Goal: Task Accomplishment & Management: Complete application form

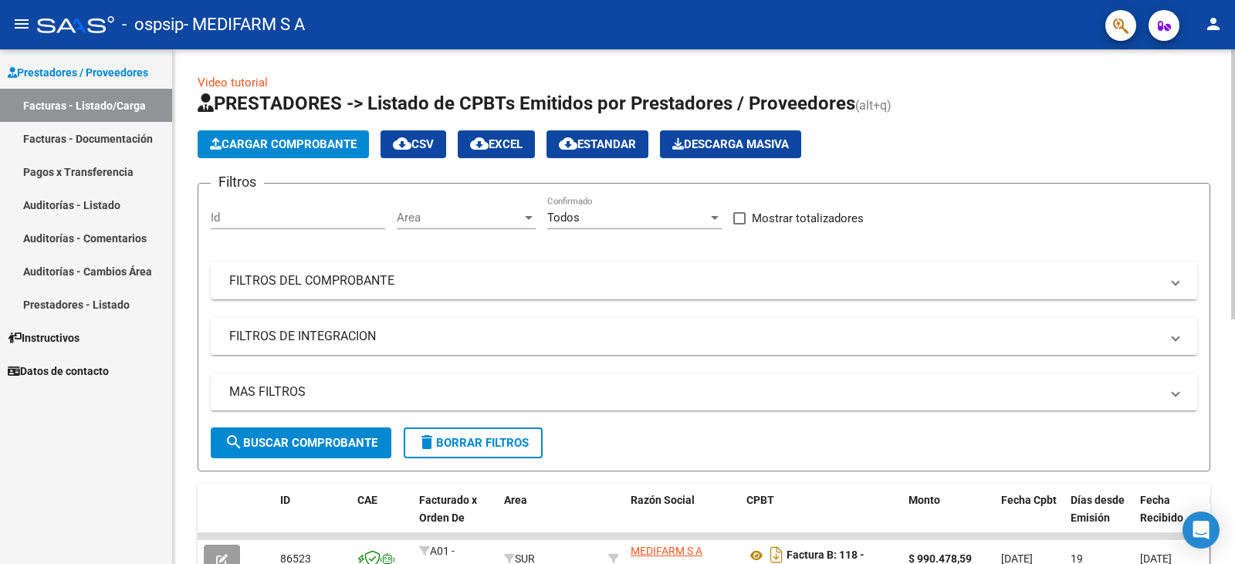
click at [293, 148] on span "Cargar Comprobante" at bounding box center [283, 144] width 147 height 14
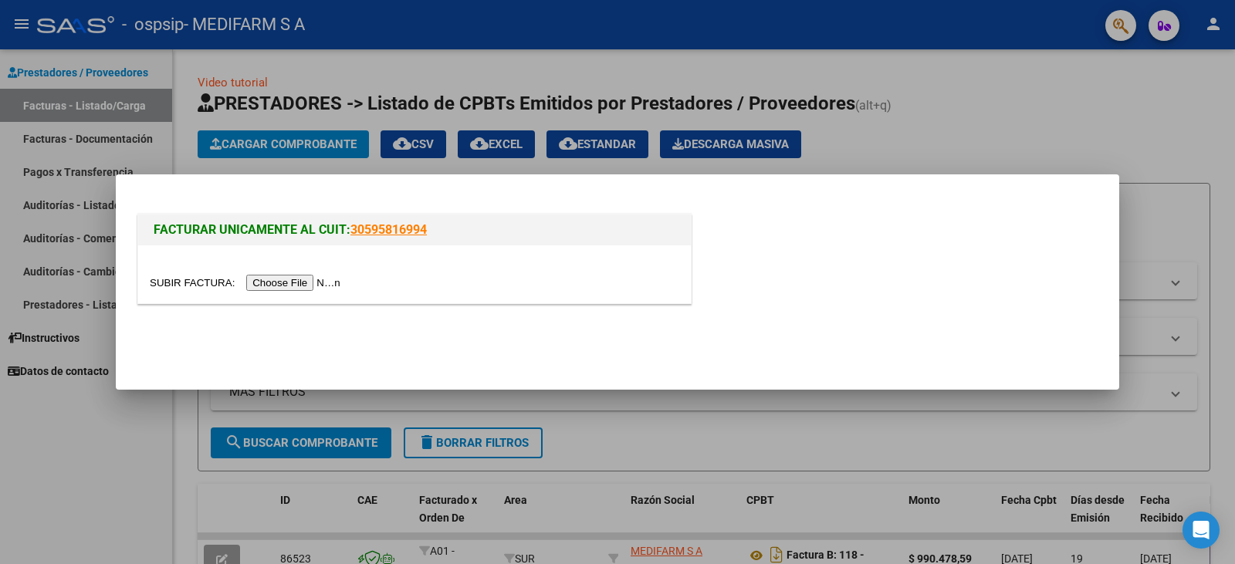
click at [325, 282] on input "file" at bounding box center [247, 283] width 195 height 16
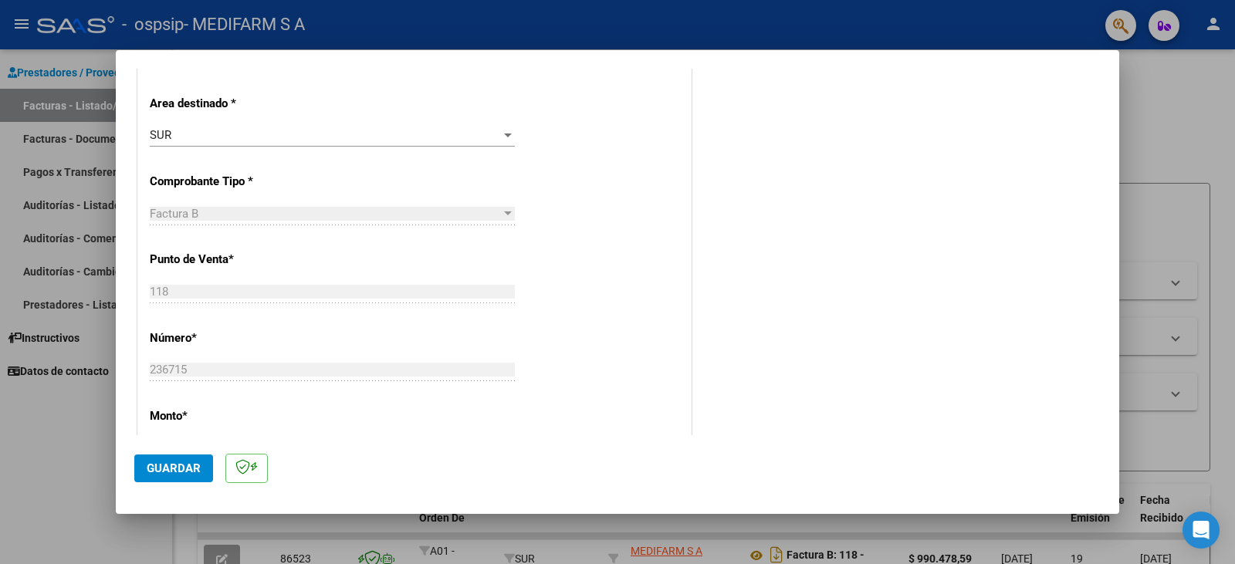
scroll to position [695, 0]
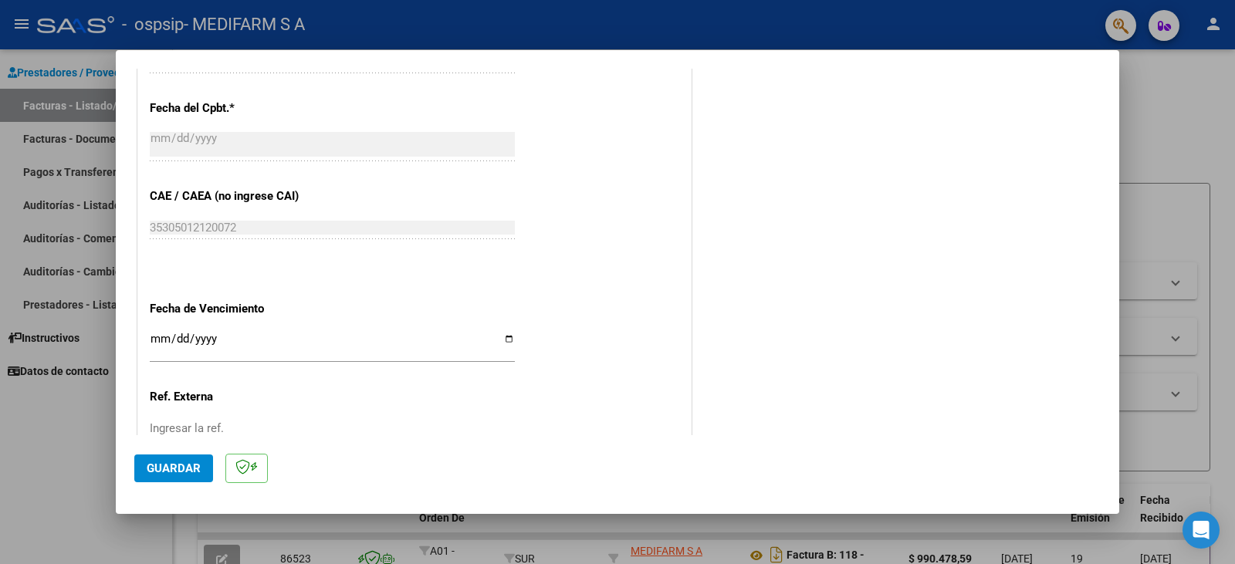
click at [164, 468] on span "Guardar" at bounding box center [174, 469] width 54 height 14
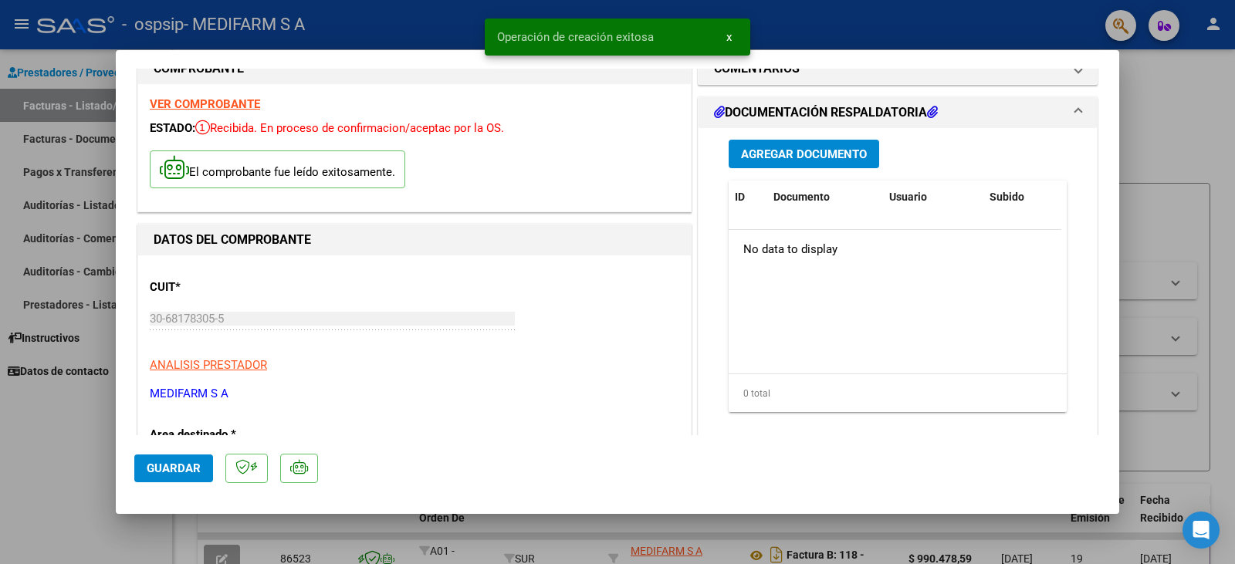
scroll to position [0, 0]
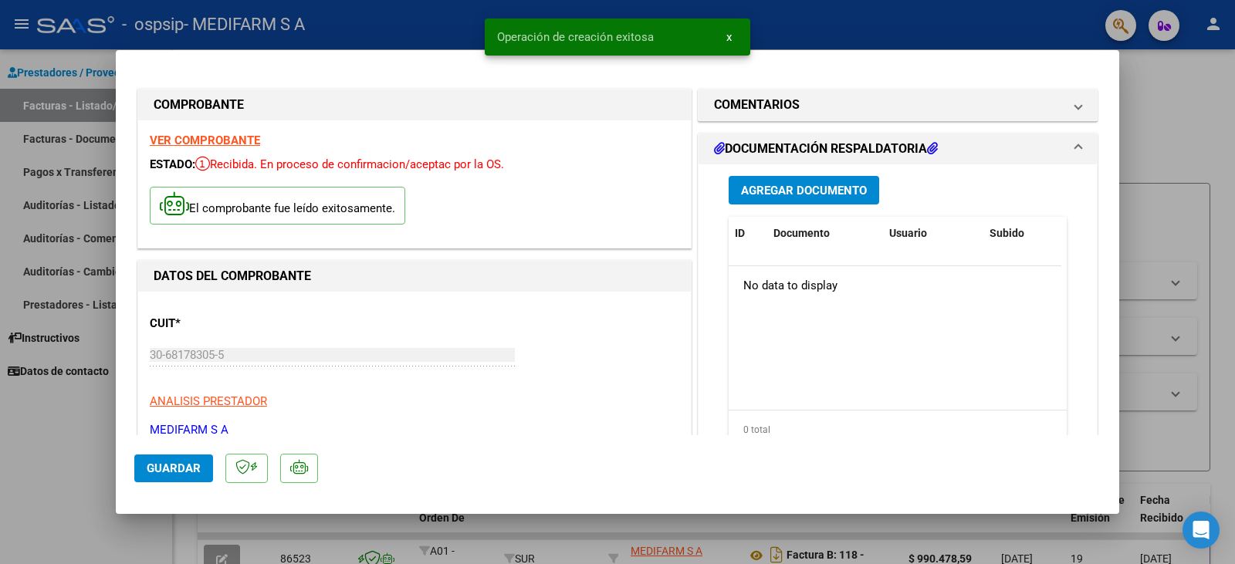
click at [770, 198] on button "Agregar Documento" at bounding box center [804, 190] width 151 height 29
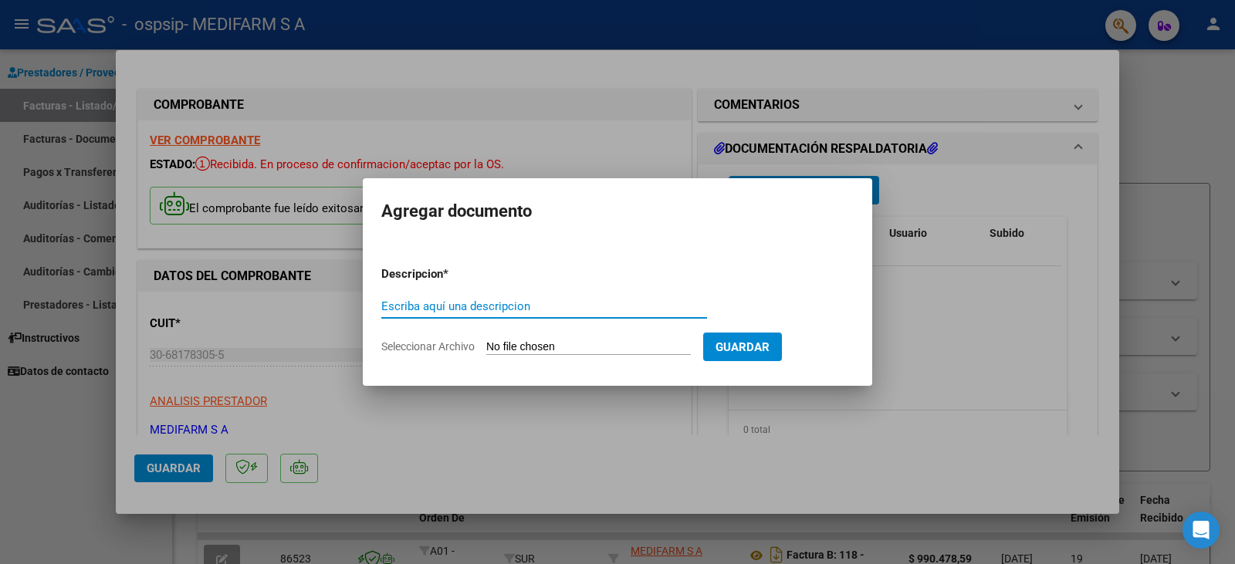
type input "o"
type input "OC"
click at [517, 350] on input "Seleccionar Archivo" at bounding box center [588, 347] width 205 height 15
type input "C:\fakepath\80R02682183 - 6357.pdf"
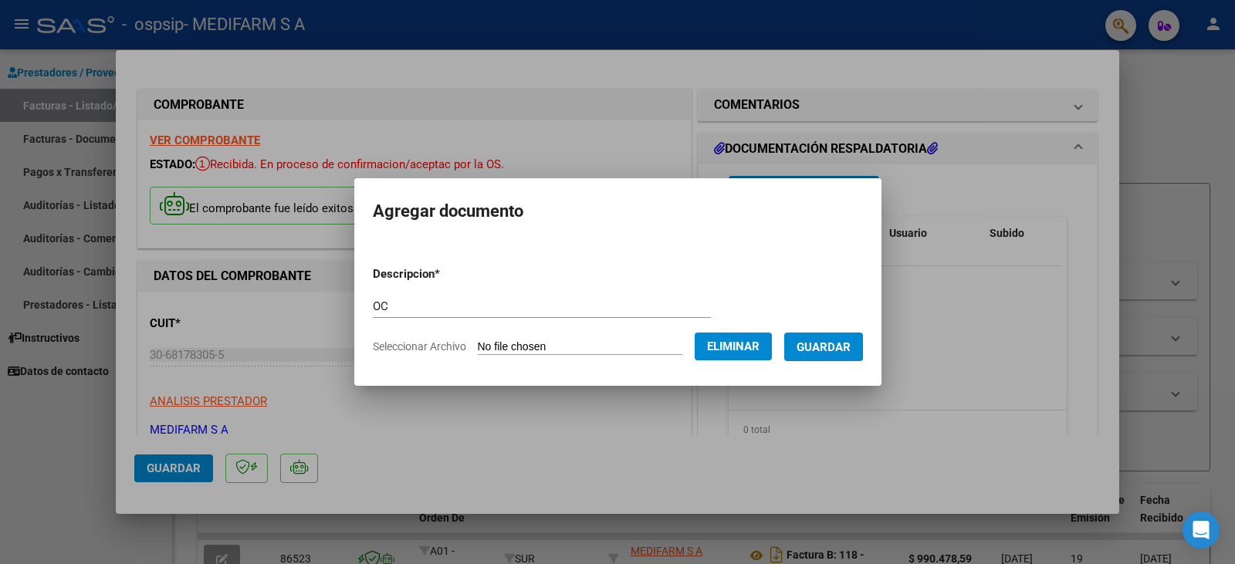
click at [847, 344] on span "Guardar" at bounding box center [824, 347] width 54 height 14
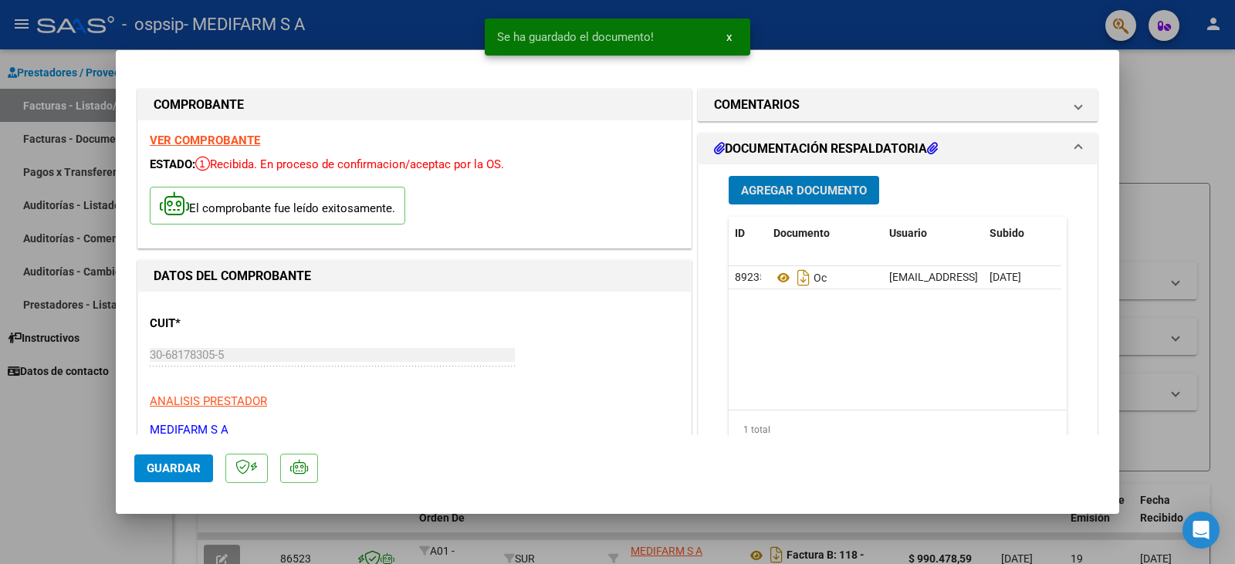
click at [788, 188] on span "Agregar Documento" at bounding box center [804, 191] width 126 height 14
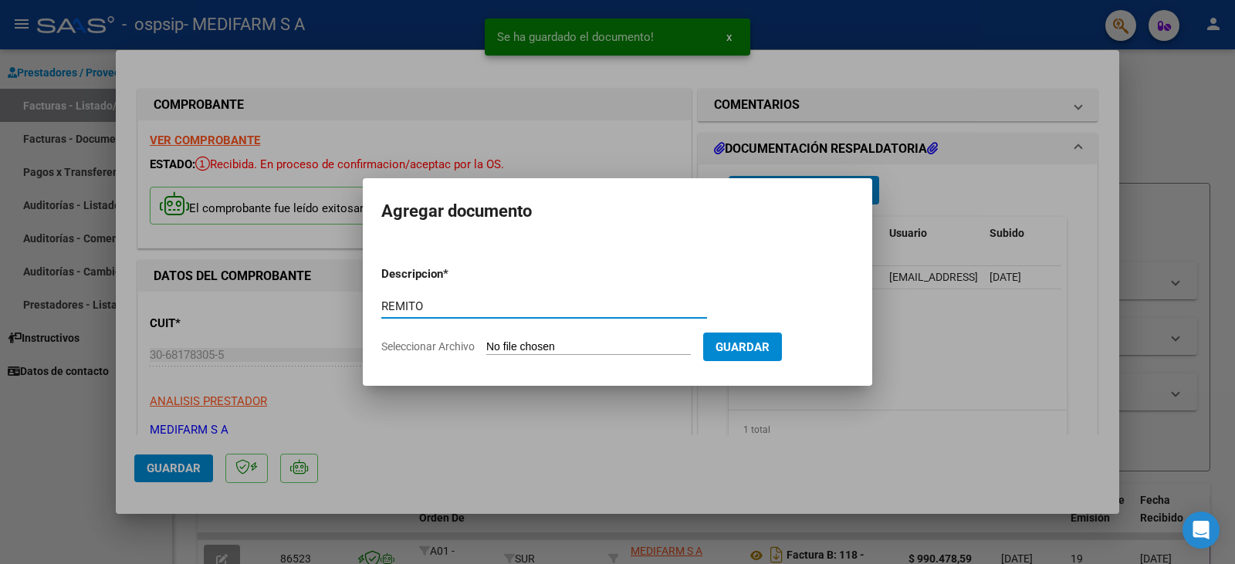
type input "REMITO"
click at [558, 344] on input "Seleccionar Archivo" at bounding box center [588, 347] width 205 height 15
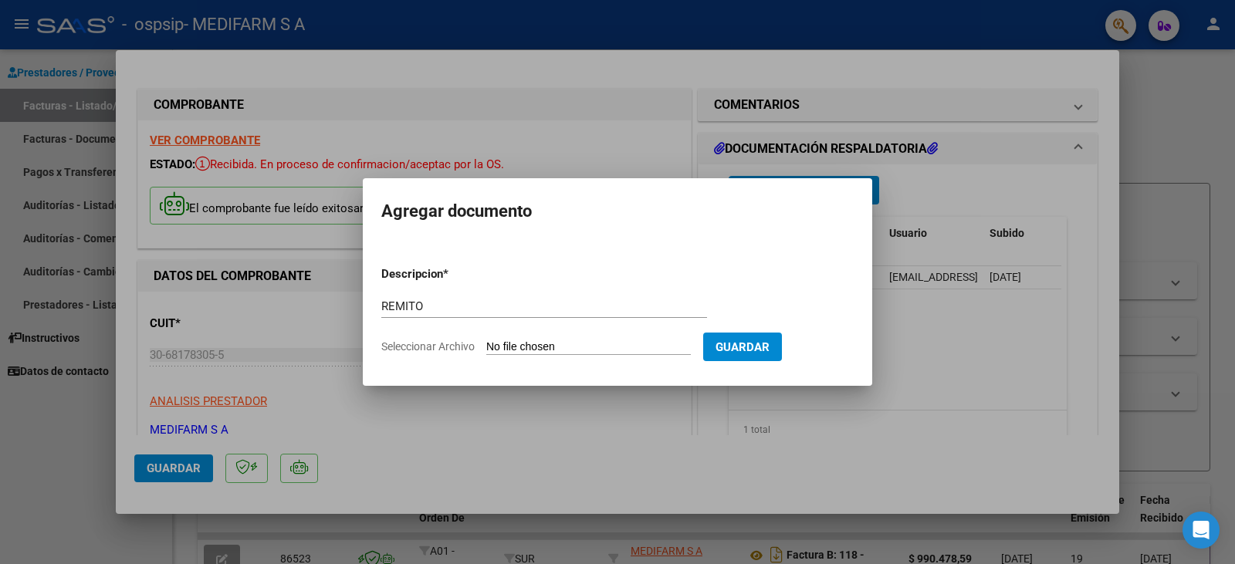
type input "C:\fakepath\80R02682183 - 6357.pdf"
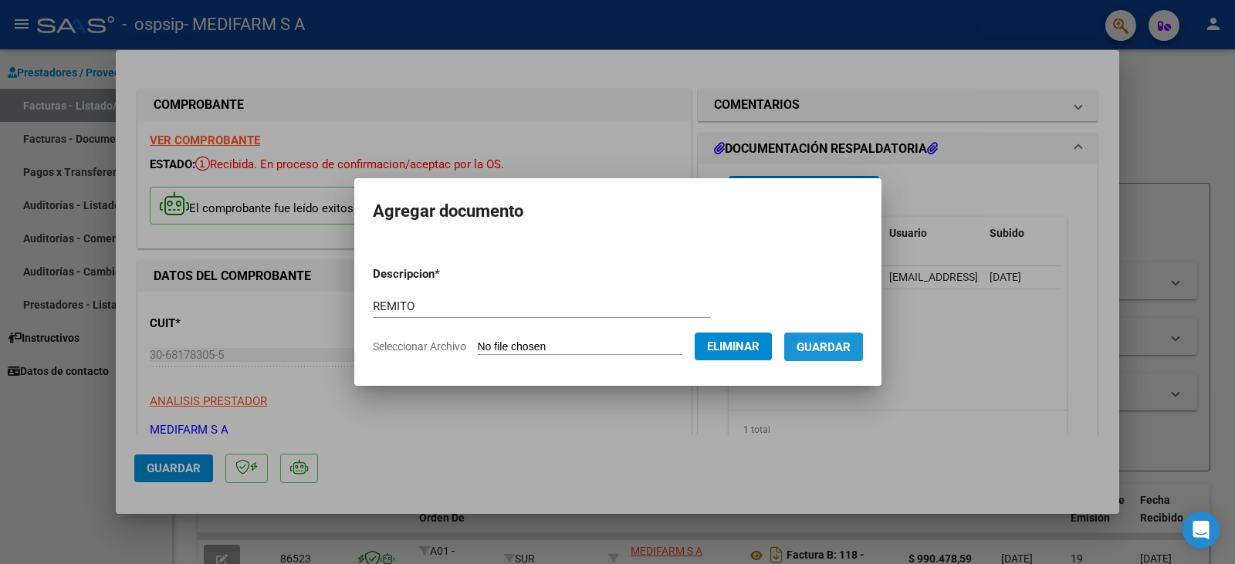
click at [841, 344] on span "Guardar" at bounding box center [824, 347] width 54 height 14
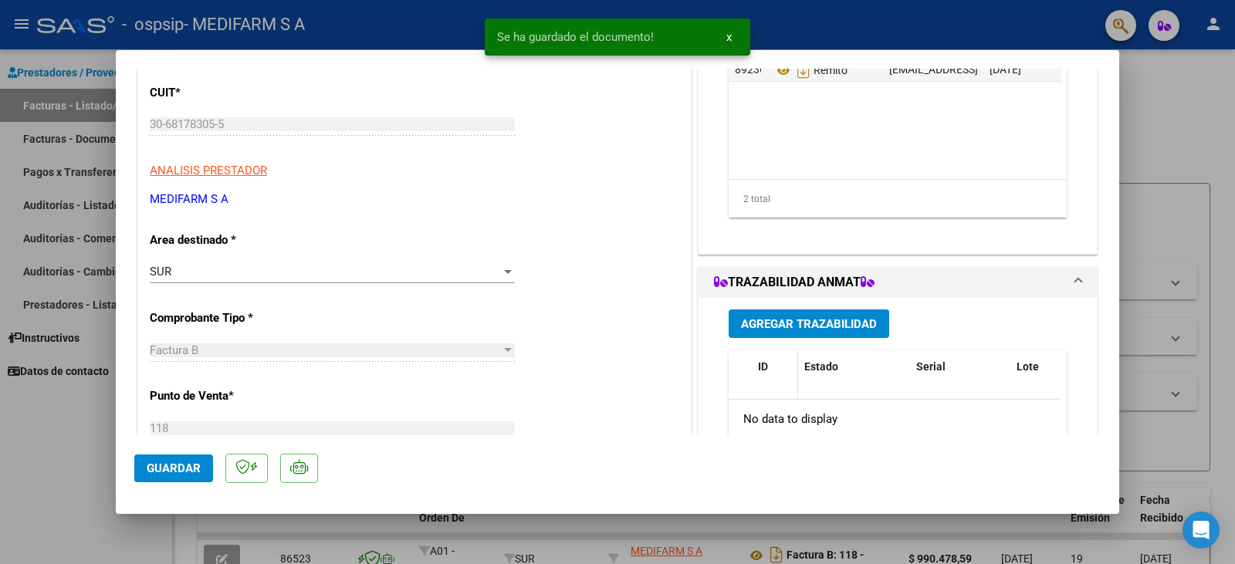
scroll to position [232, 0]
click at [772, 333] on button "Agregar Trazabilidad" at bounding box center [809, 323] width 161 height 29
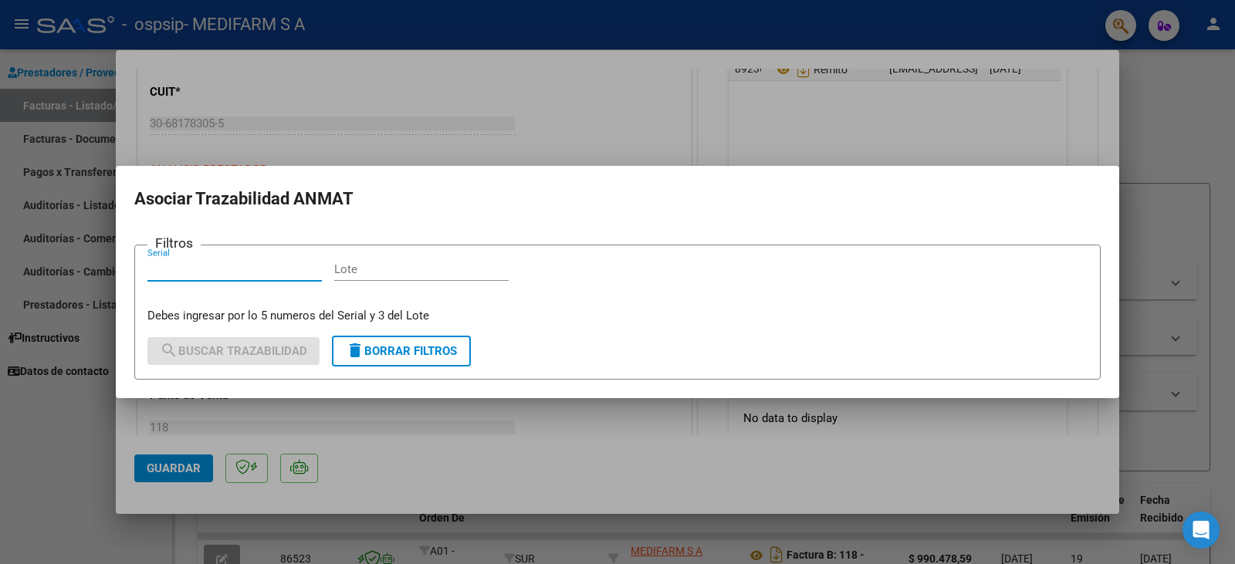
click at [381, 269] on input "Lote" at bounding box center [421, 269] width 174 height 14
paste input "ACT8556"
type input "ACT8556"
click at [262, 274] on input "Serial" at bounding box center [234, 269] width 174 height 14
paste input "261236201"
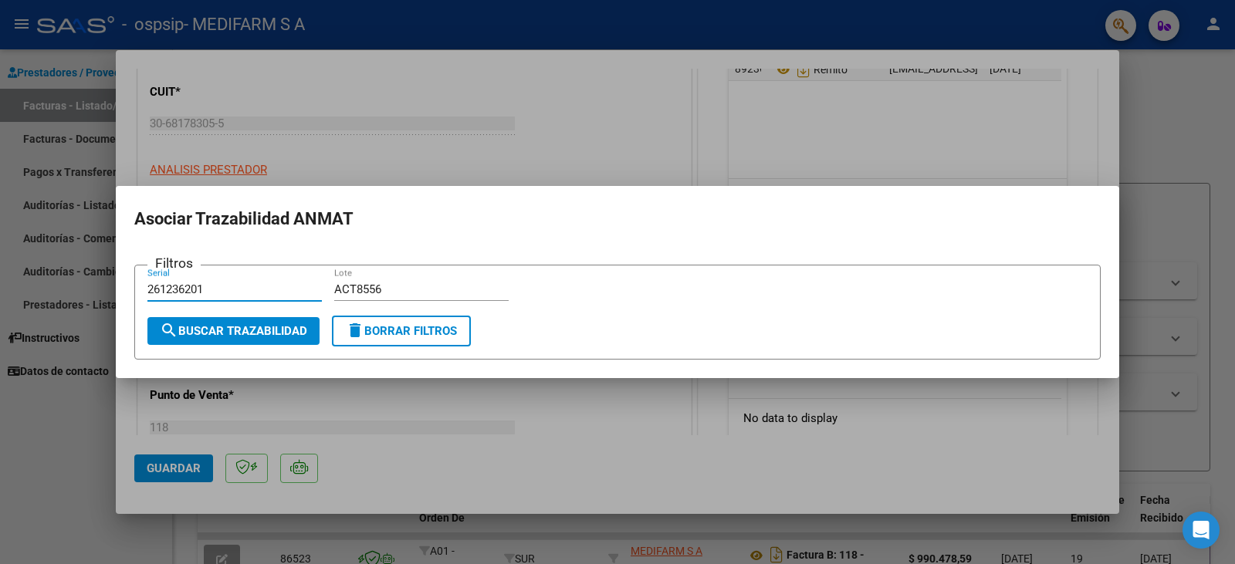
type input "261236201"
click at [263, 335] on span "search Buscar Trazabilidad" at bounding box center [233, 331] width 147 height 14
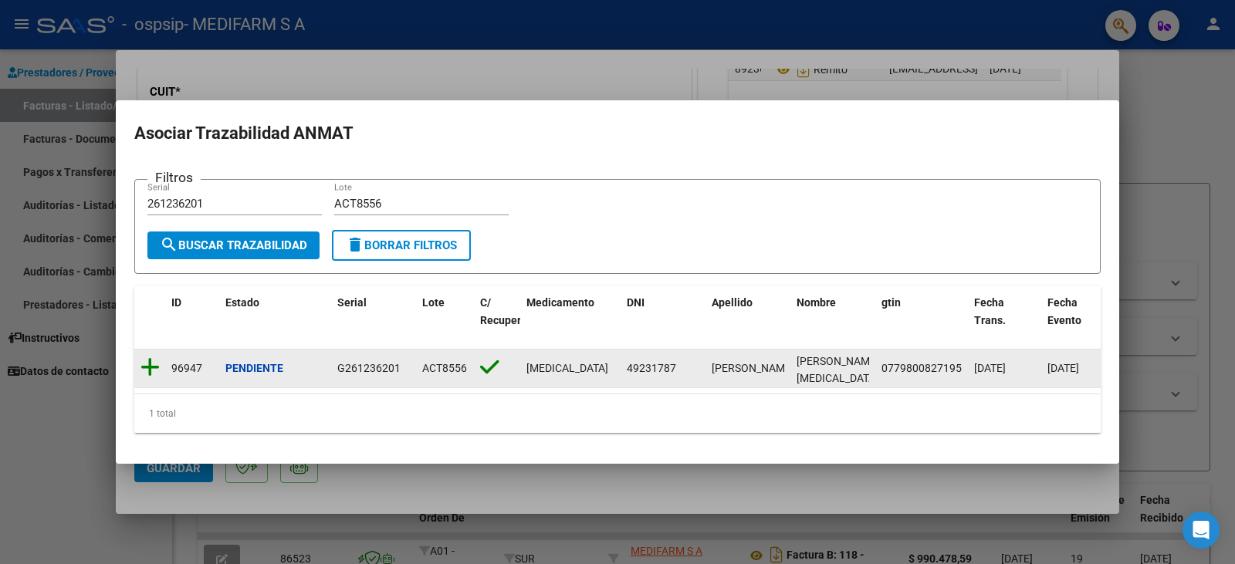
click at [150, 360] on icon at bounding box center [149, 368] width 19 height 22
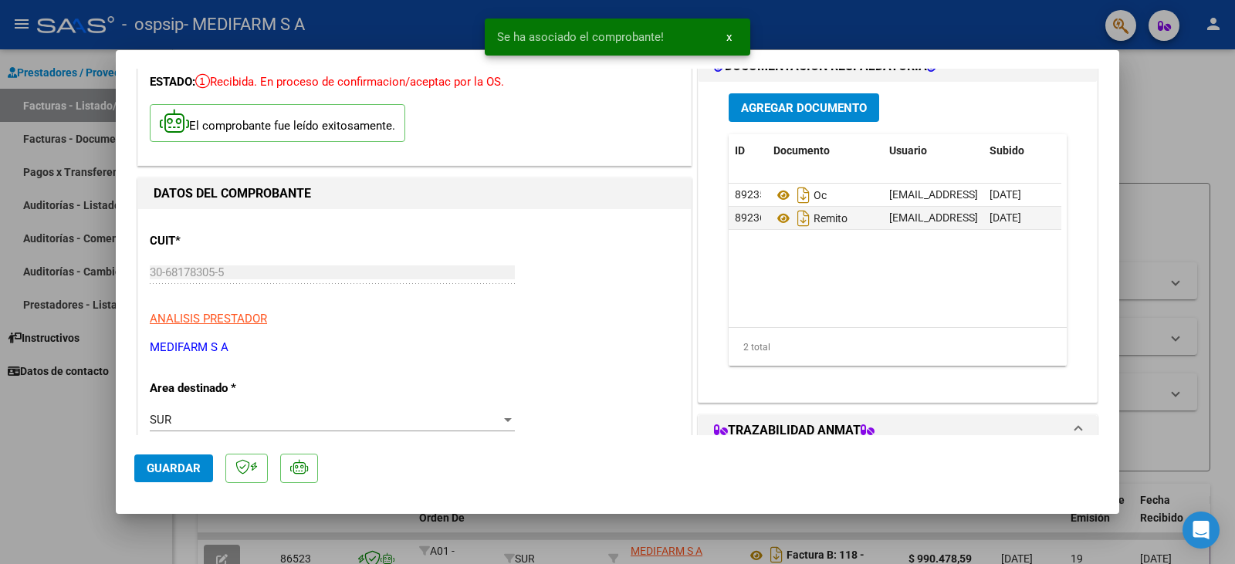
scroll to position [77, 0]
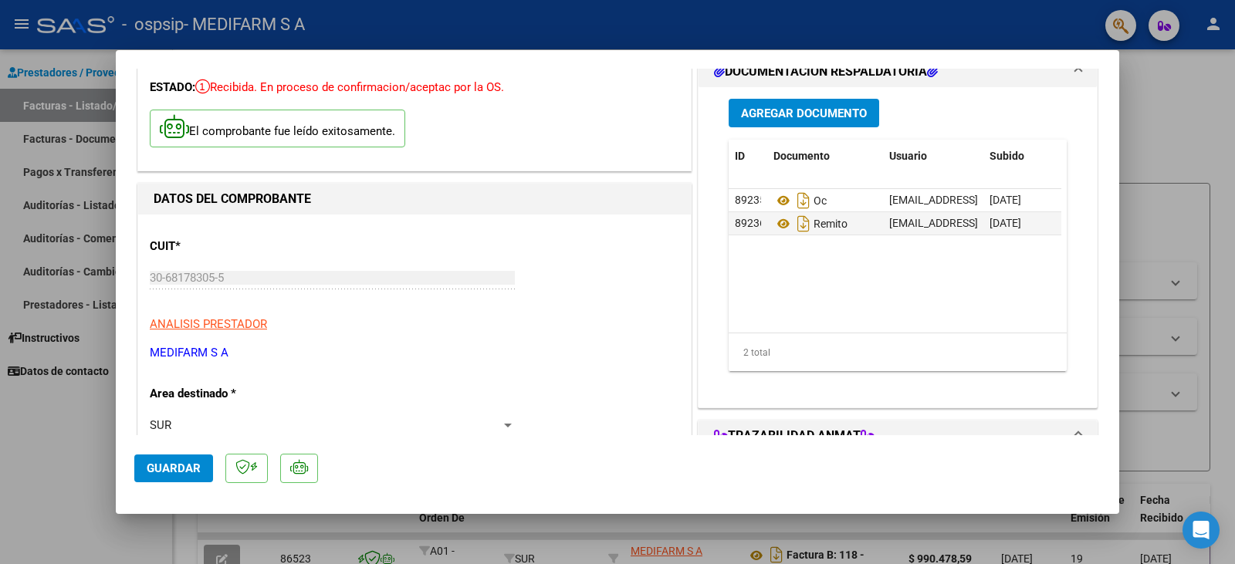
type input "$ 0,00"
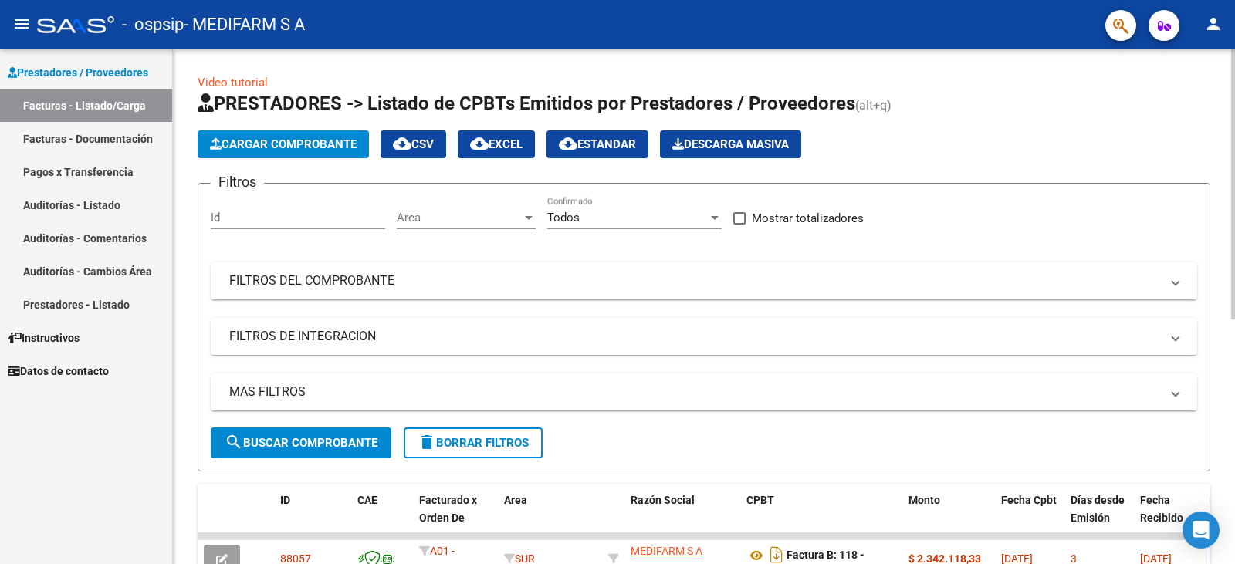
click at [247, 147] on span "Cargar Comprobante" at bounding box center [283, 144] width 147 height 14
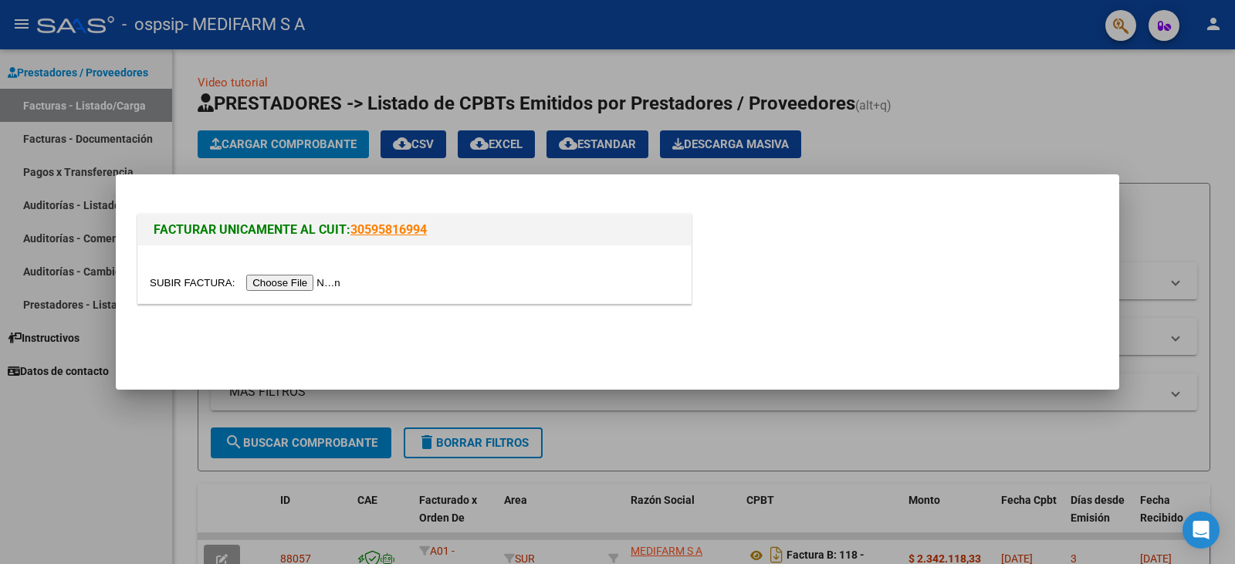
click at [274, 275] on input "file" at bounding box center [247, 283] width 195 height 16
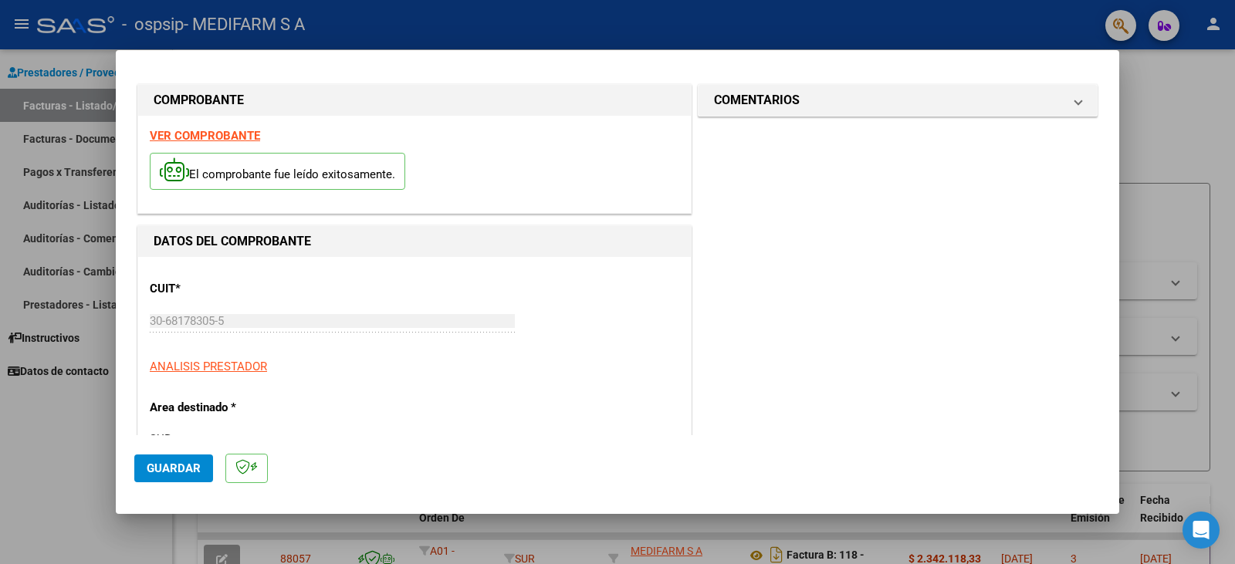
scroll to position [0, 0]
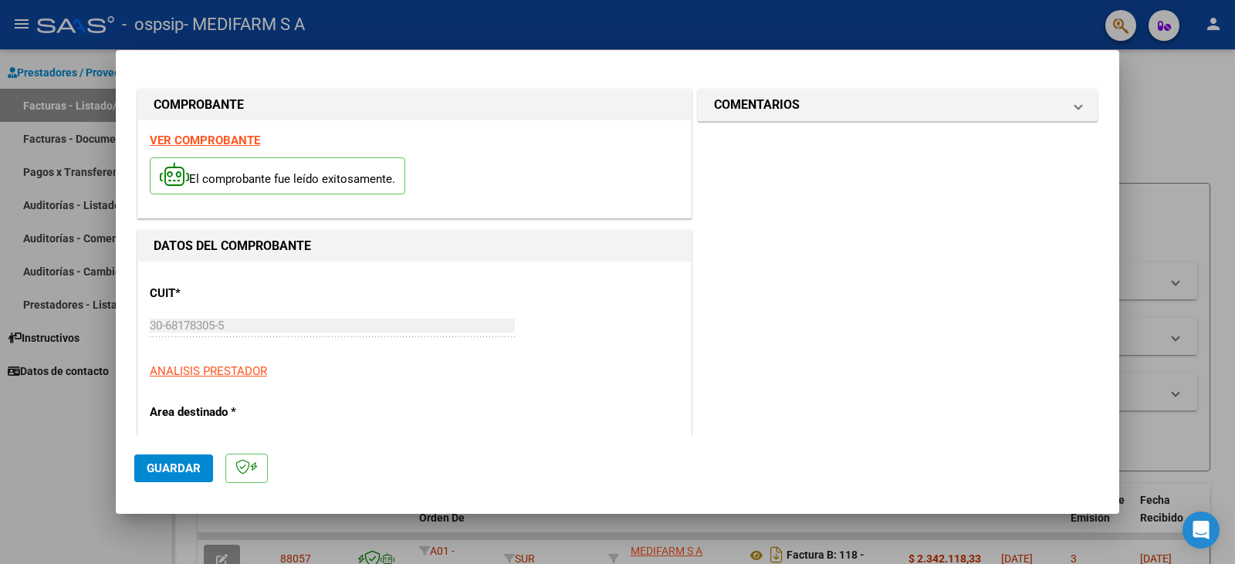
click at [174, 463] on span "Guardar" at bounding box center [174, 469] width 54 height 14
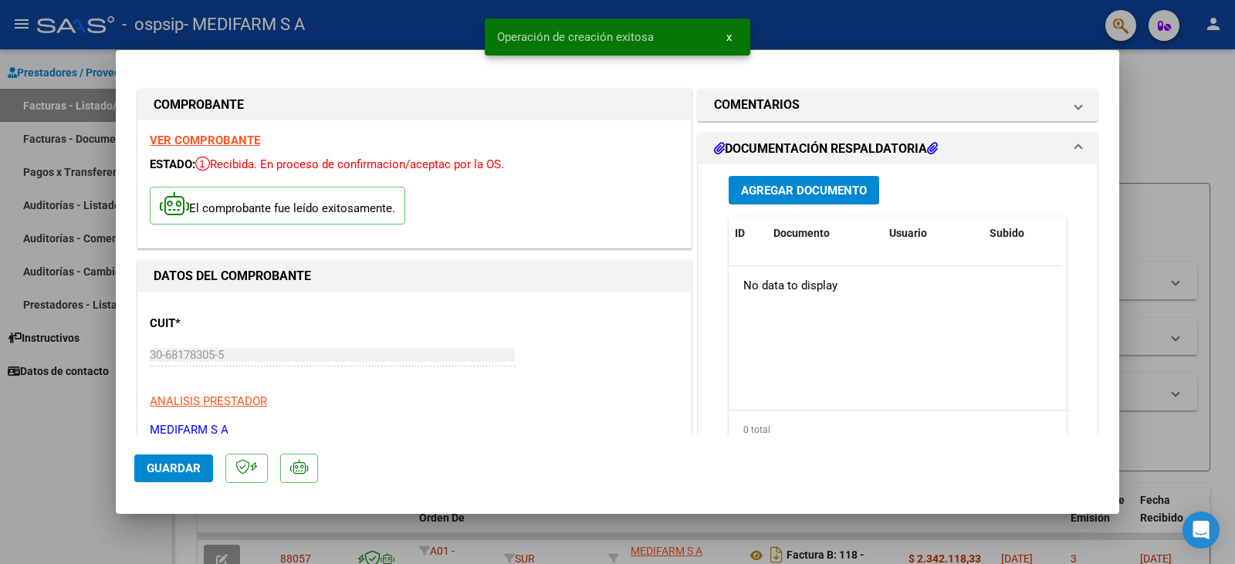
click at [818, 184] on span "Agregar Documento" at bounding box center [804, 191] width 126 height 14
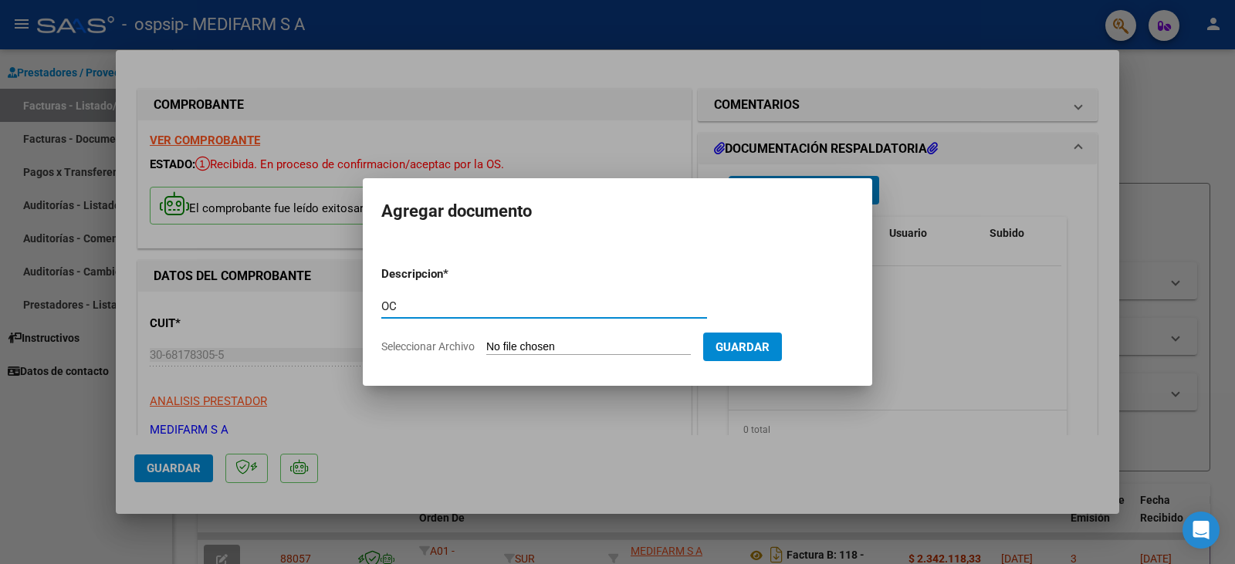
type input "OC"
click at [590, 344] on input "Seleccionar Archivo" at bounding box center [588, 347] width 205 height 15
type input "C:\fakepath\80R02694764 - 6420.pdf"
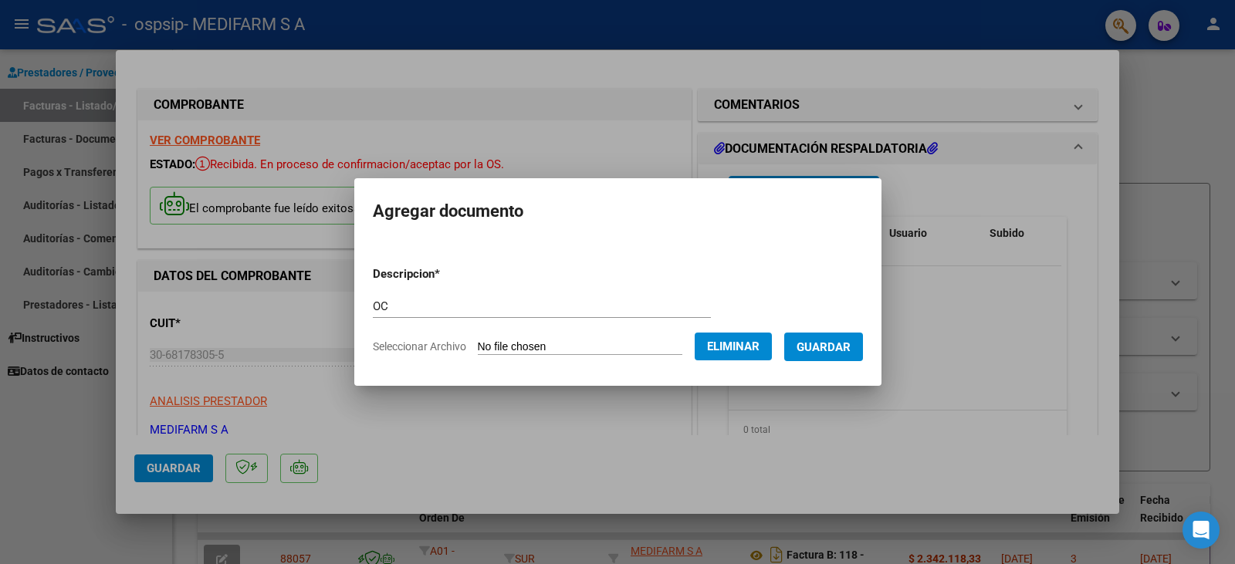
click at [830, 344] on span "Guardar" at bounding box center [824, 347] width 54 height 14
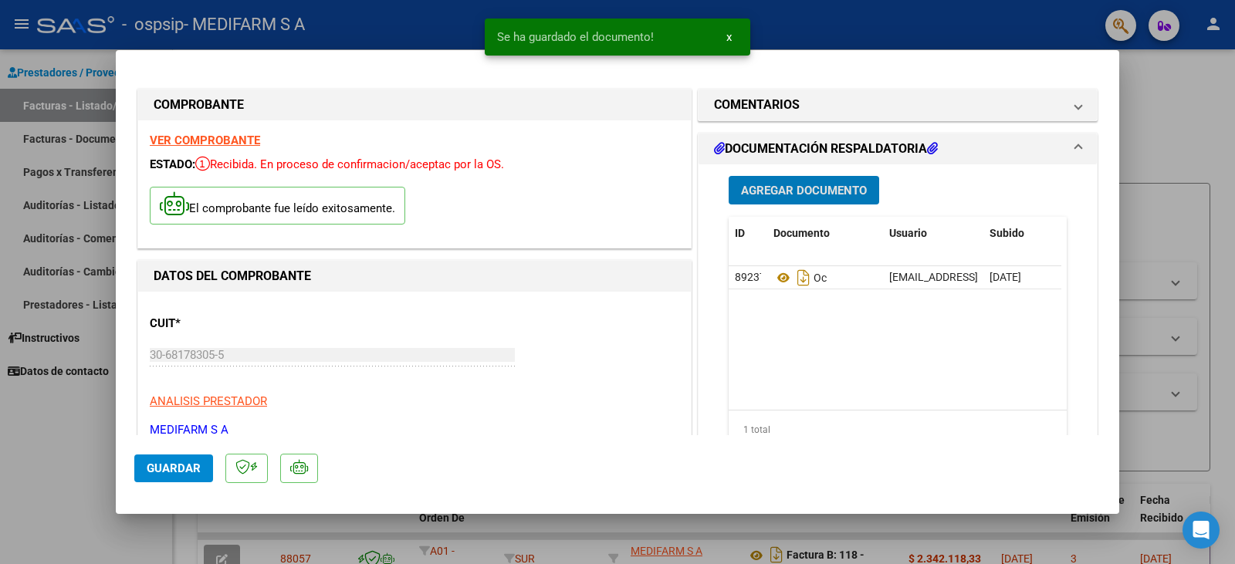
click at [780, 187] on span "Agregar Documento" at bounding box center [804, 191] width 126 height 14
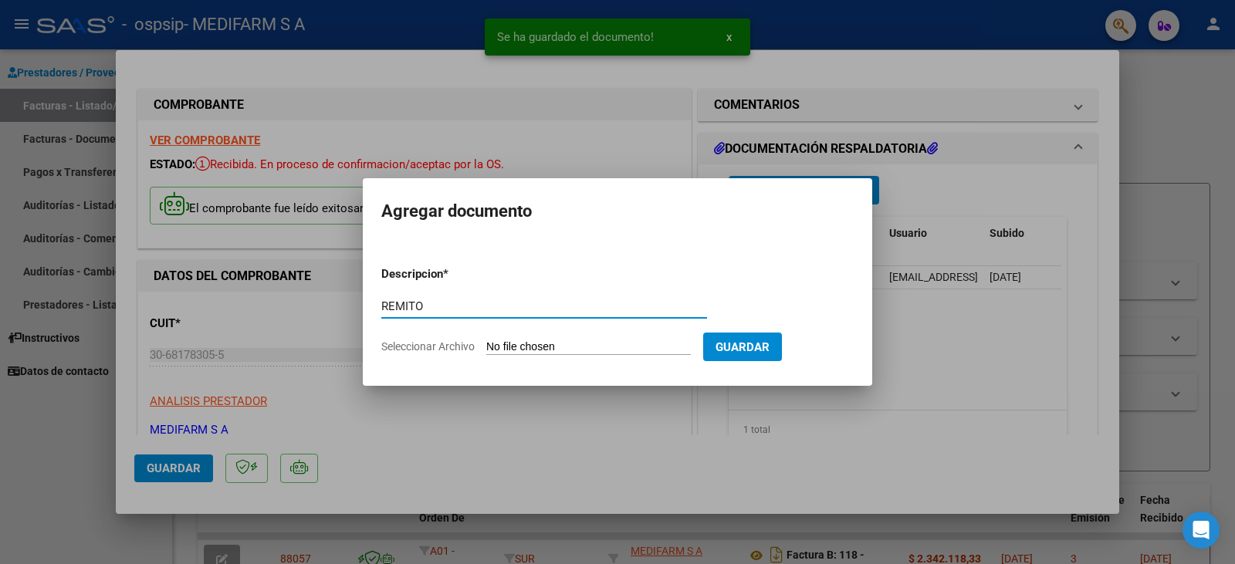
type input "REMITO"
click at [557, 345] on input "Seleccionar Archivo" at bounding box center [588, 347] width 205 height 15
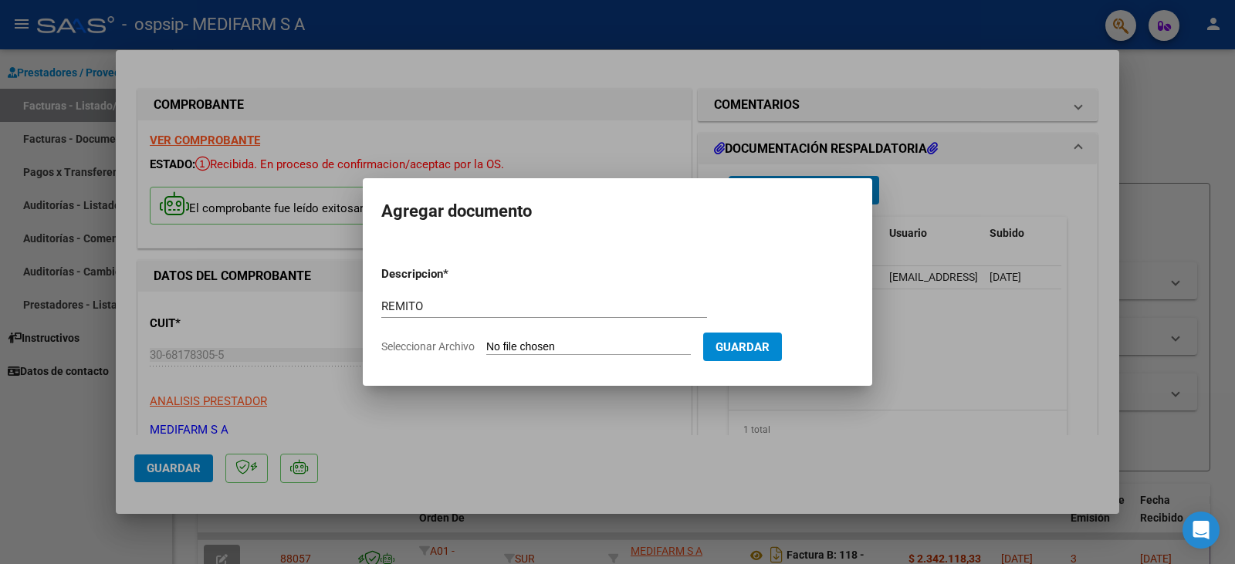
type input "C:\fakepath\80R02694764 - 6420.pdf"
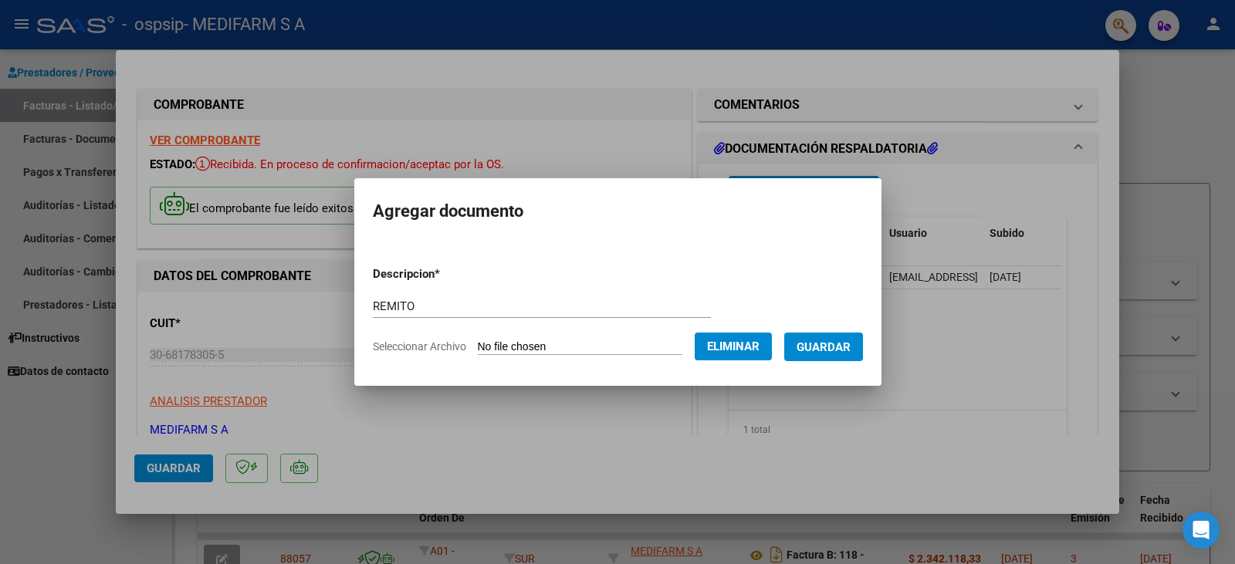
click at [843, 348] on span "Guardar" at bounding box center [824, 347] width 54 height 14
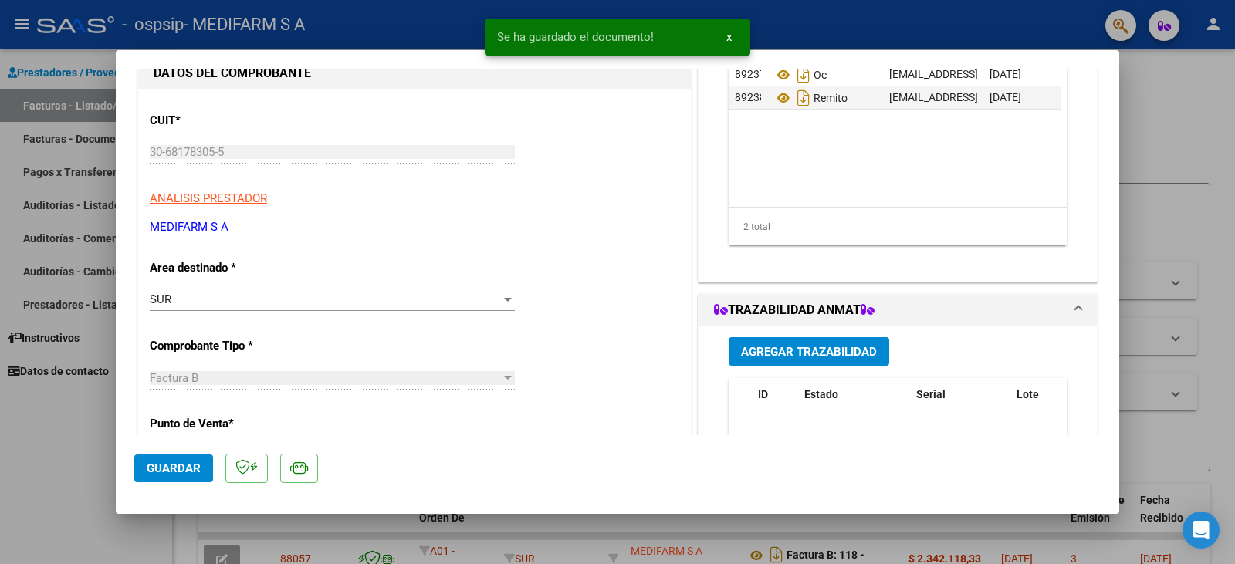
scroll to position [232, 0]
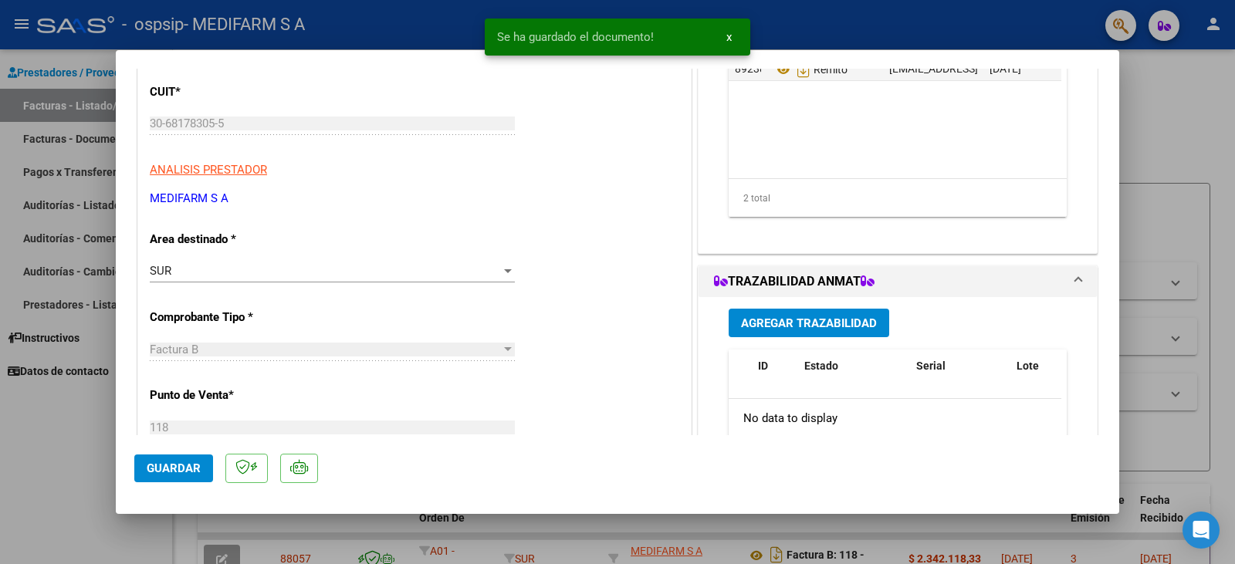
click at [782, 324] on span "Agregar Trazabilidad" at bounding box center [809, 323] width 136 height 14
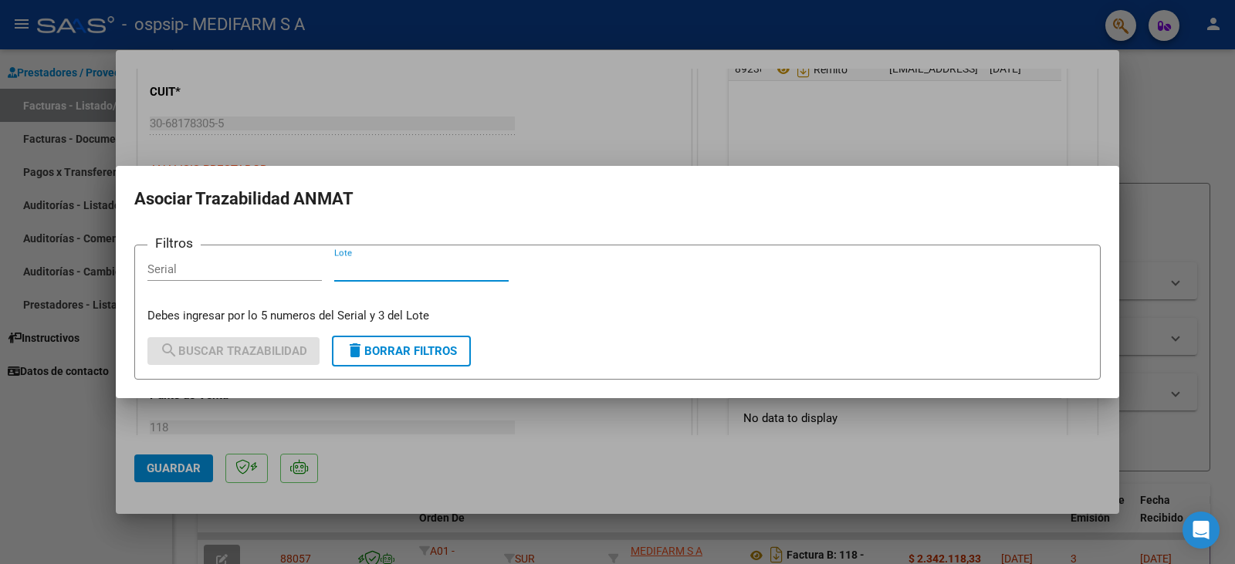
click at [379, 267] on input "Lote" at bounding box center [421, 269] width 174 height 14
paste input "18738"
type input "18738"
click at [271, 269] on input "Serial" at bounding box center [234, 269] width 174 height 14
paste input "1711510"
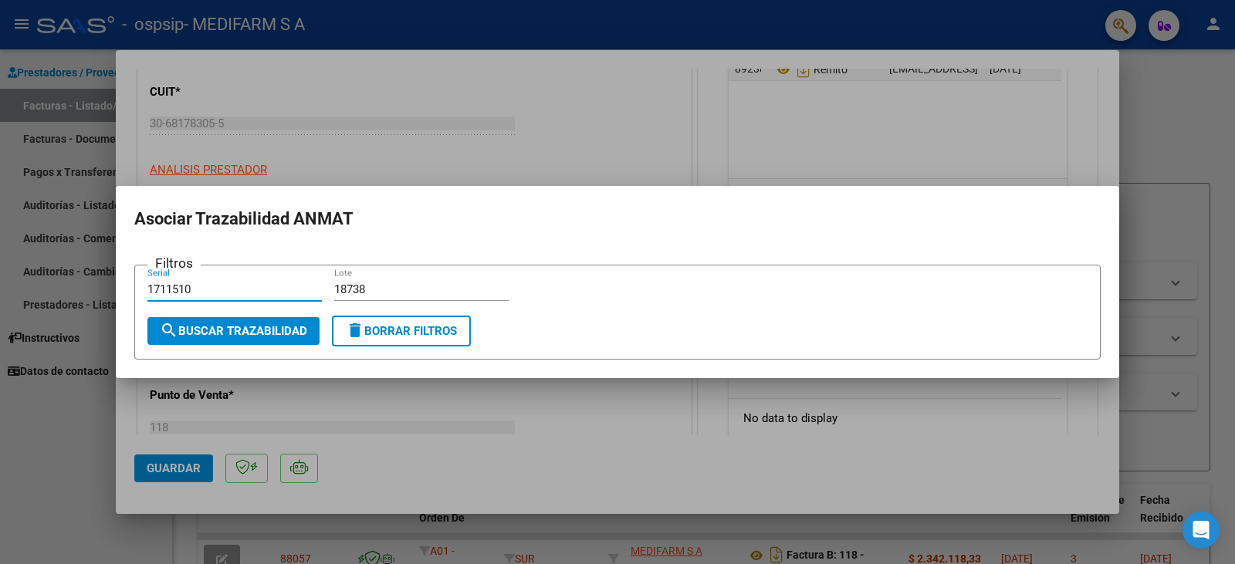
type input "1711510"
click at [267, 331] on span "search Buscar Trazabilidad" at bounding box center [233, 331] width 147 height 14
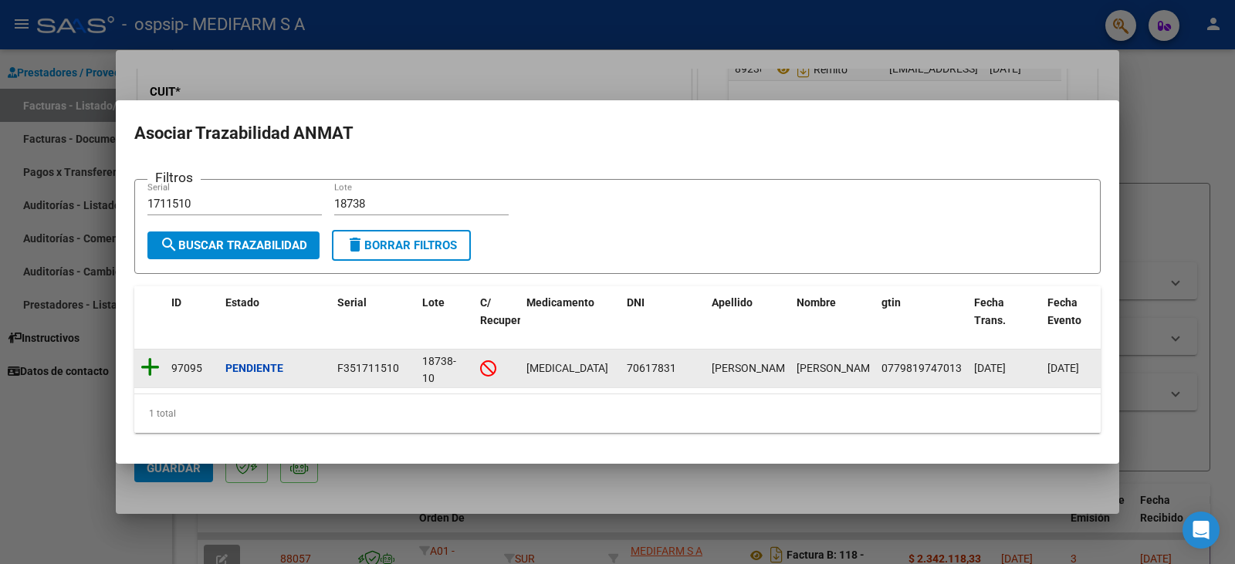
click at [146, 362] on icon at bounding box center [149, 368] width 19 height 22
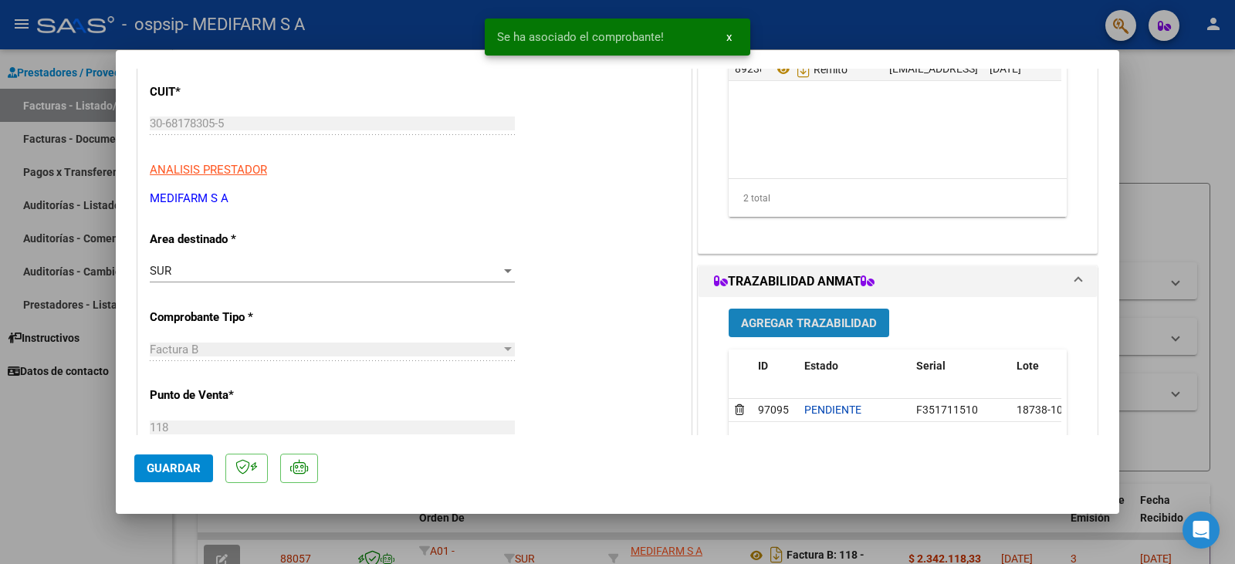
click at [750, 326] on span "Agregar Trazabilidad" at bounding box center [809, 323] width 136 height 14
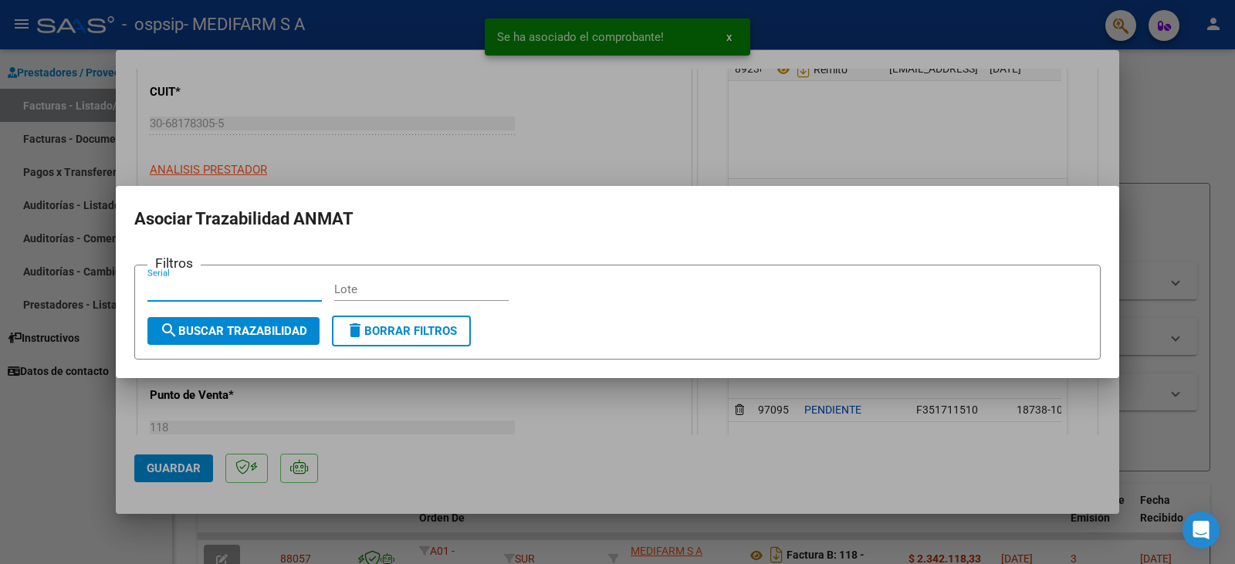
click at [416, 292] on input "Lote" at bounding box center [421, 290] width 174 height 14
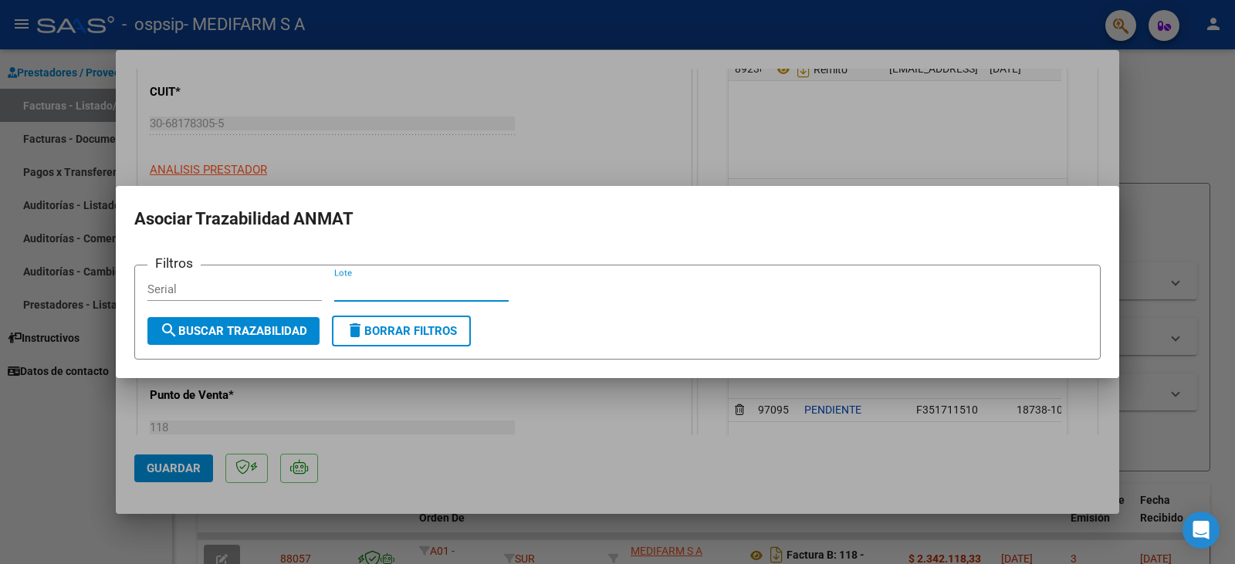
paste input "18738"
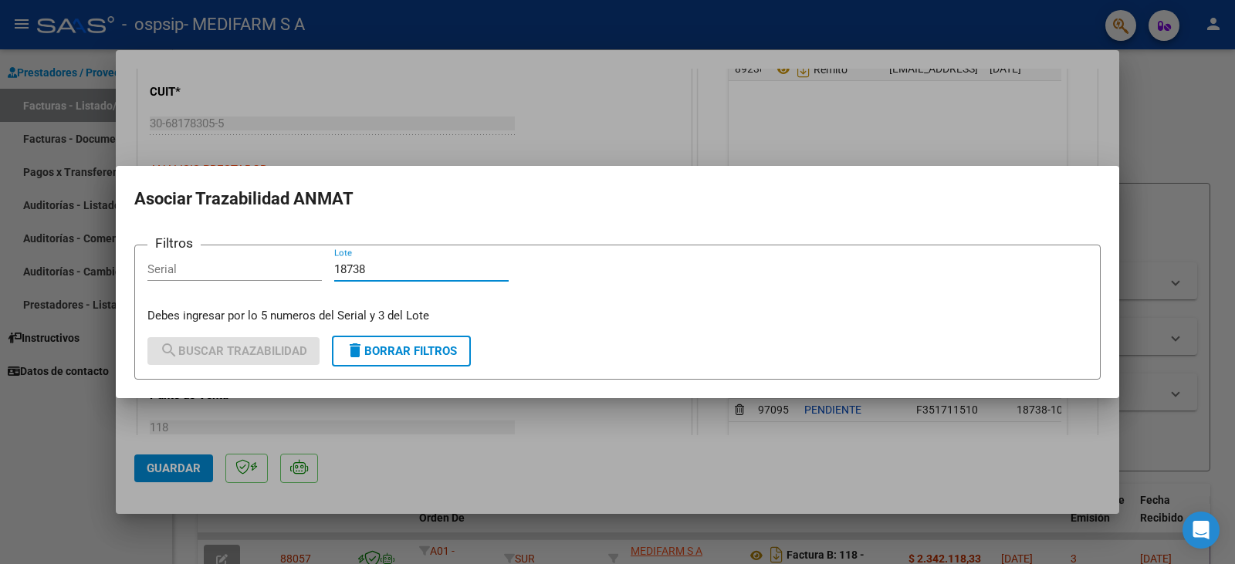
type input "18738"
click at [260, 274] on input "Serial" at bounding box center [234, 269] width 174 height 14
paste input "5F549044873"
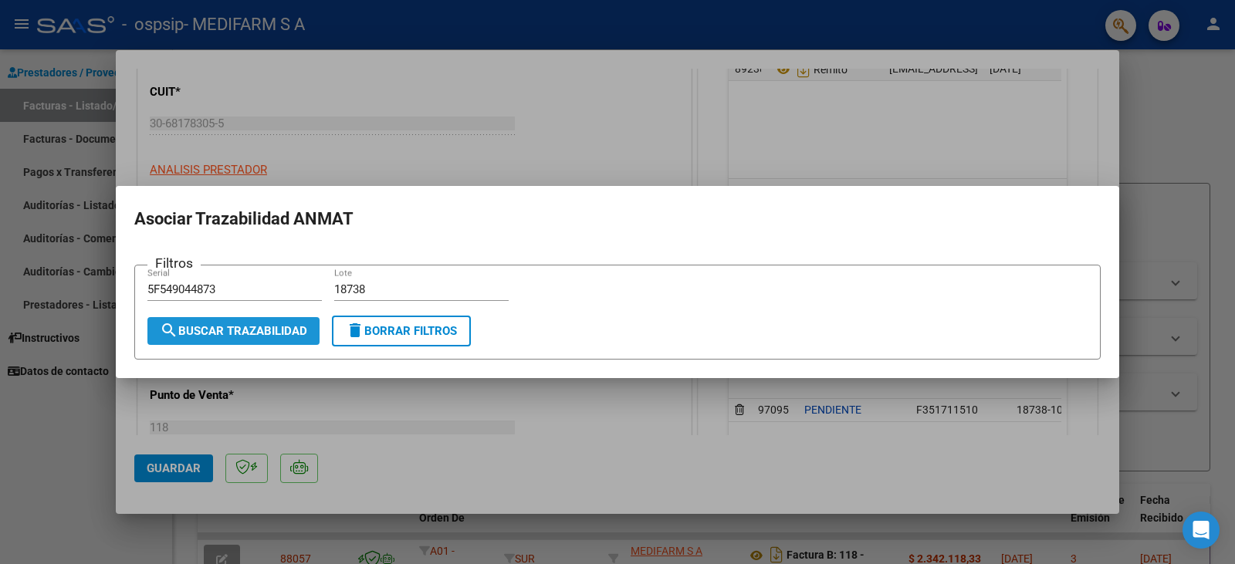
click at [266, 331] on span "search Buscar Trazabilidad" at bounding box center [233, 331] width 147 height 14
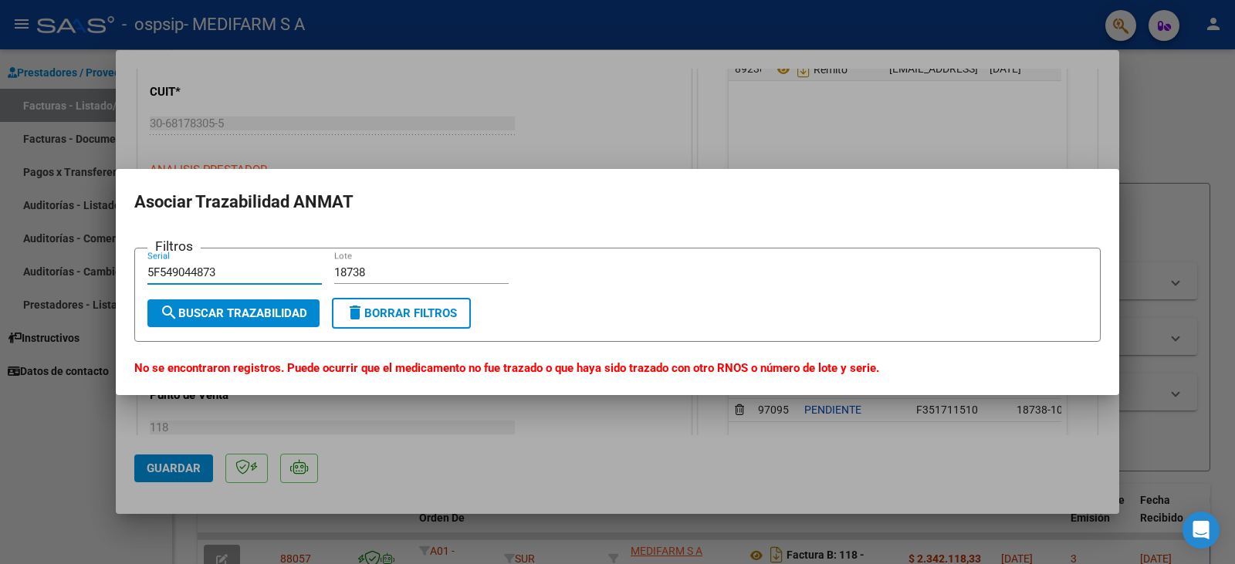
drag, startPoint x: 176, startPoint y: 275, endPoint x: 74, endPoint y: 275, distance: 101.9
click at [74, 275] on div "COMPROBANTE VER COMPROBANTE ESTADO: Recibida. En proceso de confirmacion/acepta…" at bounding box center [617, 282] width 1235 height 564
type input "9044873"
click at [198, 312] on span "search Buscar Trazabilidad" at bounding box center [233, 313] width 147 height 14
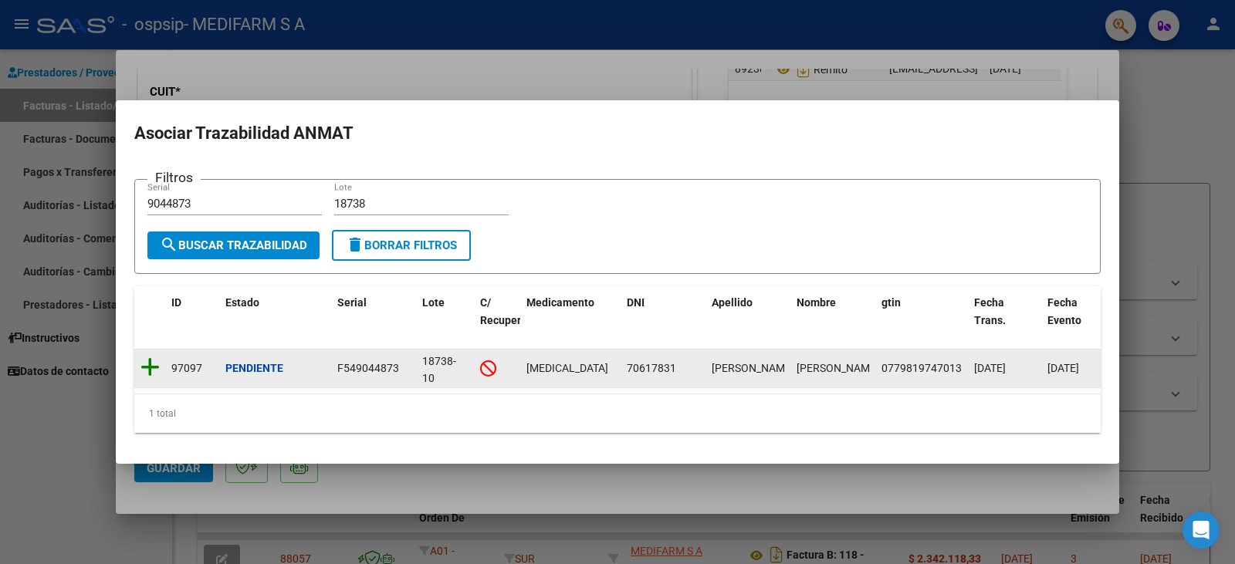
click at [143, 357] on icon at bounding box center [149, 368] width 19 height 22
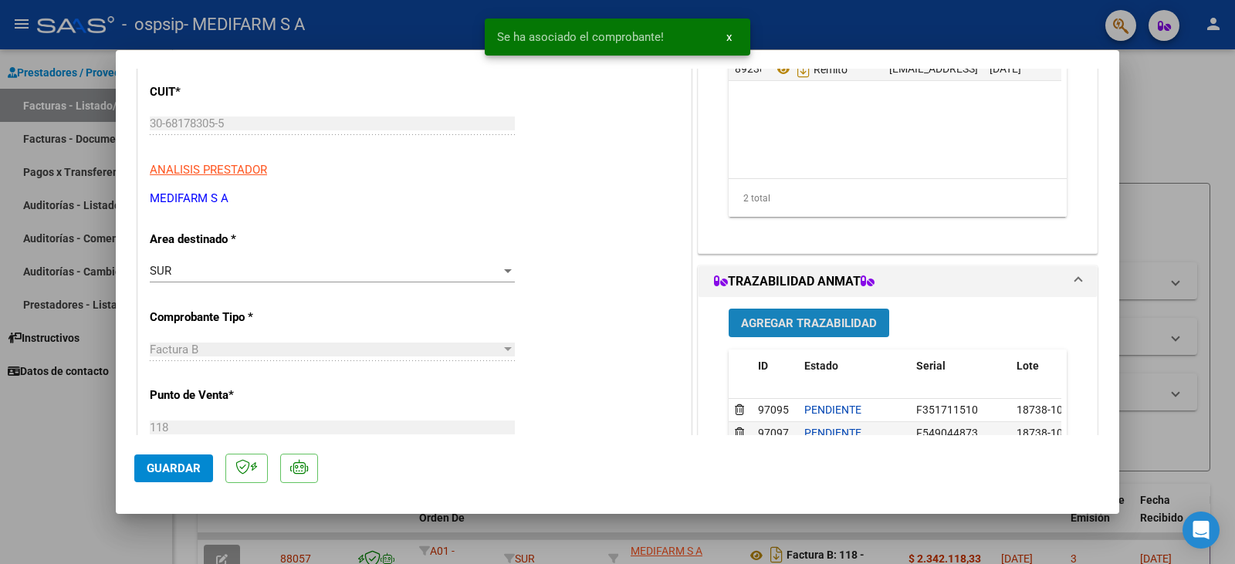
click at [750, 328] on span "Agregar Trazabilidad" at bounding box center [809, 323] width 136 height 14
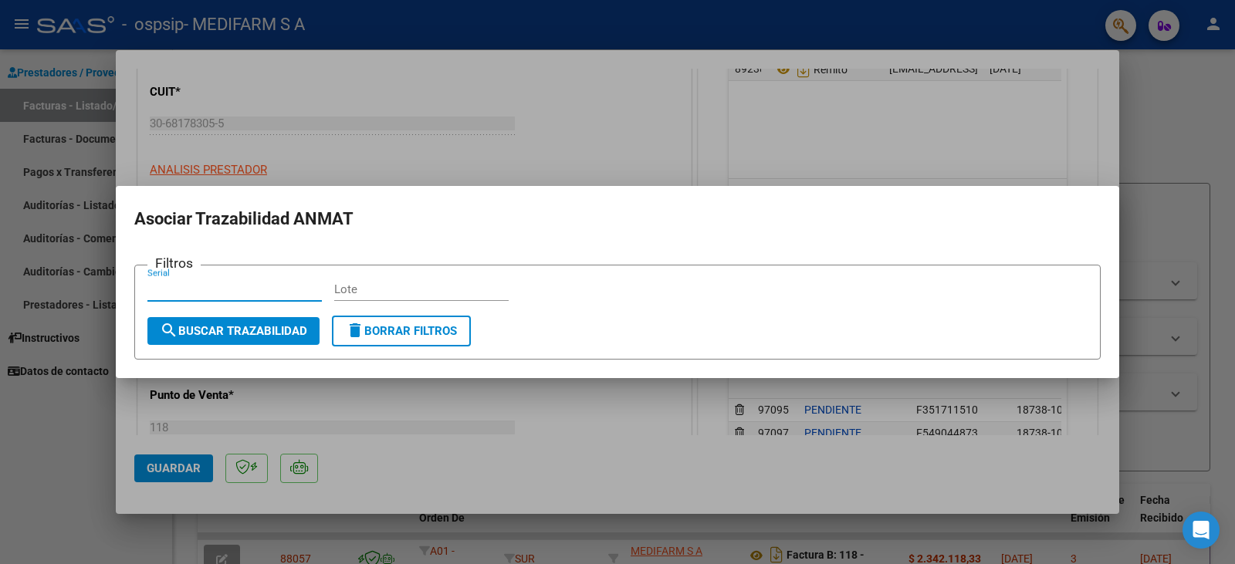
paste input "47297196"
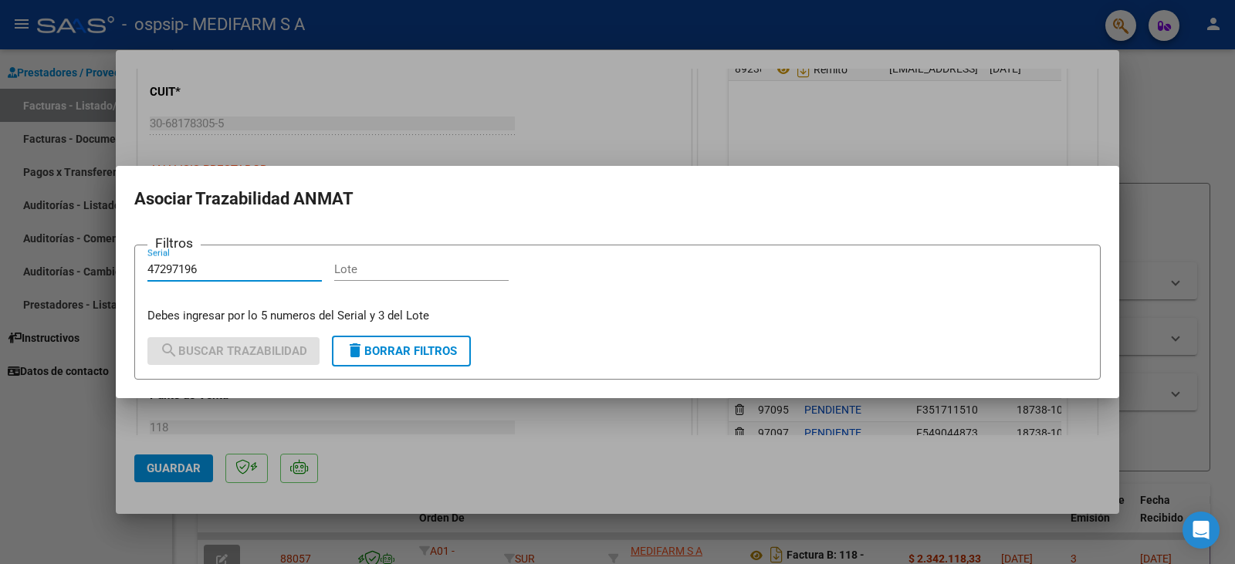
type input "47297196"
click at [368, 268] on input "Lote" at bounding box center [421, 269] width 174 height 14
paste input "18738"
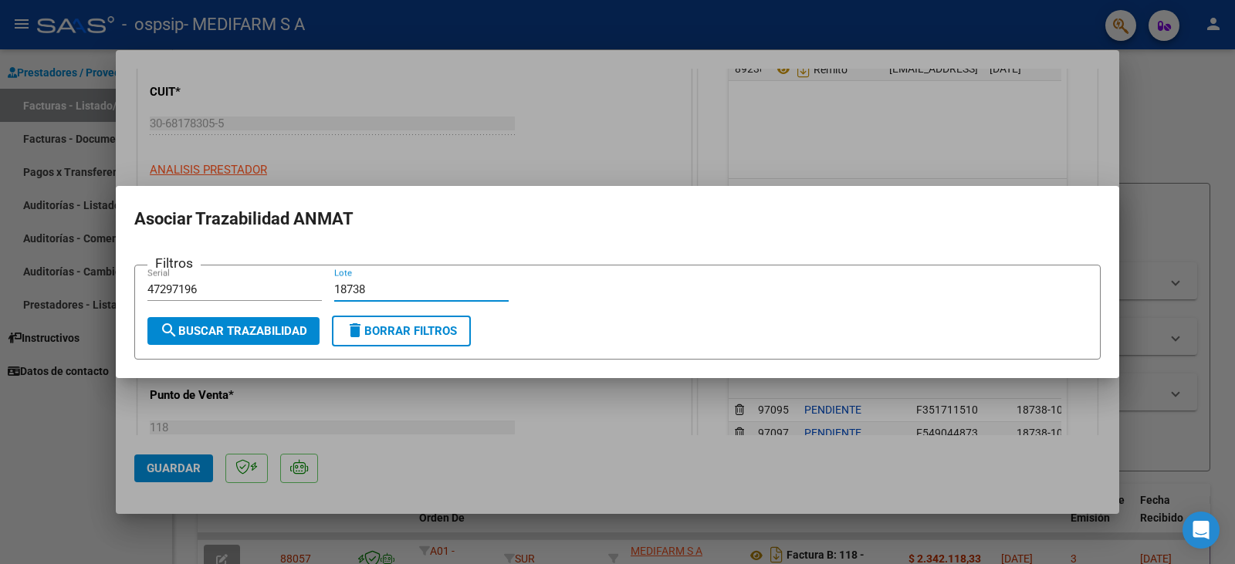
type input "18738"
click at [269, 325] on span "search Buscar Trazabilidad" at bounding box center [233, 331] width 147 height 14
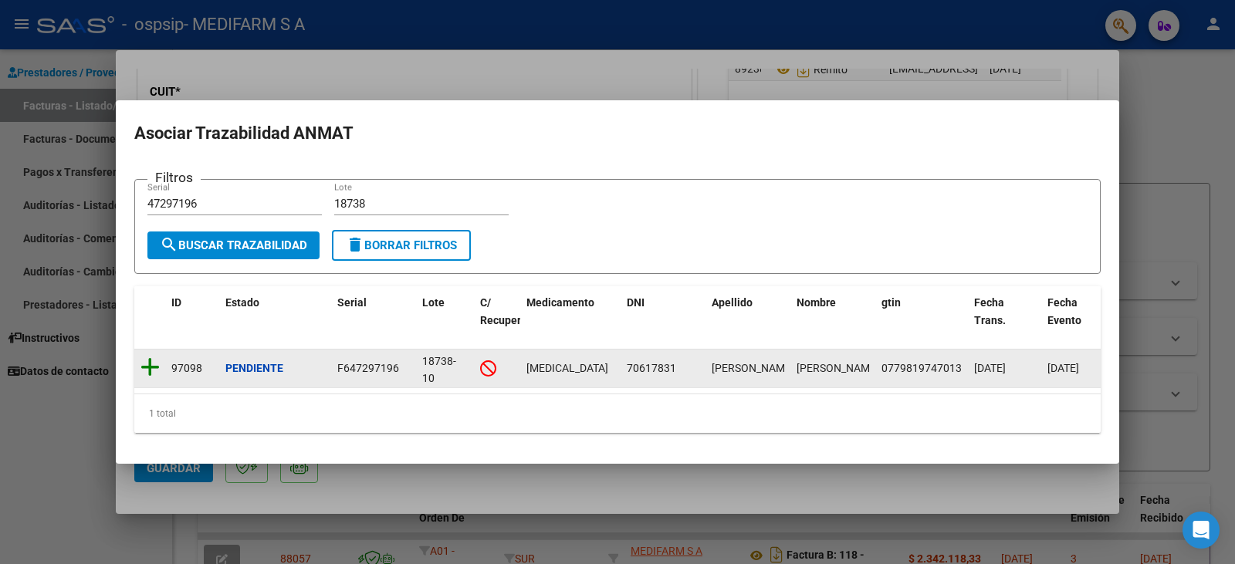
click at [144, 364] on icon at bounding box center [149, 368] width 19 height 22
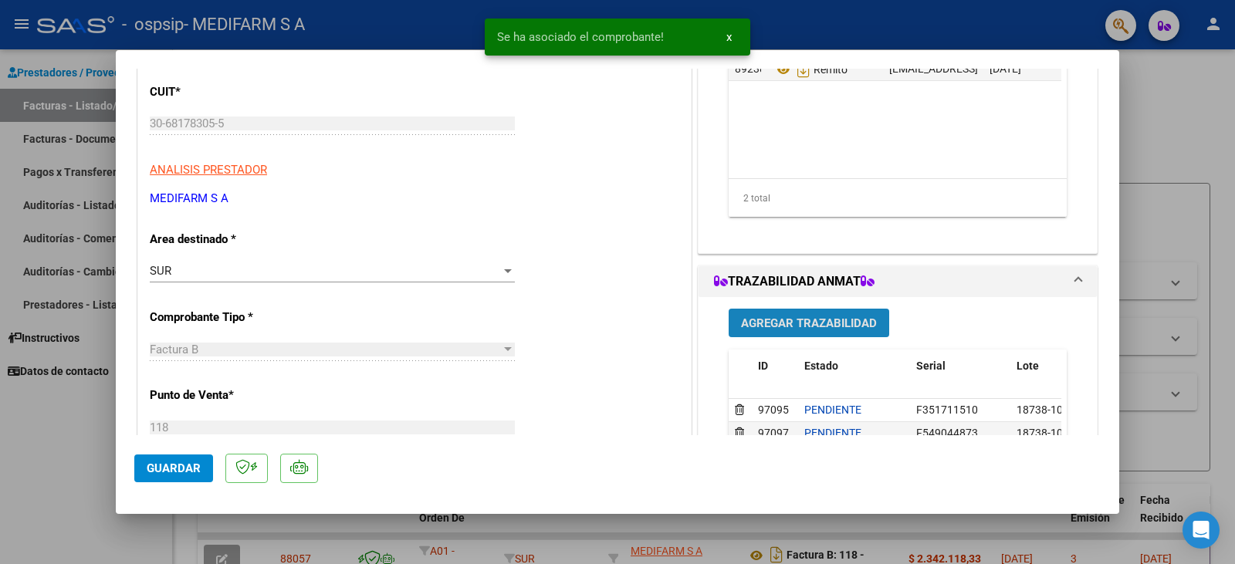
click at [827, 327] on span "Agregar Trazabilidad" at bounding box center [809, 323] width 136 height 14
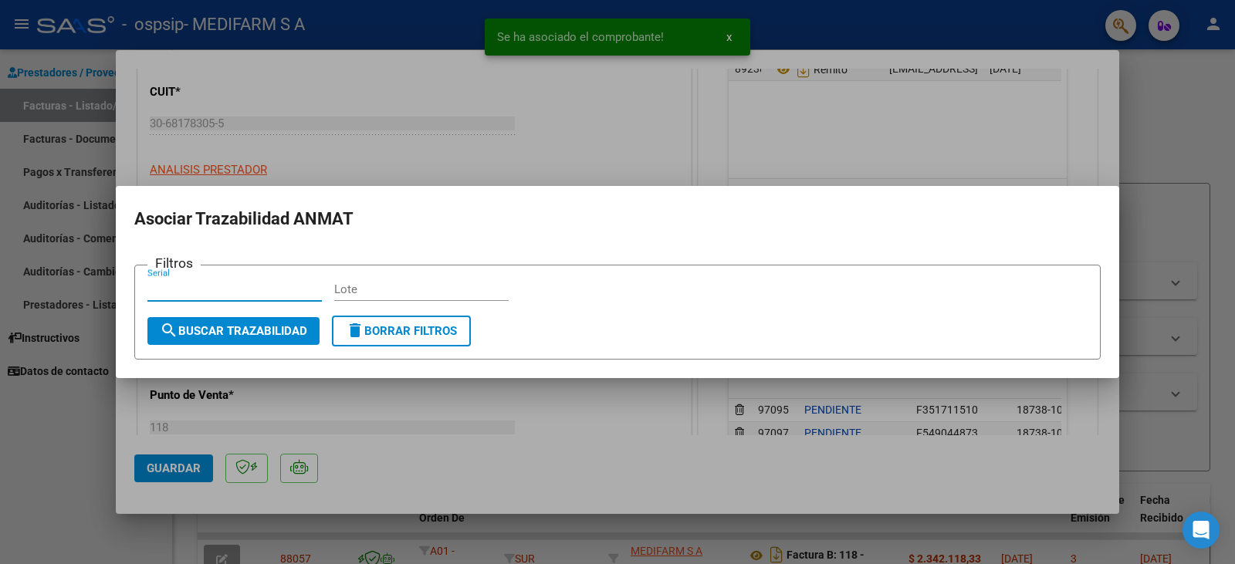
click at [408, 297] on div "Lote" at bounding box center [421, 289] width 174 height 23
paste input "18738"
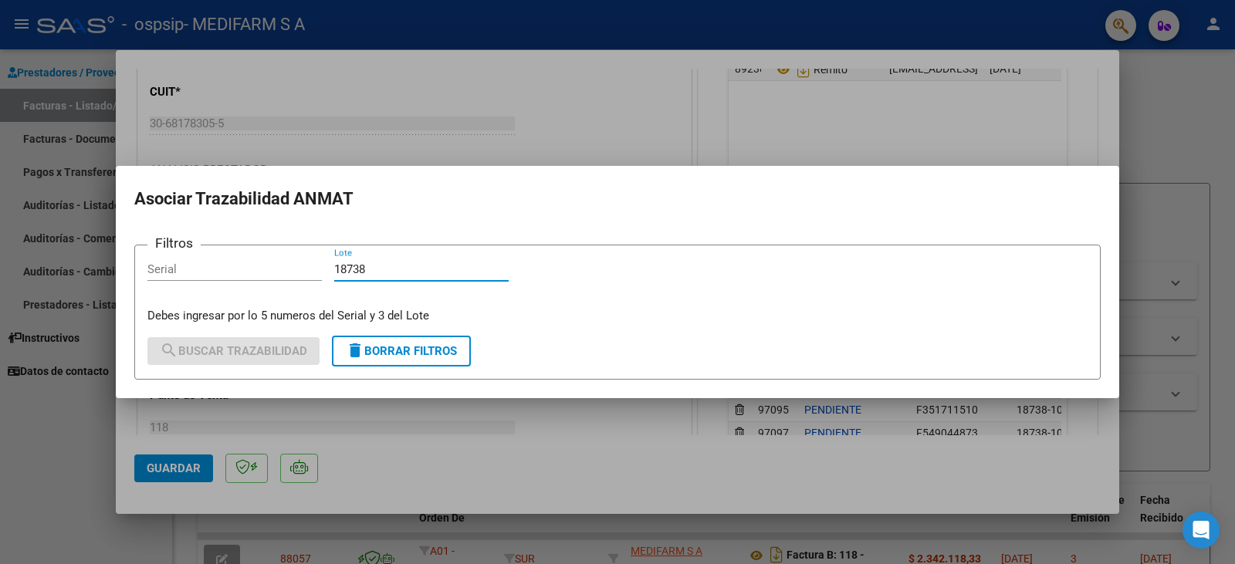
type input "18738"
click at [276, 267] on input "Serial" at bounding box center [234, 269] width 174 height 14
paste input "47297196"
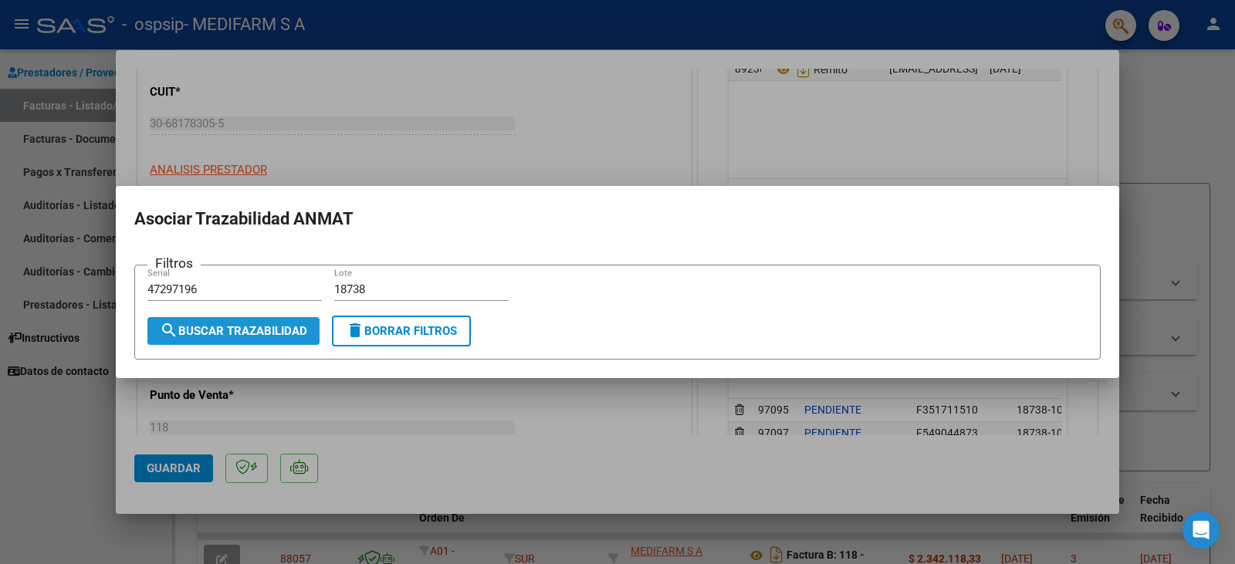
click at [273, 330] on span "search Buscar Trazabilidad" at bounding box center [233, 331] width 147 height 14
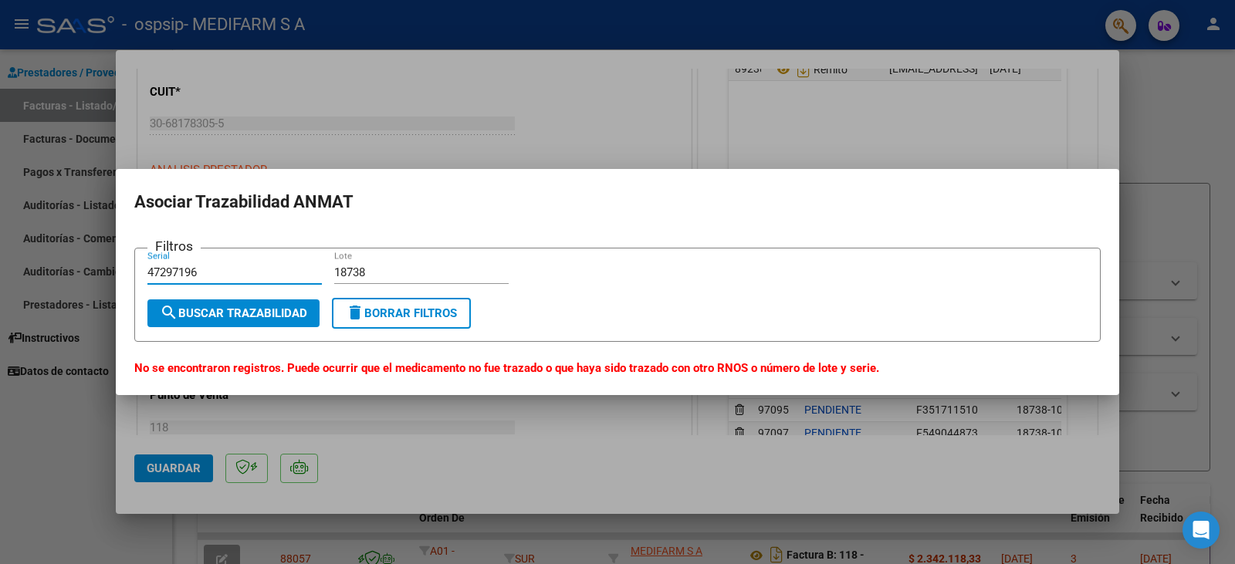
drag, startPoint x: 165, startPoint y: 273, endPoint x: 40, endPoint y: 266, distance: 125.2
click at [40, 266] on div "COMPROBANTE VER COMPROBANTE ESTADO: Recibida. En proceso de confirmacion/acepta…" at bounding box center [617, 282] width 1235 height 564
click at [218, 323] on button "search Buscar Trazabilidad" at bounding box center [233, 314] width 172 height 28
drag, startPoint x: 213, startPoint y: 272, endPoint x: 30, endPoint y: 255, distance: 183.8
click at [31, 255] on div "COMPROBANTE VER COMPROBANTE ESTADO: Recibida. En proceso de confirmacion/acepta…" at bounding box center [617, 282] width 1235 height 564
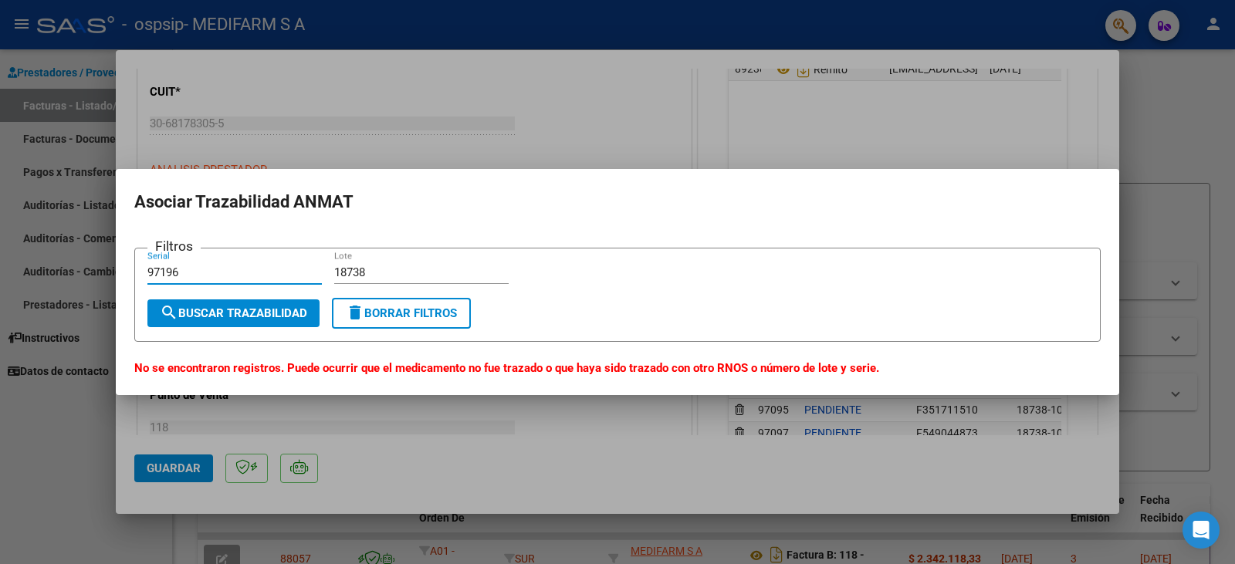
paste input "F672433493"
type input "F672433493"
click at [205, 310] on span "search Buscar Trazabilidad" at bounding box center [233, 313] width 147 height 14
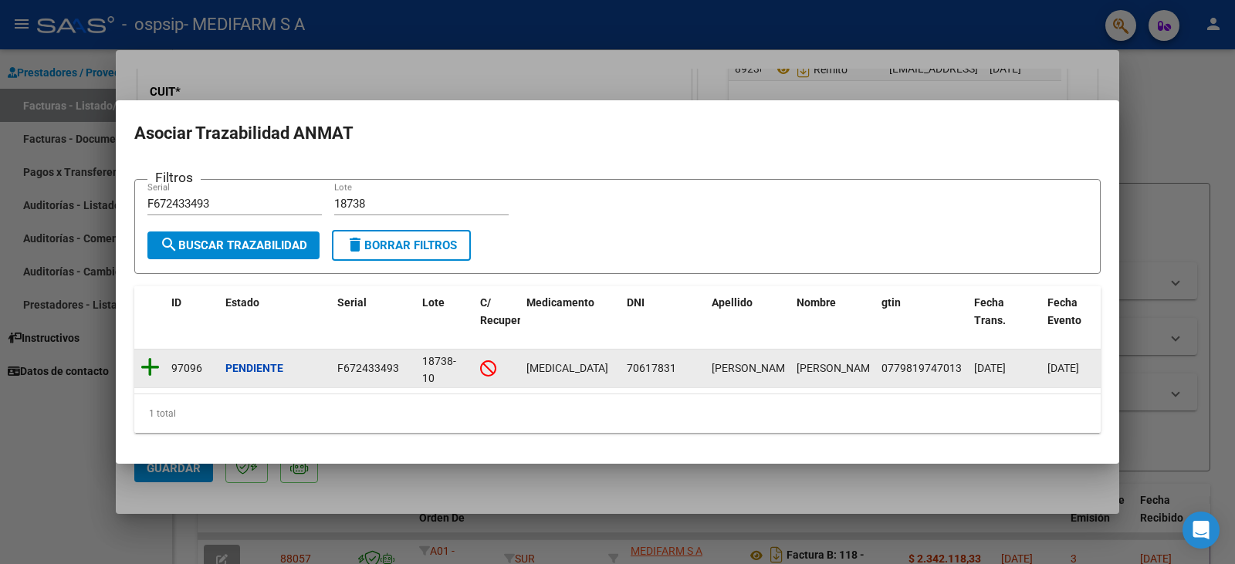
click at [151, 360] on icon at bounding box center [149, 368] width 19 height 22
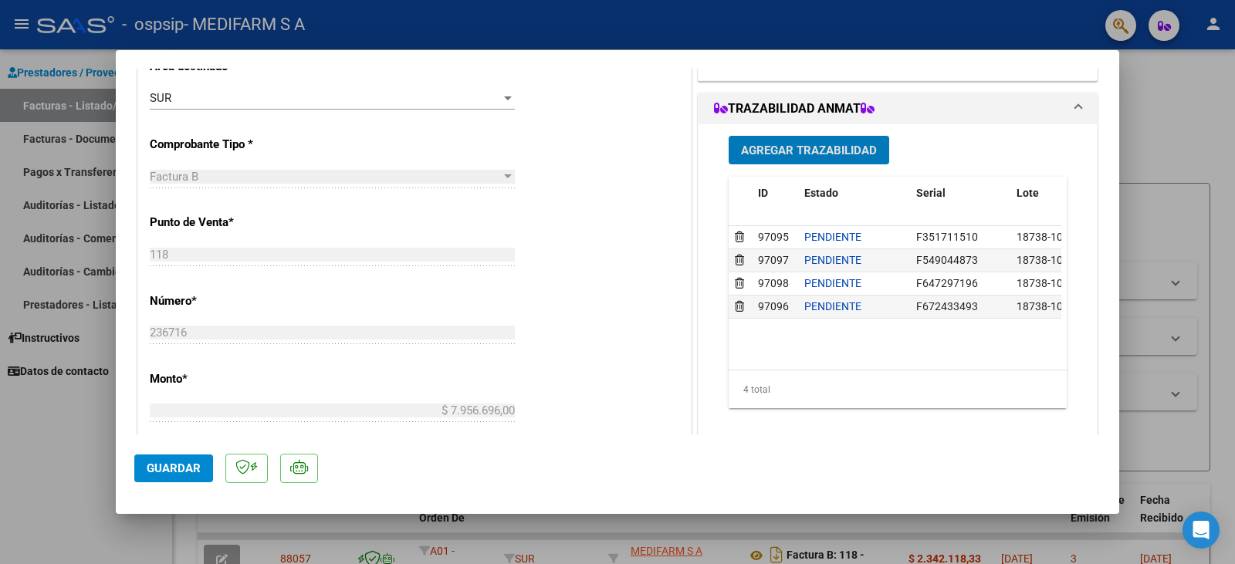
scroll to position [386, 0]
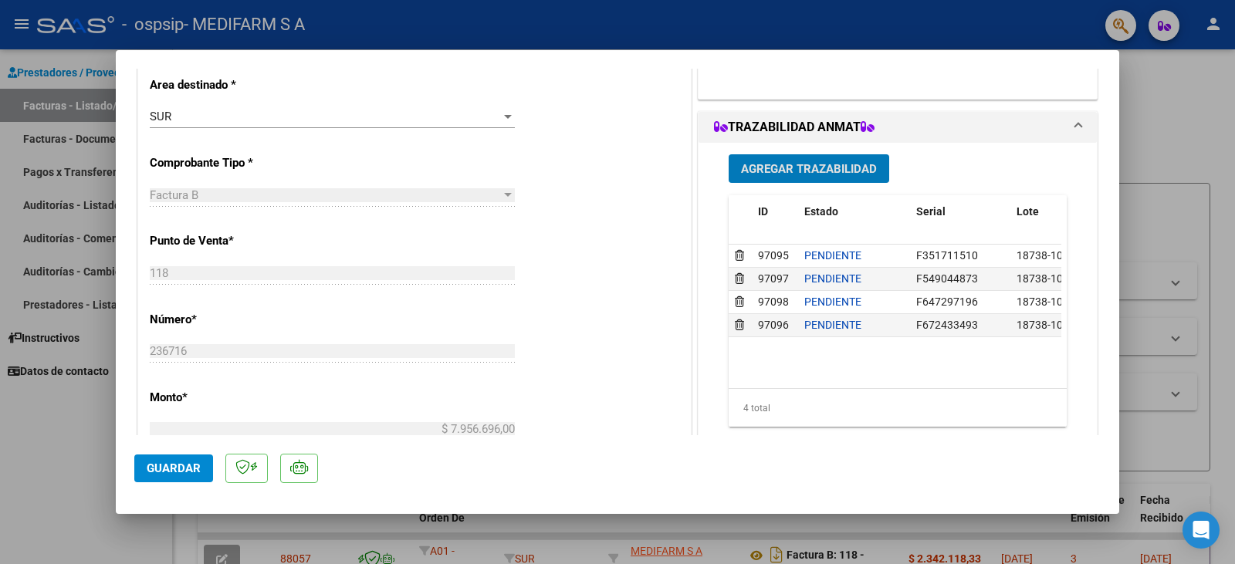
type input "$ 0,00"
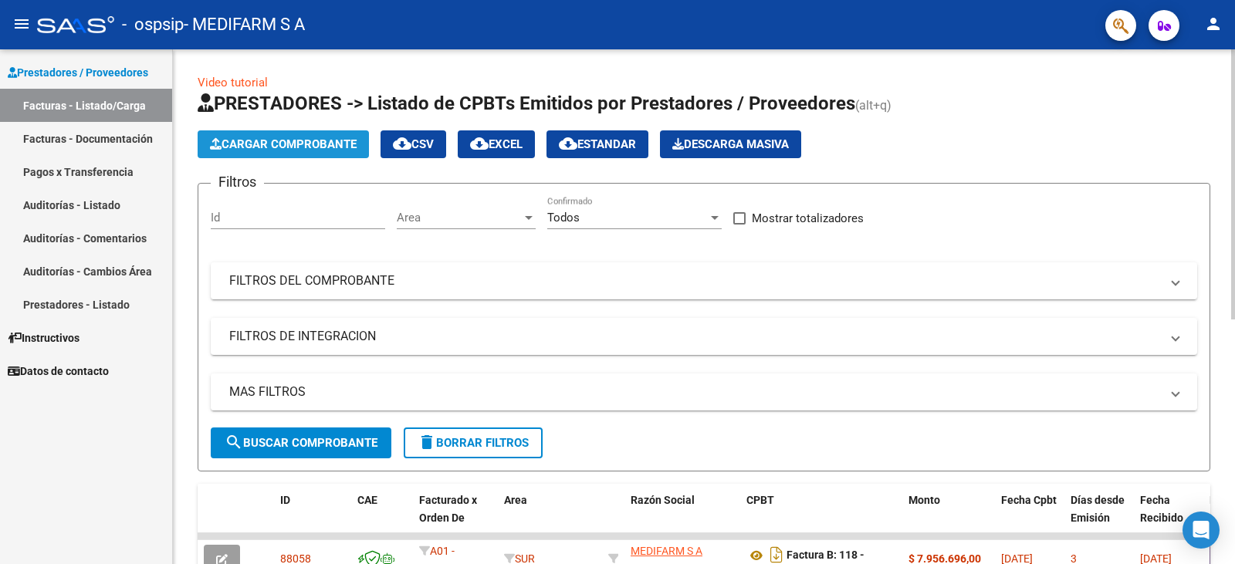
click at [290, 143] on span "Cargar Comprobante" at bounding box center [283, 144] width 147 height 14
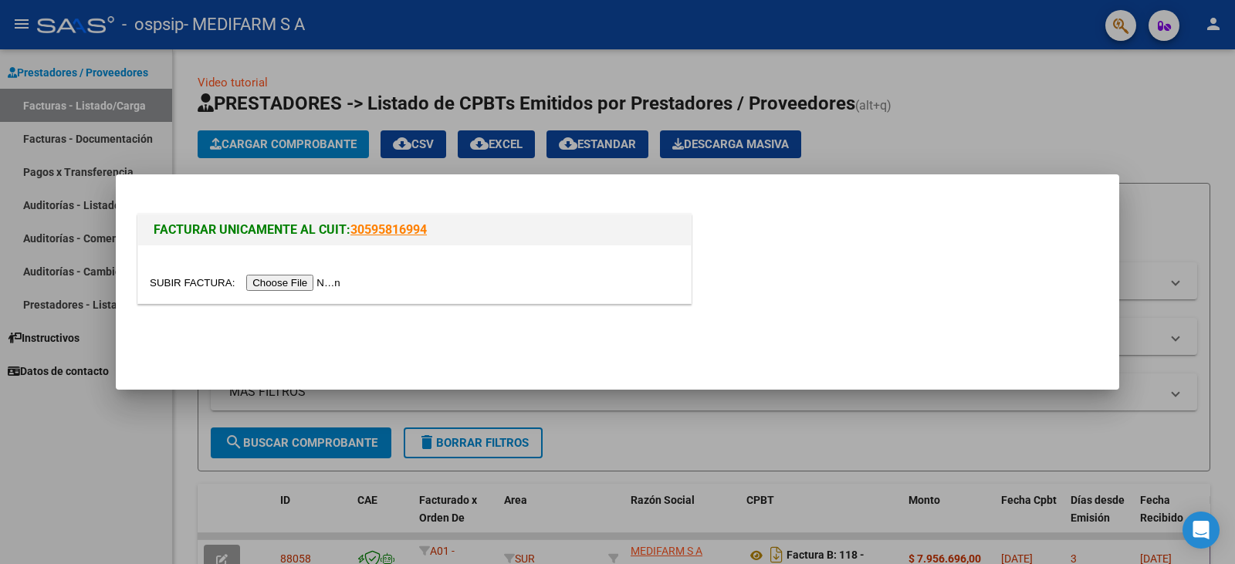
click at [302, 280] on input "file" at bounding box center [247, 283] width 195 height 16
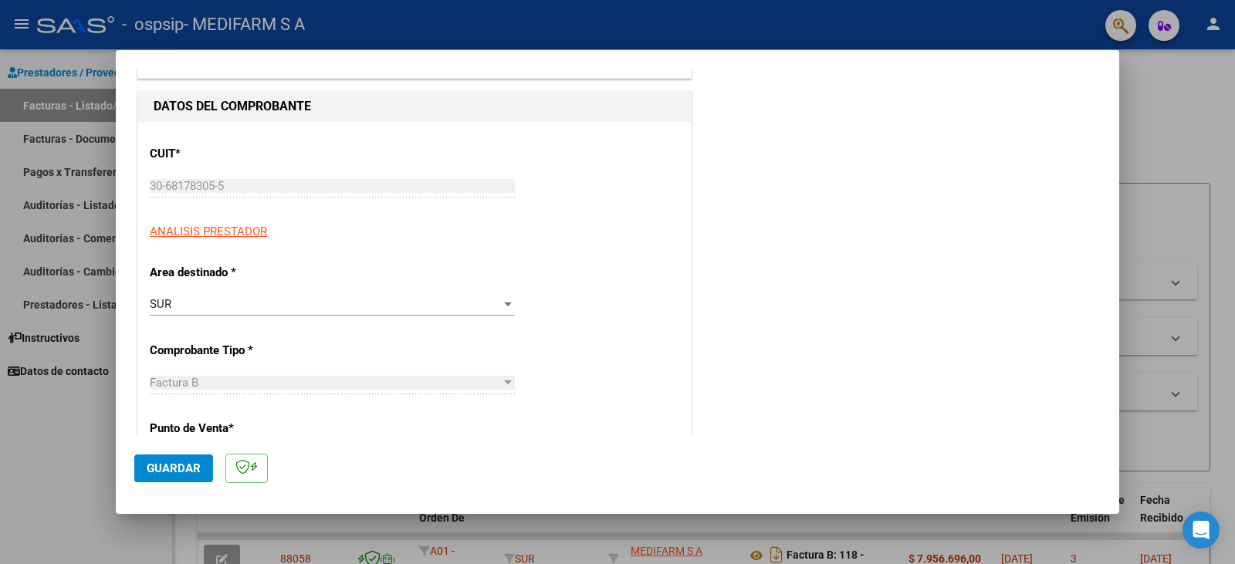
scroll to position [154, 0]
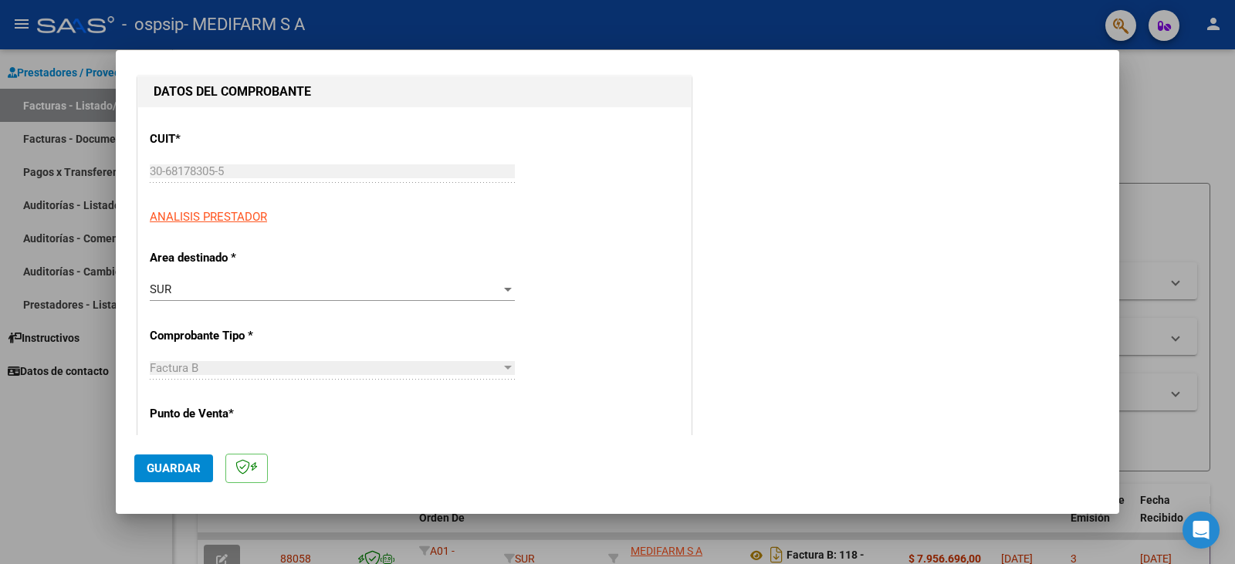
click at [166, 462] on span "Guardar" at bounding box center [174, 469] width 54 height 14
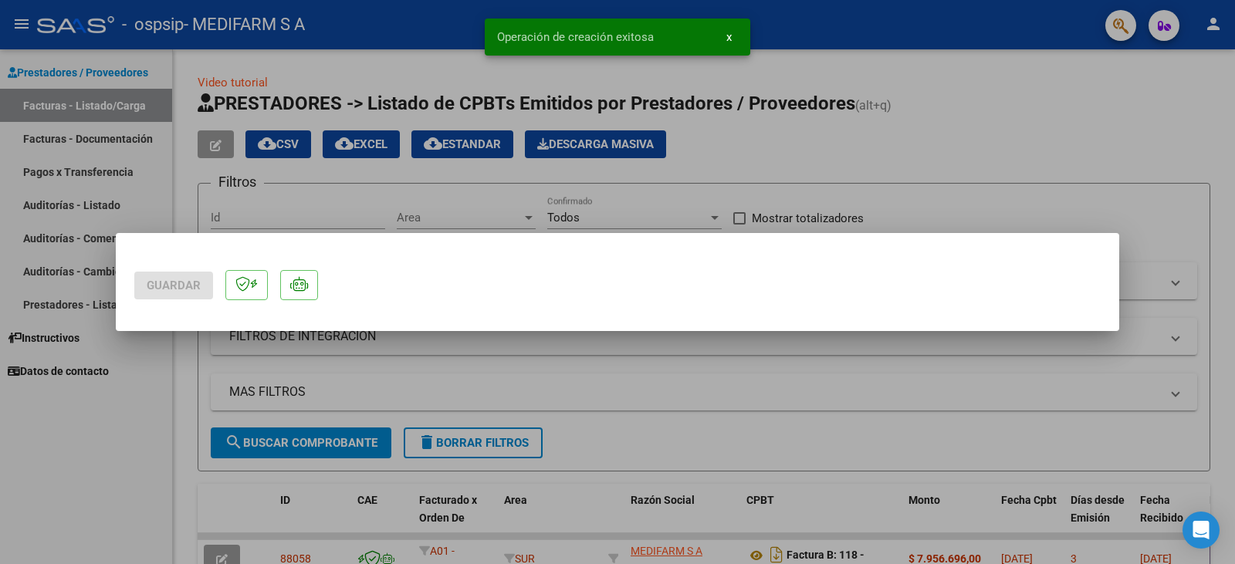
scroll to position [0, 0]
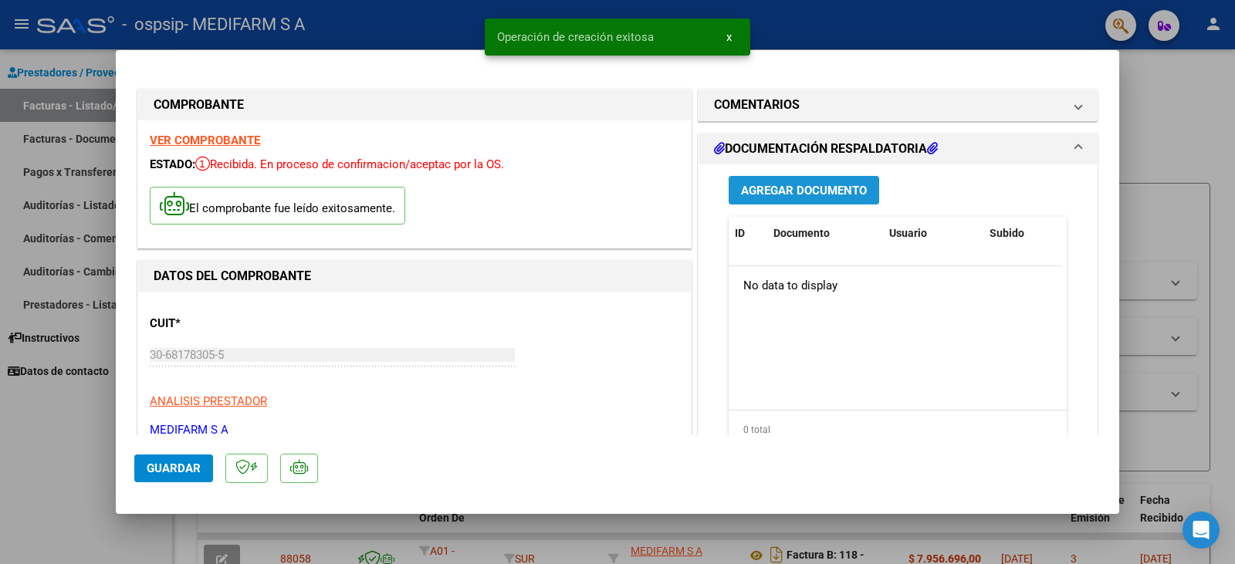
click at [780, 195] on span "Agregar Documento" at bounding box center [804, 191] width 126 height 14
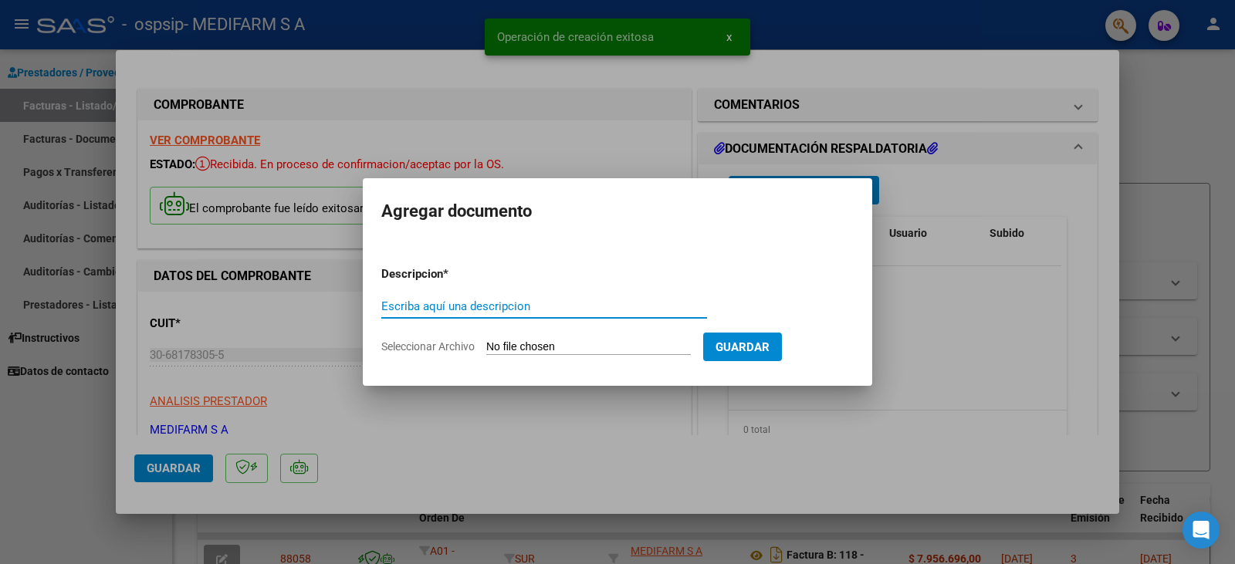
click at [428, 307] on input "Escriba aquí una descripcion" at bounding box center [544, 307] width 326 height 14
type input "OC"
click at [533, 346] on input "Seleccionar Archivo" at bounding box center [588, 347] width 205 height 15
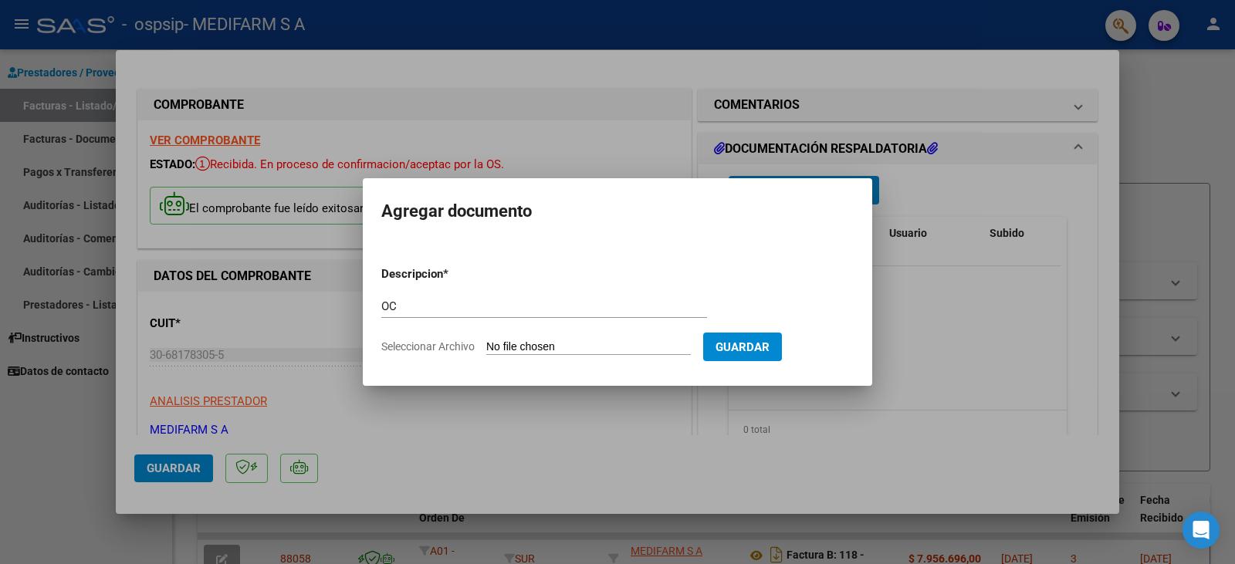
type input "C:\fakepath\80R02705920 - 6462.pdf"
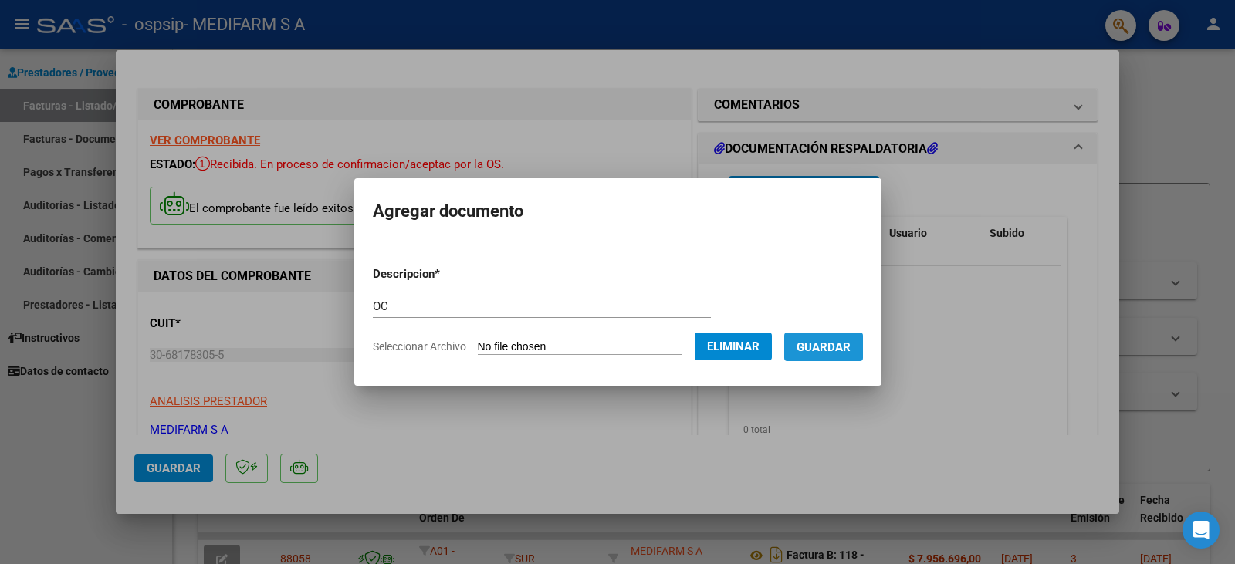
click at [843, 347] on span "Guardar" at bounding box center [824, 347] width 54 height 14
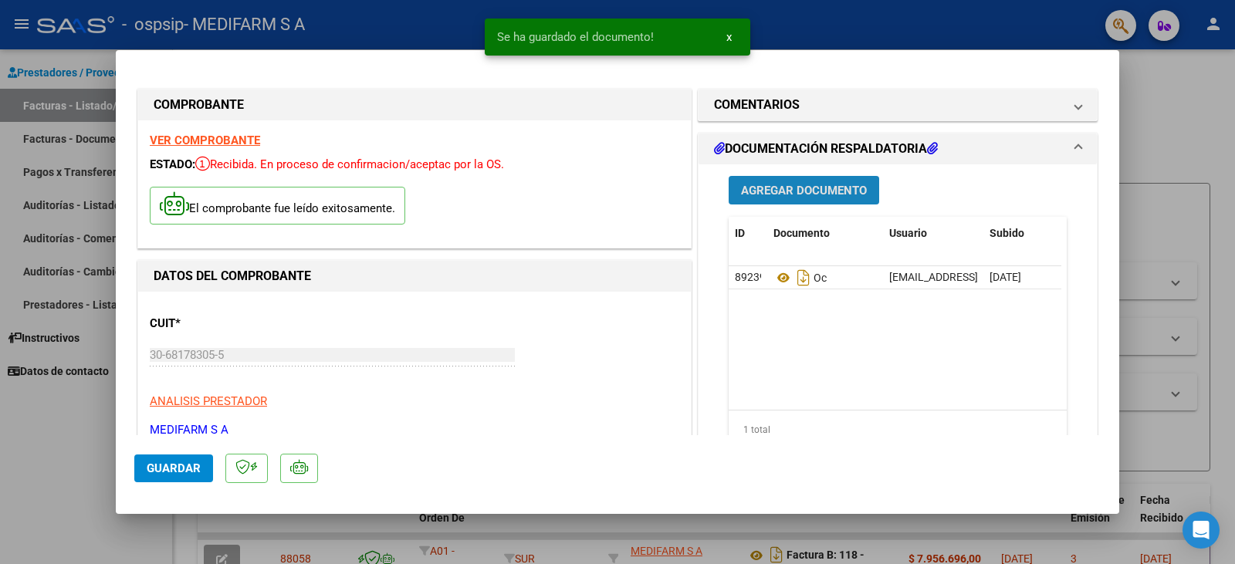
click at [810, 188] on span "Agregar Documento" at bounding box center [804, 191] width 126 height 14
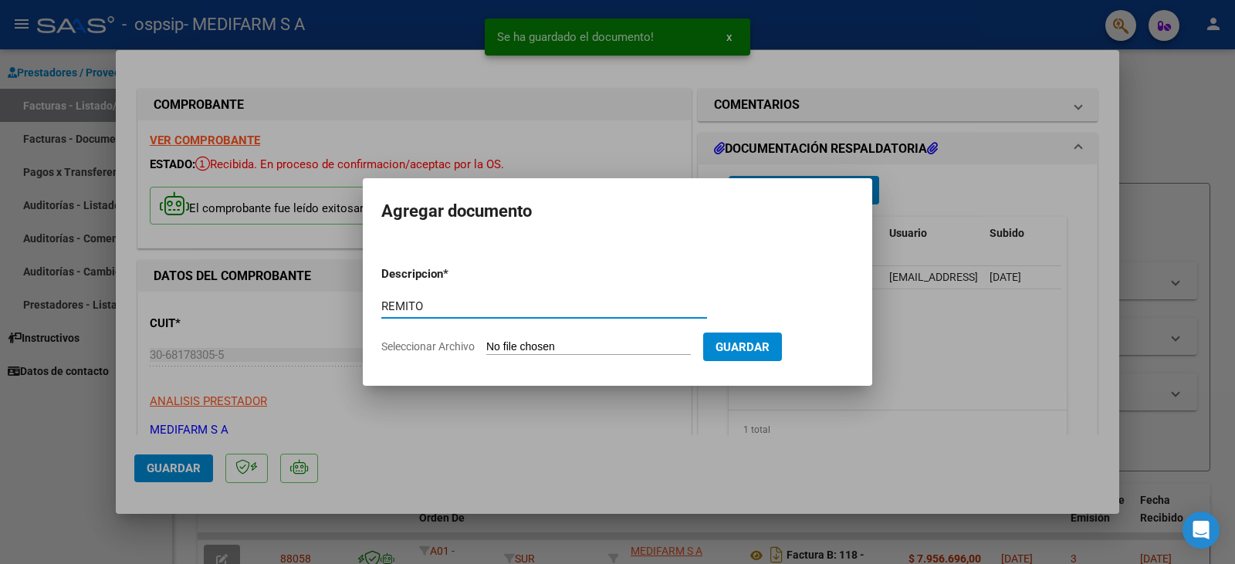
type input "REMITO"
click at [536, 340] on input "Seleccionar Archivo" at bounding box center [588, 347] width 205 height 15
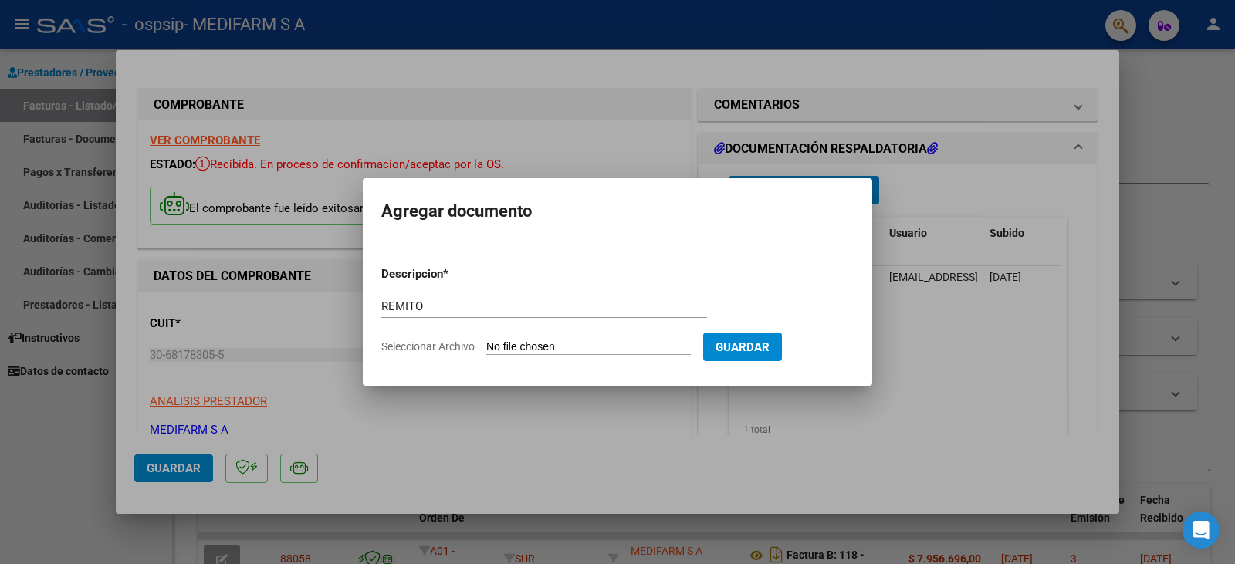
type input "C:\fakepath\80R02705920 - 6462.pdf"
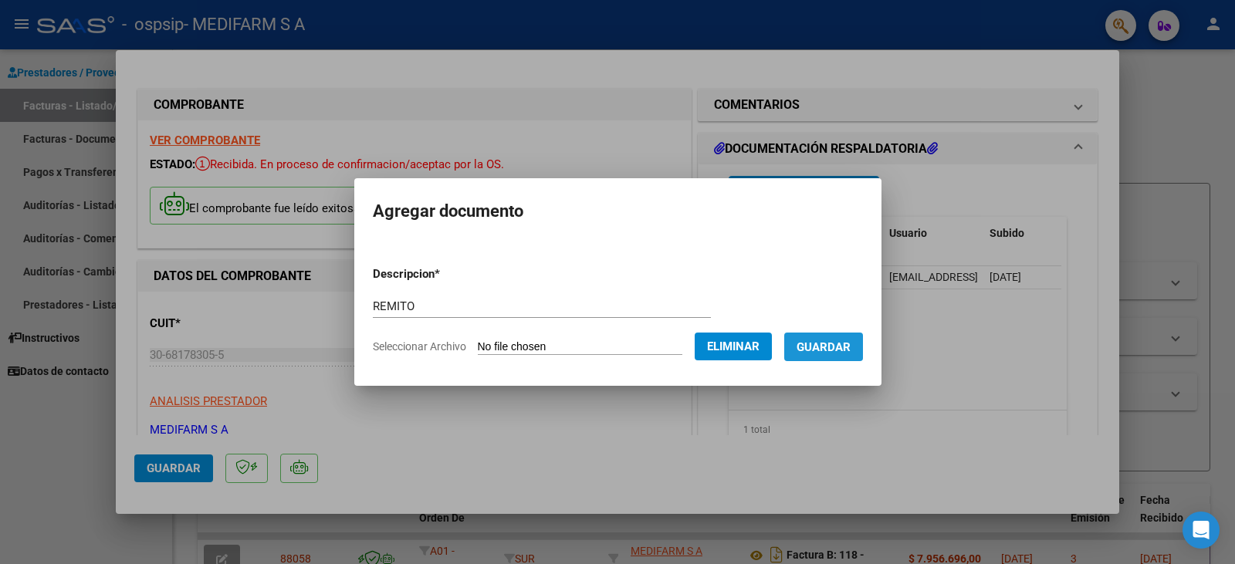
click at [835, 342] on span "Guardar" at bounding box center [824, 347] width 54 height 14
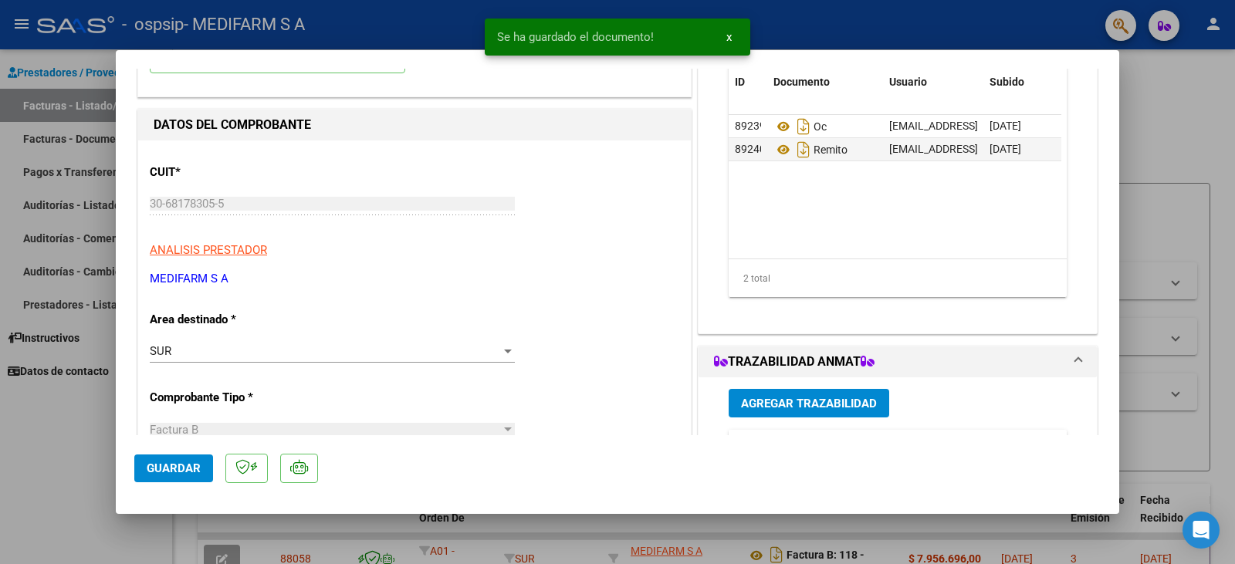
scroll to position [154, 0]
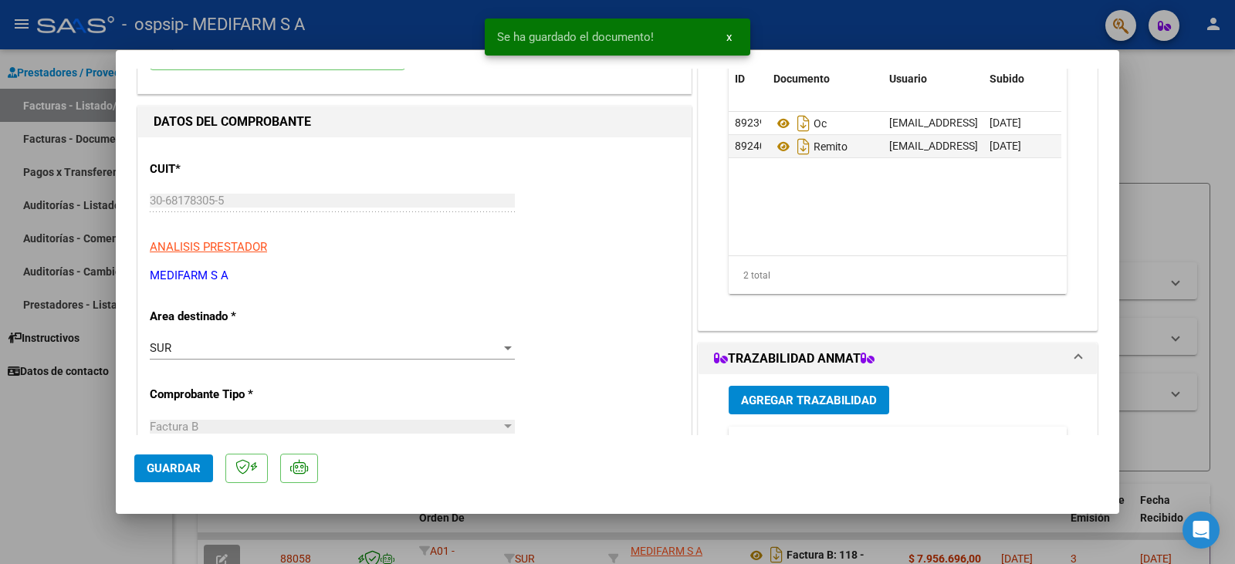
click at [786, 394] on span "Agregar Trazabilidad" at bounding box center [809, 401] width 136 height 14
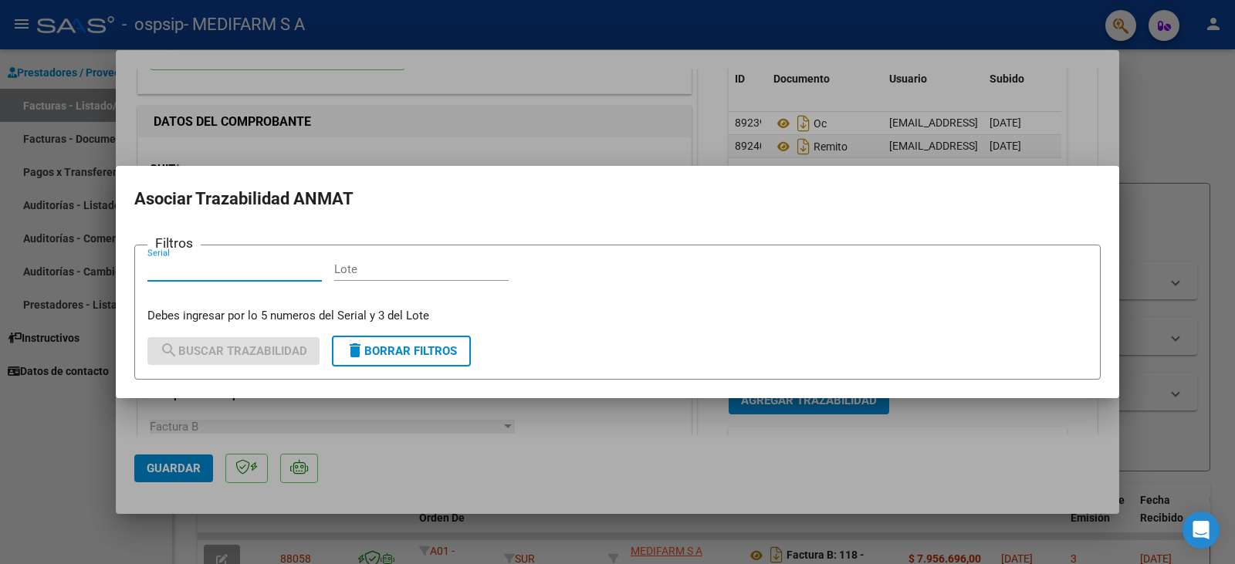
click at [391, 267] on input "Lote" at bounding box center [421, 269] width 174 height 14
paste input "EAEN7A"
type input "EAEN7A"
click at [244, 270] on input "Serial" at bounding box center [234, 269] width 174 height 14
paste input "993040500"
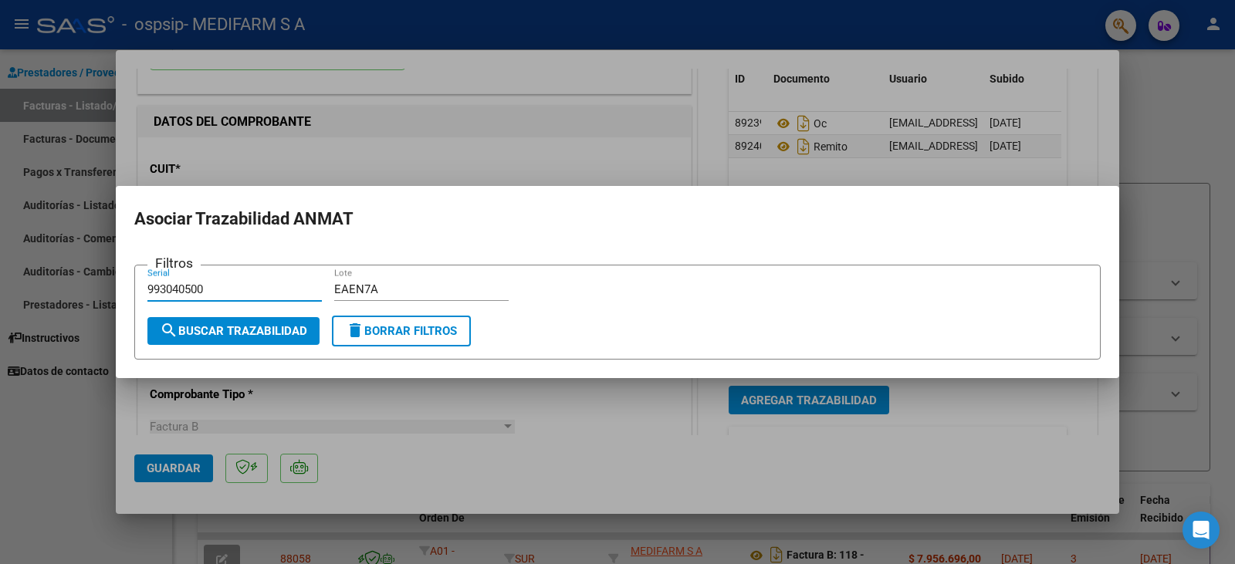
type input "993040500"
click at [277, 330] on span "search Buscar Trazabilidad" at bounding box center [233, 331] width 147 height 14
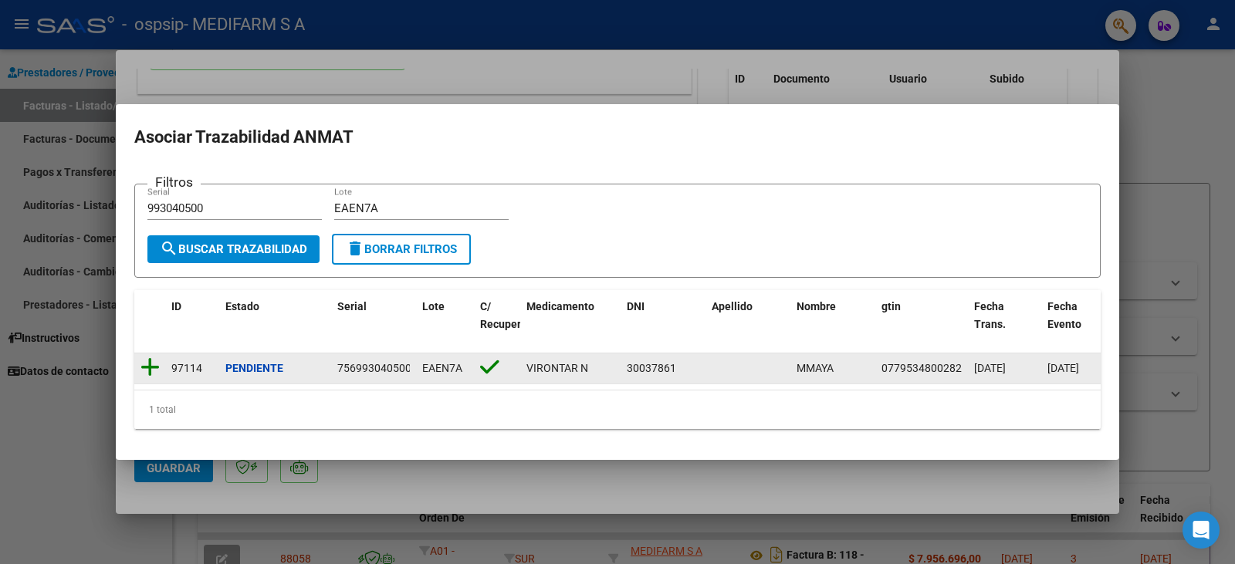
click at [144, 361] on icon at bounding box center [149, 368] width 19 height 22
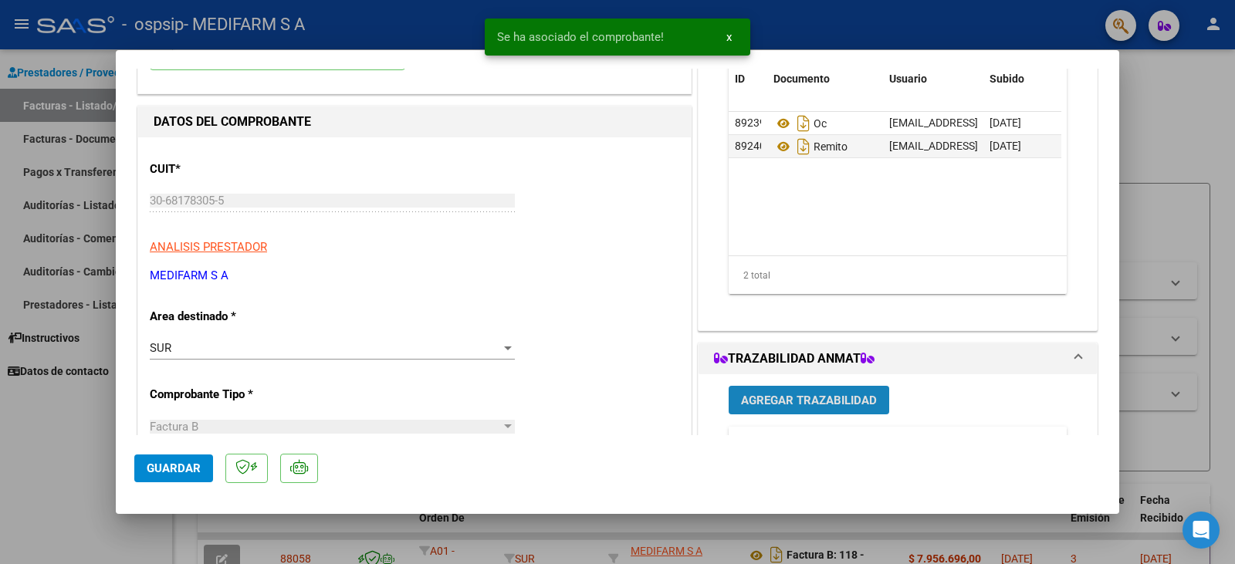
click at [794, 402] on span "Agregar Trazabilidad" at bounding box center [809, 401] width 136 height 14
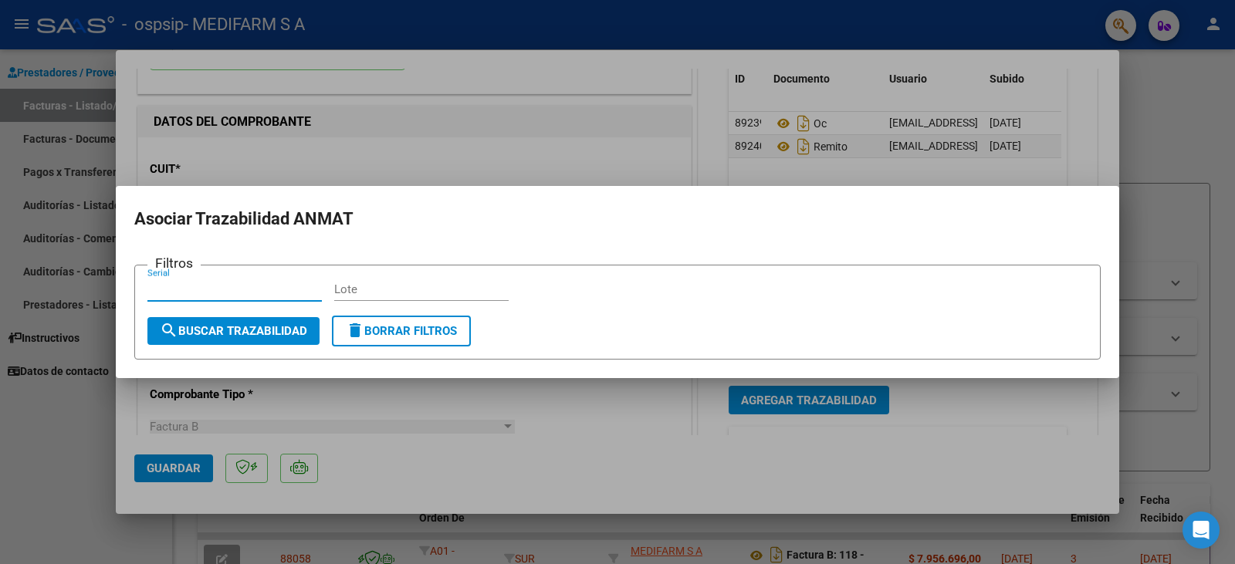
click at [427, 288] on input "Lote" at bounding box center [421, 290] width 174 height 14
paste input "8689"
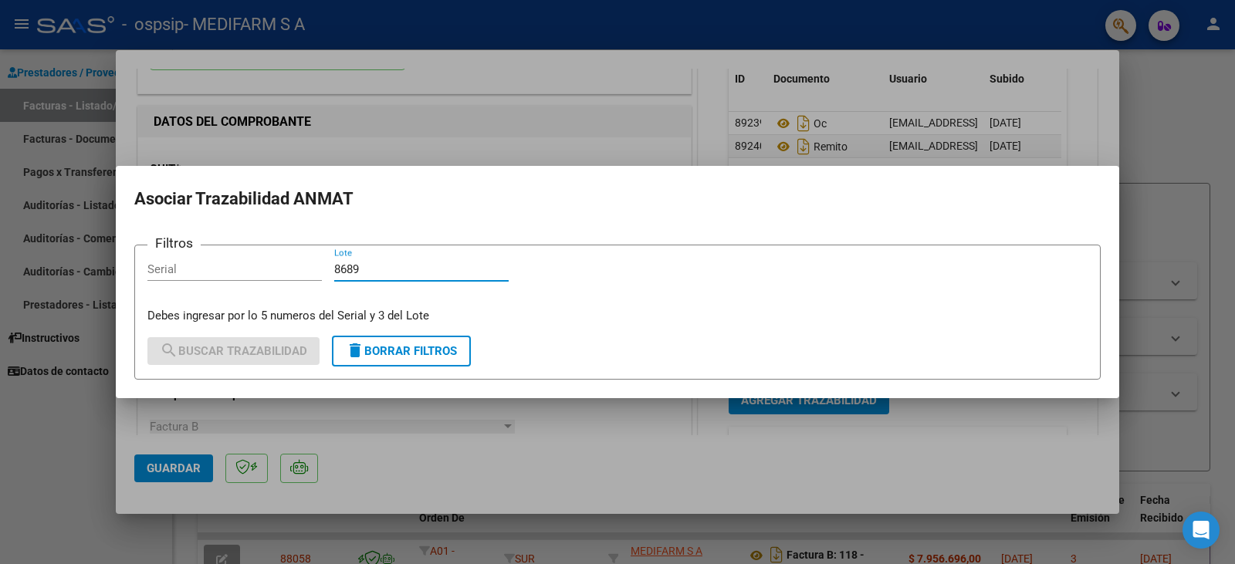
type input "8689"
click at [272, 273] on input "Serial" at bounding box center [234, 269] width 174 height 14
paste input "66467664"
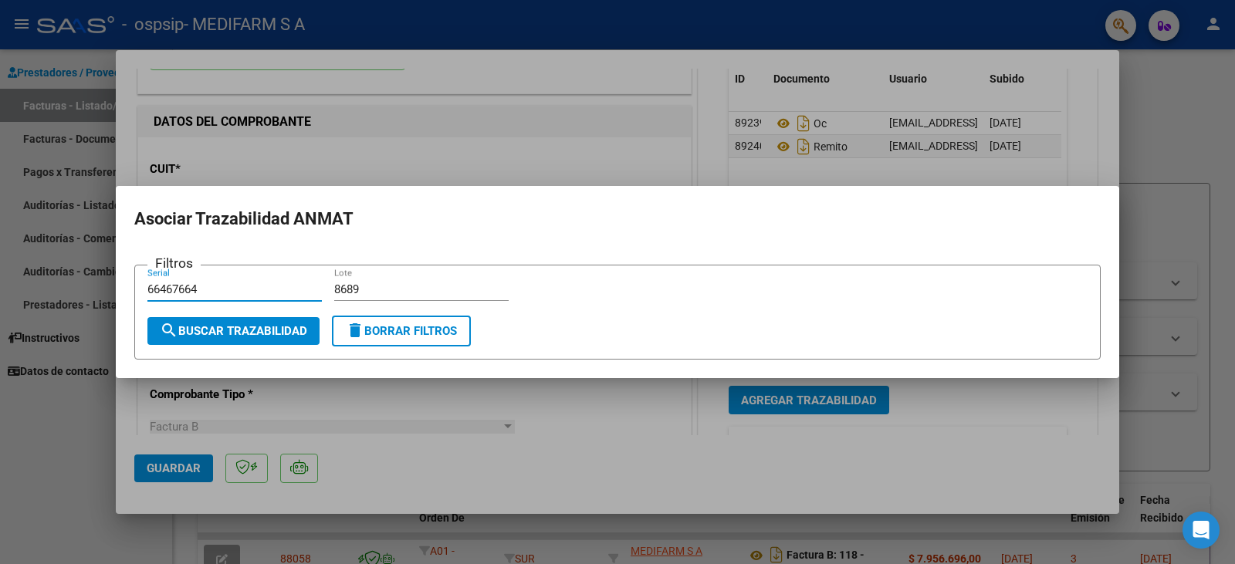
type input "66467664"
click at [279, 322] on button "search Buscar Trazabilidad" at bounding box center [233, 331] width 172 height 28
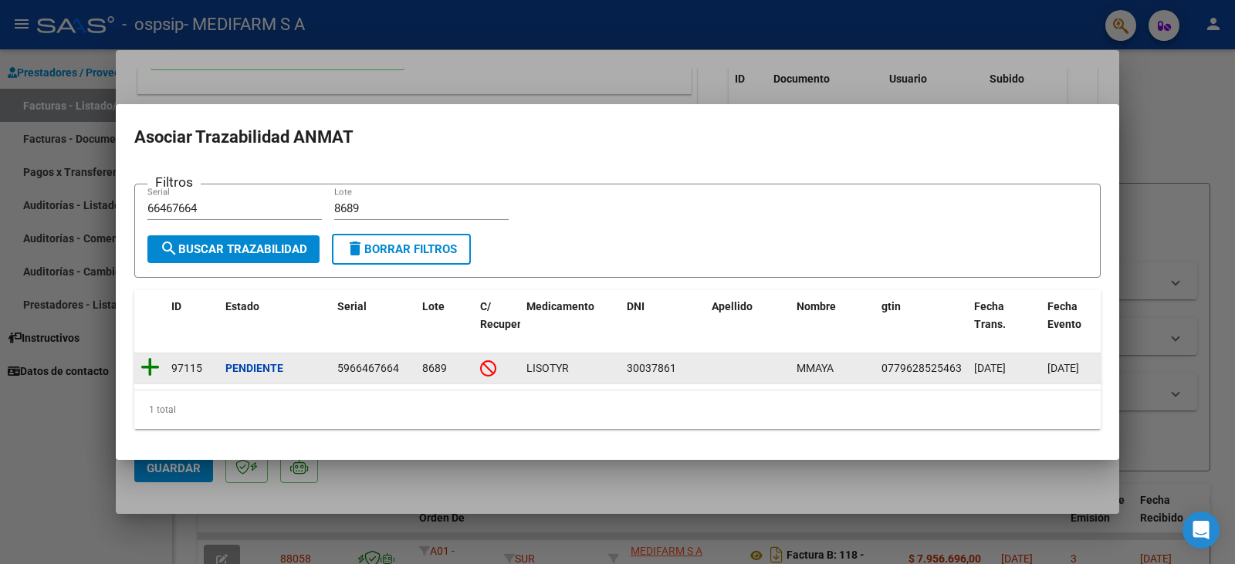
click at [147, 357] on icon at bounding box center [149, 368] width 19 height 22
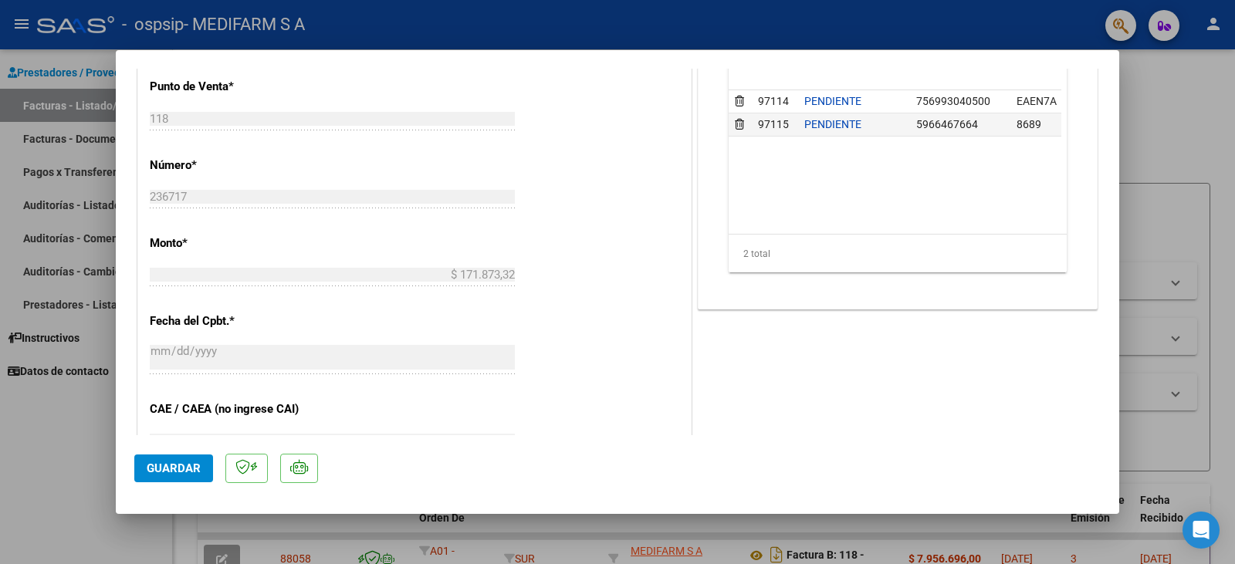
type input "$ 0,00"
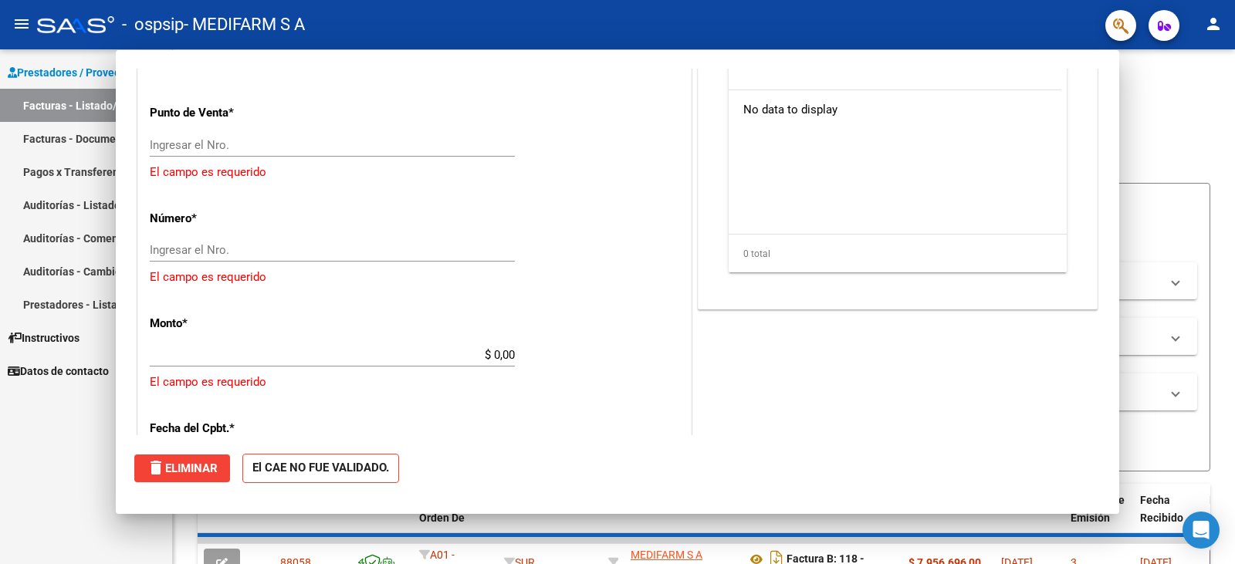
scroll to position [493, 0]
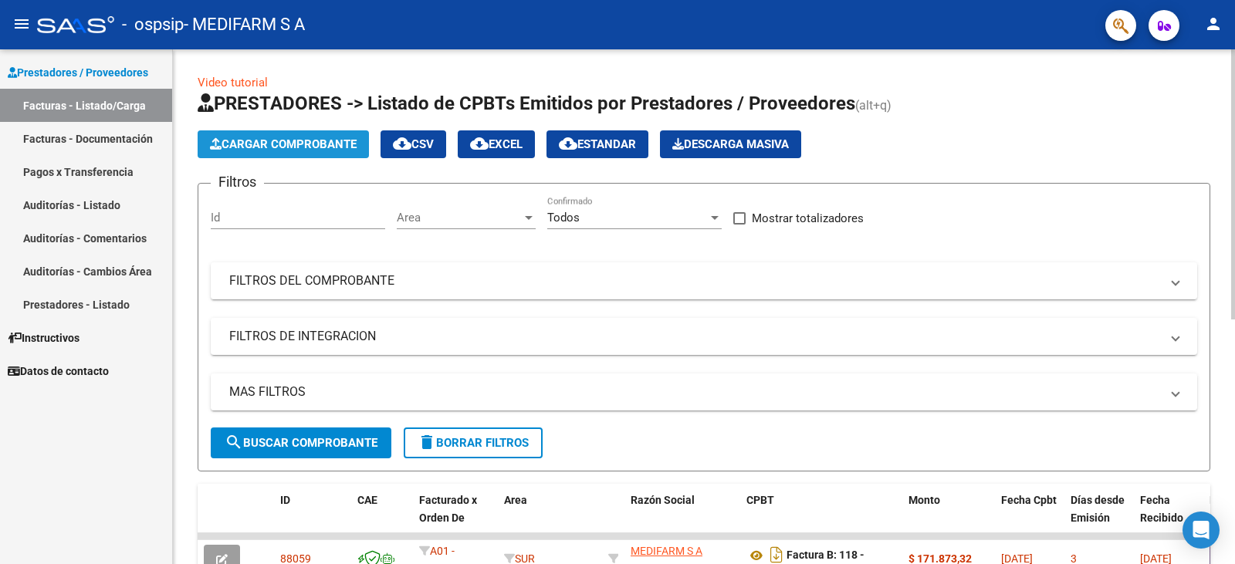
click at [259, 131] on button "Cargar Comprobante" at bounding box center [283, 144] width 171 height 28
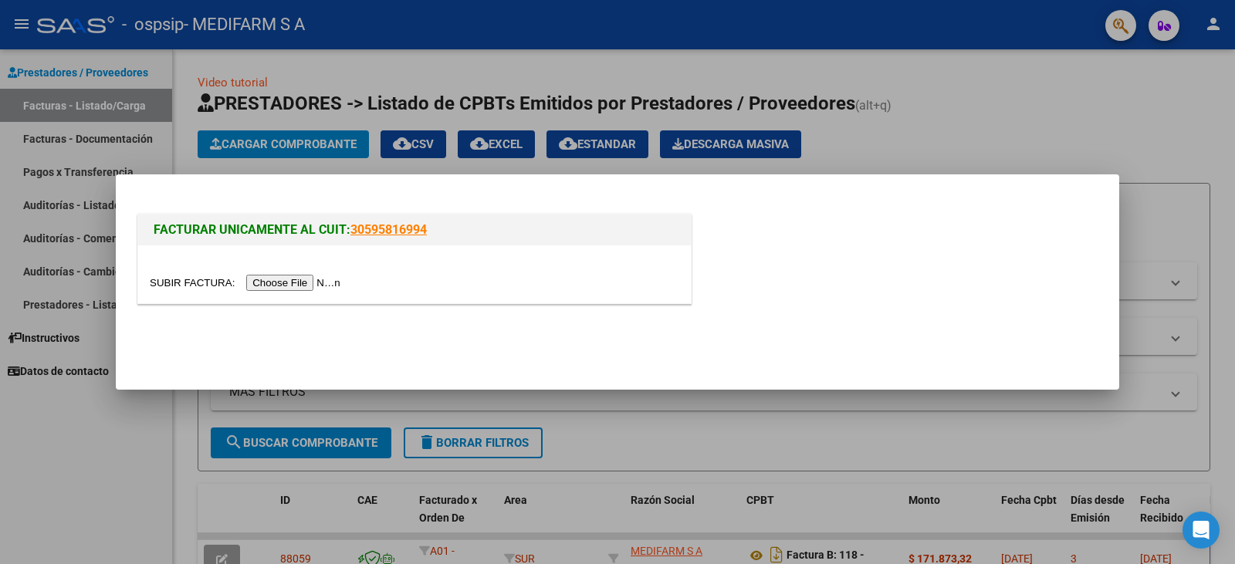
click at [303, 283] on input "file" at bounding box center [247, 283] width 195 height 16
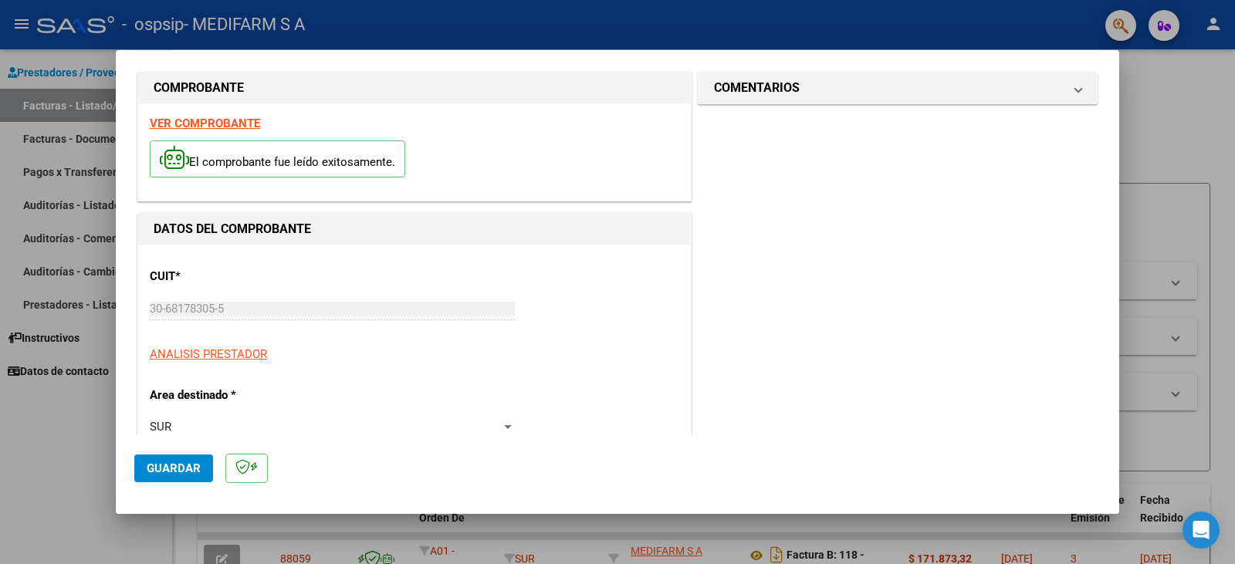
scroll to position [0, 0]
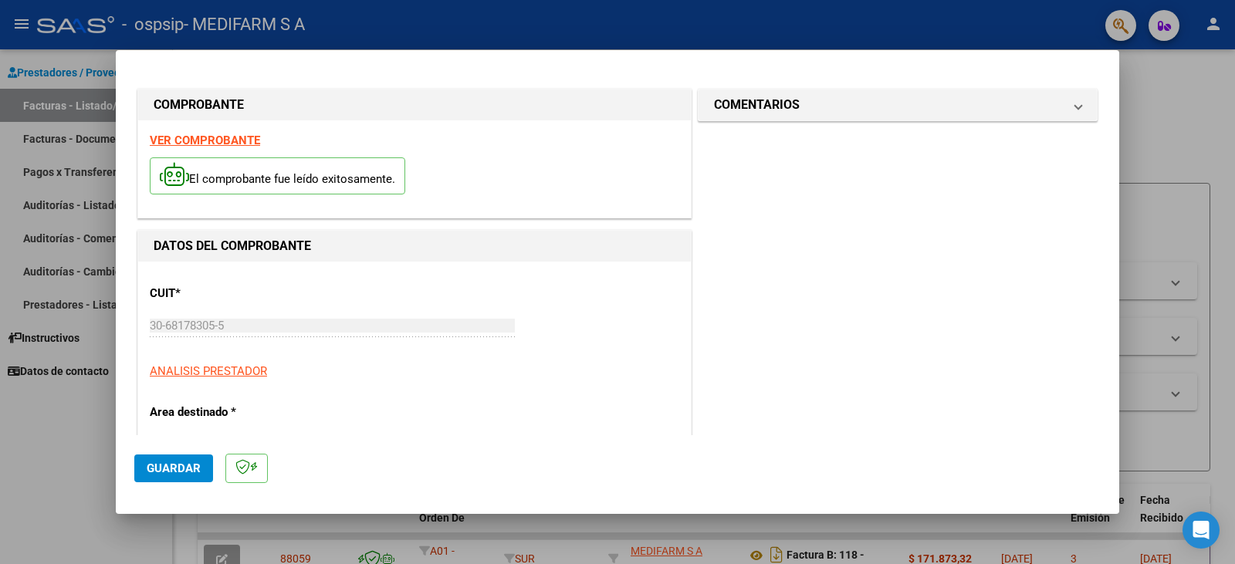
click at [170, 472] on span "Guardar" at bounding box center [174, 469] width 54 height 14
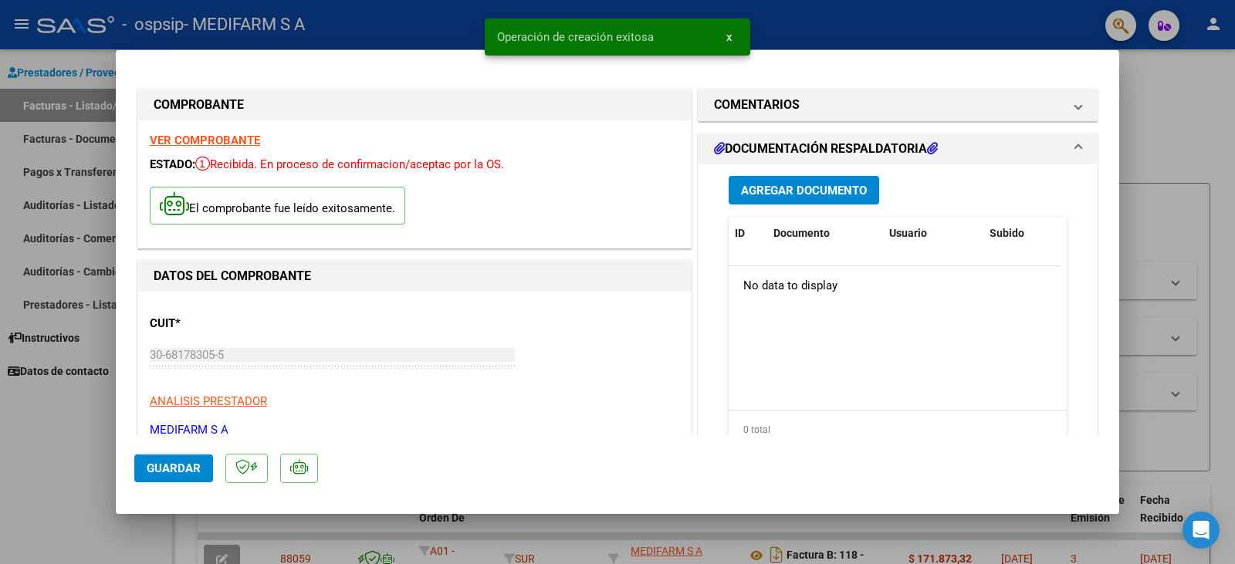
click at [766, 188] on span "Agregar Documento" at bounding box center [804, 191] width 126 height 14
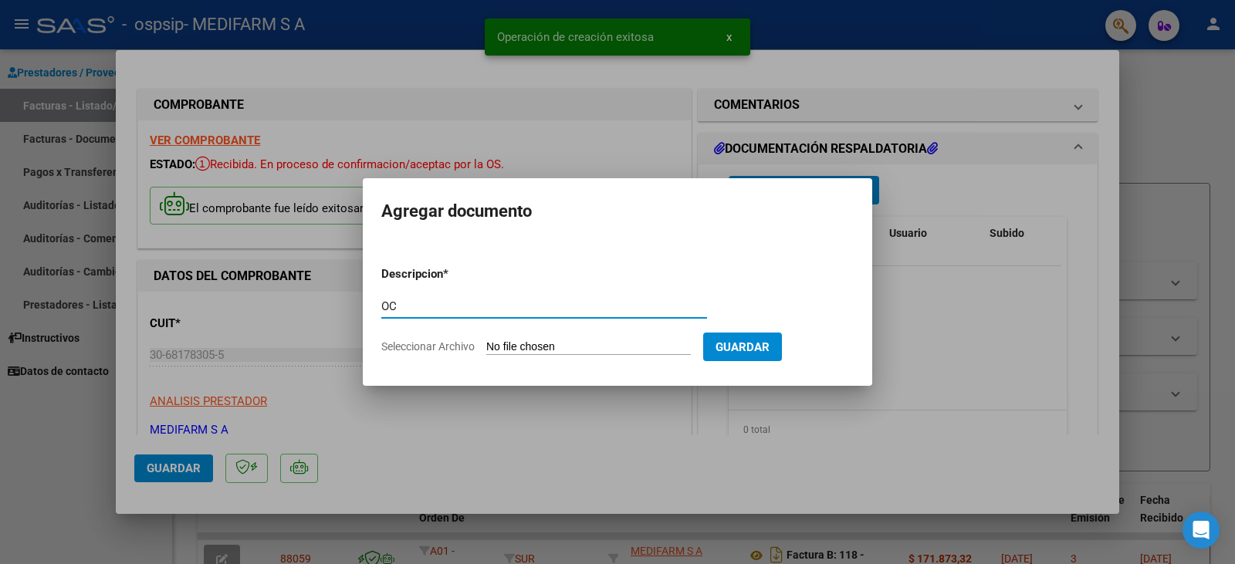
type input "OC"
click at [523, 346] on input "Seleccionar Archivo" at bounding box center [588, 347] width 205 height 15
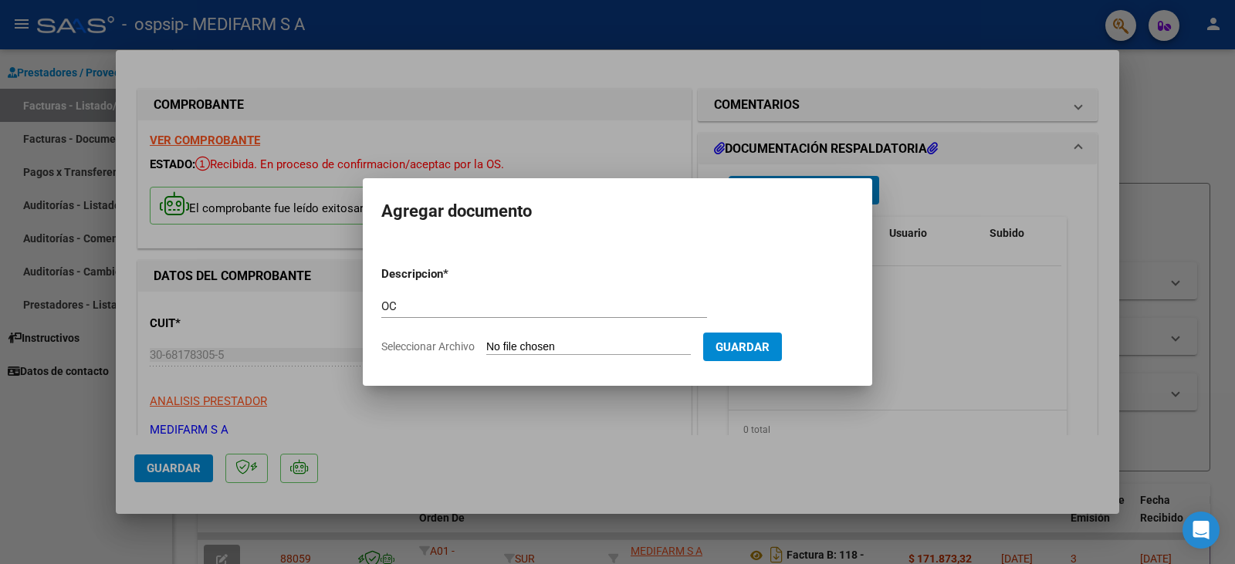
type input "C:\fakepath\80R02706245 - 6450.pdf"
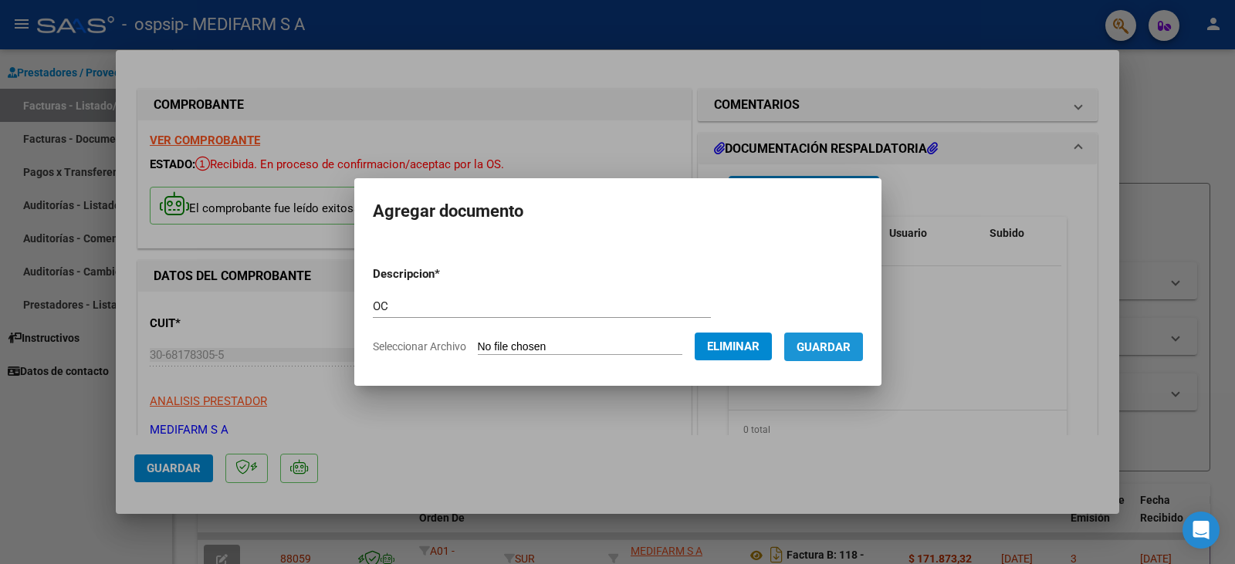
click at [838, 347] on span "Guardar" at bounding box center [824, 347] width 54 height 14
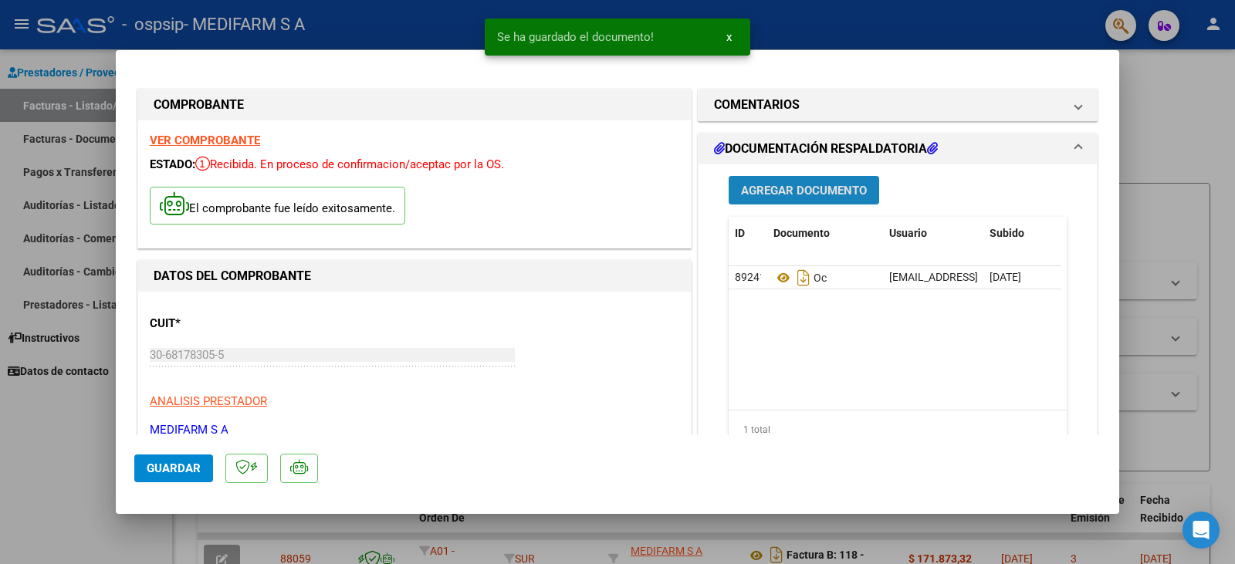
click at [783, 181] on button "Agregar Documento" at bounding box center [804, 190] width 151 height 29
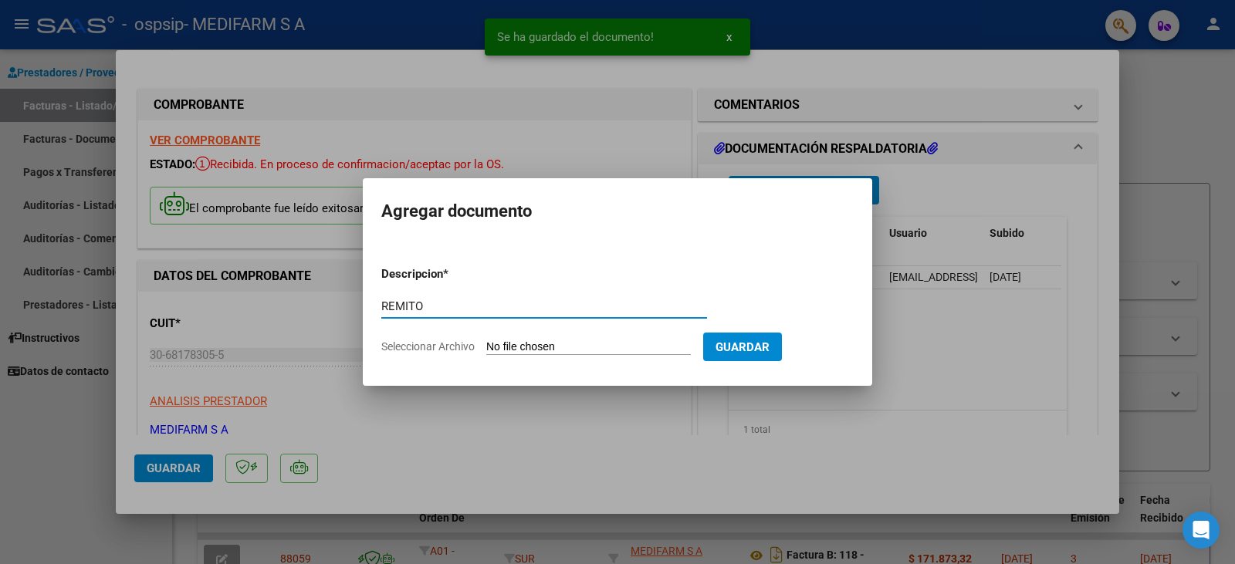
type input "REMITO"
click at [614, 351] on input "Seleccionar Archivo" at bounding box center [588, 347] width 205 height 15
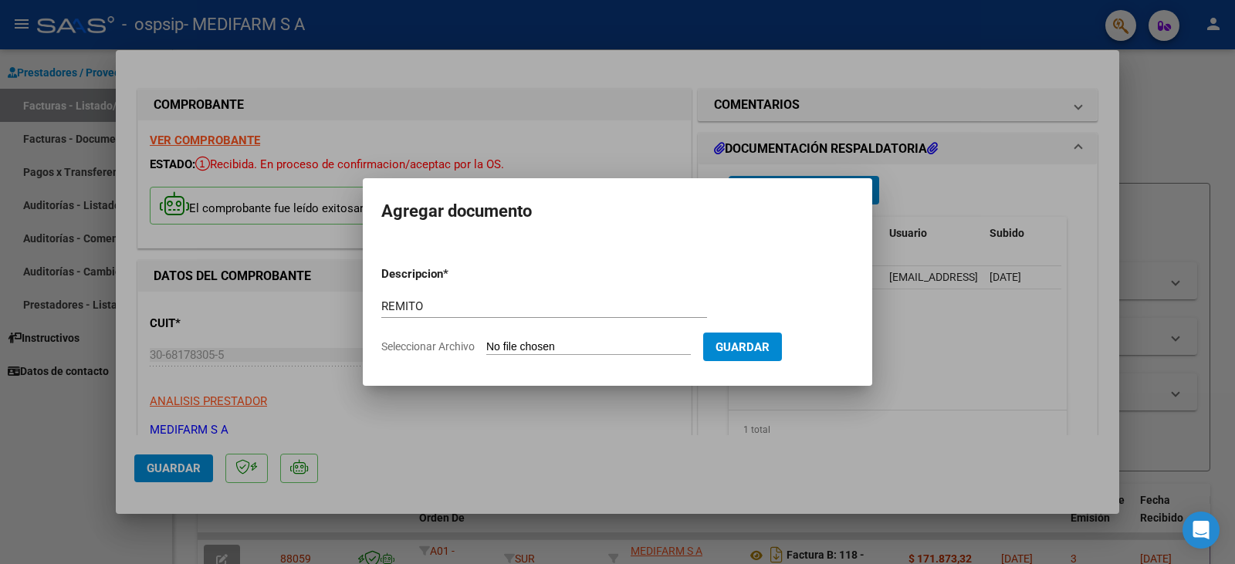
type input "C:\fakepath\80R02706245 - 6450.pdf"
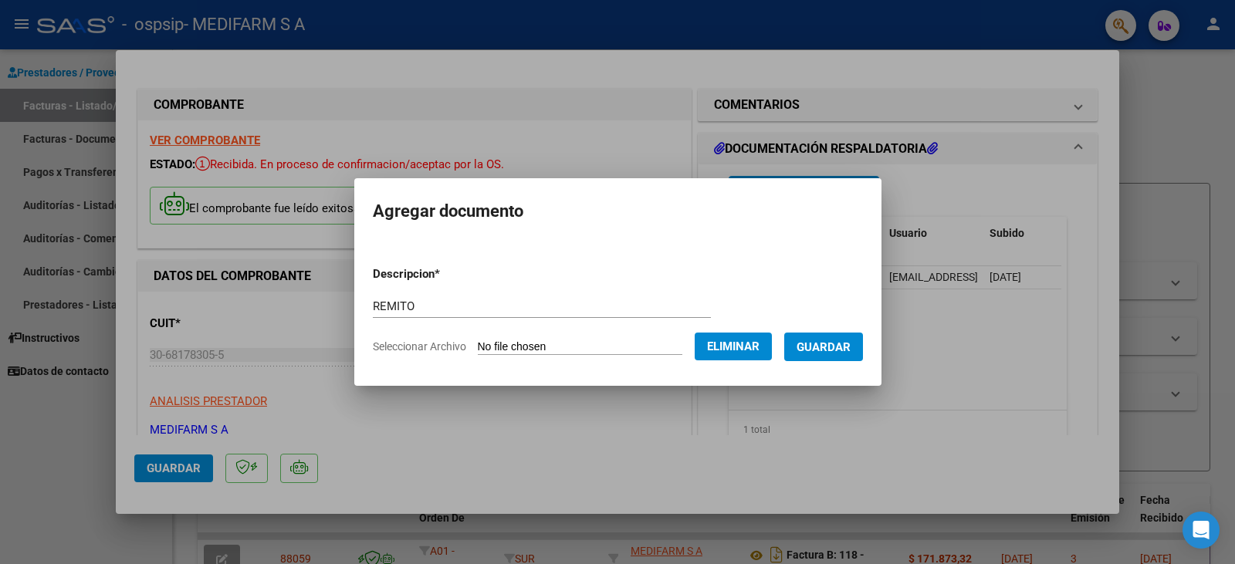
click at [841, 346] on span "Guardar" at bounding box center [824, 347] width 54 height 14
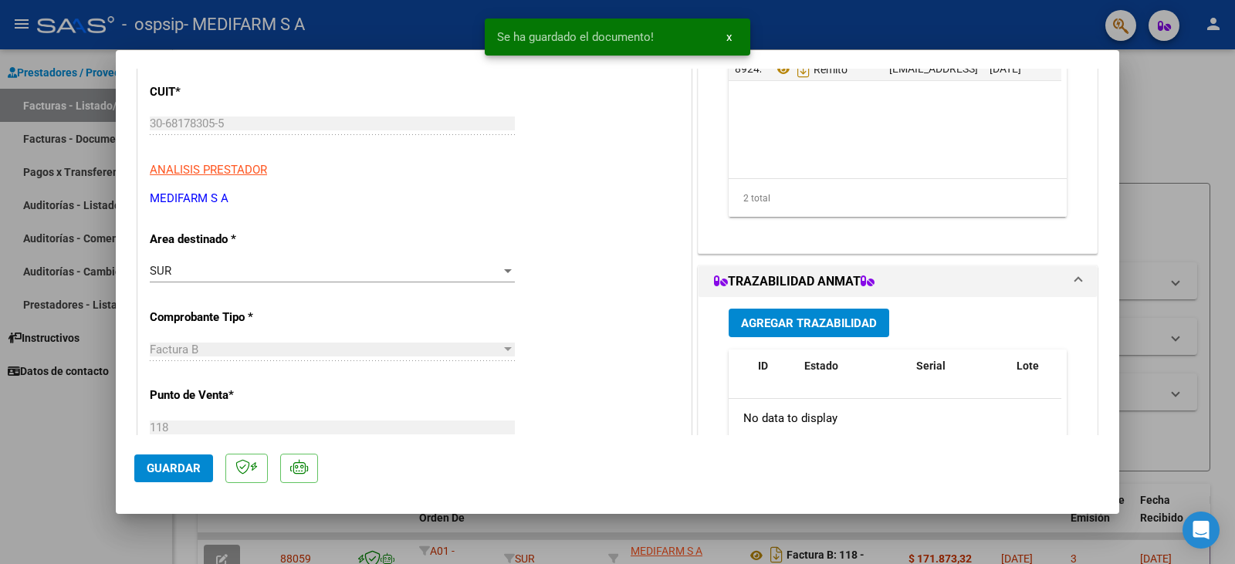
scroll to position [309, 0]
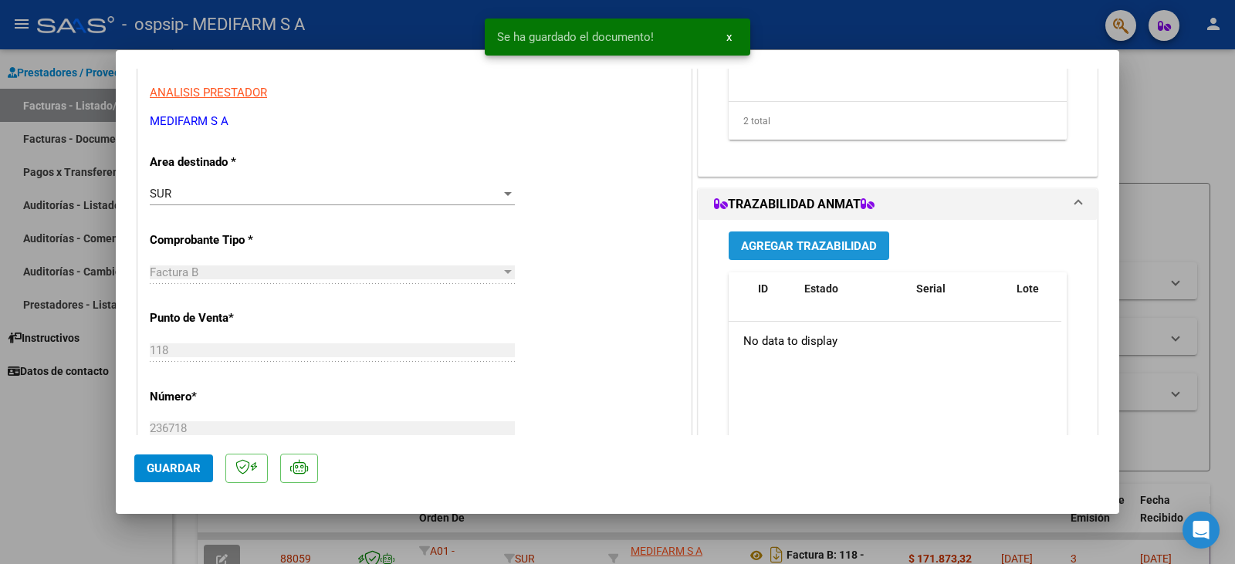
click at [773, 252] on span "Agregar Trazabilidad" at bounding box center [809, 246] width 136 height 14
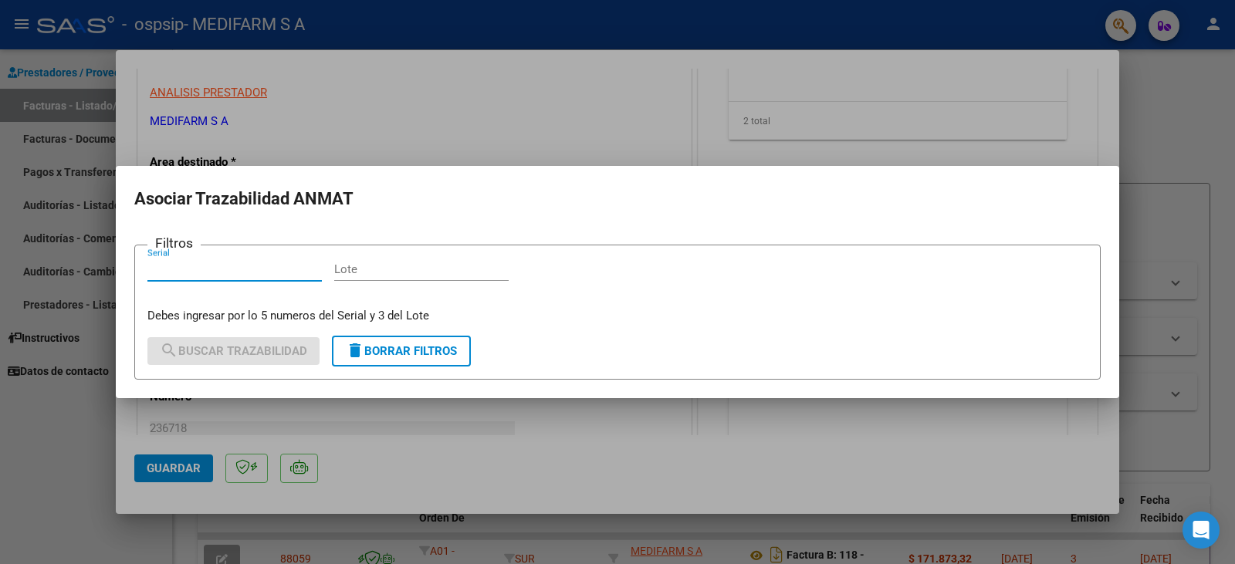
click at [445, 275] on input "Lote" at bounding box center [421, 269] width 174 height 14
paste input "LT4903"
type input "LT4903"
click at [286, 272] on input "Serial" at bounding box center [234, 269] width 174 height 14
paste input "50206371034"
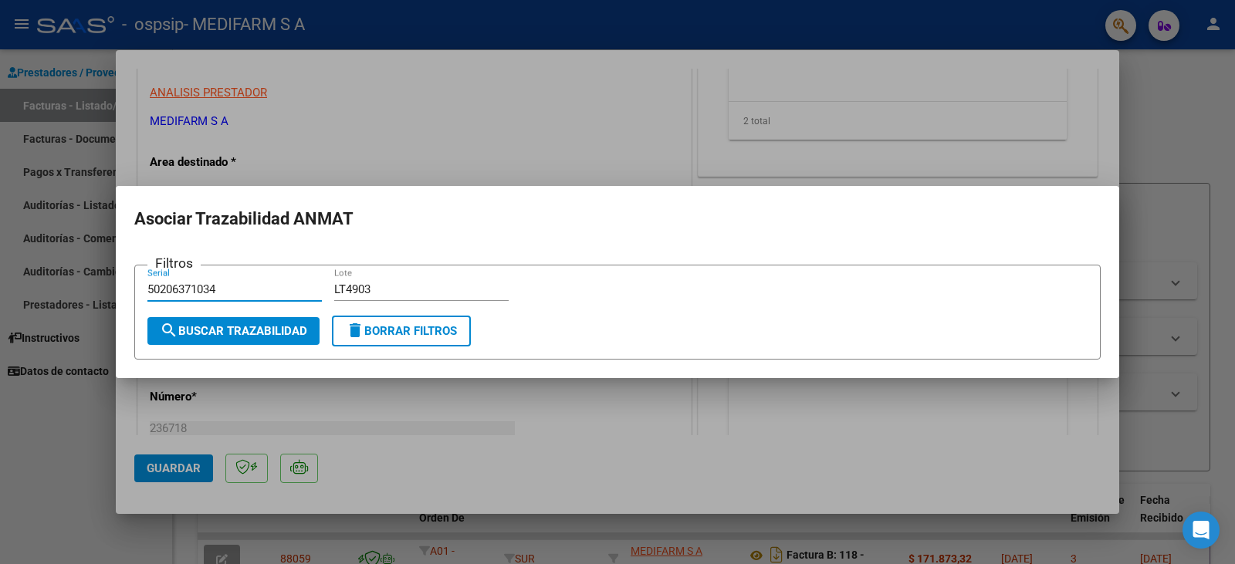
click at [277, 338] on button "search Buscar Trazabilidad" at bounding box center [233, 331] width 172 height 28
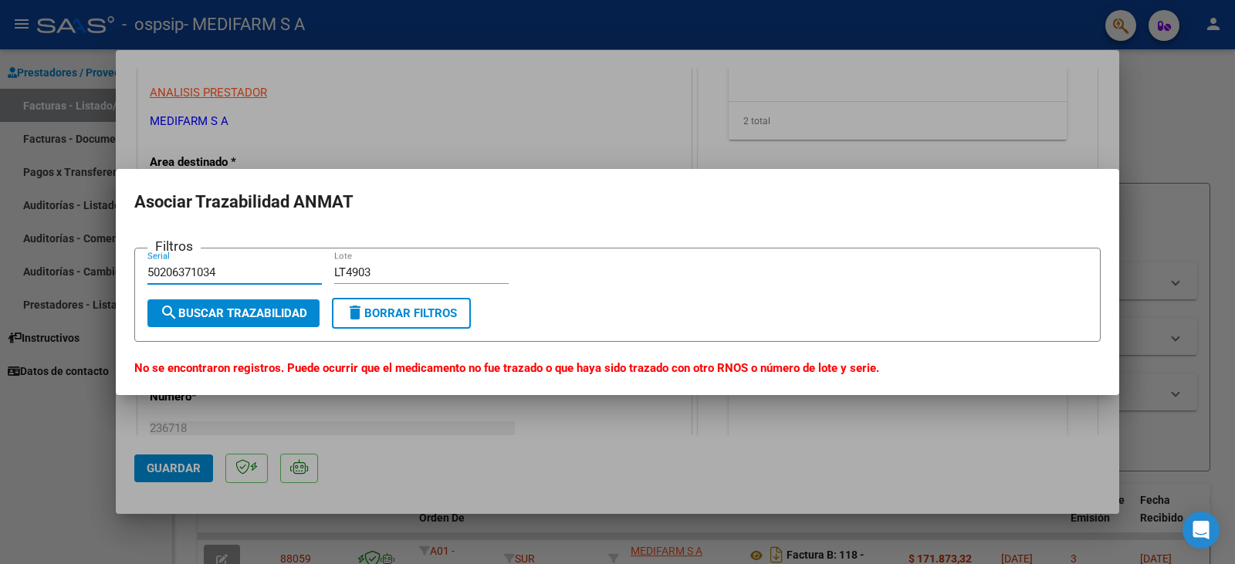
drag, startPoint x: 173, startPoint y: 277, endPoint x: 0, endPoint y: 265, distance: 173.4
click at [0, 265] on div "COMPROBANTE VER COMPROBANTE ESTADO: Recibida. En proceso de confirmacion/acepta…" at bounding box center [617, 282] width 1235 height 564
type input "6371034"
click at [205, 315] on span "search Buscar Trazabilidad" at bounding box center [233, 313] width 147 height 14
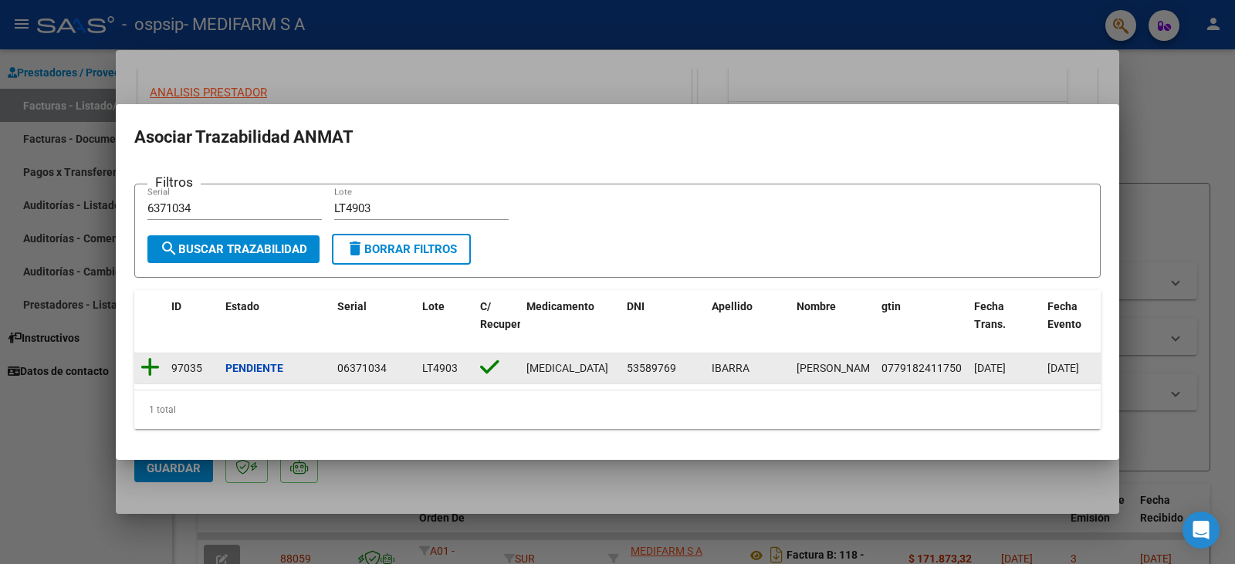
click at [150, 364] on icon at bounding box center [149, 368] width 19 height 22
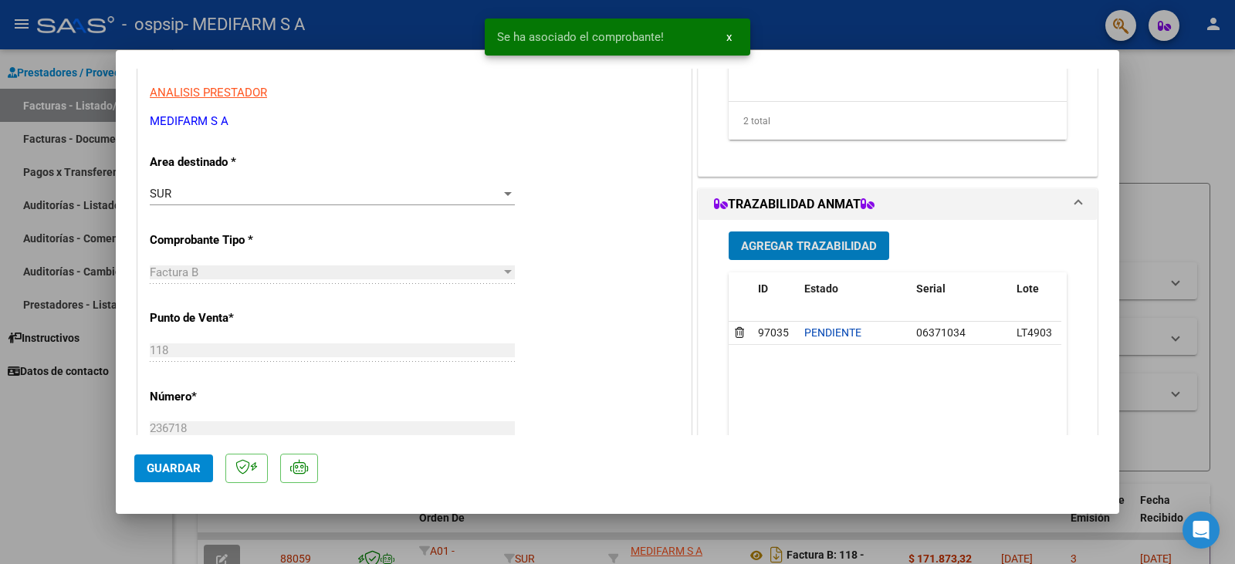
click at [817, 242] on span "Agregar Trazabilidad" at bounding box center [809, 246] width 136 height 14
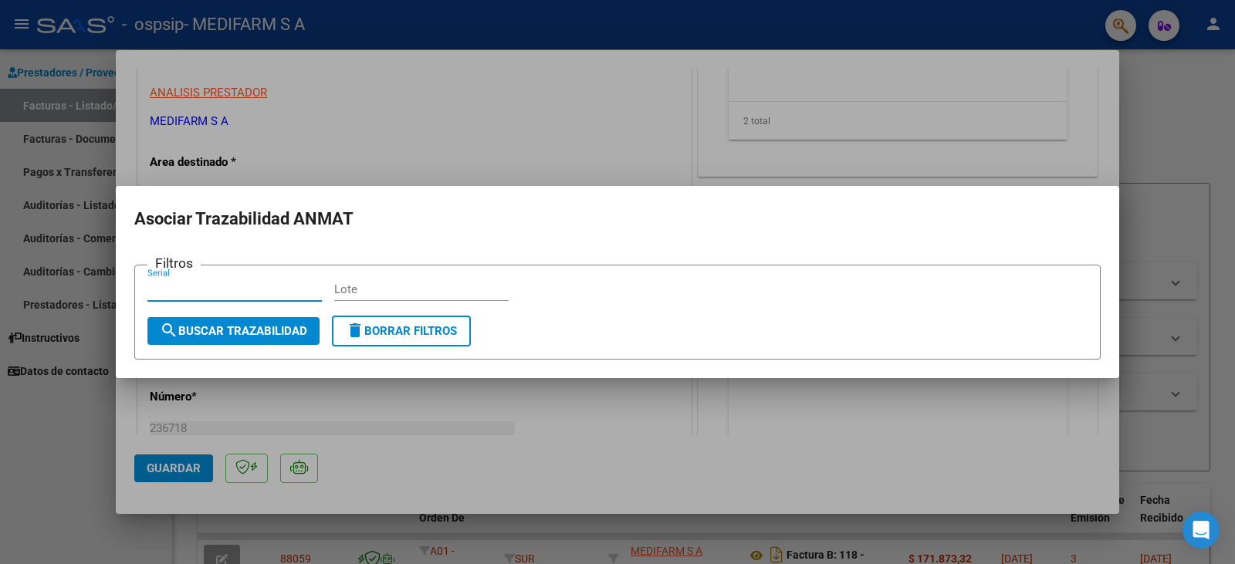
paste input "21696385"
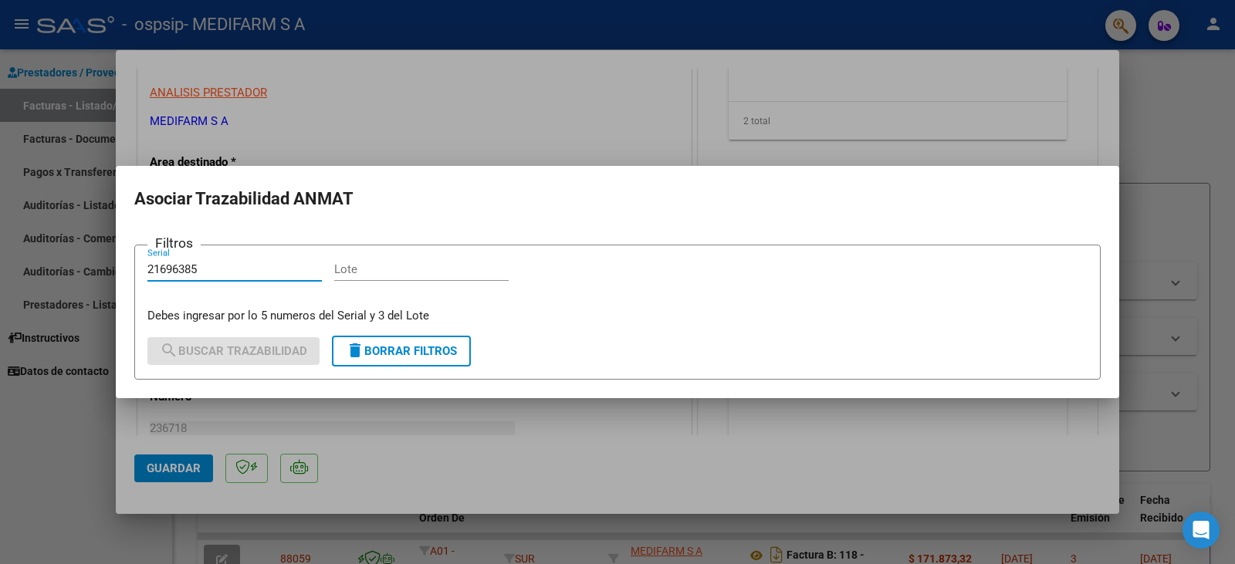
type input "21696385"
click at [373, 264] on input "Lote" at bounding box center [421, 269] width 174 height 14
paste input "LT4903"
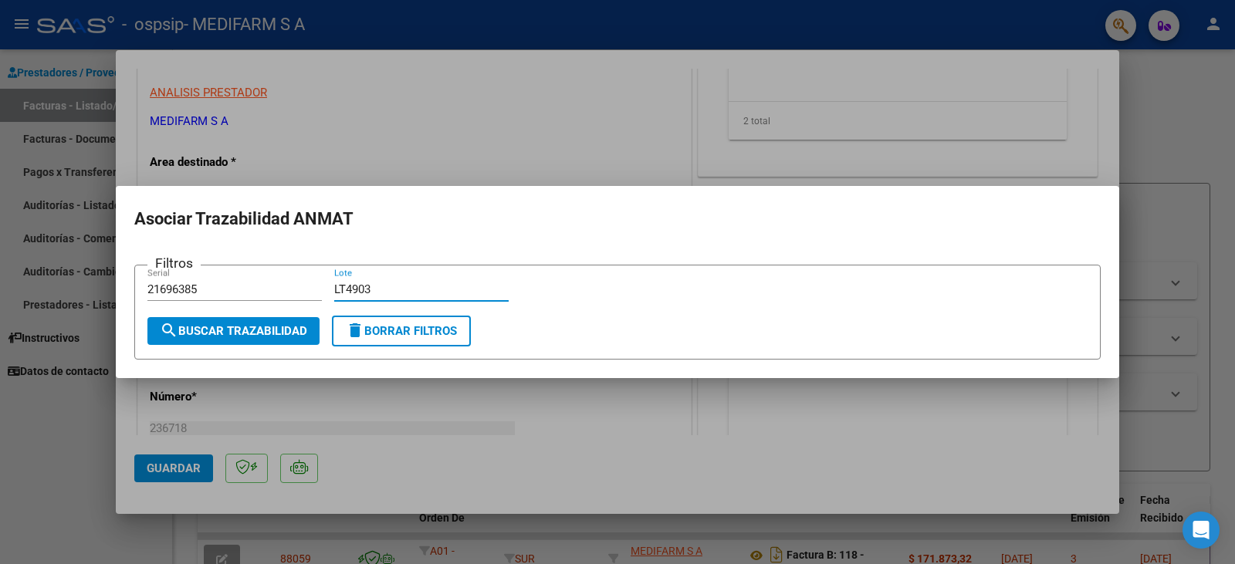
type input "LT4903"
click at [244, 330] on span "search Buscar Trazabilidad" at bounding box center [233, 331] width 147 height 14
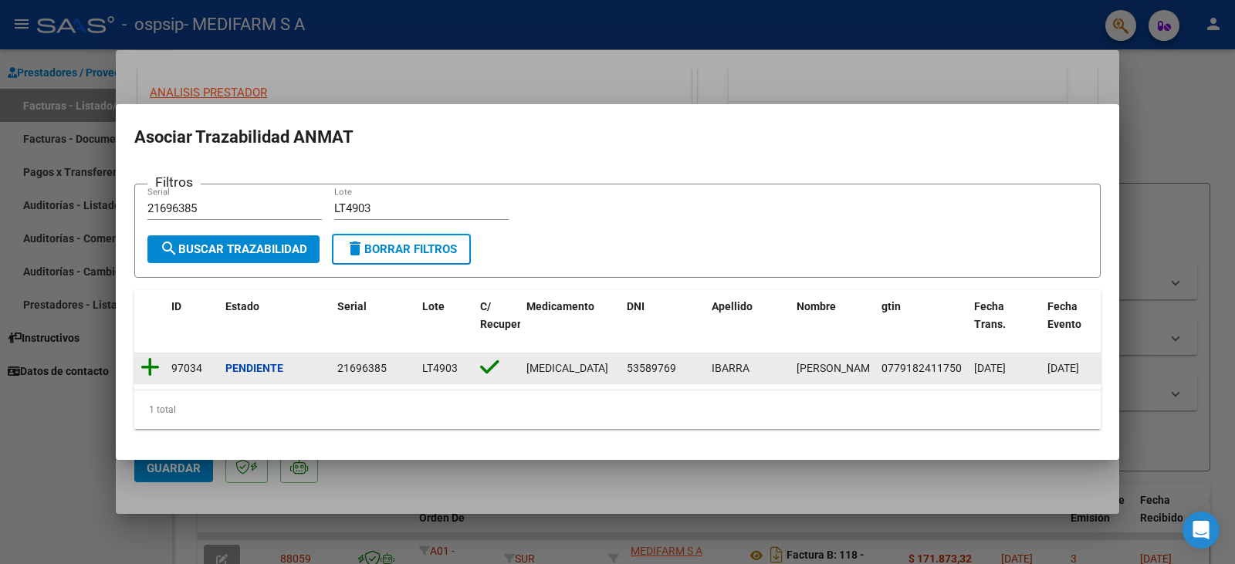
click at [147, 360] on icon at bounding box center [149, 368] width 19 height 22
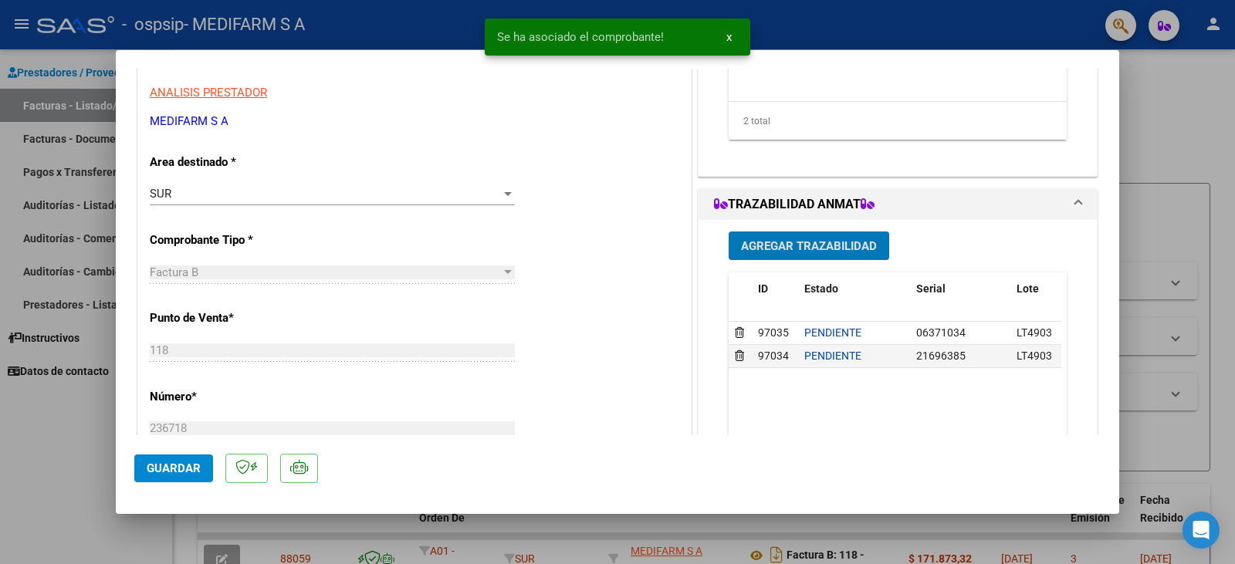
click at [759, 246] on span "Agregar Trazabilidad" at bounding box center [809, 246] width 136 height 14
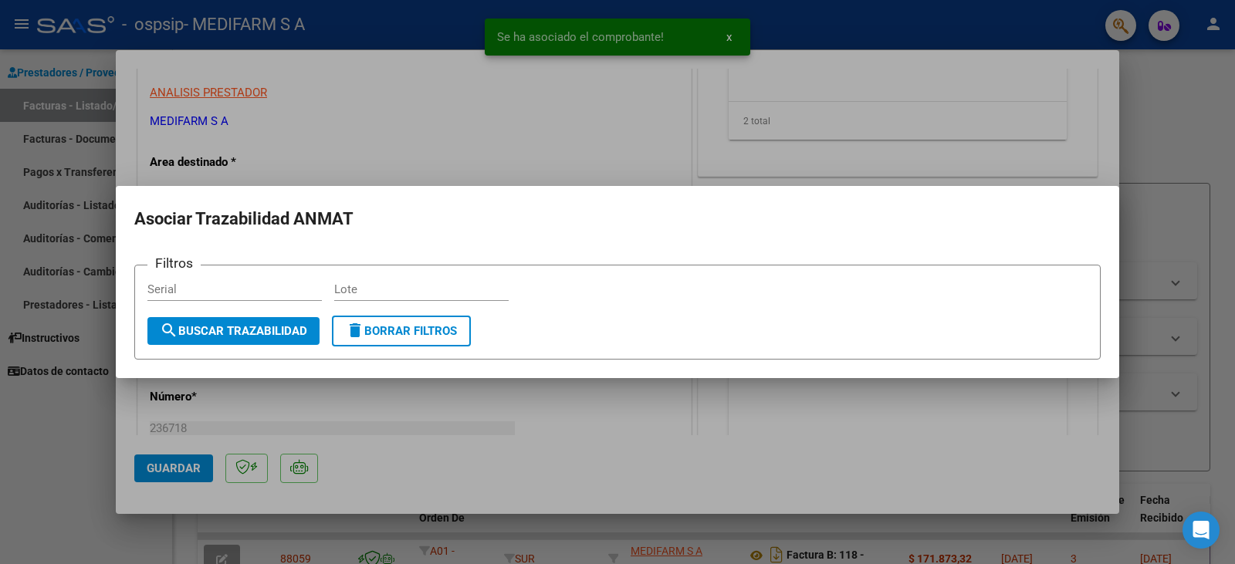
click at [374, 299] on div "Lote" at bounding box center [421, 289] width 174 height 23
click at [374, 290] on input "Lote" at bounding box center [421, 290] width 174 height 14
paste input "LT4903"
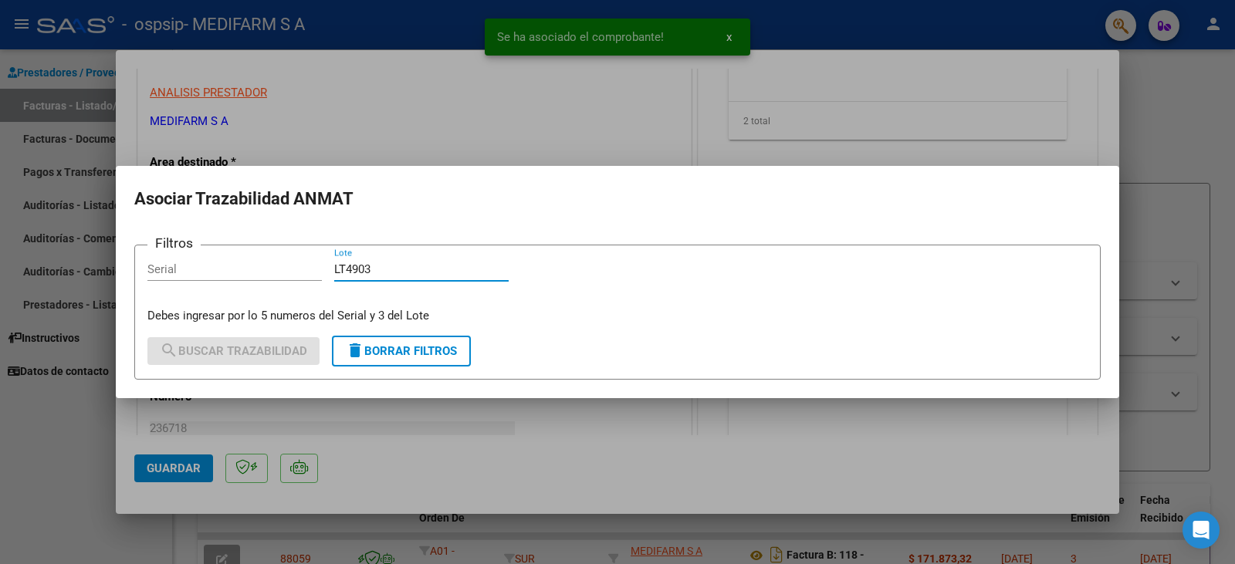
type input "LT4903"
click at [262, 271] on input "Serial" at bounding box center [234, 269] width 174 height 14
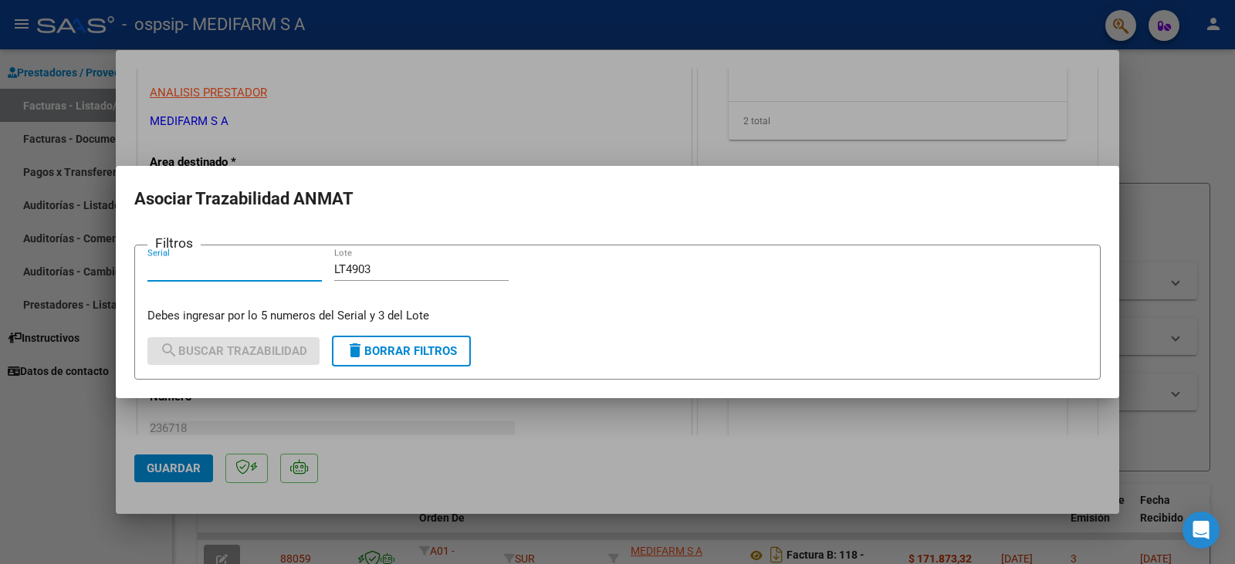
paste input "40732133"
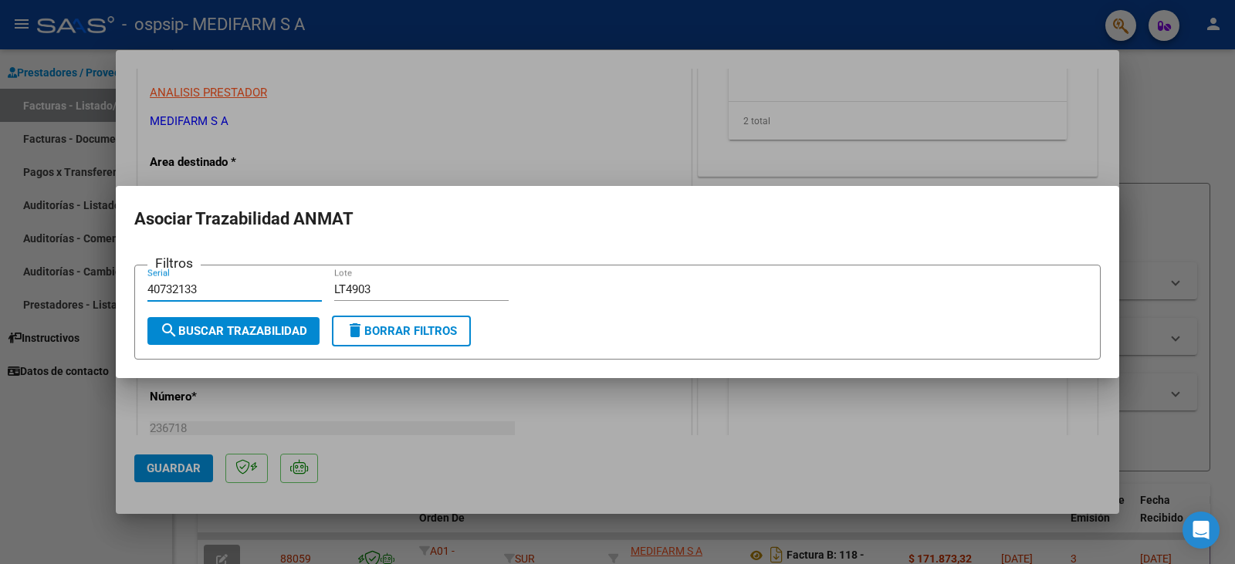
type input "40732133"
click at [242, 328] on span "search Buscar Trazabilidad" at bounding box center [233, 331] width 147 height 14
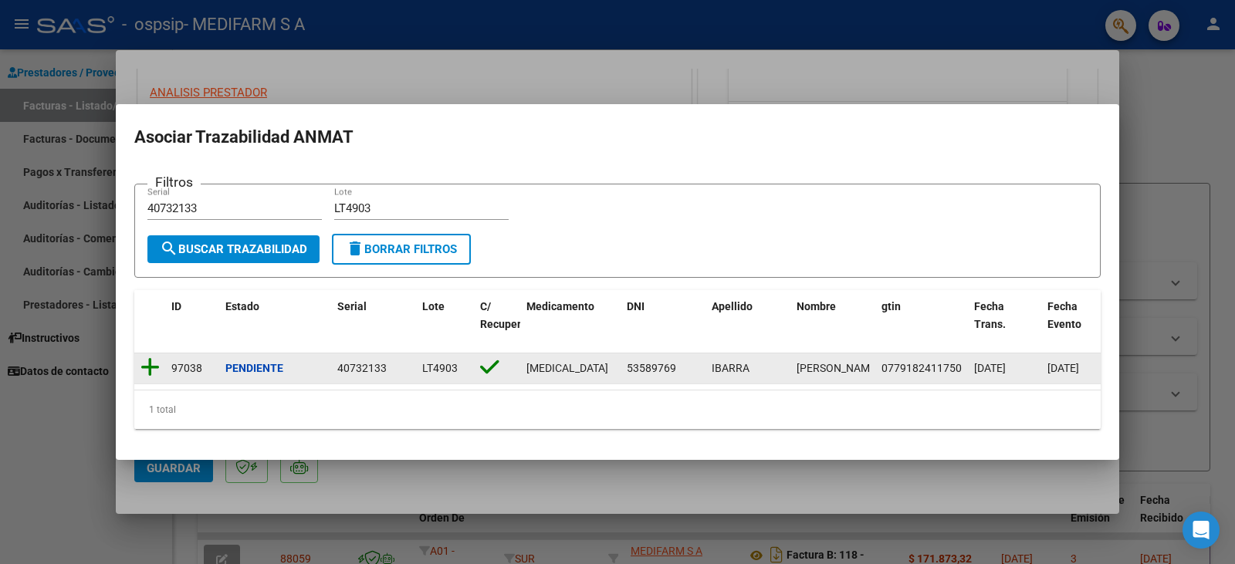
click at [150, 357] on icon at bounding box center [149, 368] width 19 height 22
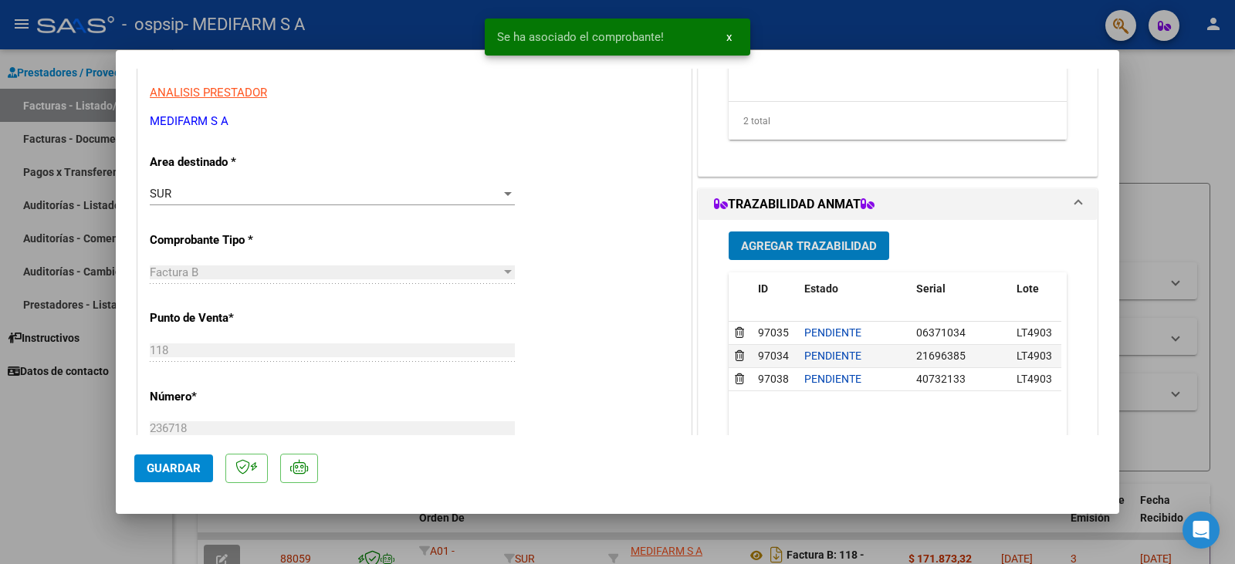
click at [766, 249] on span "Agregar Trazabilidad" at bounding box center [809, 246] width 136 height 14
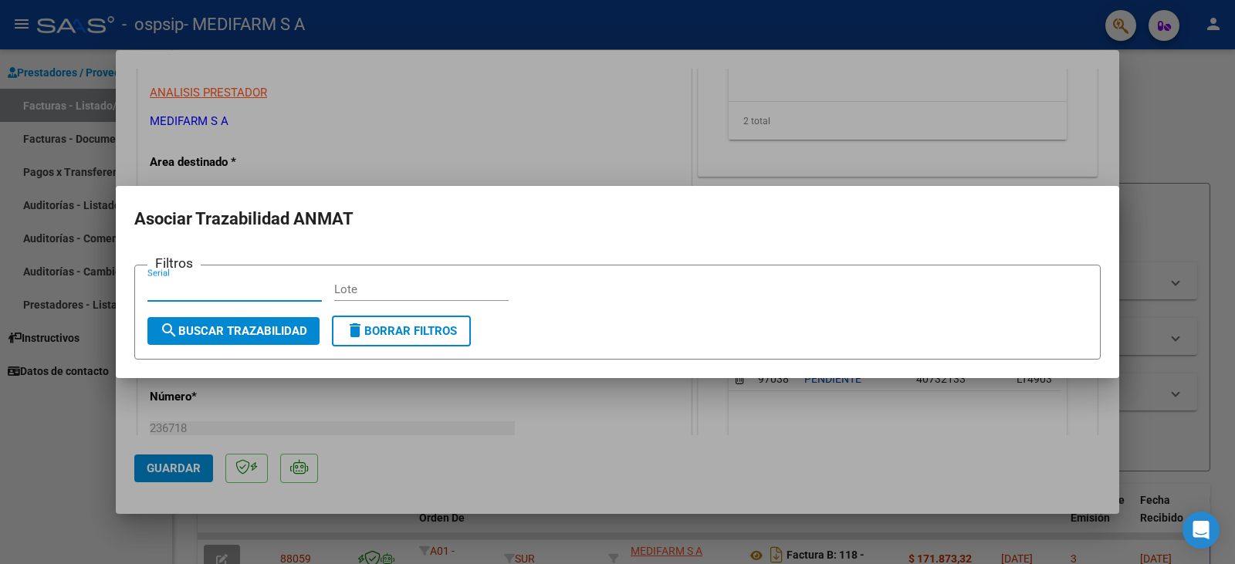
paste input "45213571"
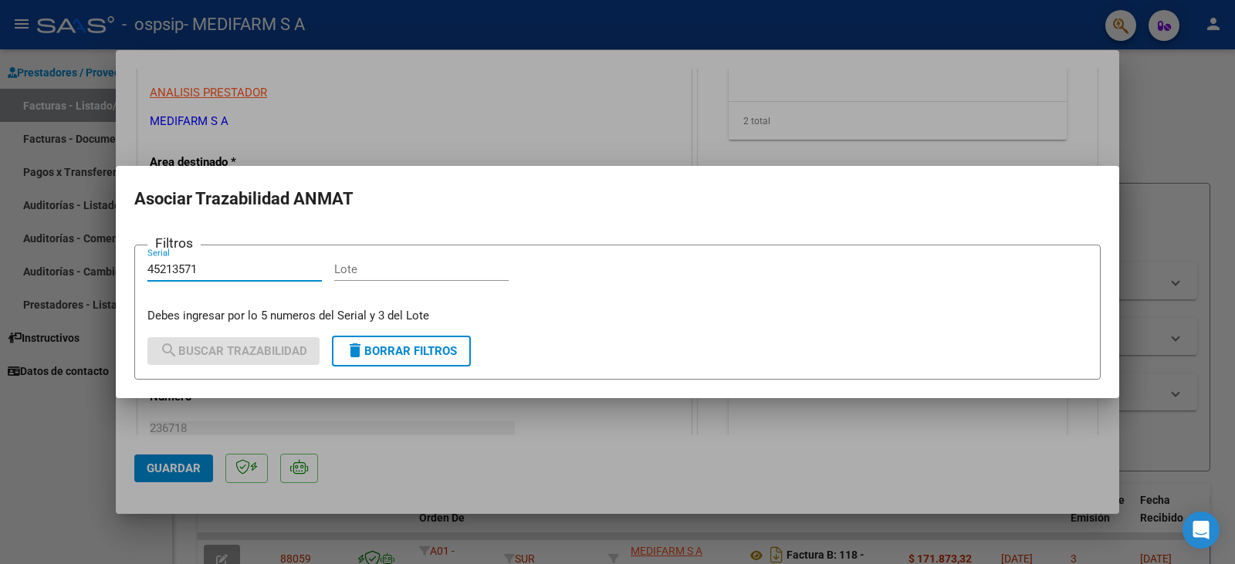
type input "45213571"
click at [367, 269] on input "Lote" at bounding box center [421, 269] width 174 height 14
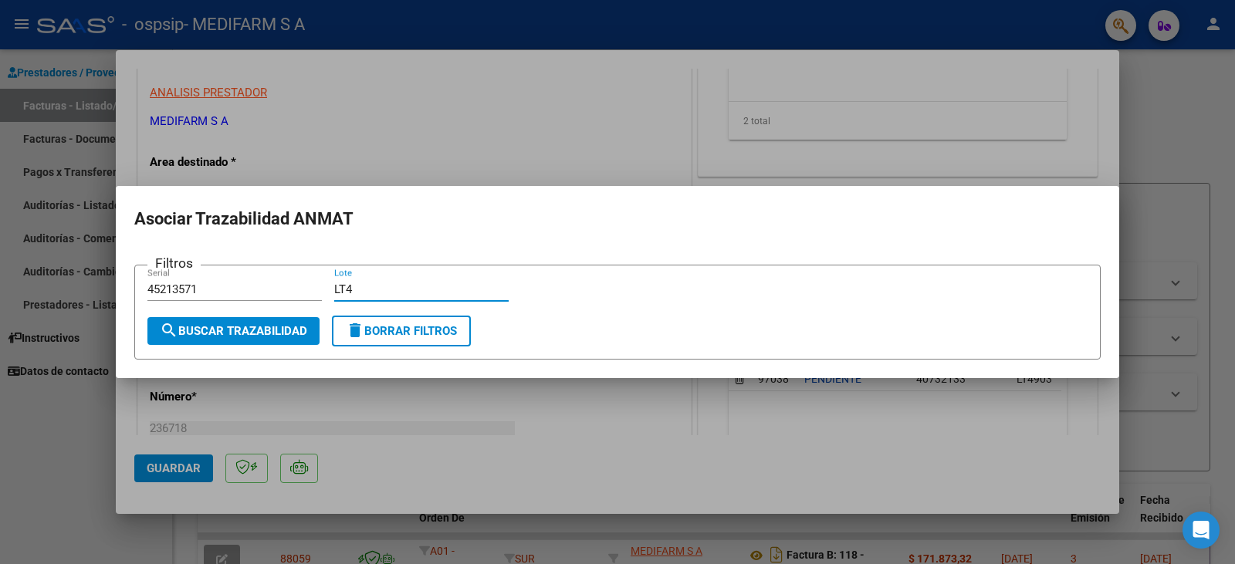
type input "LT4"
click at [248, 338] on button "search Buscar Trazabilidad" at bounding box center [233, 331] width 172 height 28
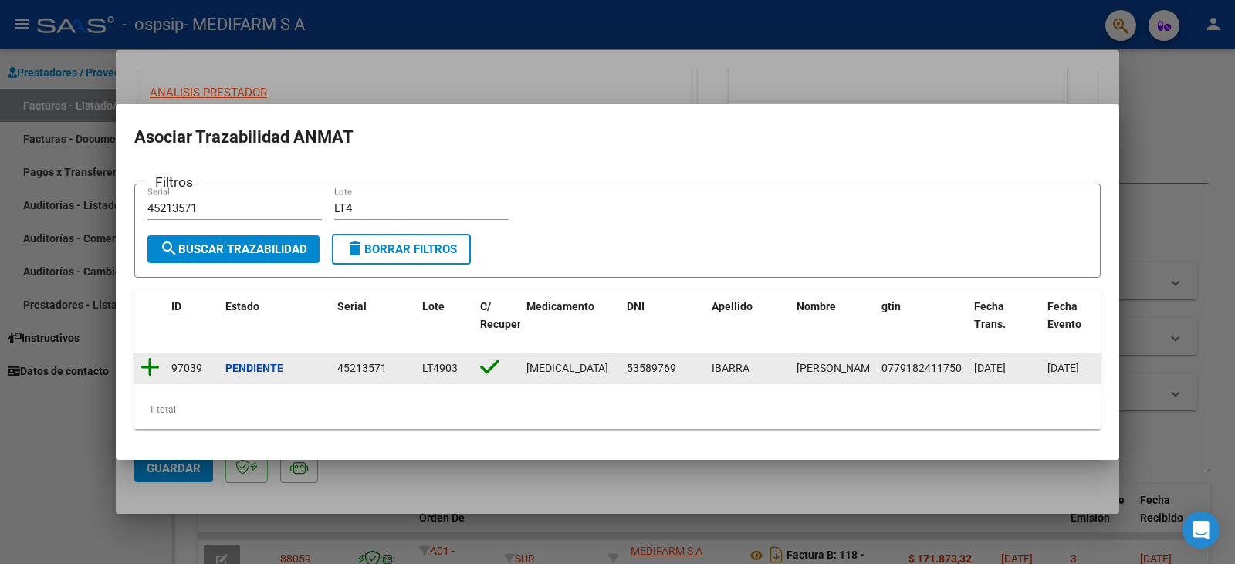
click at [145, 362] on icon at bounding box center [149, 368] width 19 height 22
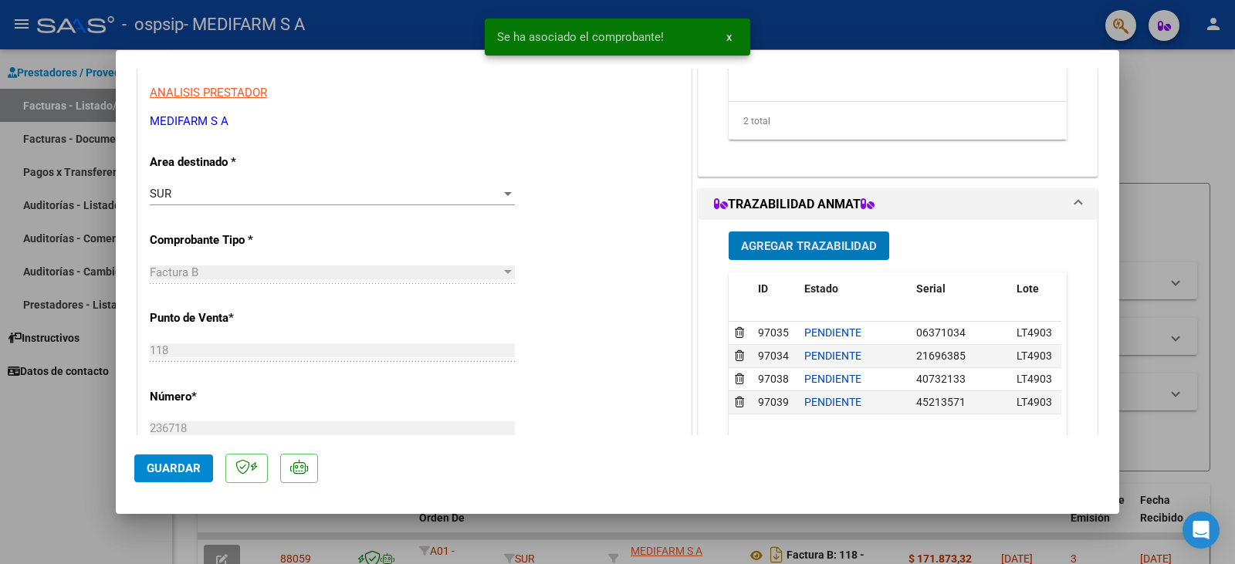
click at [781, 235] on button "Agregar Trazabilidad" at bounding box center [809, 246] width 161 height 29
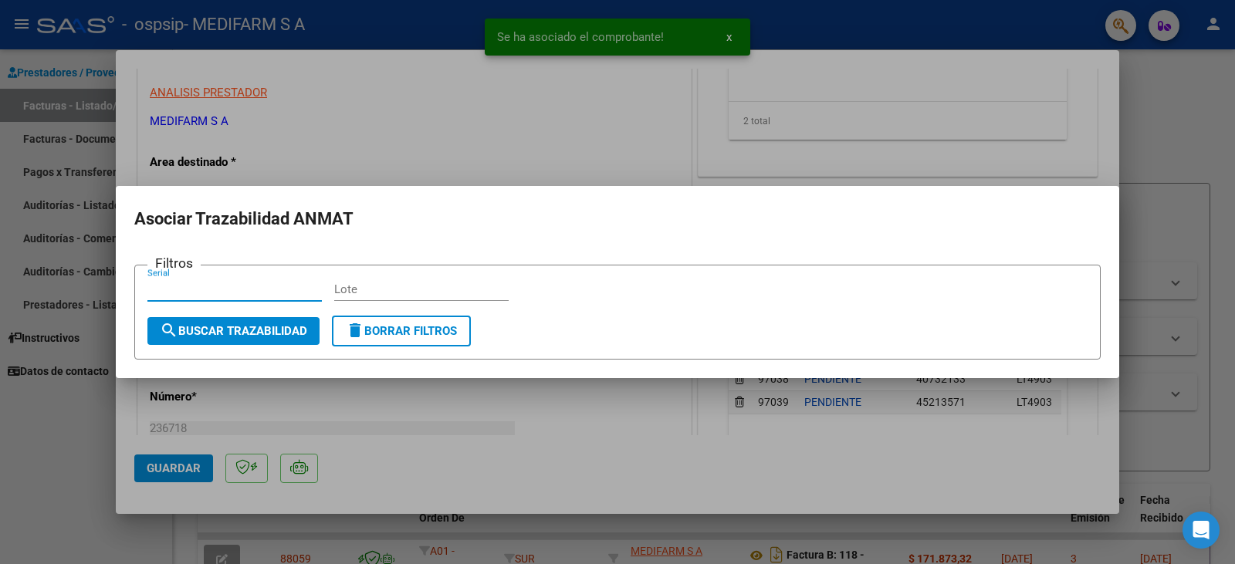
click at [375, 292] on input "Lote" at bounding box center [421, 290] width 174 height 14
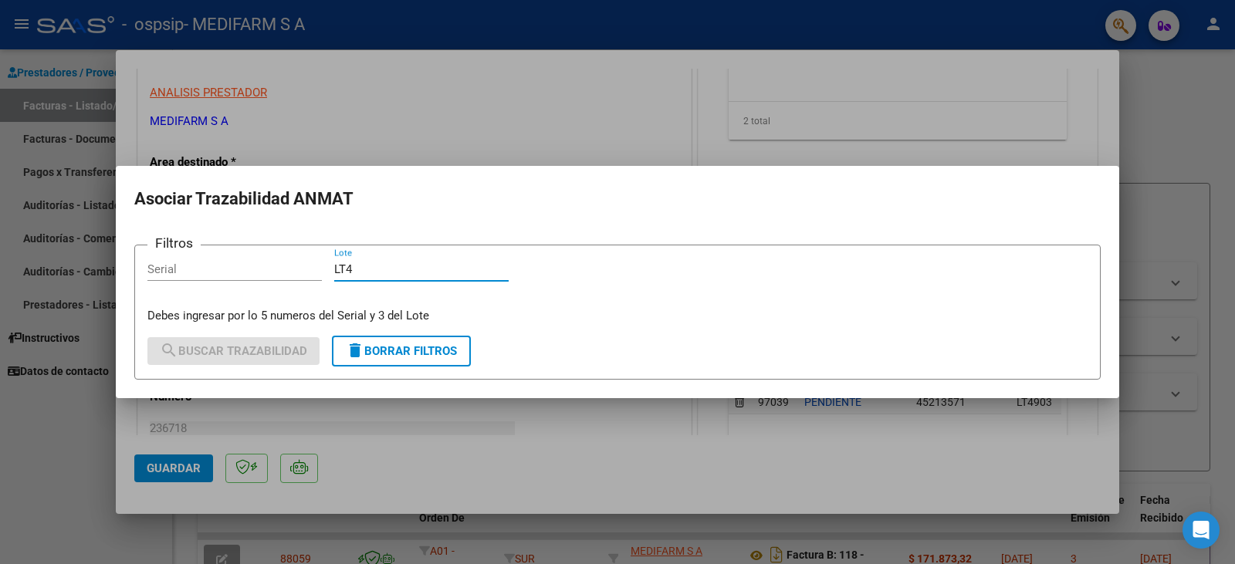
type input "LT4"
click at [246, 273] on input "Serial" at bounding box center [234, 269] width 174 height 14
click at [171, 266] on input "Serial" at bounding box center [234, 269] width 174 height 14
paste input "50859672"
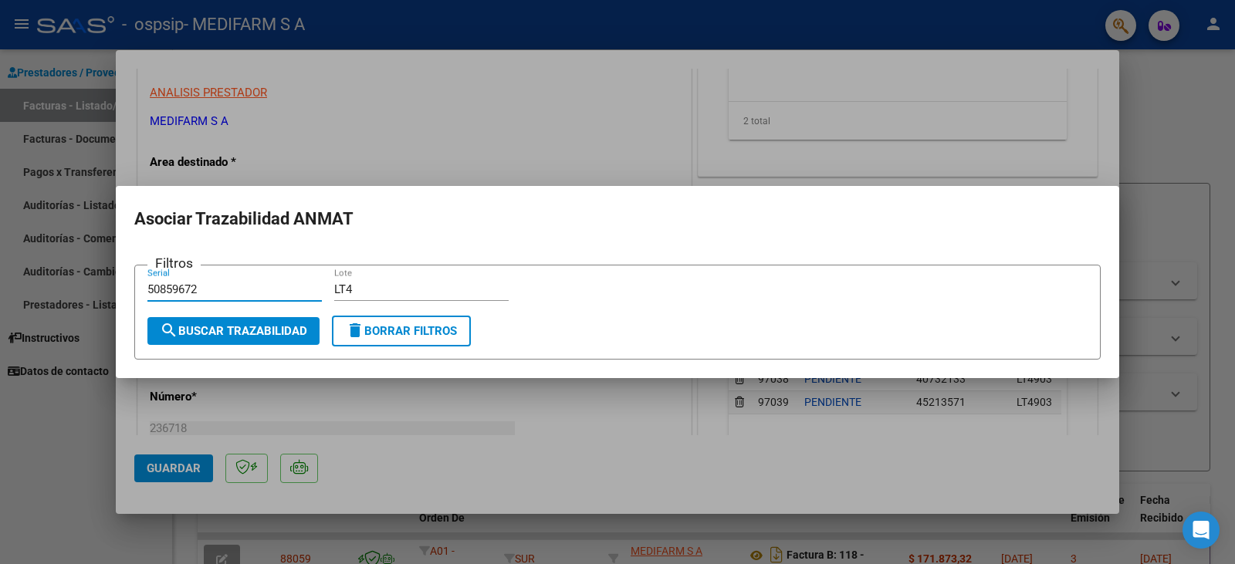
type input "50859672"
click at [201, 333] on span "search Buscar Trazabilidad" at bounding box center [233, 331] width 147 height 14
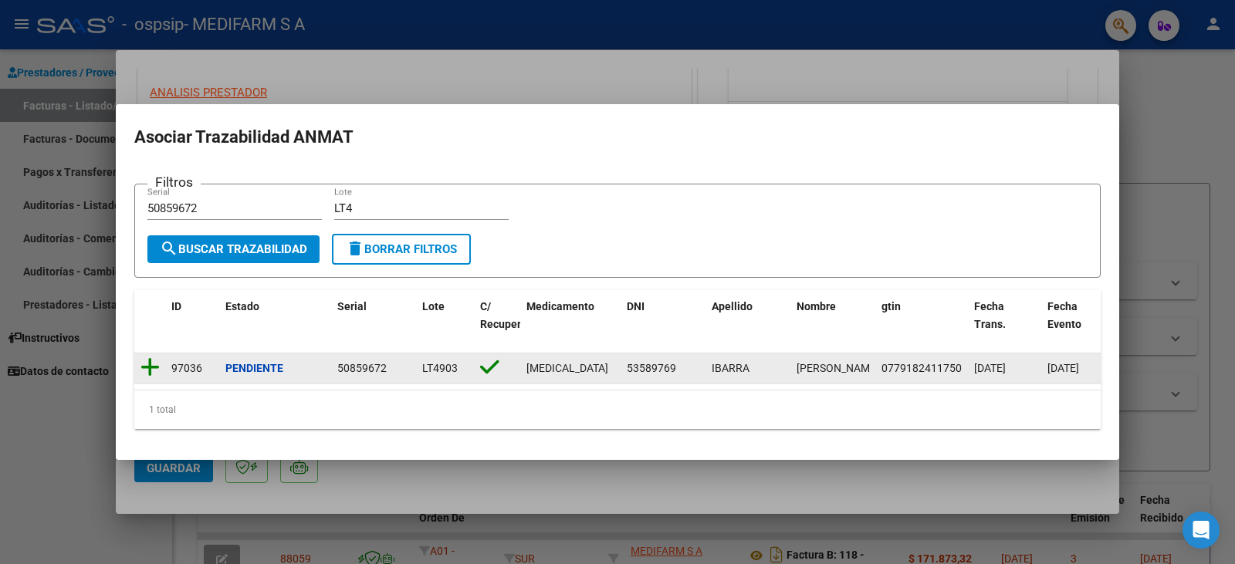
click at [148, 360] on icon at bounding box center [149, 368] width 19 height 22
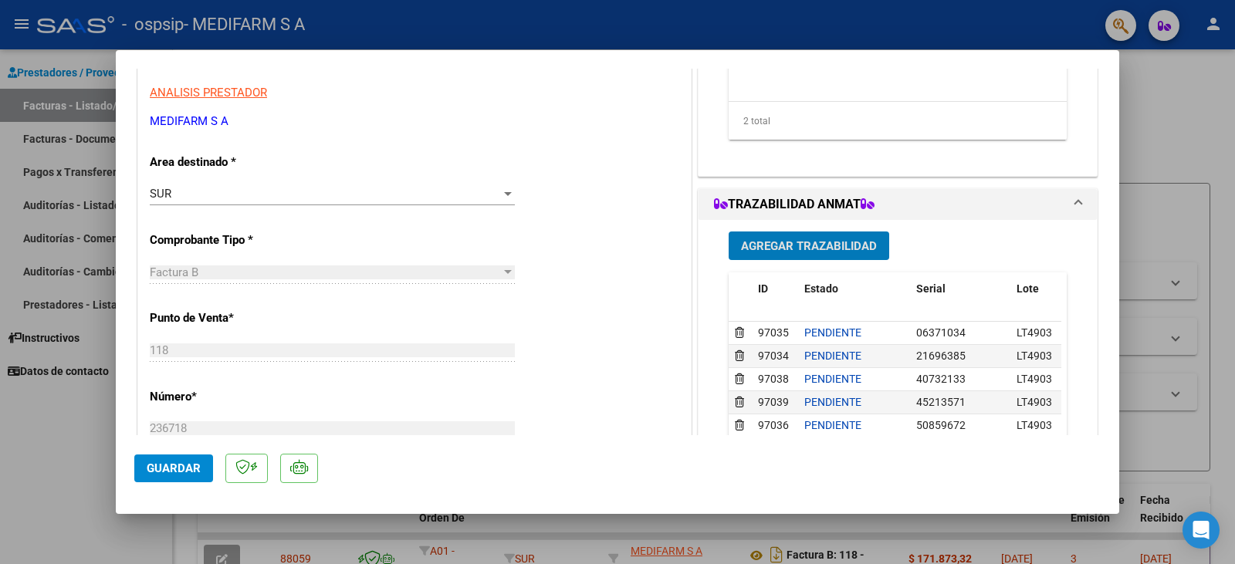
click at [797, 245] on span "Agregar Trazabilidad" at bounding box center [809, 246] width 136 height 14
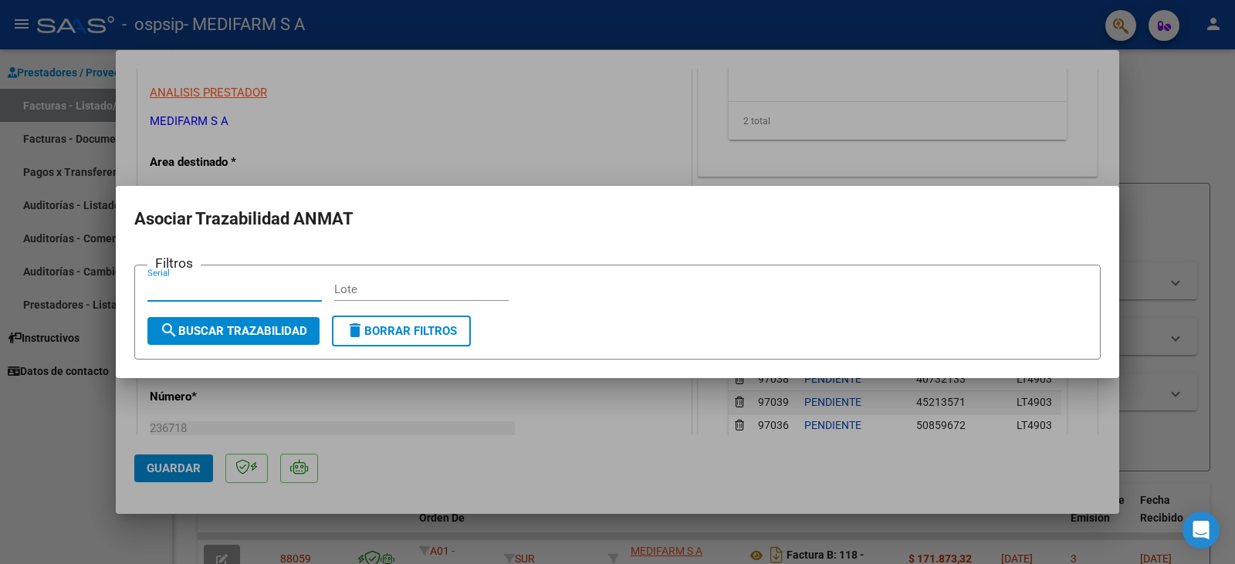
paste input "445240"
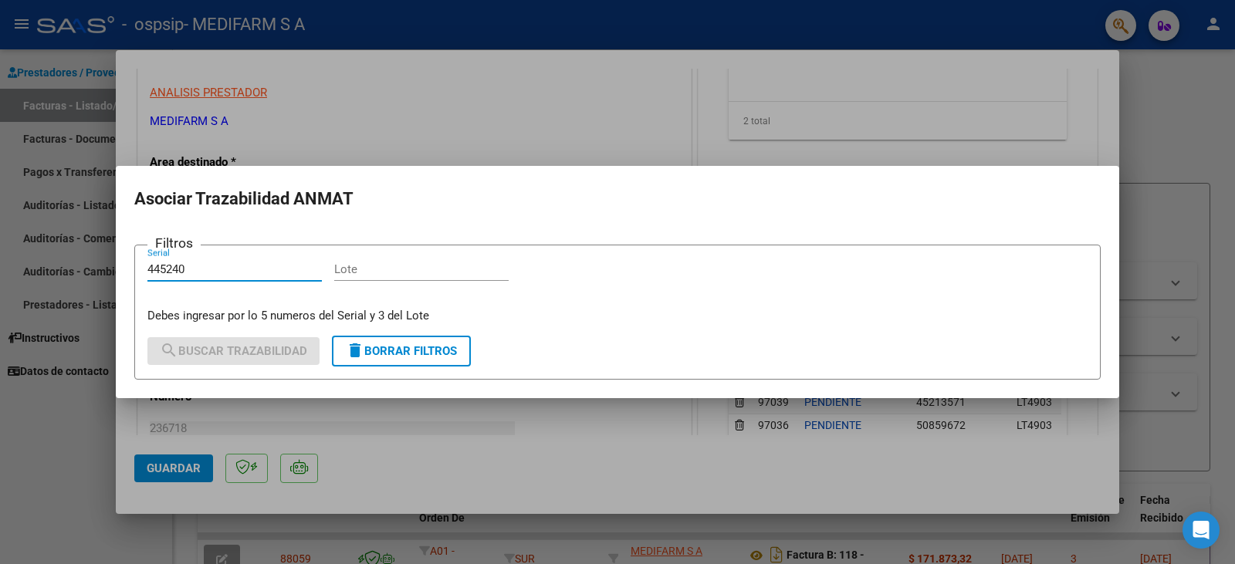
type input "445240"
click at [364, 269] on input "Lote" at bounding box center [421, 269] width 174 height 14
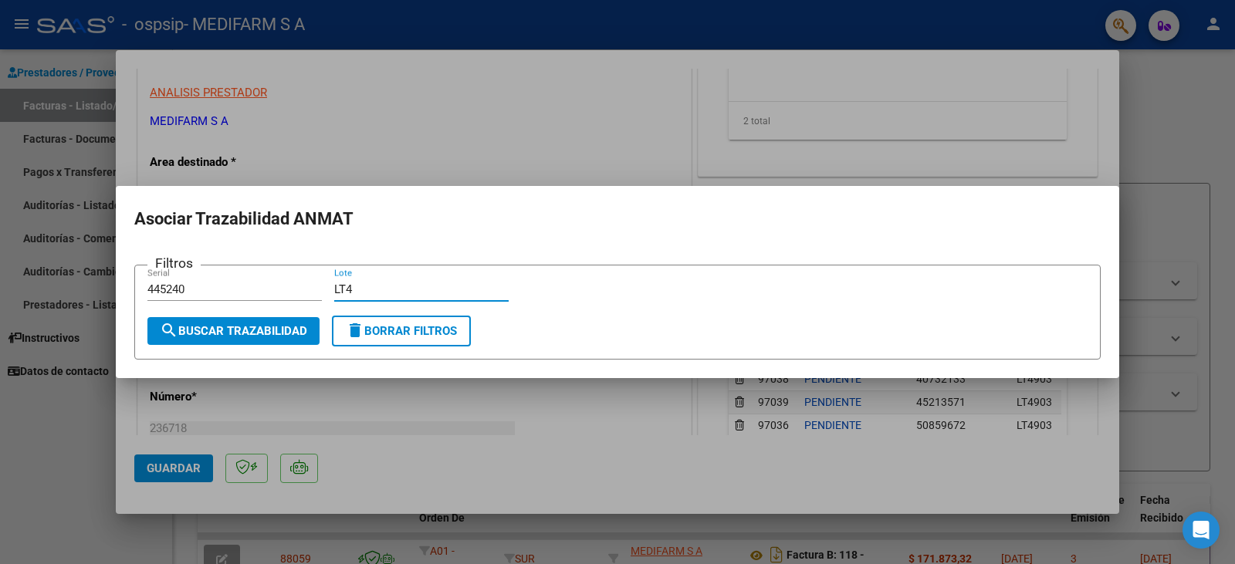
type input "LT4"
click at [266, 333] on span "search Buscar Trazabilidad" at bounding box center [233, 331] width 147 height 14
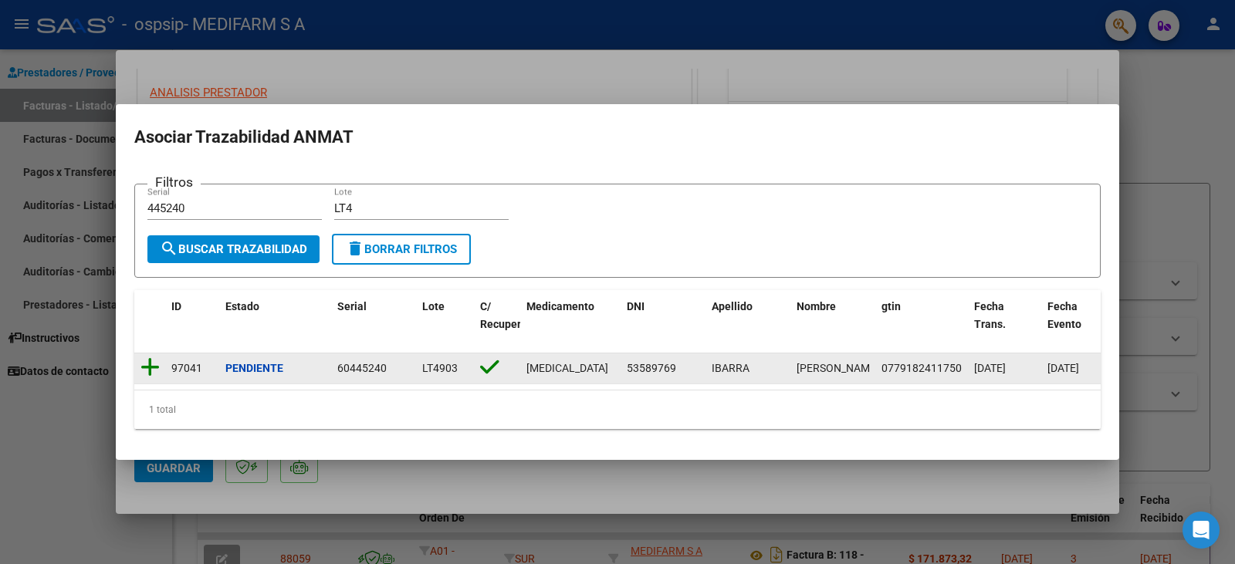
click at [153, 359] on icon at bounding box center [149, 368] width 19 height 22
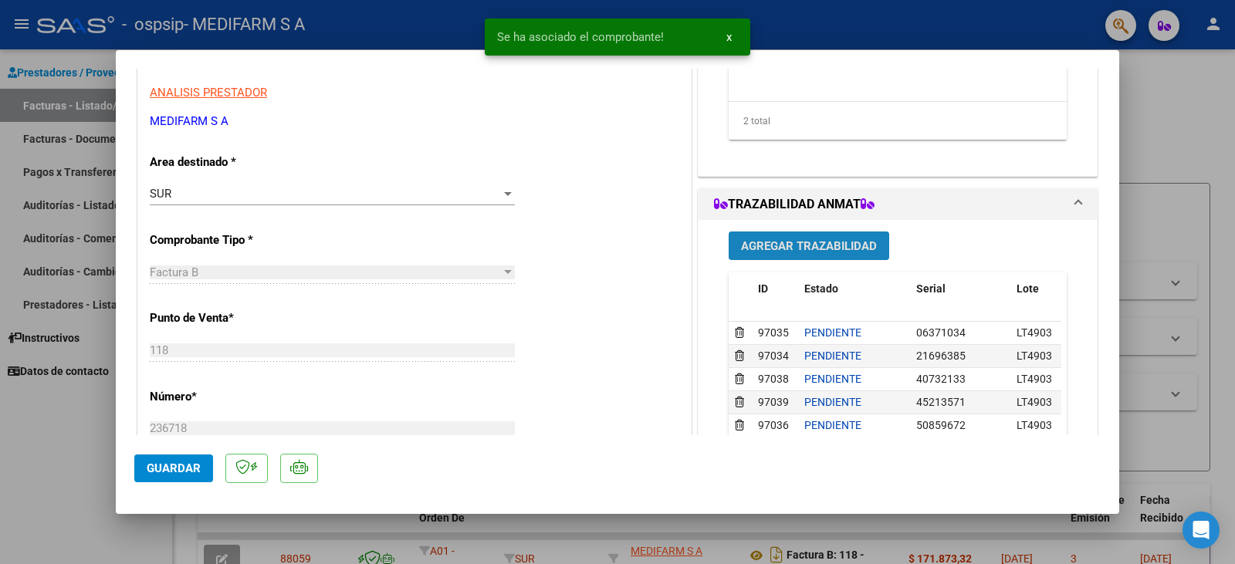
click at [792, 252] on span "Agregar Trazabilidad" at bounding box center [809, 246] width 136 height 14
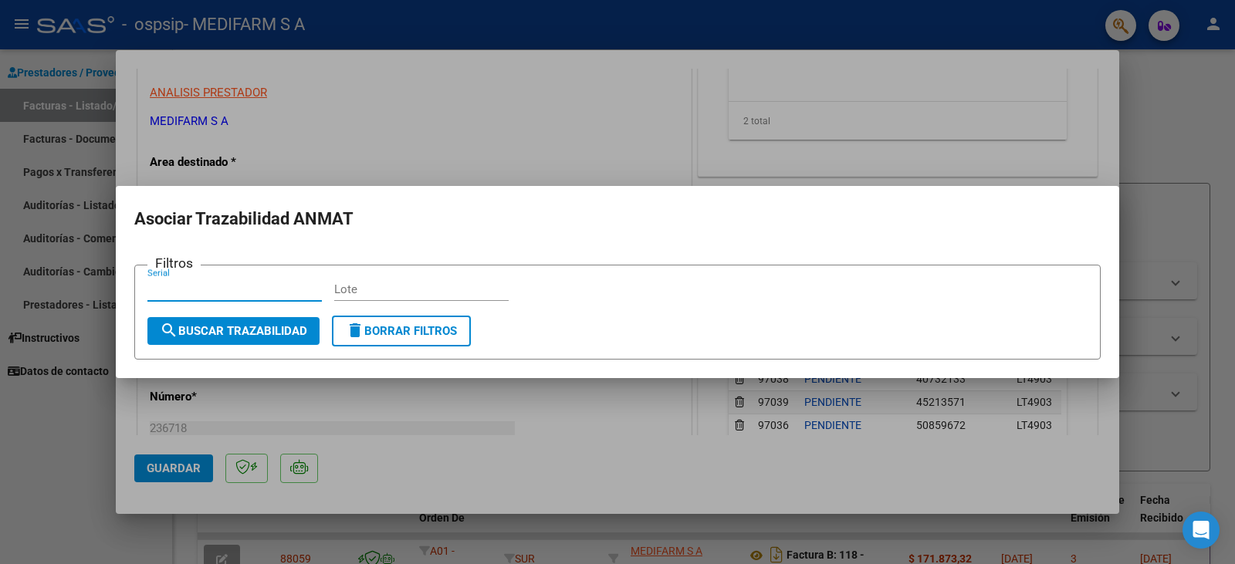
click at [216, 294] on input "Serial" at bounding box center [234, 290] width 174 height 14
paste input "50266707565"
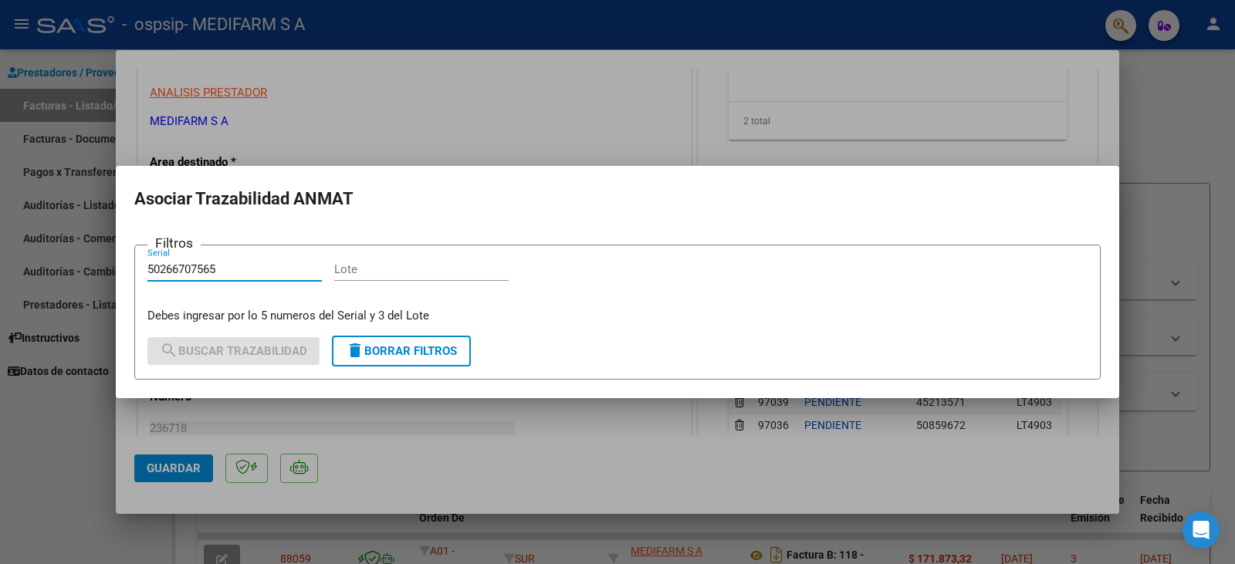
type input "50266707565"
click at [397, 264] on input "Lote" at bounding box center [421, 269] width 174 height 14
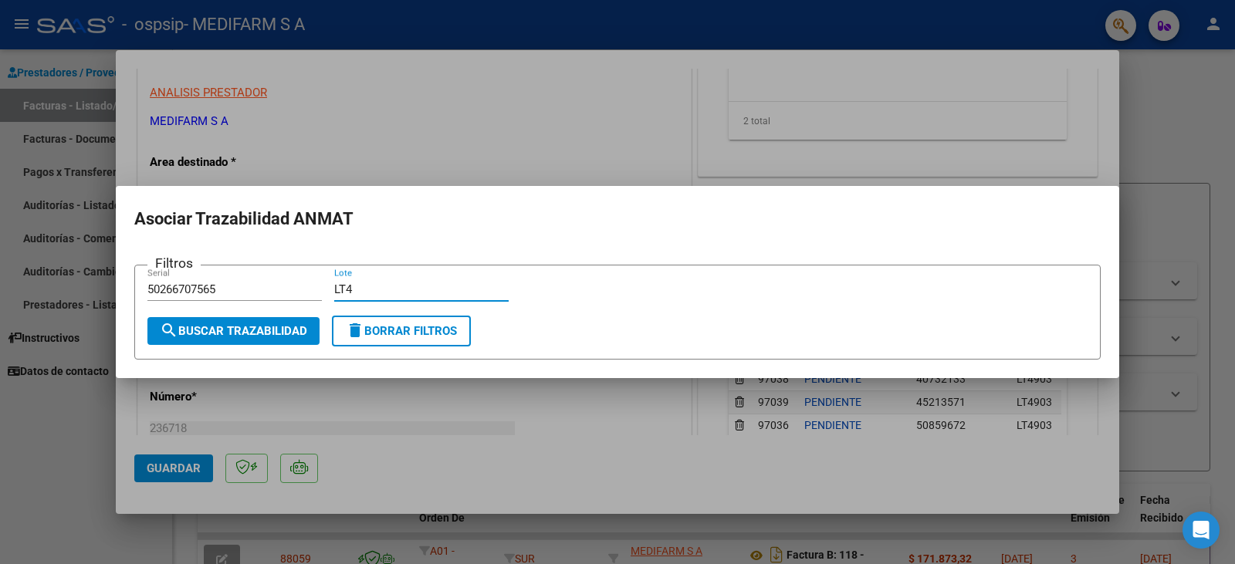
type input "LT4"
click at [197, 327] on span "search Buscar Trazabilidad" at bounding box center [233, 331] width 147 height 14
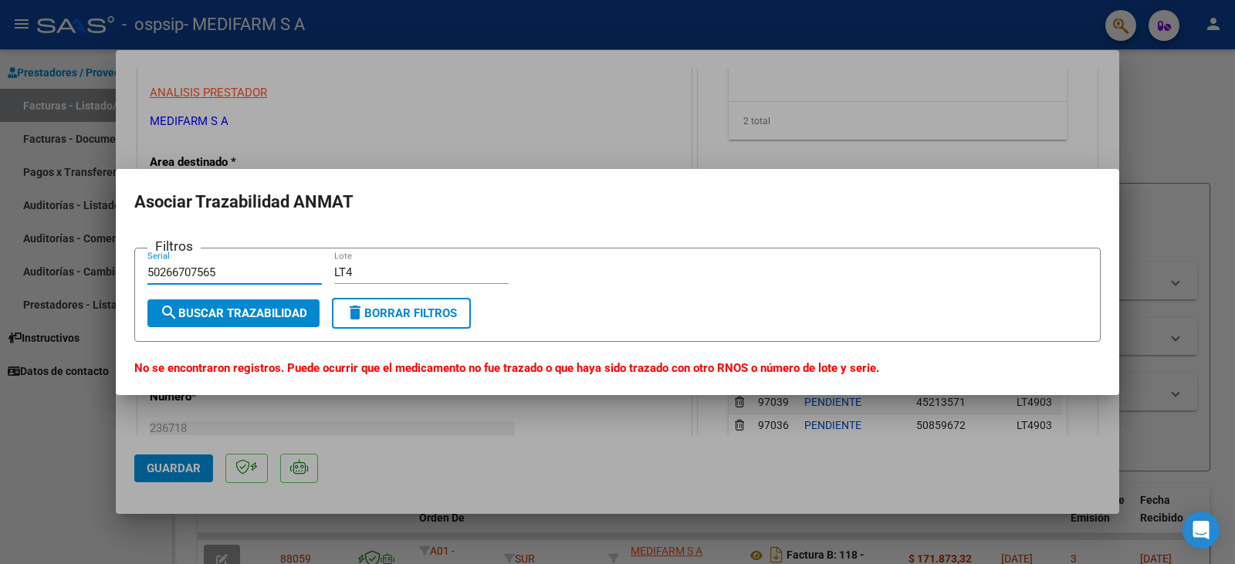
drag, startPoint x: 177, startPoint y: 272, endPoint x: 59, endPoint y: 253, distance: 118.8
click at [59, 253] on div "COMPROBANTE VER COMPROBANTE ESTADO: Recibida. En proceso de confirmacion/acepta…" at bounding box center [617, 282] width 1235 height 564
type input "707565"
click at [218, 319] on span "search Buscar Trazabilidad" at bounding box center [233, 313] width 147 height 14
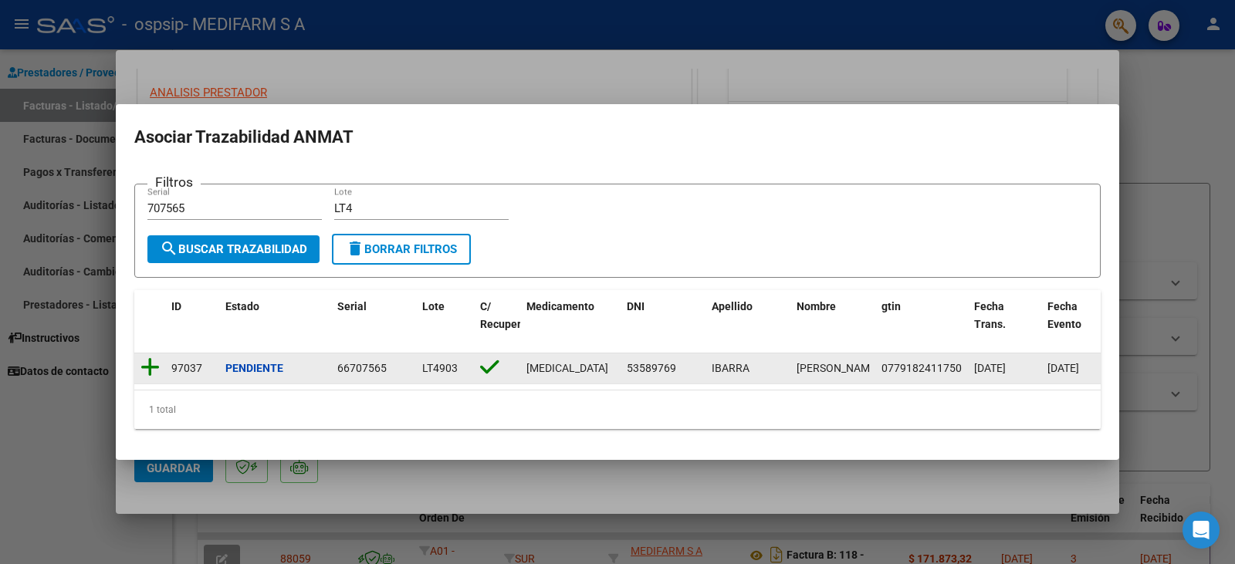
click at [150, 359] on icon at bounding box center [149, 368] width 19 height 22
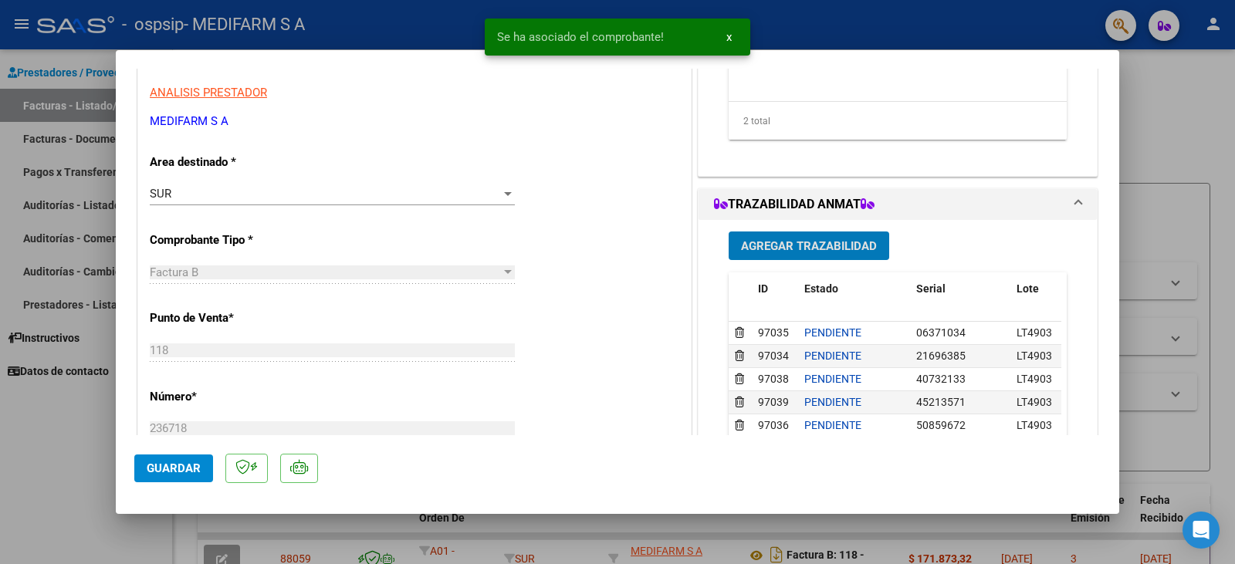
click at [858, 243] on span "Agregar Trazabilidad" at bounding box center [809, 246] width 136 height 14
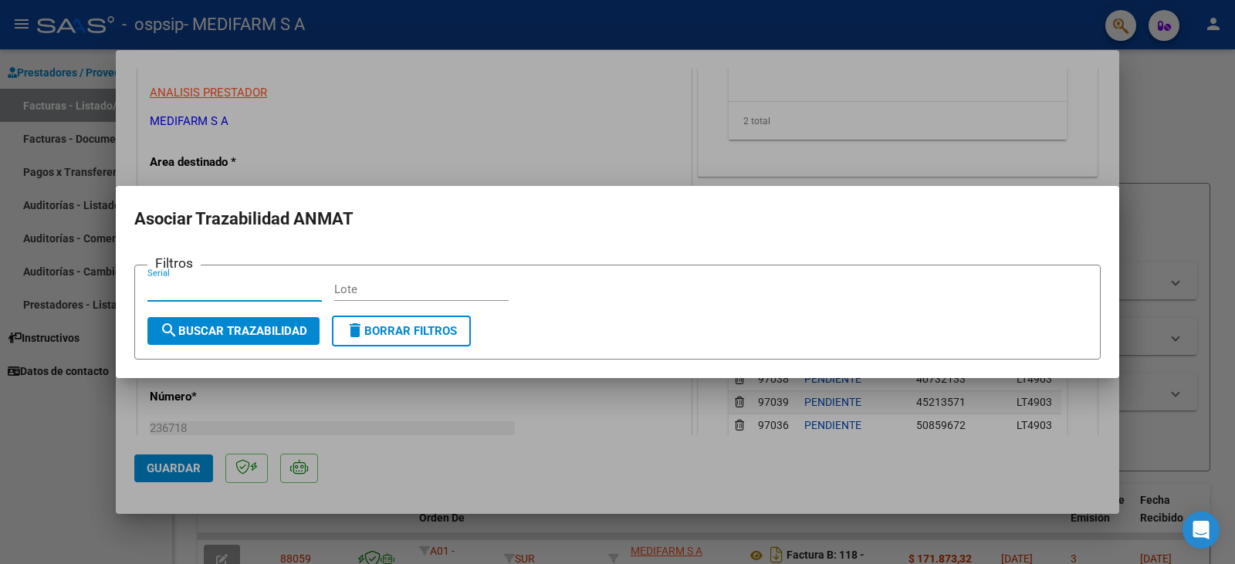
paste input "5749020"
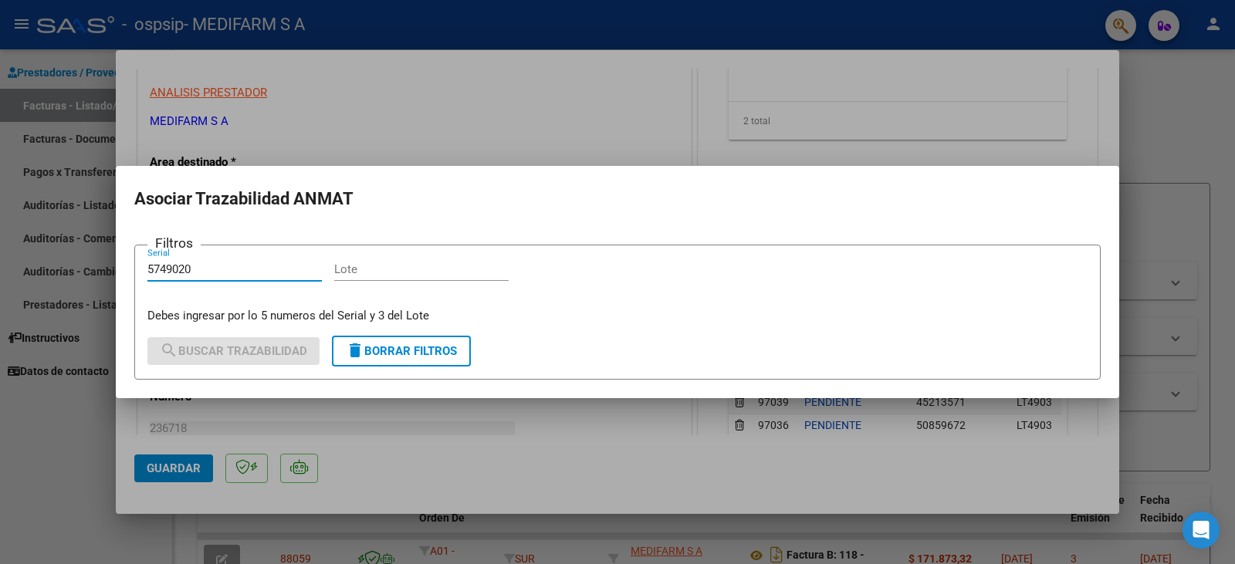
type input "5749020"
click at [377, 268] on input "Lote" at bounding box center [421, 269] width 174 height 14
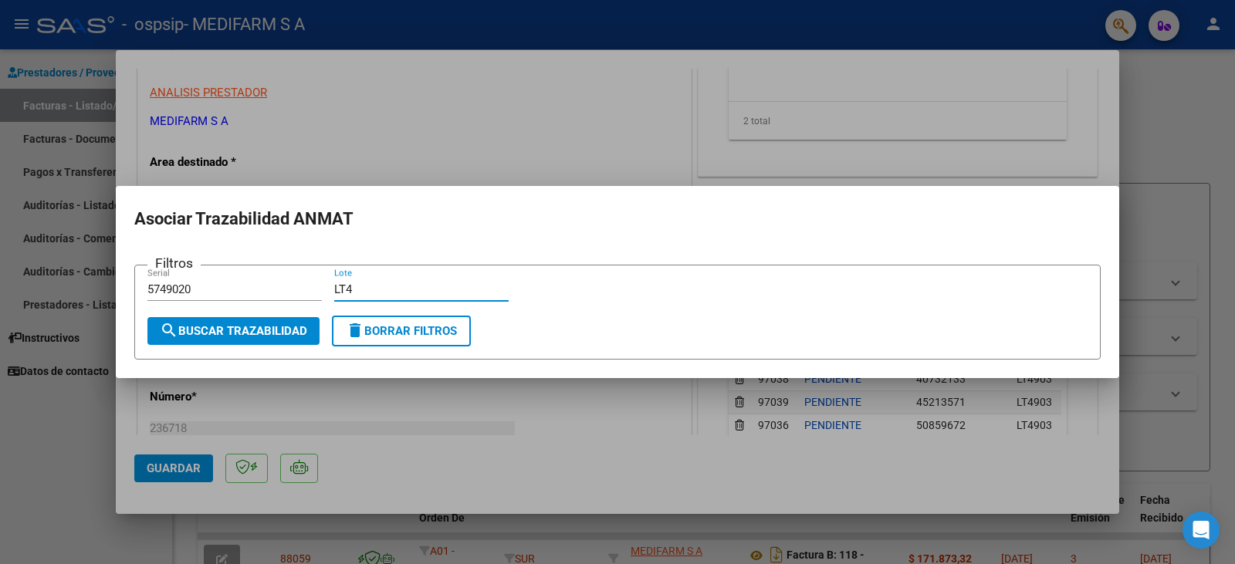
type input "LT4"
click at [207, 329] on span "search Buscar Trazabilidad" at bounding box center [233, 331] width 147 height 14
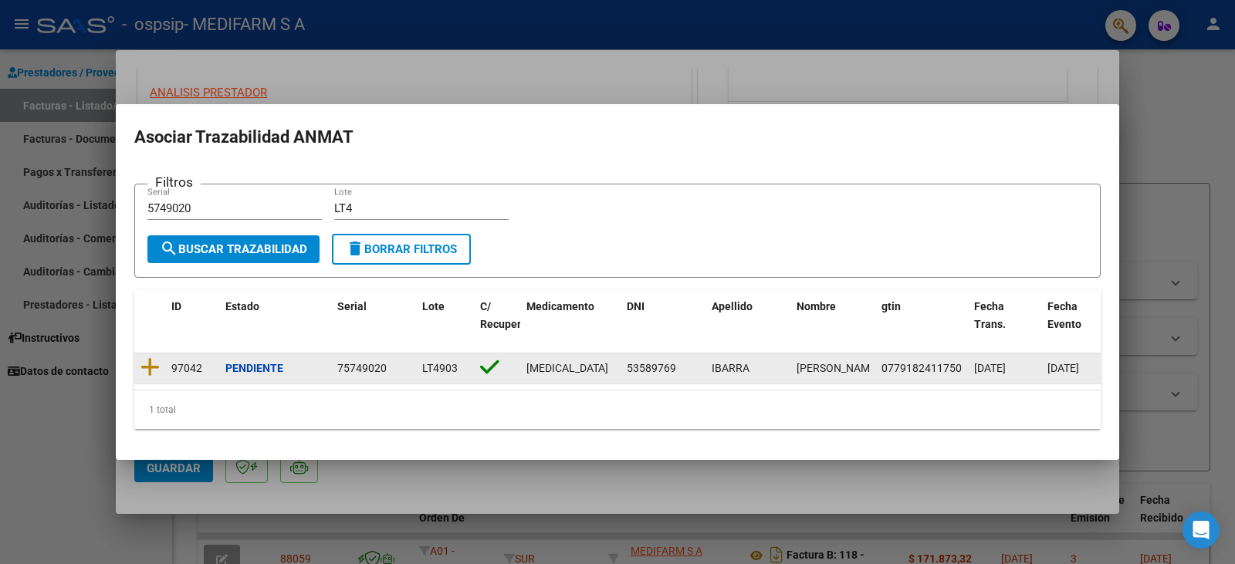
click at [151, 359] on icon at bounding box center [149, 368] width 19 height 22
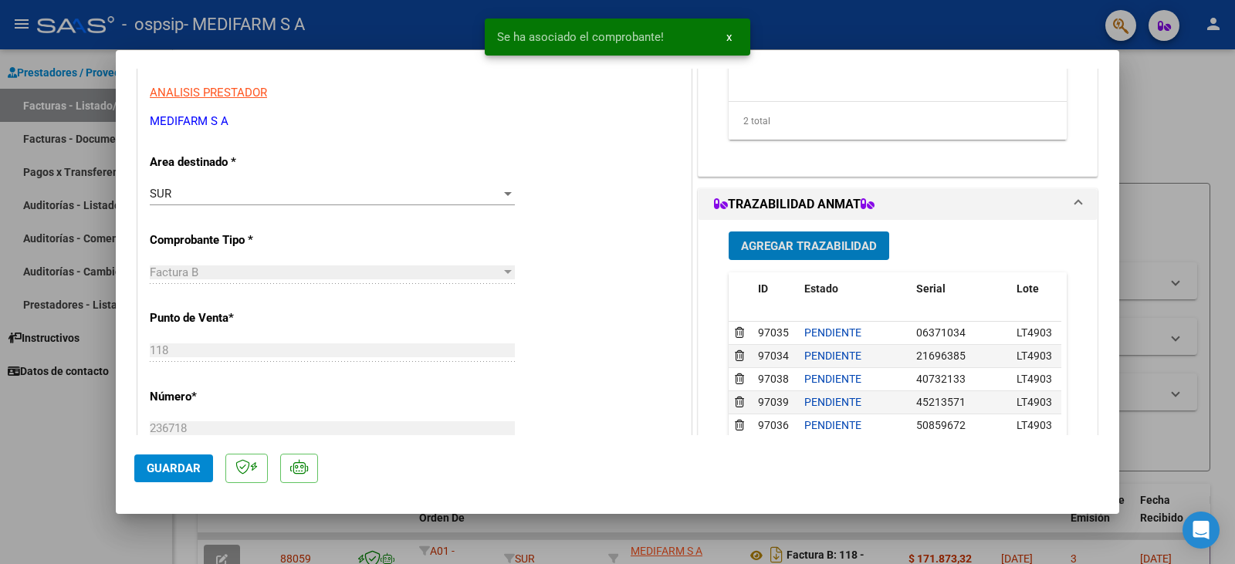
click at [820, 240] on span "Agregar Trazabilidad" at bounding box center [809, 246] width 136 height 14
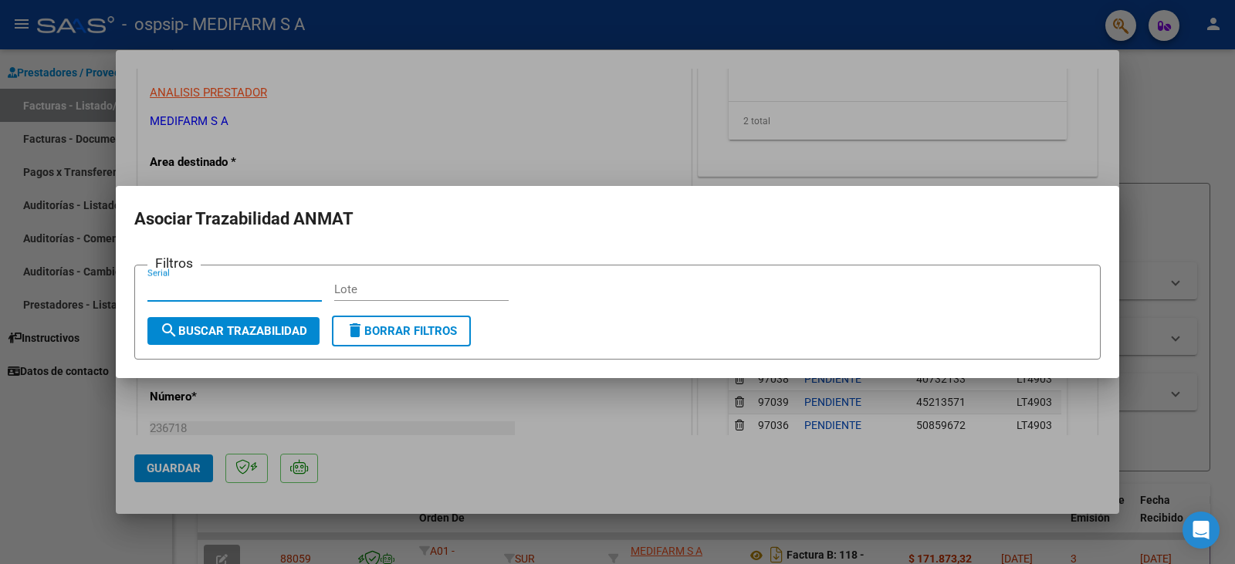
paste input "6059423"
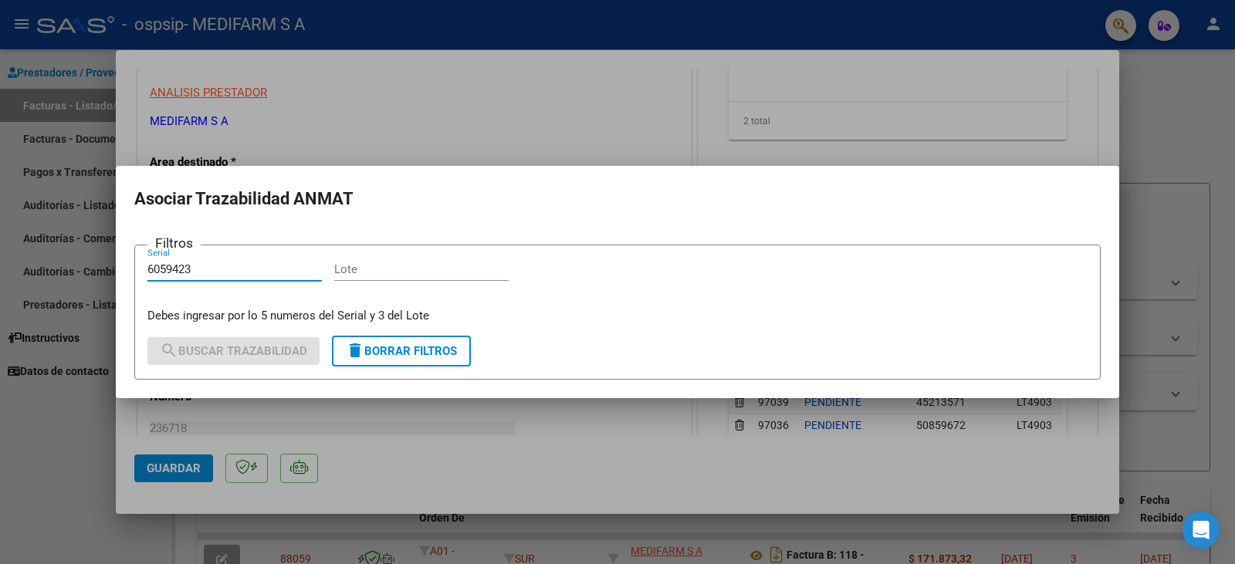
type input "6059423"
click at [378, 269] on input "Lote" at bounding box center [421, 269] width 174 height 14
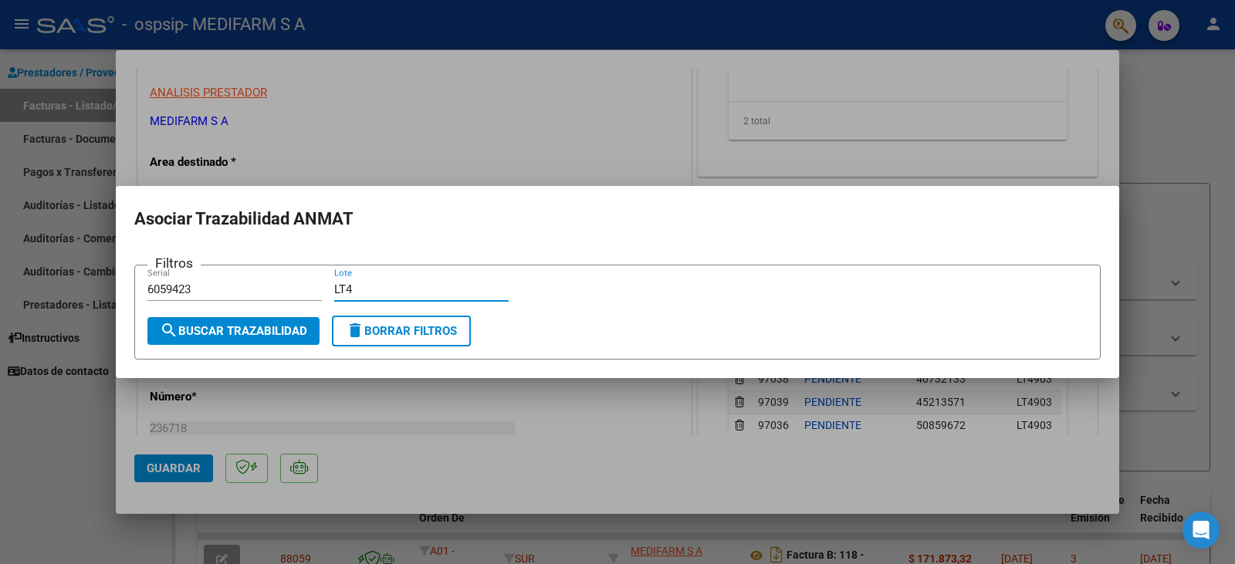
type input "LT4"
click at [257, 330] on span "search Buscar Trazabilidad" at bounding box center [233, 331] width 147 height 14
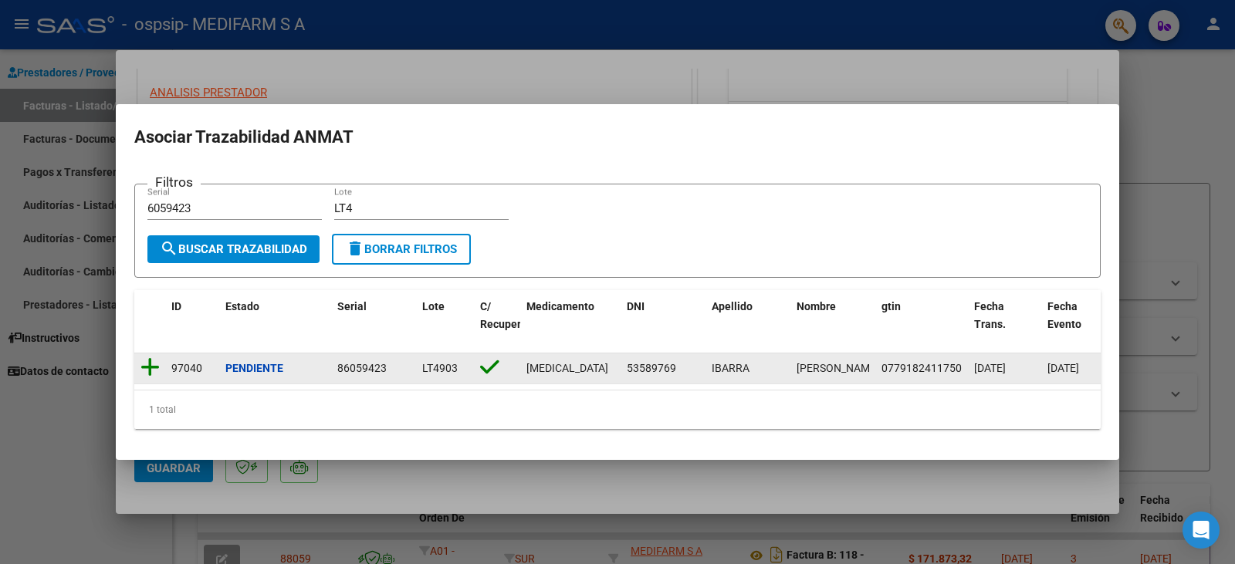
click at [147, 359] on icon at bounding box center [149, 368] width 19 height 22
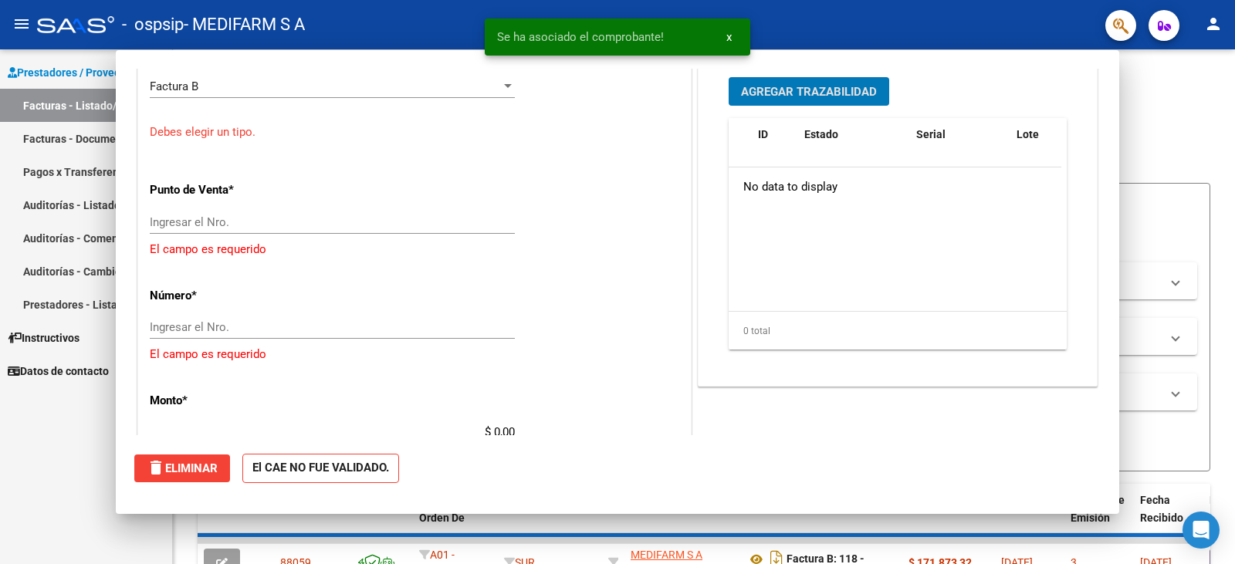
scroll to position [0, 0]
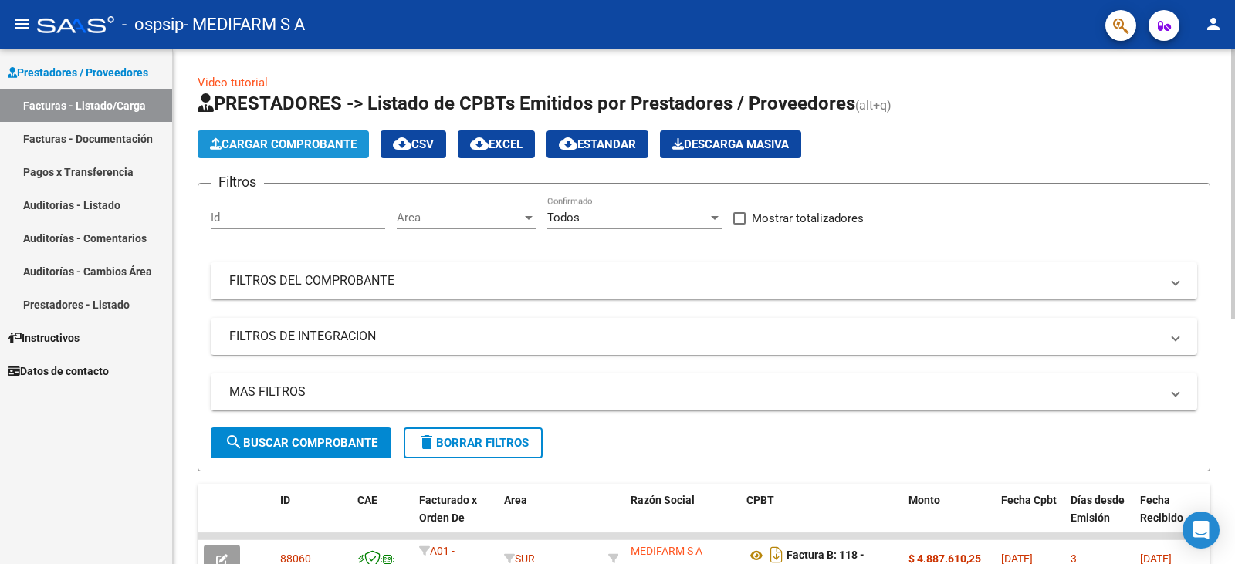
click at [286, 136] on button "Cargar Comprobante" at bounding box center [283, 144] width 171 height 28
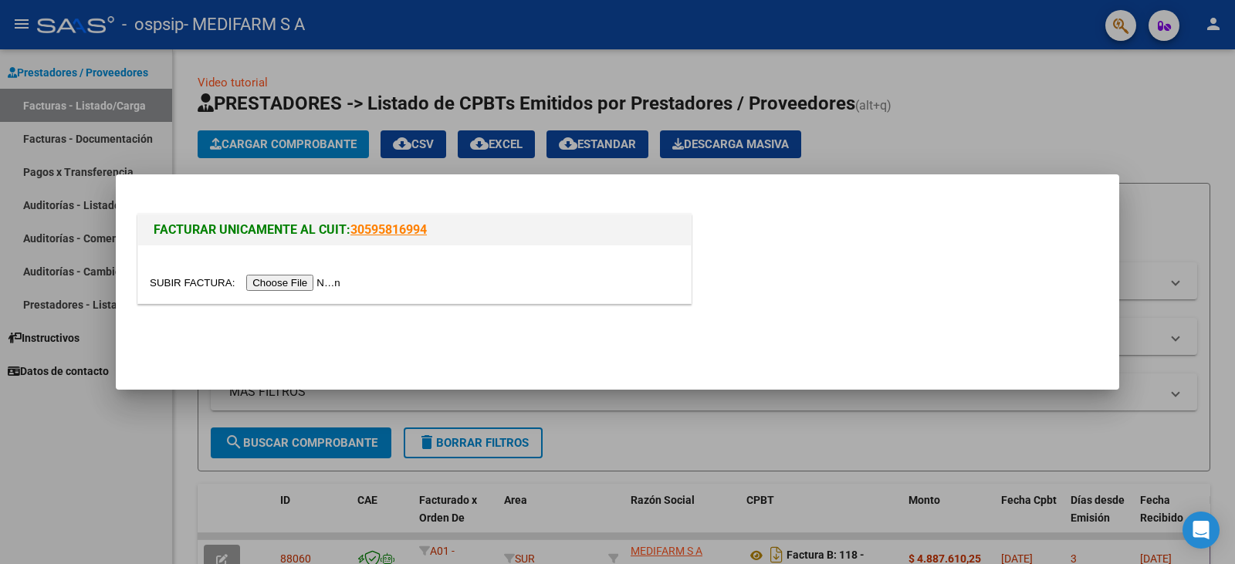
click at [323, 281] on input "file" at bounding box center [247, 283] width 195 height 16
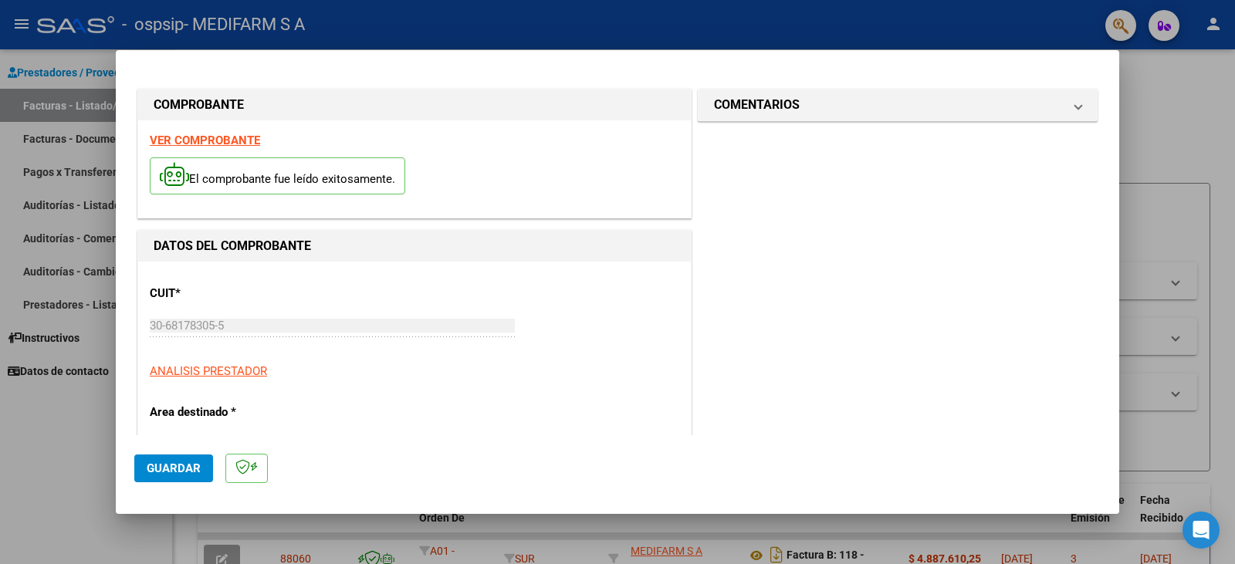
click at [168, 465] on span "Guardar" at bounding box center [174, 469] width 54 height 14
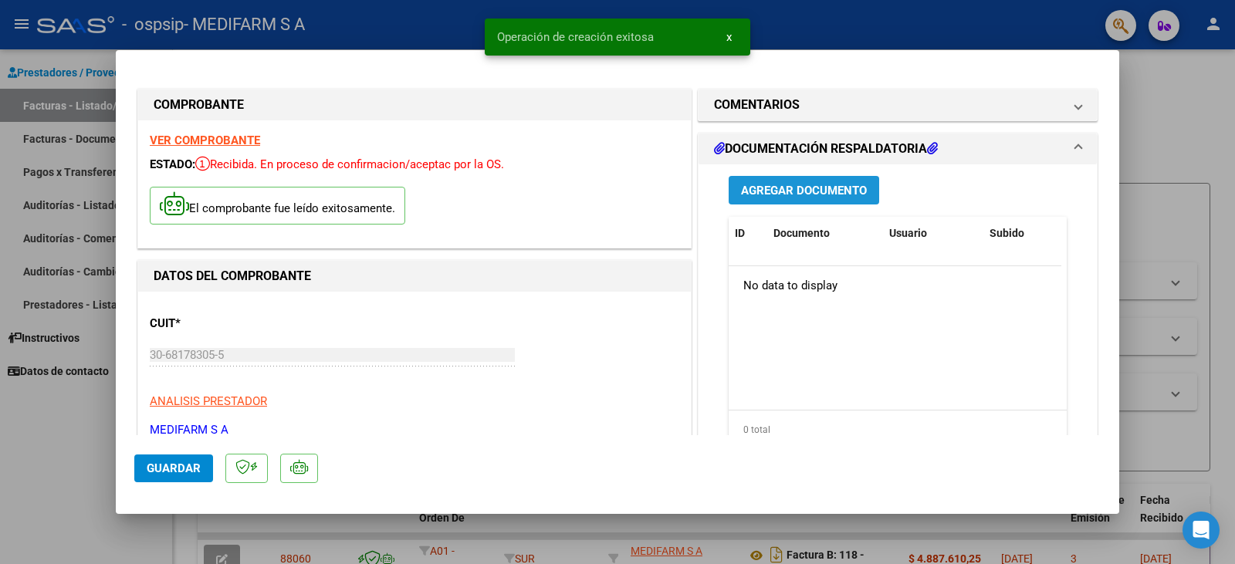
click at [743, 188] on span "Agregar Documento" at bounding box center [804, 191] width 126 height 14
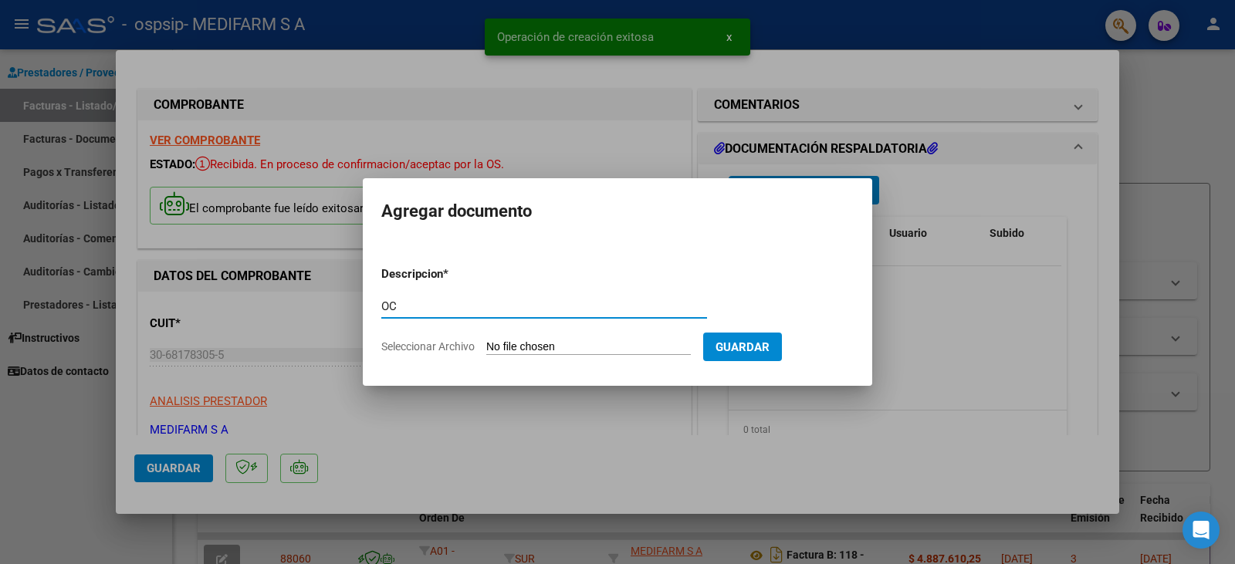
type input "OC"
click at [574, 344] on input "Seleccionar Archivo" at bounding box center [588, 347] width 205 height 15
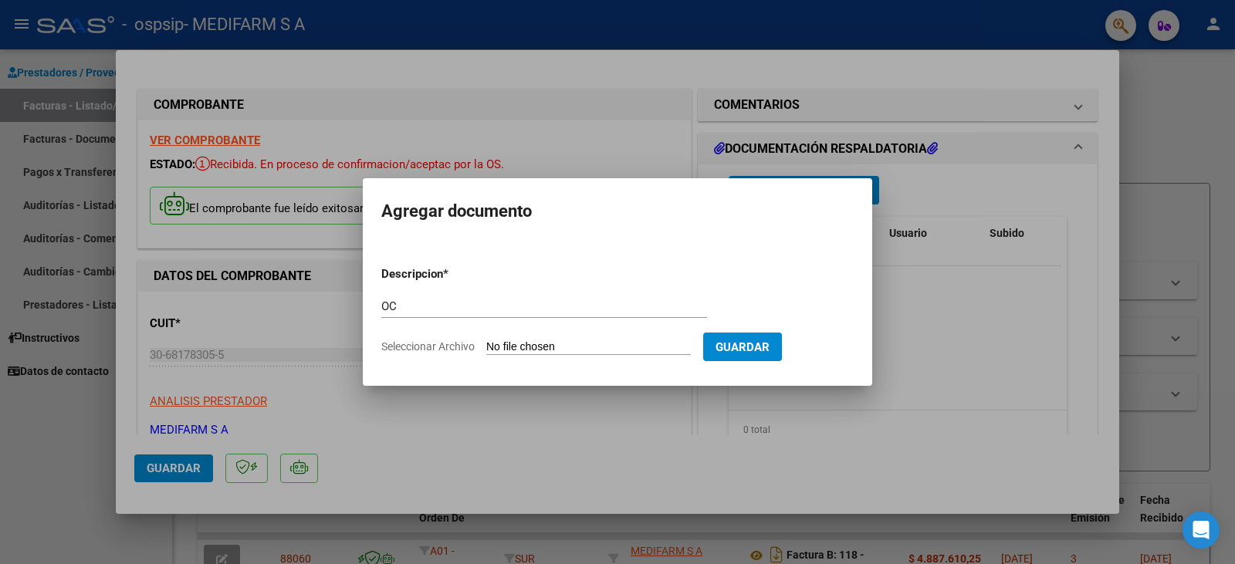
type input "C:\fakepath\80R02708680 - 6446.pdf"
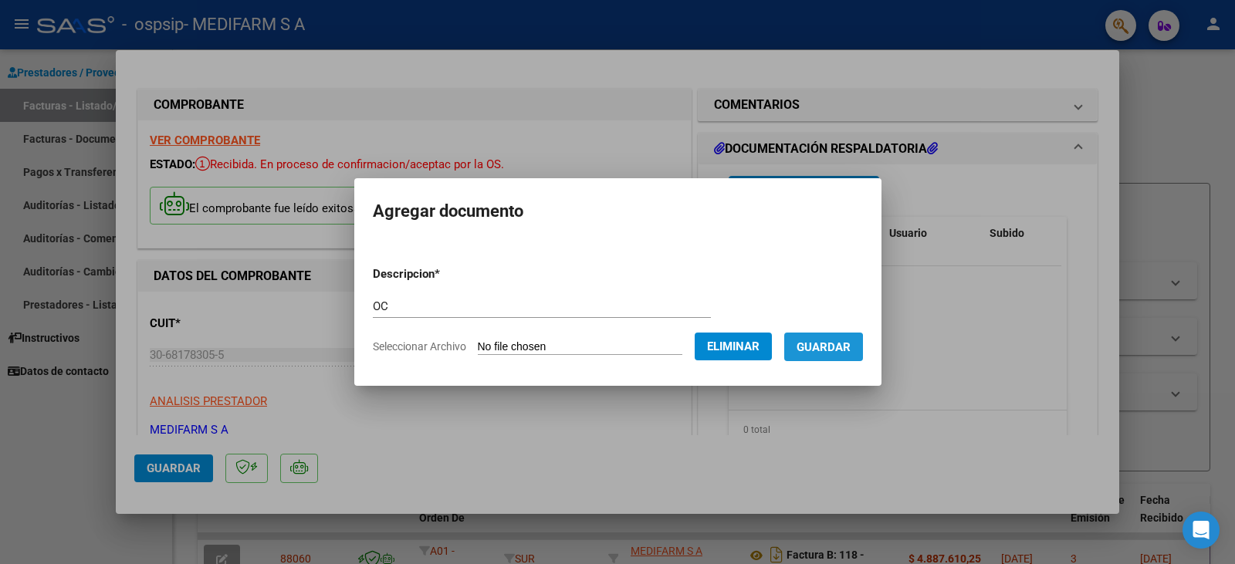
click at [836, 349] on span "Guardar" at bounding box center [824, 347] width 54 height 14
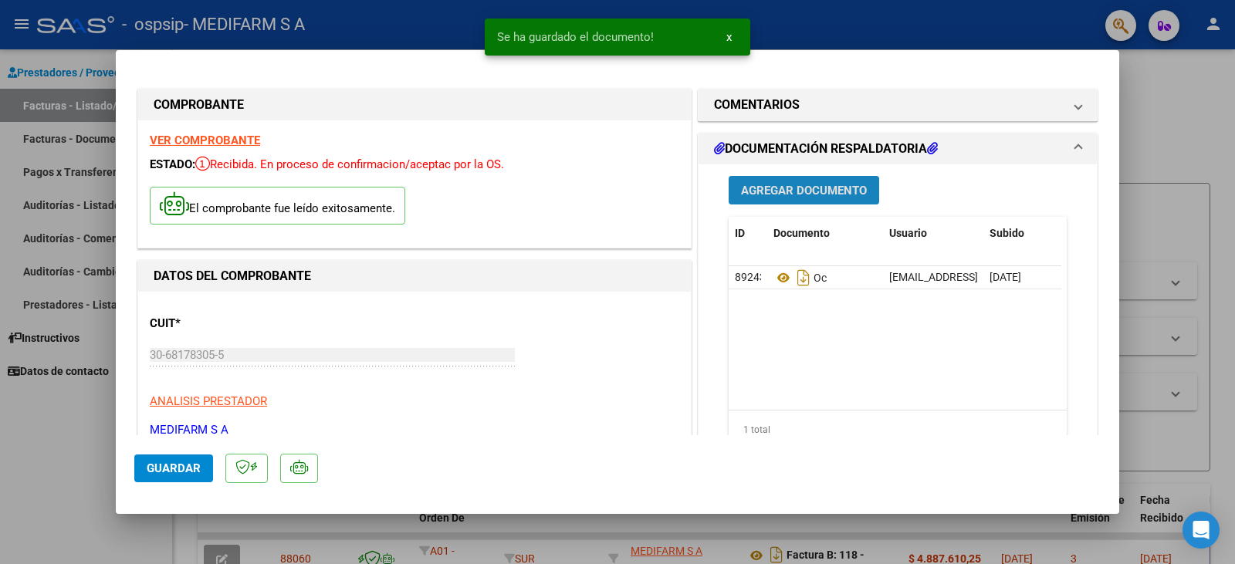
click at [767, 184] on span "Agregar Documento" at bounding box center [804, 191] width 126 height 14
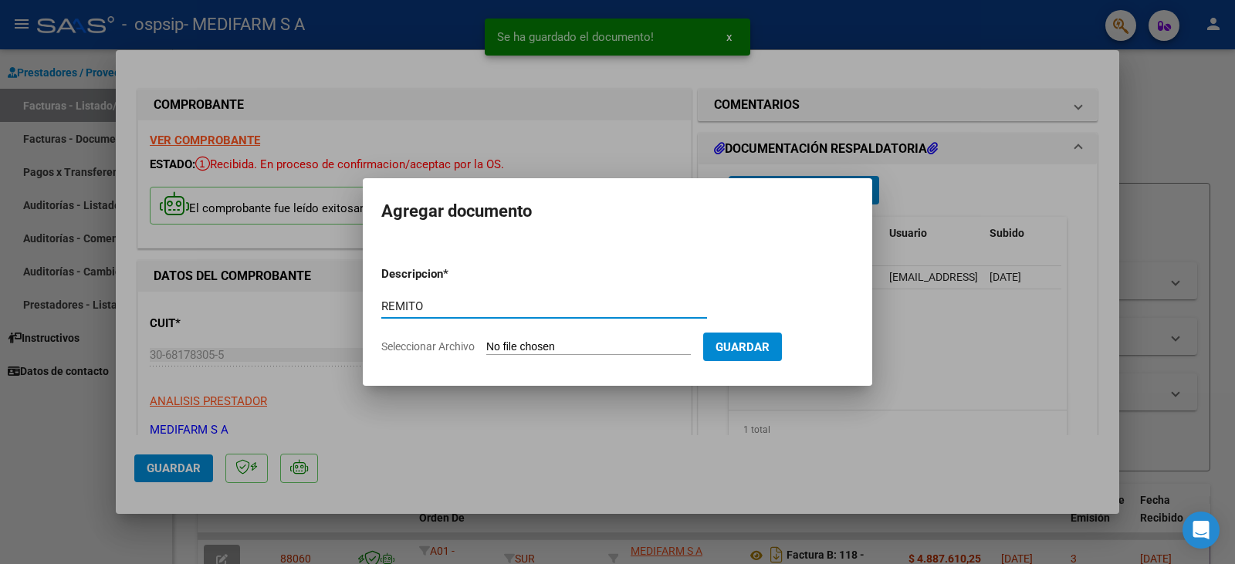
type input "REMITO"
click at [579, 356] on form "Descripcion * REMITO Escriba aquí una descripcion Seleccionar Archivo Guardar" at bounding box center [617, 310] width 472 height 113
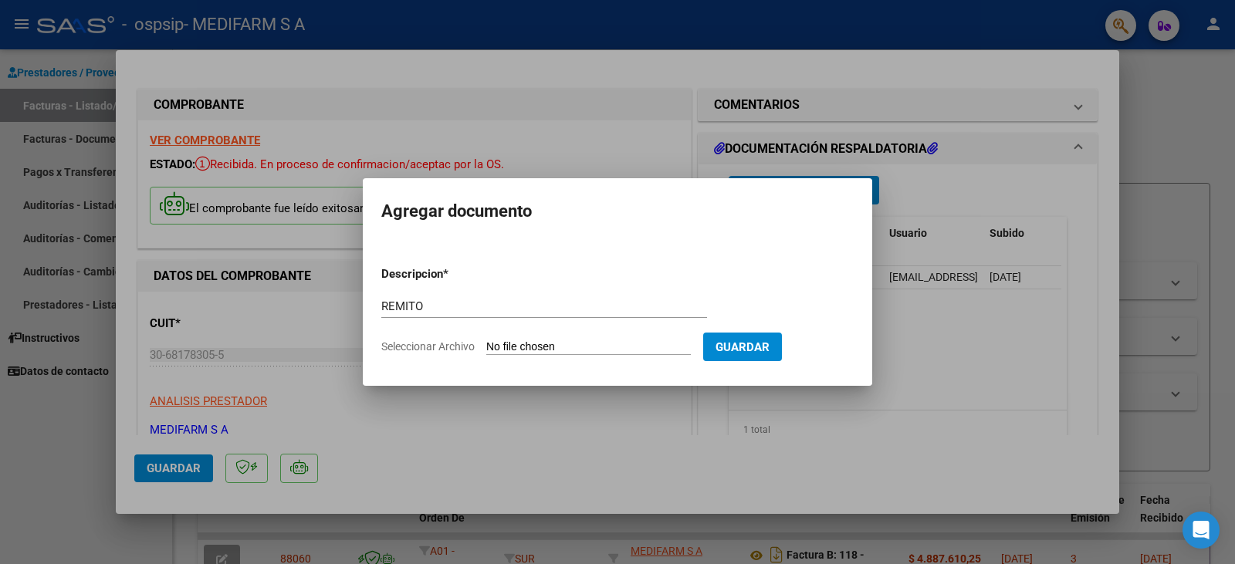
click at [579, 350] on input "Seleccionar Archivo" at bounding box center [588, 347] width 205 height 15
type input "C:\fakepath\80R02708680 - 6446.pdf"
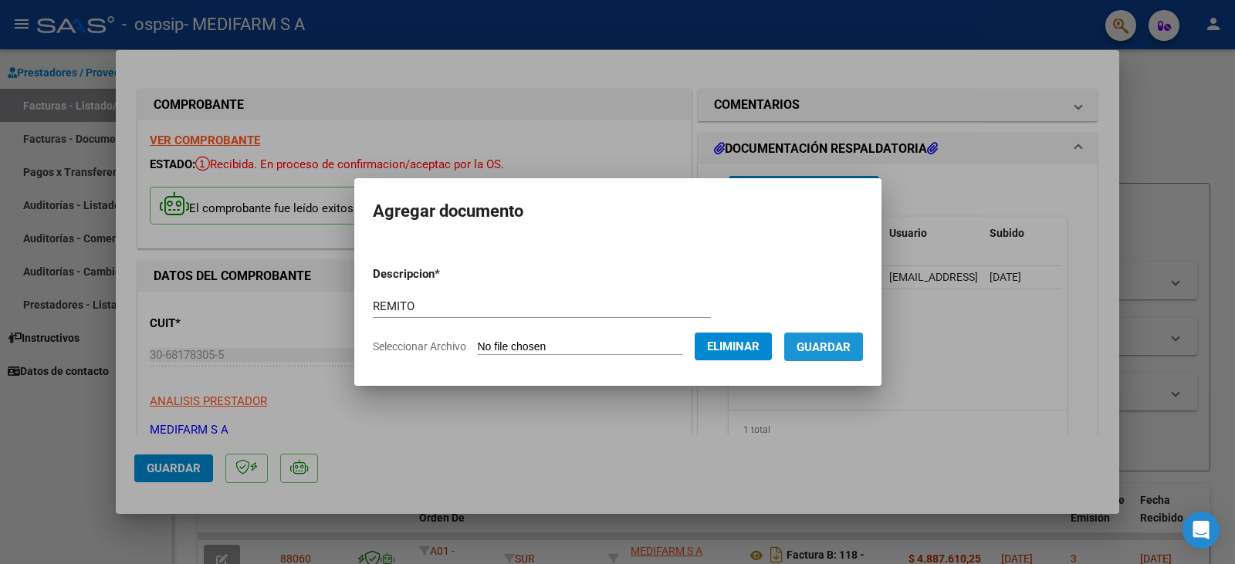
click at [852, 354] on button "Guardar" at bounding box center [823, 347] width 79 height 29
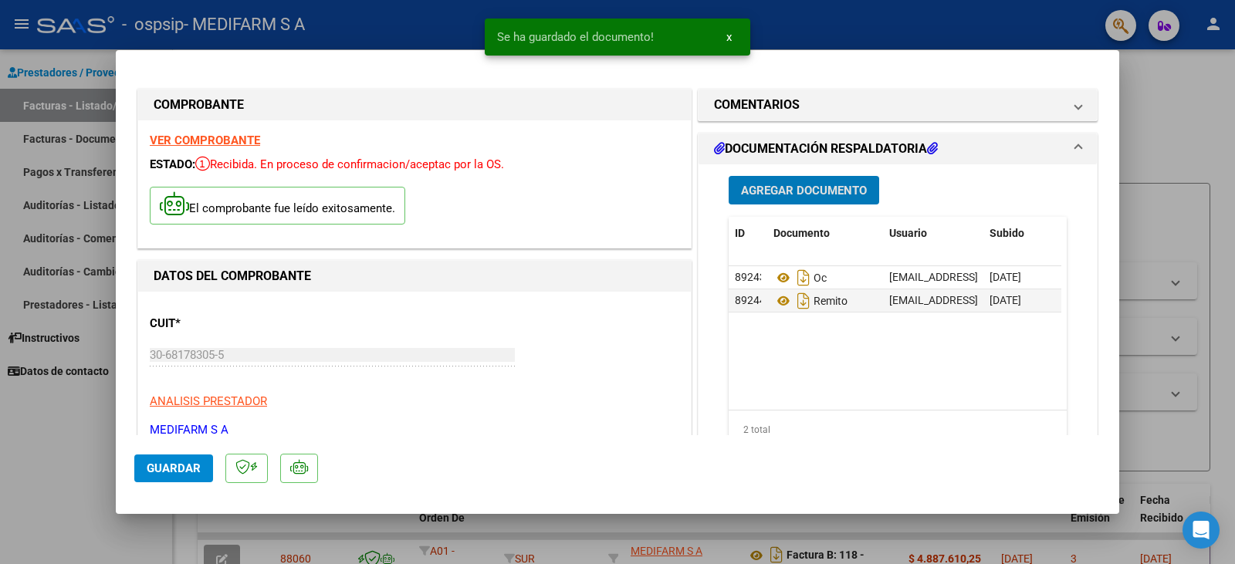
scroll to position [309, 0]
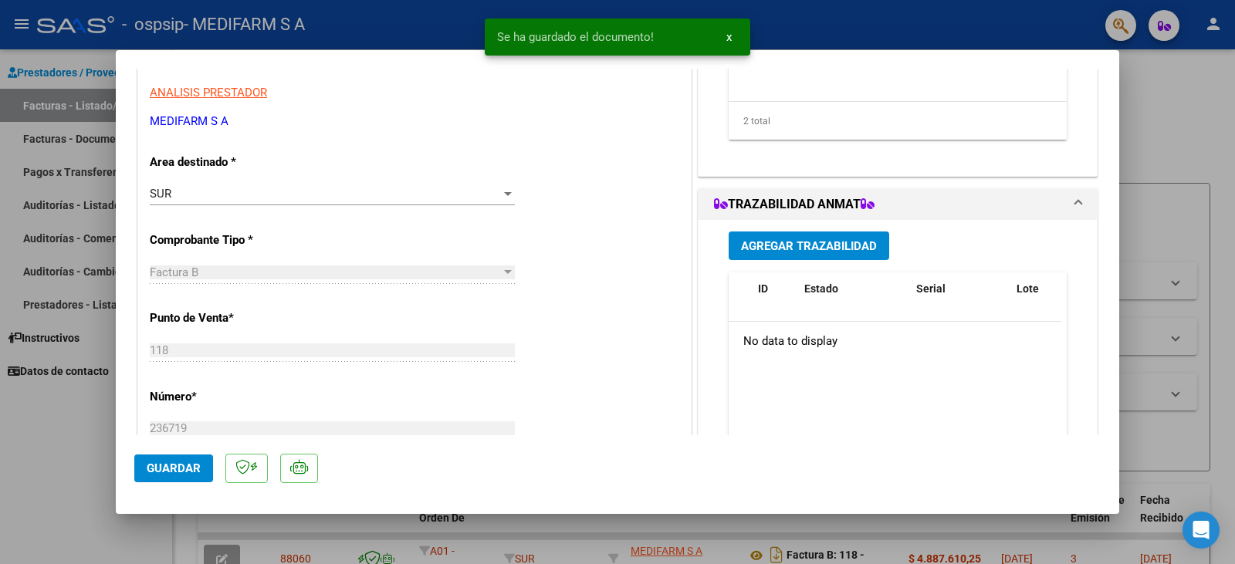
click at [772, 243] on span "Agregar Trazabilidad" at bounding box center [809, 246] width 136 height 14
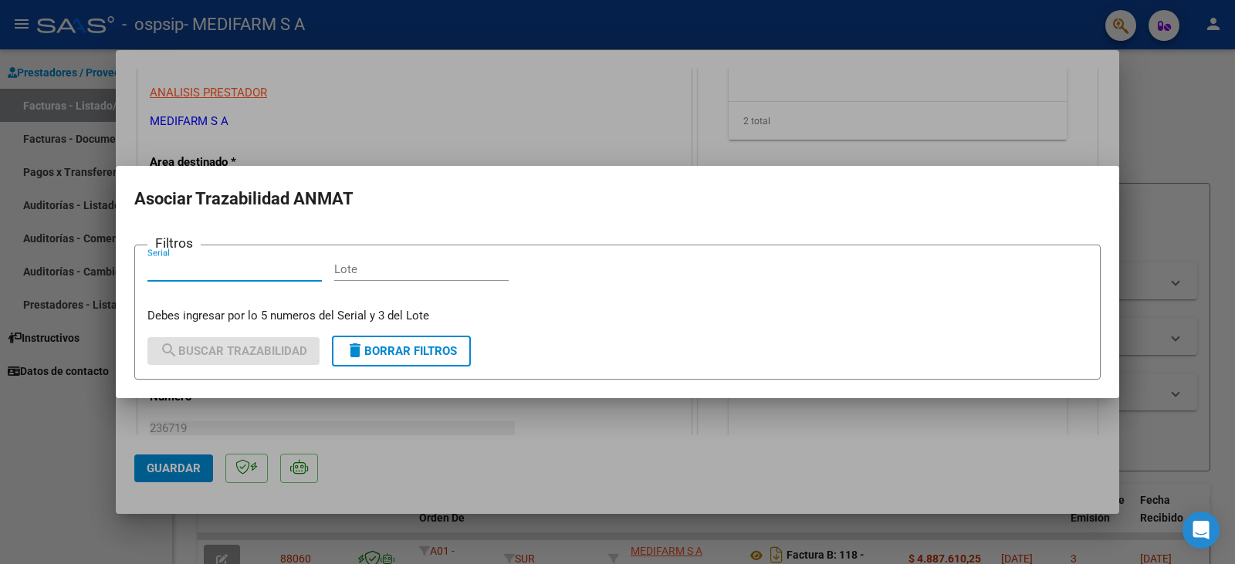
paste input "0000808"
type input "0000808"
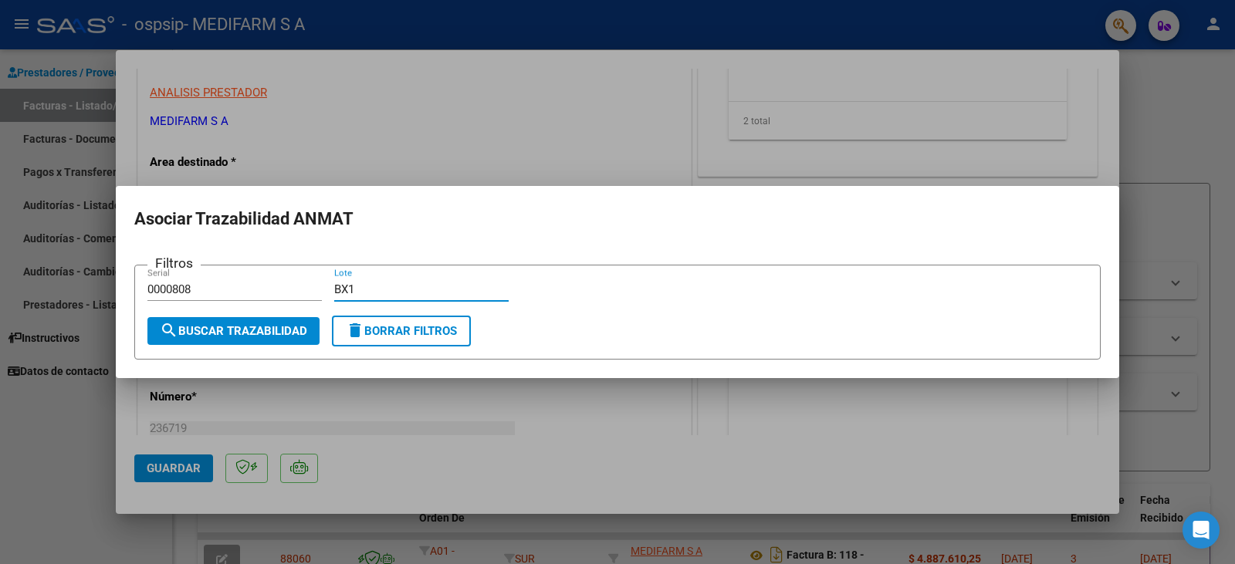
type input "BX1"
click at [292, 326] on span "search Buscar Trazabilidad" at bounding box center [233, 331] width 147 height 14
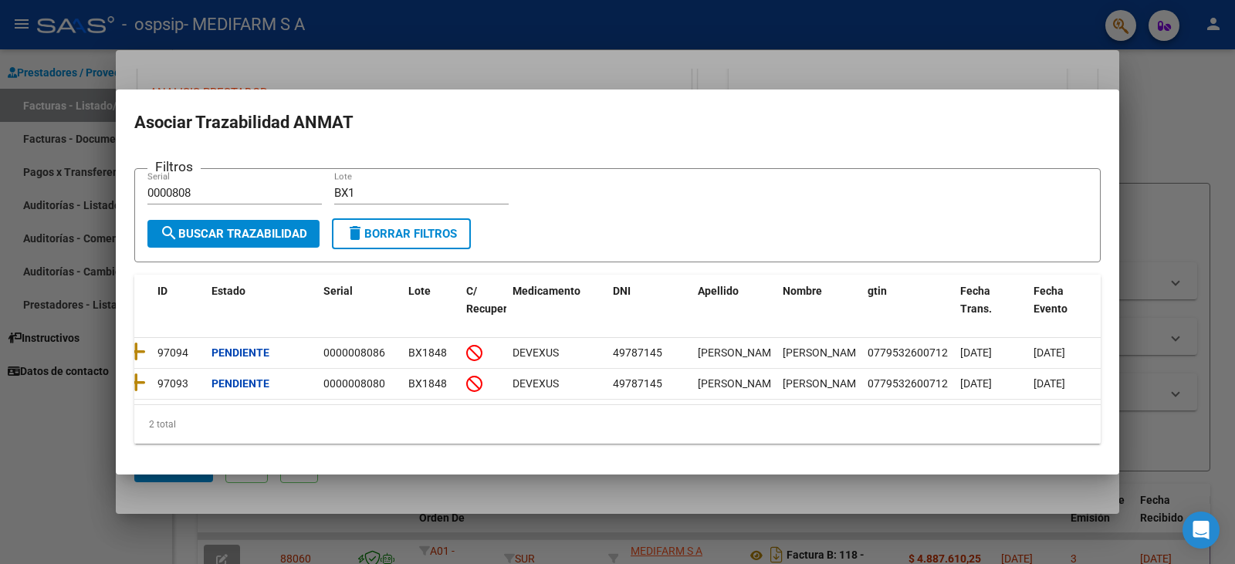
scroll to position [0, 0]
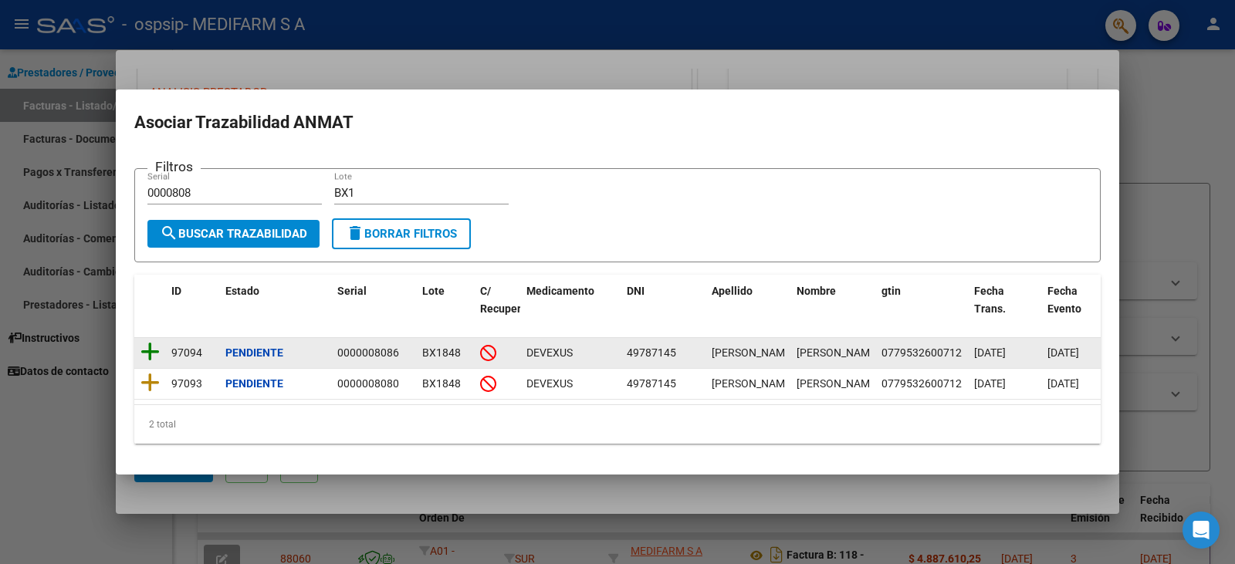
click at [148, 343] on icon at bounding box center [149, 352] width 19 height 22
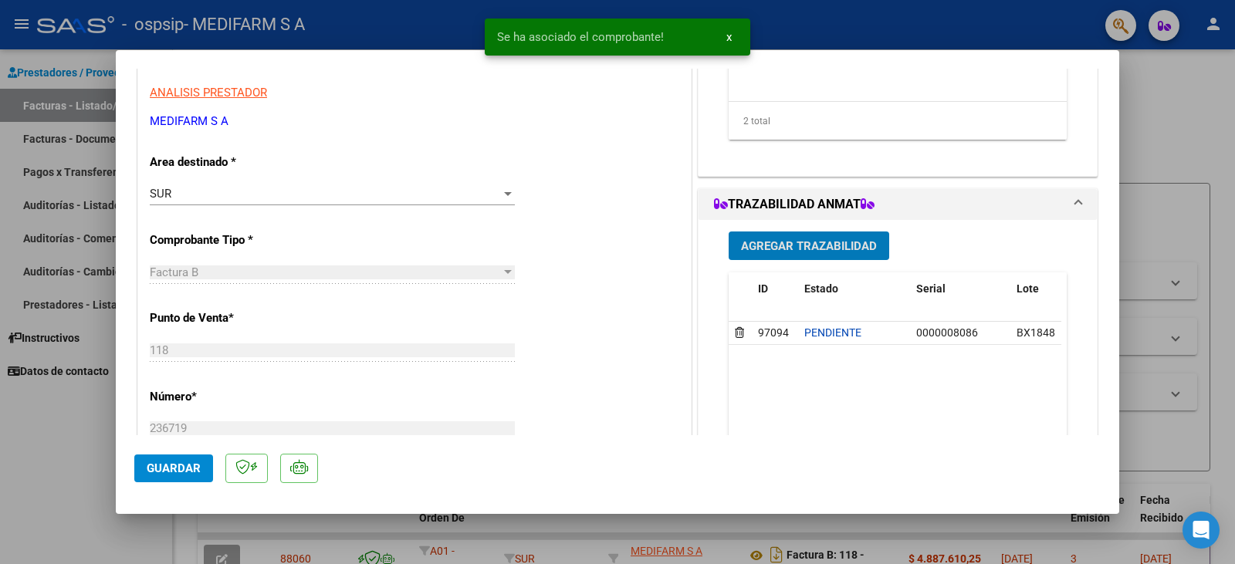
click at [790, 256] on button "Agregar Trazabilidad" at bounding box center [809, 246] width 161 height 29
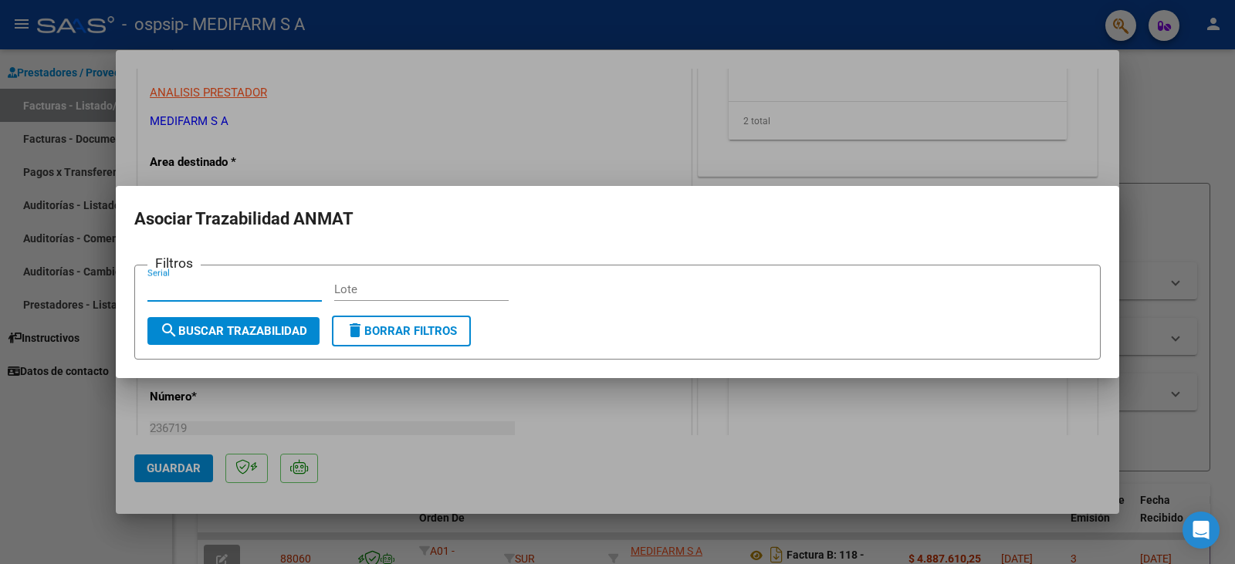
paste input "00008086"
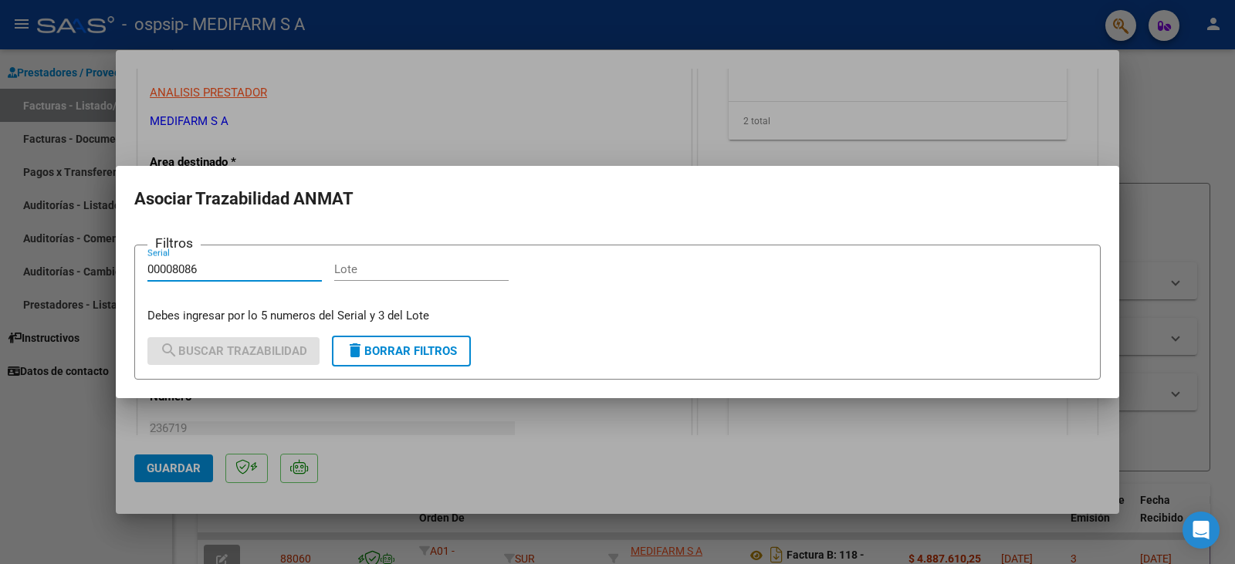
type input "00008086"
click at [384, 269] on input "Lote" at bounding box center [421, 269] width 174 height 14
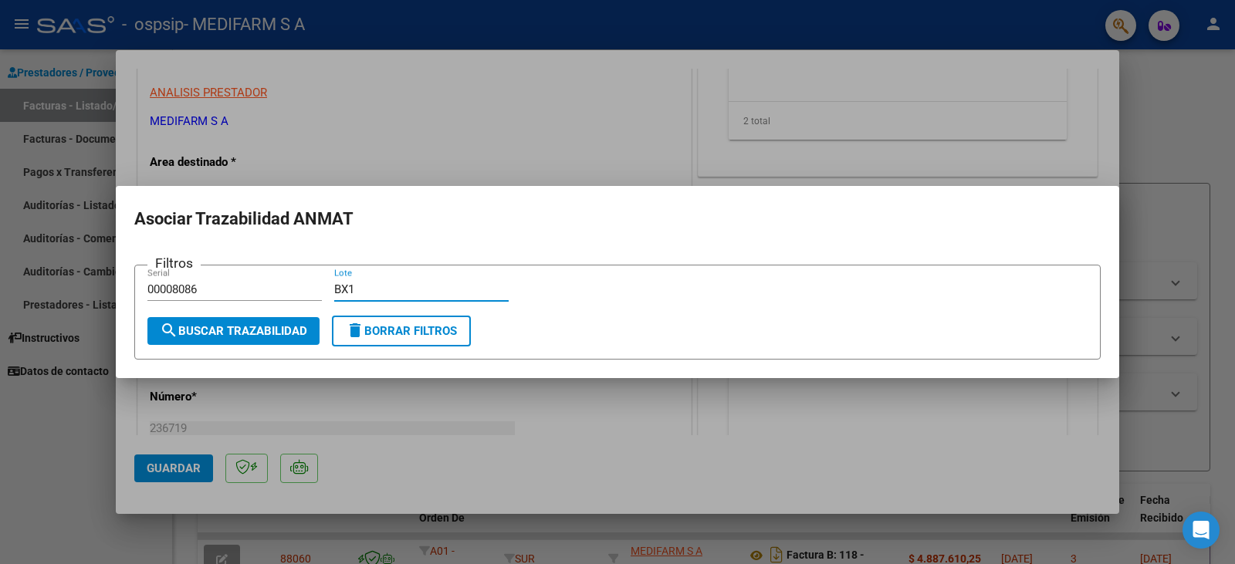
type input "BX1"
click at [237, 324] on span "search Buscar Trazabilidad" at bounding box center [233, 331] width 147 height 14
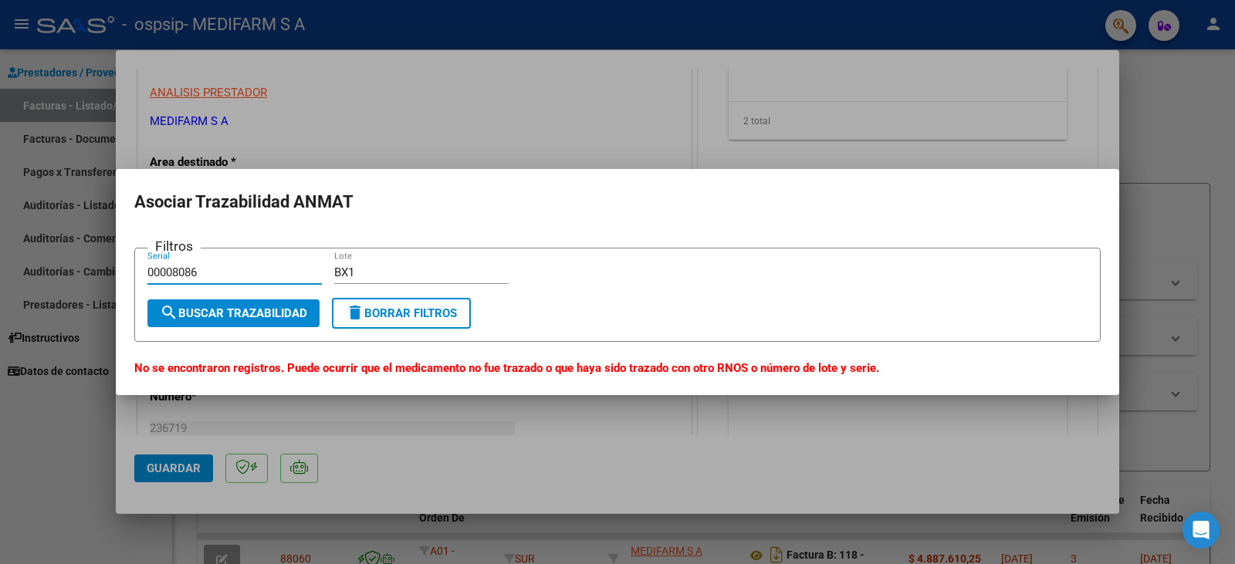
drag, startPoint x: 160, startPoint y: 269, endPoint x: 51, endPoint y: 265, distance: 108.9
click at [56, 267] on div "COMPROBANTE VER COMPROBANTE ESTADO: Recibida. En proceso de confirmacion/acepta…" at bounding box center [617, 282] width 1235 height 564
click at [191, 306] on span "search Buscar Trazabilidad" at bounding box center [233, 313] width 147 height 14
click at [230, 271] on input "008086" at bounding box center [234, 273] width 174 height 14
type input "00808"
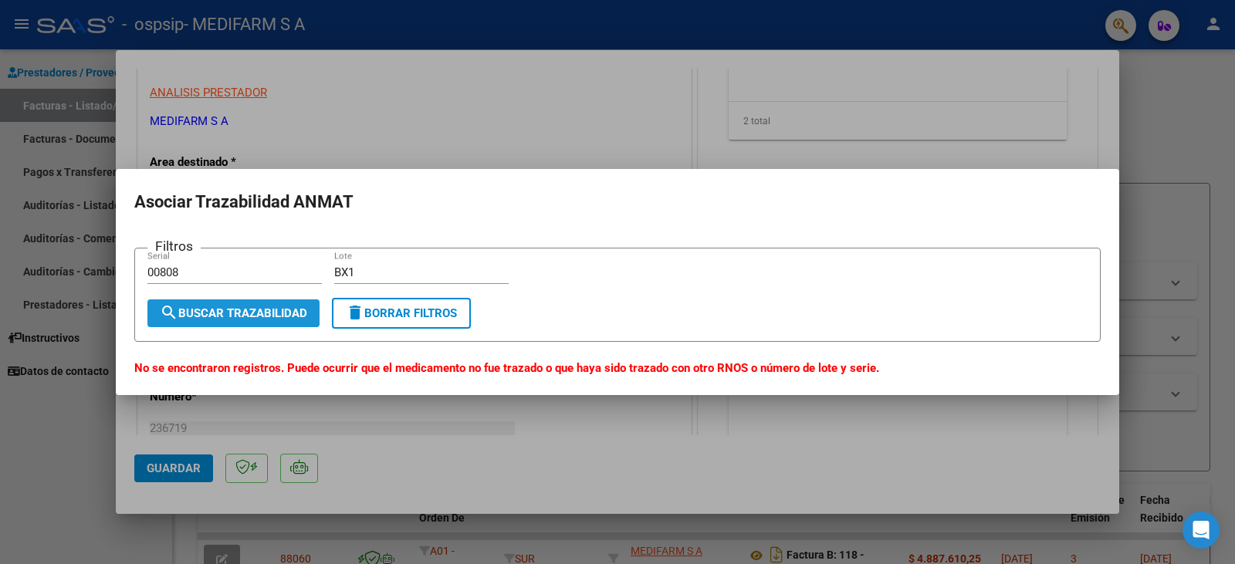
click at [200, 314] on span "search Buscar Trazabilidad" at bounding box center [233, 313] width 147 height 14
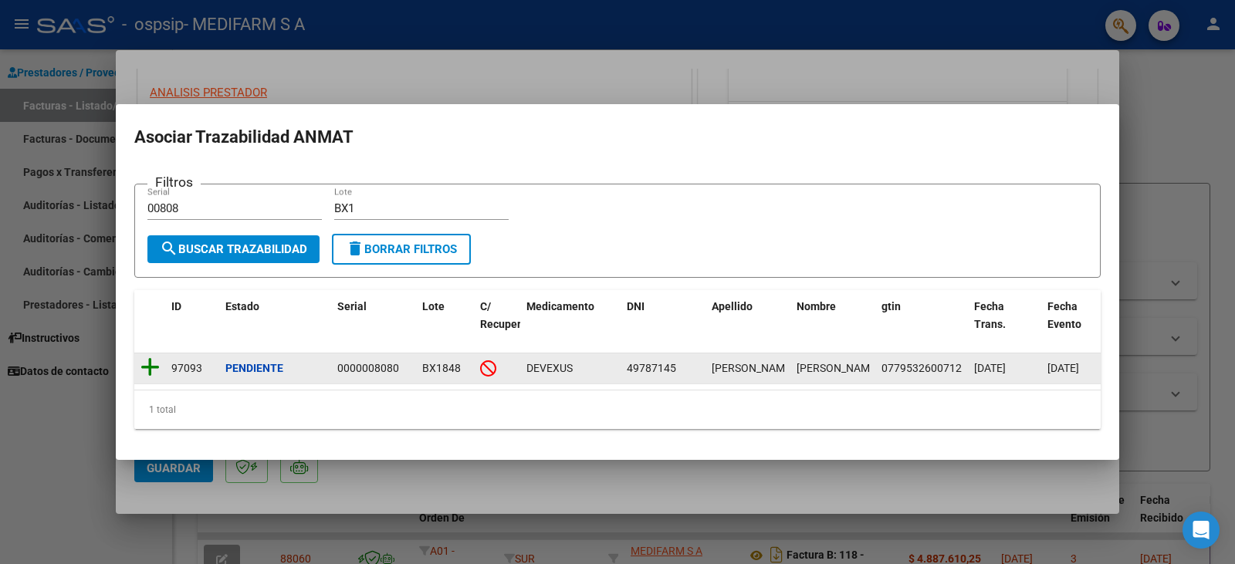
click at [144, 359] on icon at bounding box center [149, 368] width 19 height 22
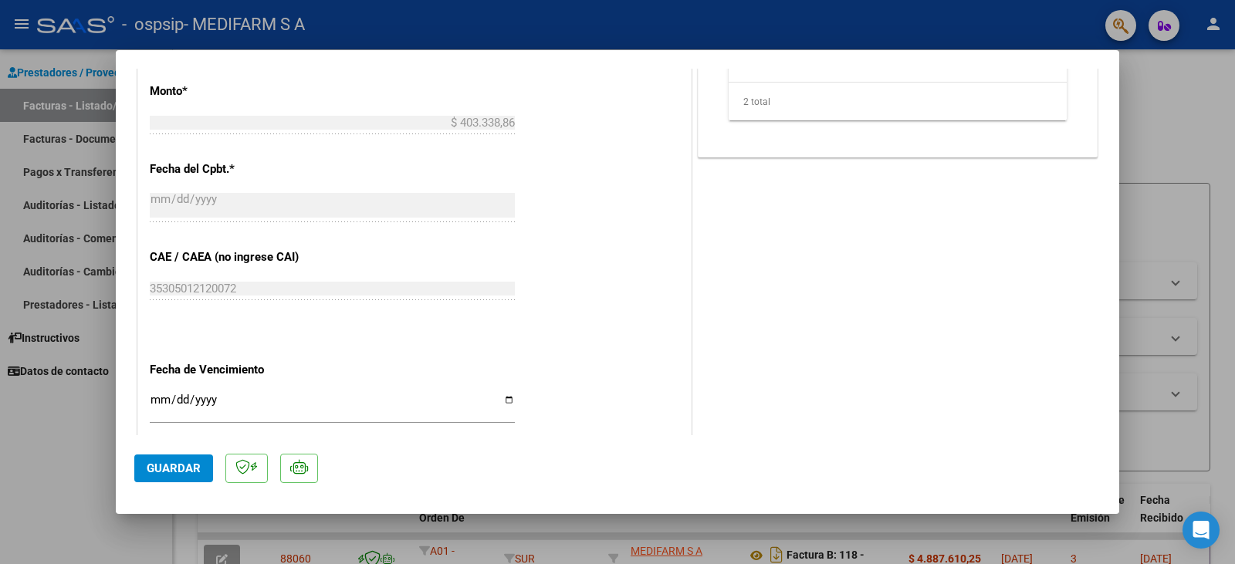
scroll to position [695, 0]
type input "$ 0,00"
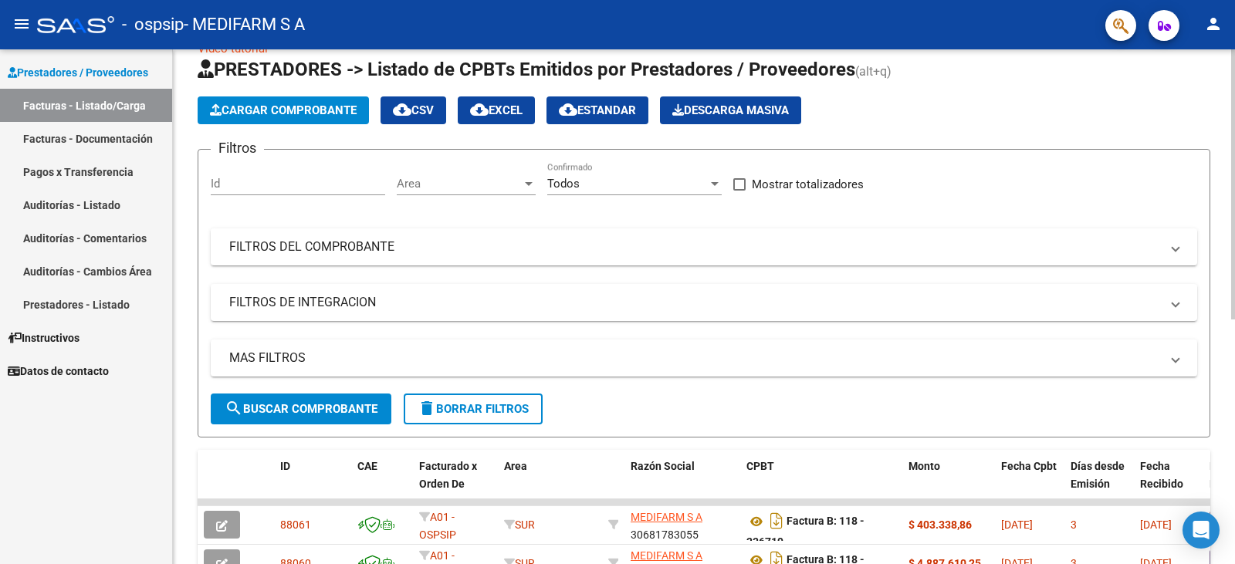
scroll to position [0, 0]
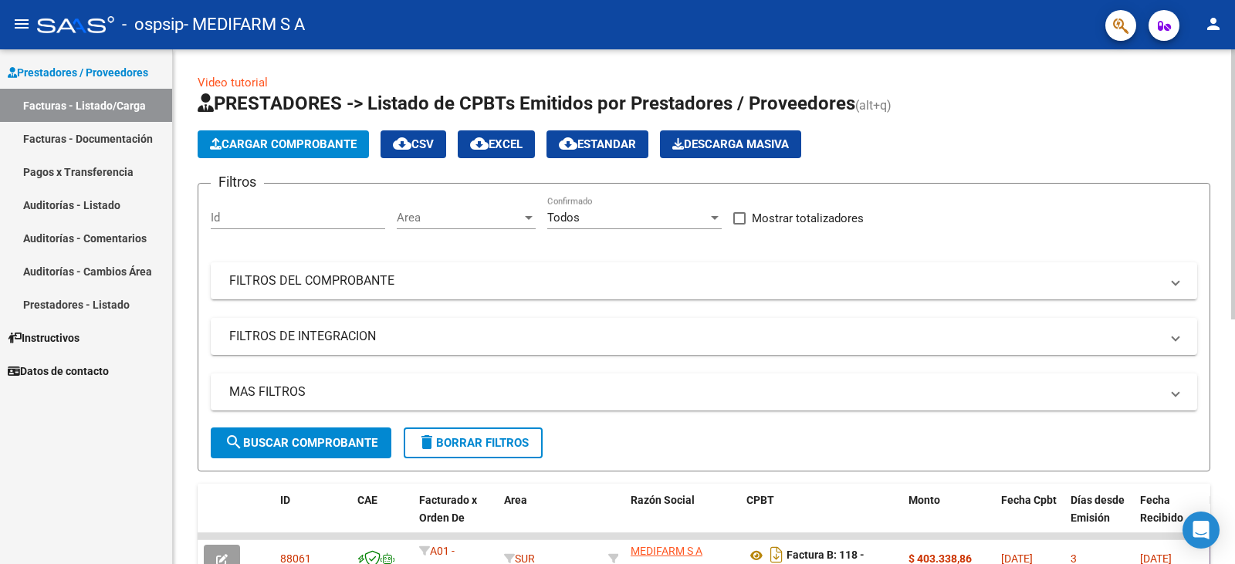
click at [291, 144] on span "Cargar Comprobante" at bounding box center [283, 144] width 147 height 14
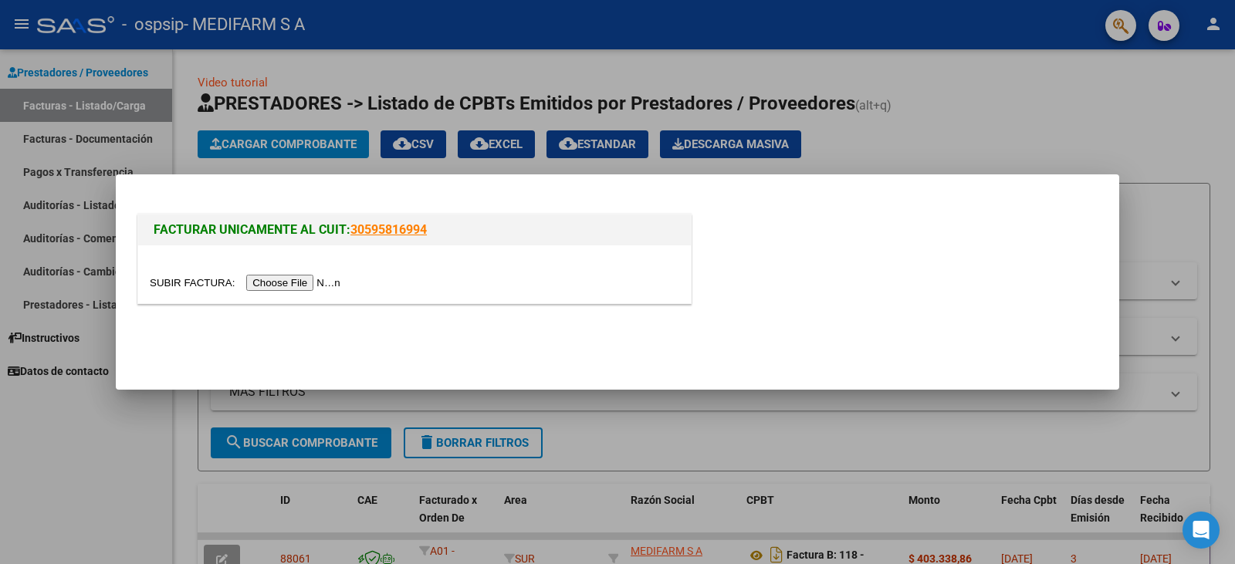
click at [296, 289] on input "file" at bounding box center [247, 283] width 195 height 16
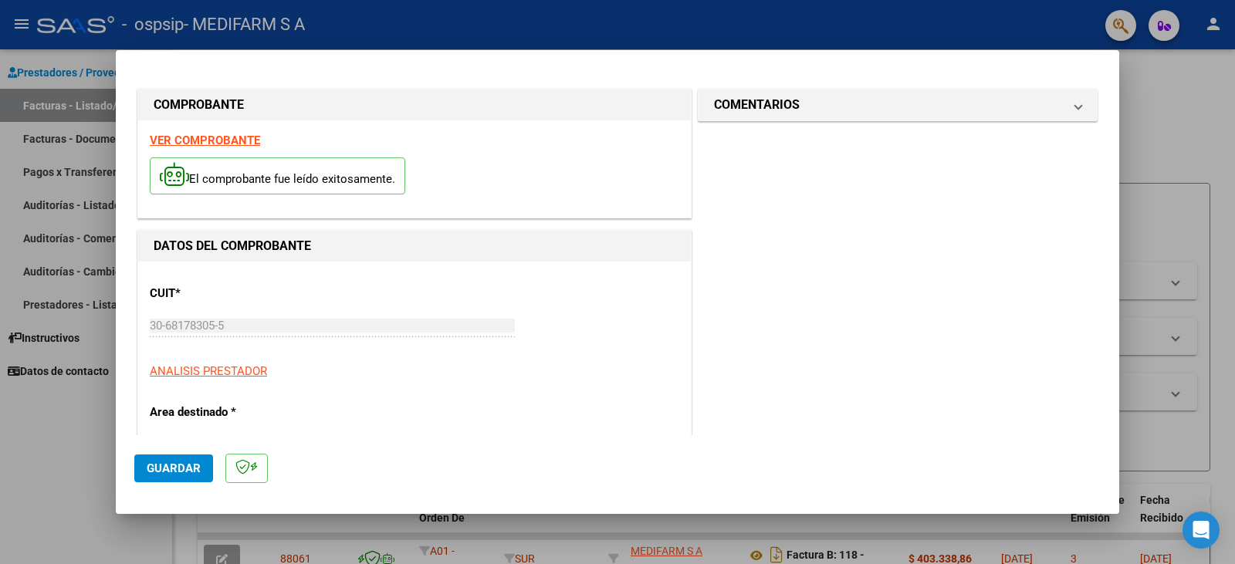
click at [177, 466] on span "Guardar" at bounding box center [174, 469] width 54 height 14
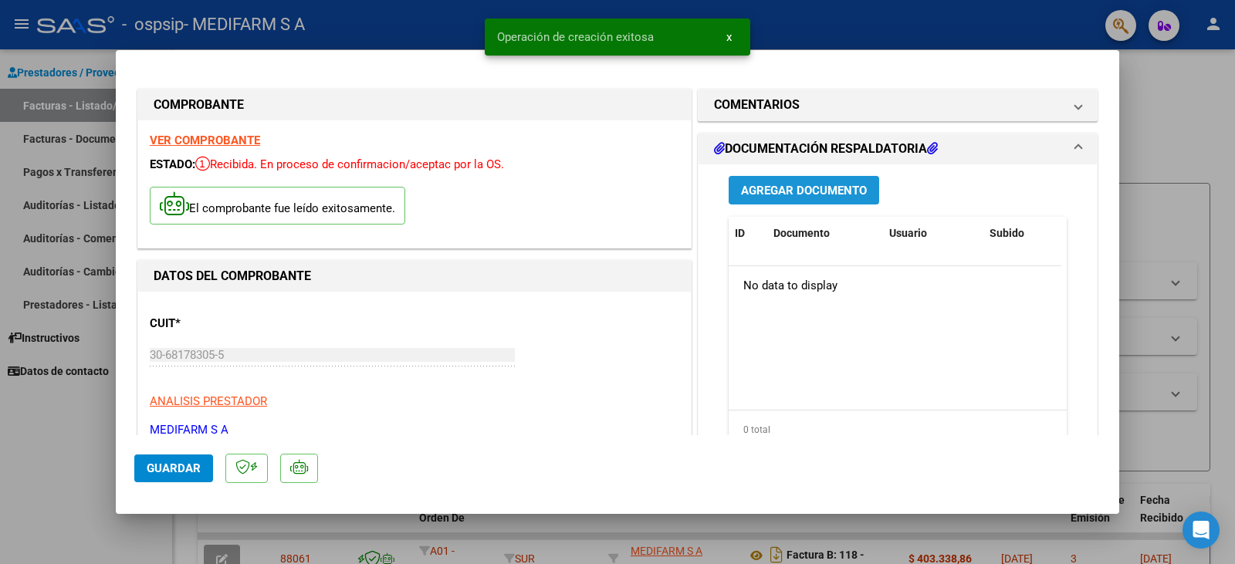
click at [830, 188] on span "Agregar Documento" at bounding box center [804, 191] width 126 height 14
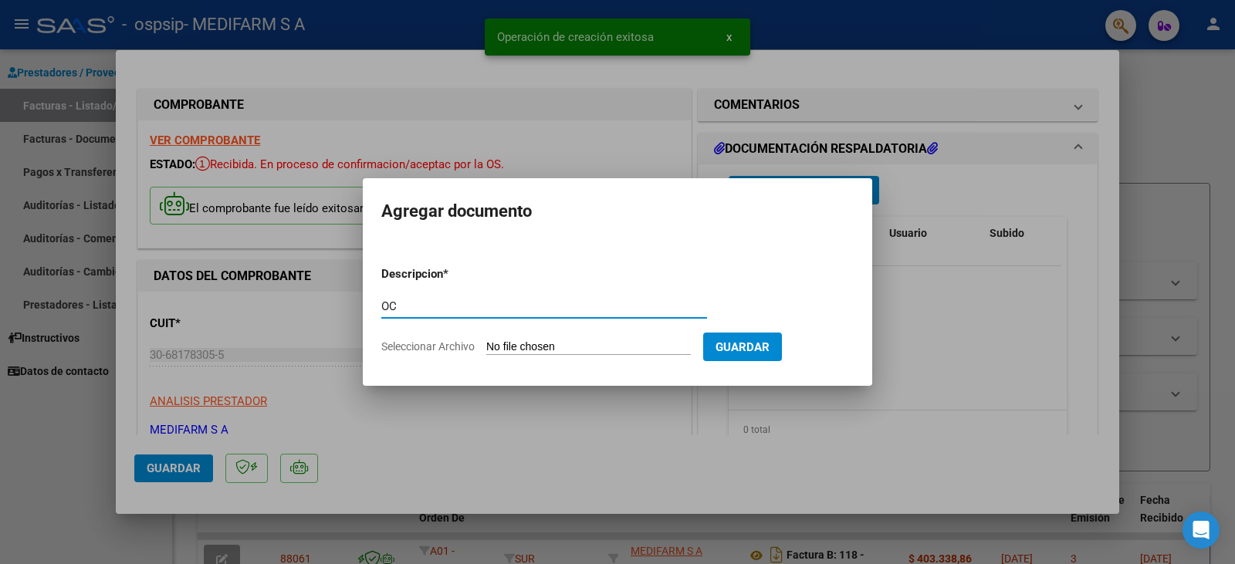
type input "OC"
click at [551, 346] on input "Seleccionar Archivo" at bounding box center [588, 347] width 205 height 15
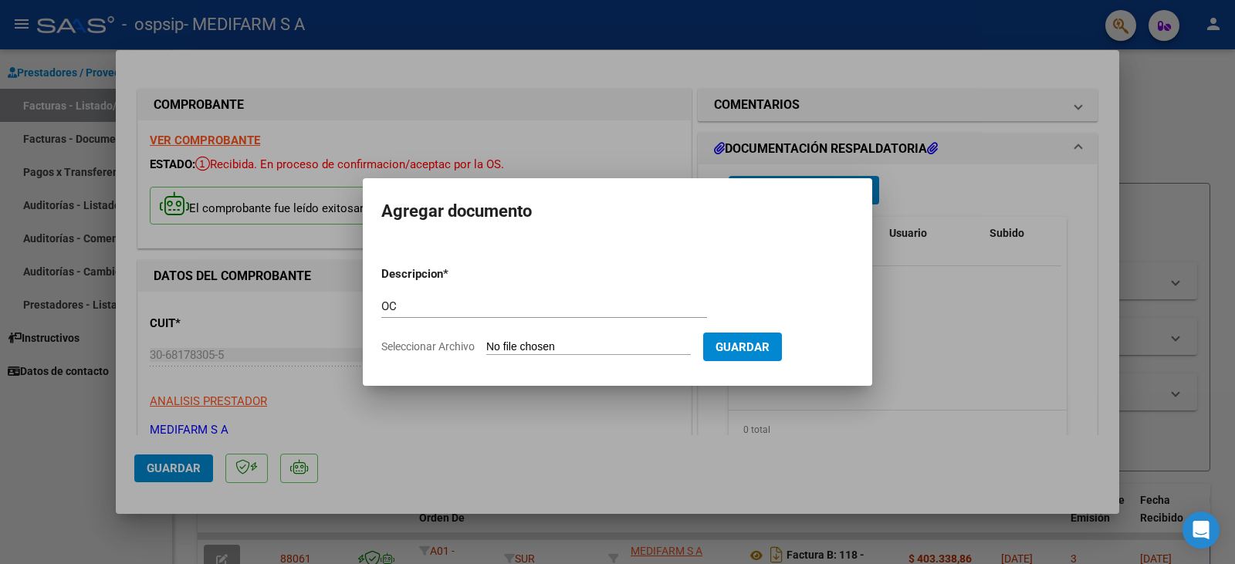
type input "C:\fakepath\6505.pdf"
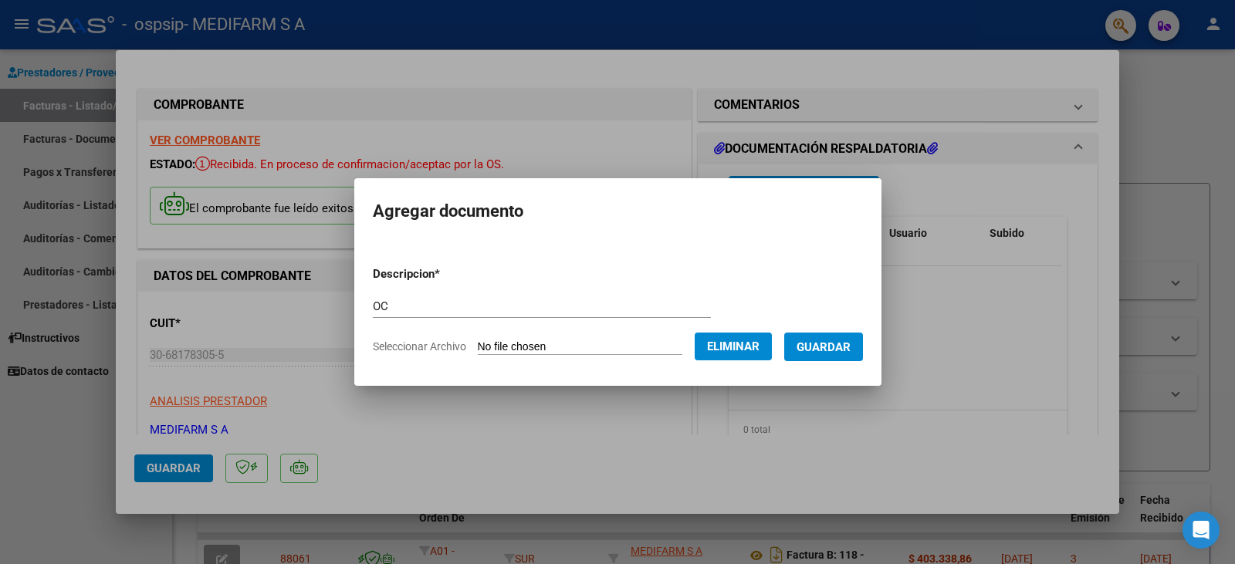
click at [848, 354] on button "Guardar" at bounding box center [823, 347] width 79 height 29
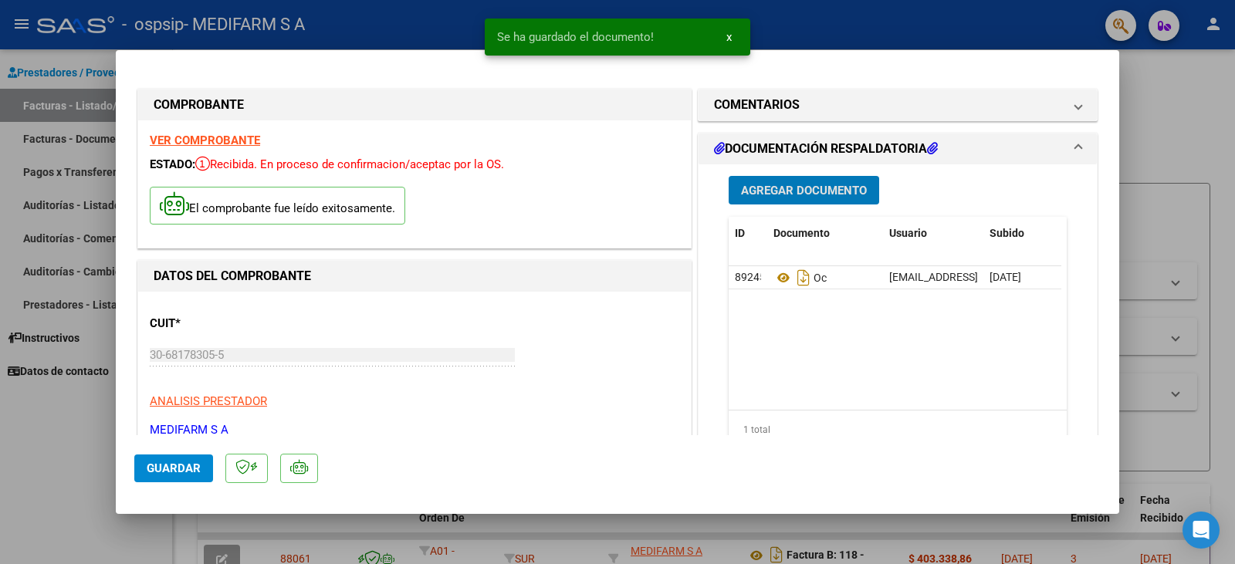
click at [787, 194] on span "Agregar Documento" at bounding box center [804, 191] width 126 height 14
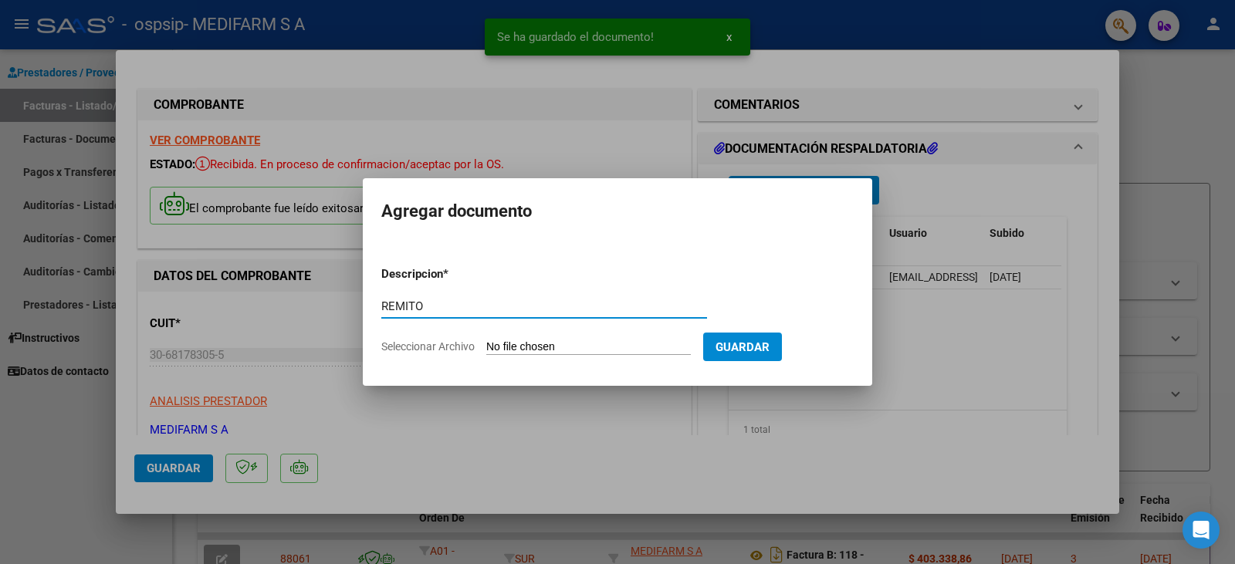
type input "REMITO"
click at [560, 344] on input "Seleccionar Archivo" at bounding box center [588, 347] width 205 height 15
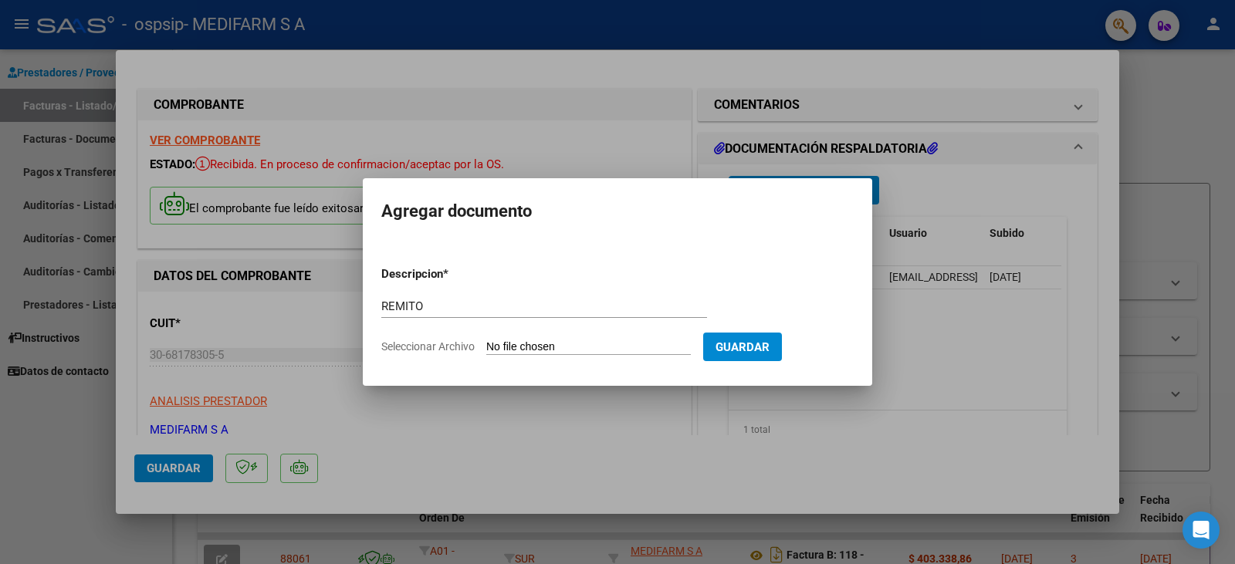
type input "C:\fakepath\80R02716007 - 6505.pdf"
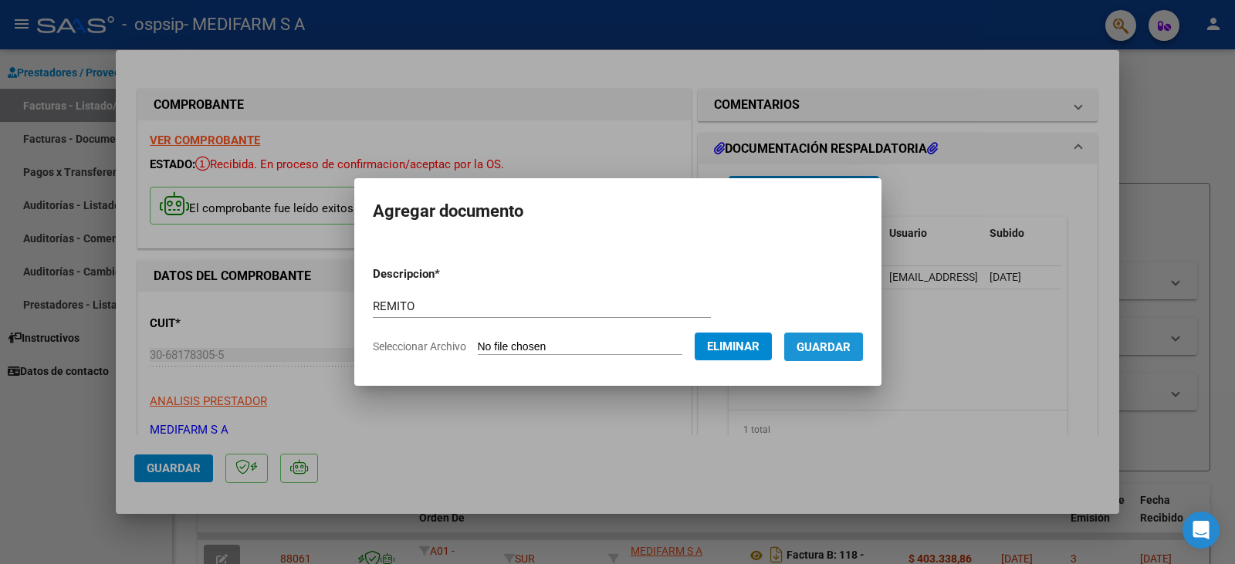
click at [821, 352] on span "Guardar" at bounding box center [824, 347] width 54 height 14
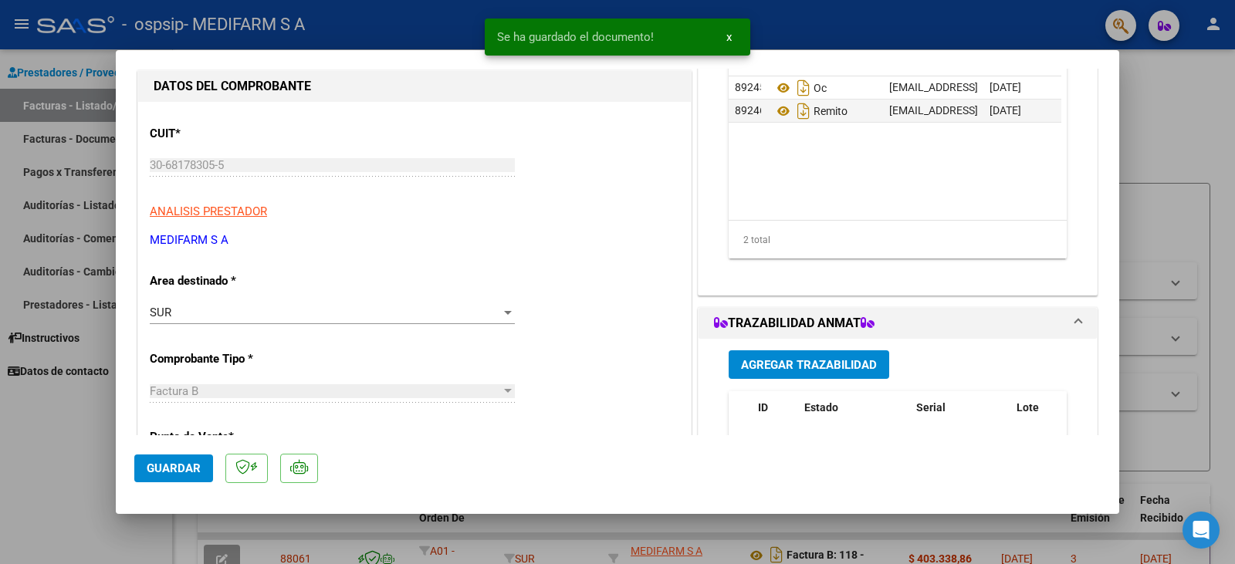
scroll to position [232, 0]
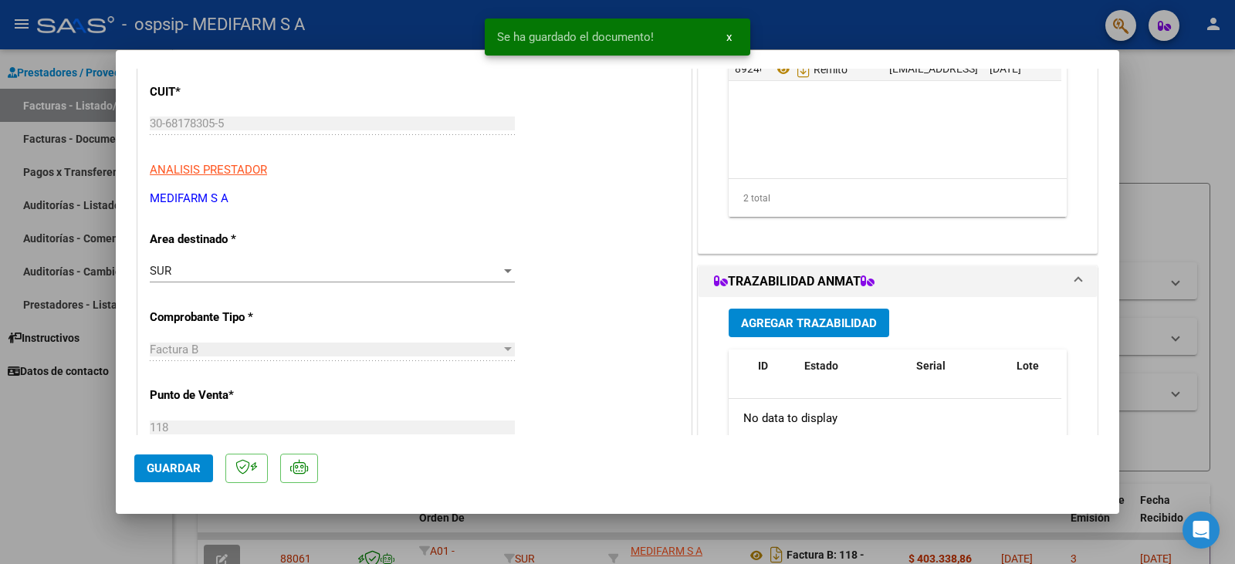
click at [782, 325] on span "Agregar Trazabilidad" at bounding box center [809, 323] width 136 height 14
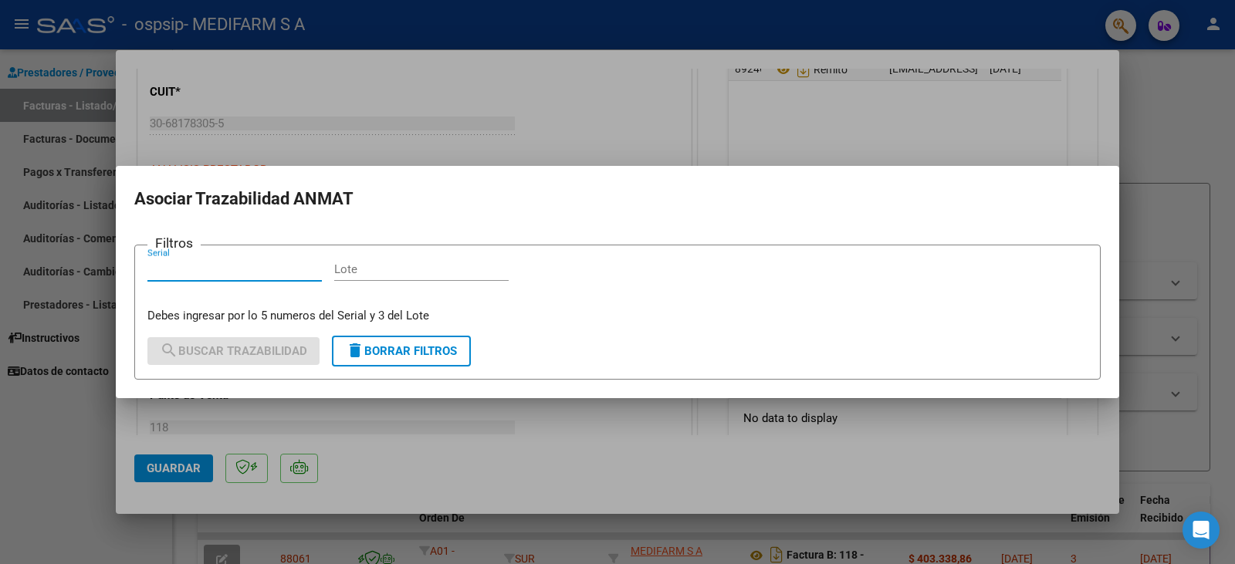
paste input "H0V001265"
type input "H0V001265"
click at [371, 273] on input "Lote" at bounding box center [421, 269] width 174 height 14
paste input "DH0V"
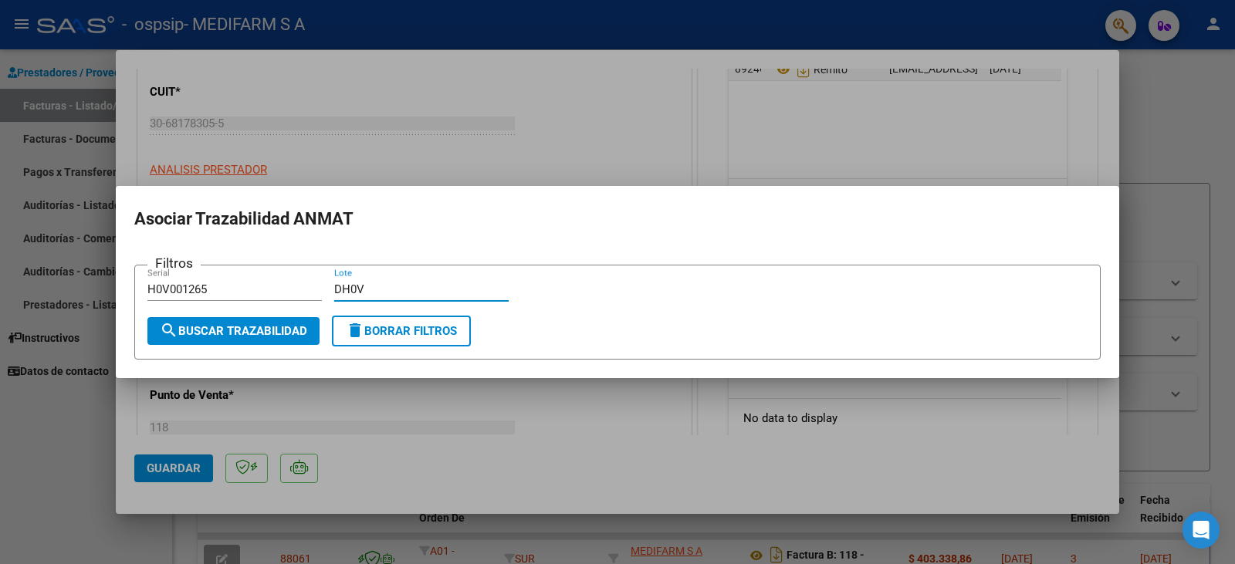
type input "DH0V"
click at [278, 324] on span "search Buscar Trazabilidad" at bounding box center [233, 331] width 147 height 14
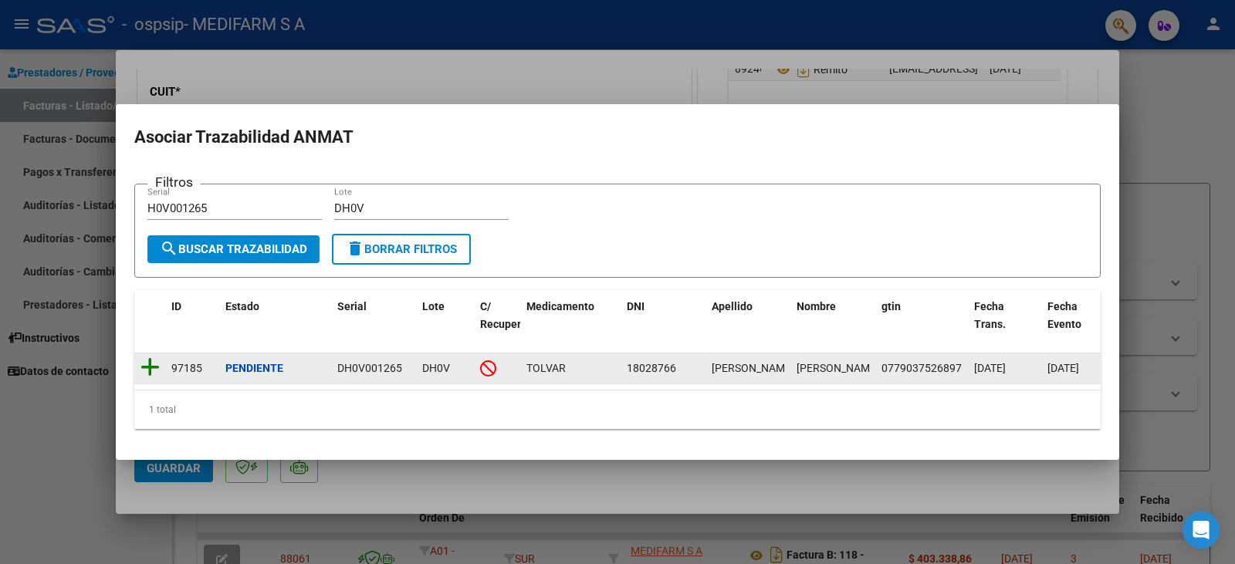
click at [143, 358] on icon at bounding box center [149, 368] width 19 height 22
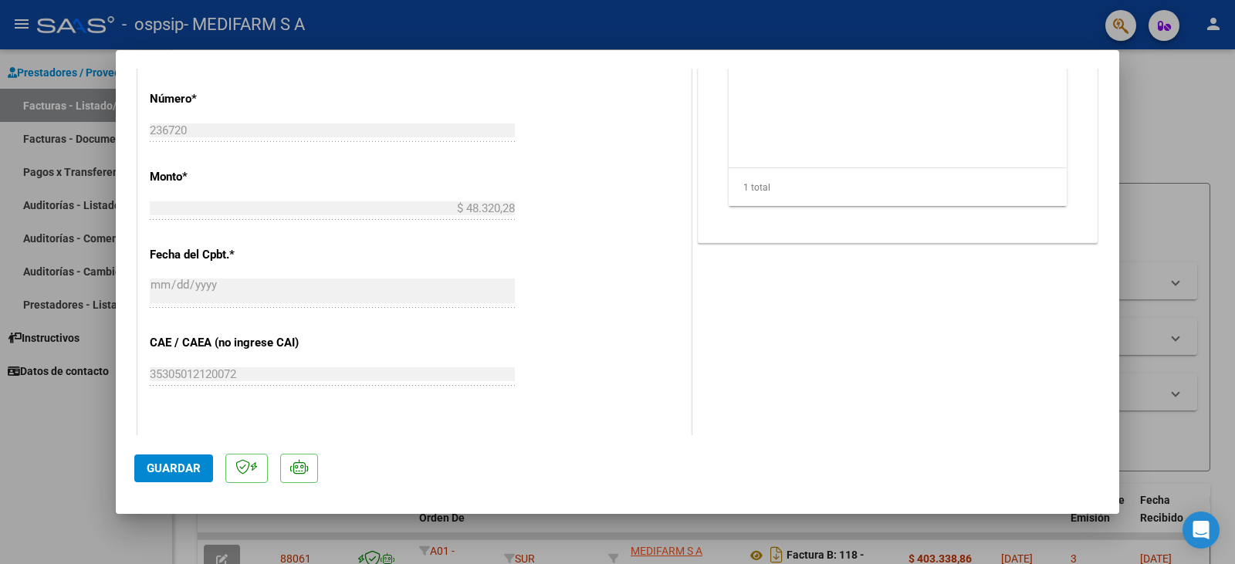
scroll to position [618, 0]
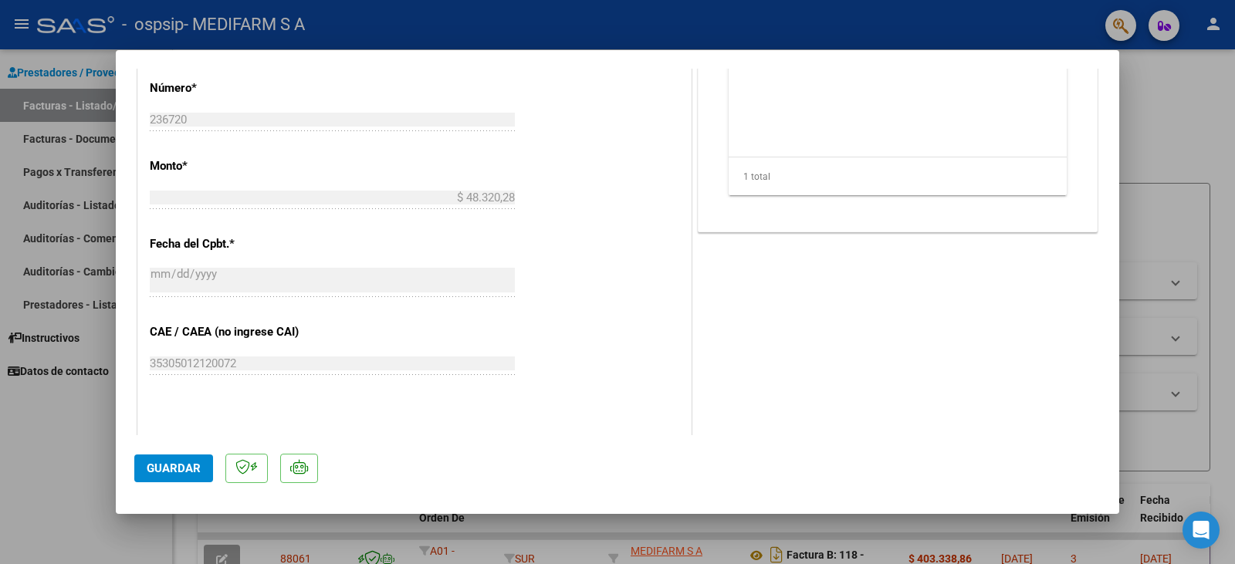
type input "$ 0,00"
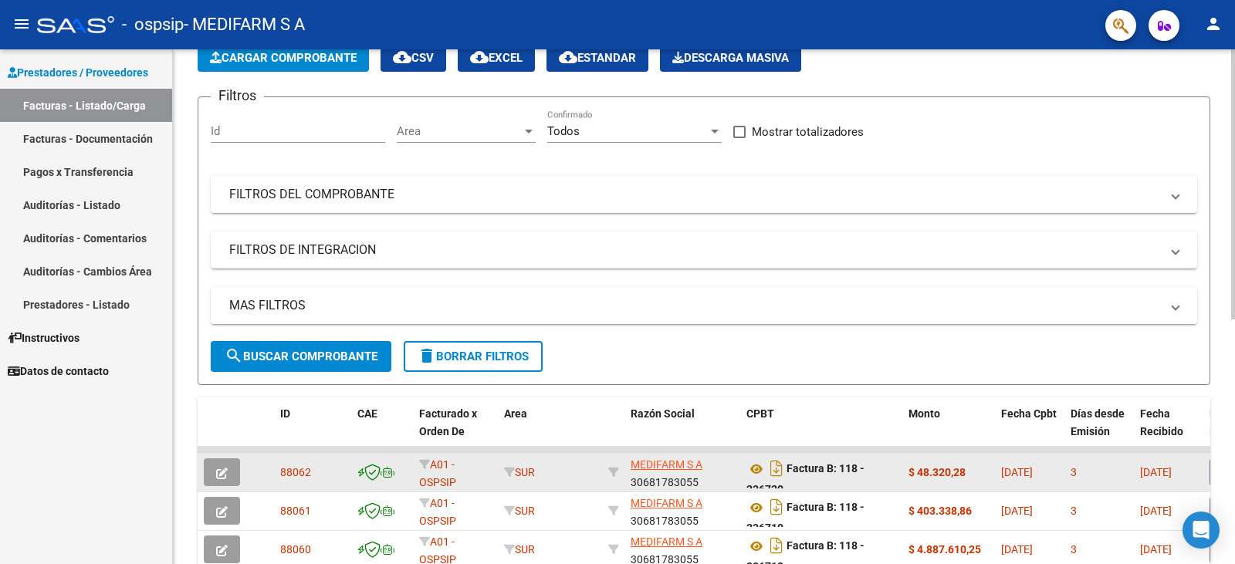
scroll to position [0, 0]
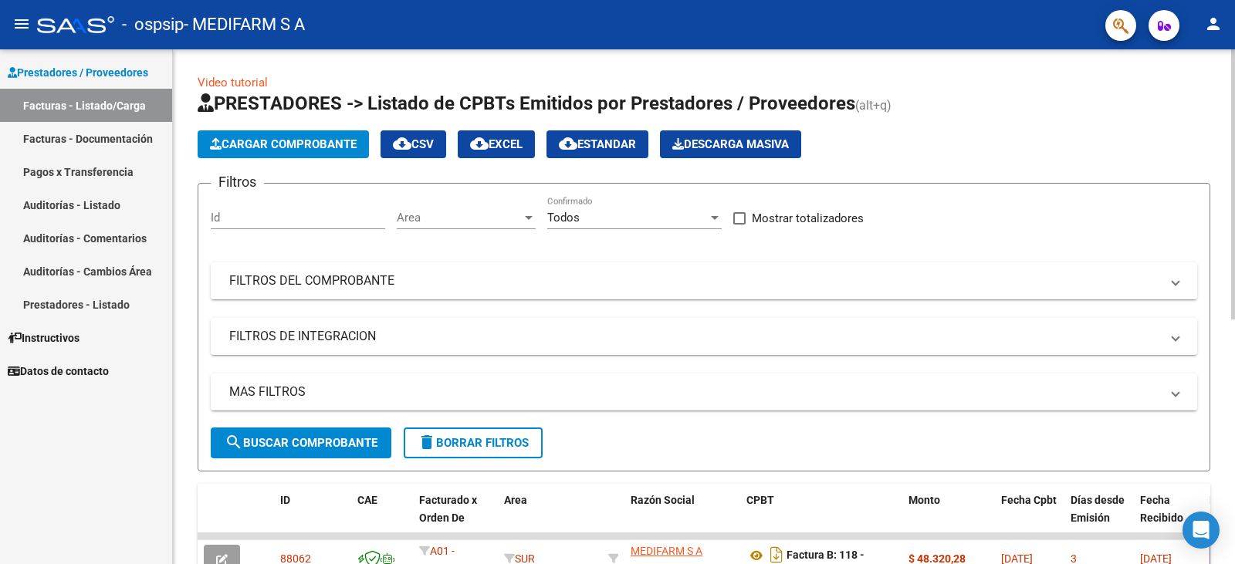
click at [256, 150] on span "Cargar Comprobante" at bounding box center [283, 144] width 147 height 14
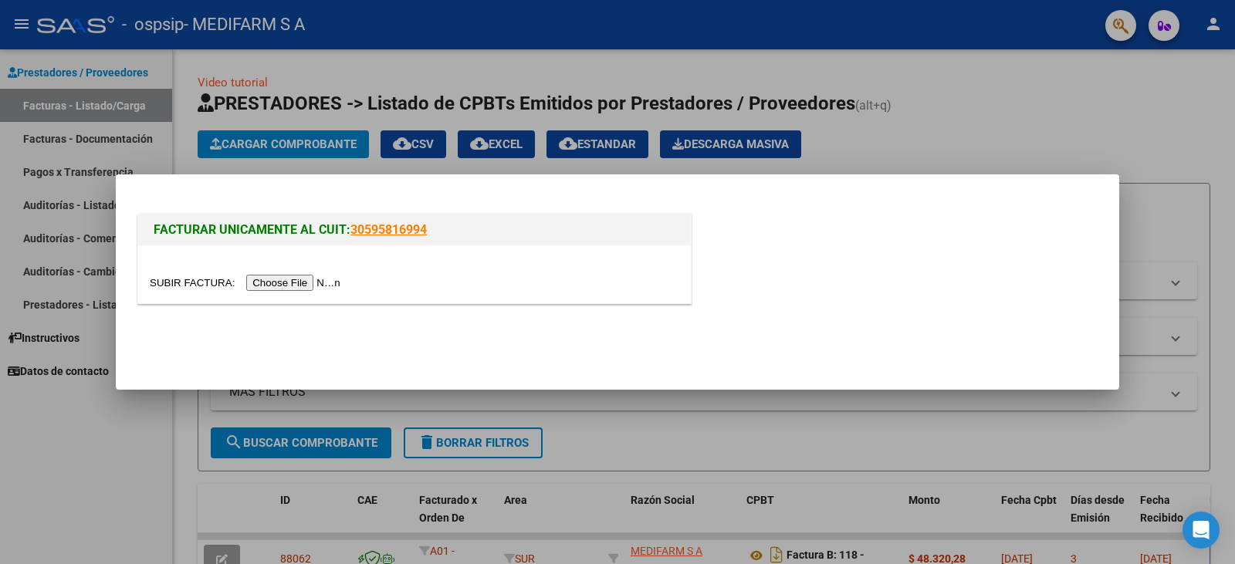
click at [293, 286] on input "file" at bounding box center [247, 283] width 195 height 16
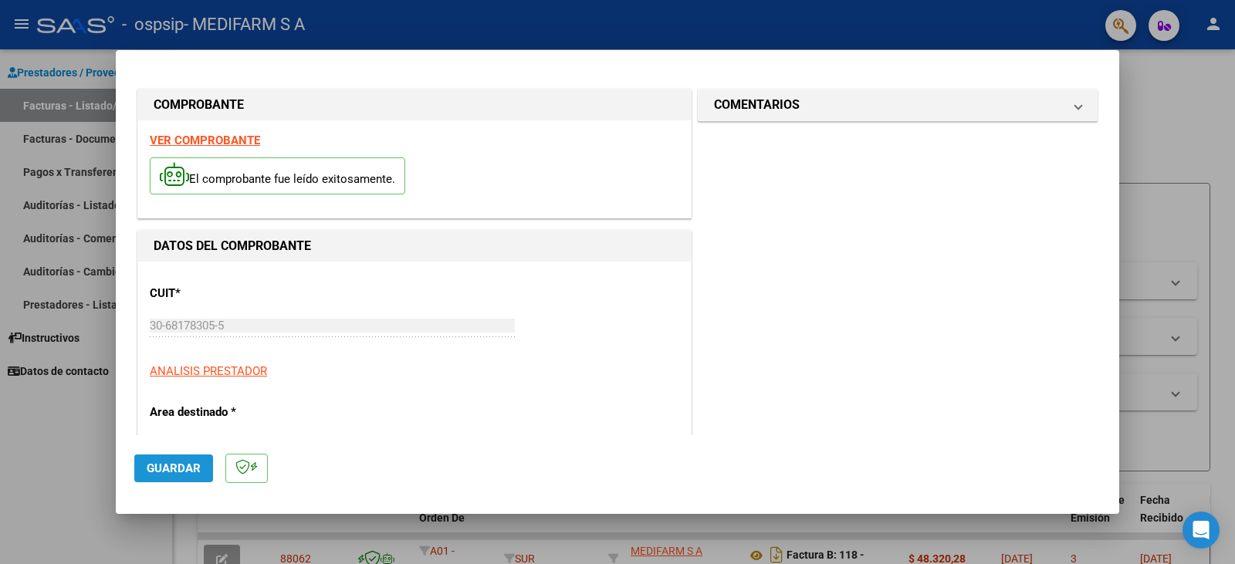
click at [177, 476] on span "Guardar" at bounding box center [174, 469] width 54 height 14
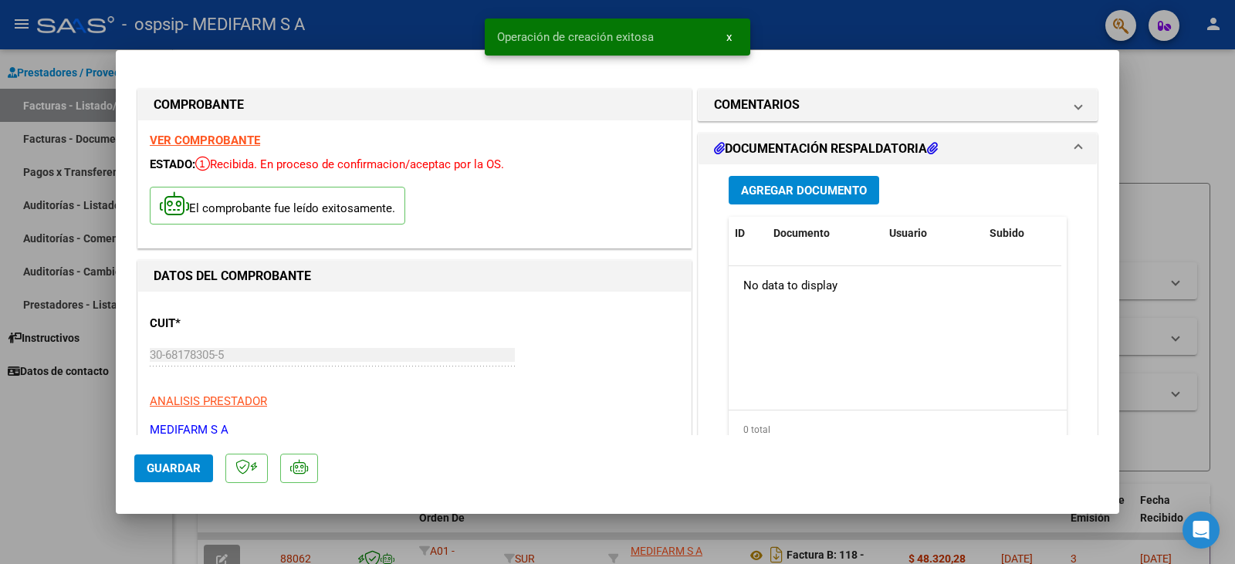
click at [767, 196] on span "Agregar Documento" at bounding box center [804, 191] width 126 height 14
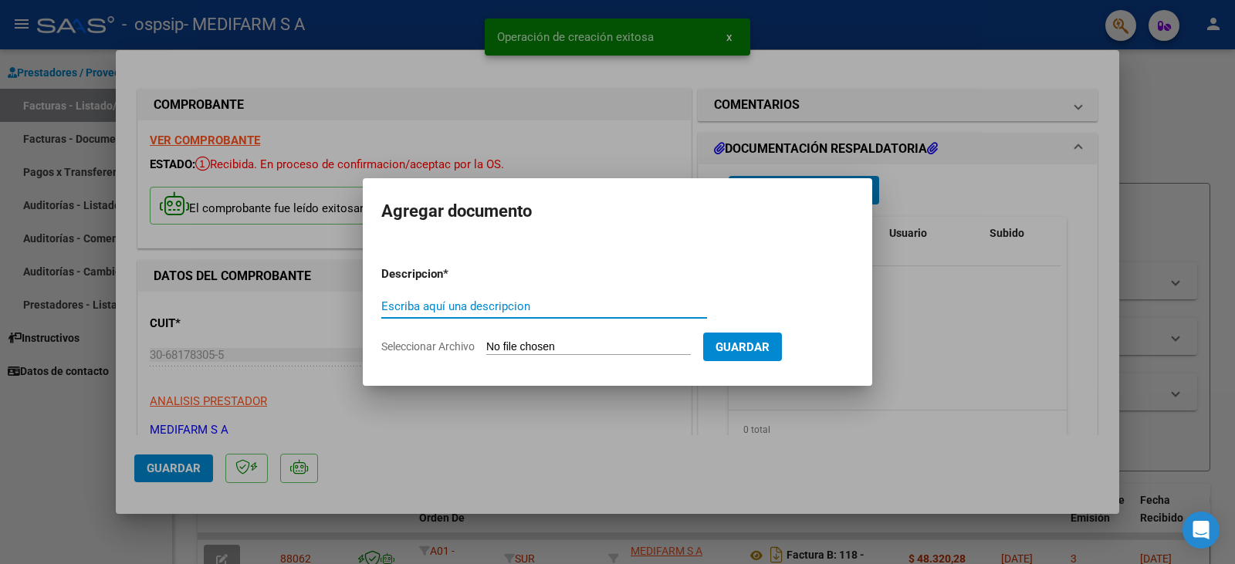
click at [512, 303] on input "Escriba aquí una descripcion" at bounding box center [544, 307] width 326 height 14
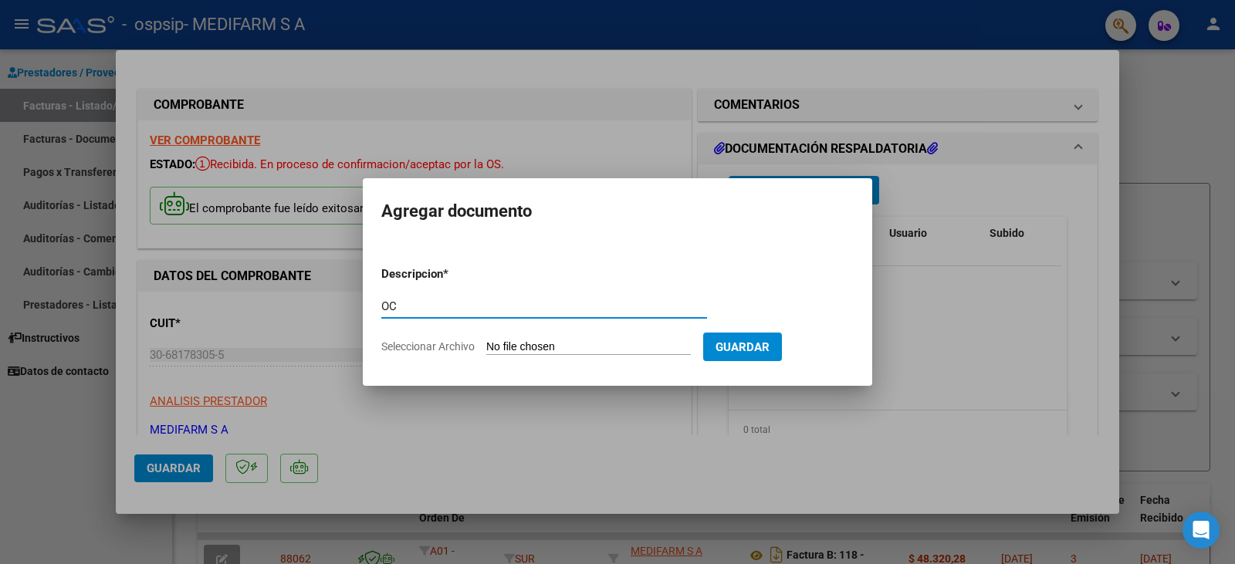
type input "OC"
click at [553, 353] on input "Seleccionar Archivo" at bounding box center [588, 347] width 205 height 15
type input "C:\fakepath\80R02718437 - 6297.pdf"
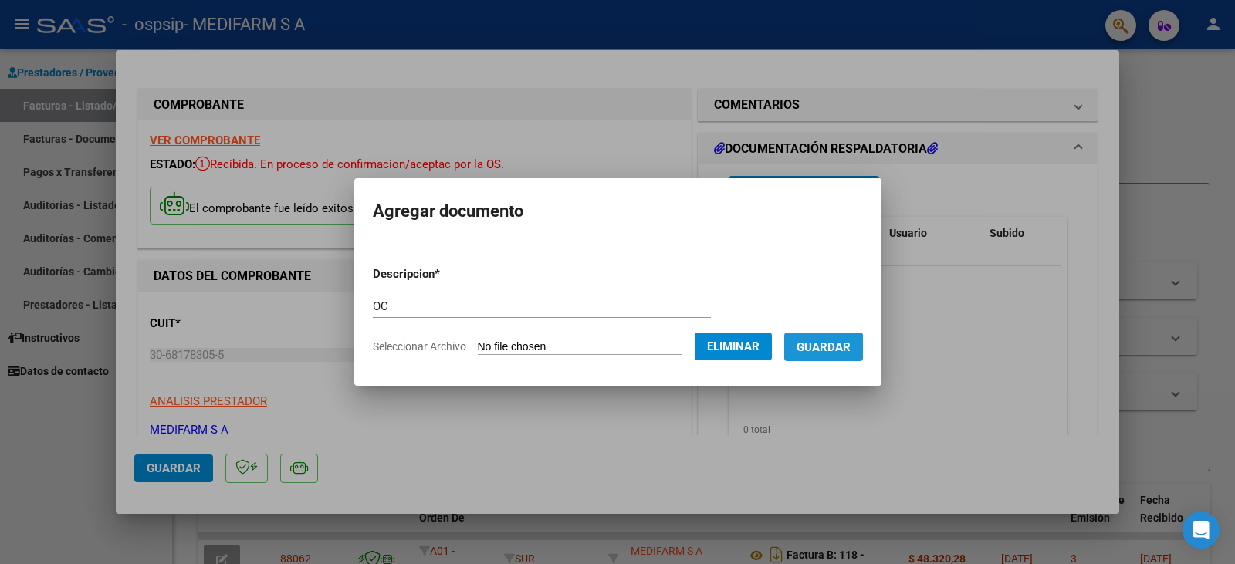
click at [836, 357] on button "Guardar" at bounding box center [823, 347] width 79 height 29
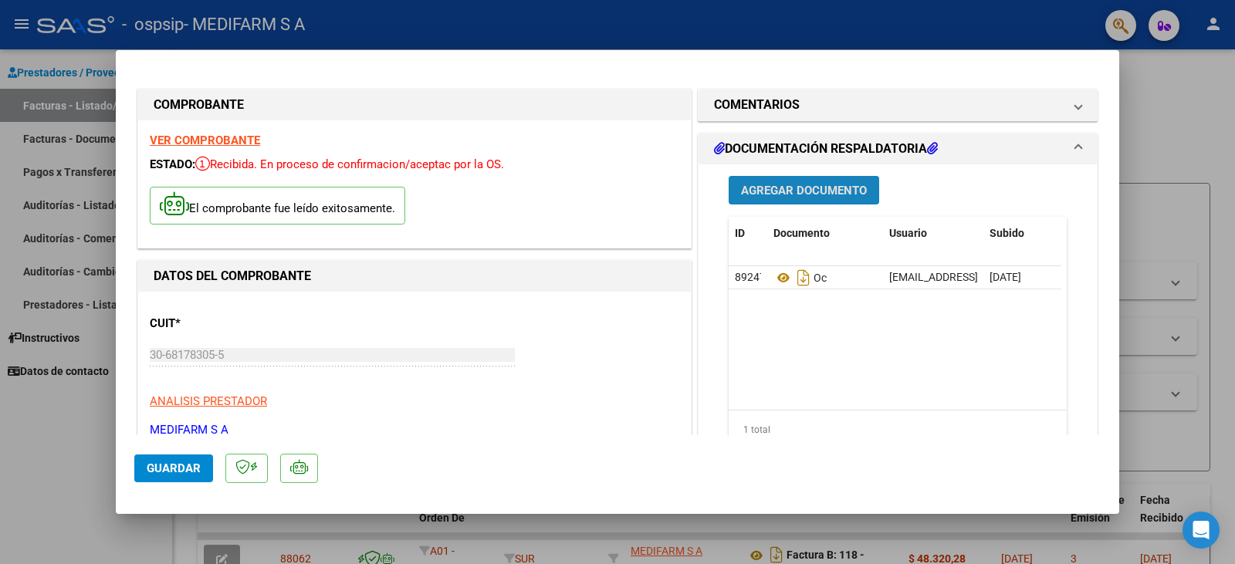
click at [762, 191] on span "Agregar Documento" at bounding box center [804, 191] width 126 height 14
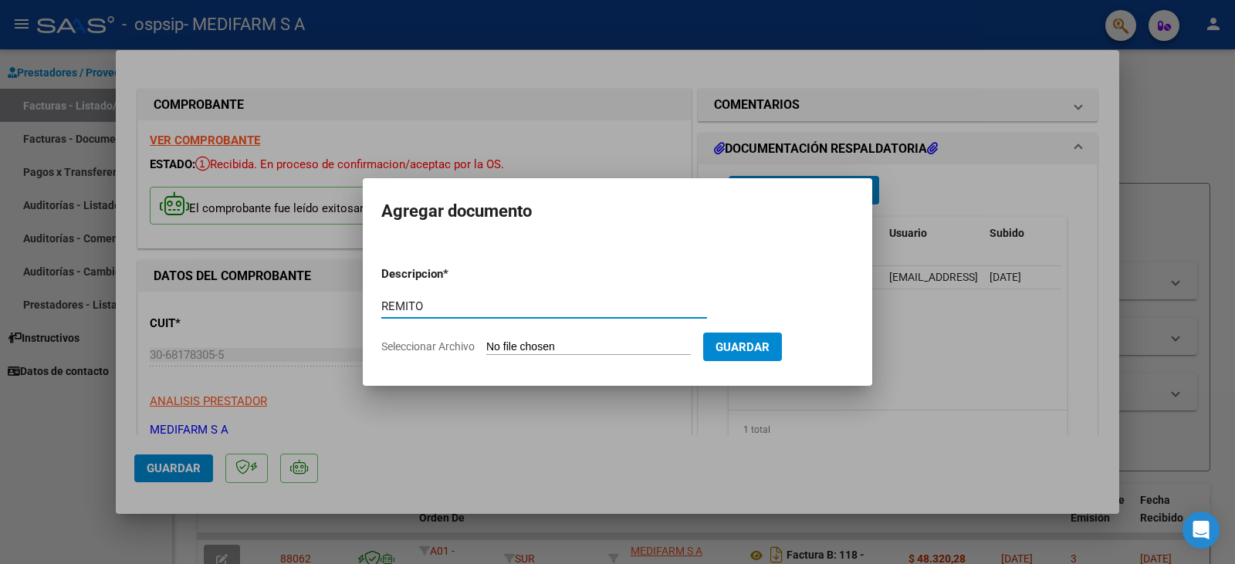
type input "REMITO"
click at [536, 341] on input "Seleccionar Archivo" at bounding box center [588, 347] width 205 height 15
type input "C:\fakepath\80R02718437 - 6297.pdf"
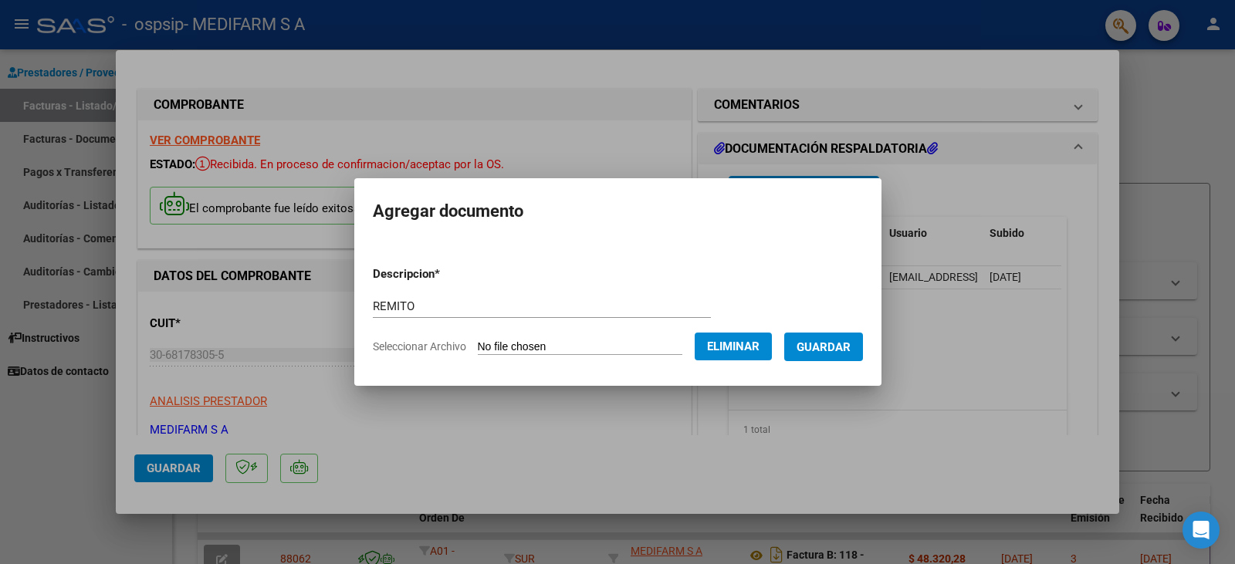
click at [838, 337] on button "Guardar" at bounding box center [823, 347] width 79 height 29
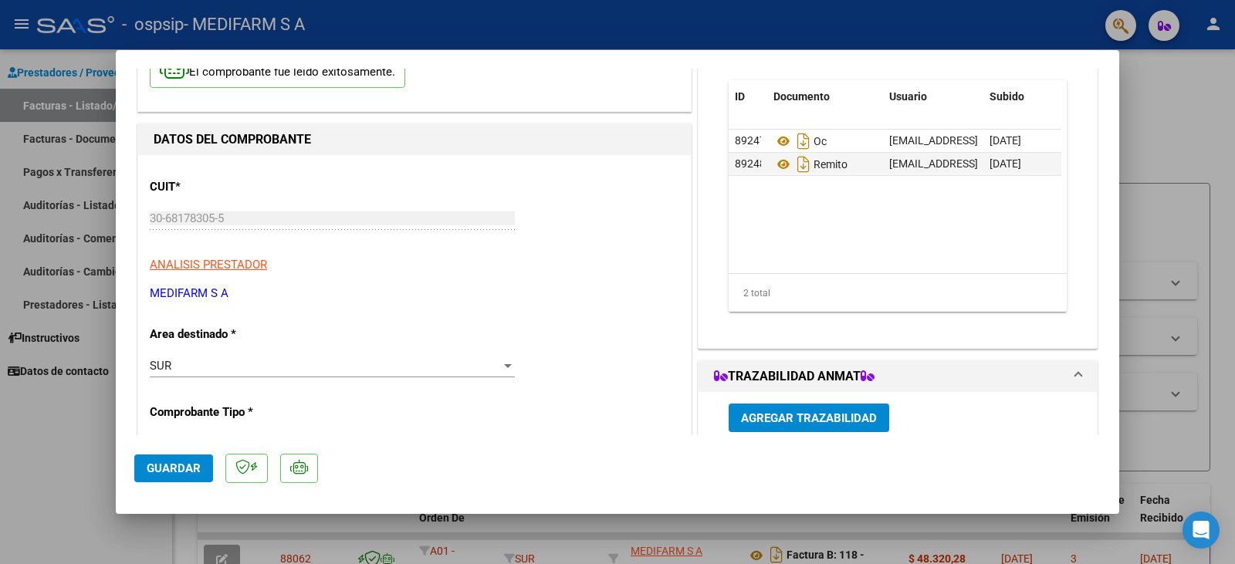
scroll to position [232, 0]
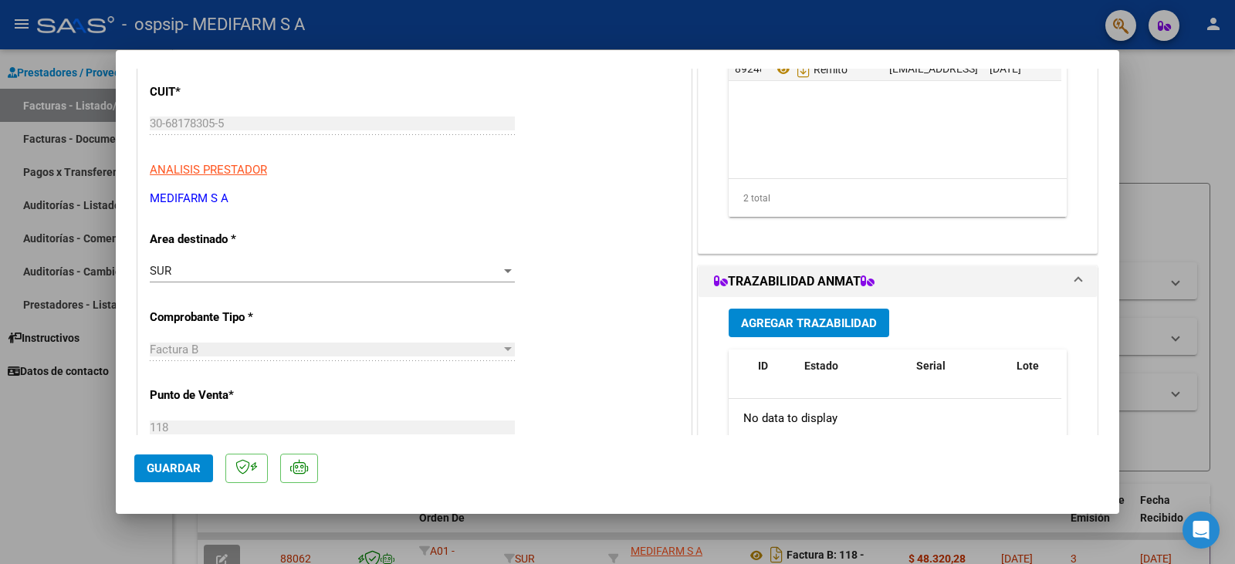
click at [827, 316] on span "Agregar Trazabilidad" at bounding box center [809, 323] width 136 height 14
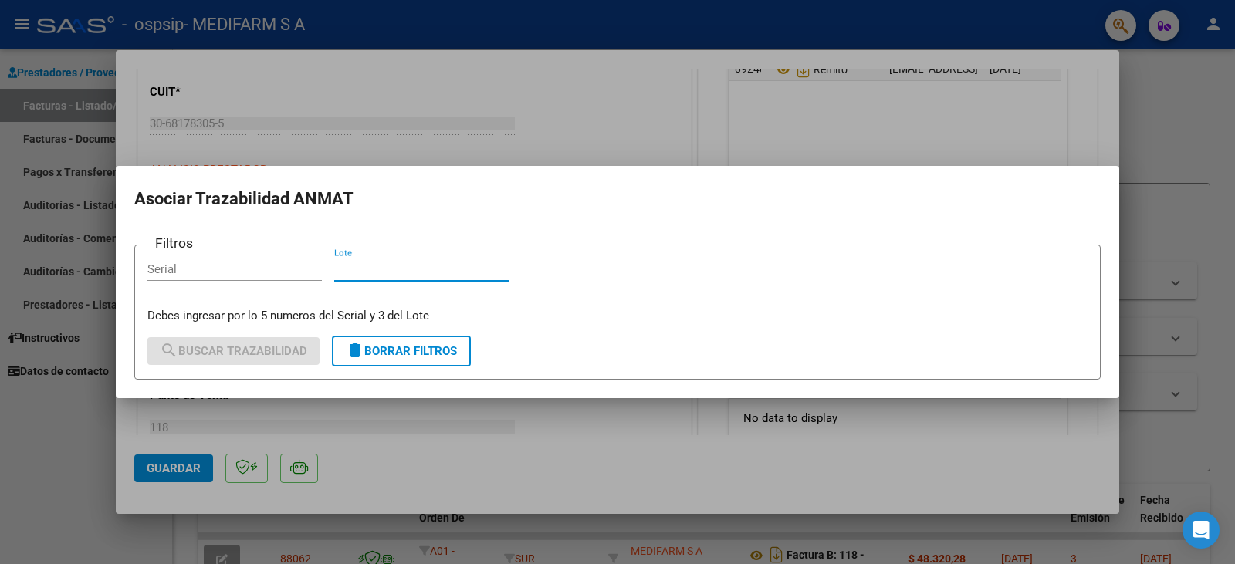
click at [374, 266] on input "Lote" at bounding box center [421, 269] width 174 height 14
paste input "1004927"
type input "1004927"
click at [236, 267] on input "Serial" at bounding box center [234, 269] width 174 height 14
paste input "7760016158"
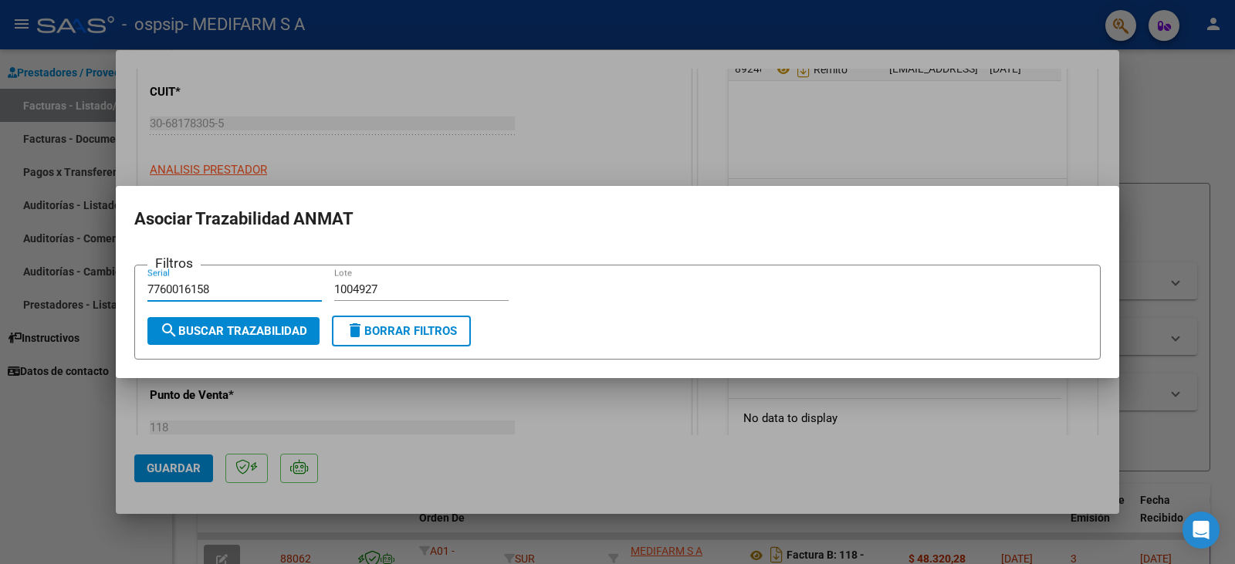
type input "7760016158"
click at [241, 335] on span "search Buscar Trazabilidad" at bounding box center [233, 331] width 147 height 14
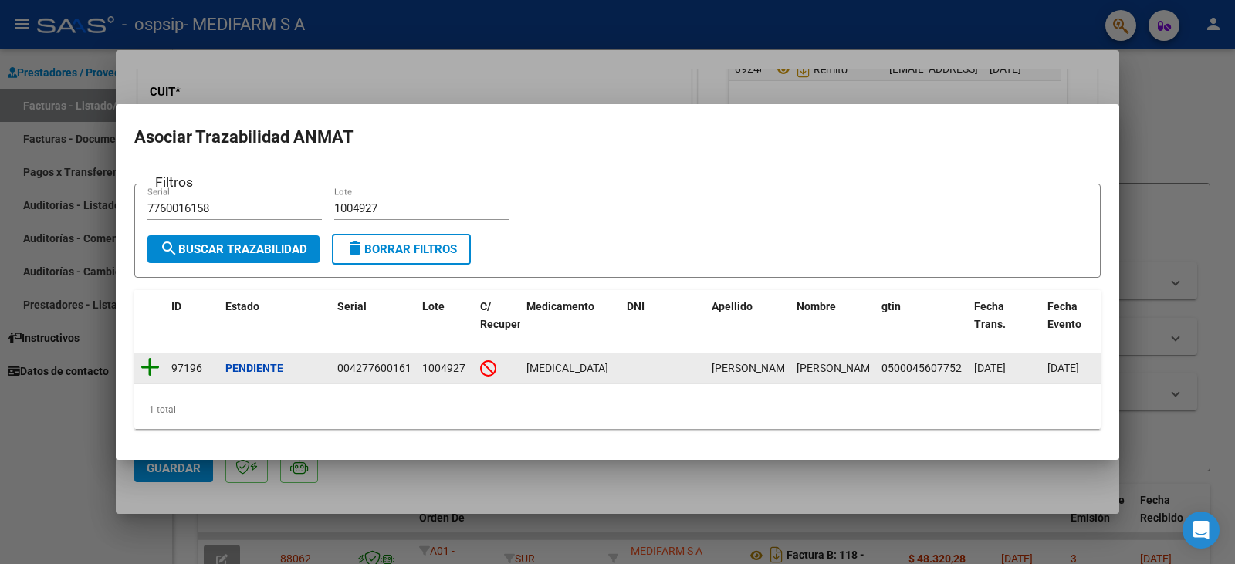
click at [144, 364] on icon at bounding box center [149, 368] width 19 height 22
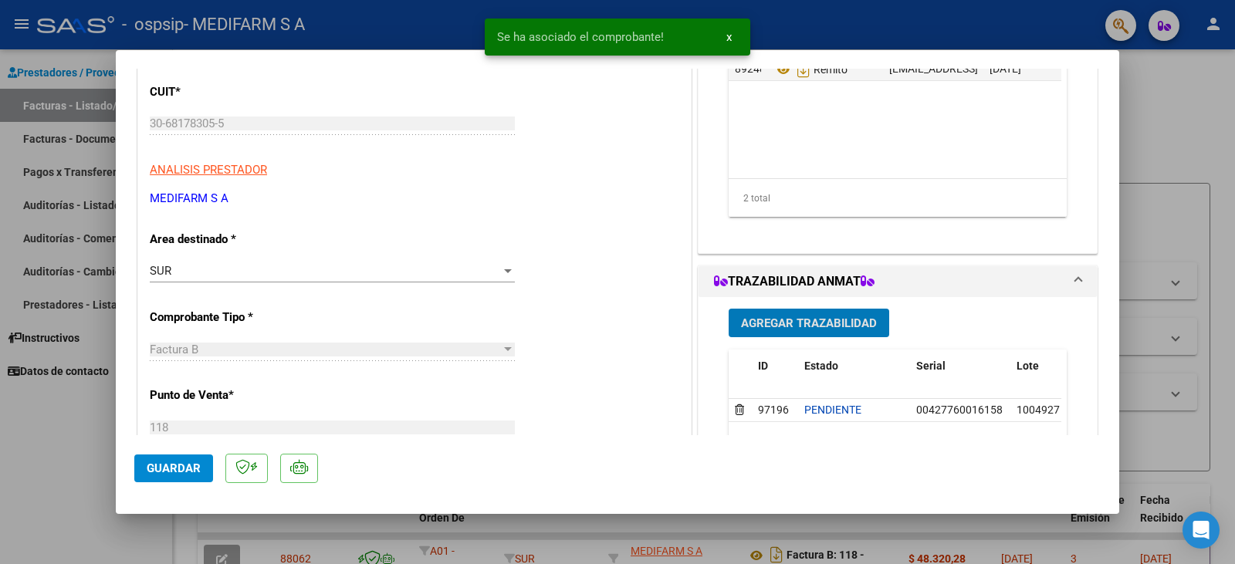
click at [831, 320] on span "Agregar Trazabilidad" at bounding box center [809, 323] width 136 height 14
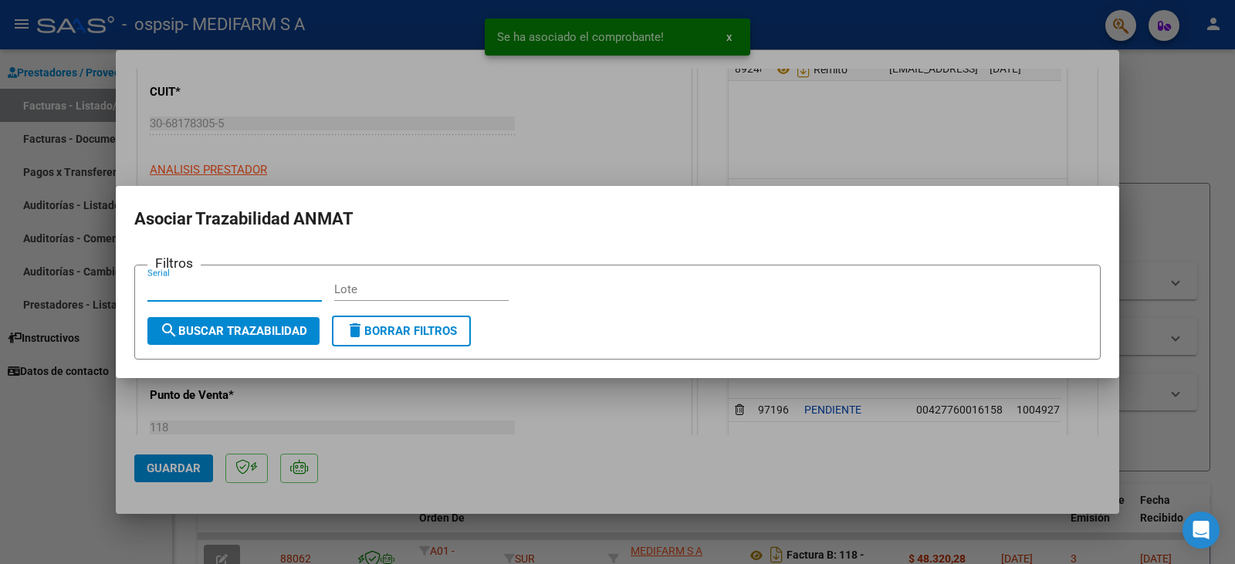
click at [402, 287] on input "Lote" at bounding box center [421, 290] width 174 height 14
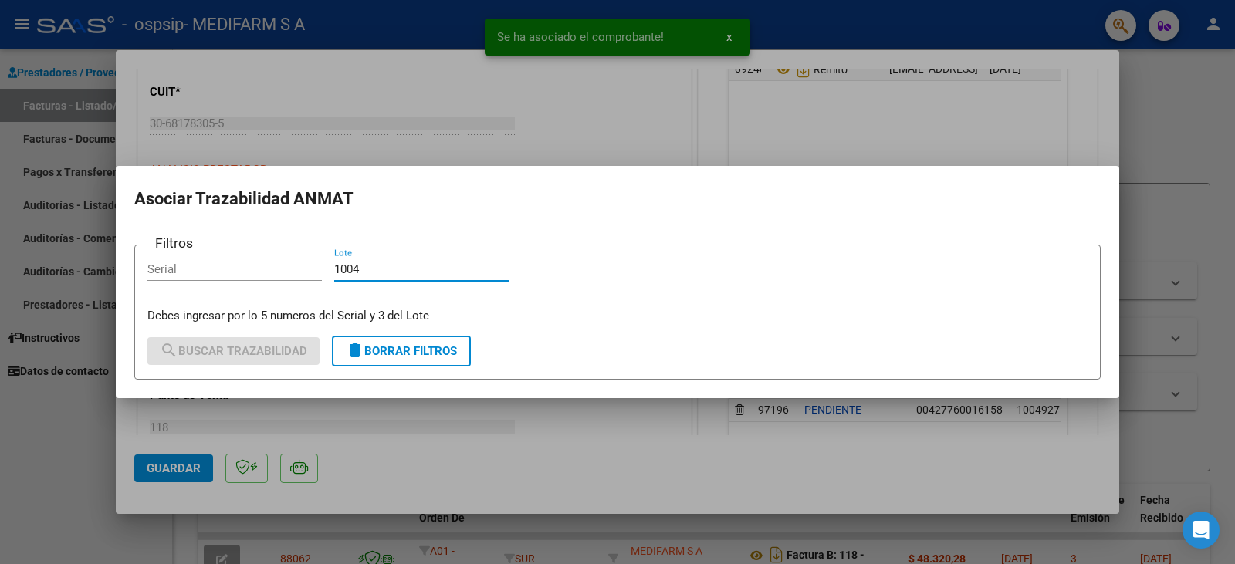
type input "1004"
click at [219, 275] on input "Serial" at bounding box center [234, 269] width 174 height 14
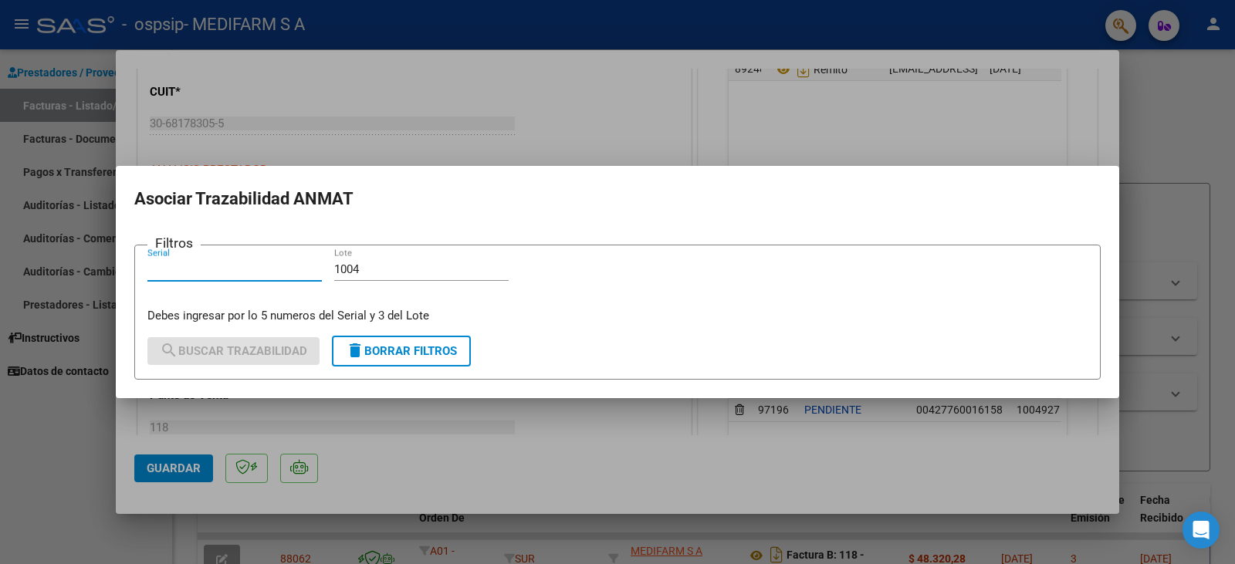
click at [261, 262] on input "Serial" at bounding box center [234, 269] width 174 height 14
paste input "70918899"
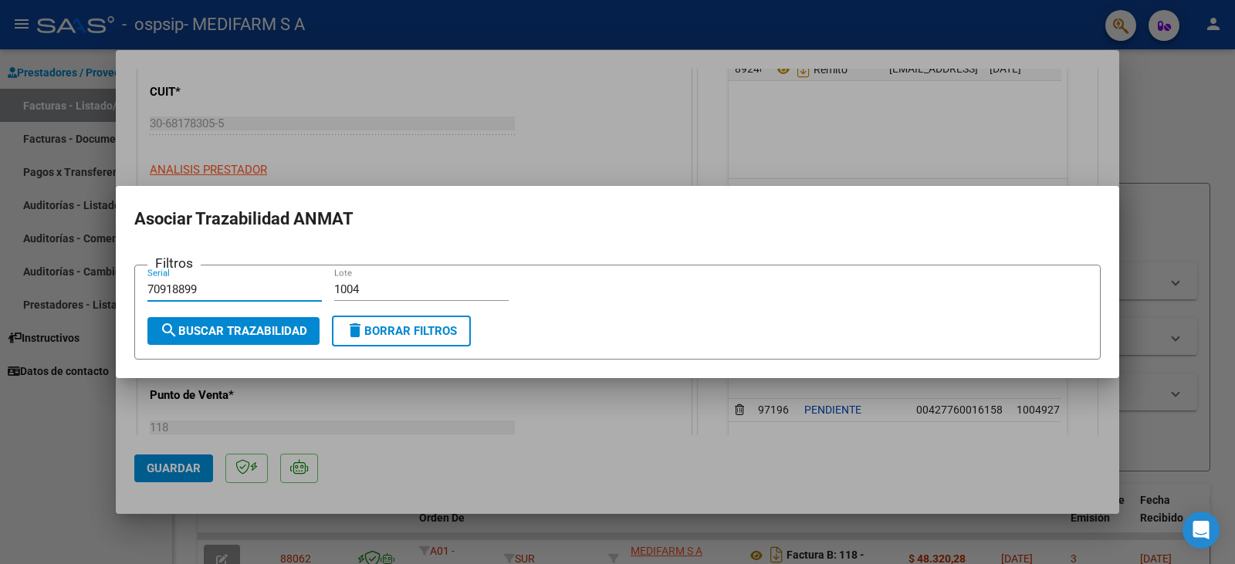
type input "70918899"
click at [212, 331] on span "search Buscar Trazabilidad" at bounding box center [233, 331] width 147 height 14
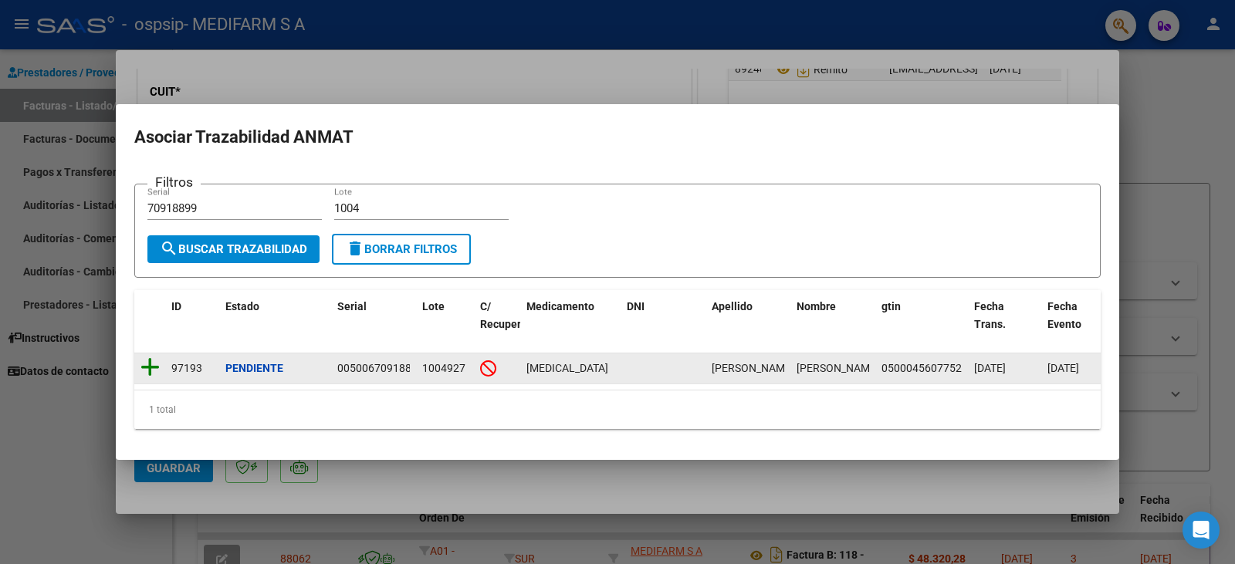
click at [151, 360] on icon at bounding box center [149, 368] width 19 height 22
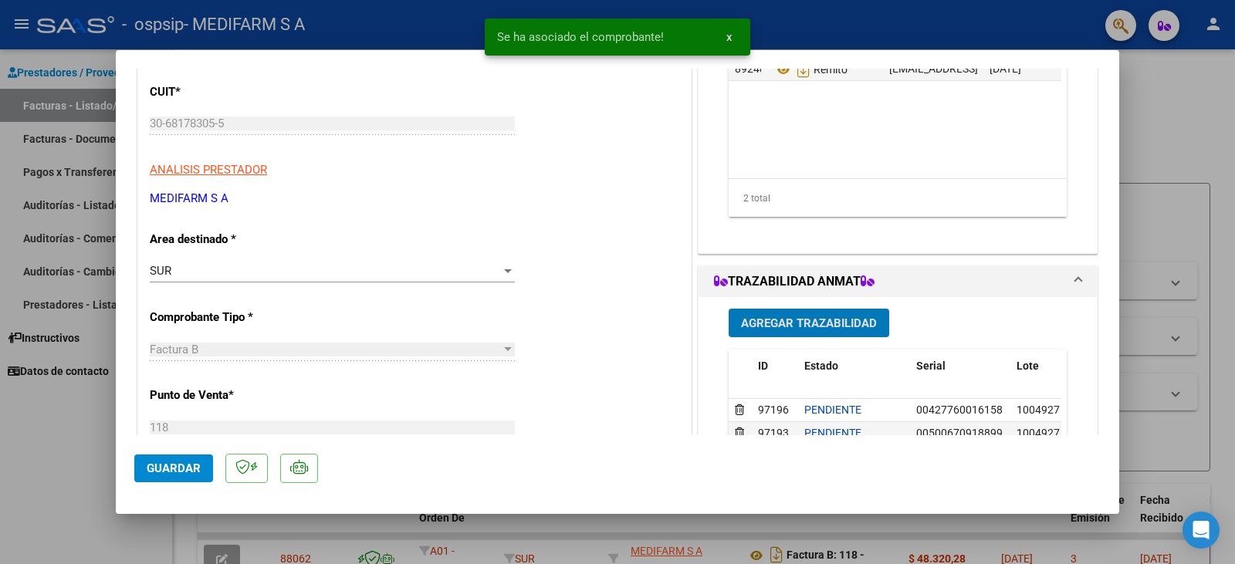
click at [794, 322] on span "Agregar Trazabilidad" at bounding box center [809, 323] width 136 height 14
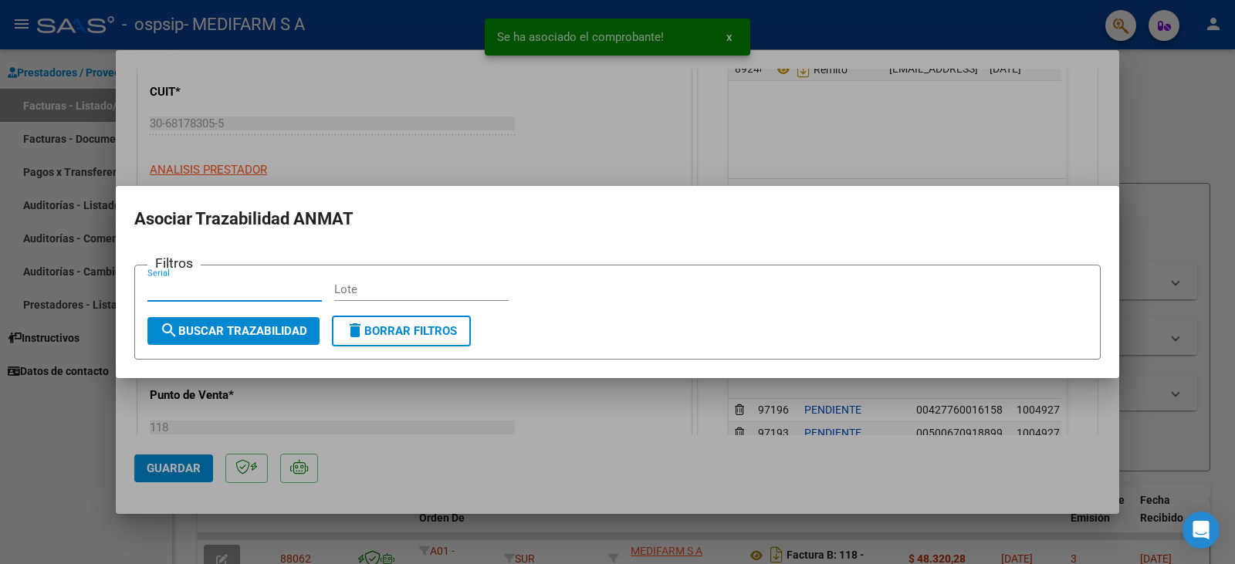
click at [406, 279] on div "Lote" at bounding box center [421, 289] width 174 height 23
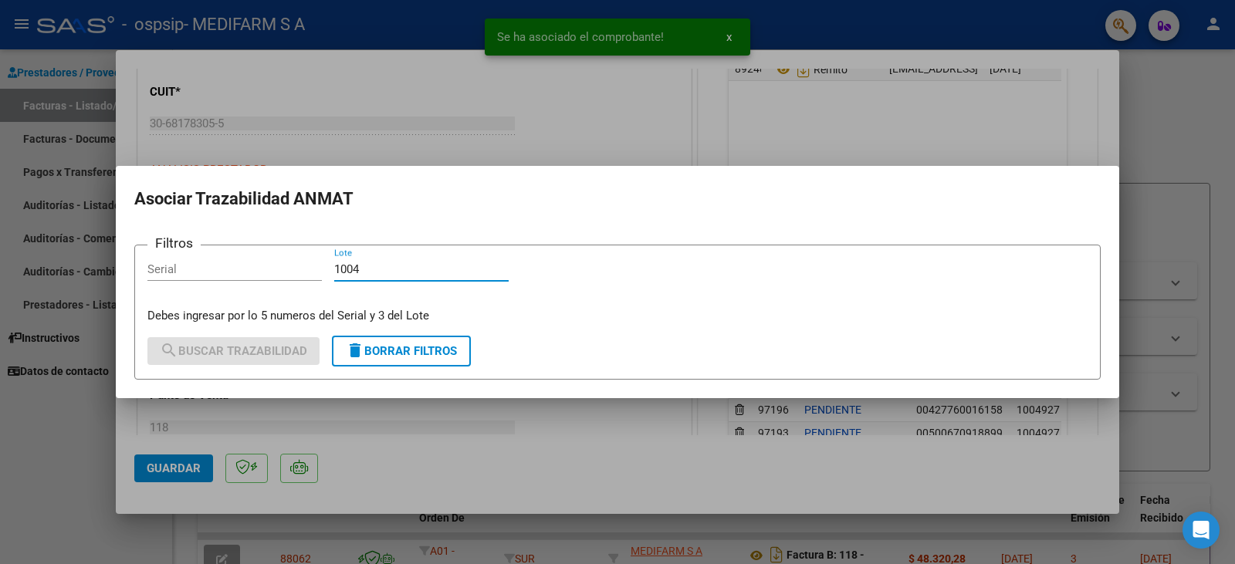
type input "1004"
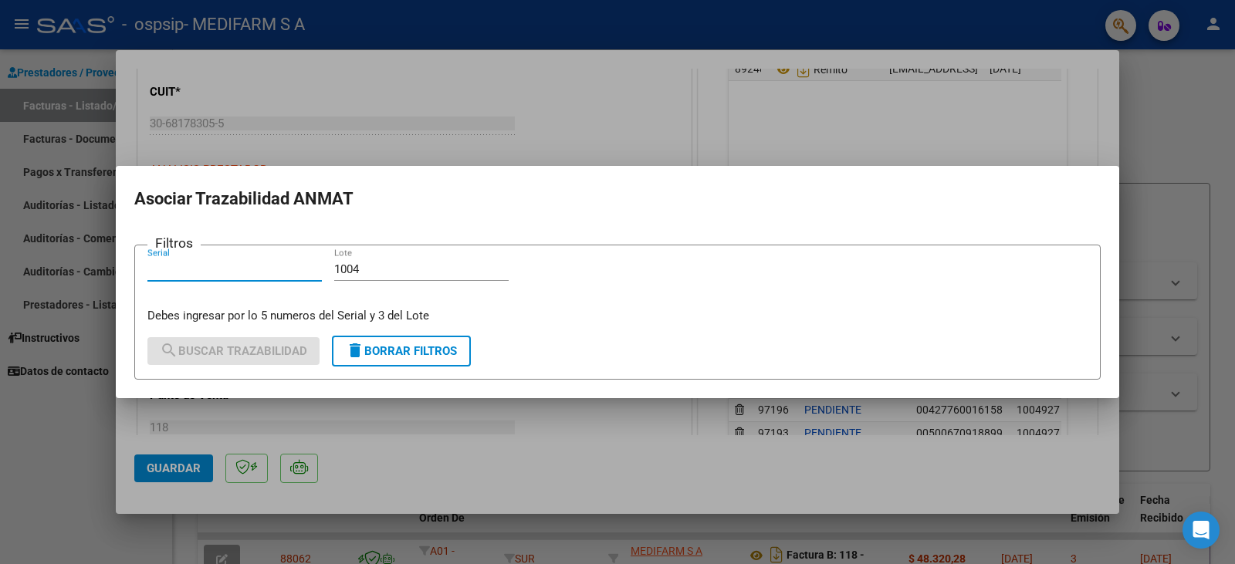
paste input "38931289"
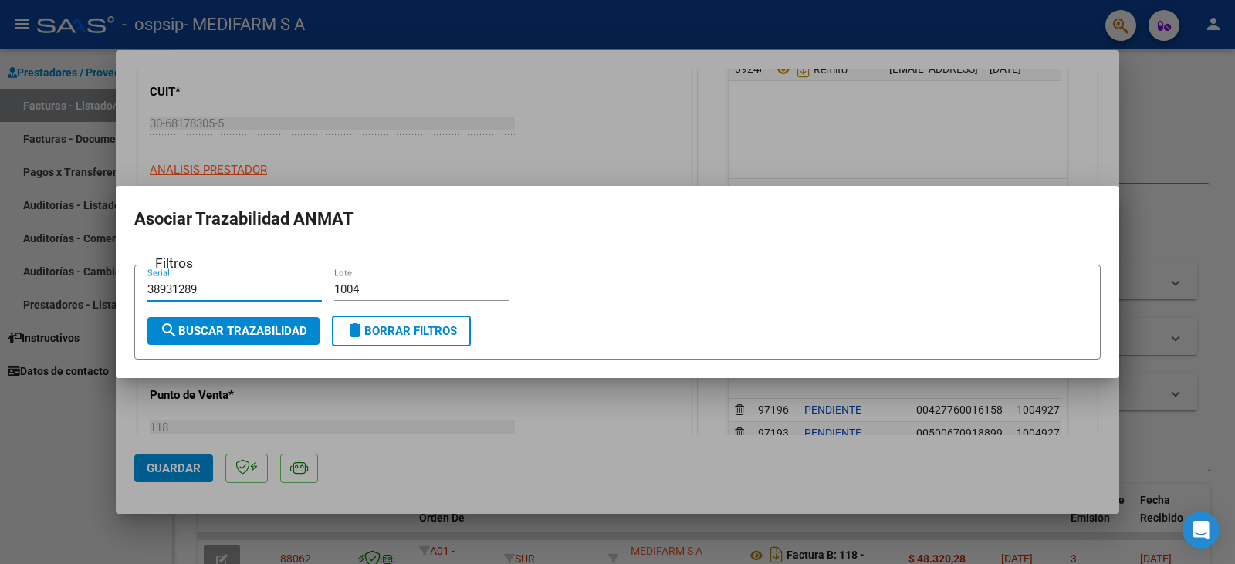
type input "38931289"
click at [222, 321] on button "search Buscar Trazabilidad" at bounding box center [233, 331] width 172 height 28
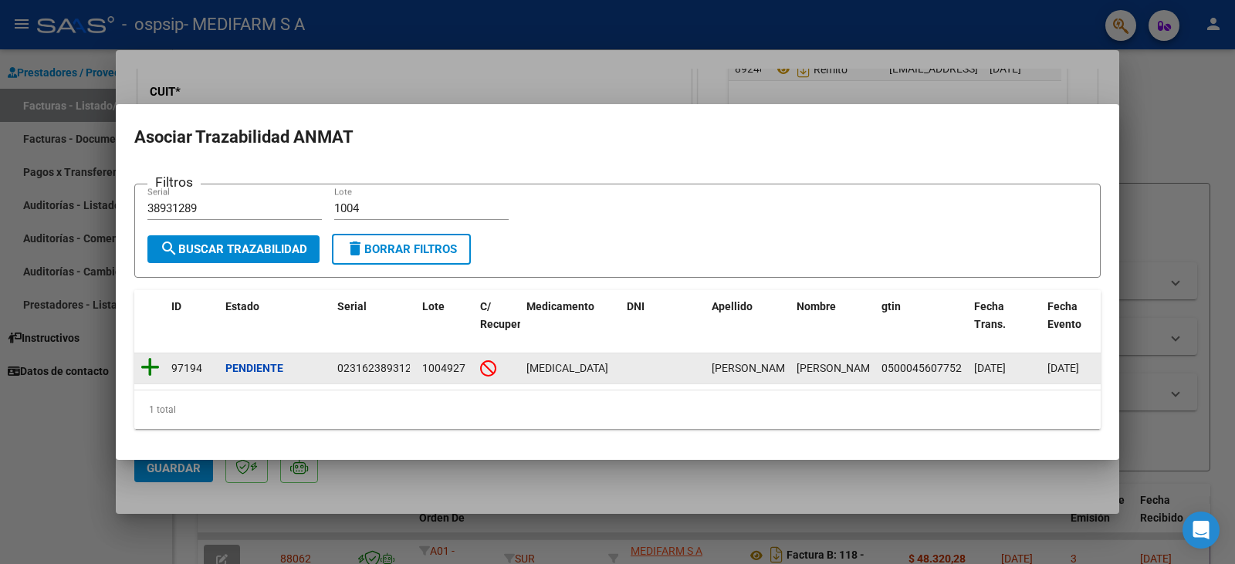
click at [150, 363] on icon at bounding box center [149, 368] width 19 height 22
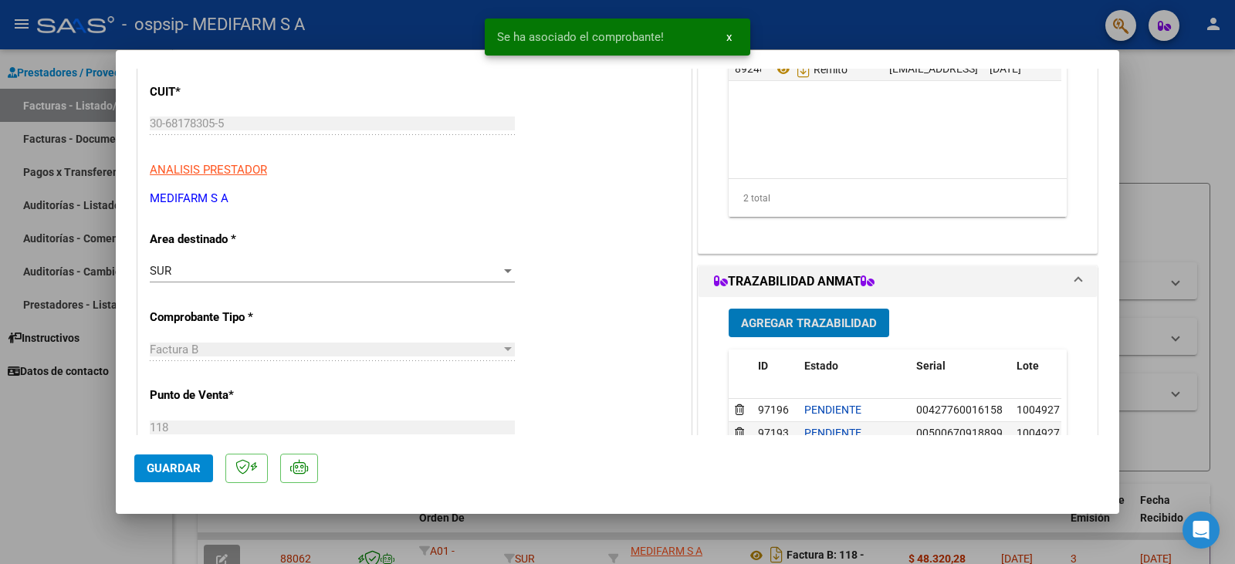
click at [756, 316] on span "Agregar Trazabilidad" at bounding box center [809, 323] width 136 height 14
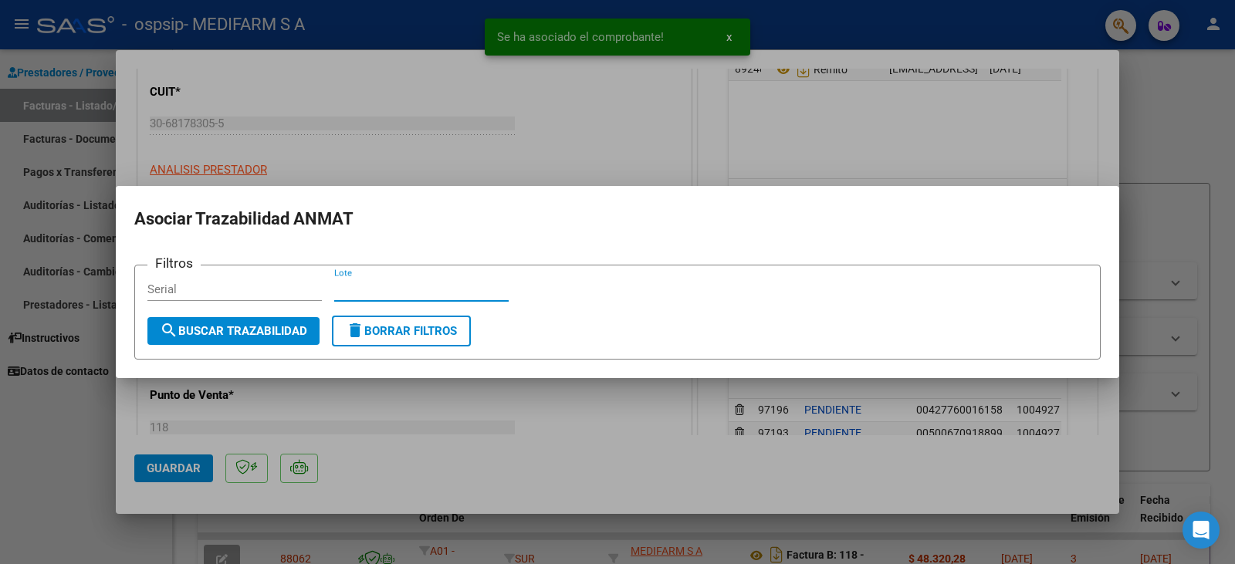
click at [441, 288] on input "Lote" at bounding box center [421, 290] width 174 height 14
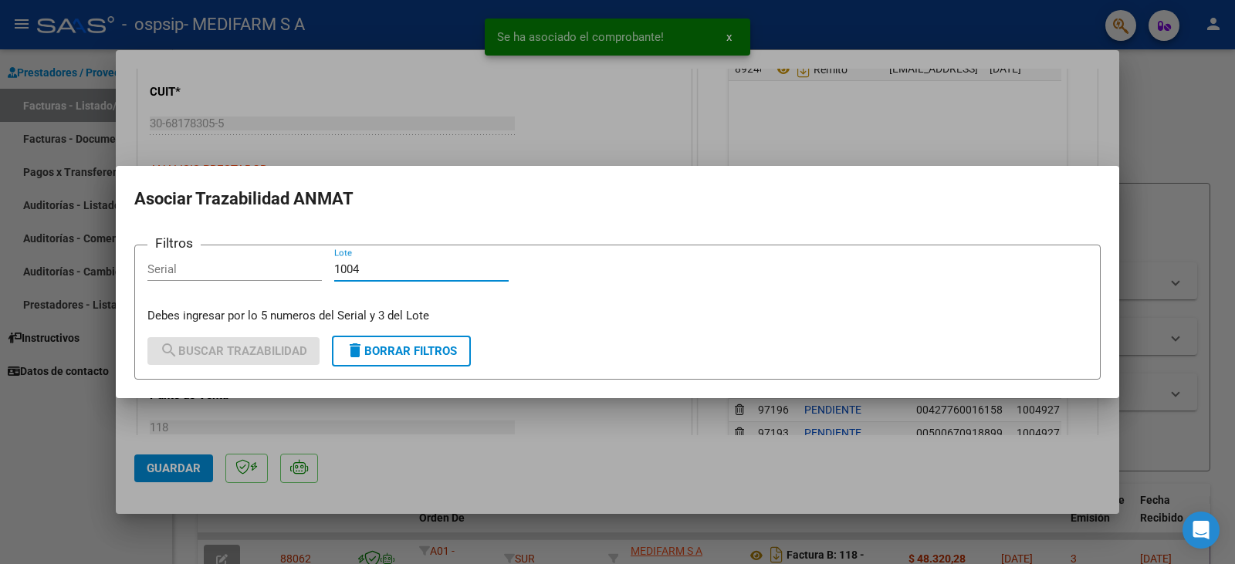
type input "1004"
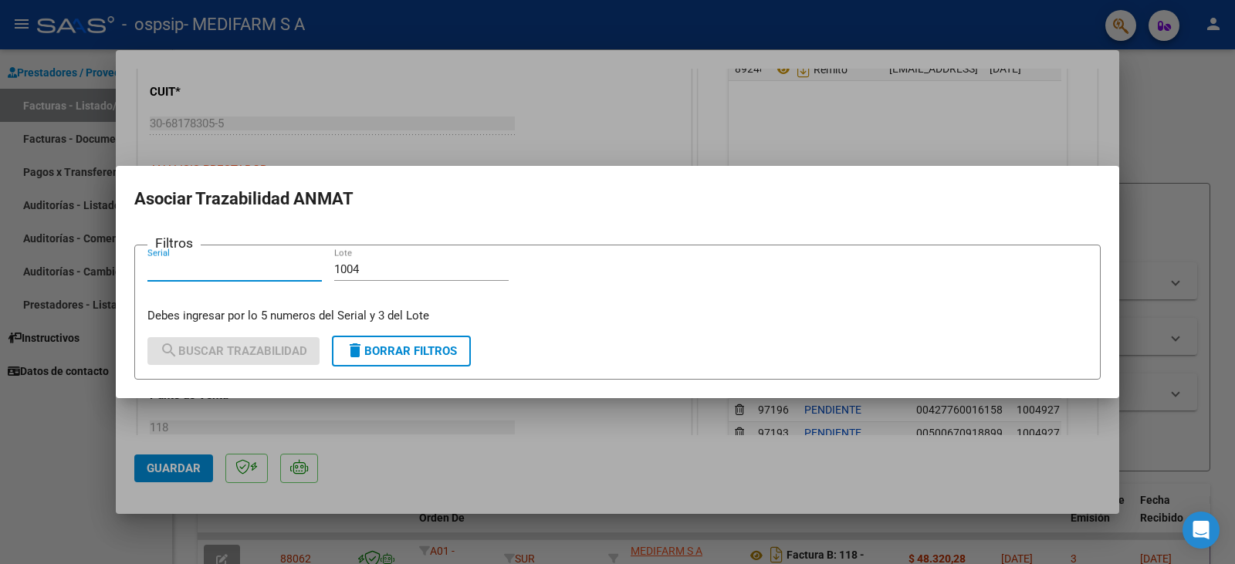
paste input "9171397165"
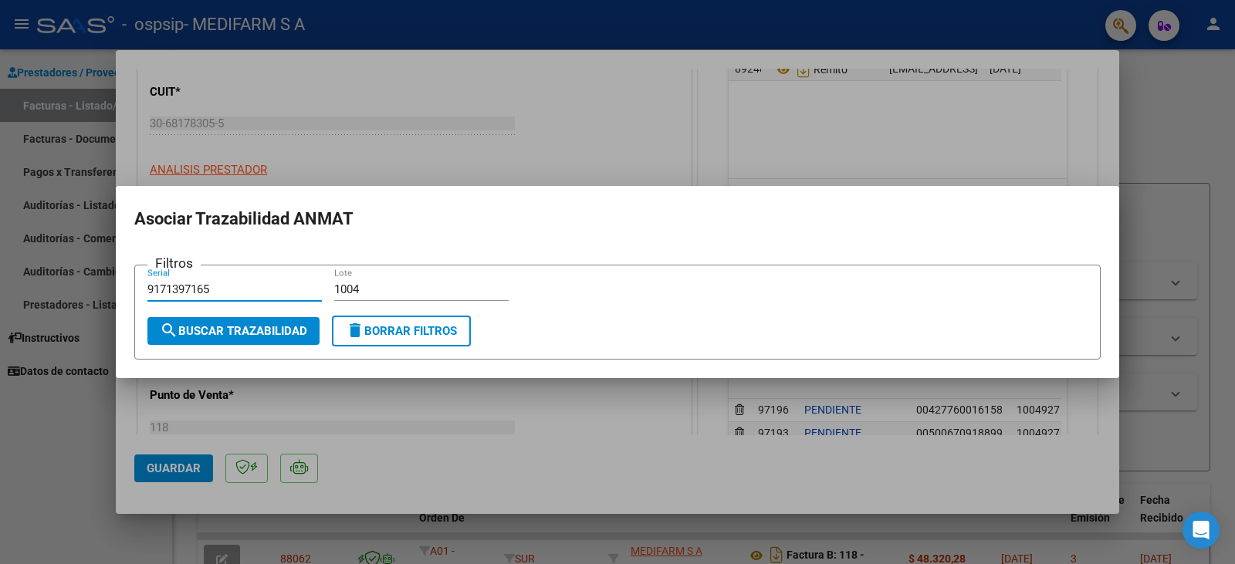
type input "9171397165"
click at [249, 329] on span "search Buscar Trazabilidad" at bounding box center [233, 331] width 147 height 14
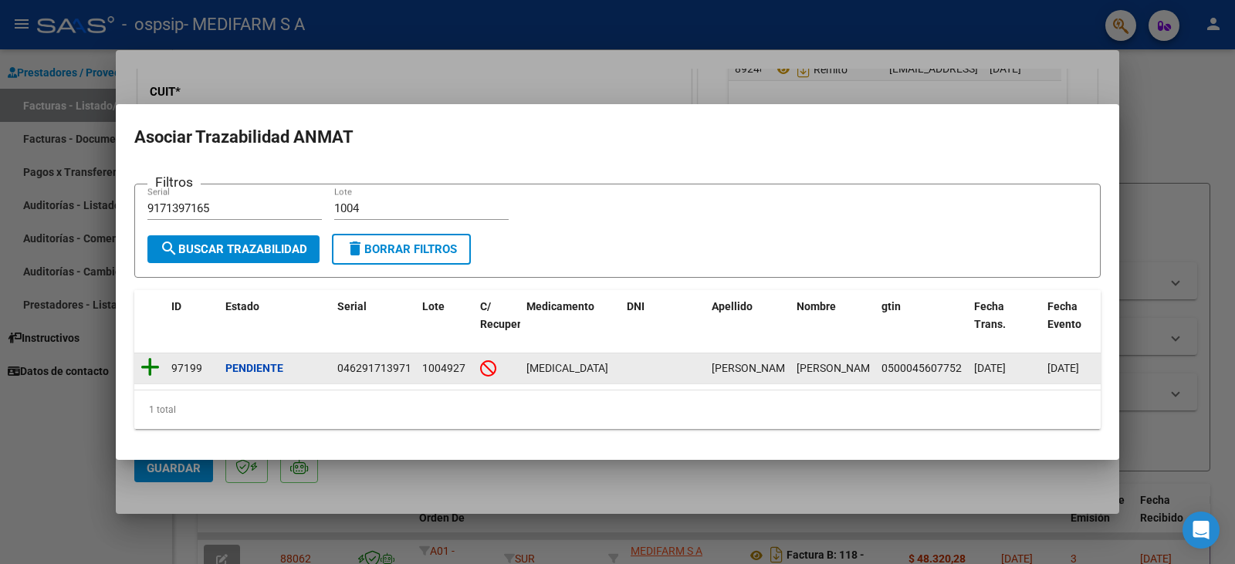
click at [145, 357] on icon at bounding box center [149, 368] width 19 height 22
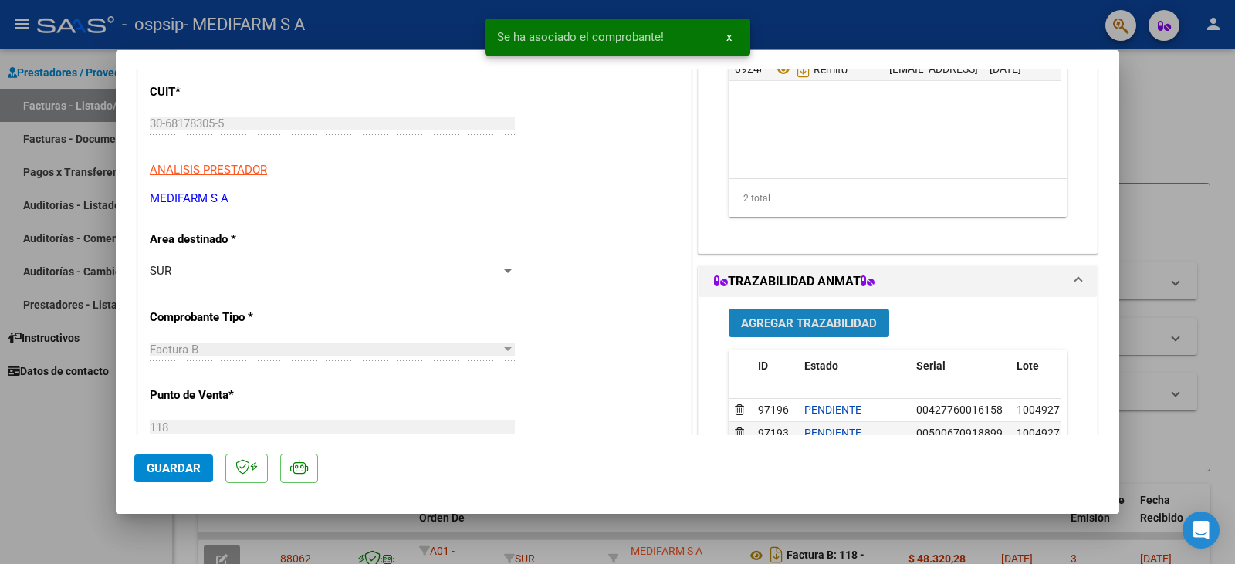
click at [827, 321] on span "Agregar Trazabilidad" at bounding box center [809, 323] width 136 height 14
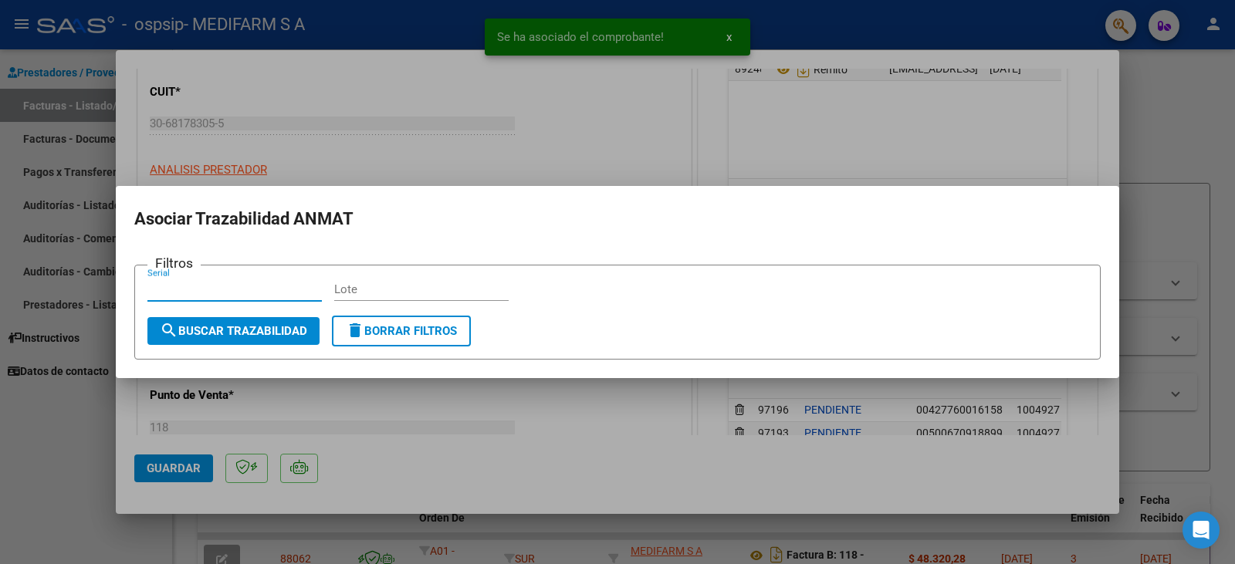
click at [402, 285] on input "Lote" at bounding box center [421, 290] width 174 height 14
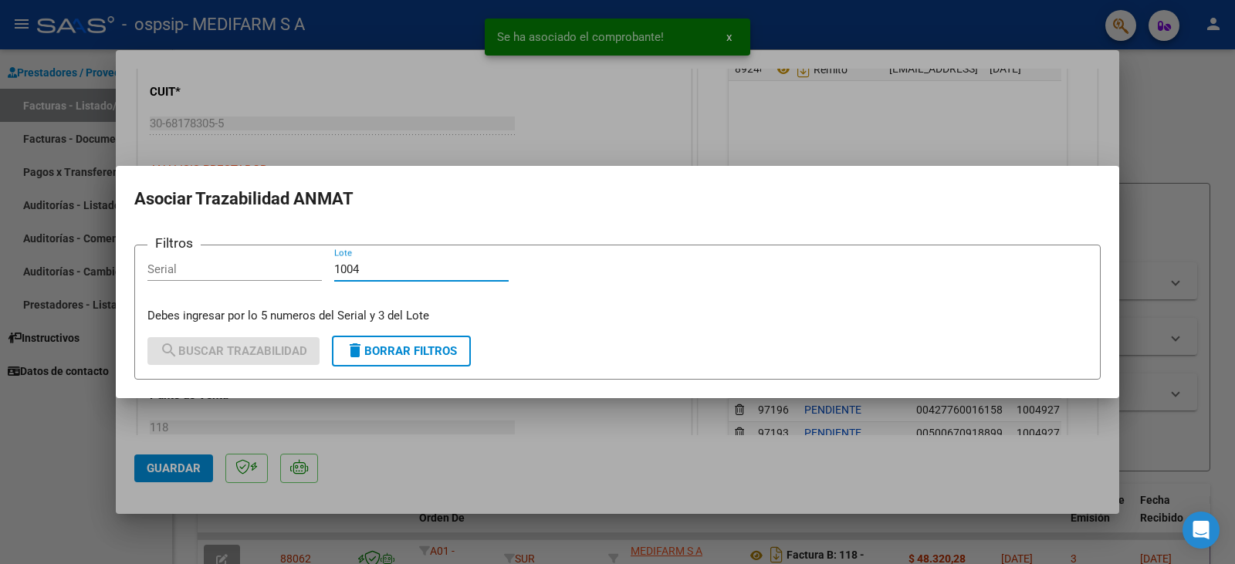
type input "1004"
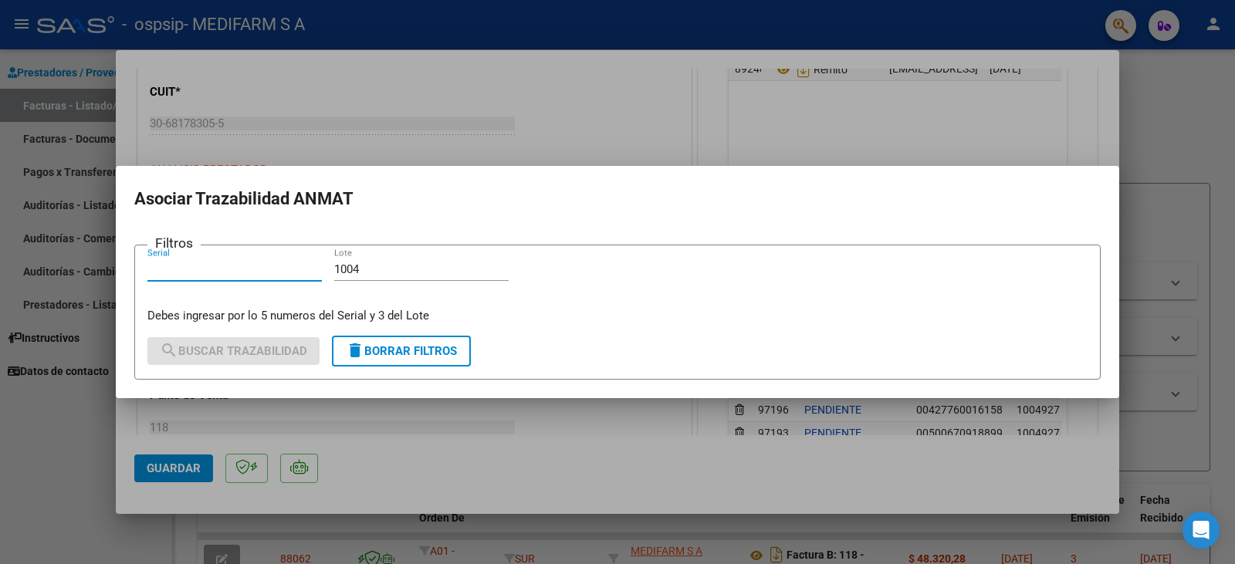
paste input "9171397165"
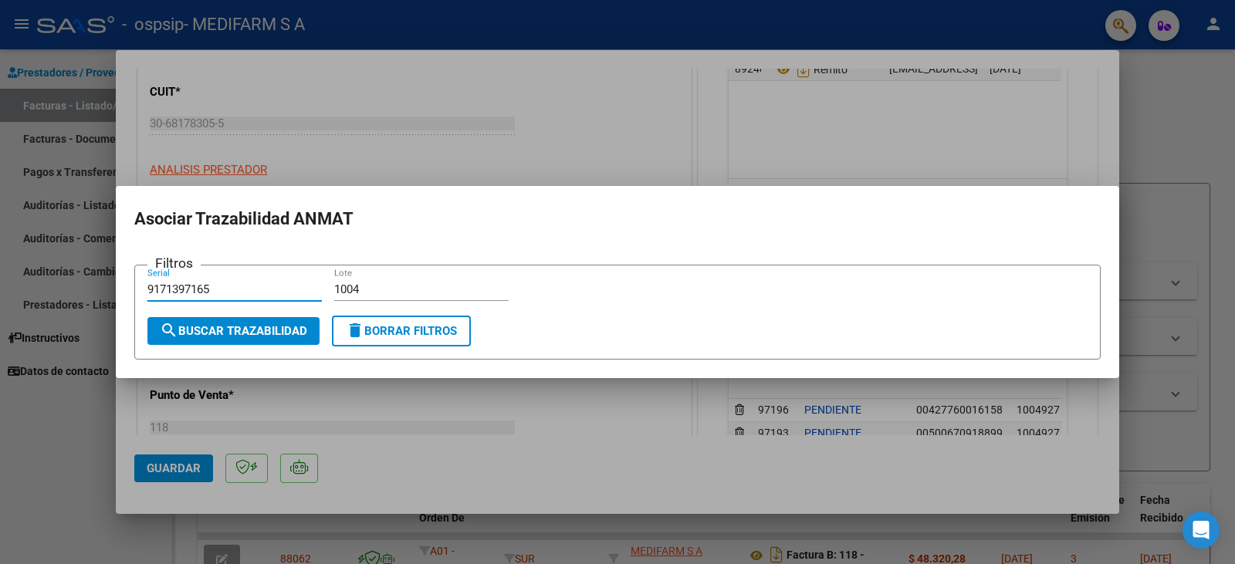
click at [228, 322] on button "search Buscar Trazabilidad" at bounding box center [233, 331] width 172 height 28
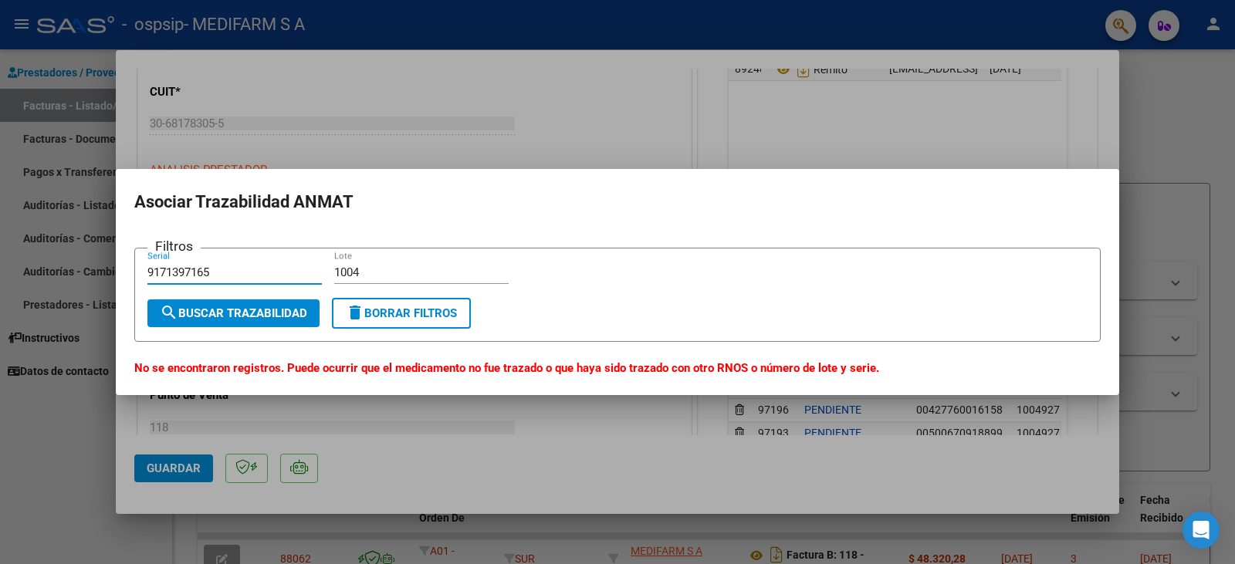
drag, startPoint x: 226, startPoint y: 270, endPoint x: 0, endPoint y: 269, distance: 226.2
click at [0, 269] on div "COMPROBANTE VER COMPROBANTE ESTADO: Recibida. En proceso de confirmacion/acepta…" at bounding box center [617, 282] width 1235 height 564
paste input "704412"
type input "704412"
click at [171, 311] on mat-icon "search" at bounding box center [169, 312] width 19 height 19
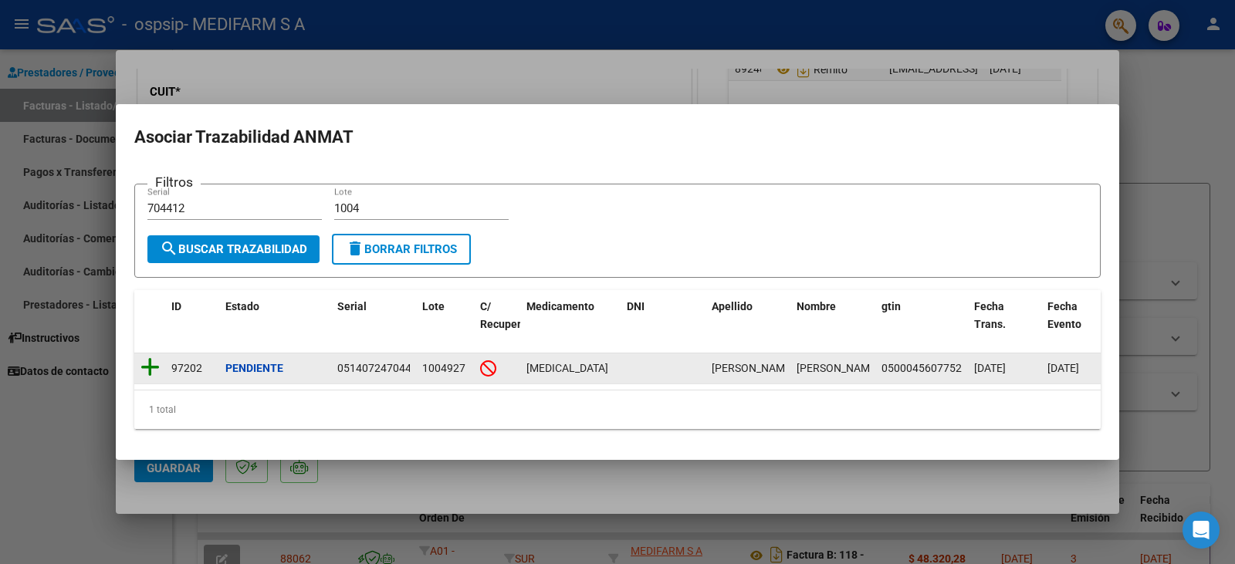
click at [150, 357] on icon at bounding box center [149, 368] width 19 height 22
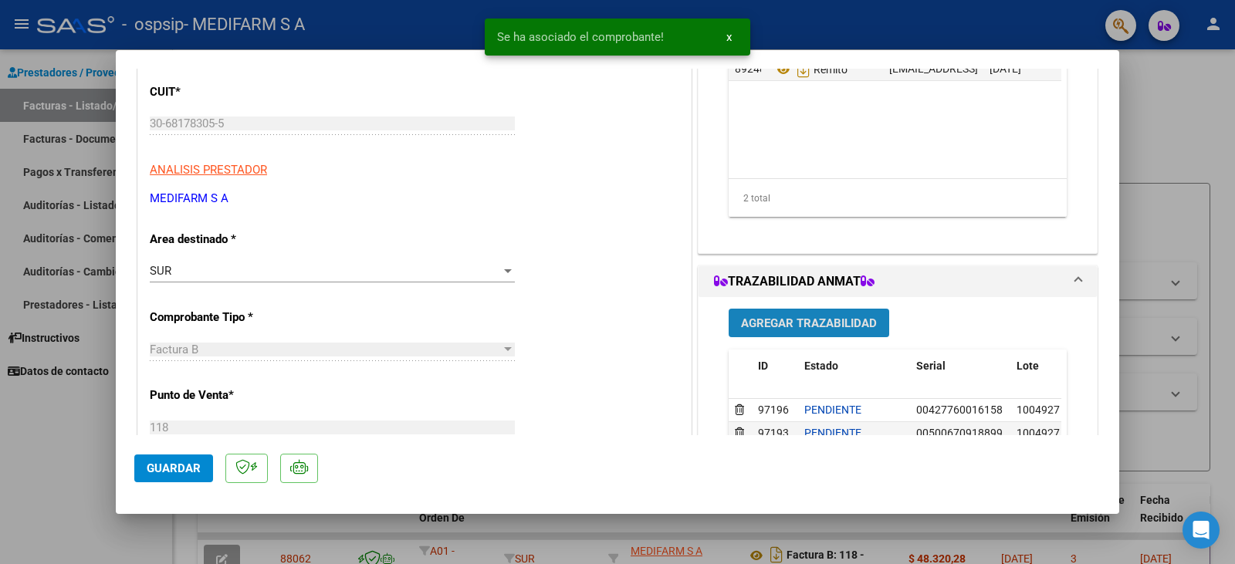
click at [800, 318] on span "Agregar Trazabilidad" at bounding box center [809, 323] width 136 height 14
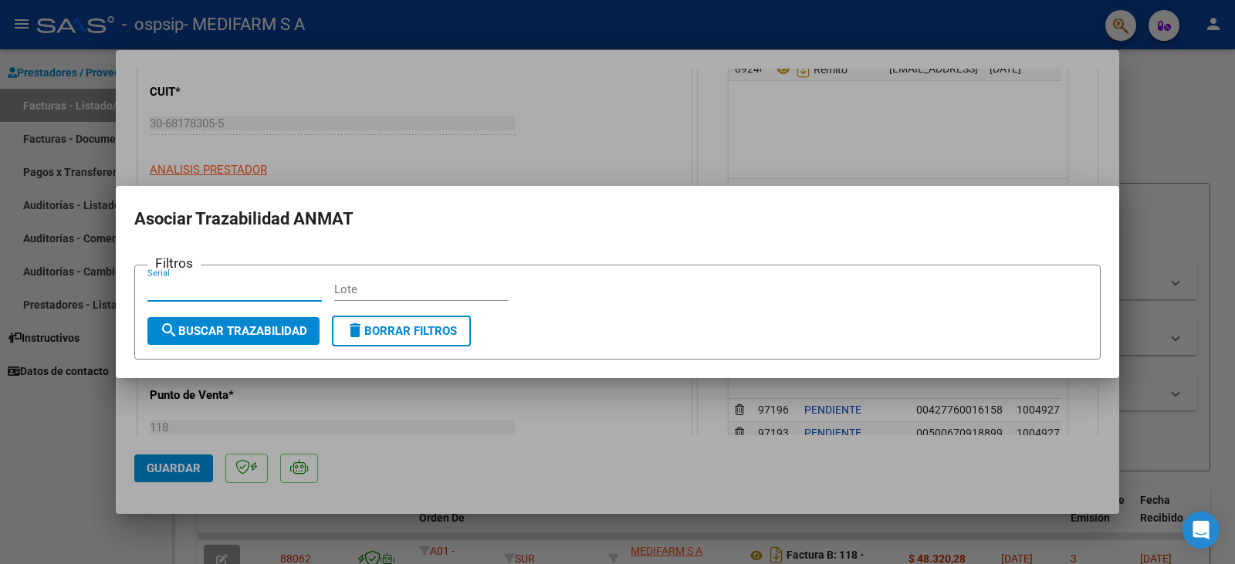
paste input "3707630"
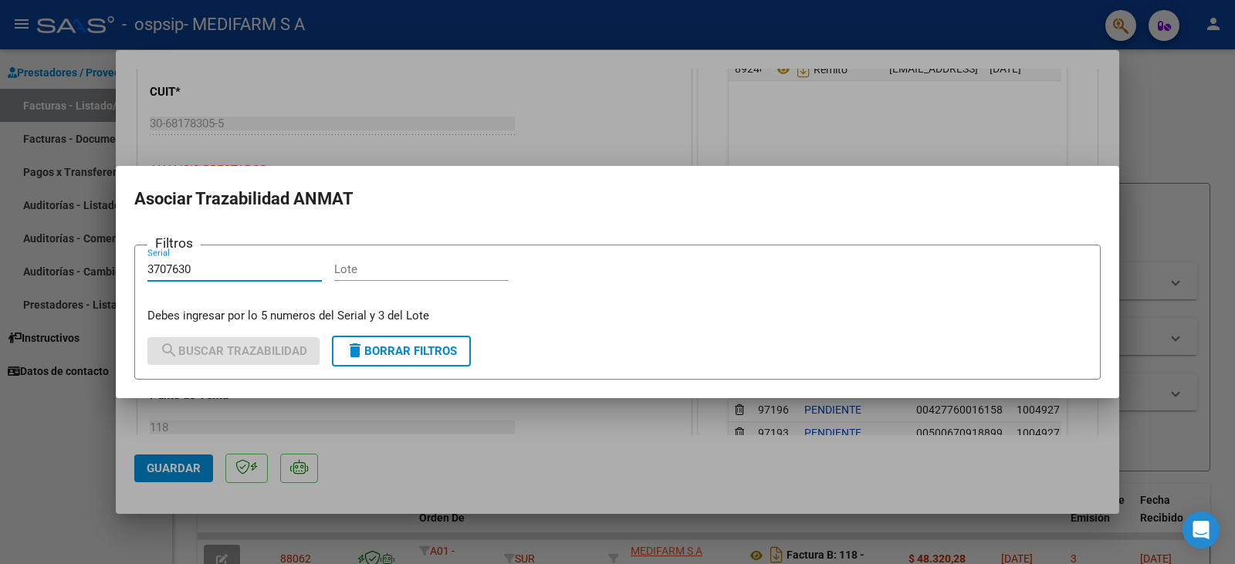
type input "3707630"
click at [370, 276] on div "Lote" at bounding box center [421, 269] width 174 height 23
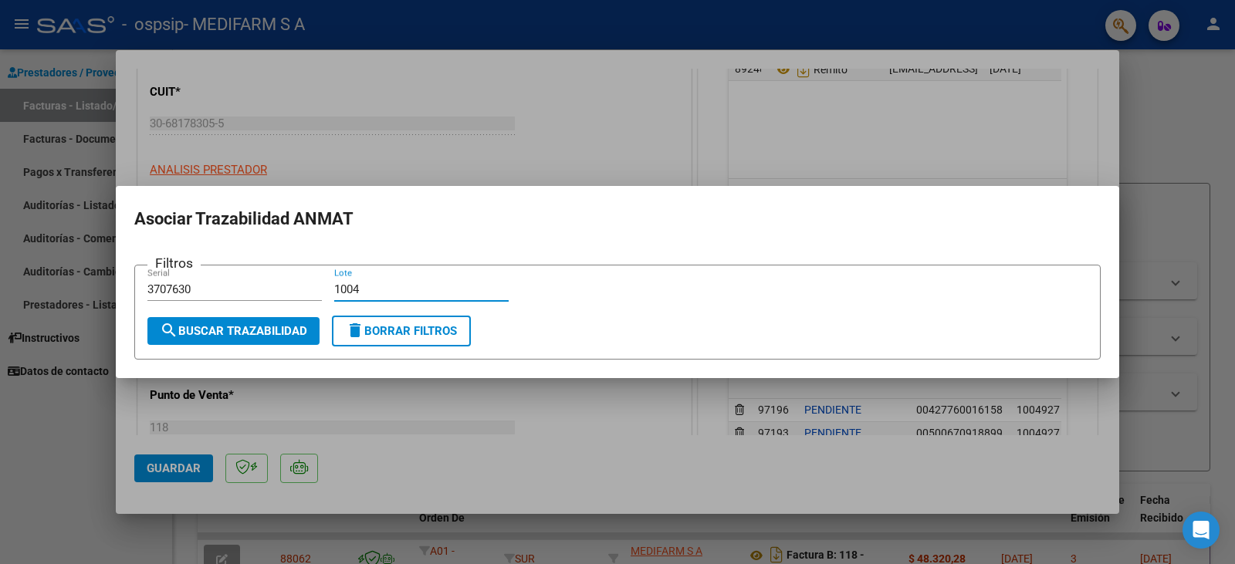
type input "1004"
click at [254, 337] on span "search Buscar Trazabilidad" at bounding box center [233, 331] width 147 height 14
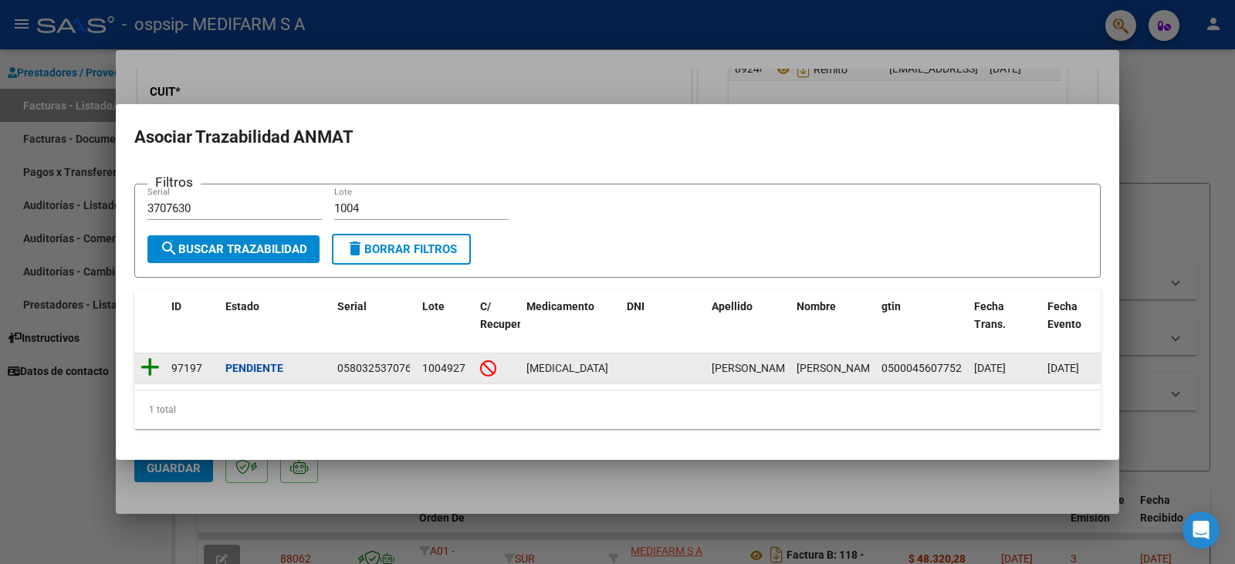
click at [150, 361] on icon at bounding box center [149, 368] width 19 height 22
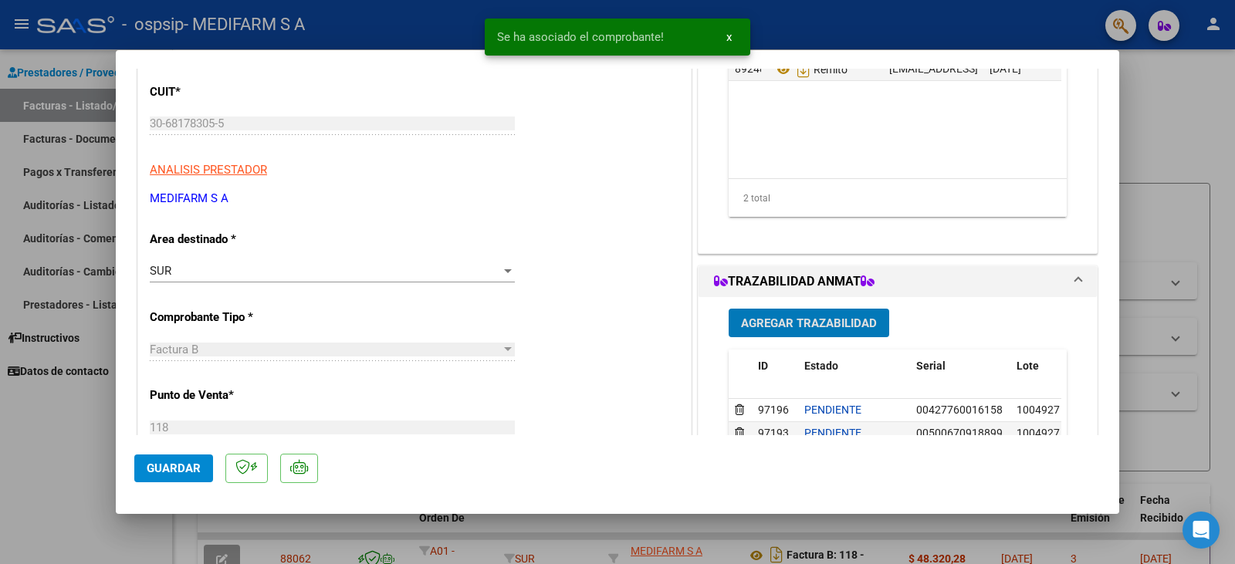
click at [845, 319] on span "Agregar Trazabilidad" at bounding box center [809, 323] width 136 height 14
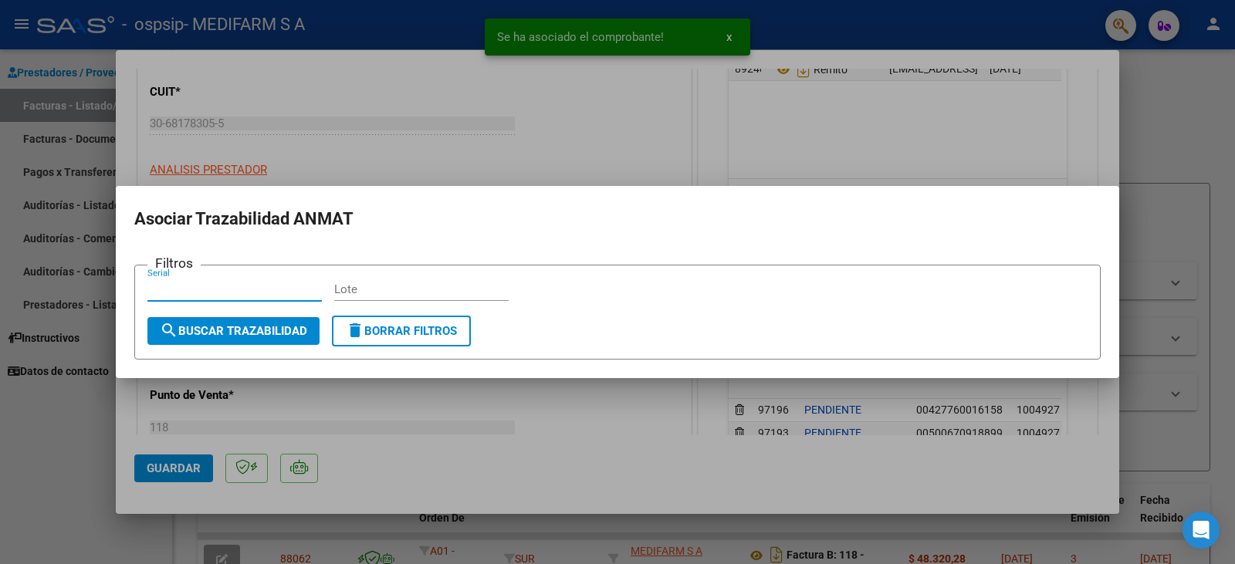
click at [389, 289] on input "Lote" at bounding box center [421, 290] width 174 height 14
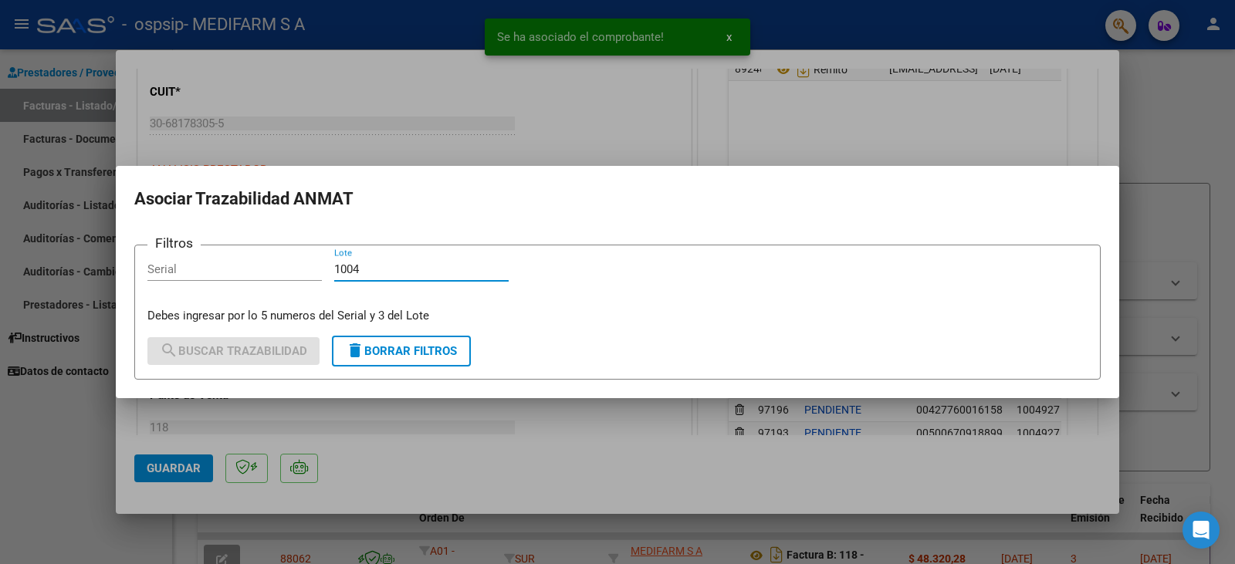
type input "1004"
click at [297, 271] on input "Serial" at bounding box center [234, 269] width 174 height 14
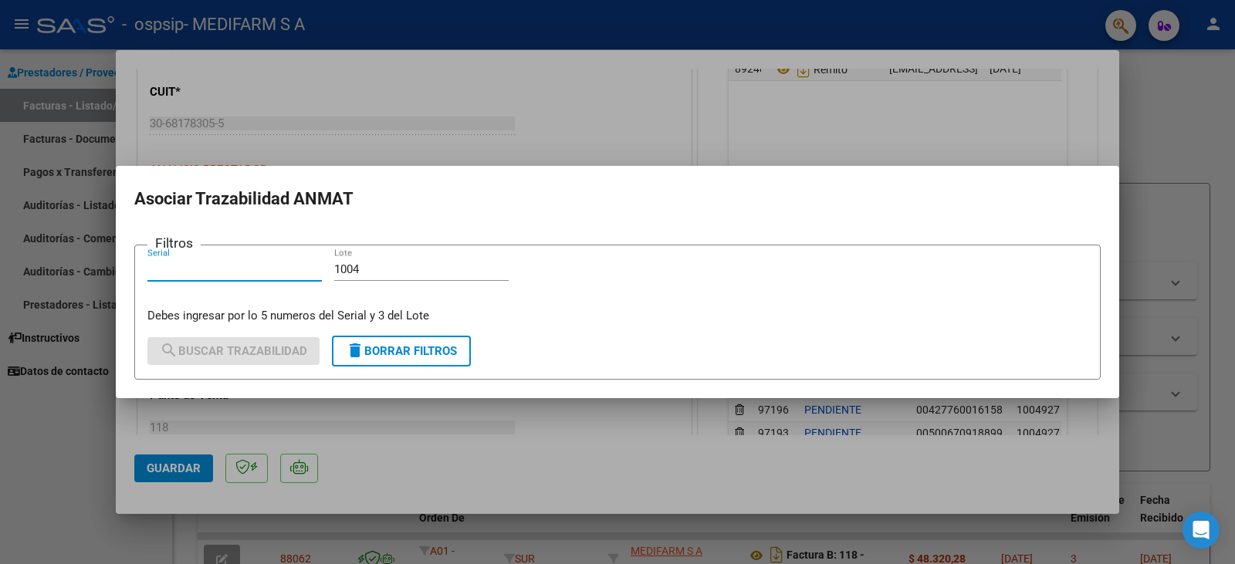
paste input "4036836"
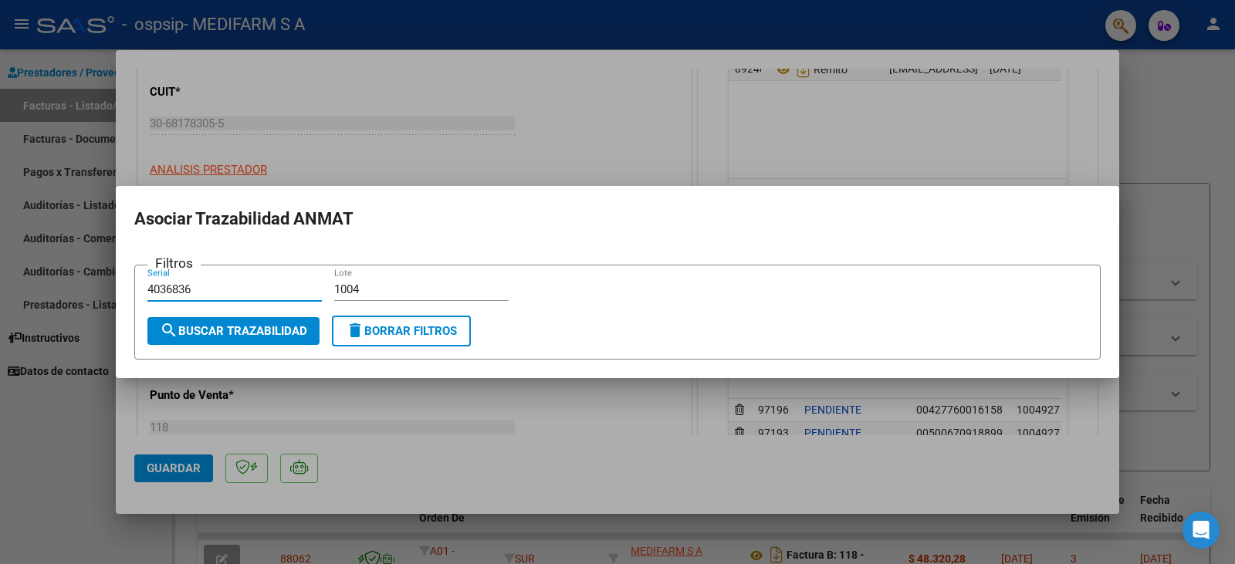
type input "4036836"
click at [237, 331] on span "search Buscar Trazabilidad" at bounding box center [233, 331] width 147 height 14
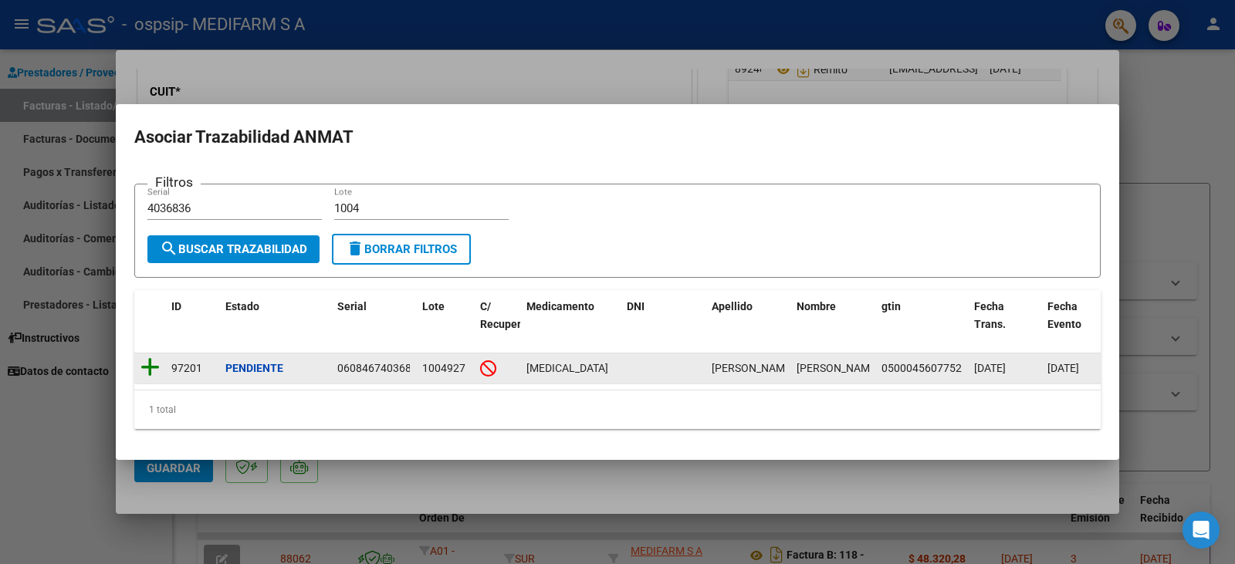
click at [147, 359] on icon at bounding box center [149, 368] width 19 height 22
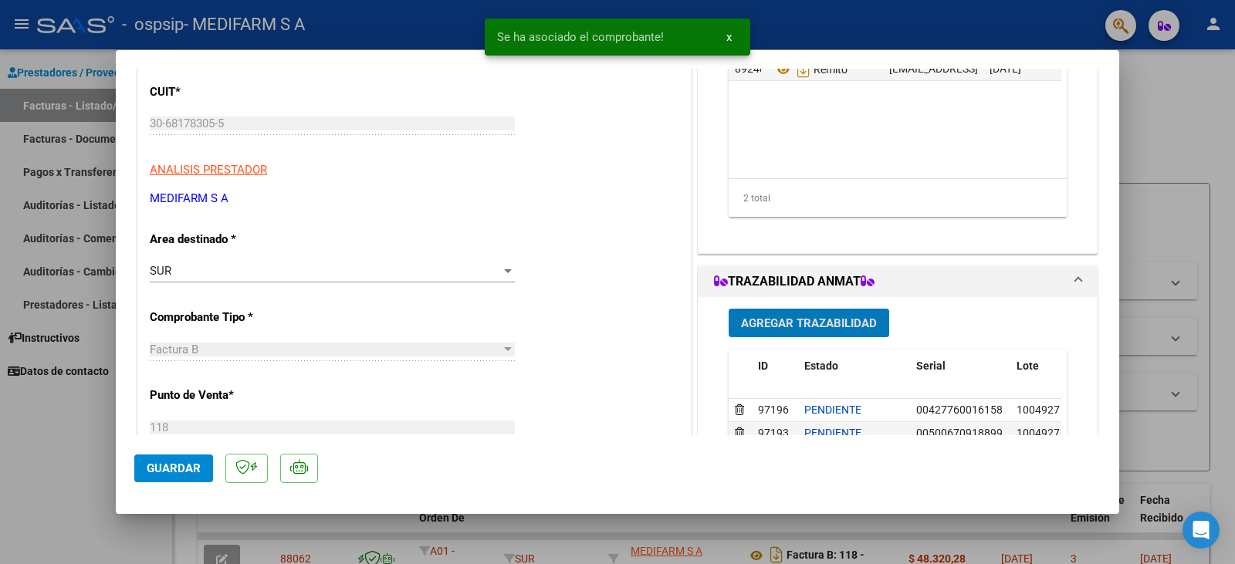
click at [816, 324] on span "Agregar Trazabilidad" at bounding box center [809, 323] width 136 height 14
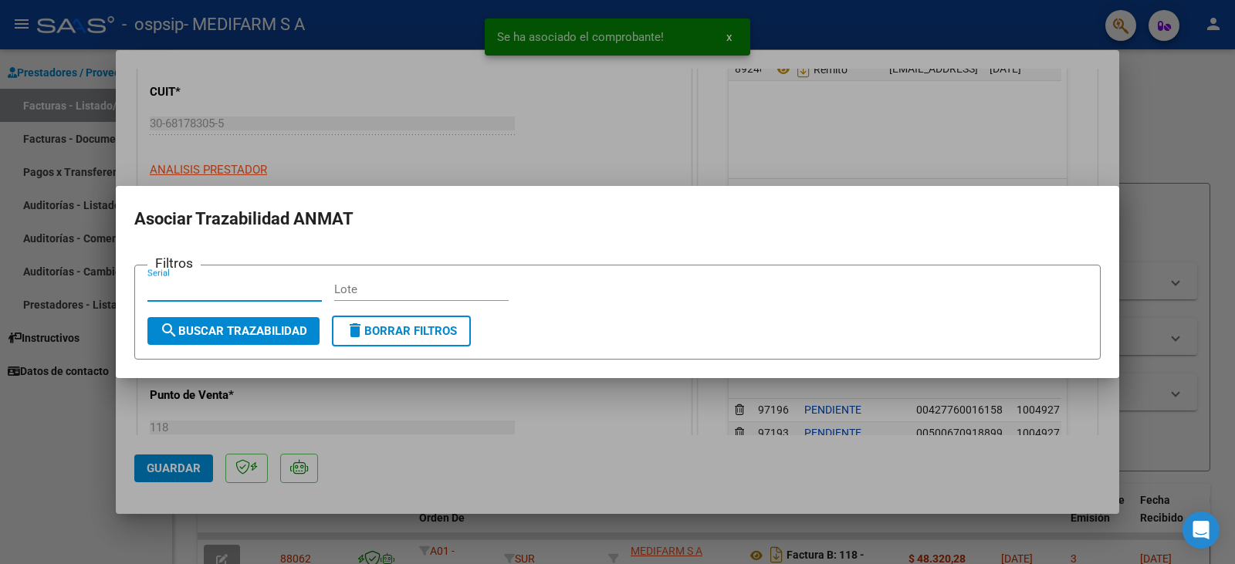
click at [408, 289] on input "Lote" at bounding box center [421, 290] width 174 height 14
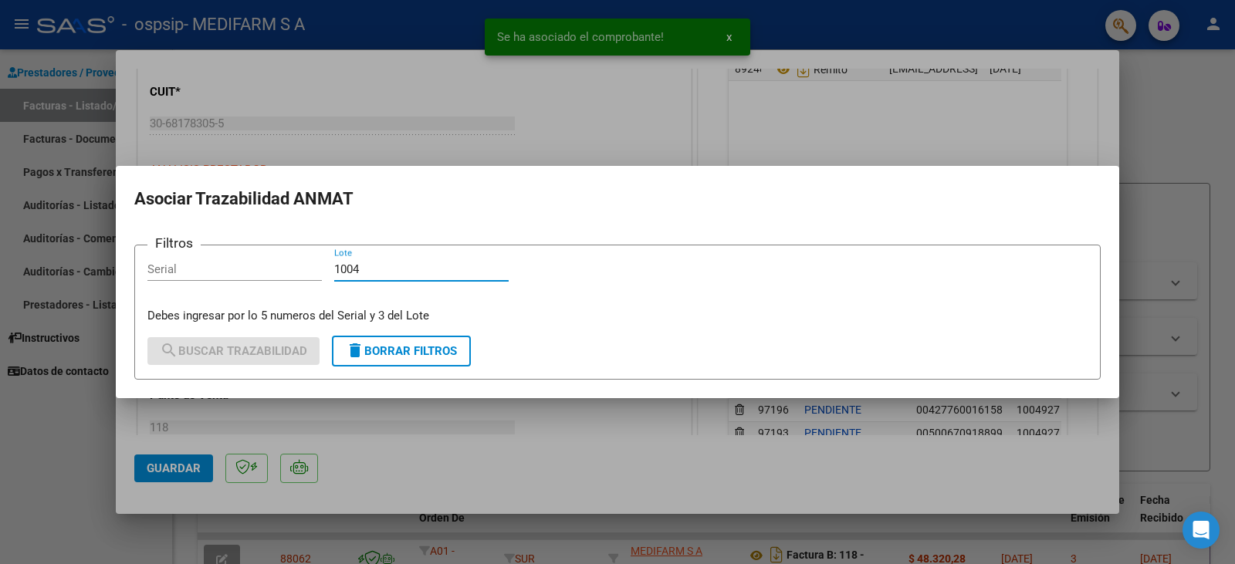
type input "1004"
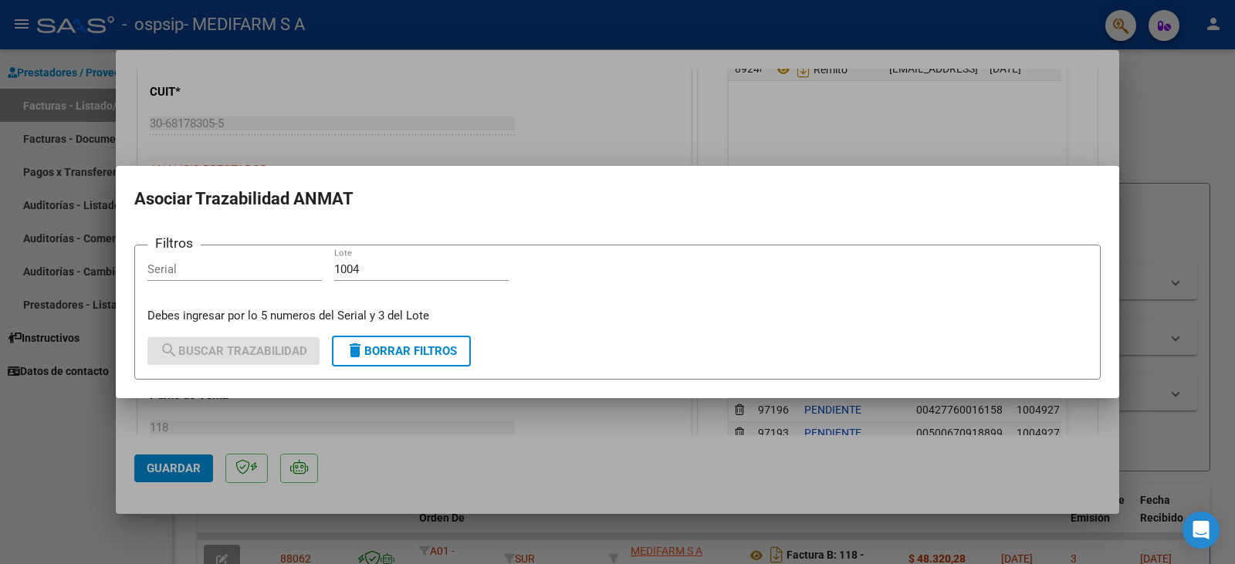
click at [408, 281] on div "1004 Lote" at bounding box center [421, 277] width 174 height 38
click at [408, 272] on input "1004" at bounding box center [421, 269] width 174 height 14
paste input "78487949"
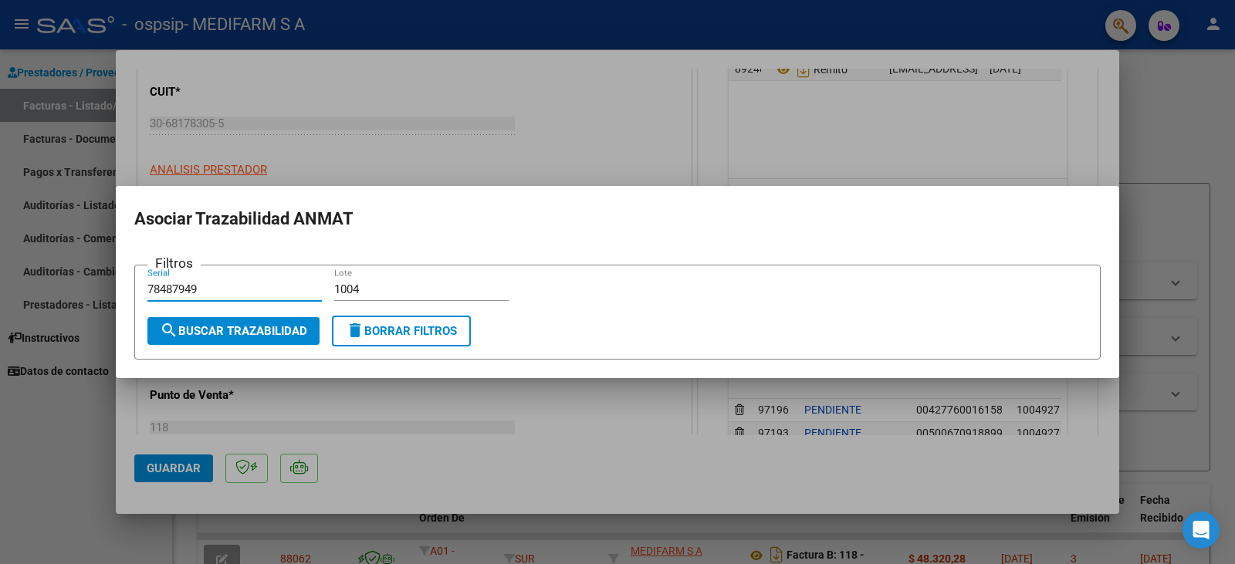
type input "78487949"
click at [209, 332] on span "search Buscar Trazabilidad" at bounding box center [233, 331] width 147 height 14
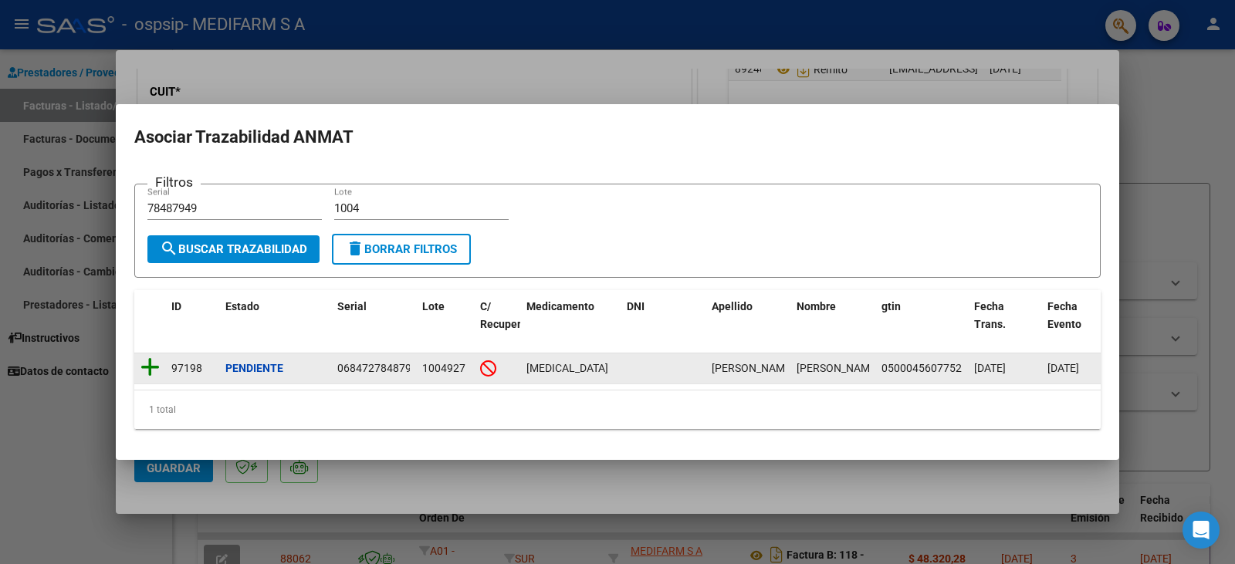
click at [145, 363] on icon at bounding box center [149, 368] width 19 height 22
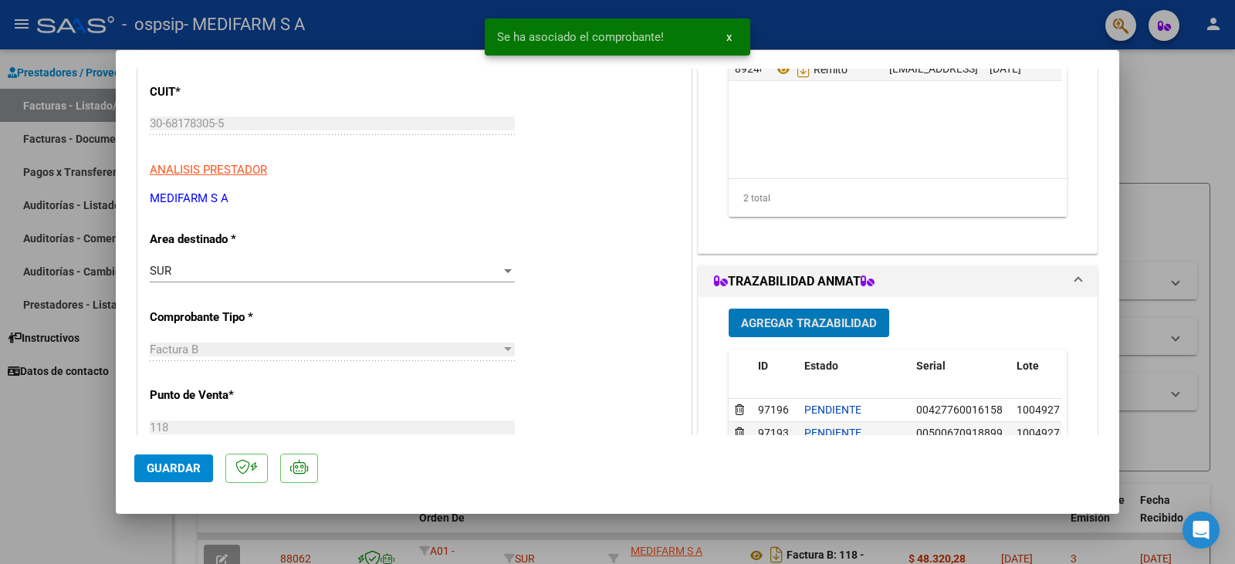
click at [793, 326] on span "Agregar Trazabilidad" at bounding box center [809, 323] width 136 height 14
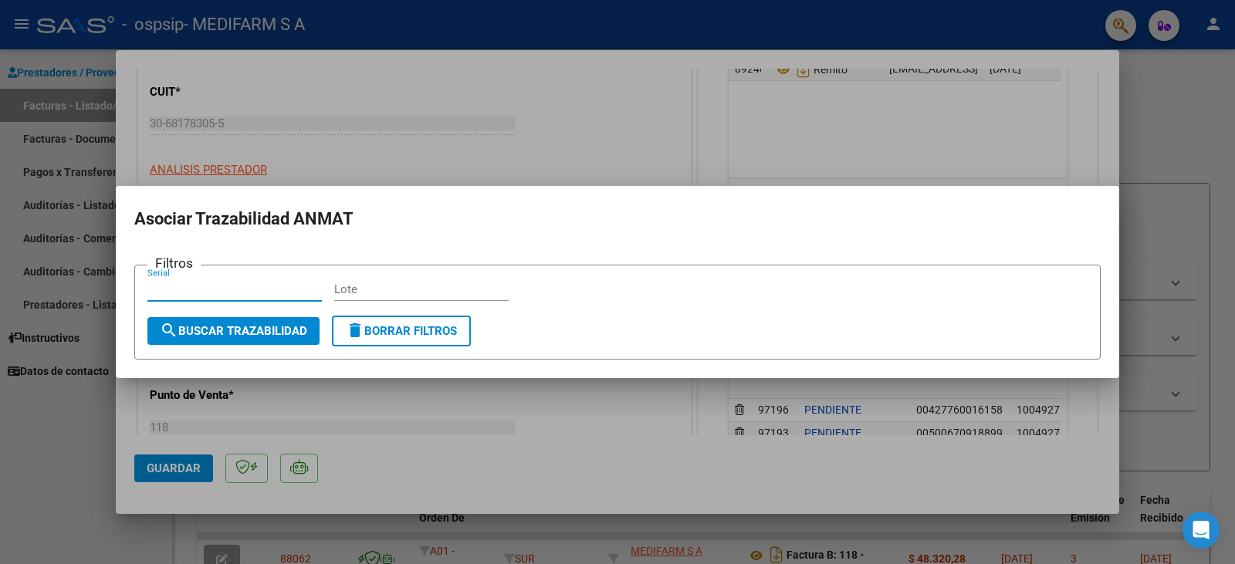
paste input "3791731"
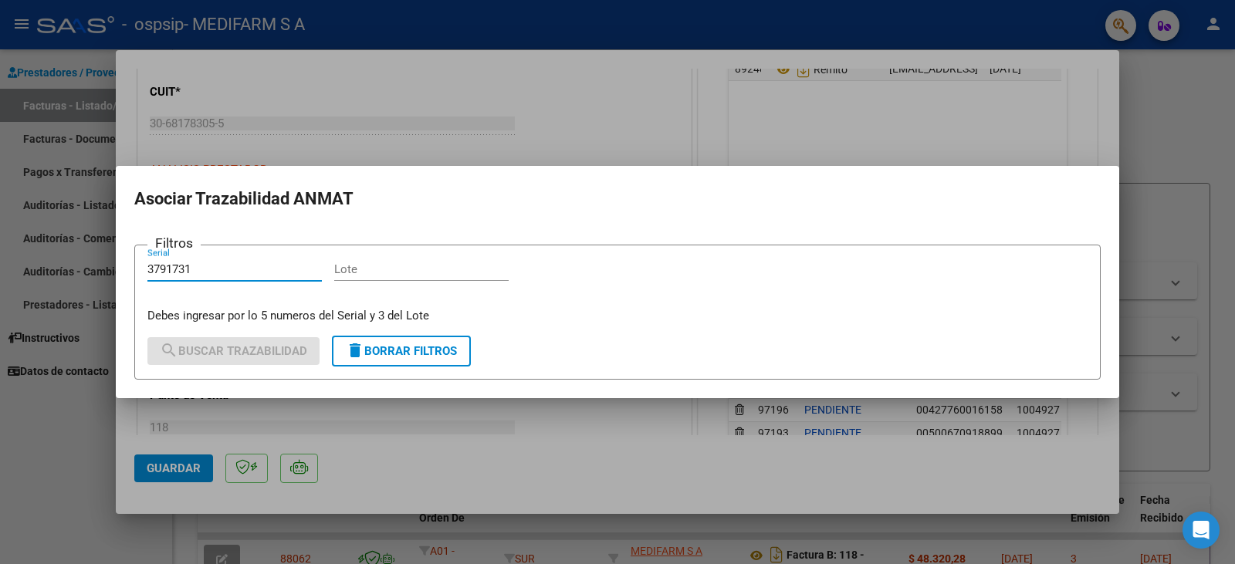
type input "3791731"
click at [359, 270] on input "Lote" at bounding box center [421, 269] width 174 height 14
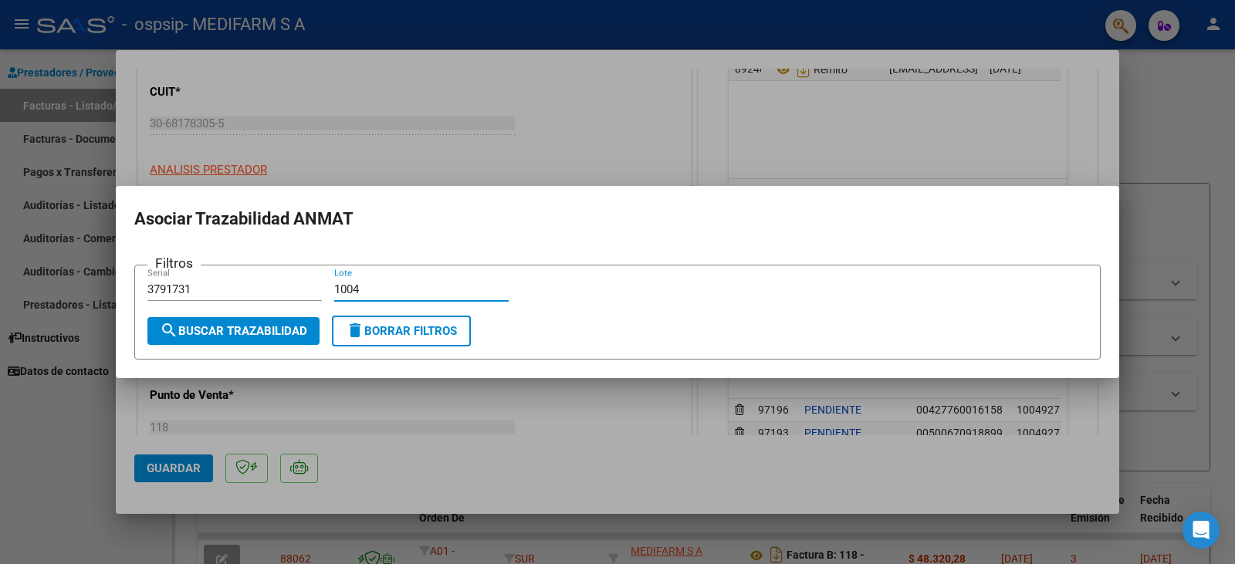
type input "1004"
click at [245, 333] on span "search Buscar Trazabilidad" at bounding box center [233, 331] width 147 height 14
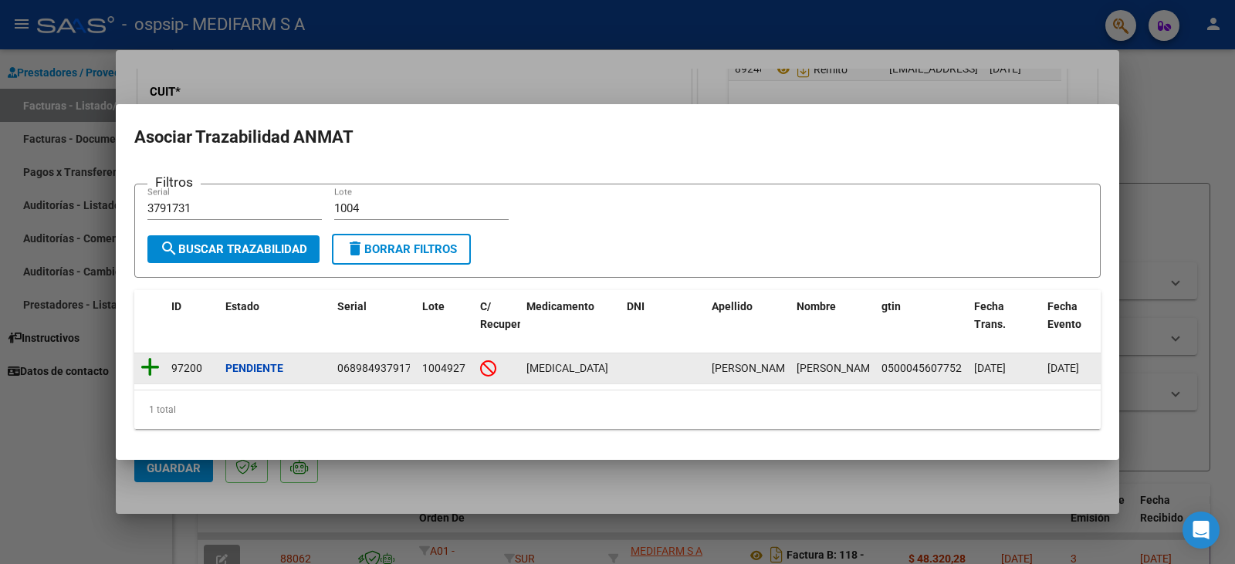
click at [148, 360] on icon at bounding box center [149, 368] width 19 height 22
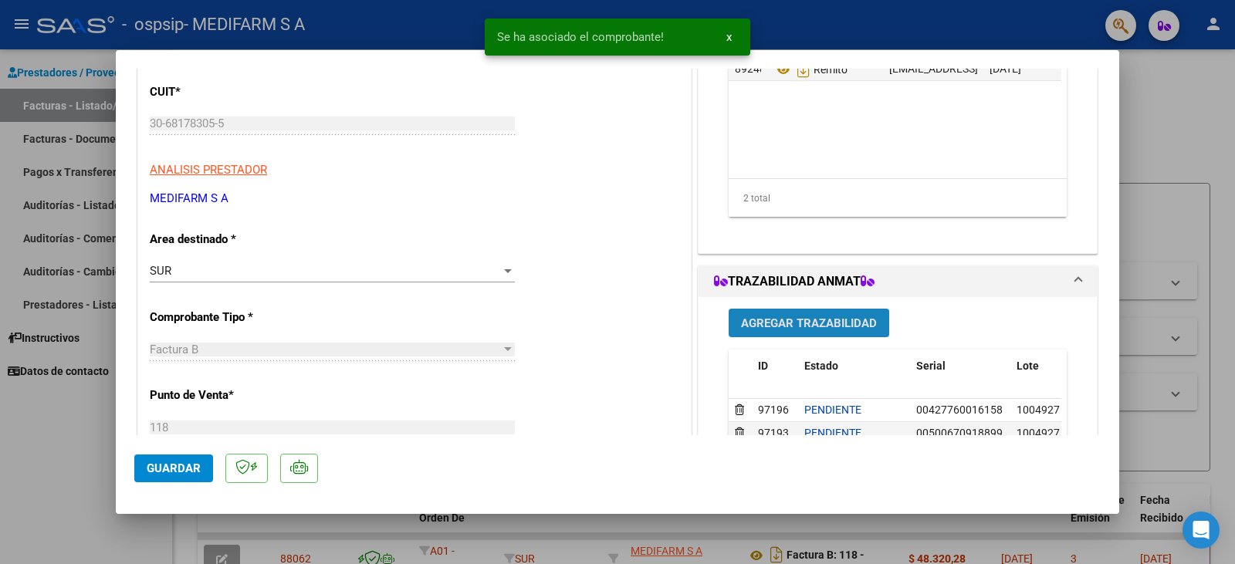
click at [800, 316] on span "Agregar Trazabilidad" at bounding box center [809, 323] width 136 height 14
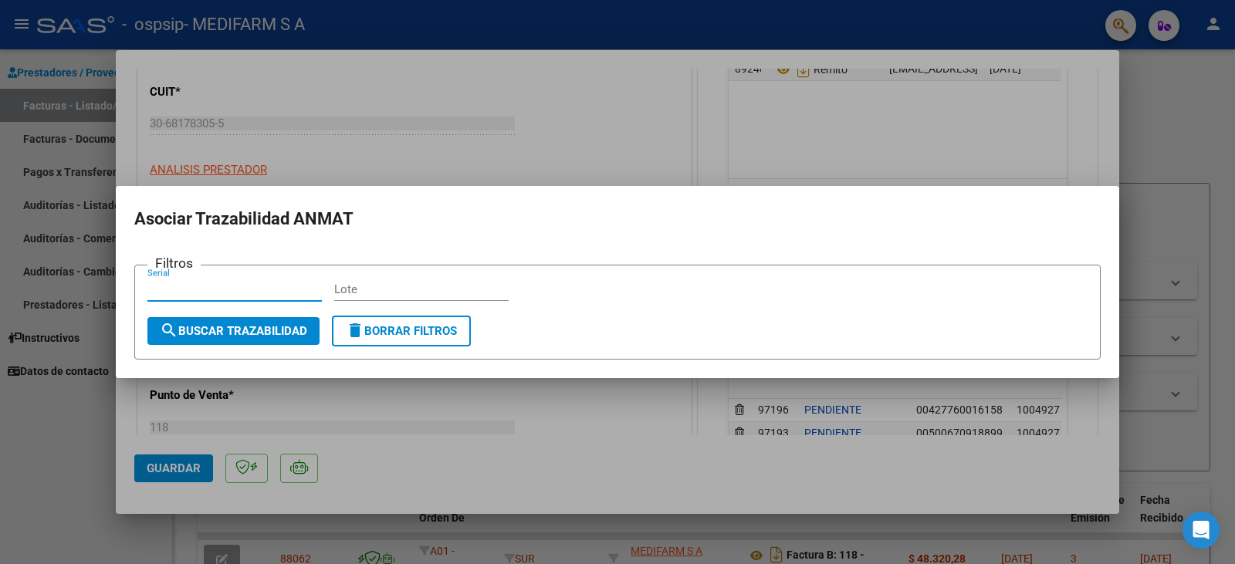
paste input "24396336"
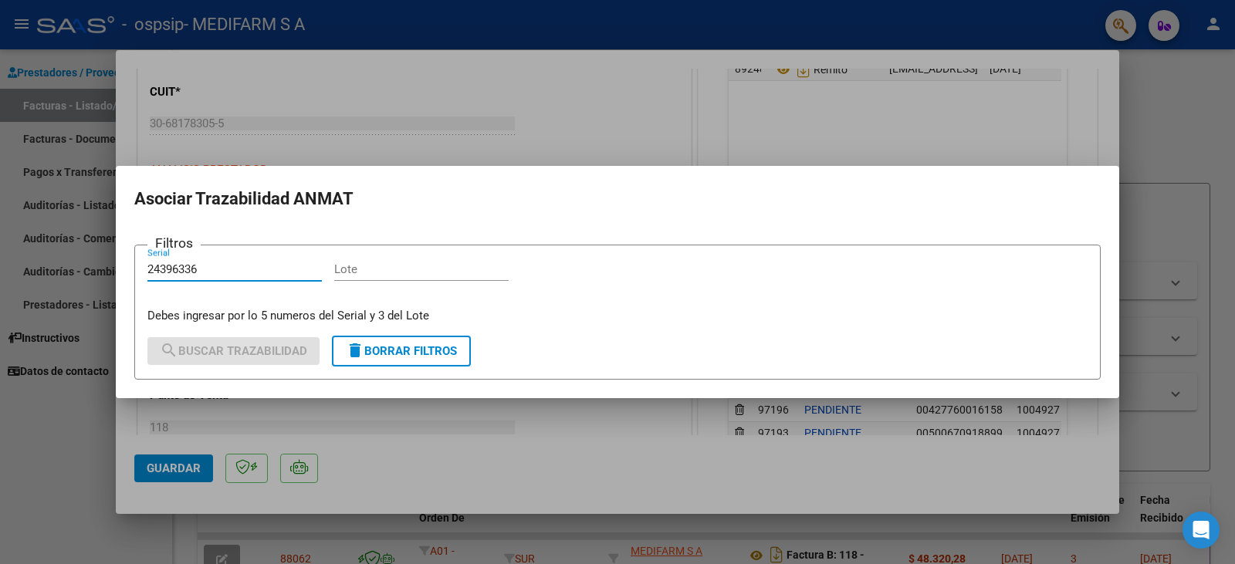
type input "24396336"
click at [367, 274] on input "Lote" at bounding box center [421, 269] width 174 height 14
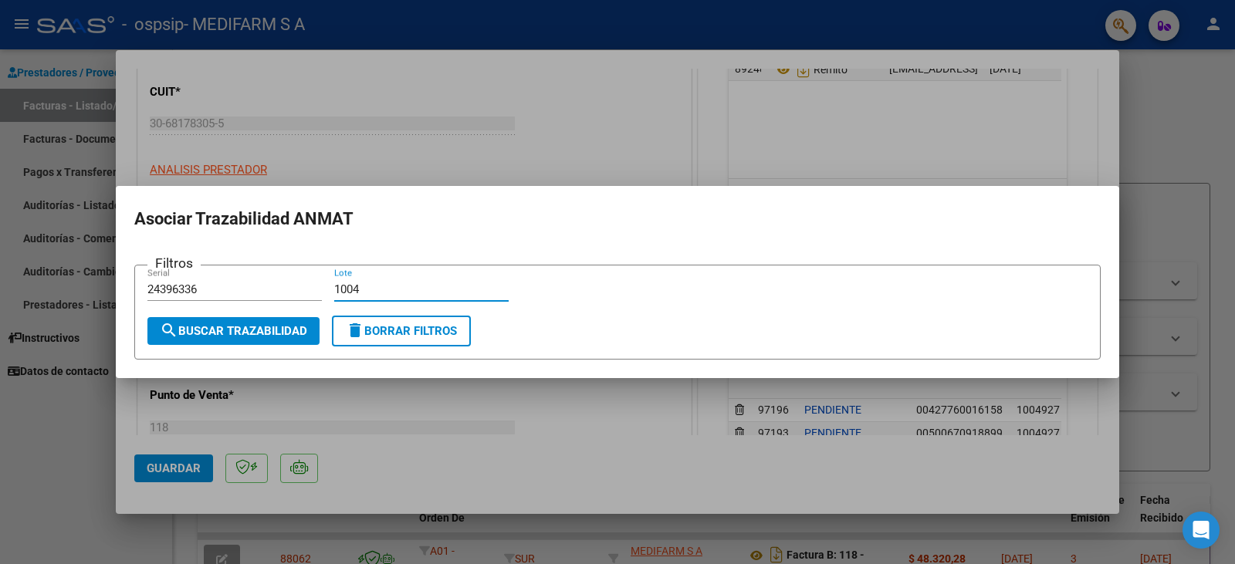
type input "1004"
click at [274, 332] on span "search Buscar Trazabilidad" at bounding box center [233, 331] width 147 height 14
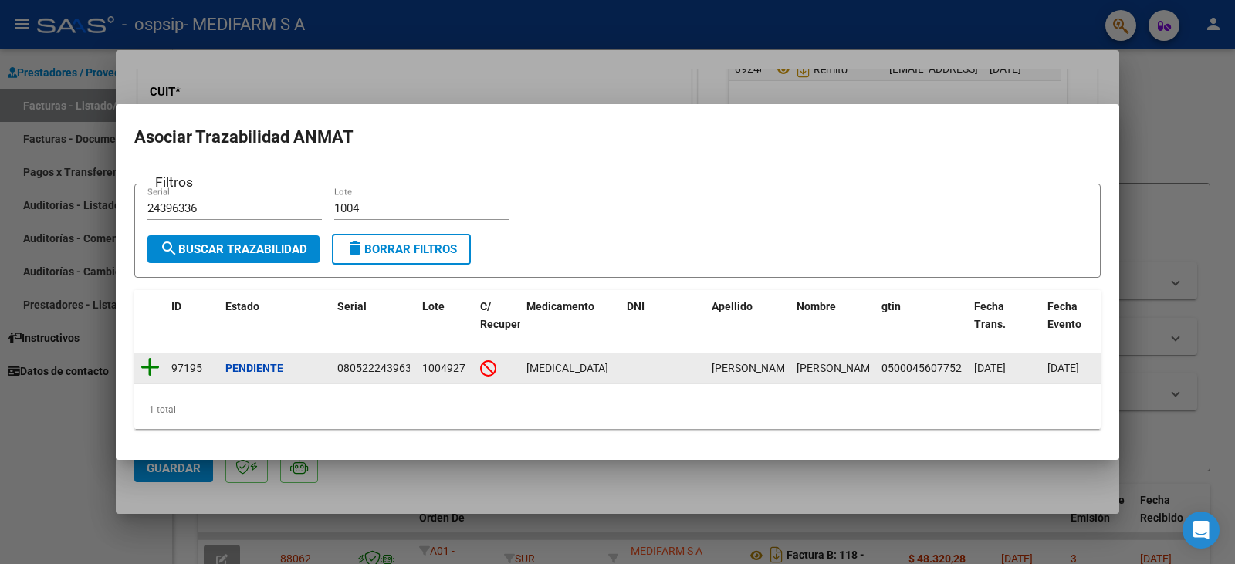
click at [149, 361] on icon at bounding box center [149, 368] width 19 height 22
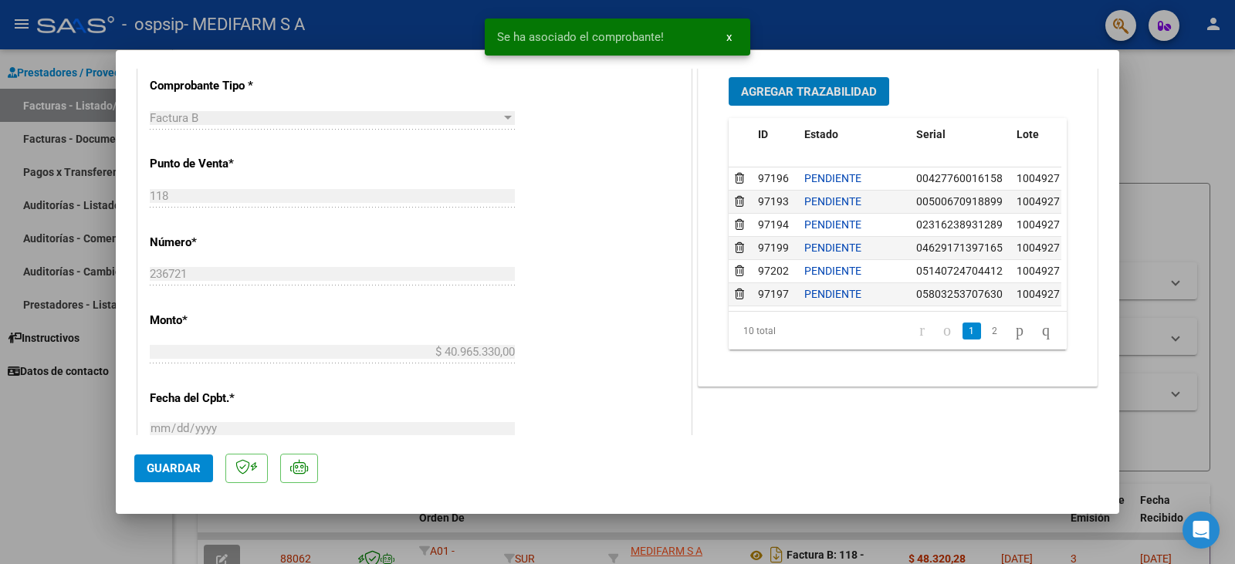
scroll to position [386, 0]
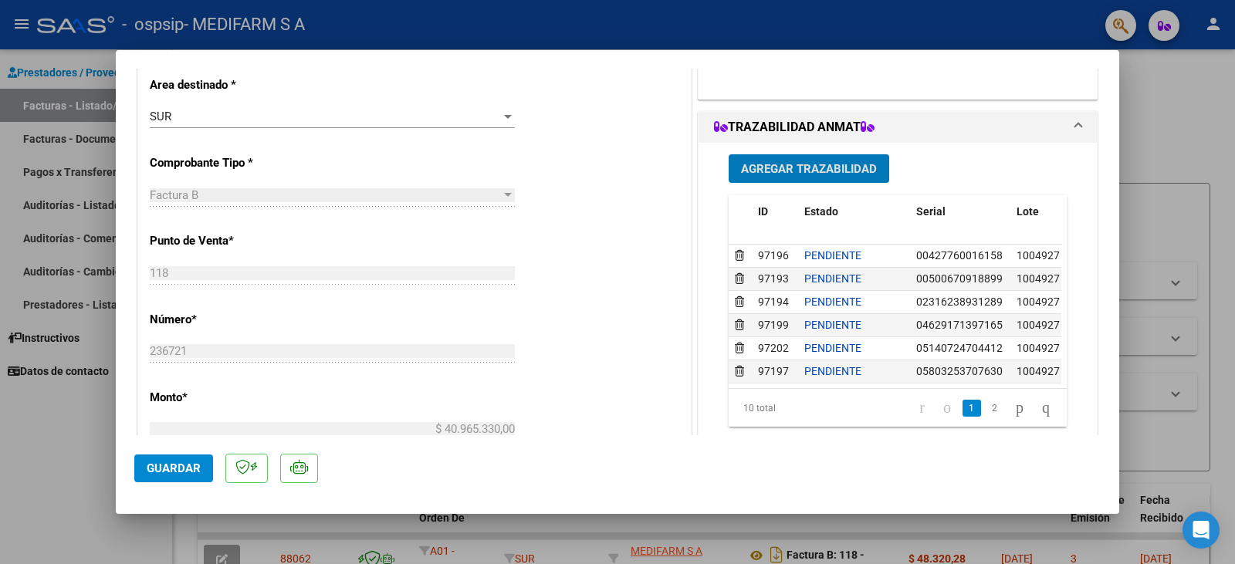
type input "$ 0,00"
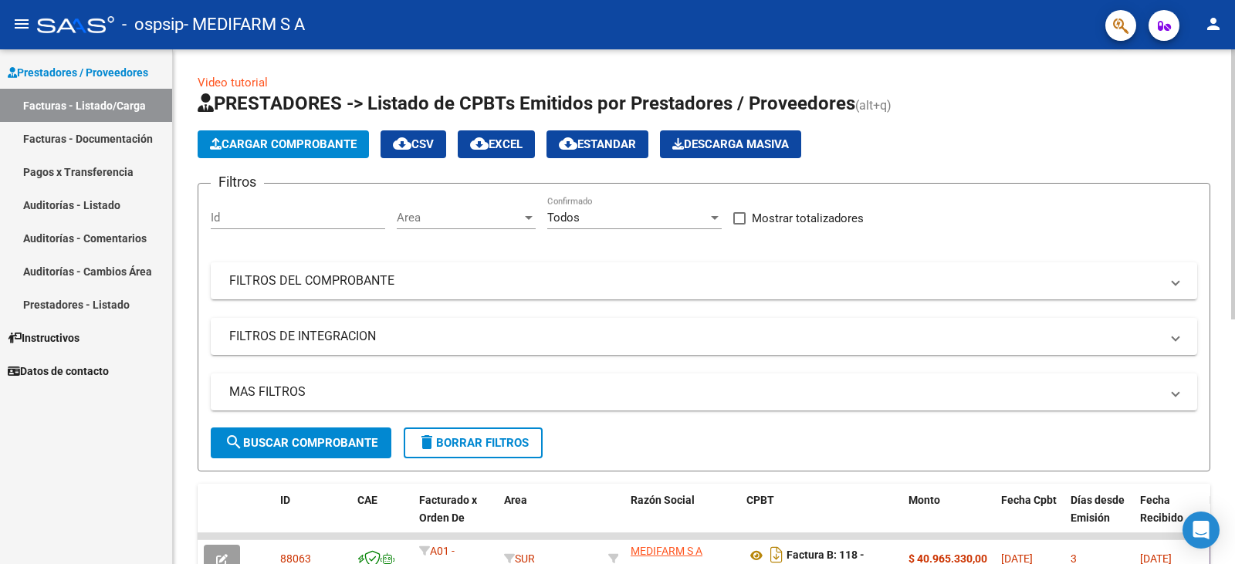
click at [288, 151] on span "Cargar Comprobante" at bounding box center [283, 144] width 147 height 14
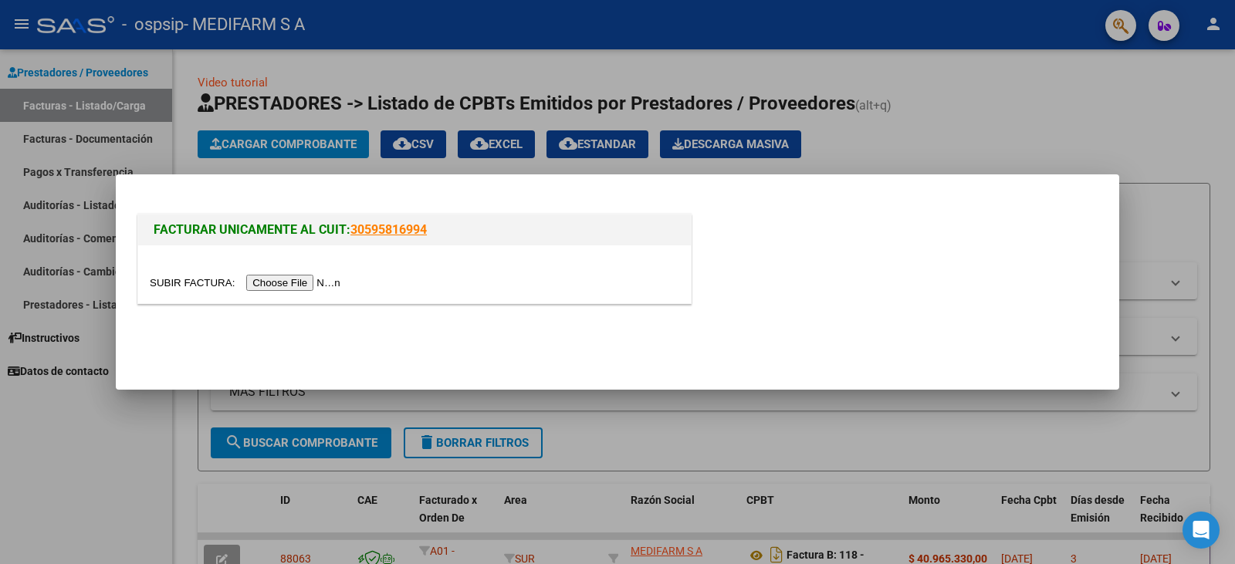
click at [308, 276] on input "file" at bounding box center [247, 283] width 195 height 16
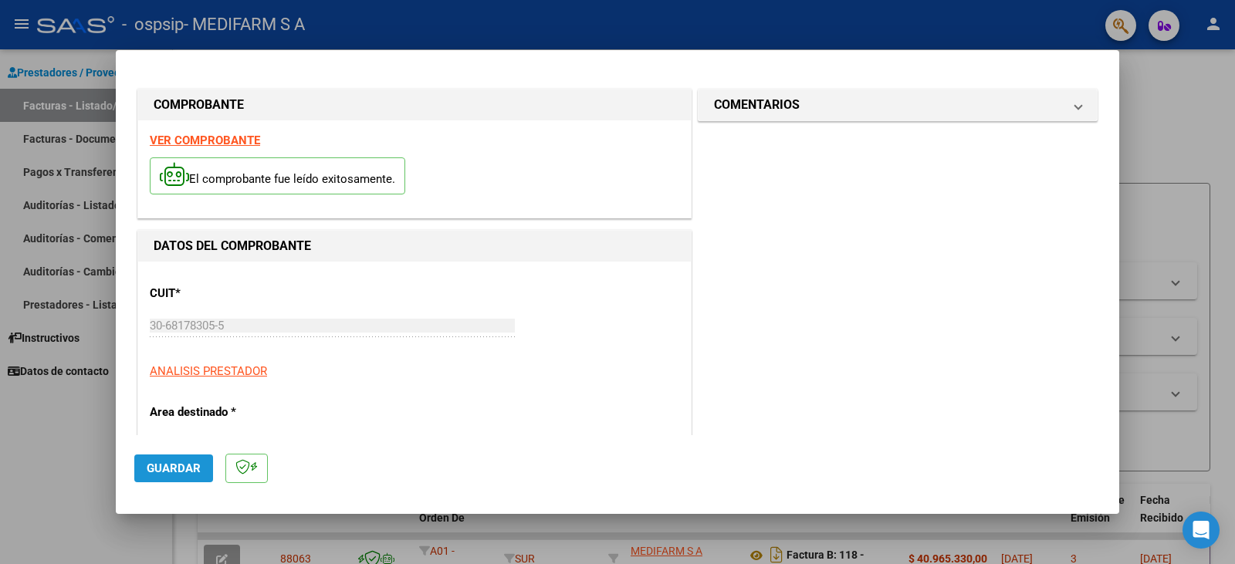
click at [169, 462] on span "Guardar" at bounding box center [174, 469] width 54 height 14
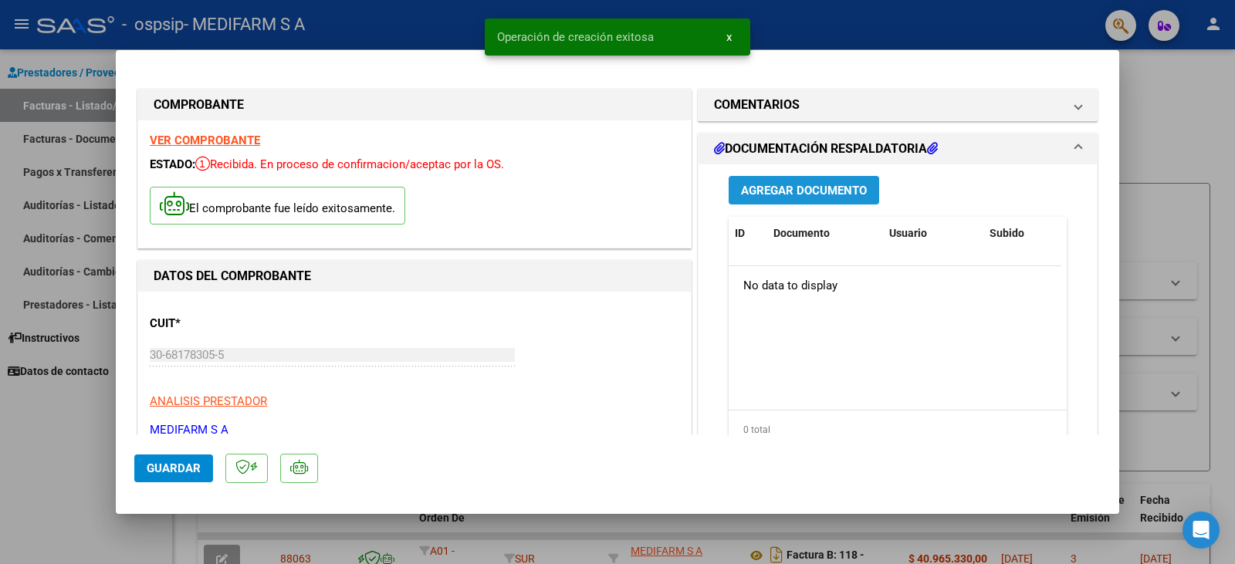
click at [754, 181] on button "Agregar Documento" at bounding box center [804, 190] width 151 height 29
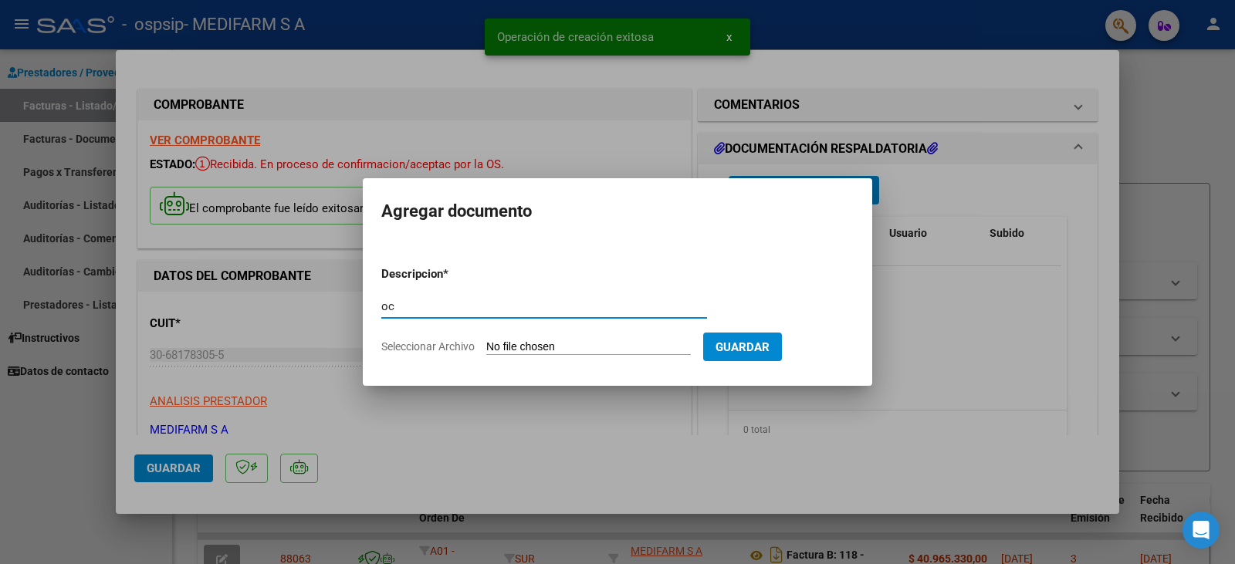
type input "o"
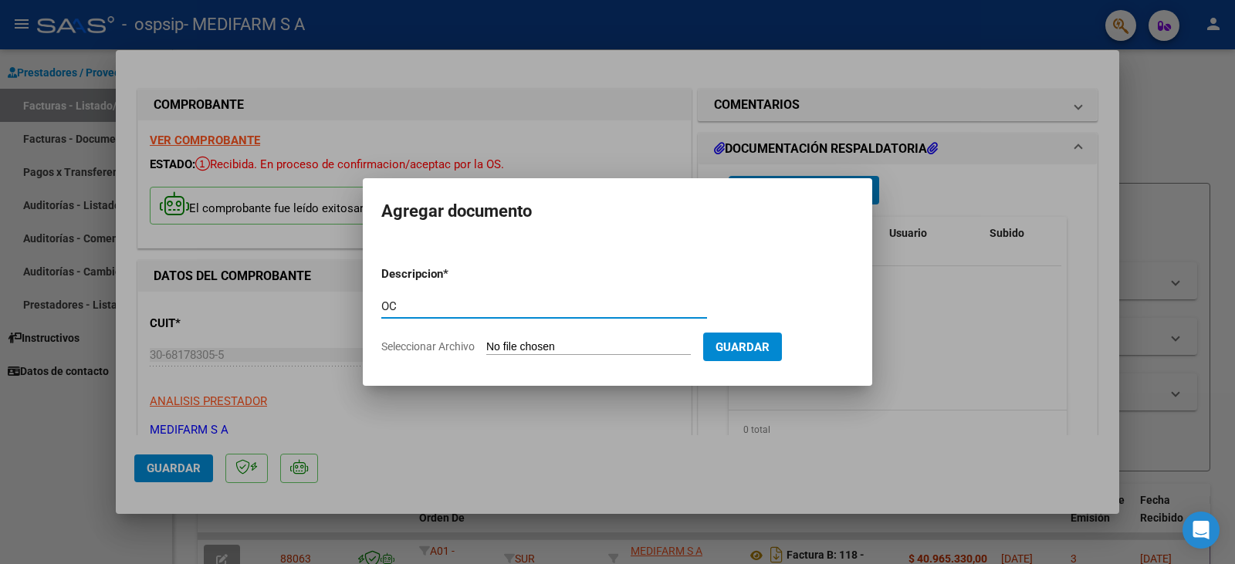
type input "OC"
click at [597, 348] on input "Seleccionar Archivo" at bounding box center [588, 347] width 205 height 15
type input "C:\fakepath\80R02718775 - 6297.pdf"
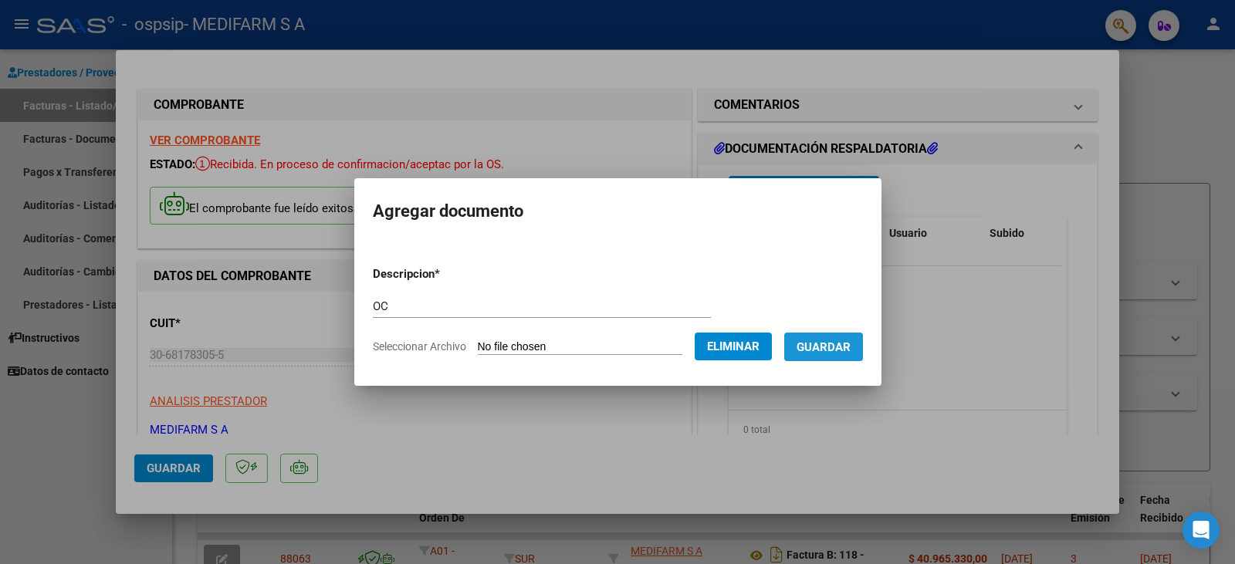
click at [844, 347] on span "Guardar" at bounding box center [824, 347] width 54 height 14
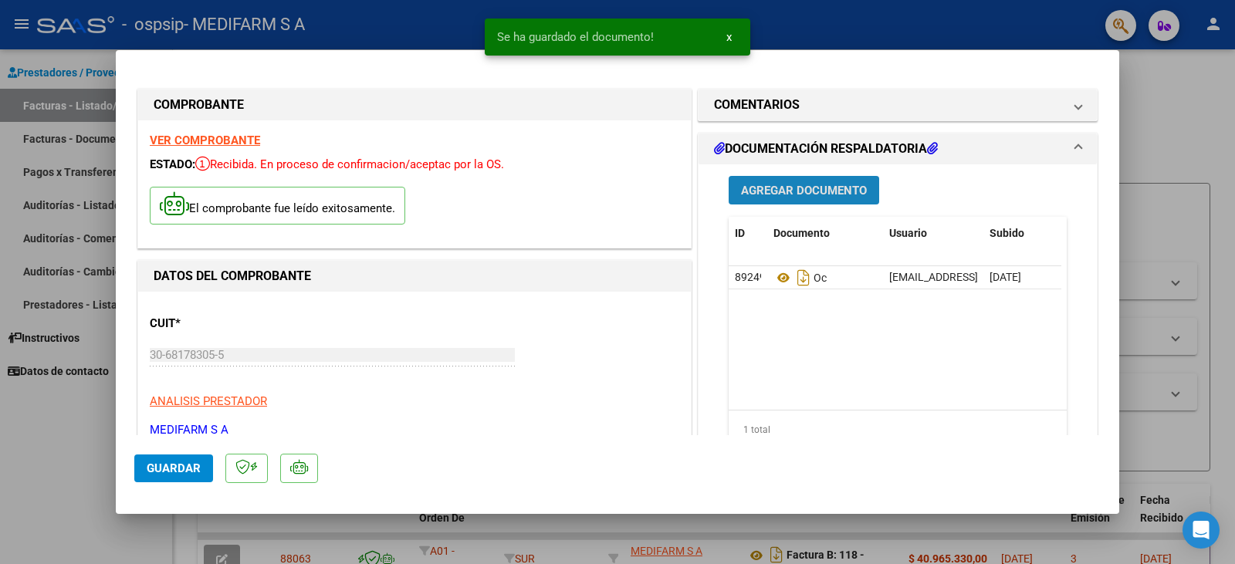
click at [800, 192] on span "Agregar Documento" at bounding box center [804, 191] width 126 height 14
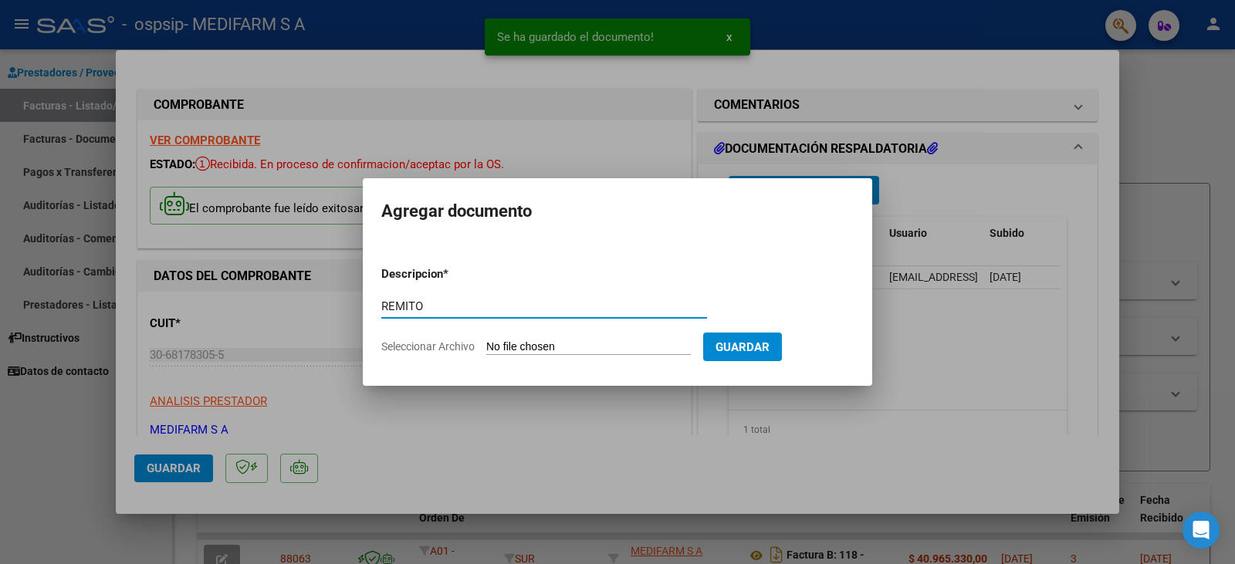
type input "REMITO"
click at [559, 337] on form "Descripcion * REMITO Escriba aquí una descripcion Seleccionar Archivo Guardar" at bounding box center [617, 310] width 472 height 113
click at [558, 350] on input "Seleccionar Archivo" at bounding box center [588, 347] width 205 height 15
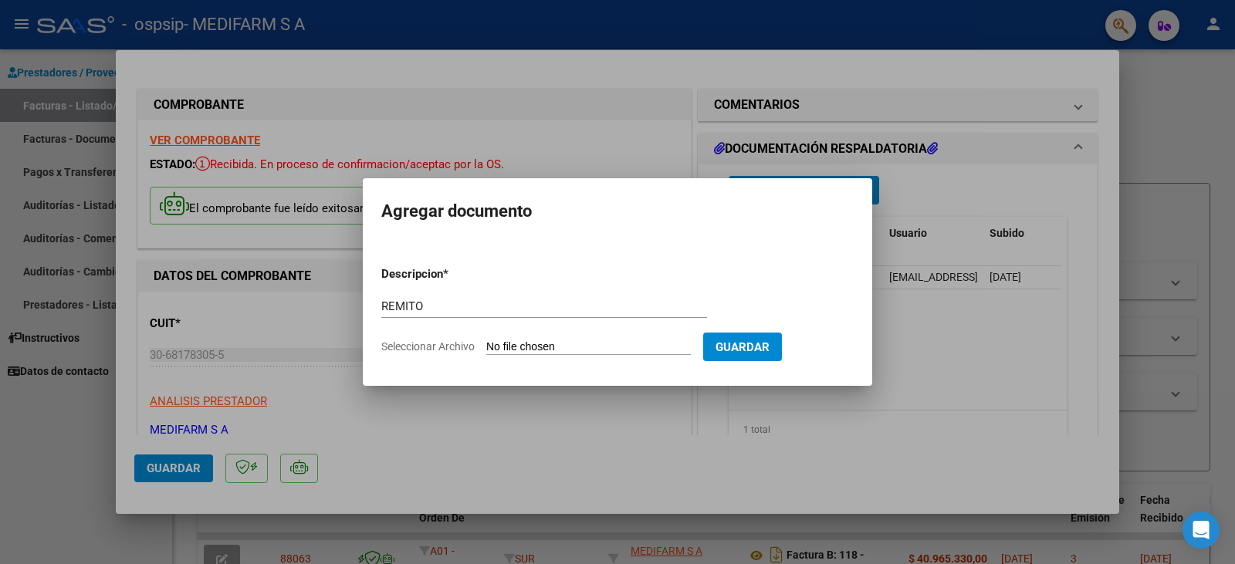
type input "C:\fakepath\80R02718775 - 6297.pdf"
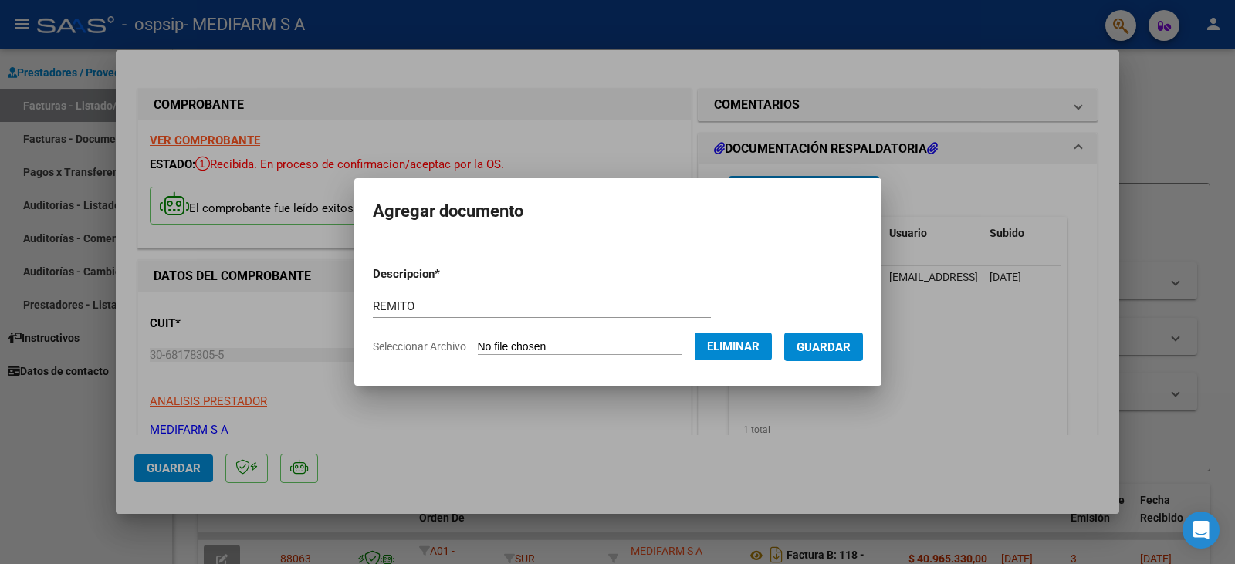
click at [833, 352] on span "Guardar" at bounding box center [824, 347] width 54 height 14
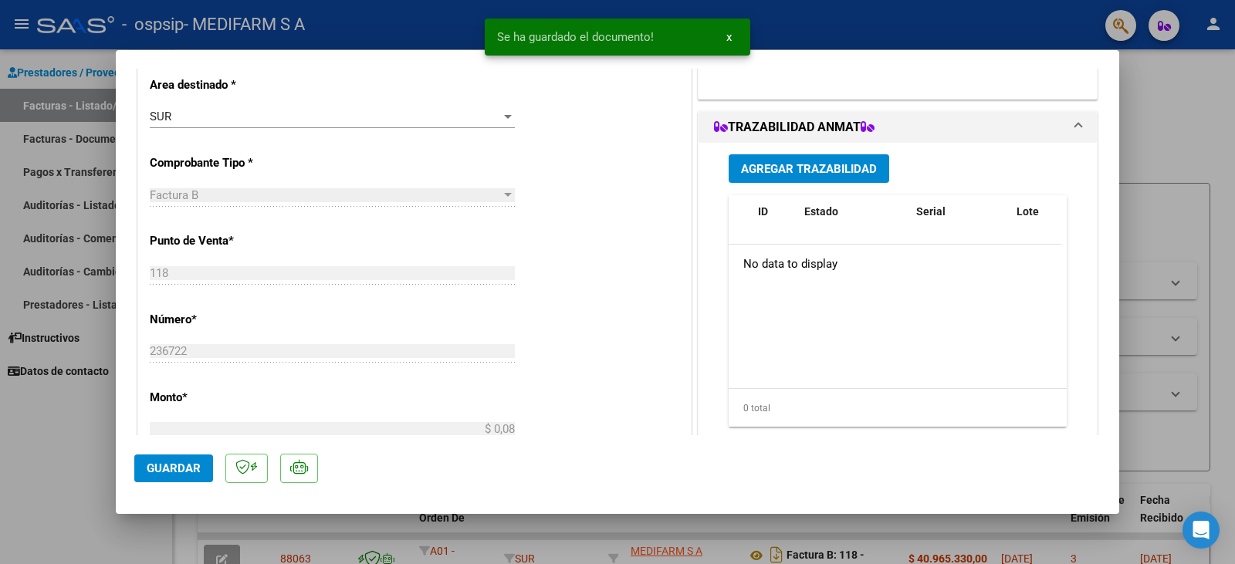
click at [789, 174] on span "Agregar Trazabilidad" at bounding box center [809, 169] width 136 height 14
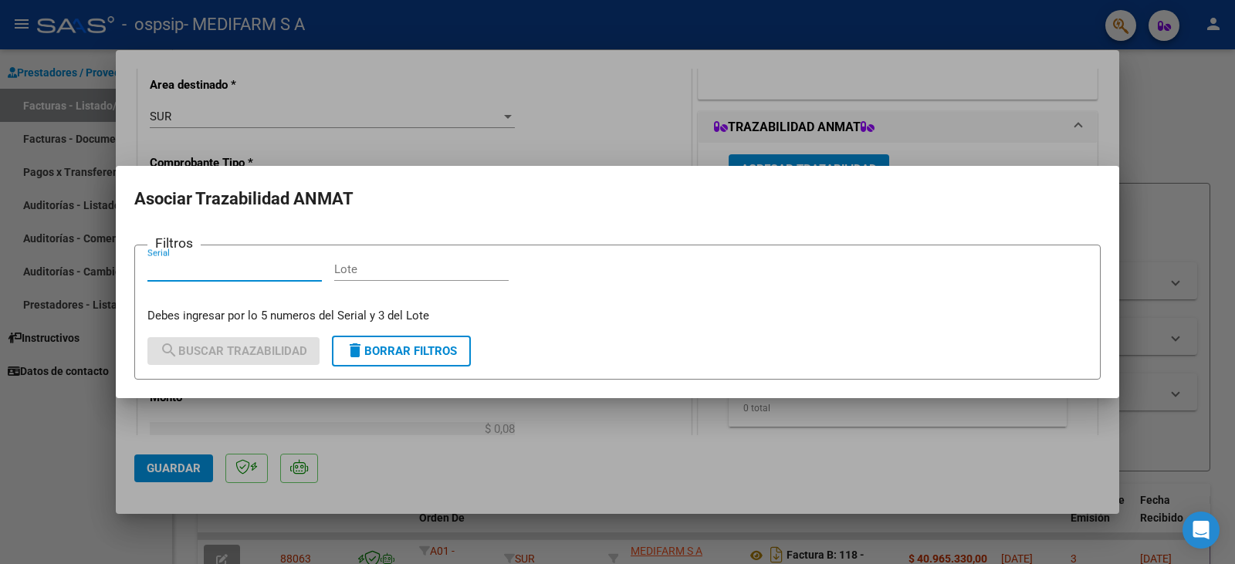
click at [369, 272] on input "Lote" at bounding box center [421, 269] width 174 height 14
paste input "1004927"
type input "1004927"
click at [207, 275] on input "Serial" at bounding box center [234, 269] width 174 height 14
paste input "81120579"
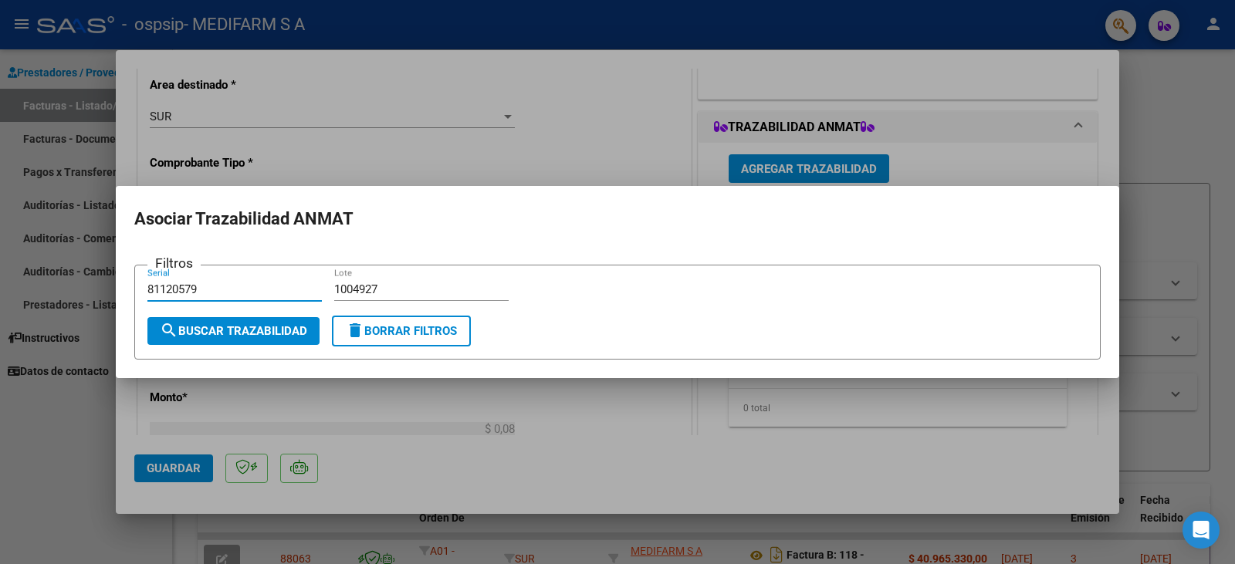
type input "81120579"
click at [271, 331] on span "search Buscar Trazabilidad" at bounding box center [233, 331] width 147 height 14
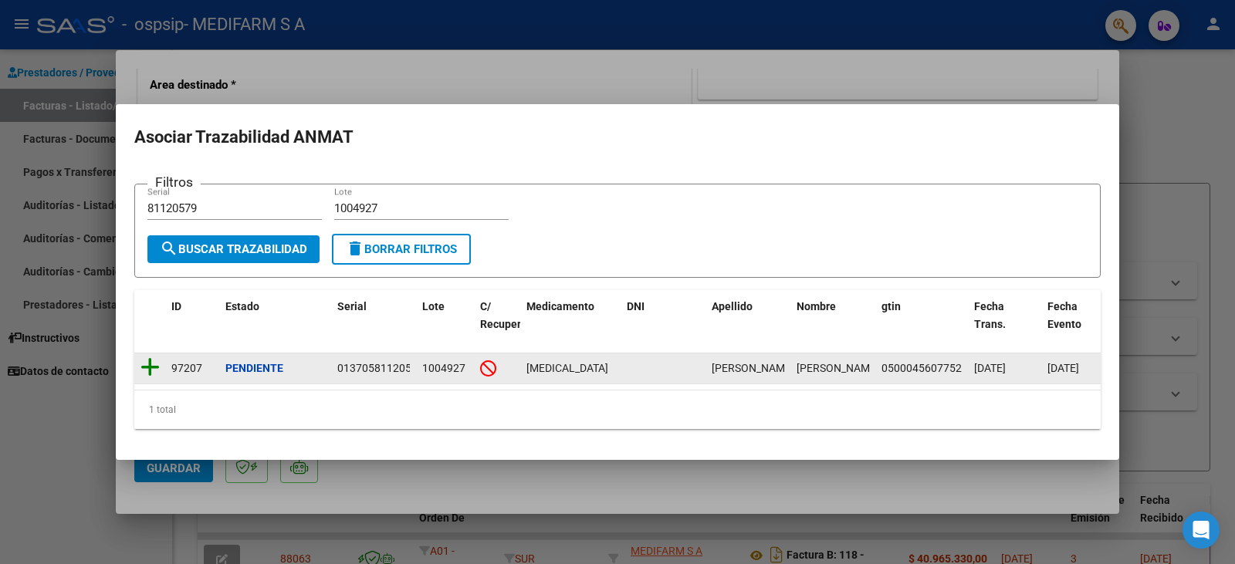
click at [146, 370] on icon at bounding box center [149, 368] width 19 height 22
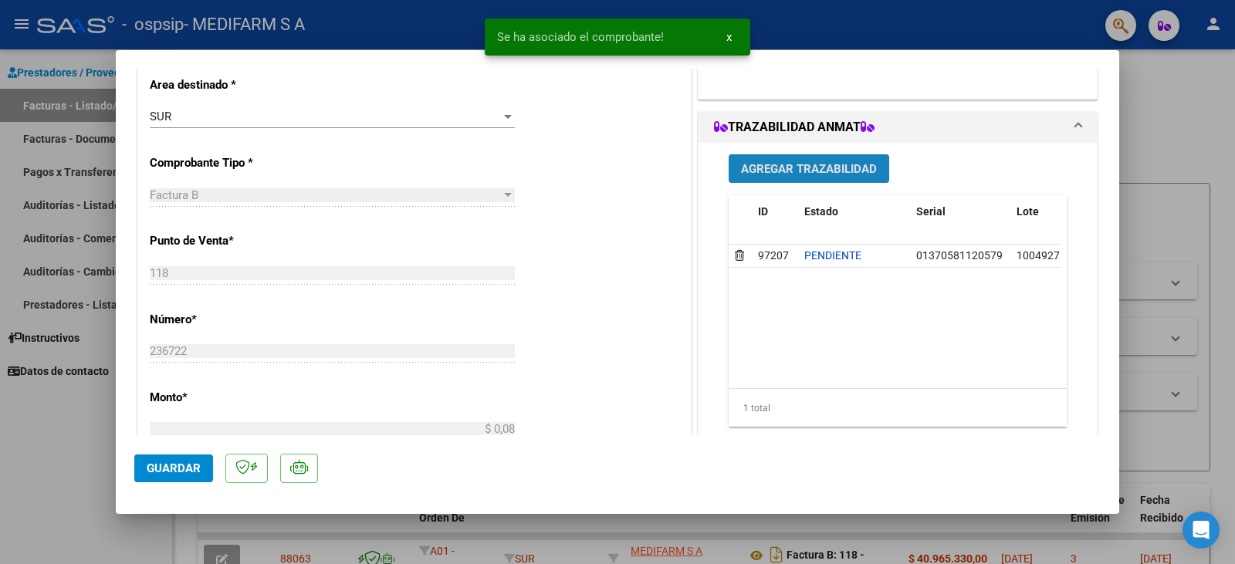
click at [748, 174] on span "Agregar Trazabilidad" at bounding box center [809, 169] width 136 height 14
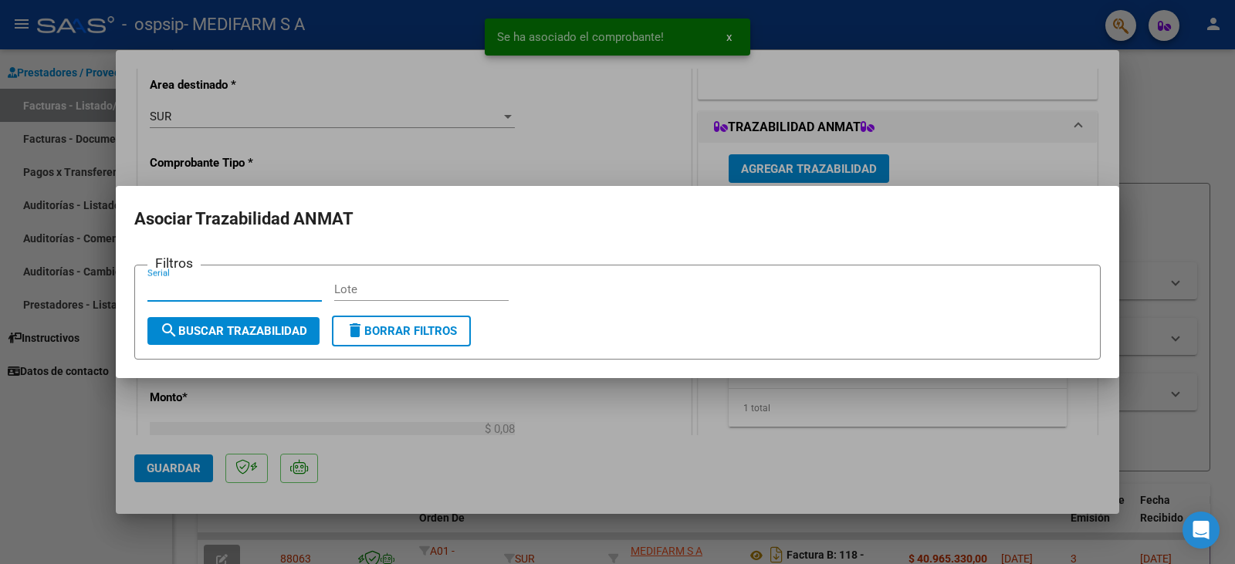
click at [373, 300] on div "Lote" at bounding box center [421, 289] width 174 height 23
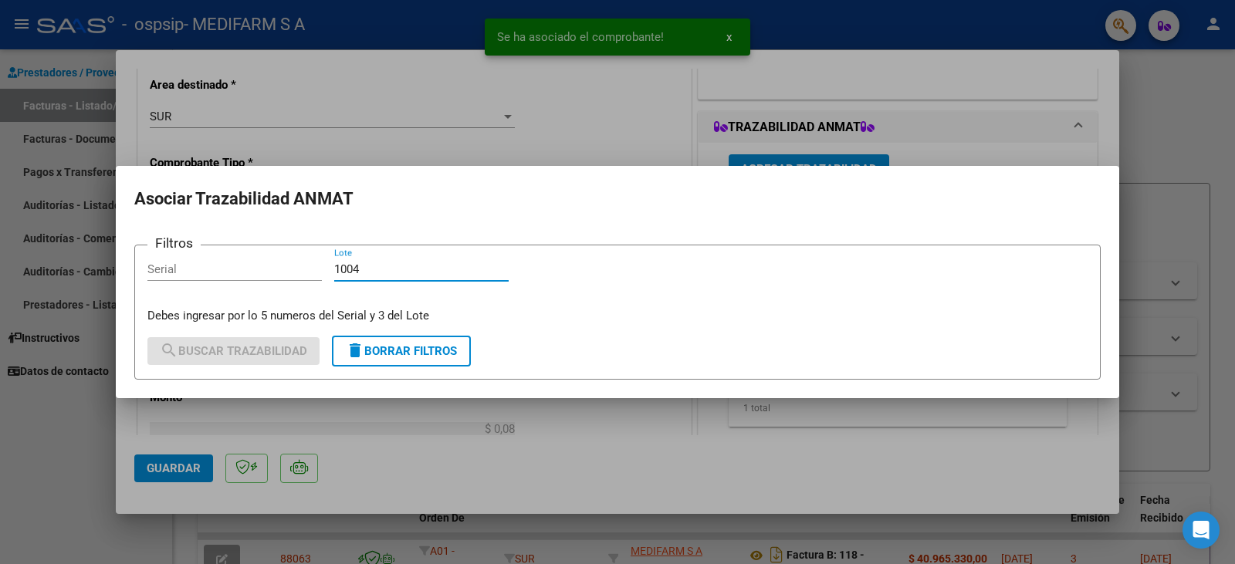
type input "1004"
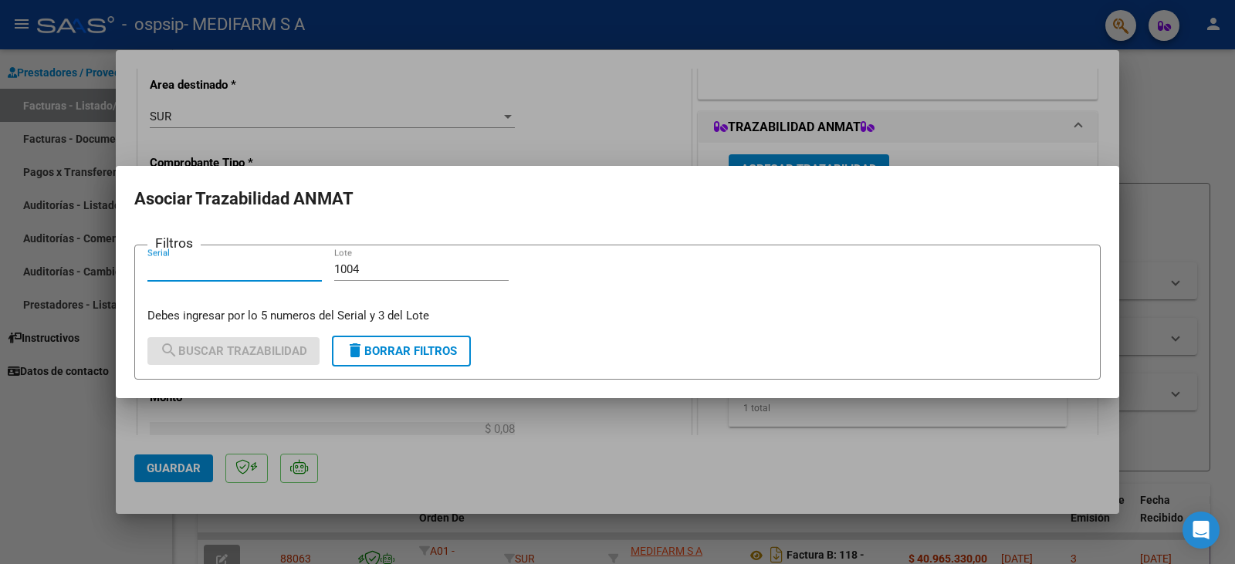
paste input "7146751036"
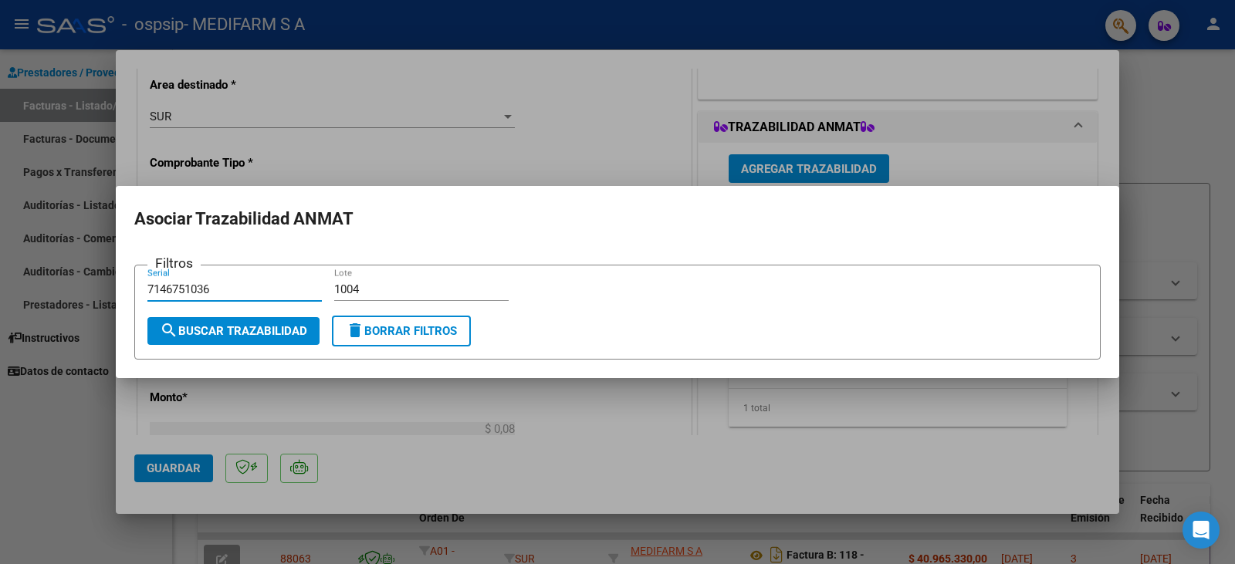
type input "7146751036"
click at [261, 328] on span "search Buscar Trazabilidad" at bounding box center [233, 331] width 147 height 14
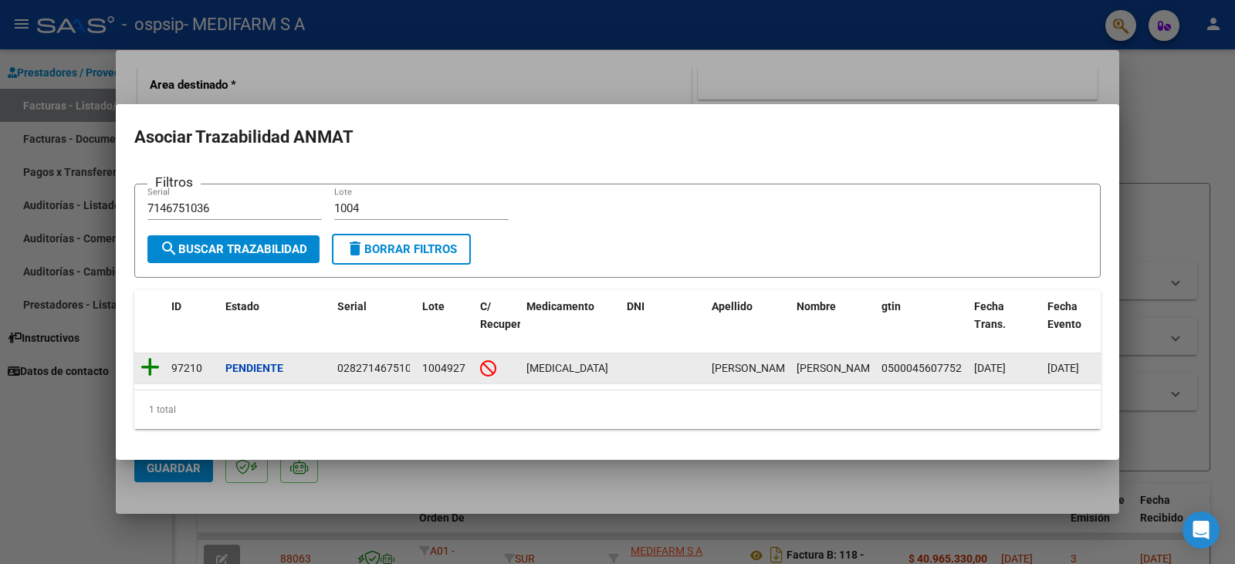
click at [151, 365] on icon at bounding box center [149, 368] width 19 height 22
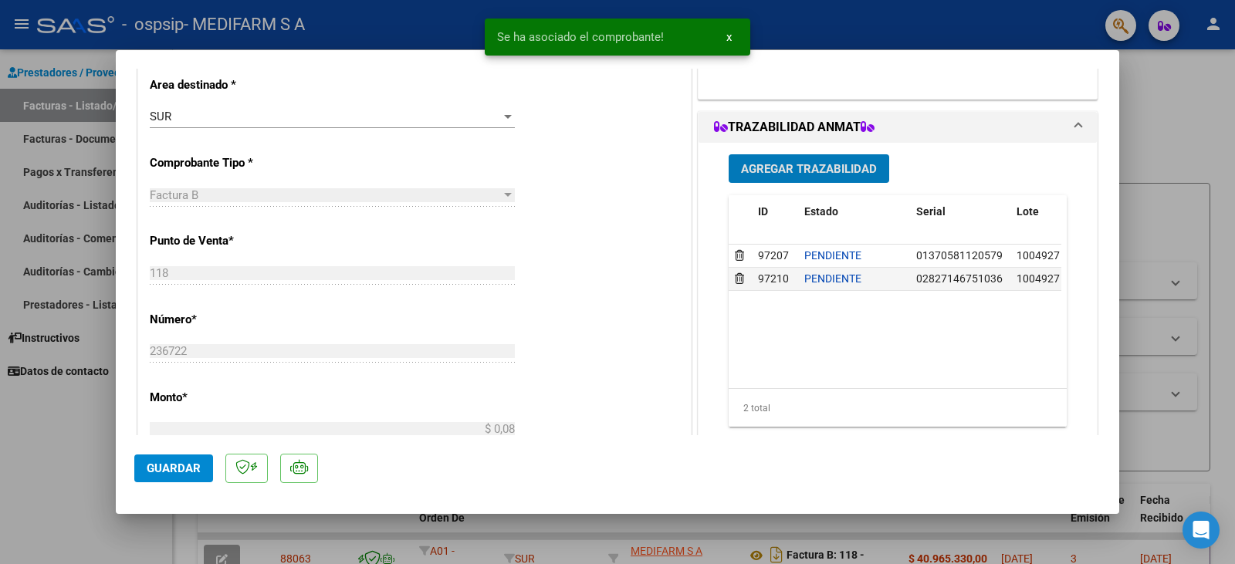
click at [776, 172] on span "Agregar Trazabilidad" at bounding box center [809, 169] width 136 height 14
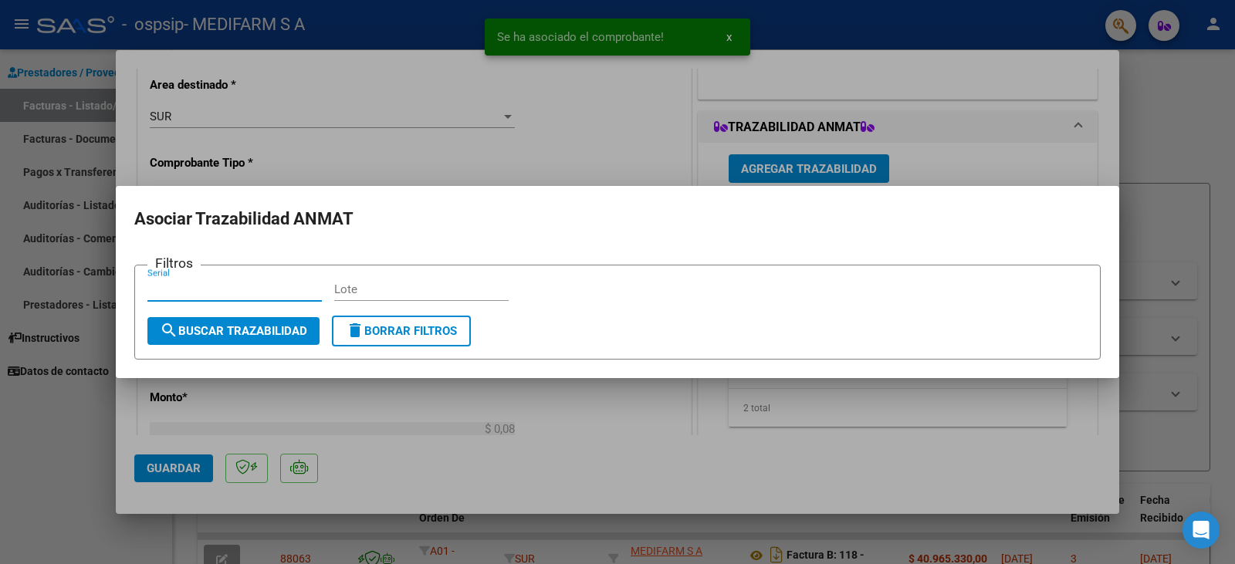
click at [362, 287] on input "Lote" at bounding box center [421, 290] width 174 height 14
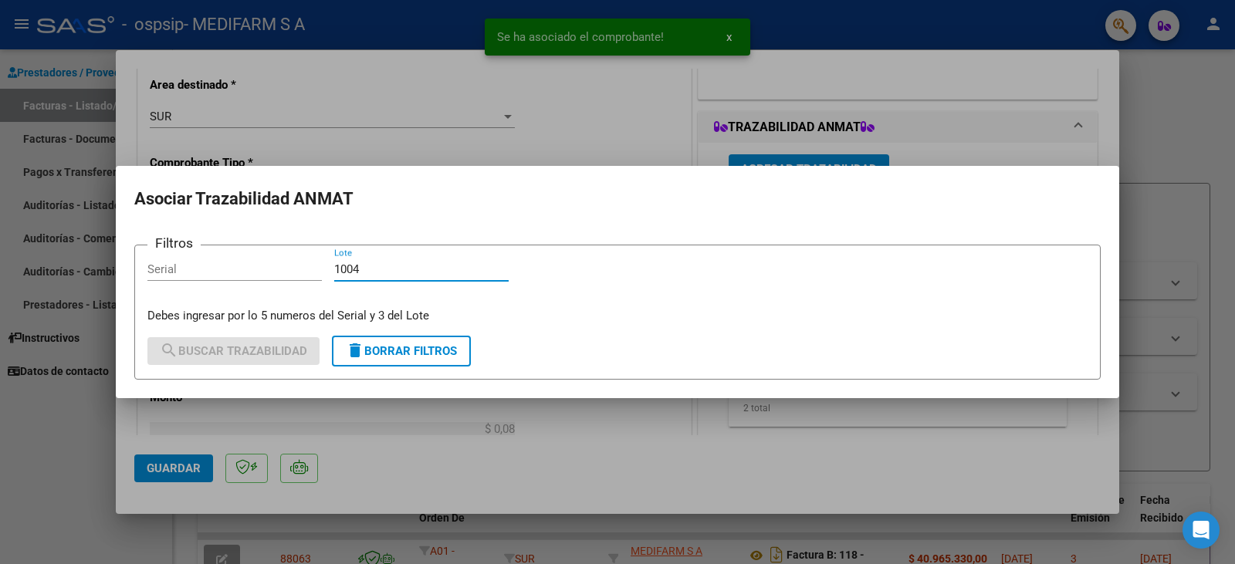
type input "1004"
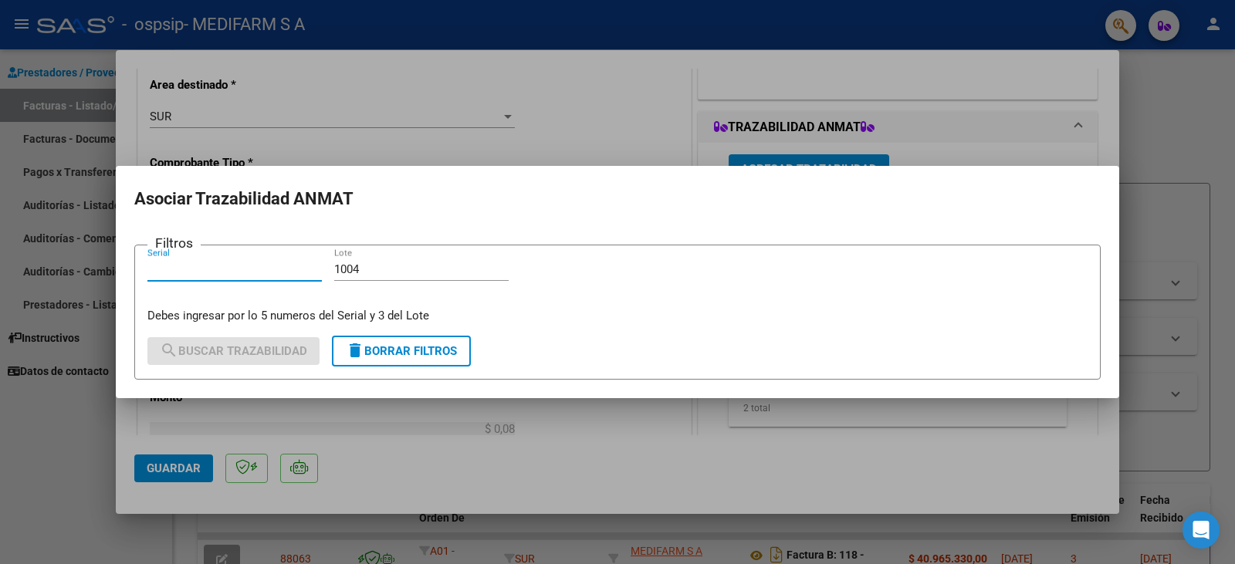
paste input "8016131"
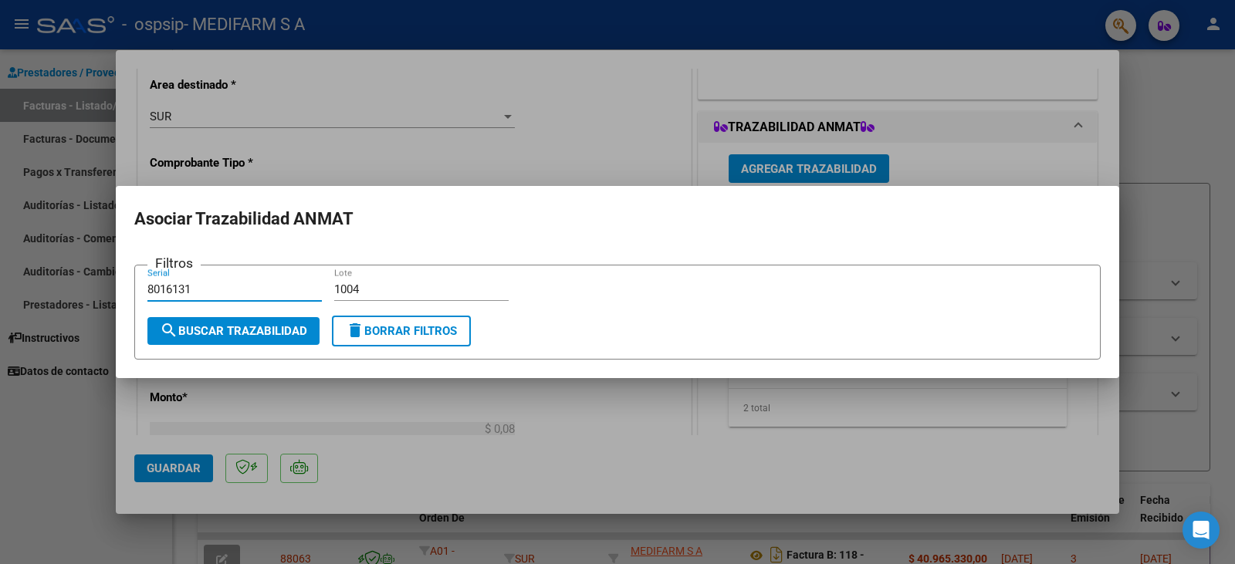
type input "8016131"
click at [237, 333] on span "search Buscar Trazabilidad" at bounding box center [233, 331] width 147 height 14
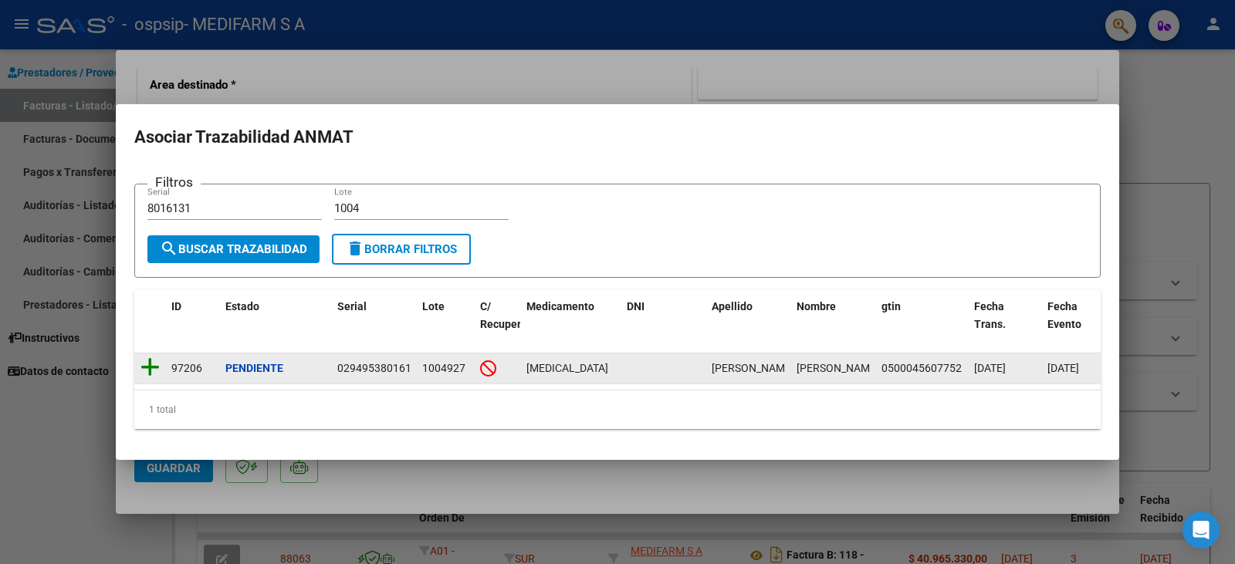
click at [144, 364] on icon at bounding box center [149, 368] width 19 height 22
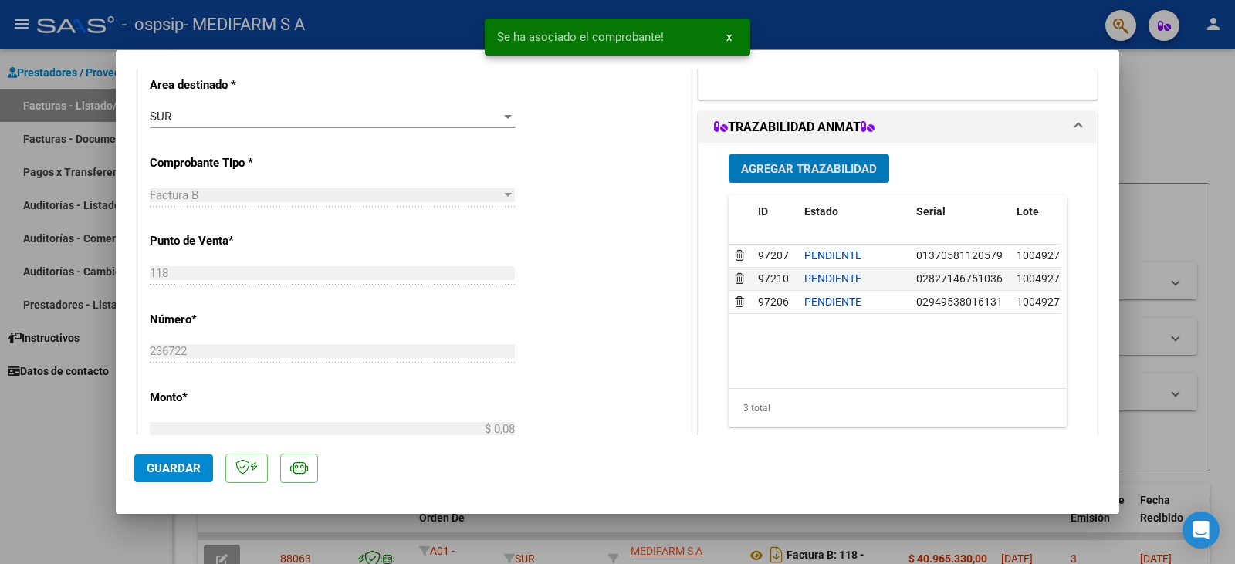
click at [744, 185] on div "Agregar Trazabilidad ID Estado Serial Lote C/ Rec Apellido Nombre DNI Medicamen…" at bounding box center [897, 297] width 361 height 308
click at [753, 174] on span "Agregar Trazabilidad" at bounding box center [809, 169] width 136 height 14
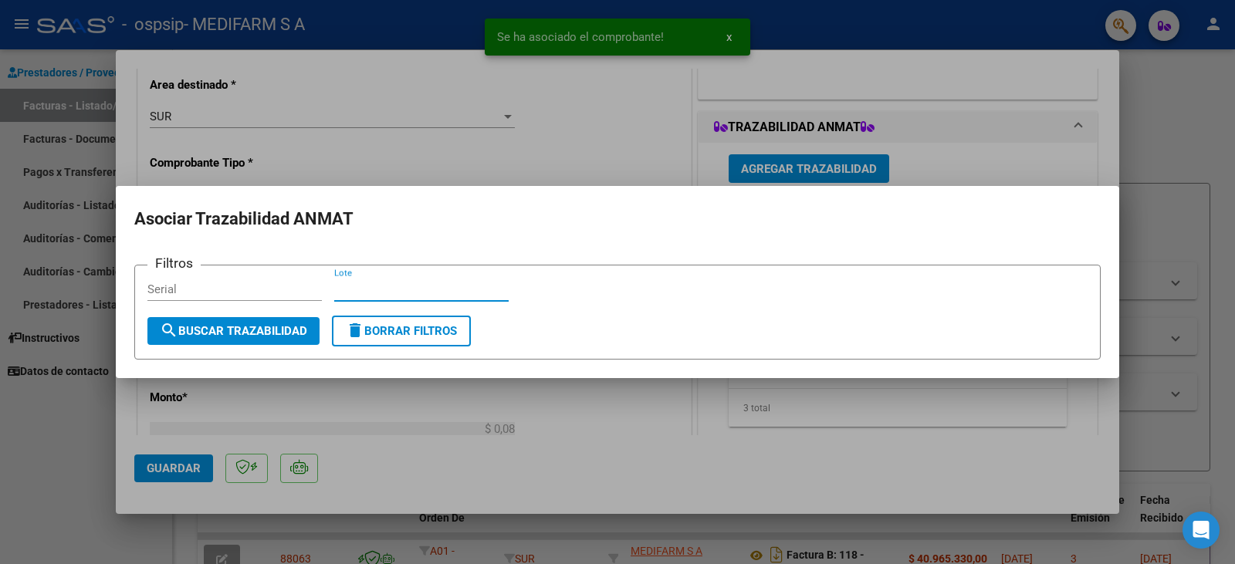
click at [398, 289] on input "Lote" at bounding box center [421, 290] width 174 height 14
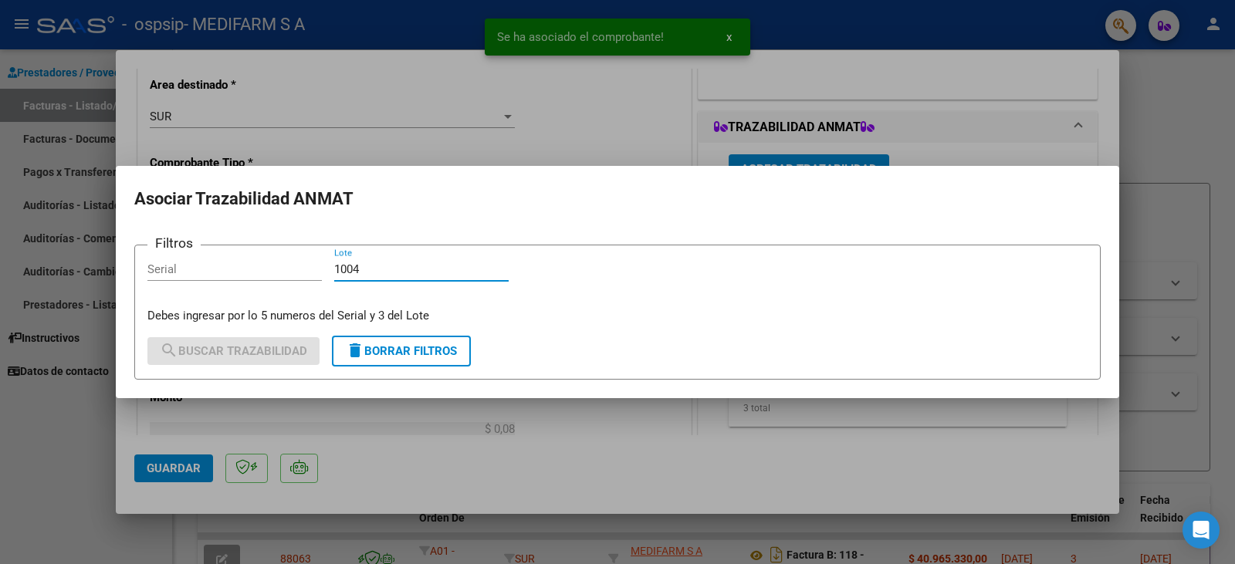
type input "1004"
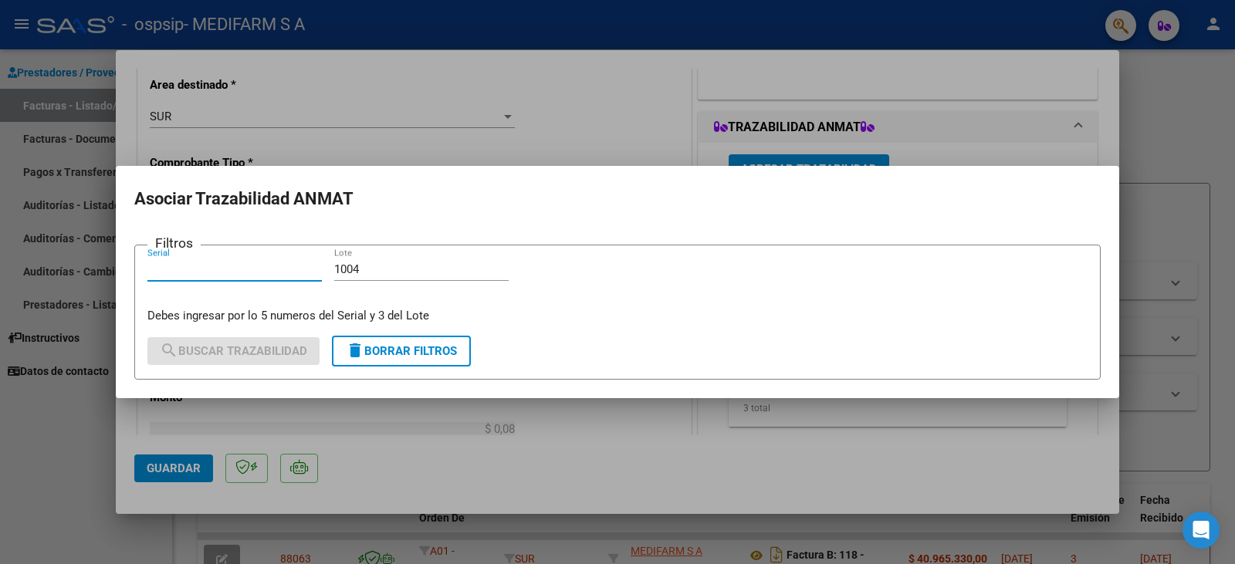
paste input "833913"
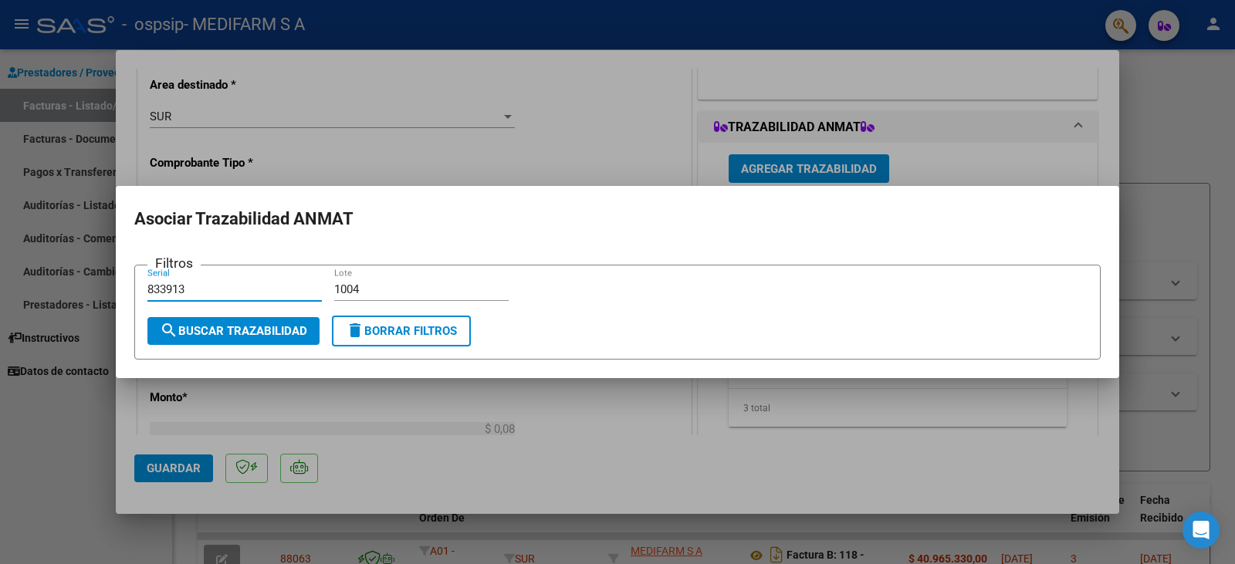
type input "833913"
click at [259, 330] on span "search Buscar Trazabilidad" at bounding box center [233, 331] width 147 height 14
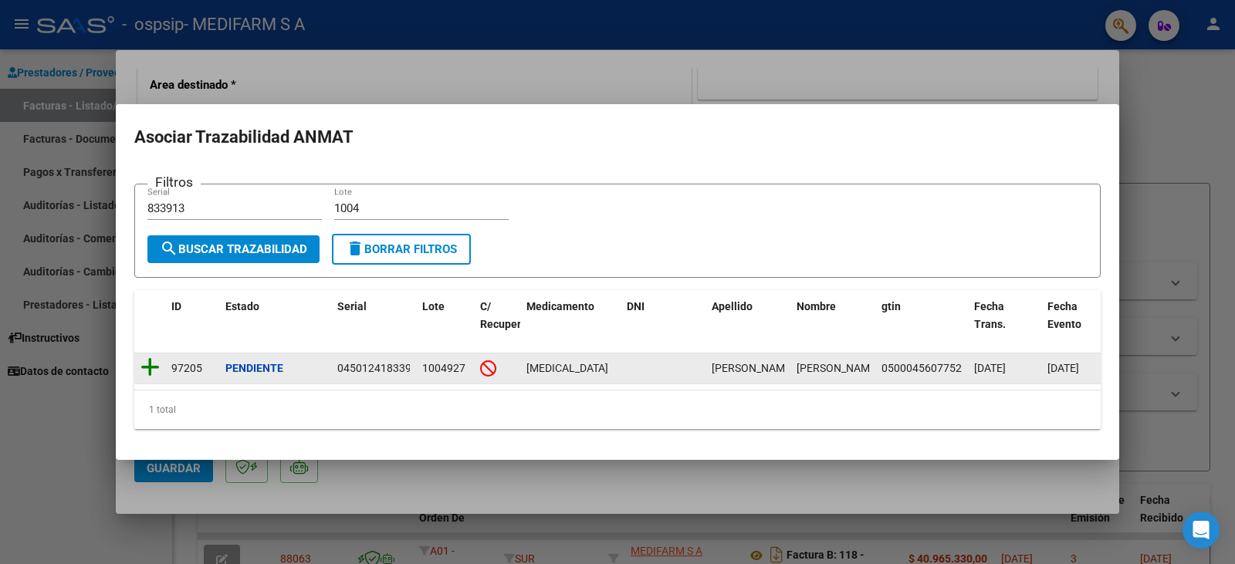
click at [153, 357] on icon at bounding box center [149, 368] width 19 height 22
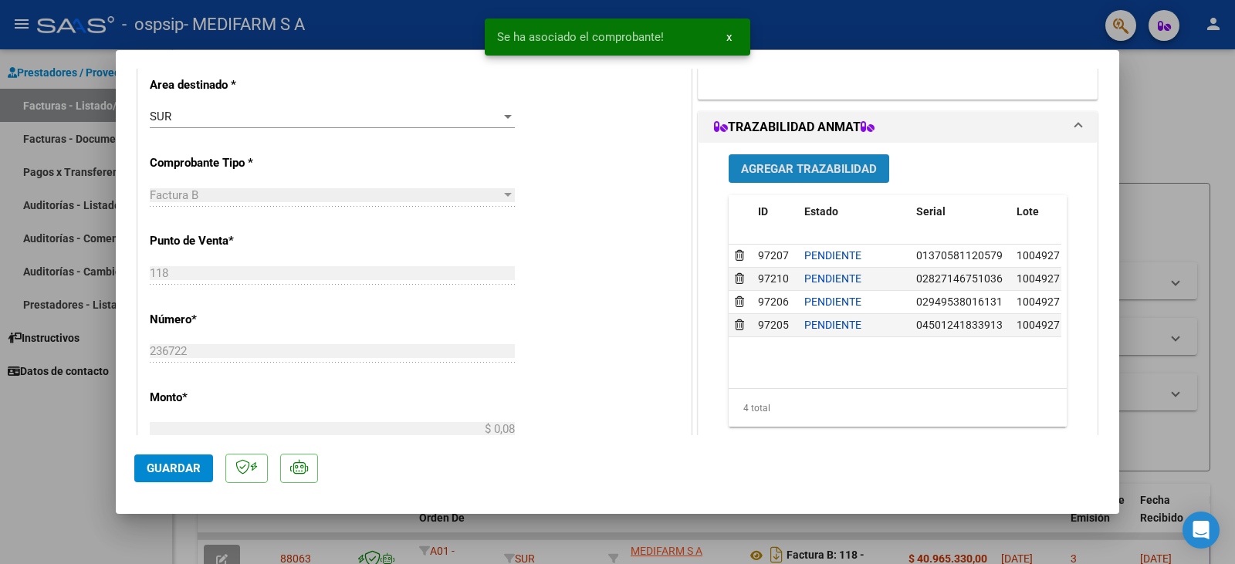
click at [792, 175] on span "Agregar Trazabilidad" at bounding box center [809, 169] width 136 height 14
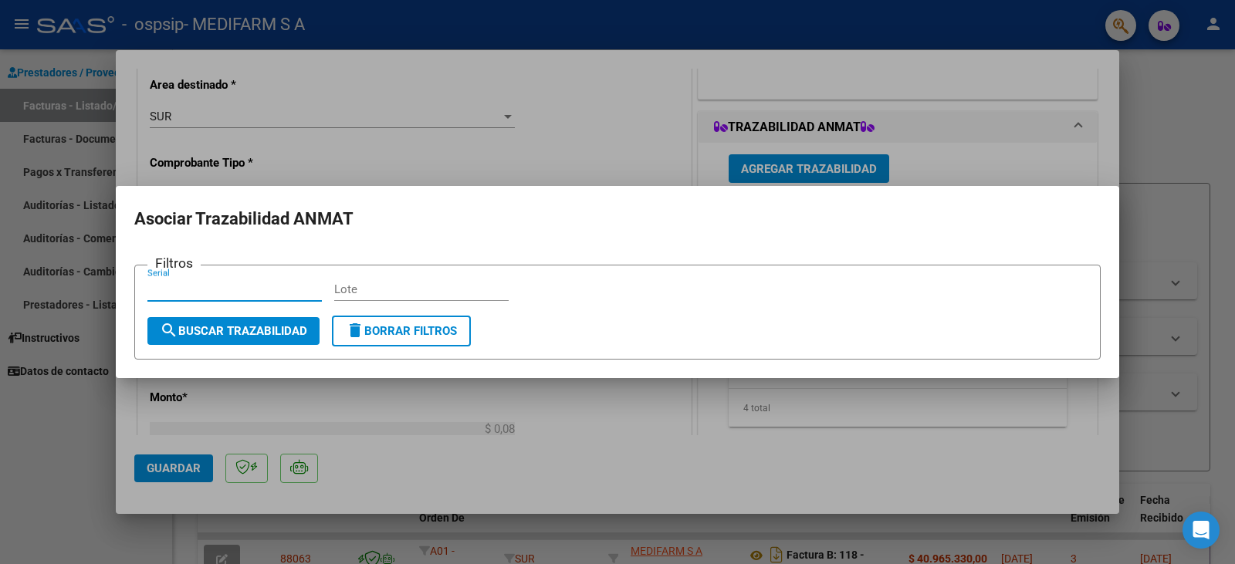
paste input "9443748"
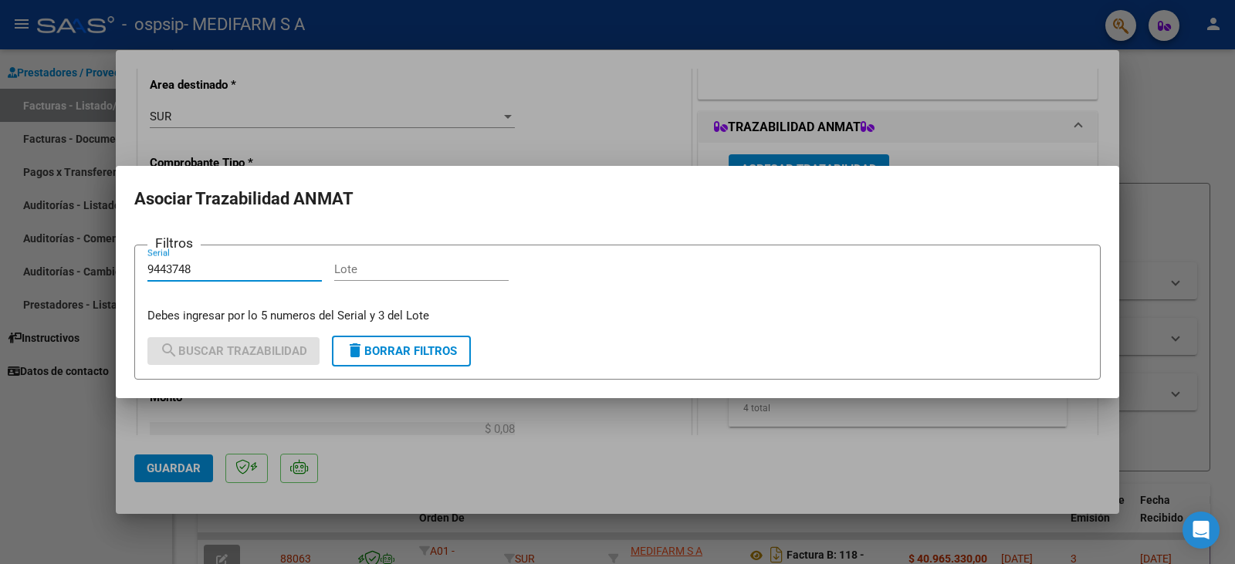
type input "9443748"
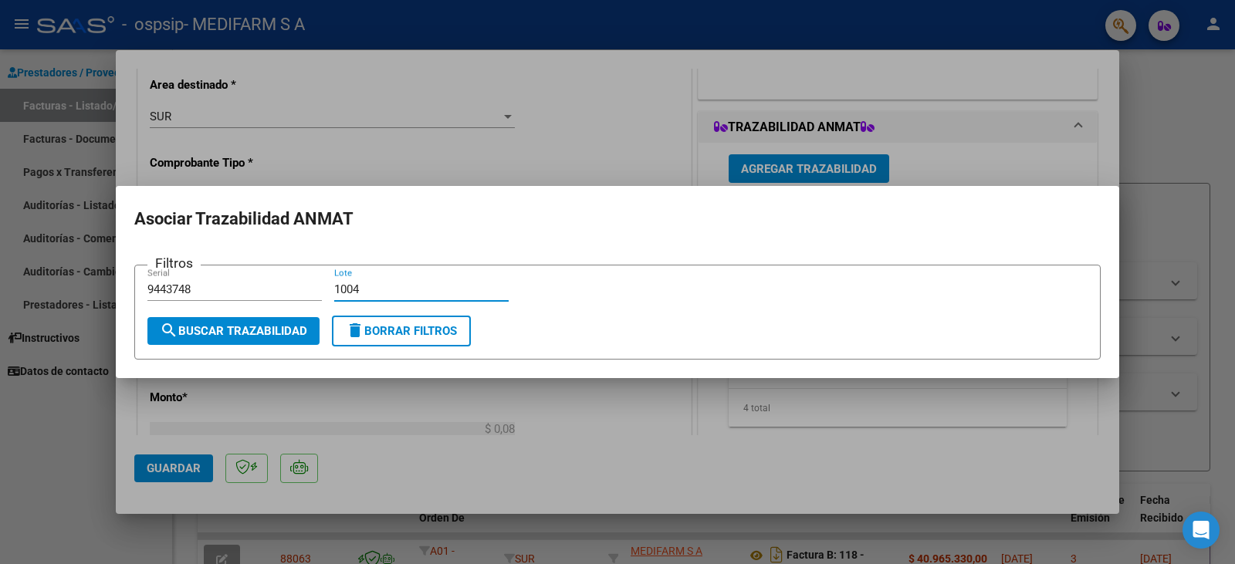
type input "1004"
click at [267, 333] on span "search Buscar Trazabilidad" at bounding box center [233, 331] width 147 height 14
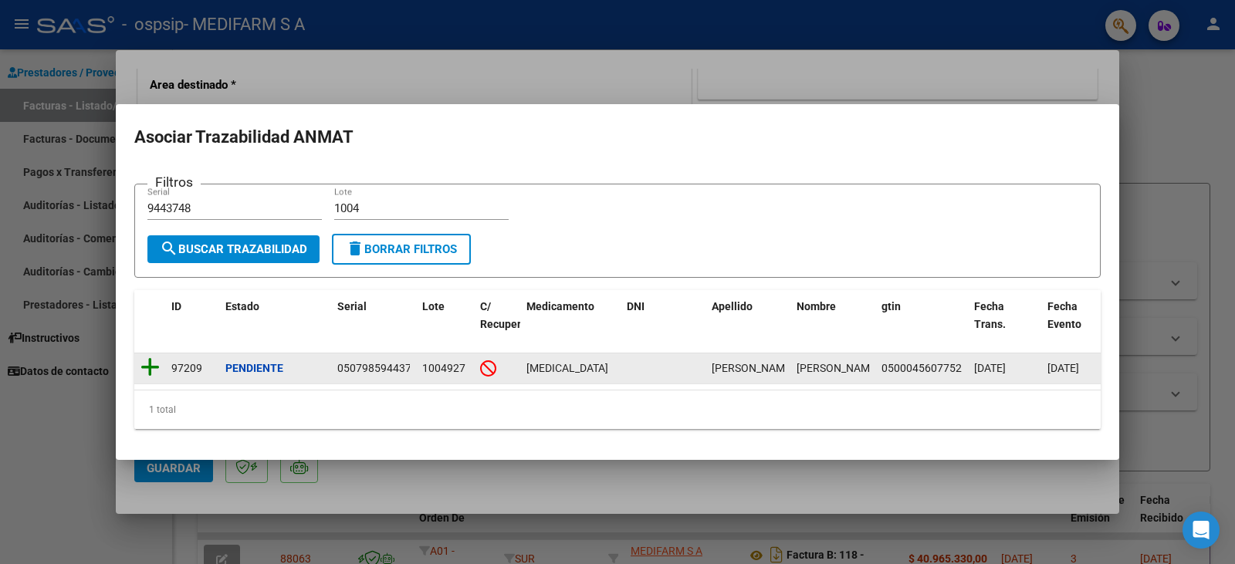
click at [146, 357] on icon at bounding box center [149, 368] width 19 height 22
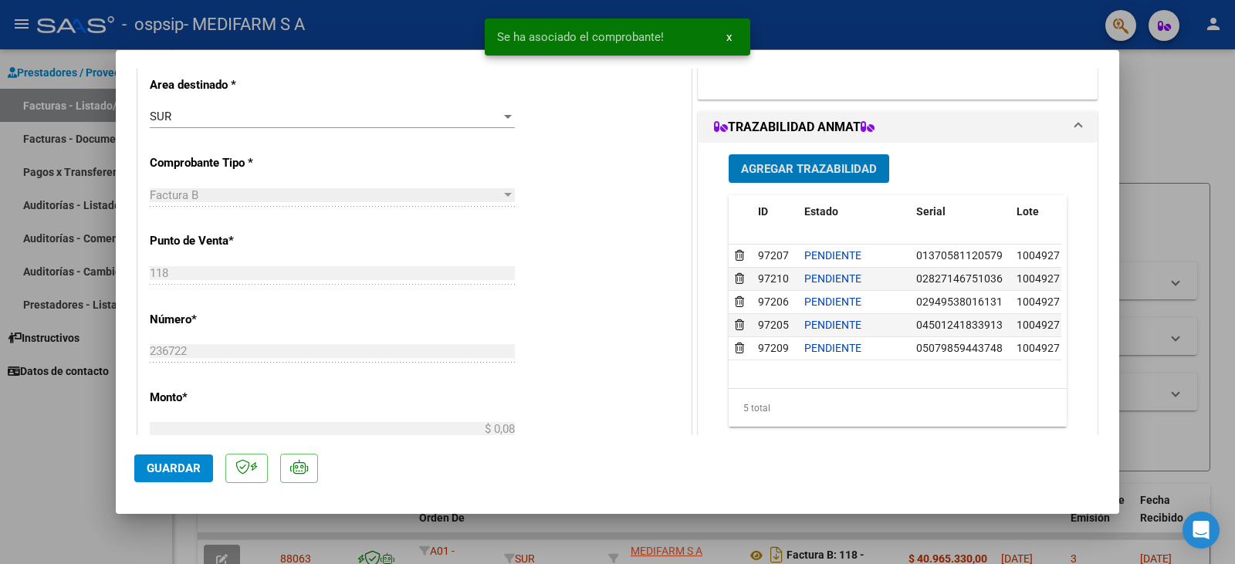
click at [819, 174] on span "Agregar Trazabilidad" at bounding box center [809, 169] width 136 height 14
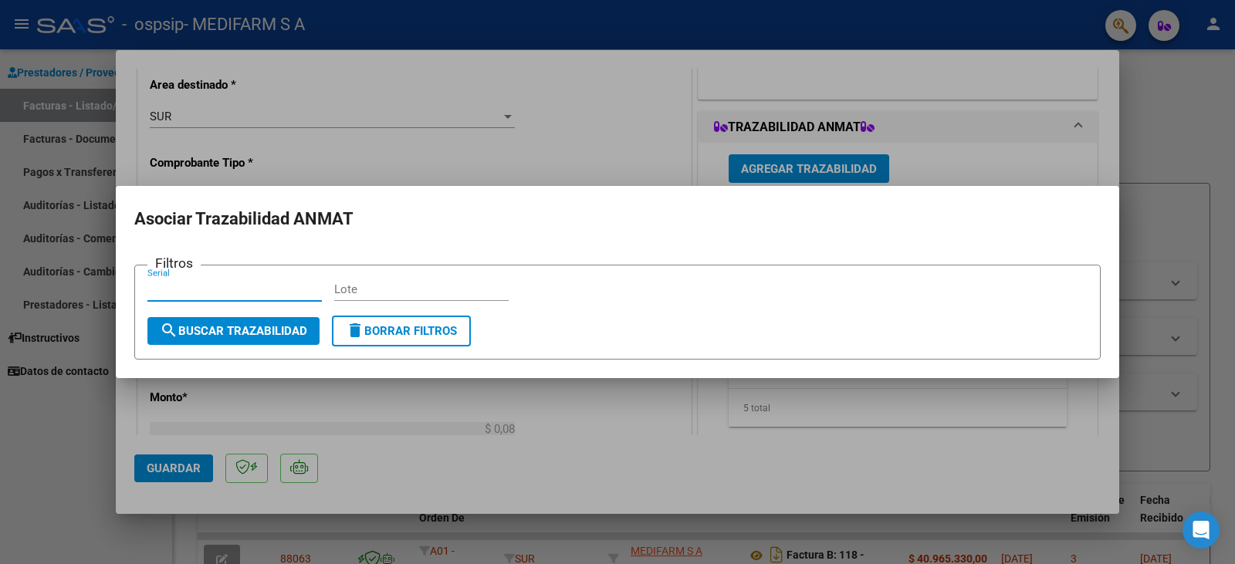
paste input "835637"
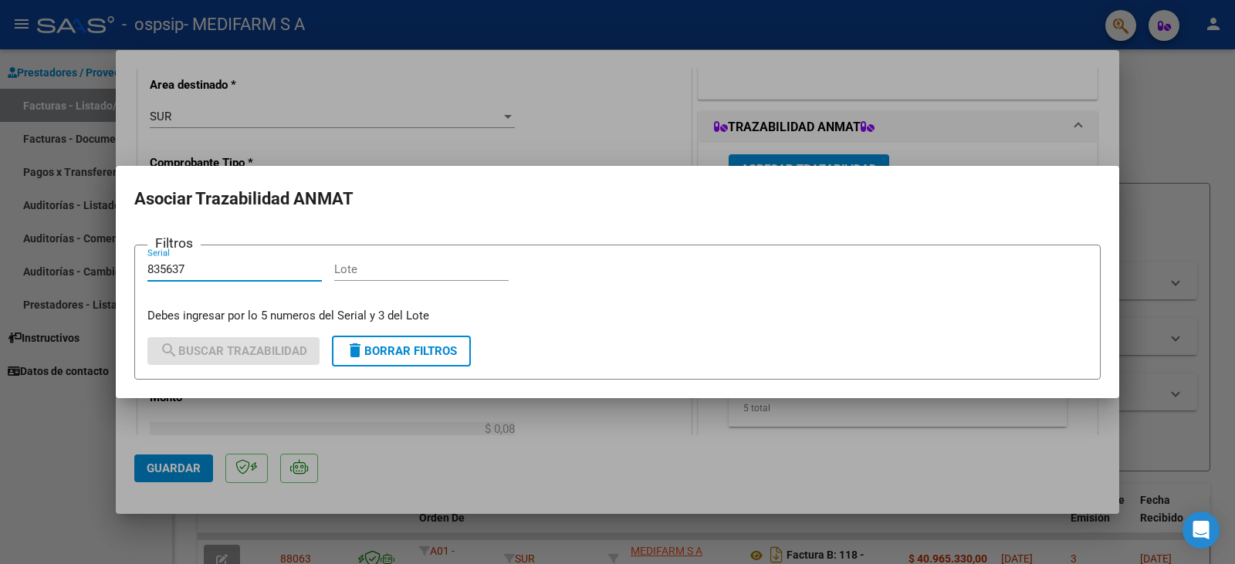
type input "835637"
click at [394, 269] on input "Lote" at bounding box center [421, 269] width 174 height 14
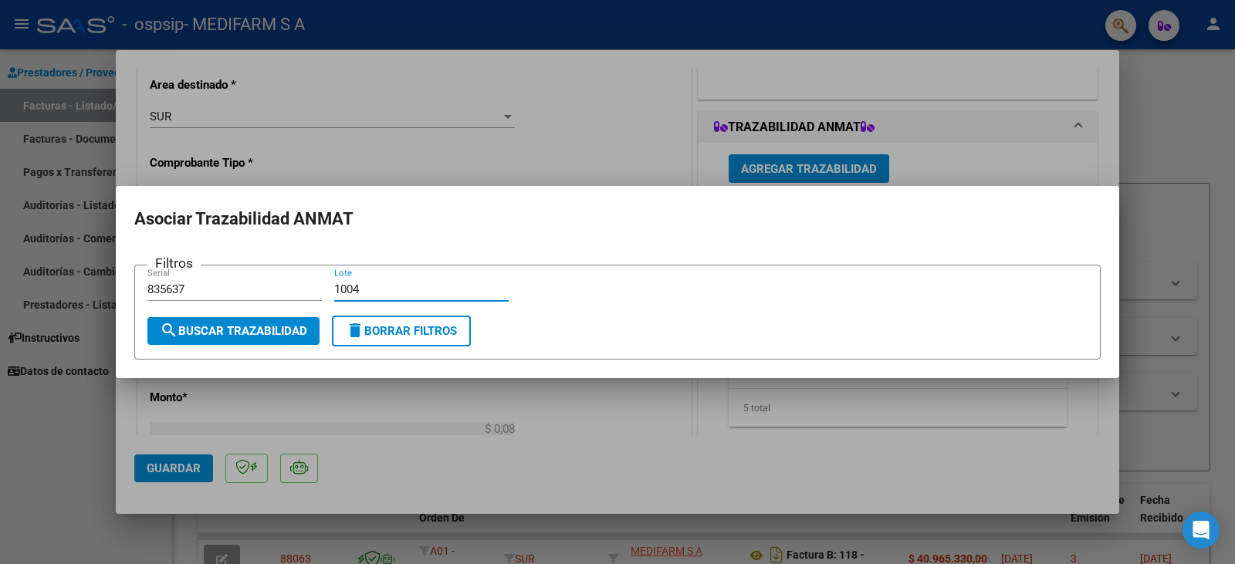
type input "1004"
click at [253, 343] on button "search Buscar Trazabilidad" at bounding box center [233, 331] width 172 height 28
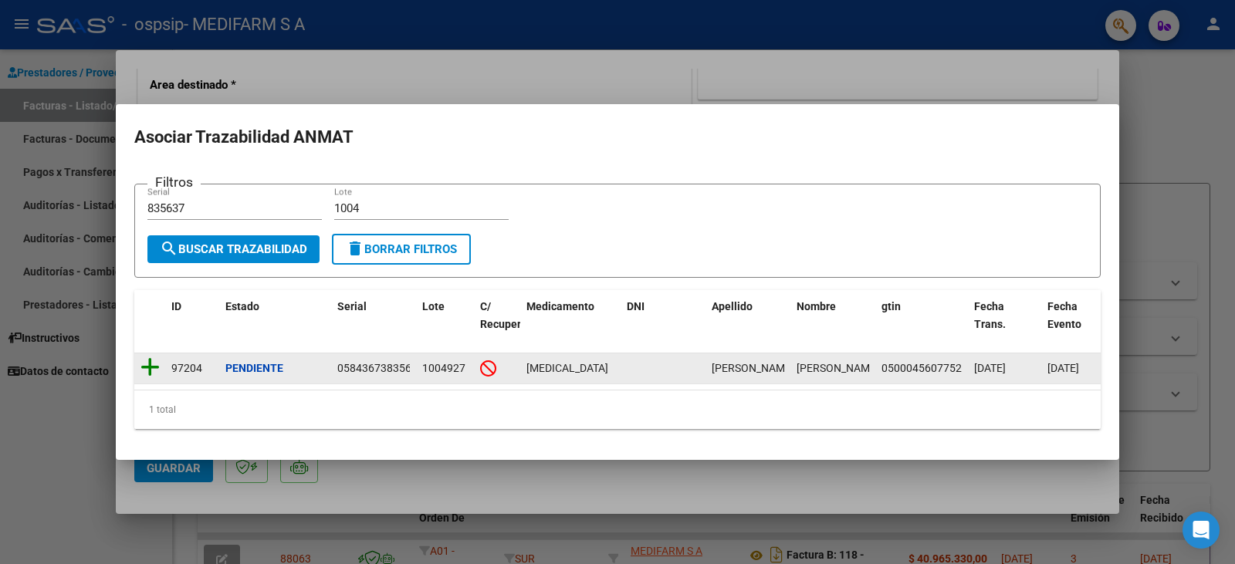
click at [150, 357] on icon at bounding box center [149, 368] width 19 height 22
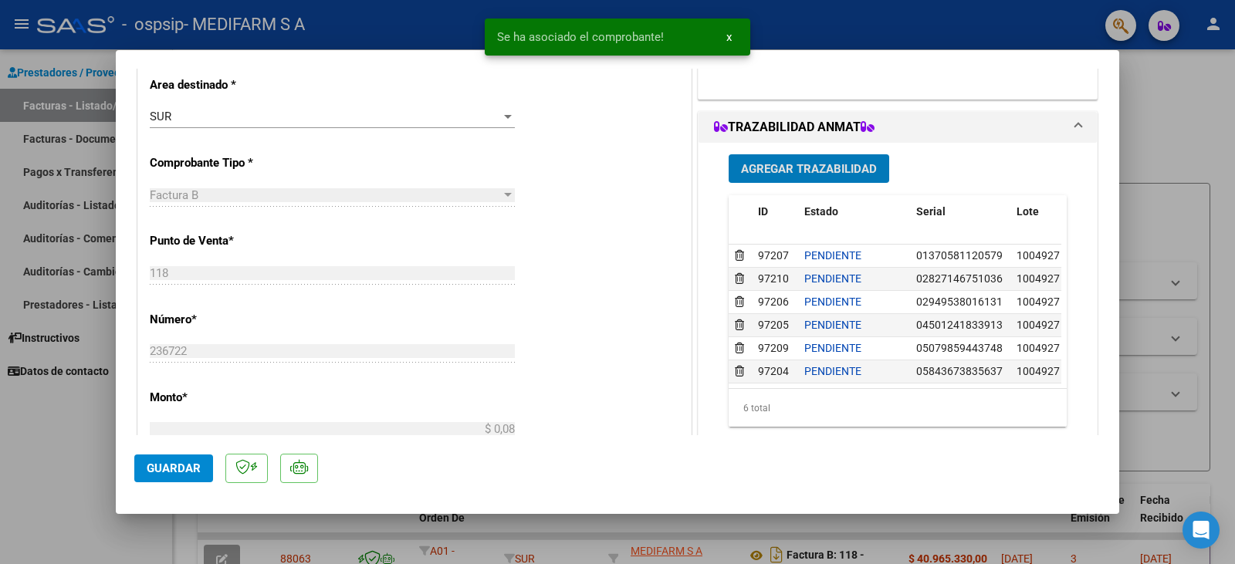
click at [815, 171] on span "Agregar Trazabilidad" at bounding box center [809, 169] width 136 height 14
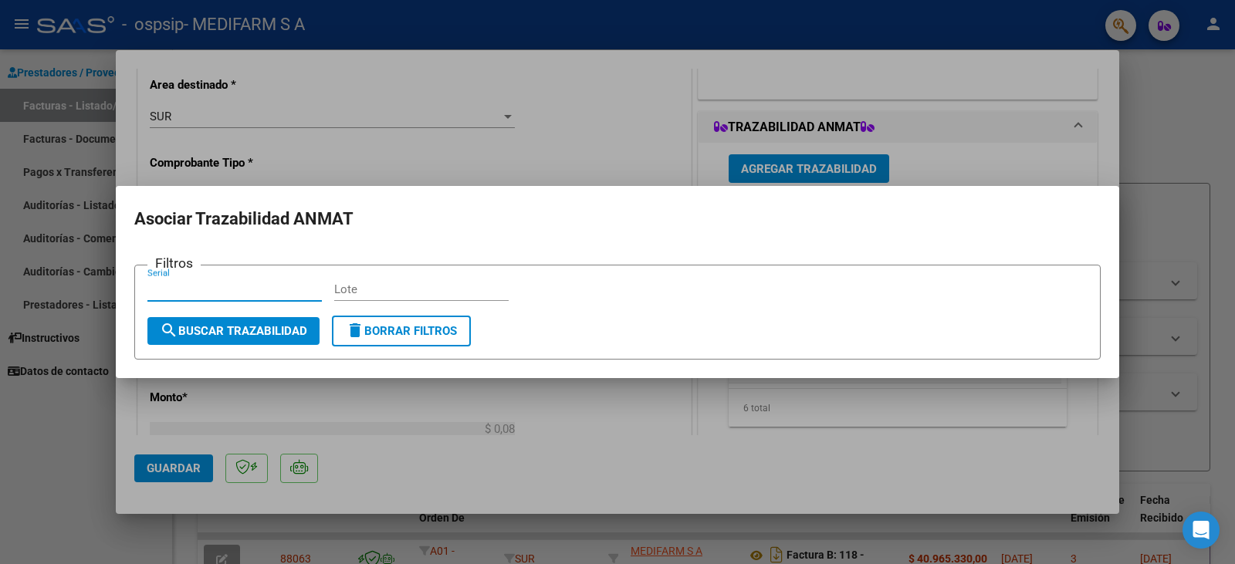
paste input "2681777"
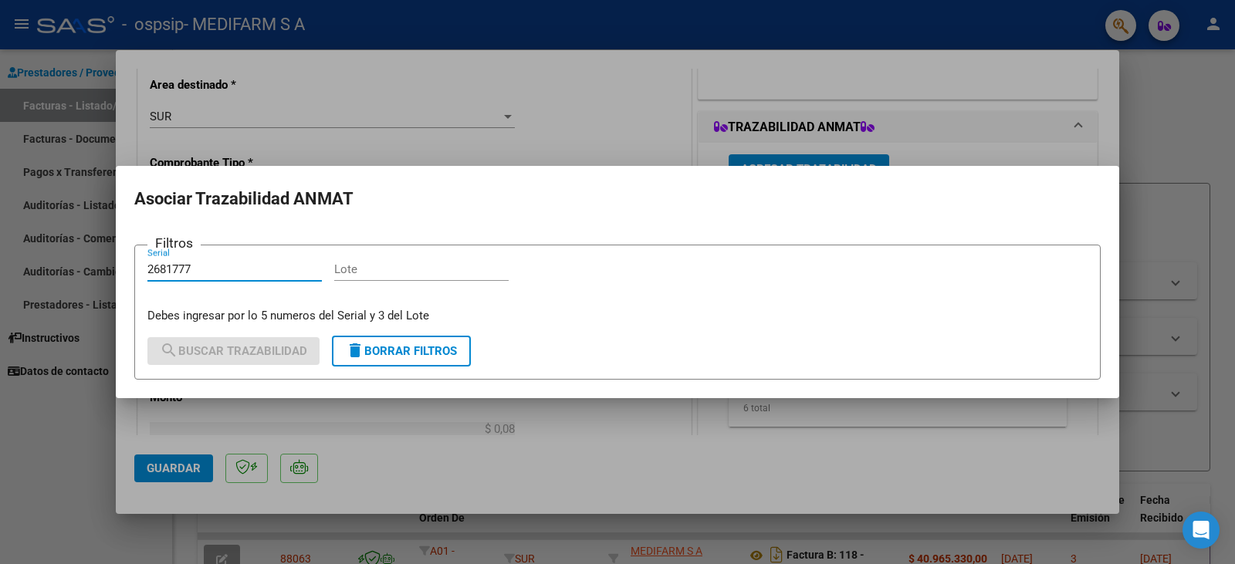
type input "2681777"
click at [359, 270] on input "Lote" at bounding box center [421, 269] width 174 height 14
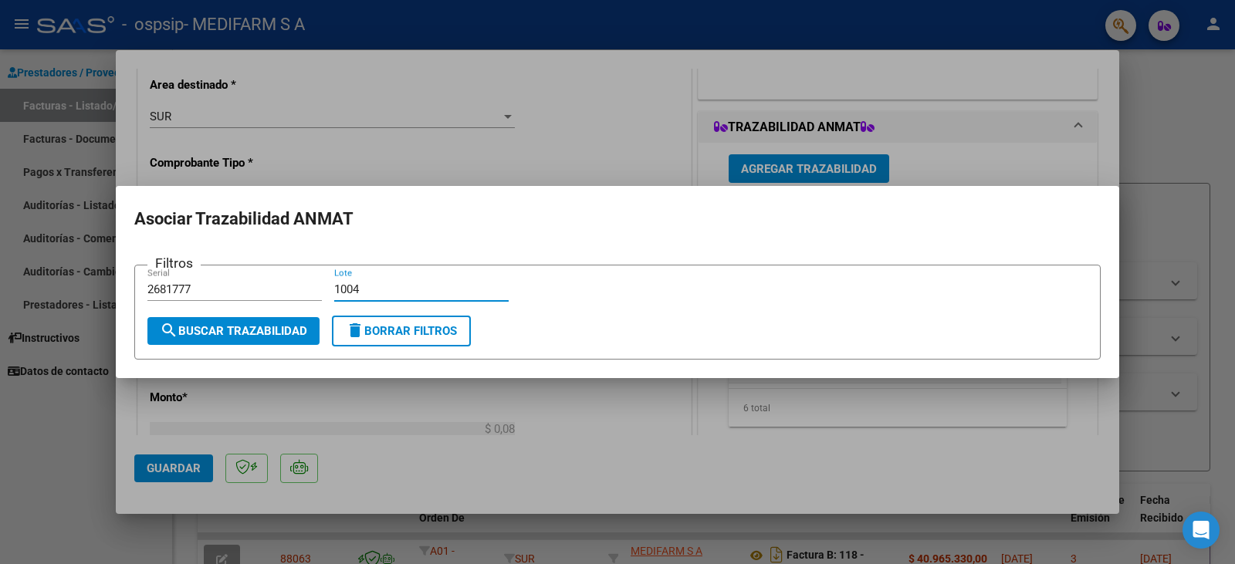
type input "1004"
click at [274, 328] on span "search Buscar Trazabilidad" at bounding box center [233, 331] width 147 height 14
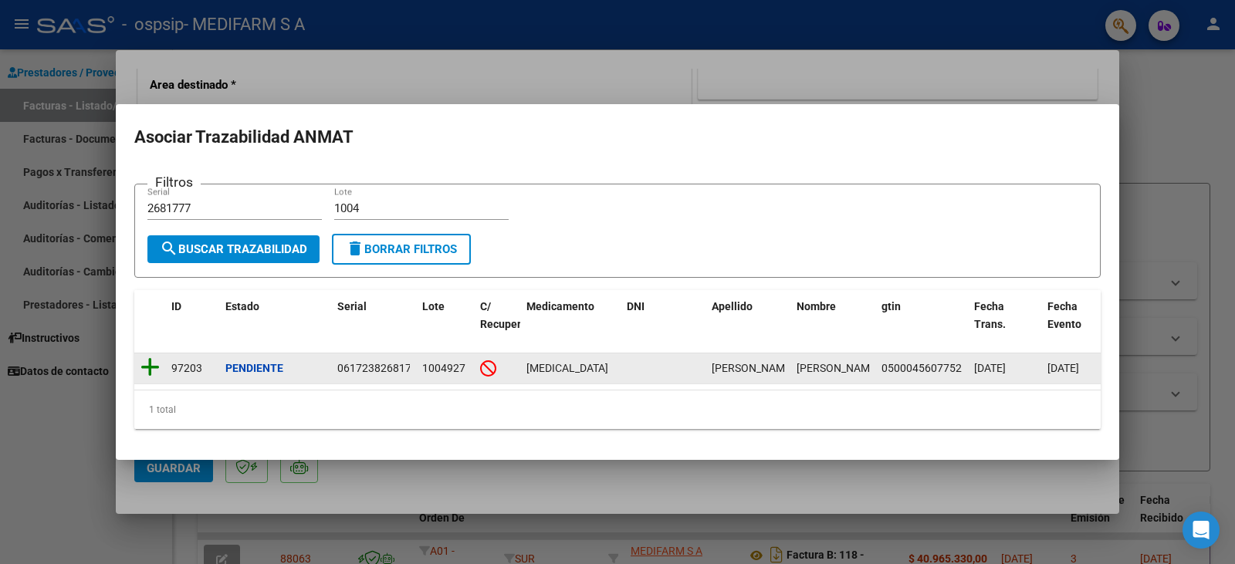
click at [152, 362] on icon at bounding box center [149, 368] width 19 height 22
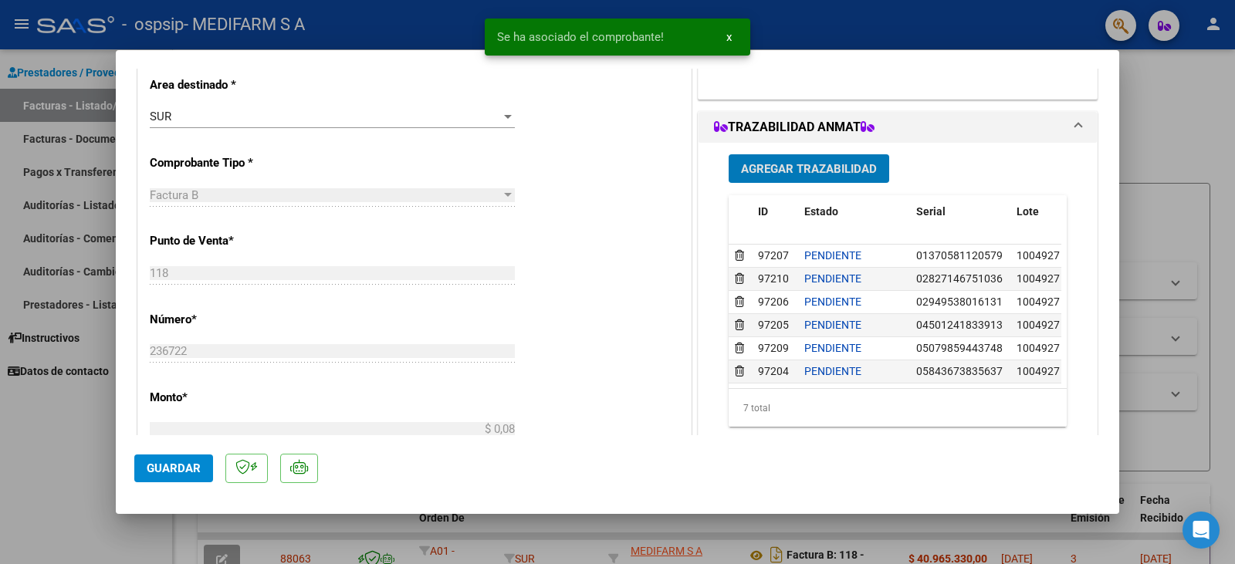
click at [767, 167] on span "Agregar Trazabilidad" at bounding box center [809, 169] width 136 height 14
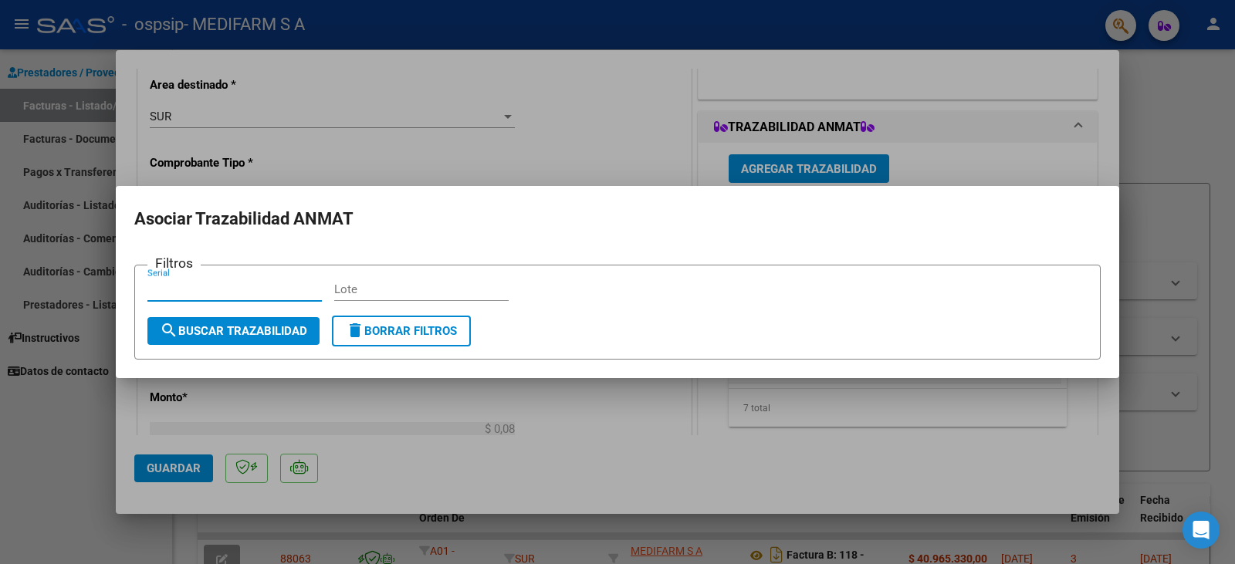
click at [384, 290] on input "Lote" at bounding box center [421, 290] width 174 height 14
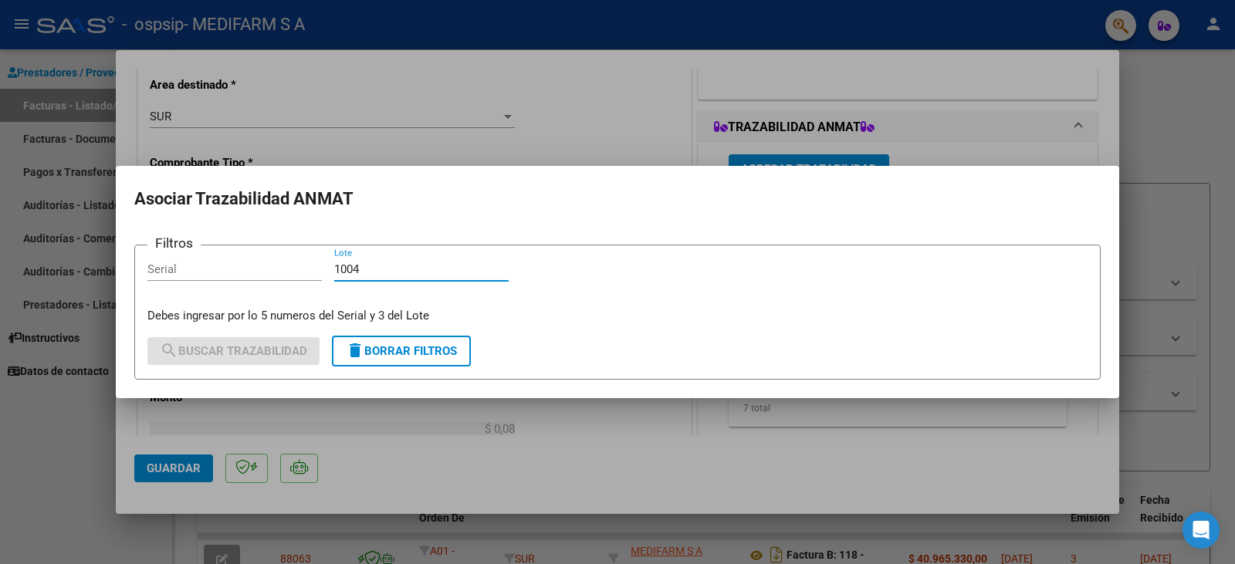
type input "1004"
click at [282, 271] on input "Serial" at bounding box center [234, 269] width 174 height 14
paste input "88385087"
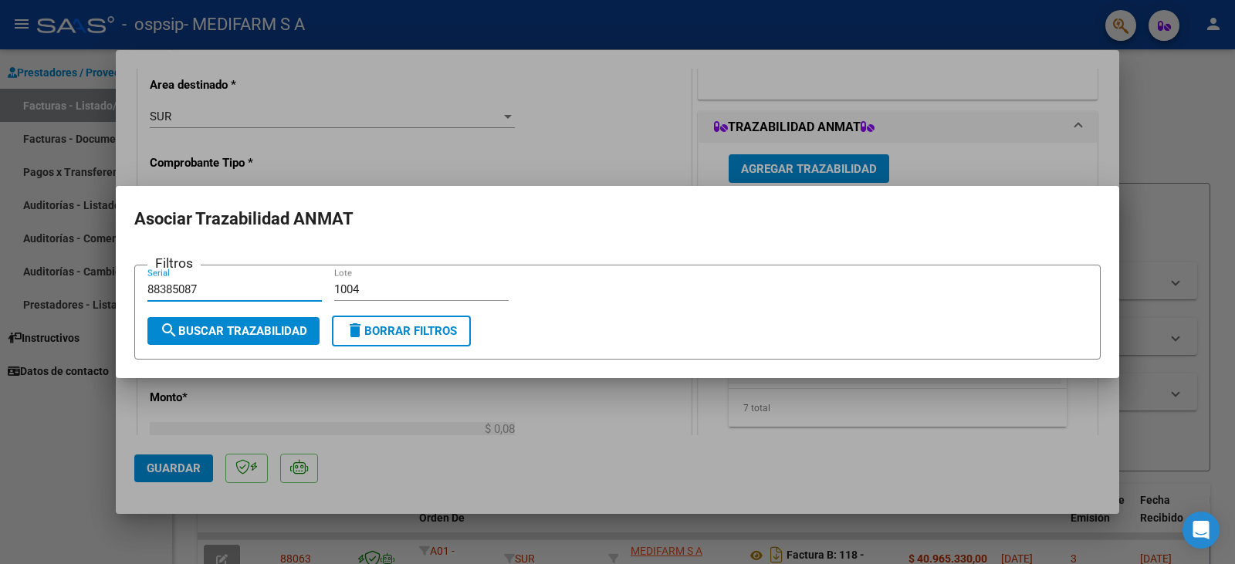
type input "88385087"
click at [251, 338] on button "search Buscar Trazabilidad" at bounding box center [233, 331] width 172 height 28
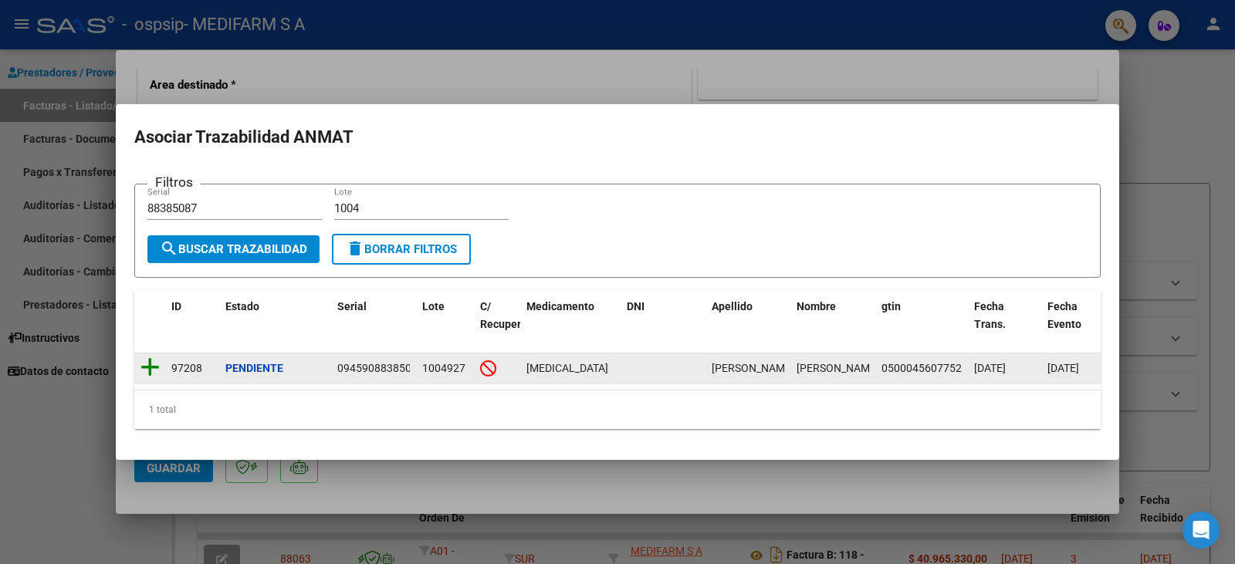
click at [140, 358] on icon at bounding box center [149, 368] width 19 height 22
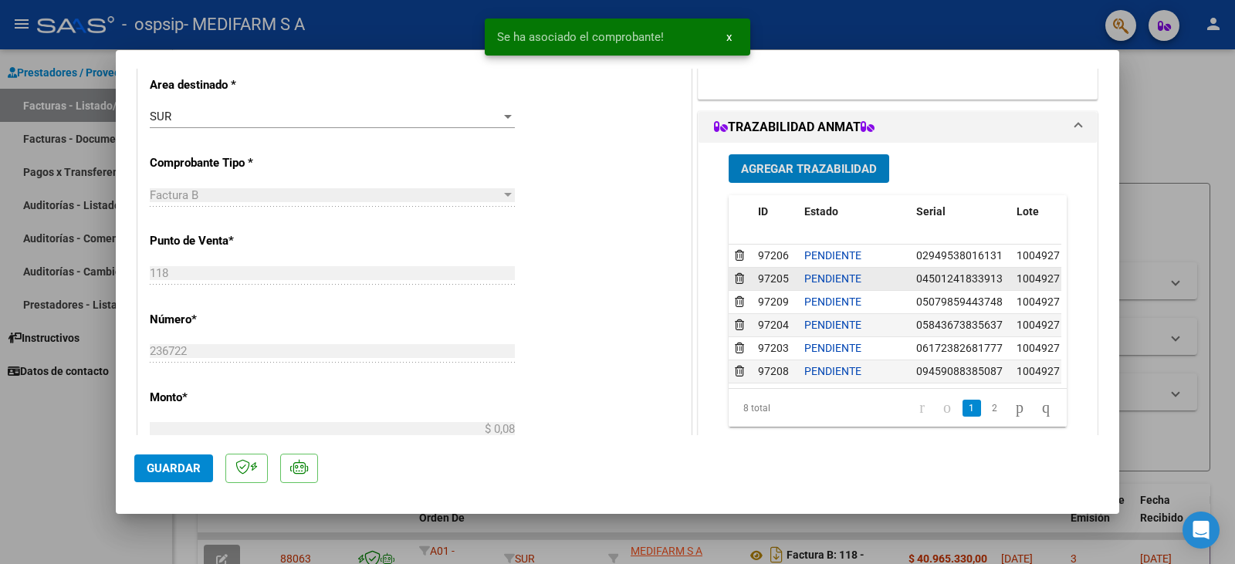
scroll to position [0, 0]
type input "$ 0,00"
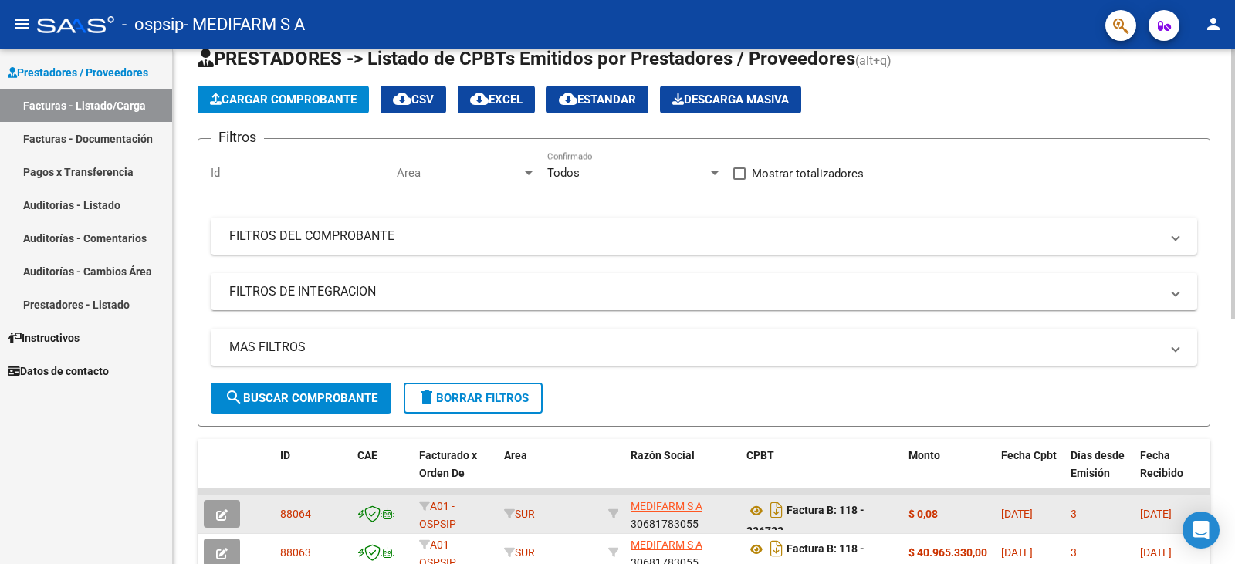
scroll to position [77, 0]
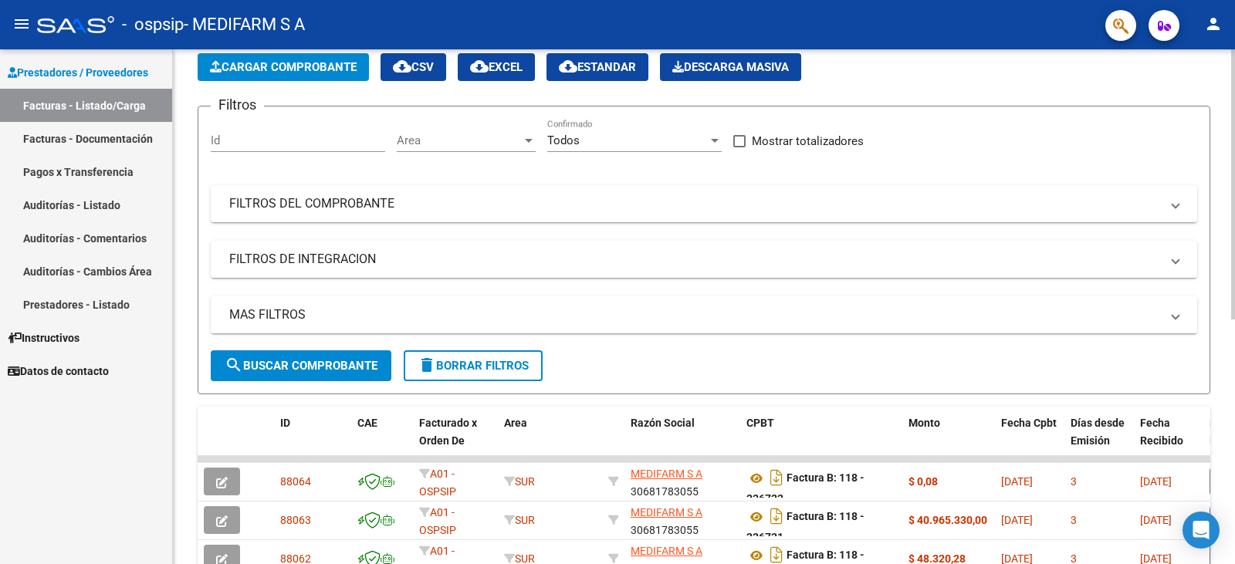
click at [271, 55] on button "Cargar Comprobante" at bounding box center [283, 67] width 171 height 28
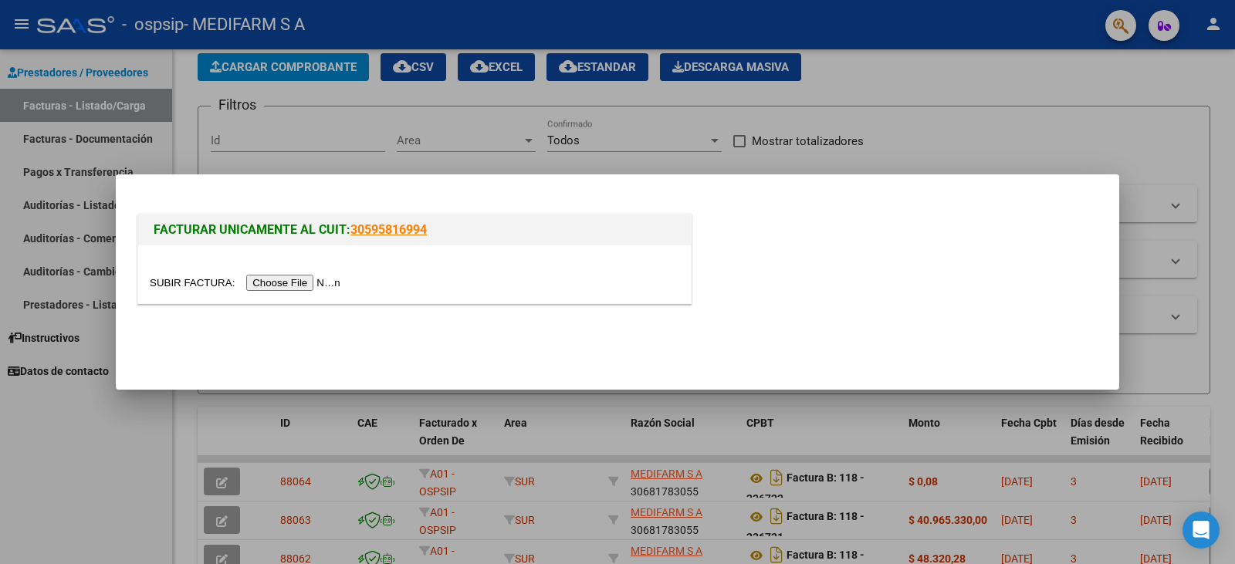
click at [317, 279] on input "file" at bounding box center [247, 283] width 195 height 16
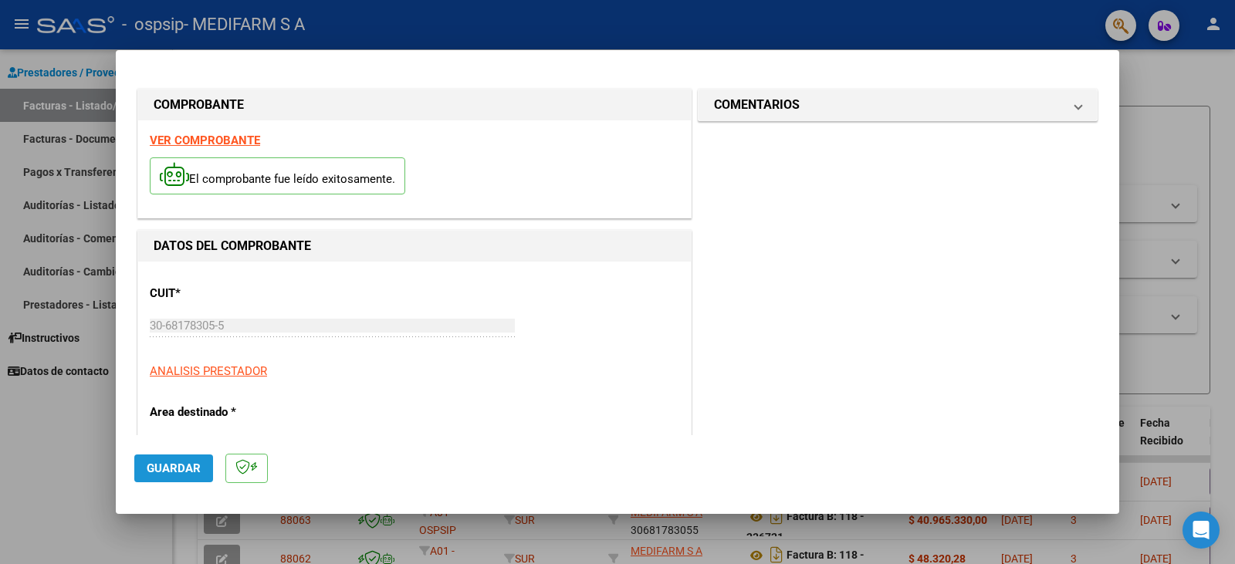
click at [164, 469] on span "Guardar" at bounding box center [174, 469] width 54 height 14
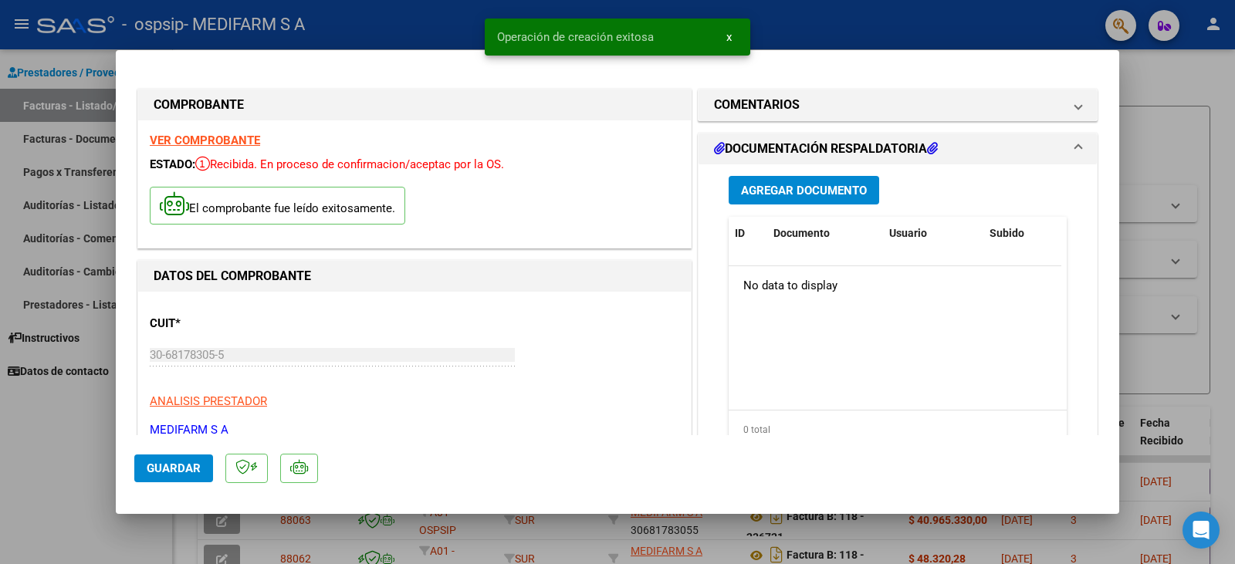
click at [786, 195] on span "Agregar Documento" at bounding box center [804, 191] width 126 height 14
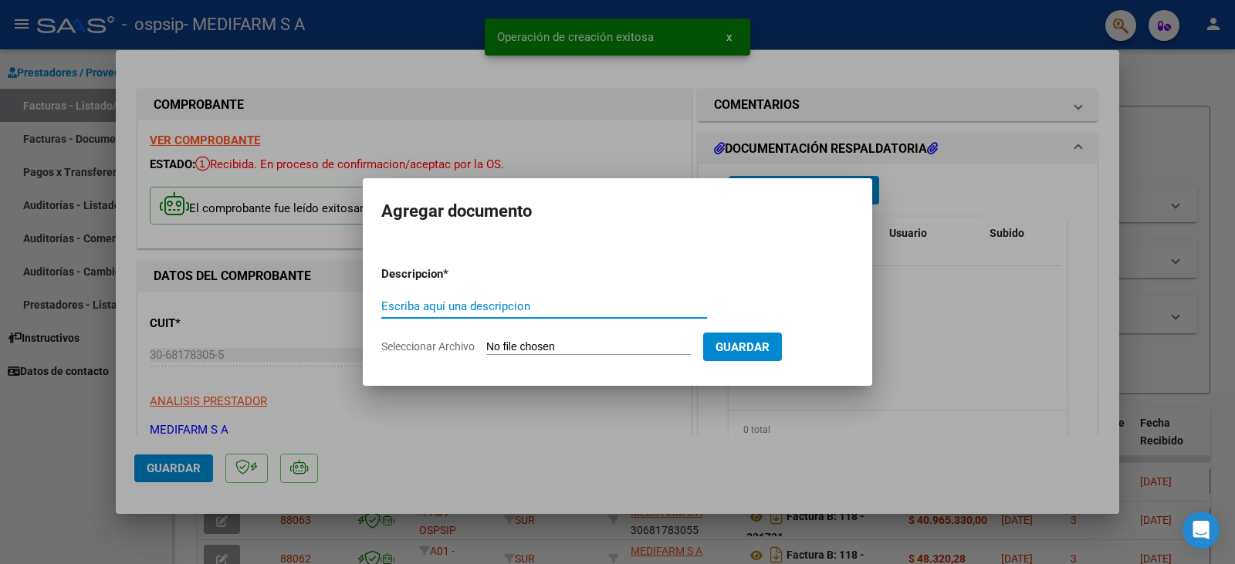
click at [527, 311] on input "Escriba aquí una descripcion" at bounding box center [544, 307] width 326 height 14
type input "OC"
click at [516, 342] on input "Seleccionar Archivo" at bounding box center [588, 347] width 205 height 15
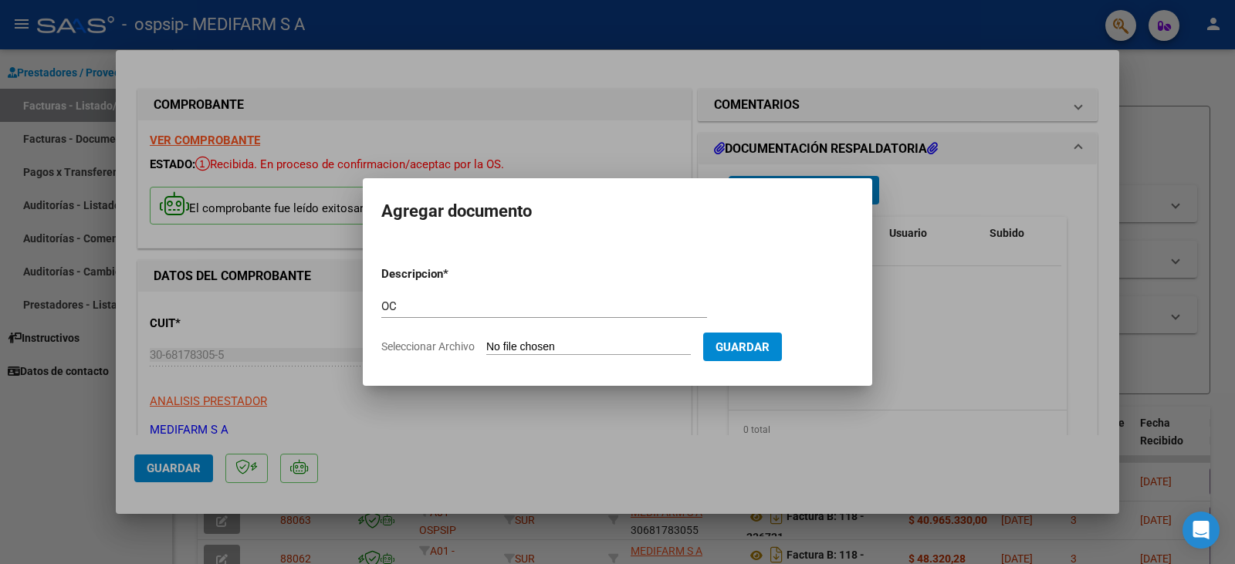
type input "C:\fakepath\80R02730424 - 6665.pdf"
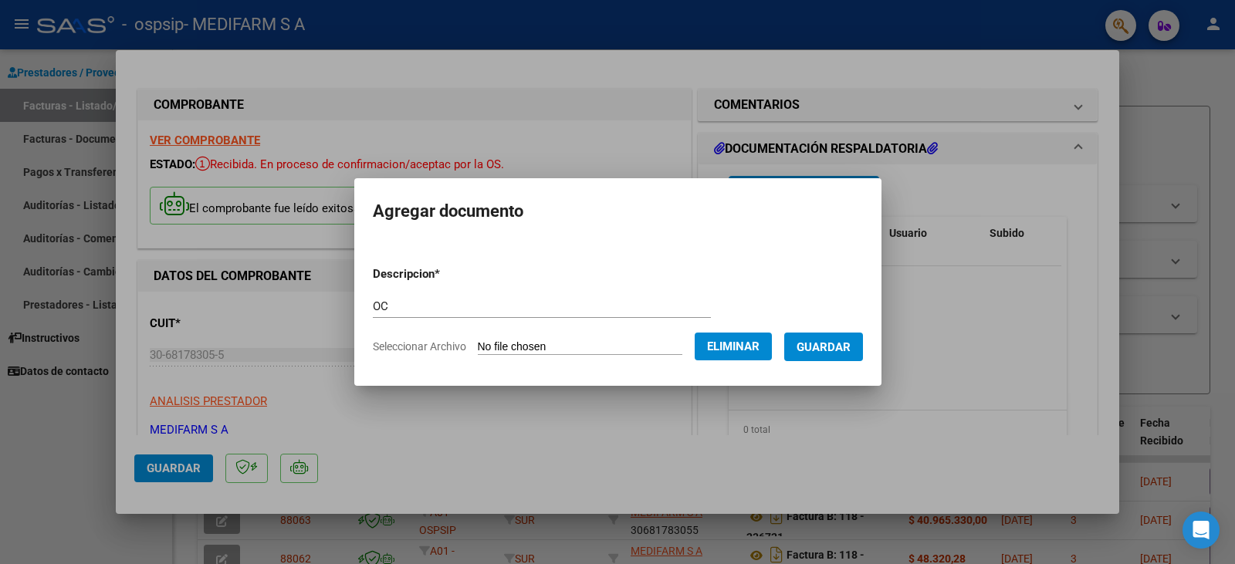
click at [830, 347] on span "Guardar" at bounding box center [824, 347] width 54 height 14
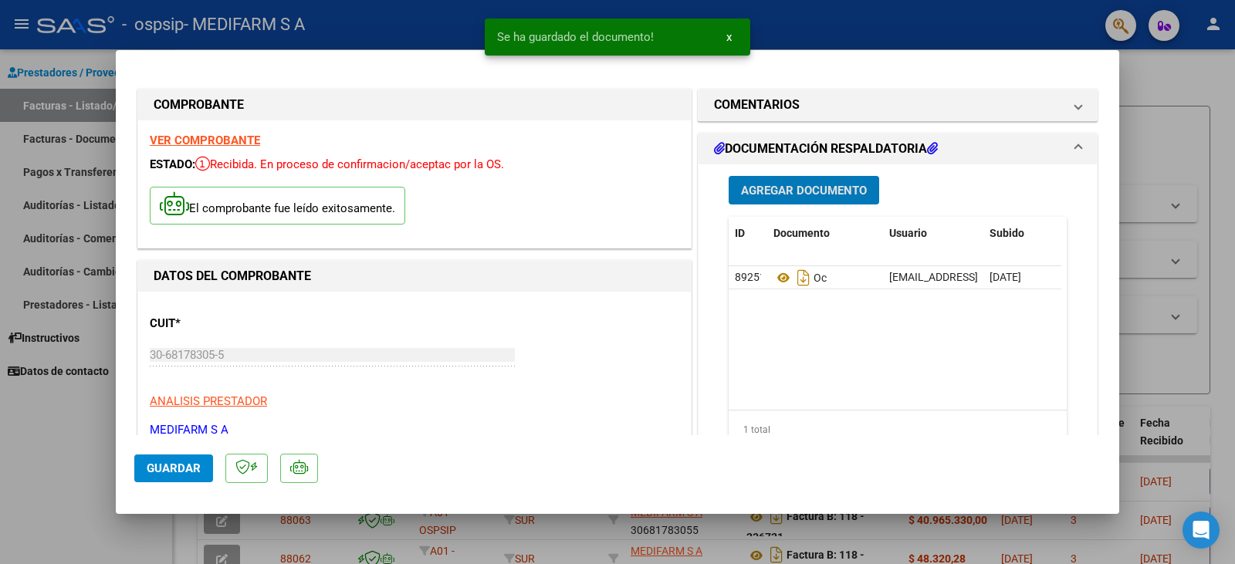
click at [756, 189] on span "Agregar Documento" at bounding box center [804, 191] width 126 height 14
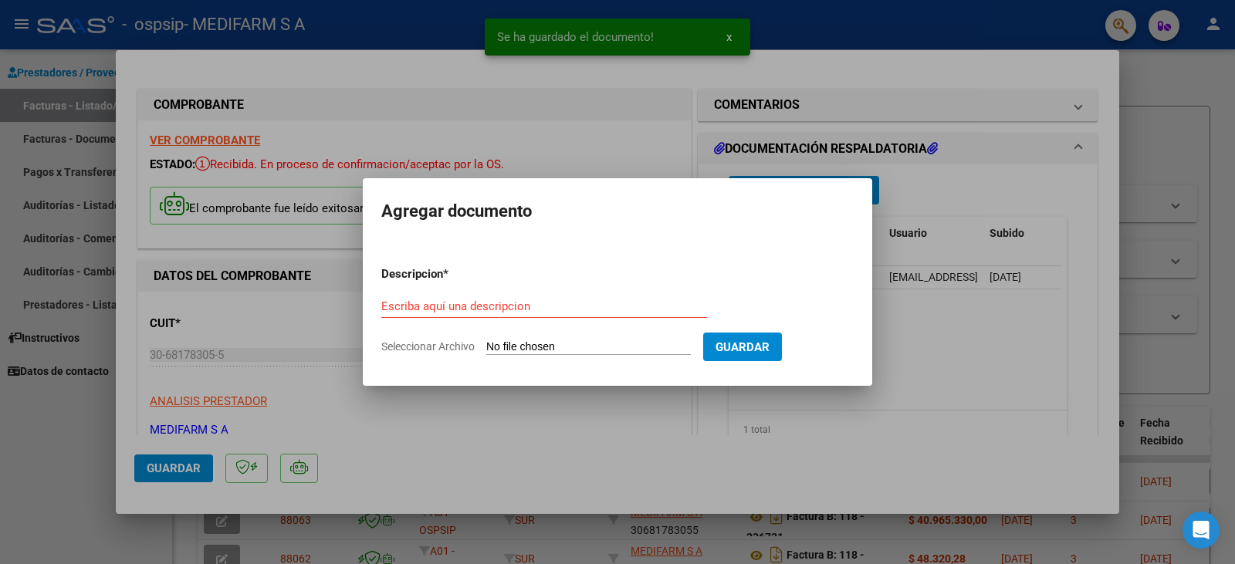
click at [537, 316] on div "Escriba aquí una descripcion" at bounding box center [544, 306] width 326 height 23
click at [534, 305] on input "Escriba aquí una descripcion" at bounding box center [544, 307] width 326 height 14
type input "REMITO"
click at [515, 344] on input "Seleccionar Archivo" at bounding box center [588, 347] width 205 height 15
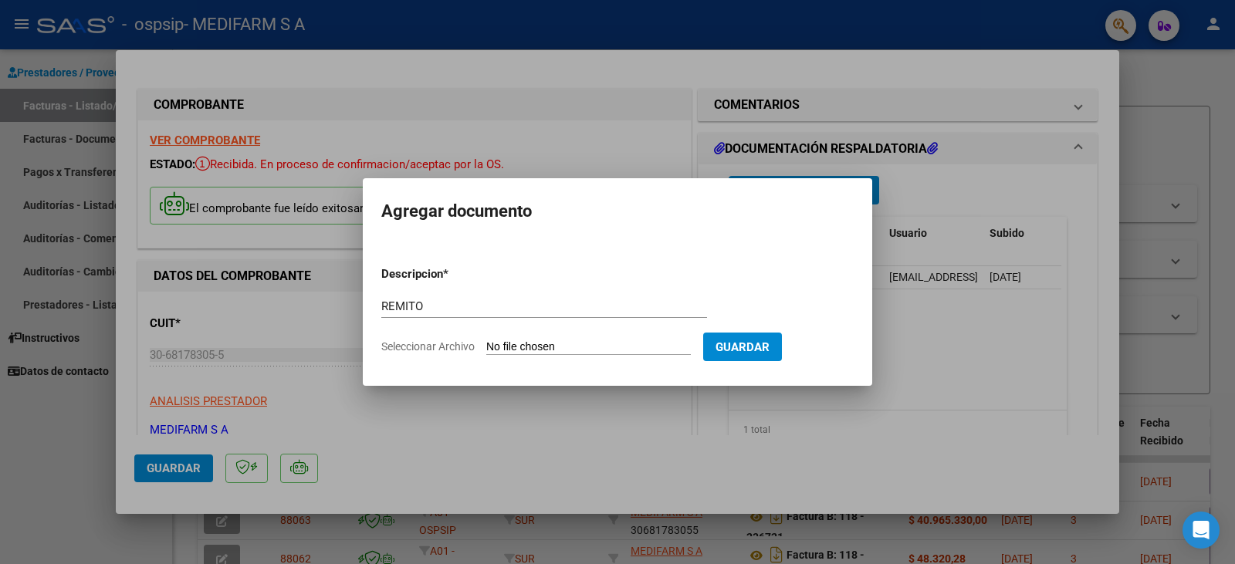
type input "C:\fakepath\80R02730424 - 6665.pdf"
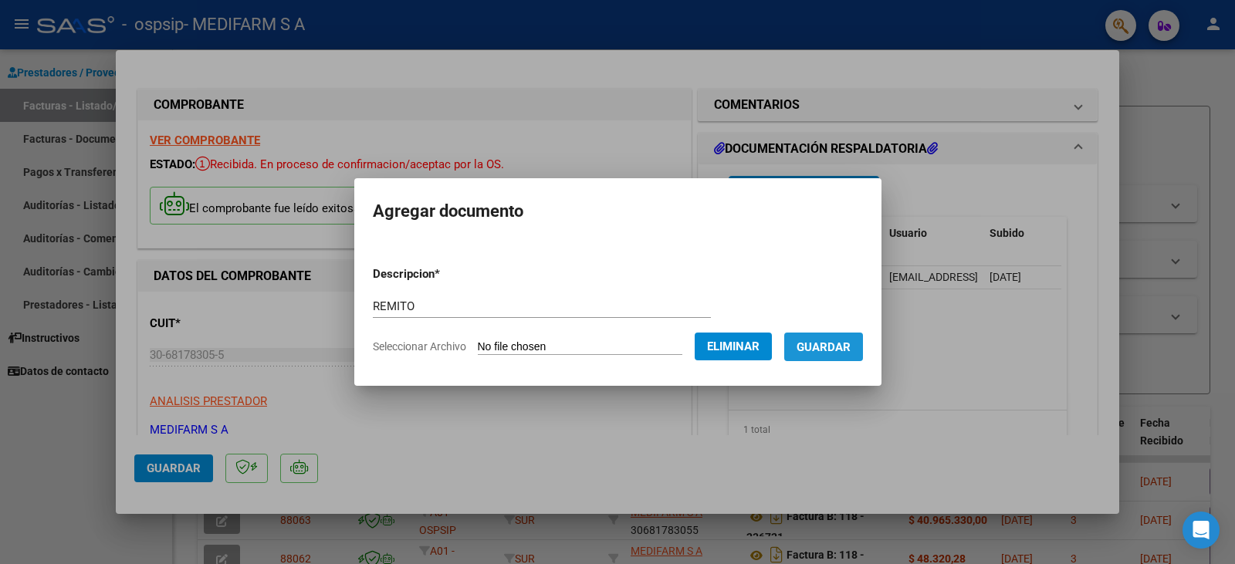
click at [851, 343] on span "Guardar" at bounding box center [824, 347] width 54 height 14
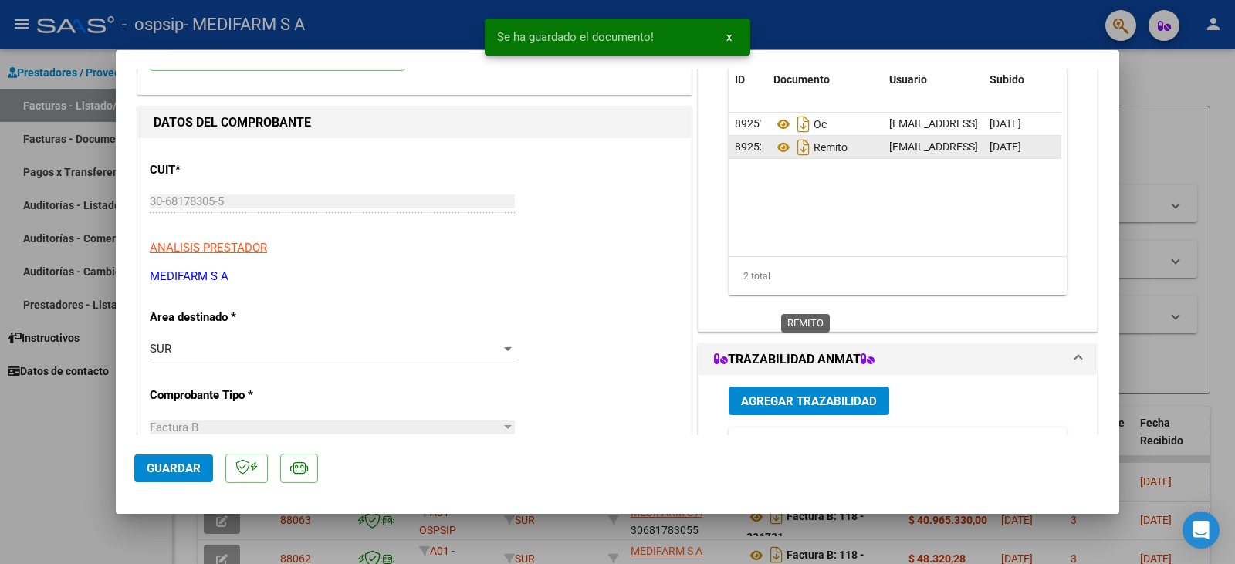
scroll to position [154, 0]
click at [809, 389] on button "Agregar Trazabilidad" at bounding box center [809, 400] width 161 height 29
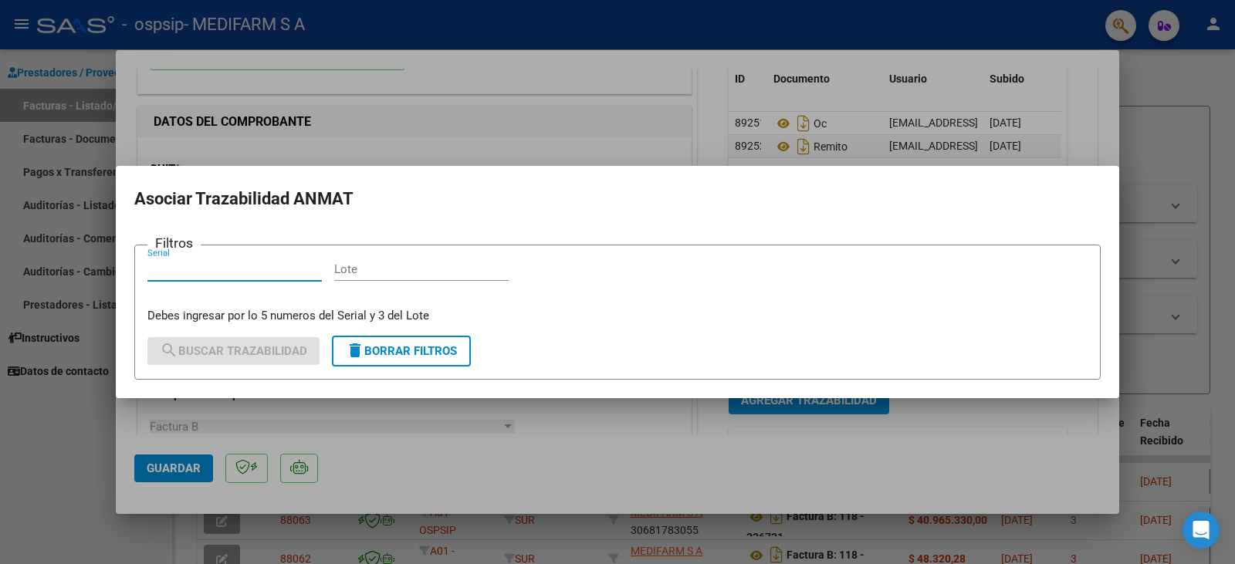
click at [376, 268] on input "Lote" at bounding box center [421, 269] width 174 height 14
paste input "015048"
type input "015048"
click at [231, 272] on input "Serial" at bounding box center [234, 269] width 174 height 14
paste input "3R39399"
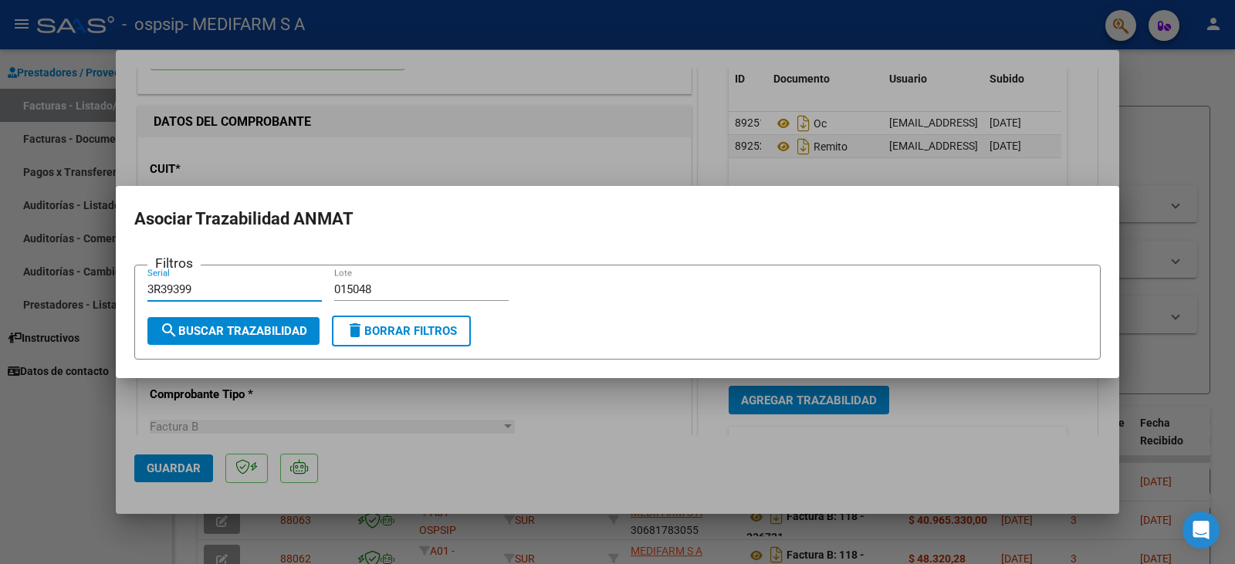
type input "3R39399"
click at [269, 330] on span "search Buscar Trazabilidad" at bounding box center [233, 331] width 147 height 14
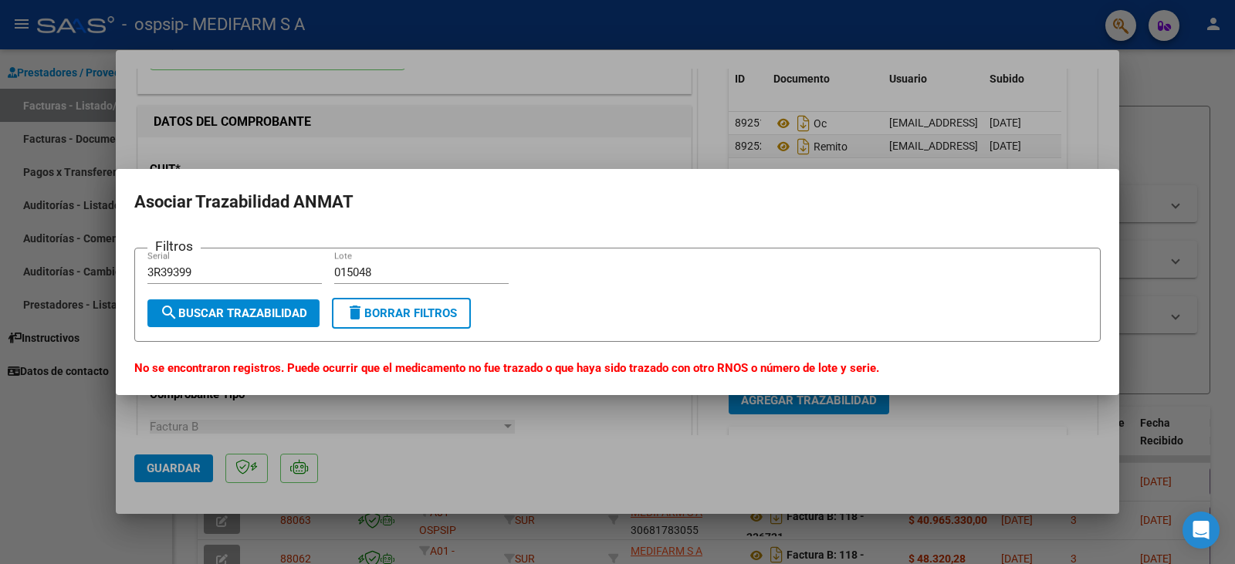
click at [384, 273] on input "015048" at bounding box center [421, 273] width 174 height 14
type input "015"
click at [188, 303] on button "search Buscar Trazabilidad" at bounding box center [233, 314] width 172 height 28
drag, startPoint x: 162, startPoint y: 272, endPoint x: 65, endPoint y: 270, distance: 97.3
click at [66, 271] on div "COMPROBANTE VER COMPROBANTE ESTADO: Recibida. En proceso de confirmacion/acepta…" at bounding box center [617, 282] width 1235 height 564
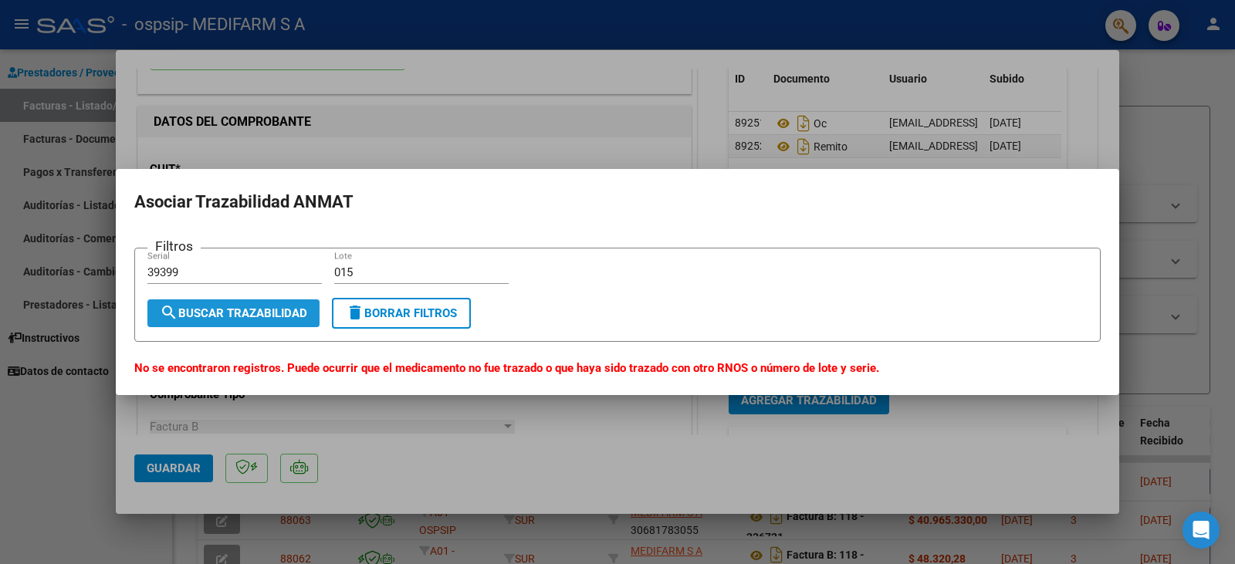
click at [210, 303] on button "search Buscar Trazabilidad" at bounding box center [233, 314] width 172 height 28
drag, startPoint x: 197, startPoint y: 269, endPoint x: 44, endPoint y: 272, distance: 152.9
click at [44, 272] on div "COMPROBANTE VER COMPROBANTE ESTADO: Recibida. En proceso de confirmacion/acepta…" at bounding box center [617, 282] width 1235 height 564
paste input "R3940"
click at [194, 309] on span "search Buscar Trazabilidad" at bounding box center [233, 313] width 147 height 14
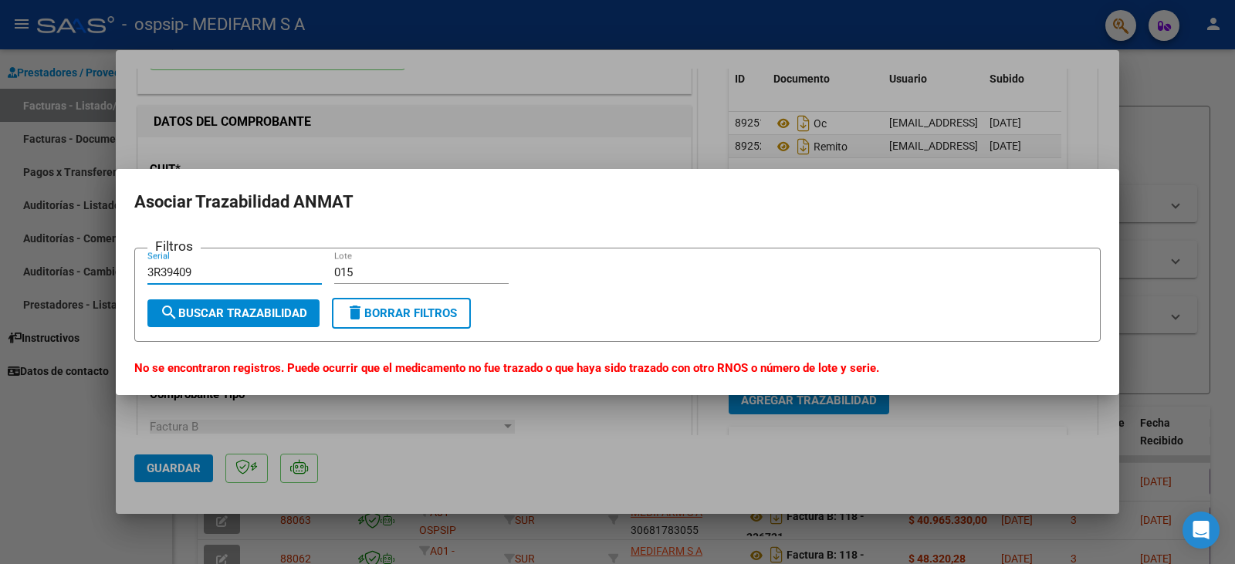
drag, startPoint x: 235, startPoint y: 278, endPoint x: 30, endPoint y: 258, distance: 205.5
click at [30, 258] on div "COMPROBANTE VER COMPROBANTE ESTADO: Recibida. En proceso de confirmacion/acepta…" at bounding box center [617, 282] width 1235 height 564
paste input "15"
click at [237, 314] on span "search Buscar Trazabilidad" at bounding box center [233, 313] width 147 height 14
drag, startPoint x: 223, startPoint y: 270, endPoint x: 0, endPoint y: 269, distance: 223.1
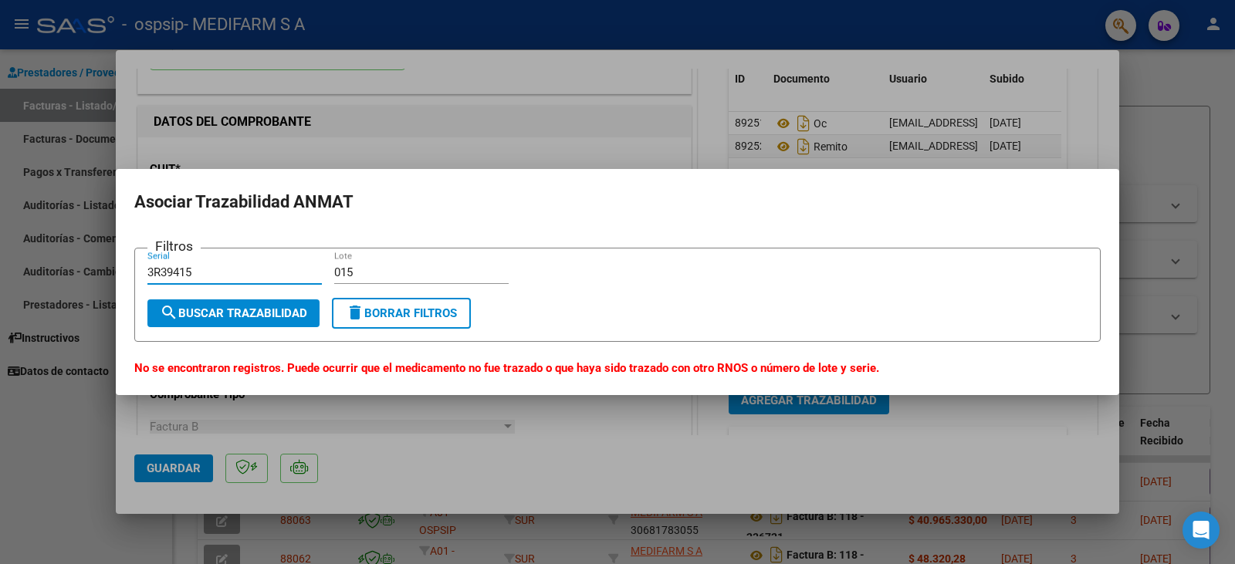
click at [0, 269] on div "COMPROBANTE VER COMPROBANTE ESTADO: Recibida. En proceso de confirmacion/acepta…" at bounding box center [617, 282] width 1235 height 564
paste input "60063R39416"
click at [218, 304] on button "search Buscar Trazabilidad" at bounding box center [233, 314] width 172 height 28
drag, startPoint x: 218, startPoint y: 274, endPoint x: 69, endPoint y: 276, distance: 148.2
click at [69, 276] on div "COMPROBANTE VER COMPROBANTE ESTADO: Recibida. En proceso de confirmacion/acepta…" at bounding box center [617, 282] width 1235 height 564
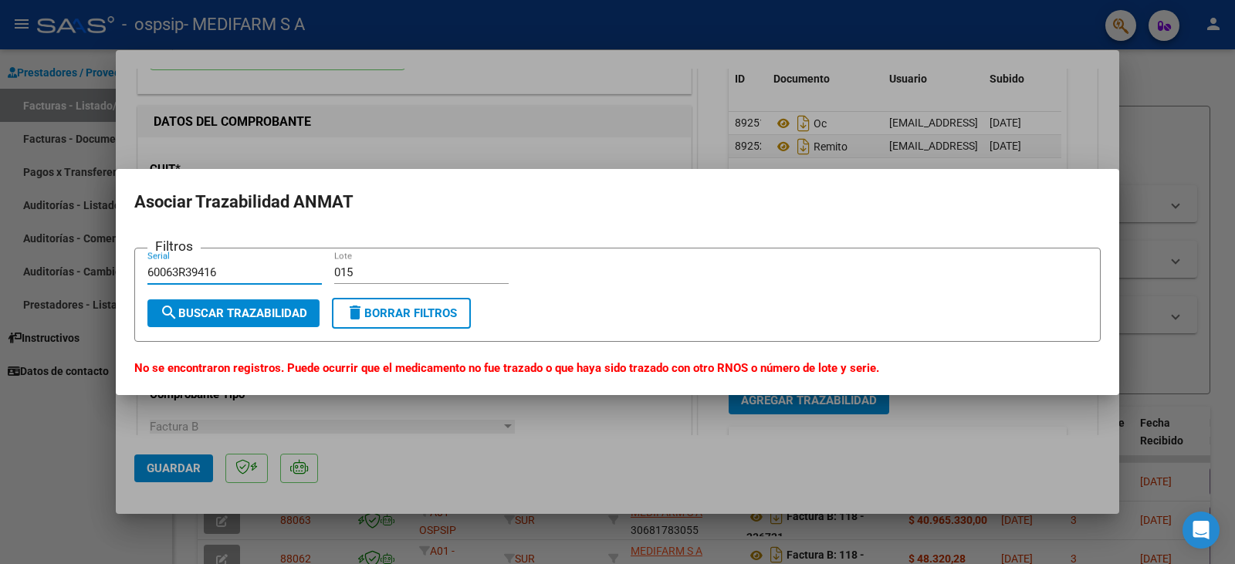
paste input "3R39417"
type input "3R39417"
click at [214, 303] on button "search Buscar Trazabilidad" at bounding box center [233, 314] width 172 height 28
drag, startPoint x: 360, startPoint y: 271, endPoint x: 126, endPoint y: 262, distance: 234.0
click at [126, 262] on mat-dialog-content "Filtros 3R39417 Serial 015 Lote search Buscar Trazabilidad delete Borrar Filtro…" at bounding box center [617, 304] width 1003 height 145
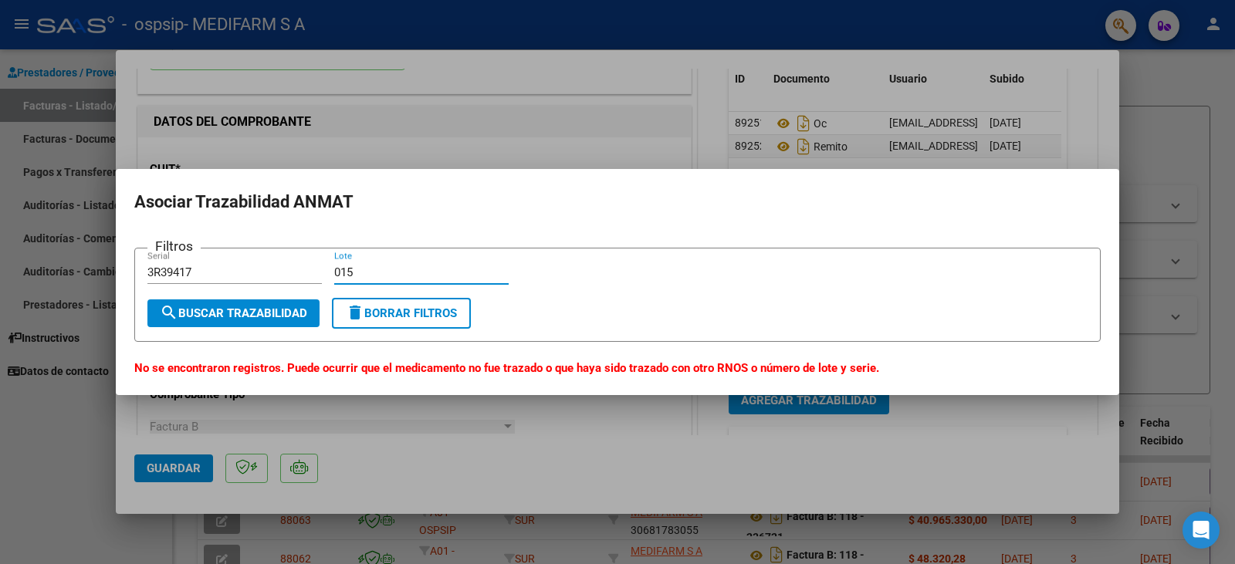
paste input "25131"
type input "025131"
drag, startPoint x: 153, startPoint y: 270, endPoint x: 0, endPoint y: 261, distance: 153.1
click at [0, 261] on div "COMPROBANTE VER COMPROBANTE ESTADO: Recibida. En proceso de confirmacion/acepta…" at bounding box center [617, 282] width 1235 height 564
paste input "63422"
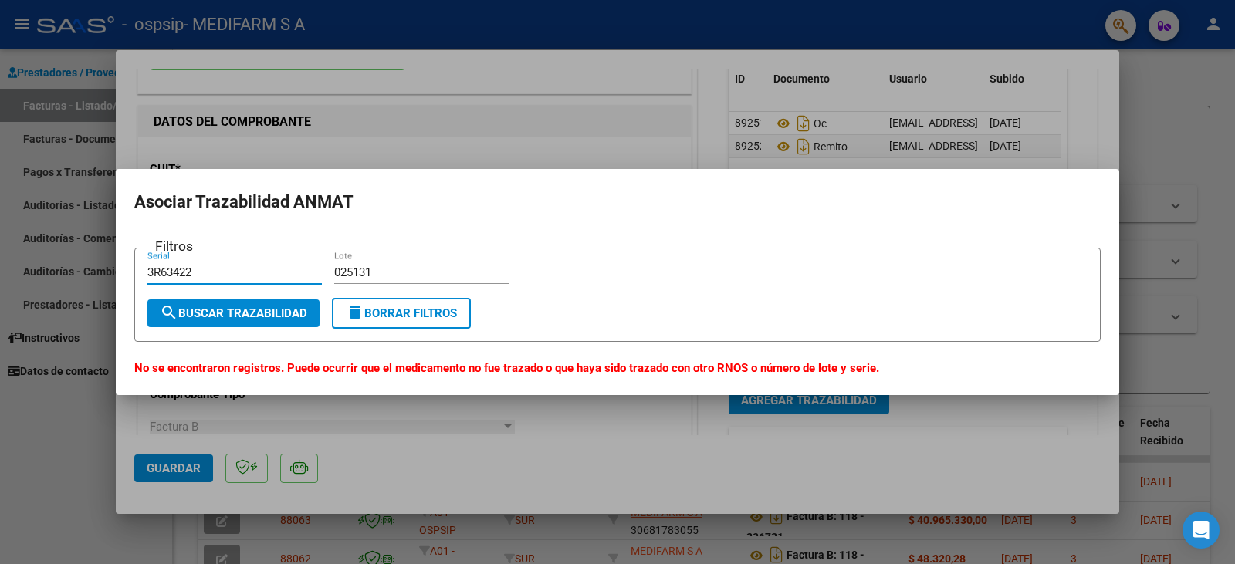
click at [238, 312] on span "search Buscar Trazabilidad" at bounding box center [233, 313] width 147 height 14
drag, startPoint x: 212, startPoint y: 274, endPoint x: 107, endPoint y: 272, distance: 105.0
click at [110, 273] on div "COMPROBANTE VER COMPROBANTE ESTADO: Recibida. En proceso de confirmacion/acepta…" at bounding box center [617, 282] width 1235 height 564
paste input "R63447"
click at [241, 320] on span "search Buscar Trazabilidad" at bounding box center [233, 313] width 147 height 14
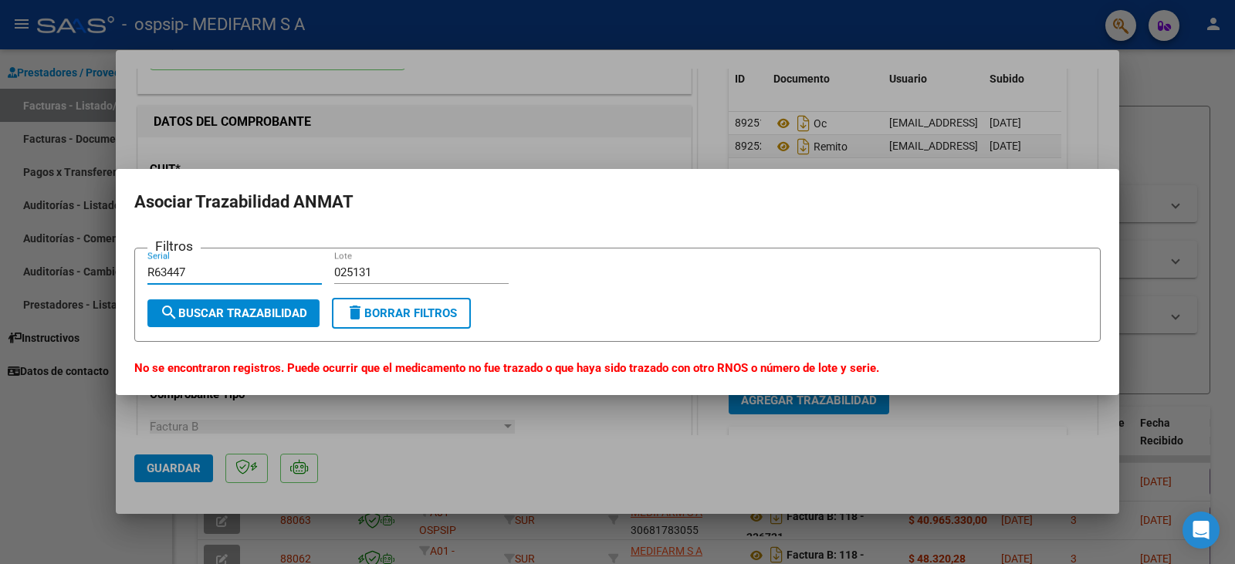
drag, startPoint x: 204, startPoint y: 271, endPoint x: 91, endPoint y: 270, distance: 112.7
click at [91, 270] on div "COMPROBANTE VER COMPROBANTE ESTADO: Recibida. En proceso de confirmacion/acepta…" at bounding box center [617, 282] width 1235 height 564
paste input "063R63479"
click at [211, 319] on span "search Buscar Trazabilidad" at bounding box center [233, 313] width 147 height 14
drag, startPoint x: 241, startPoint y: 275, endPoint x: 25, endPoint y: 251, distance: 216.7
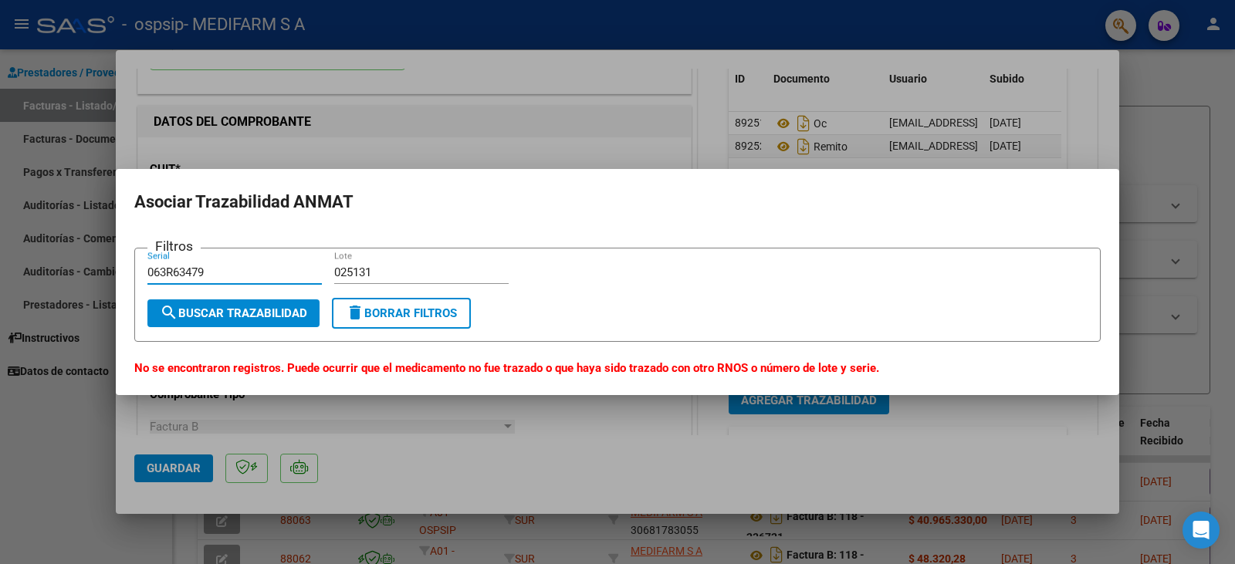
click at [25, 251] on div "COMPROBANTE VER COMPROBANTE ESTADO: Recibida. En proceso de confirmacion/acepta…" at bounding box center [617, 282] width 1235 height 564
paste input "3R6390"
type input "3R63909"
drag, startPoint x: 394, startPoint y: 276, endPoint x: 213, endPoint y: 257, distance: 182.4
click at [213, 257] on form "Filtros 3R63909 Serial 025131 Lote search Buscar Trazabilidad delete Borrar Fil…" at bounding box center [617, 295] width 966 height 95
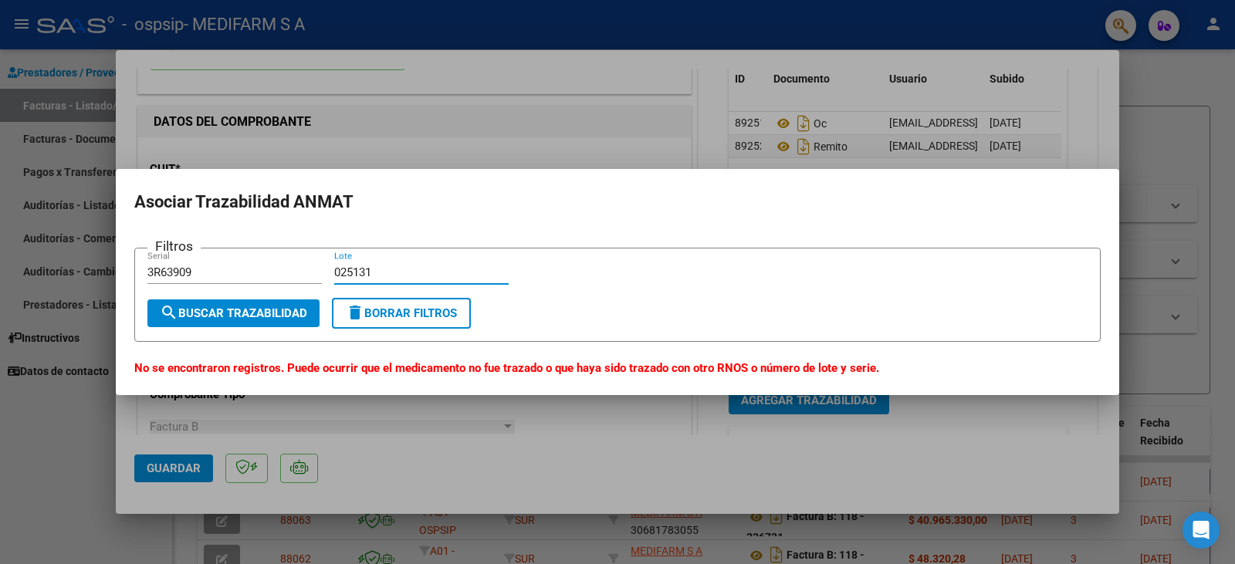
paste input "45314"
click at [258, 320] on span "search Buscar Trazabilidad" at bounding box center [233, 313] width 147 height 14
drag, startPoint x: 376, startPoint y: 276, endPoint x: 197, endPoint y: 275, distance: 179.1
click at [199, 276] on div "Filtros 3R63909 Serial 045314 Lote" at bounding box center [617, 280] width 940 height 38
paste input "25147"
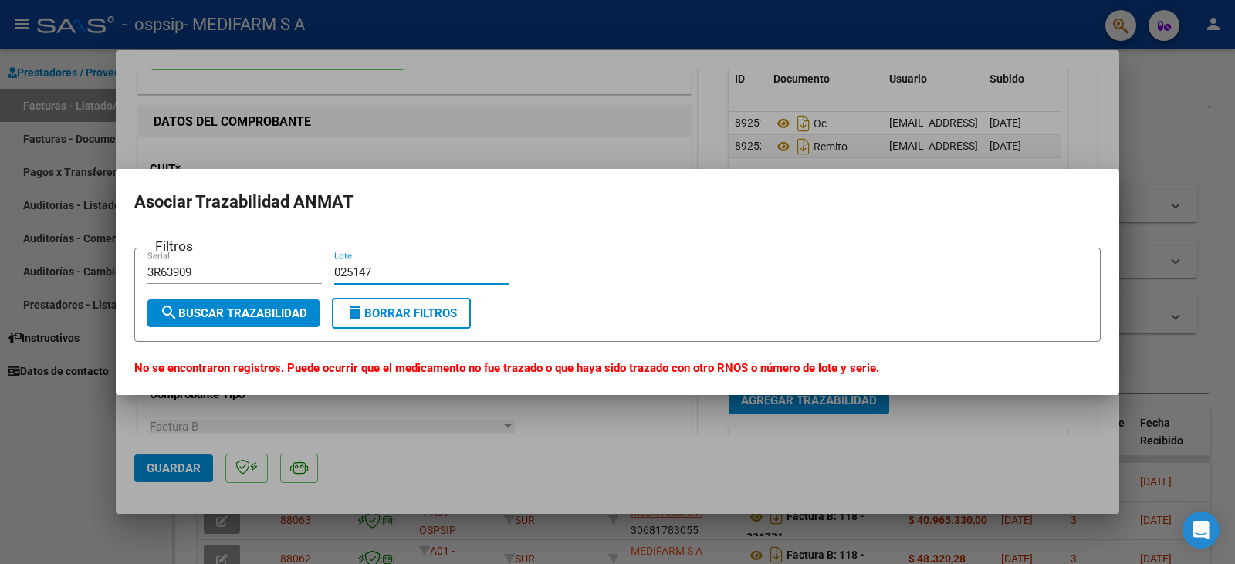
type input "025147"
drag, startPoint x: 212, startPoint y: 272, endPoint x: 3, endPoint y: 259, distance: 209.6
click at [5, 259] on div "COMPROBANTE VER COMPROBANTE ESTADO: Recibida. En proceso de confirmacion/acepta…" at bounding box center [617, 282] width 1235 height 564
paste input "16388"
click at [218, 305] on button "search Buscar Trazabilidad" at bounding box center [233, 314] width 172 height 28
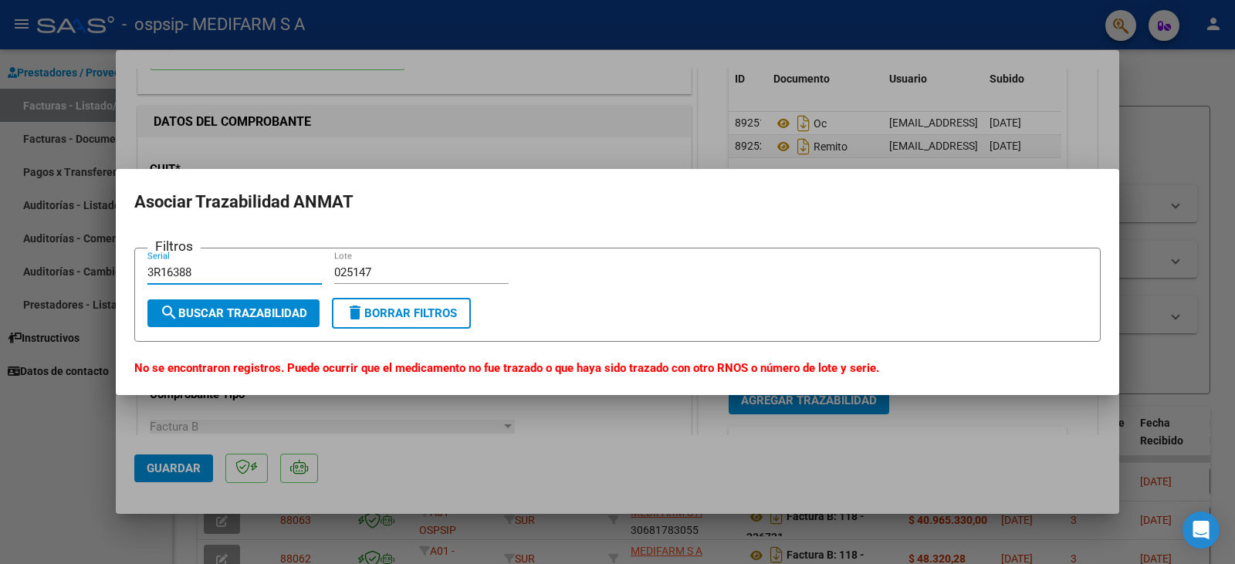
drag, startPoint x: 225, startPoint y: 272, endPoint x: 50, endPoint y: 272, distance: 174.5
click at [50, 272] on div "COMPROBANTE VER COMPROBANTE ESTADO: Recibida. En proceso de confirmacion/acepta…" at bounding box center [617, 282] width 1235 height 564
paste input "9"
click at [198, 323] on button "search Buscar Trazabilidad" at bounding box center [233, 314] width 172 height 28
drag, startPoint x: 199, startPoint y: 268, endPoint x: 90, endPoint y: 270, distance: 109.6
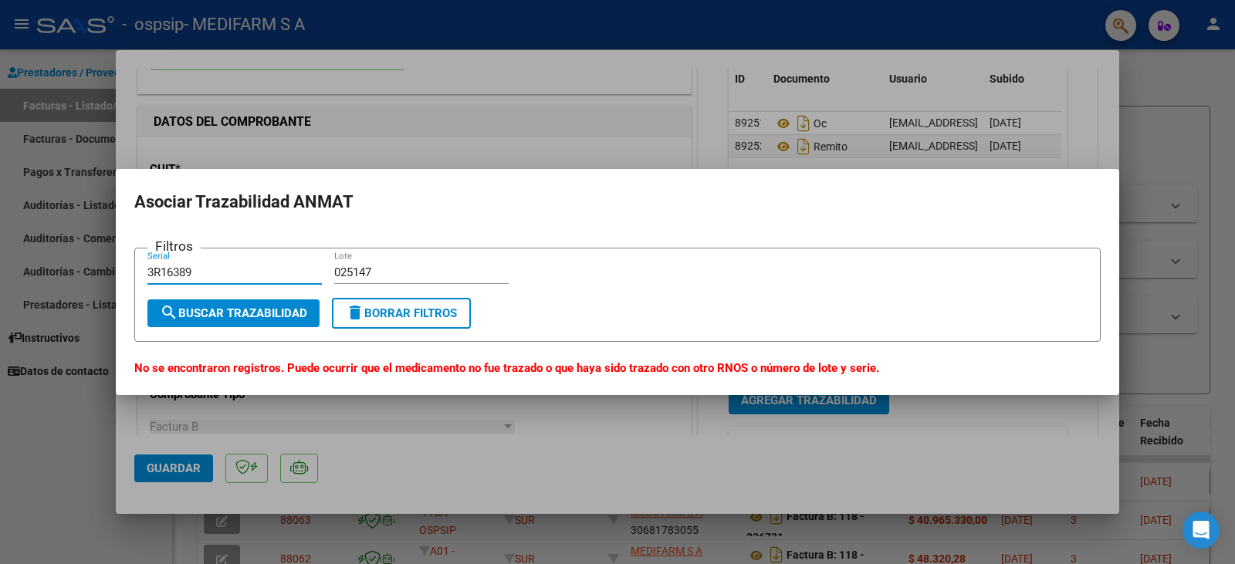
click at [90, 270] on div "COMPROBANTE VER COMPROBANTE ESTADO: Recibida. En proceso de confirmacion/acepta…" at bounding box center [617, 282] width 1235 height 564
paste input "90"
click at [215, 310] on span "search Buscar Trazabilidad" at bounding box center [233, 313] width 147 height 14
drag, startPoint x: 235, startPoint y: 269, endPoint x: 105, endPoint y: 272, distance: 129.7
click at [105, 272] on div "COMPROBANTE VER COMPROBANTE ESTADO: Recibida. En proceso de confirmacion/acepta…" at bounding box center [617, 282] width 1235 height 564
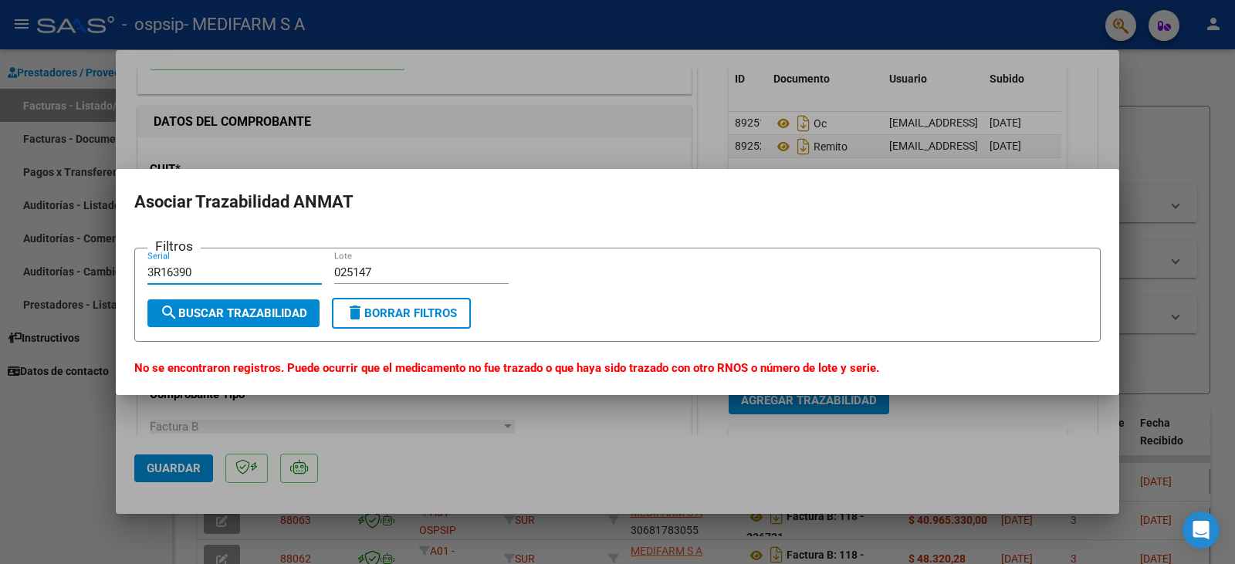
paste input "2"
click at [224, 316] on span "search Buscar Trazabilidad" at bounding box center [233, 313] width 147 height 14
drag, startPoint x: 218, startPoint y: 271, endPoint x: 101, endPoint y: 273, distance: 117.4
click at [105, 274] on div "COMPROBANTE VER COMPROBANTE ESTADO: Recibida. En proceso de confirmacion/acepta…" at bounding box center [617, 282] width 1235 height 564
paste input "063R16394"
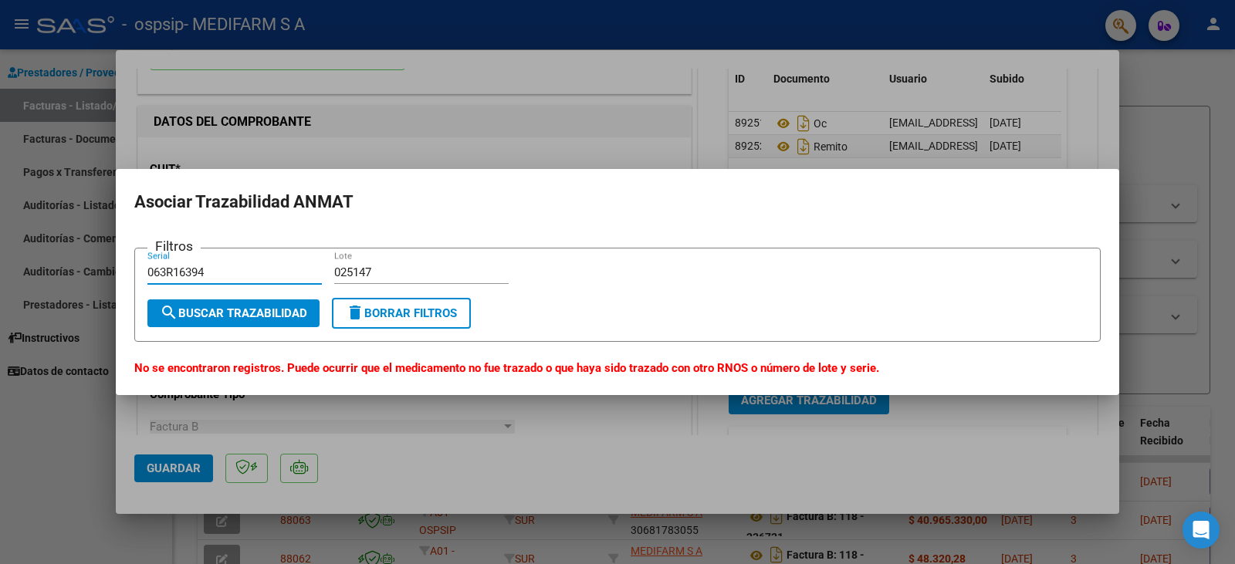
click at [224, 315] on span "search Buscar Trazabilidad" at bounding box center [233, 313] width 147 height 14
drag, startPoint x: 241, startPoint y: 275, endPoint x: 78, endPoint y: 264, distance: 163.2
click at [78, 264] on div "COMPROBANTE VER COMPROBANTE ESTADO: Recibida. En proceso de confirmacion/acepta…" at bounding box center [617, 282] width 1235 height 564
paste input "47168"
click at [266, 321] on button "search Buscar Trazabilidad" at bounding box center [233, 314] width 172 height 28
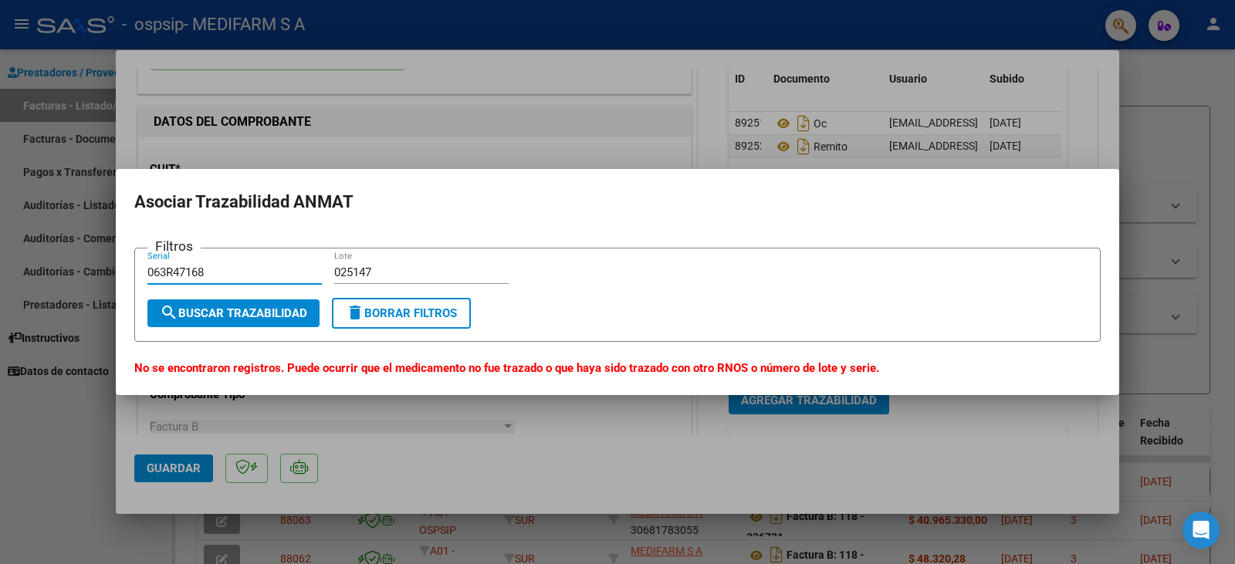
drag, startPoint x: 271, startPoint y: 268, endPoint x: 0, endPoint y: 274, distance: 271.0
click at [0, 275] on div "COMPROBANTE VER COMPROBANTE ESTADO: Recibida. En proceso de confirmacion/acepta…" at bounding box center [617, 282] width 1235 height 564
paste input "60063R47171"
click at [193, 313] on span "search Buscar Trazabilidad" at bounding box center [233, 313] width 147 height 14
drag, startPoint x: 236, startPoint y: 269, endPoint x: 55, endPoint y: 271, distance: 181.4
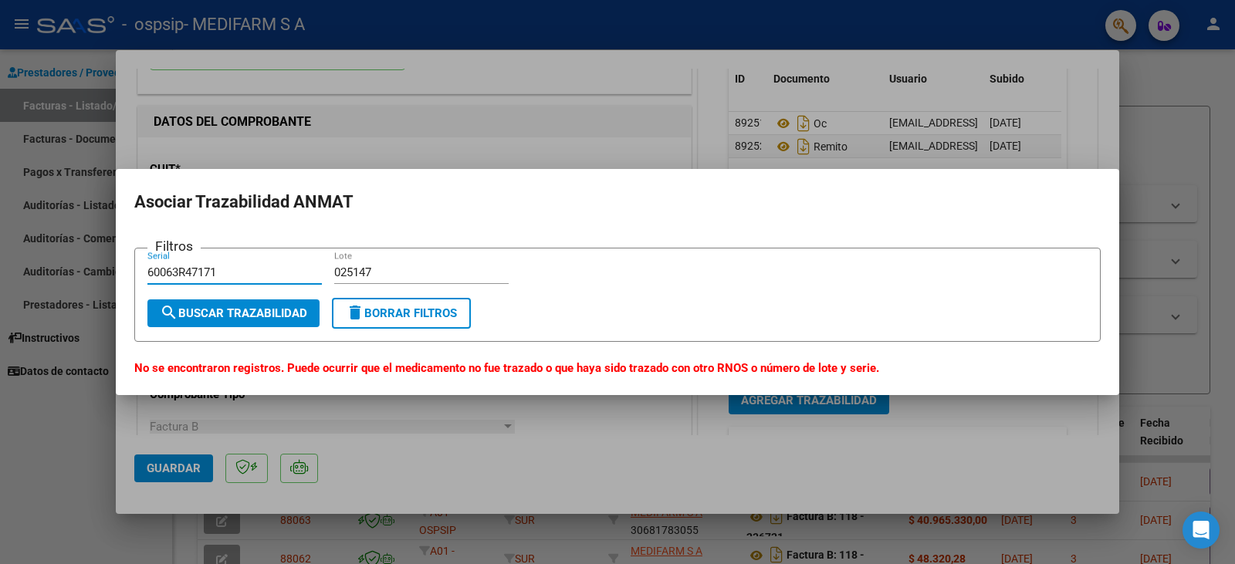
click at [55, 271] on div "COMPROBANTE VER COMPROBANTE ESTADO: Recibida. En proceso de confirmacion/acepta…" at bounding box center [617, 282] width 1235 height 564
paste input "063R47183"
type input "063R47183"
click at [244, 329] on form "Filtros 063R47183 Serial 025147 Lote search Buscar Trazabilidad delete Borrar F…" at bounding box center [617, 295] width 966 height 95
click at [244, 319] on span "search Buscar Trazabilidad" at bounding box center [233, 313] width 147 height 14
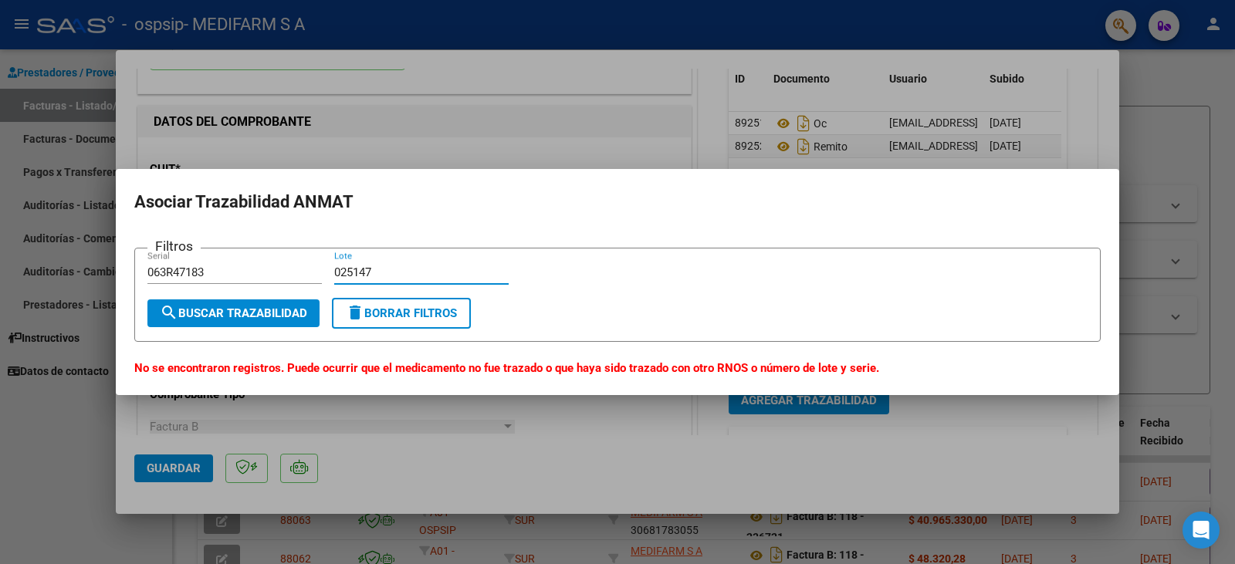
drag, startPoint x: 395, startPoint y: 275, endPoint x: 237, endPoint y: 272, distance: 158.3
click at [245, 272] on div "Filtros 063R47183 Serial 025147 Lote" at bounding box center [617, 280] width 940 height 38
paste input "3521"
type input "035217"
drag, startPoint x: 242, startPoint y: 276, endPoint x: 39, endPoint y: 271, distance: 203.1
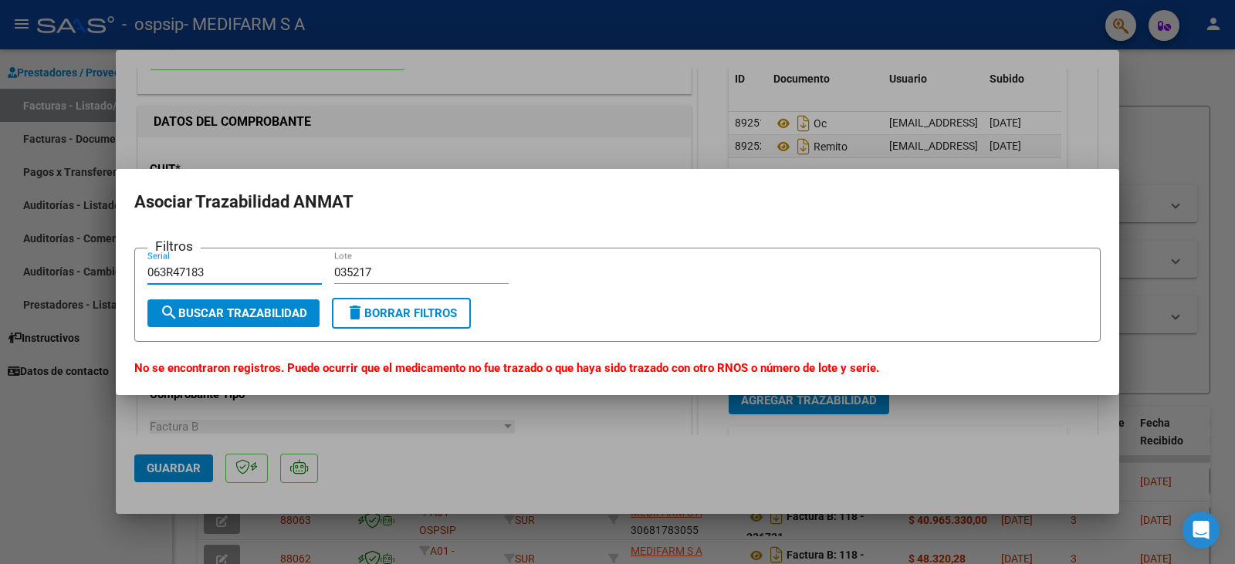
click at [39, 271] on div "COMPROBANTE VER COMPROBANTE ESTADO: Recibida. En proceso de confirmacion/acepta…" at bounding box center [617, 282] width 1235 height 564
paste input "3R87377"
type input "3R87377"
click at [237, 317] on span "search Buscar Trazabilidad" at bounding box center [233, 313] width 147 height 14
drag, startPoint x: 402, startPoint y: 273, endPoint x: 252, endPoint y: 269, distance: 150.6
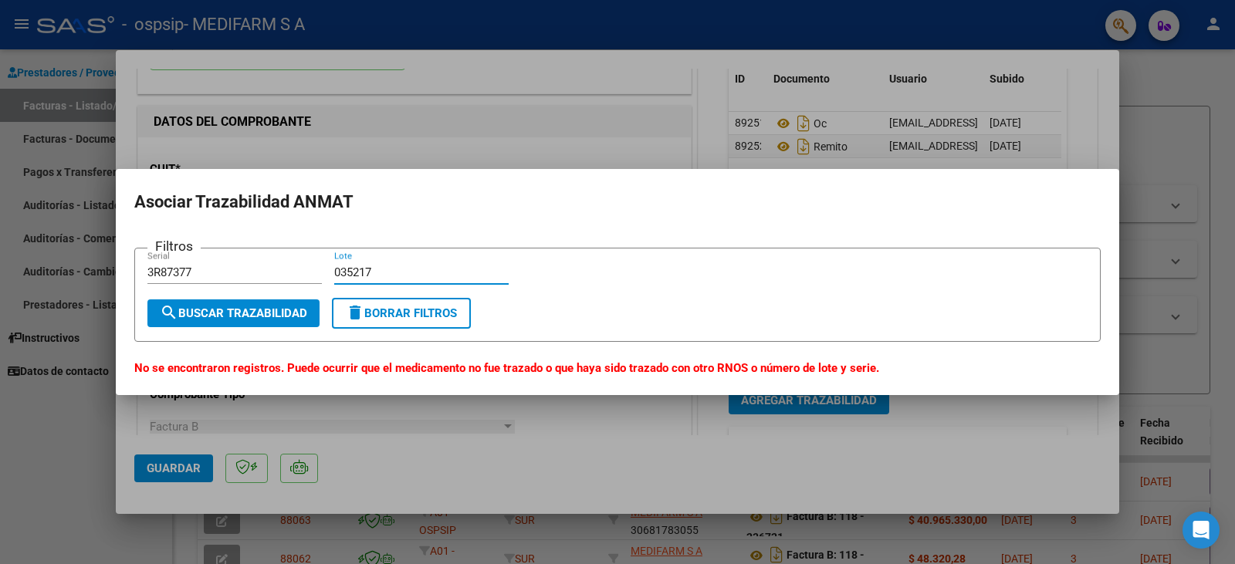
click at [252, 270] on div "Filtros 3R87377 Serial 035217 Lote" at bounding box center [617, 280] width 940 height 38
paste input "15022"
type input "015022"
drag, startPoint x: 229, startPoint y: 273, endPoint x: 73, endPoint y: 269, distance: 156.0
click at [73, 269] on div "COMPROBANTE VER COMPROBANTE ESTADO: Recibida. En proceso de confirmacion/acepta…" at bounding box center [617, 282] width 1235 height 564
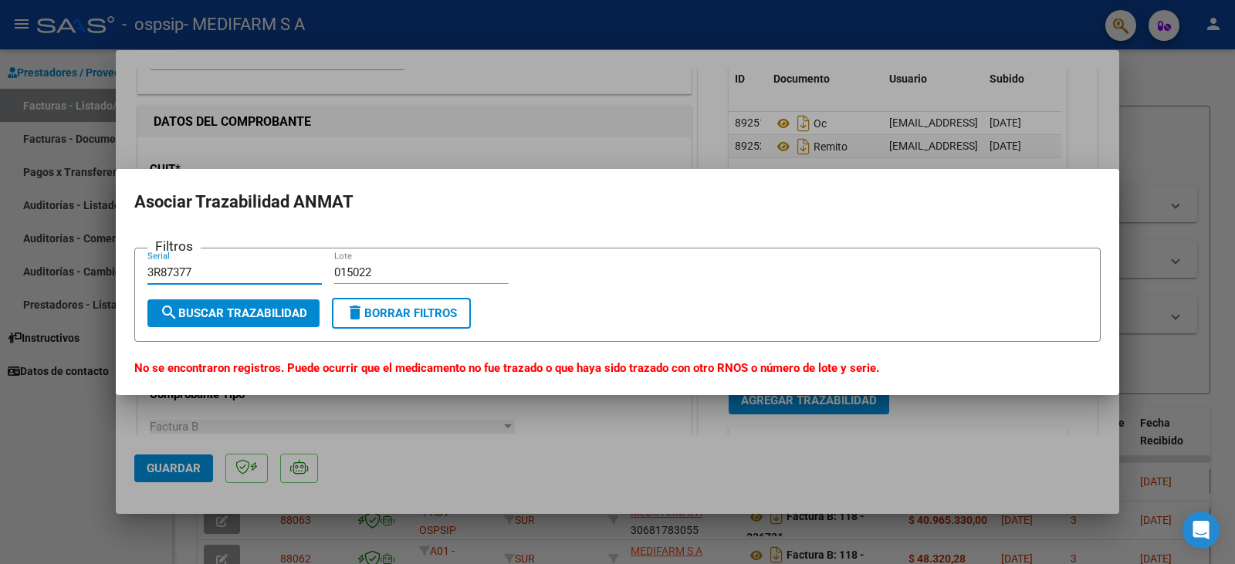
paste input "Q94441"
type input "Q94441"
click at [207, 307] on span "search Buscar Trazabilidad" at bounding box center [233, 313] width 147 height 14
drag, startPoint x: 391, startPoint y: 273, endPoint x: 300, endPoint y: 275, distance: 91.1
click at [300, 275] on div "Filtros Q94441 Serial 015022 Lote" at bounding box center [617, 280] width 940 height 38
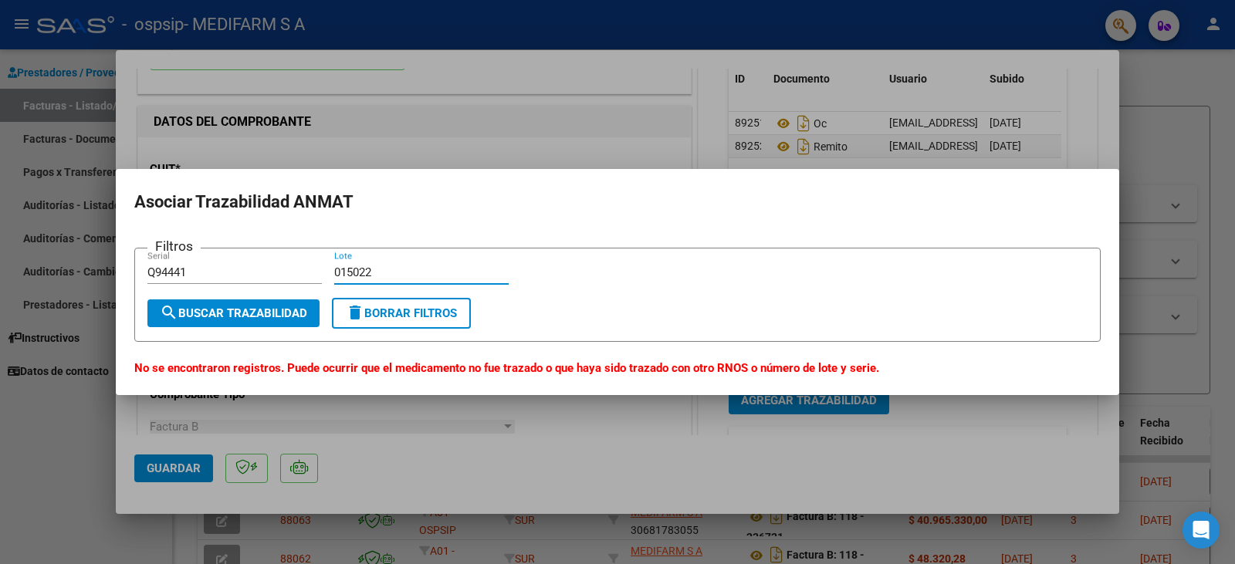
paste input "LE105A"
type input "LE105A2"
drag, startPoint x: 237, startPoint y: 270, endPoint x: 95, endPoint y: 266, distance: 142.1
click at [96, 266] on div "COMPROBANTE VER COMPROBANTE ESTADO: Recibida. En proceso de confirmacion/acepta…" at bounding box center [617, 282] width 1235 height 564
paste input "3R560"
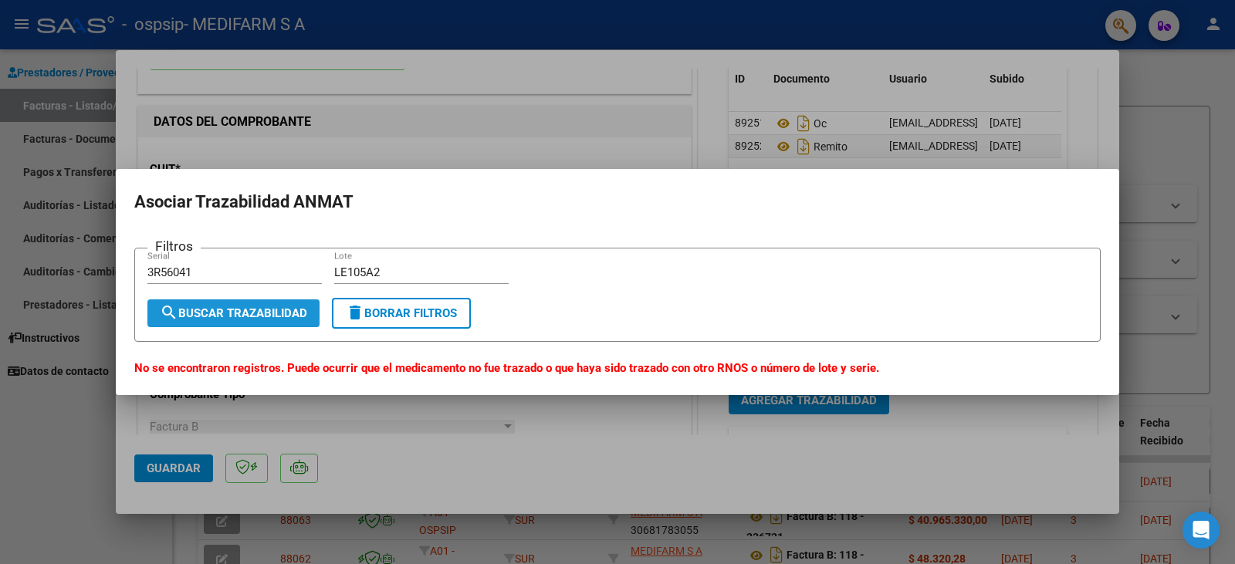
click at [179, 314] on span "search Buscar Trazabilidad" at bounding box center [233, 313] width 147 height 14
drag, startPoint x: 204, startPoint y: 278, endPoint x: 51, endPoint y: 270, distance: 153.0
click at [52, 270] on div "COMPROBANTE VER COMPROBANTE ESTADO: Recibida. En proceso de confirmacion/acepta…" at bounding box center [617, 282] width 1235 height 564
paste input "text"
click at [208, 308] on span "search Buscar Trazabilidad" at bounding box center [233, 313] width 147 height 14
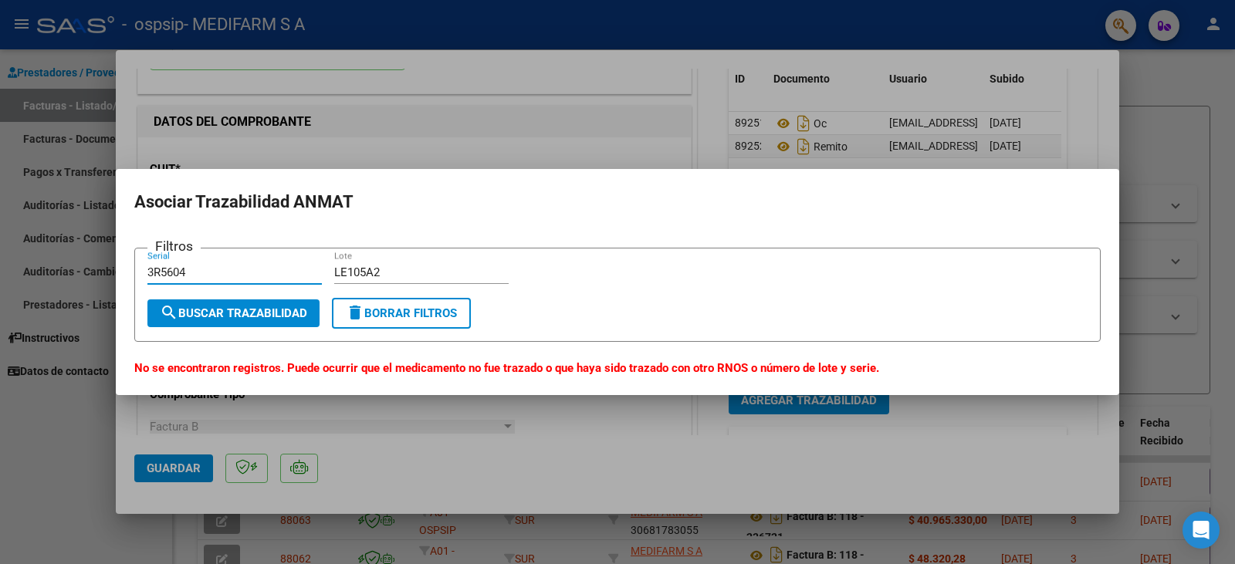
drag, startPoint x: 217, startPoint y: 277, endPoint x: 73, endPoint y: 270, distance: 143.7
click at [73, 270] on div "COMPROBANTE VER COMPROBANTE ESTADO: Recibida. En proceso de confirmacion/acepta…" at bounding box center [617, 282] width 1235 height 564
paste input "text"
click at [247, 323] on button "search Buscar Trazabilidad" at bounding box center [233, 314] width 172 height 28
drag, startPoint x: 212, startPoint y: 269, endPoint x: 90, endPoint y: 269, distance: 121.2
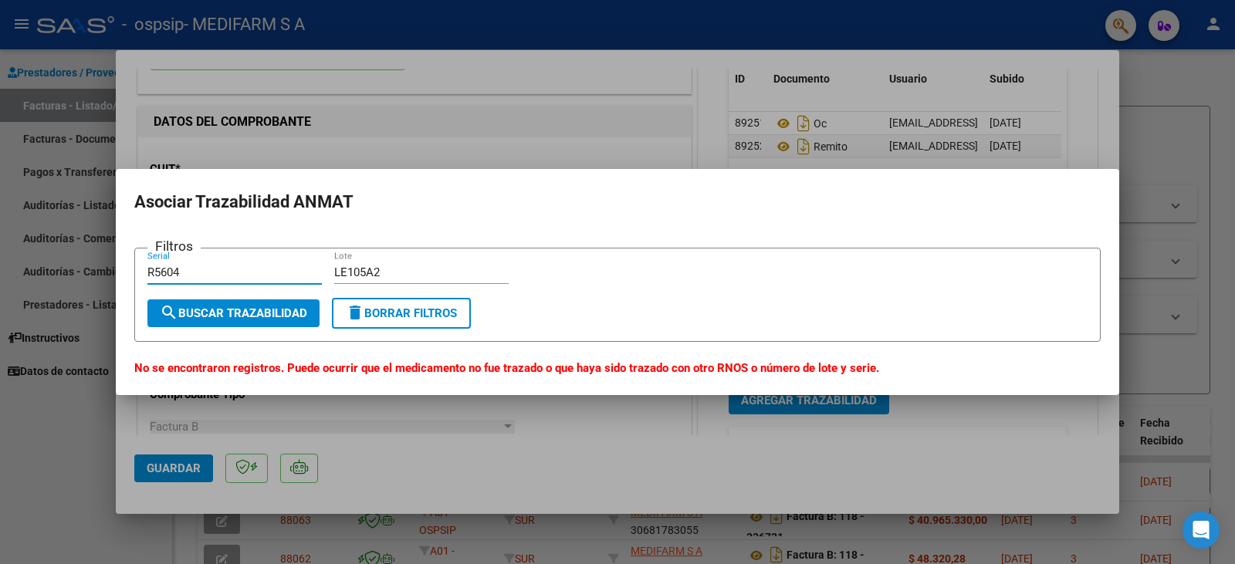
click at [93, 269] on div "COMPROBANTE VER COMPROBANTE ESTADO: Recibida. En proceso de confirmacion/acepta…" at bounding box center [617, 282] width 1235 height 564
paste input "3R5604"
click at [189, 315] on span "search Buscar Trazabilidad" at bounding box center [233, 313] width 147 height 14
drag, startPoint x: 205, startPoint y: 267, endPoint x: 67, endPoint y: 266, distance: 137.4
click at [67, 266] on div "COMPROBANTE VER COMPROBANTE ESTADO: Recibida. En proceso de confirmacion/acepta…" at bounding box center [617, 282] width 1235 height 564
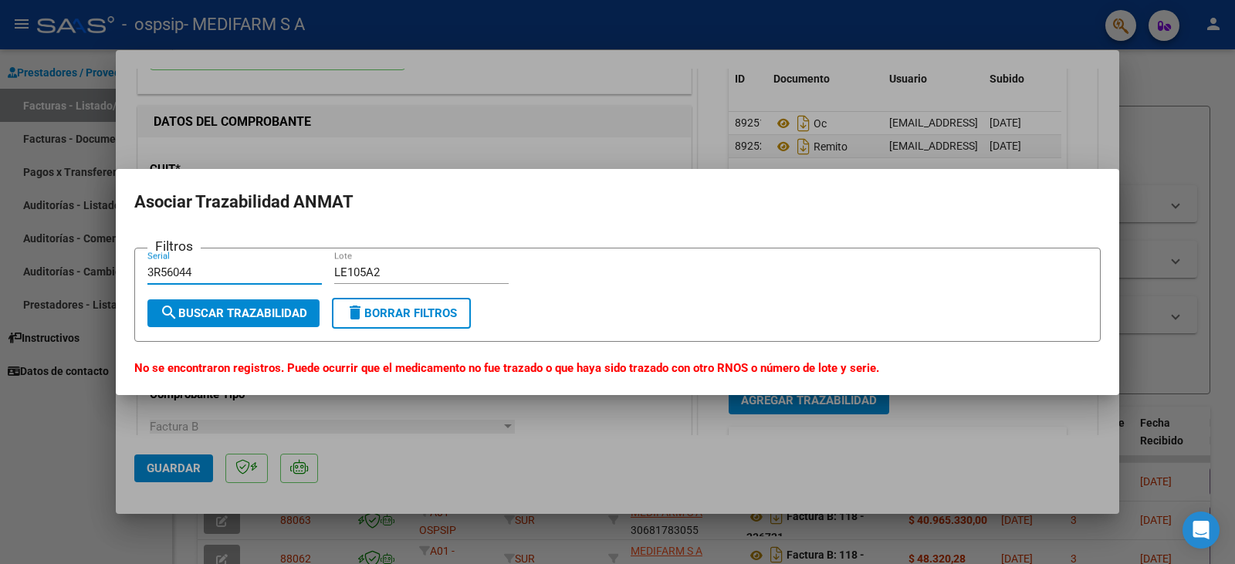
paste input "63R56045"
click at [188, 311] on span "search Buscar Trazabilidad" at bounding box center [233, 313] width 147 height 14
drag, startPoint x: 214, startPoint y: 265, endPoint x: 34, endPoint y: 260, distance: 179.9
click at [38, 263] on div "COMPROBANTE VER COMPROBANTE ESTADO: Recibida. En proceso de confirmacion/acepta…" at bounding box center [617, 282] width 1235 height 564
paste input "3R56047"
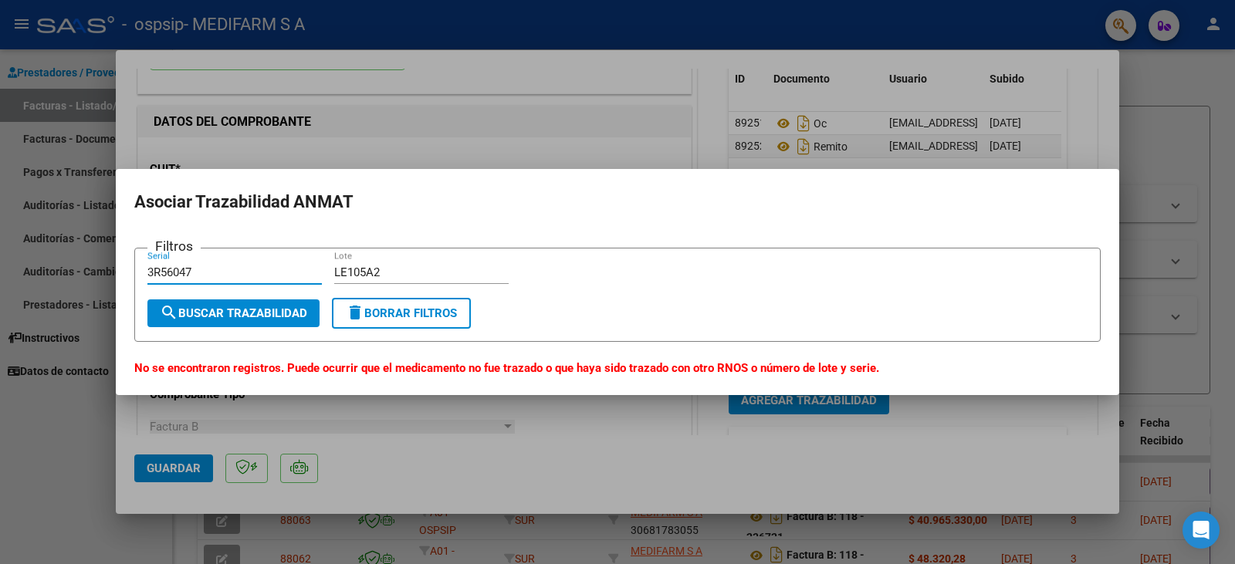
click at [204, 321] on button "search Buscar Trazabilidad" at bounding box center [233, 314] width 172 height 28
drag, startPoint x: 227, startPoint y: 267, endPoint x: 71, endPoint y: 267, distance: 155.9
click at [73, 267] on div "COMPROBANTE VER COMPROBANTE ESTADO: Recibida. En proceso de confirmacion/acepta…" at bounding box center [617, 282] width 1235 height 564
paste input "R56078"
click at [252, 313] on span "search Buscar Trazabilidad" at bounding box center [233, 313] width 147 height 14
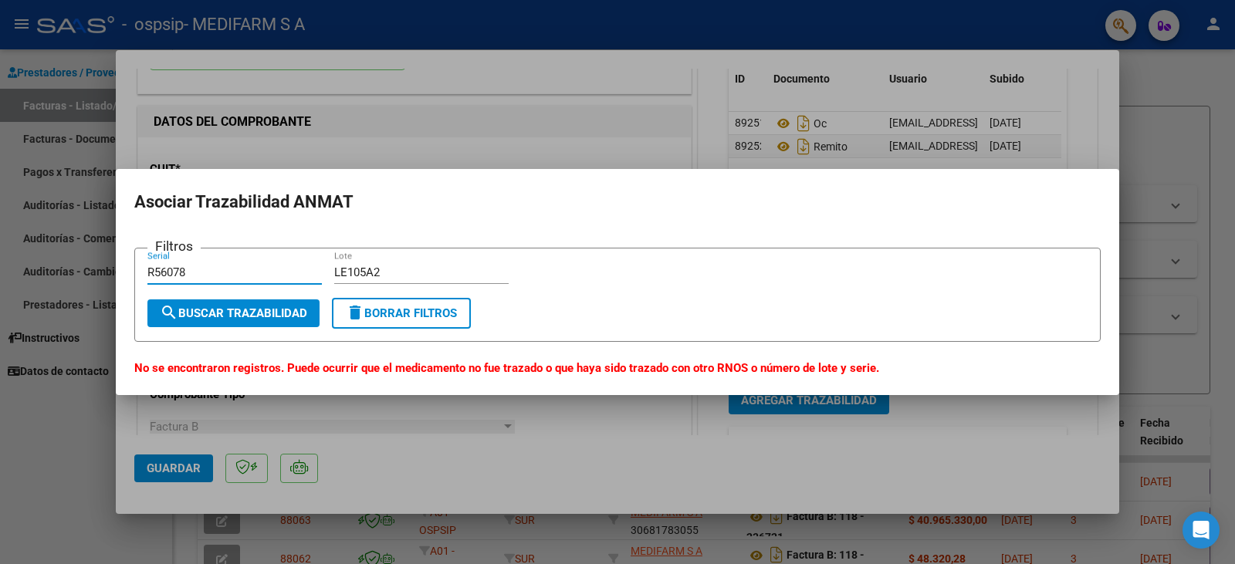
drag, startPoint x: 225, startPoint y: 272, endPoint x: 85, endPoint y: 259, distance: 141.0
click at [85, 259] on div "COMPROBANTE VER COMPROBANTE ESTADO: Recibida. En proceso de confirmacion/acepta…" at bounding box center [617, 282] width 1235 height 564
paste input "63R56081"
click at [232, 312] on span "search Buscar Trazabilidad" at bounding box center [233, 313] width 147 height 14
drag, startPoint x: 212, startPoint y: 270, endPoint x: 69, endPoint y: 276, distance: 142.9
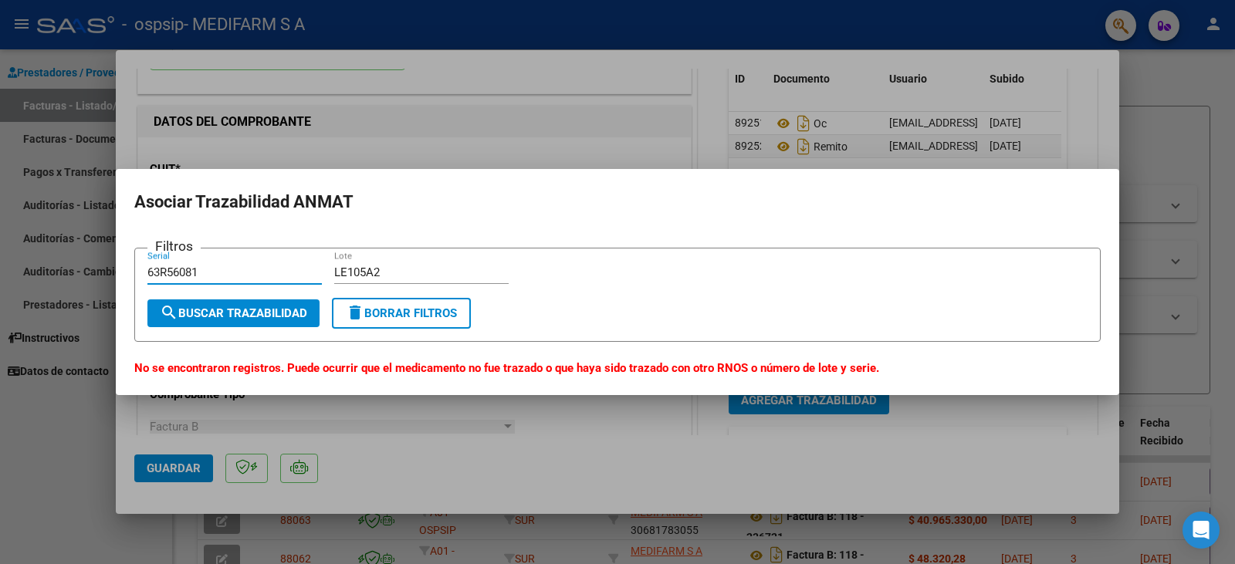
click at [70, 276] on div "COMPROBANTE VER COMPROBANTE ESTADO: Recibida. En proceso de confirmacion/acepta…" at bounding box center [617, 282] width 1235 height 564
paste input "95"
click at [228, 312] on span "search Buscar Trazabilidad" at bounding box center [233, 313] width 147 height 14
drag, startPoint x: 234, startPoint y: 270, endPoint x: 90, endPoint y: 262, distance: 144.6
click at [90, 262] on div "COMPROBANTE VER COMPROBANTE ESTADO: Recibida. En proceso de confirmacion/acepta…" at bounding box center [617, 282] width 1235 height 564
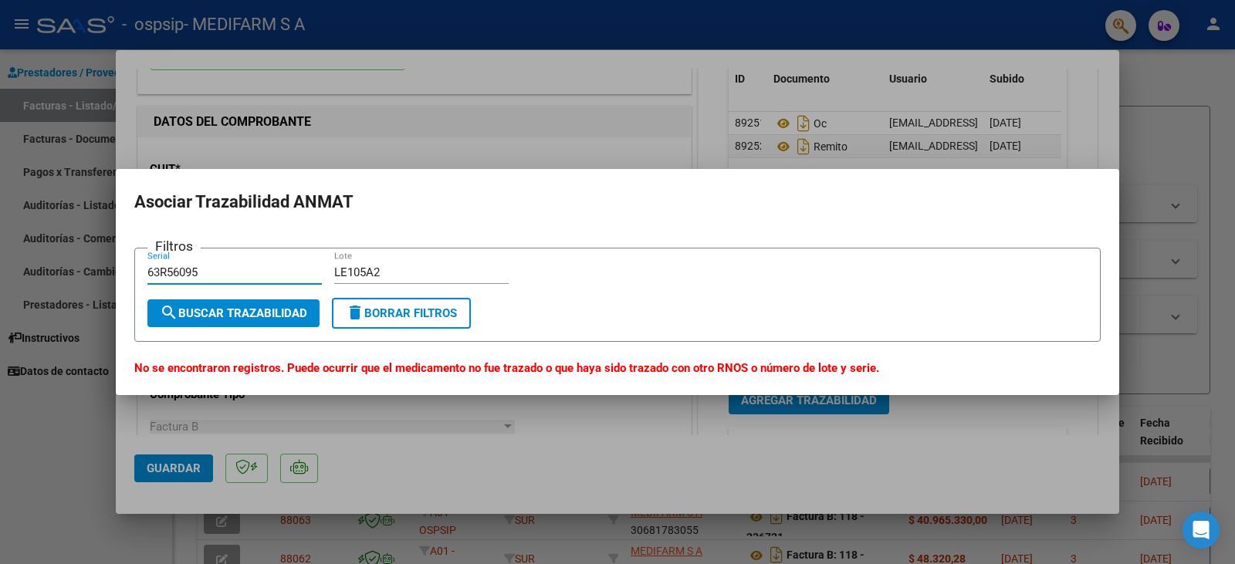
paste input "3R56098"
type input "3R56098"
click at [251, 324] on button "search Buscar Trazabilidad" at bounding box center [233, 314] width 172 height 28
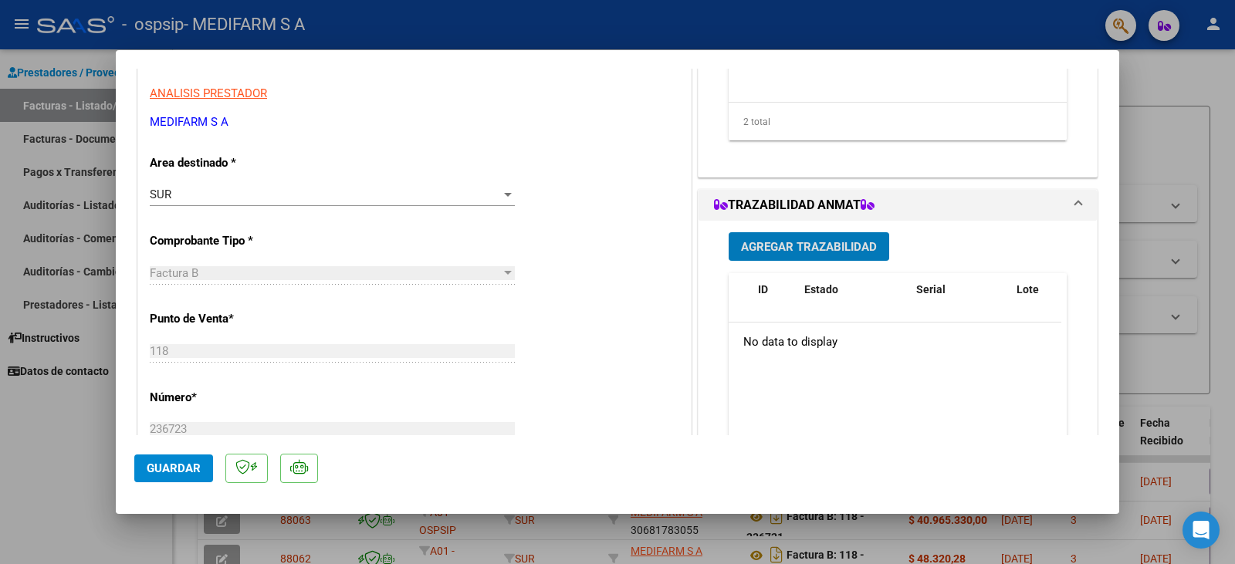
scroll to position [309, 0]
type input "$ 0,00"
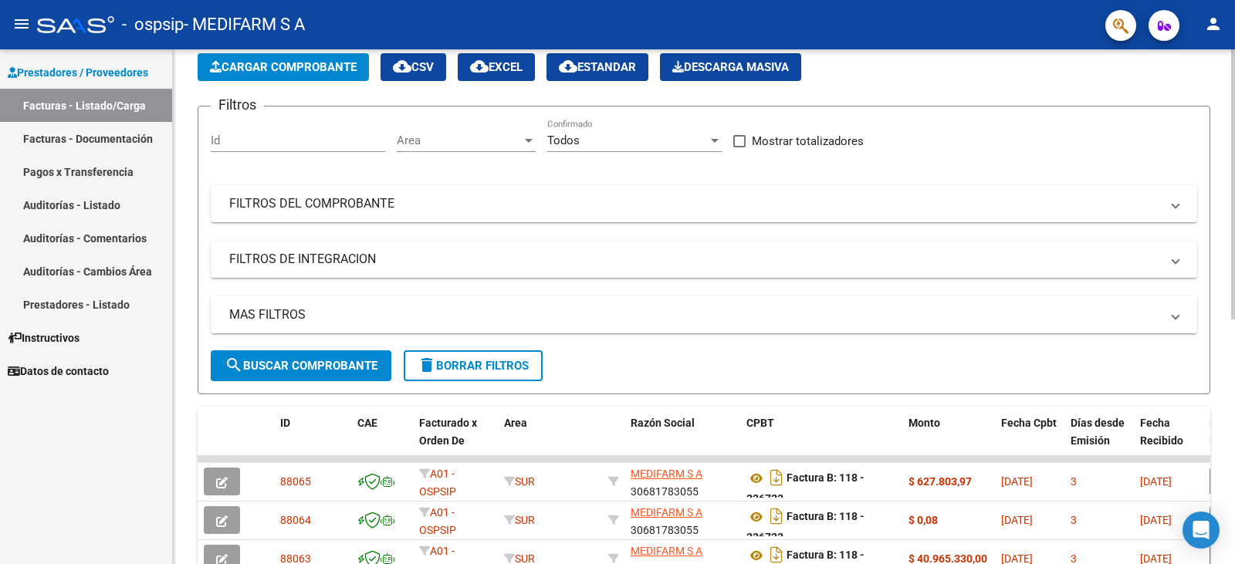
click at [293, 66] on span "Cargar Comprobante" at bounding box center [283, 67] width 147 height 14
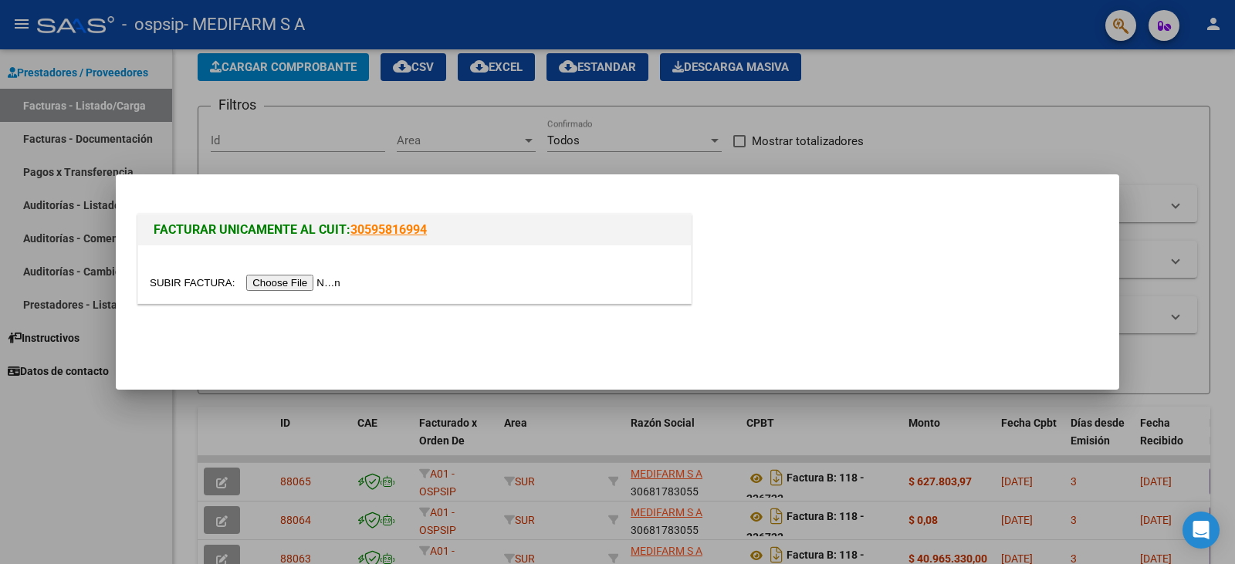
click at [262, 283] on input "file" at bounding box center [247, 283] width 195 height 16
click at [319, 283] on input "file" at bounding box center [247, 283] width 195 height 16
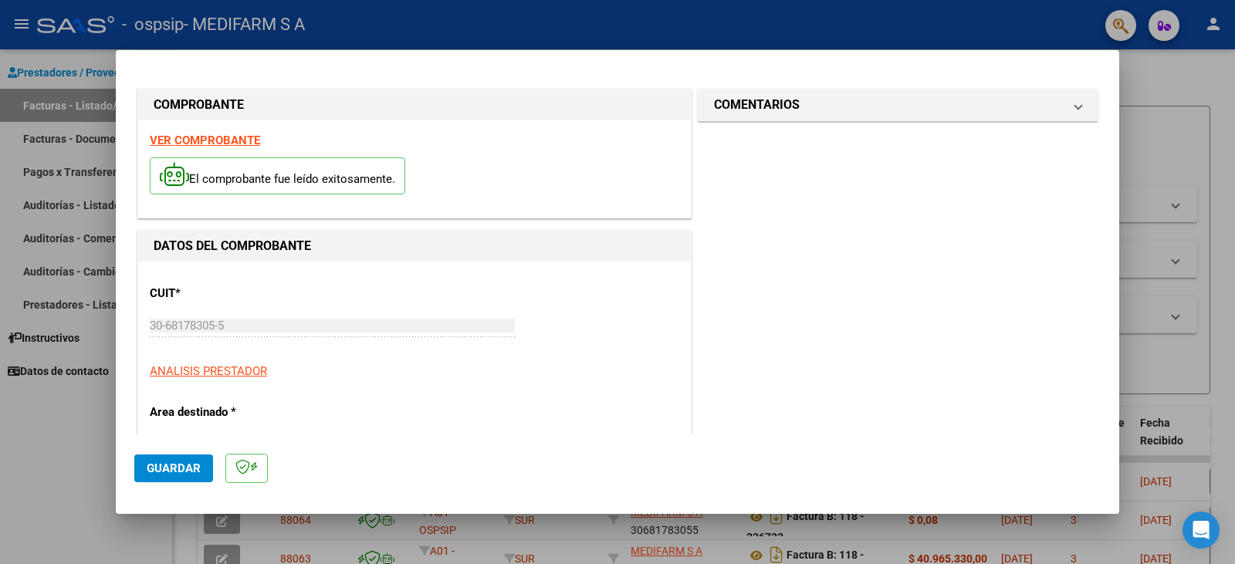
click at [174, 480] on button "Guardar" at bounding box center [173, 469] width 79 height 28
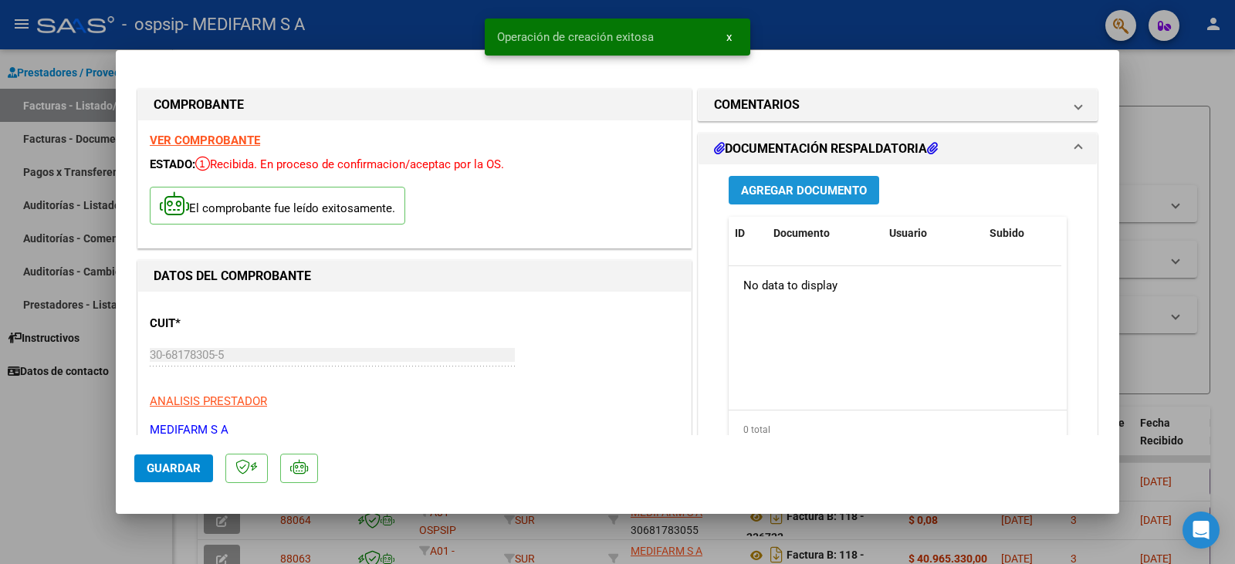
click at [791, 191] on span "Agregar Documento" at bounding box center [804, 191] width 126 height 14
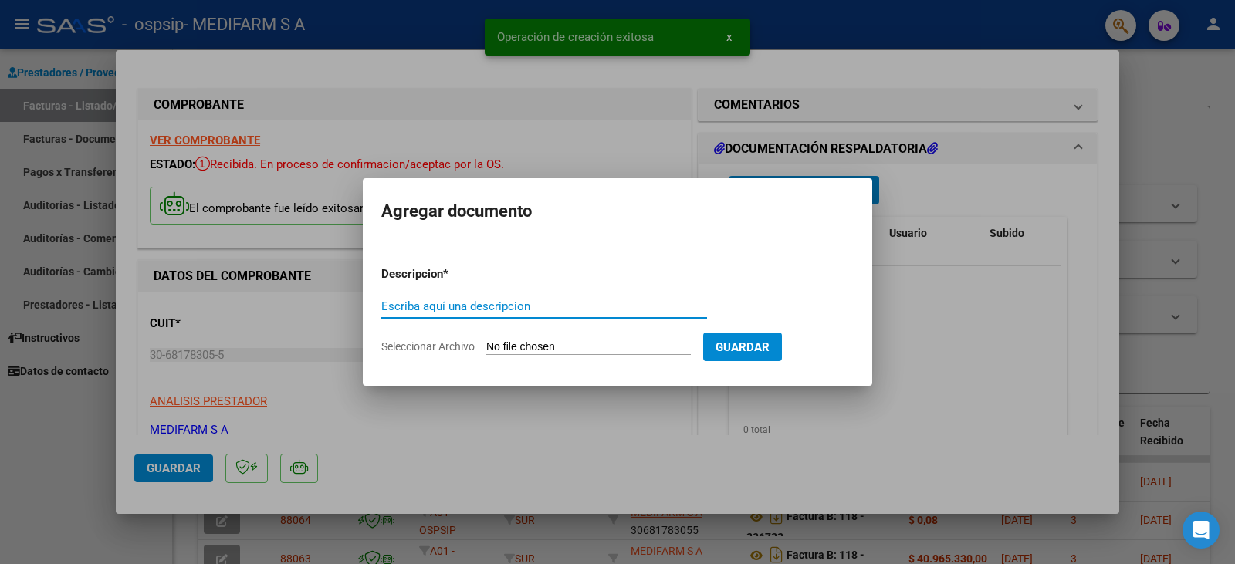
click at [471, 300] on input "Escriba aquí una descripcion" at bounding box center [544, 307] width 326 height 14
type input "OC"
click at [503, 344] on input "Seleccionar Archivo" at bounding box center [588, 347] width 205 height 15
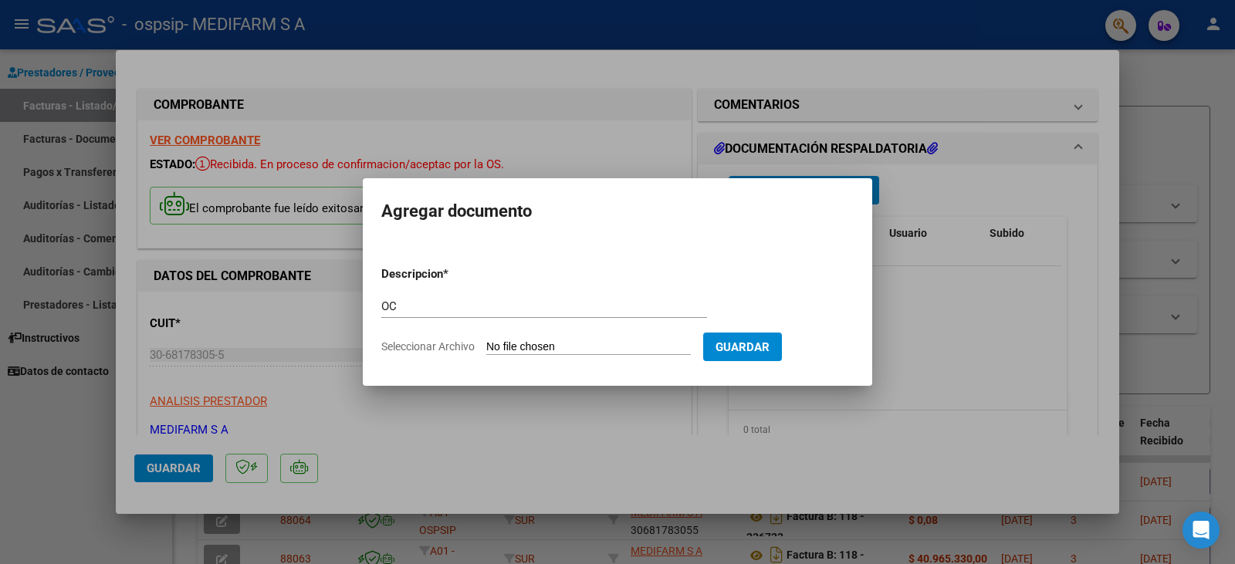
type input "C:\fakepath\80R02737124 - 6726.pdf"
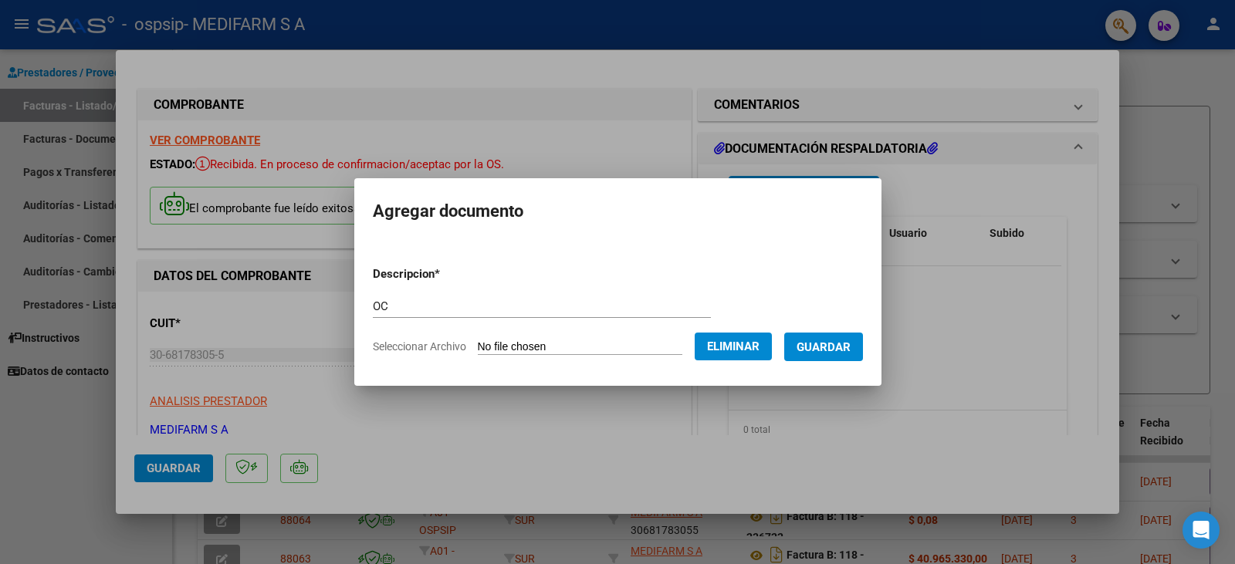
click at [844, 345] on span "Guardar" at bounding box center [824, 347] width 54 height 14
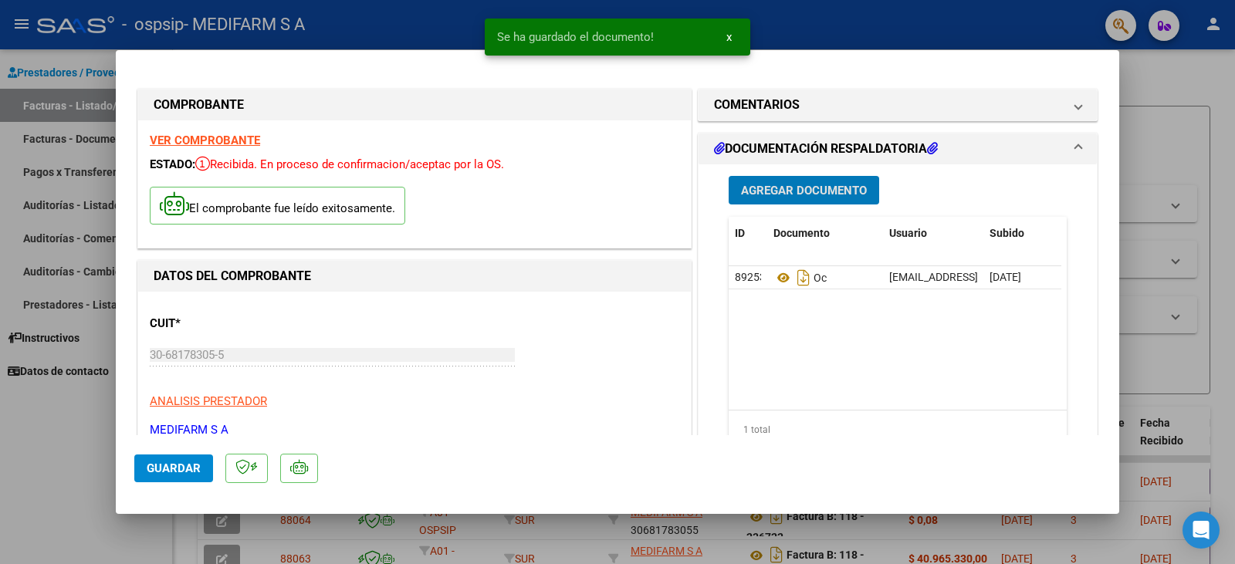
click at [790, 188] on span "Agregar Documento" at bounding box center [804, 191] width 126 height 14
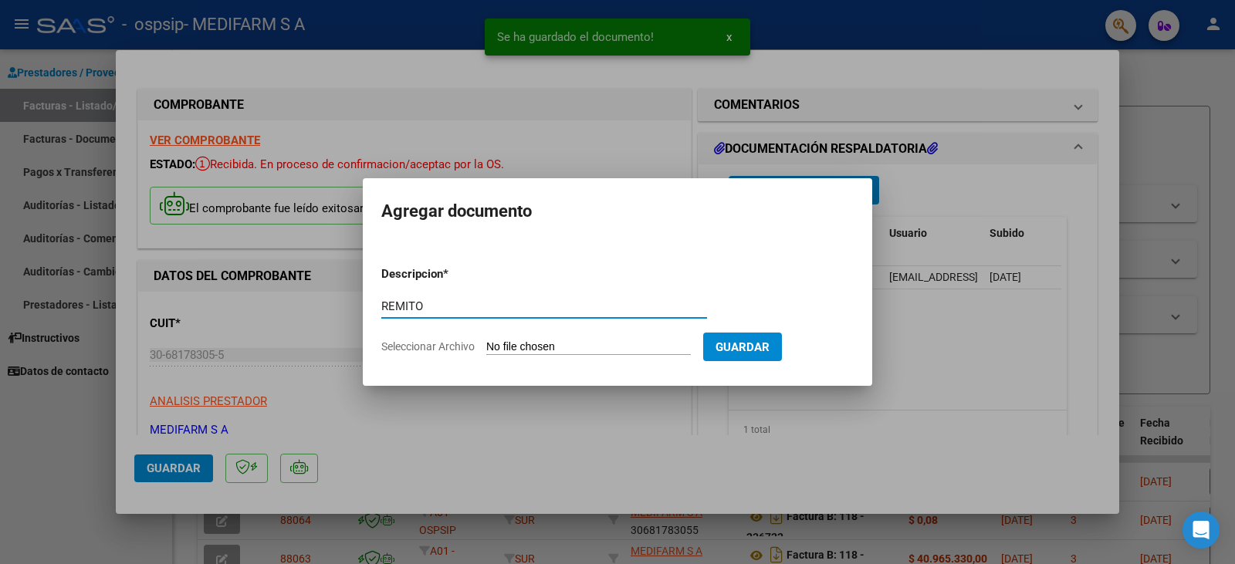
type input "REMITO"
click at [558, 343] on input "Seleccionar Archivo" at bounding box center [588, 347] width 205 height 15
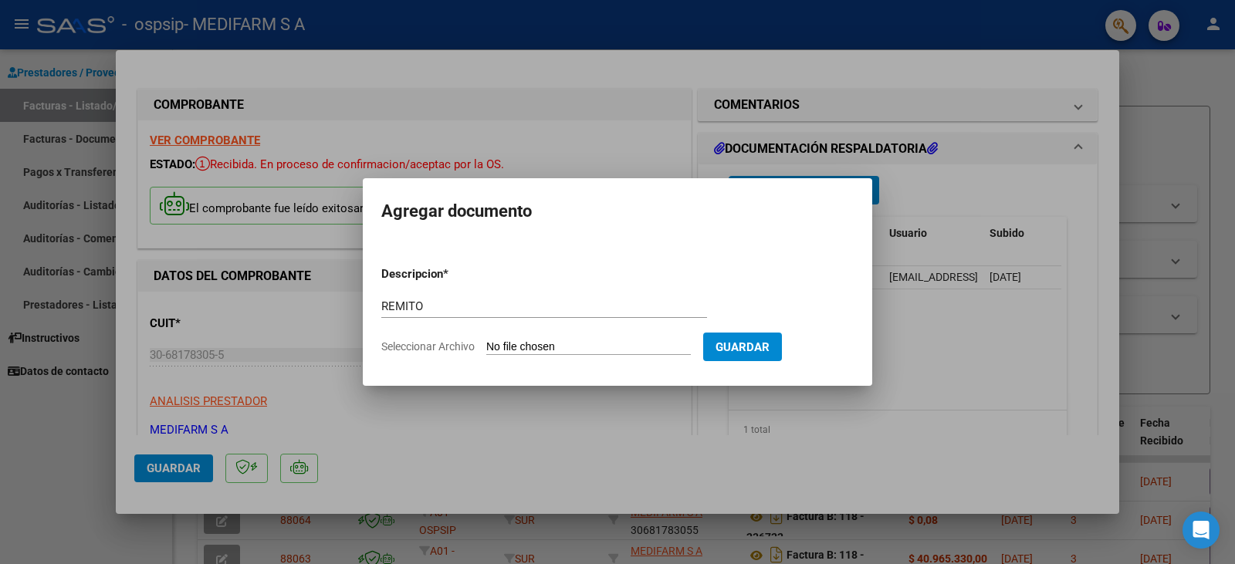
type input "C:\fakepath\80R02737124 - 6726.pdf"
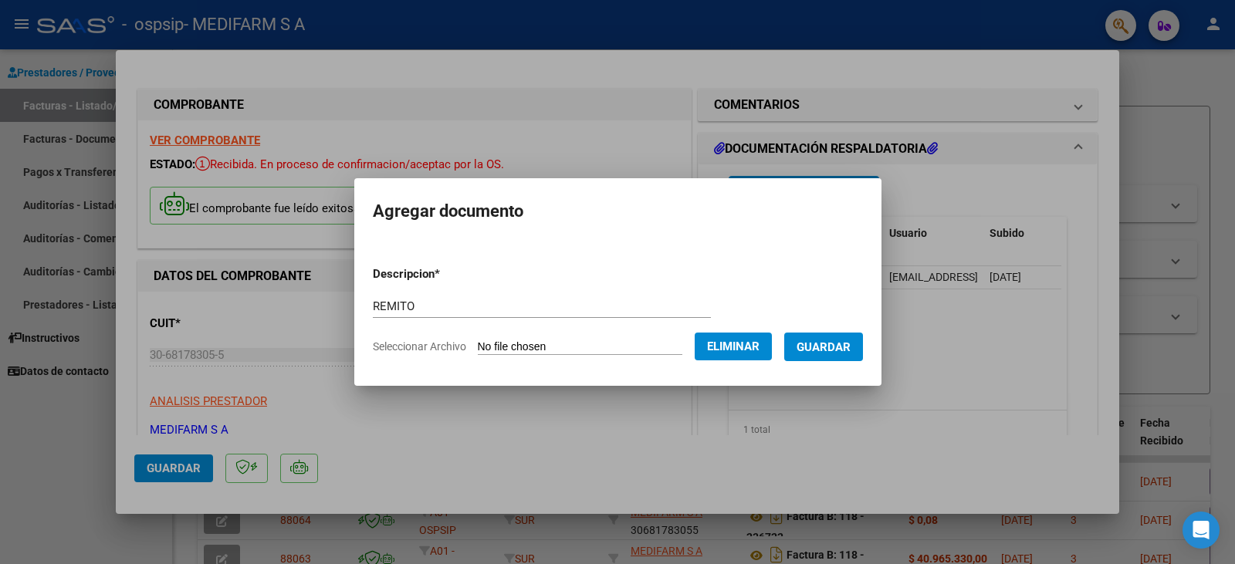
click at [834, 350] on span "Guardar" at bounding box center [824, 347] width 54 height 14
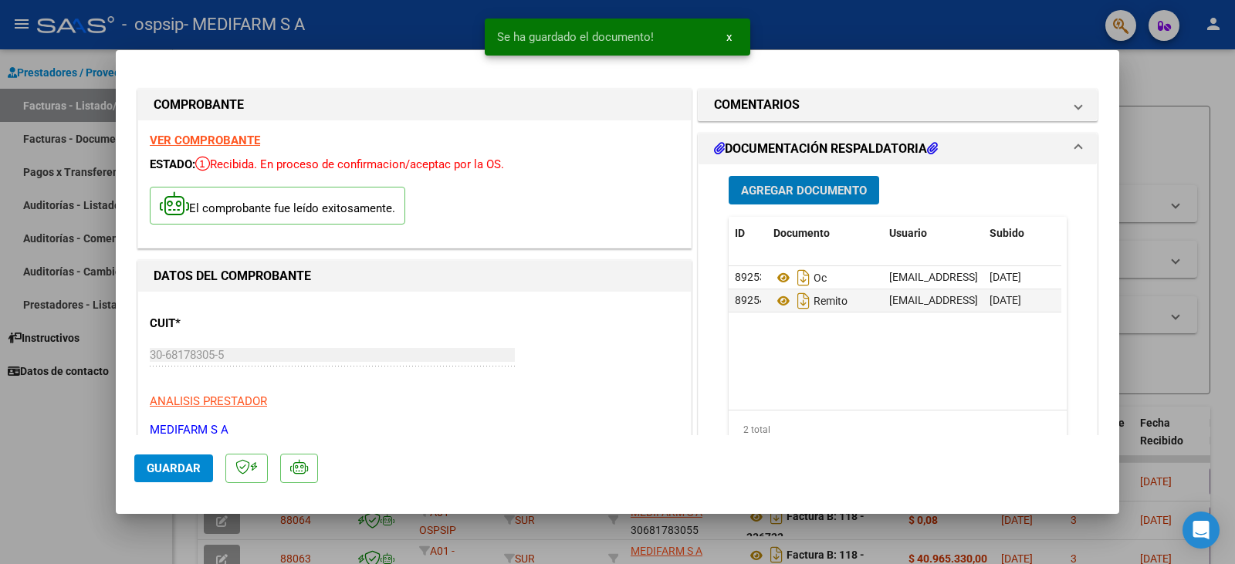
scroll to position [232, 0]
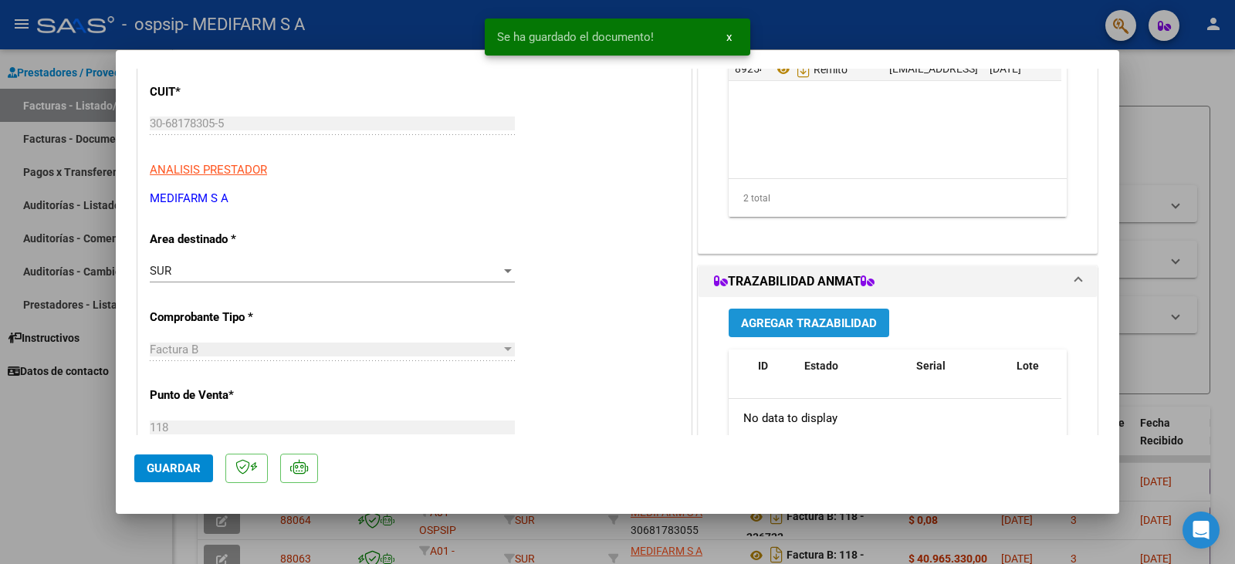
click at [787, 328] on span "Agregar Trazabilidad" at bounding box center [809, 323] width 136 height 14
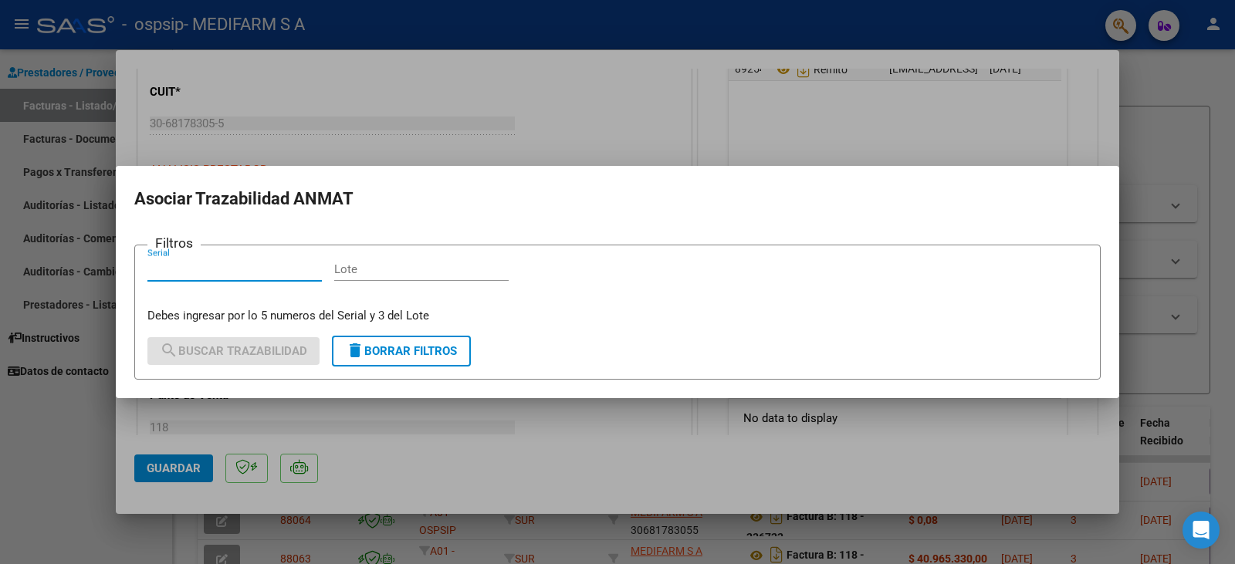
click at [430, 266] on input "Lote" at bounding box center [421, 269] width 174 height 14
paste input "43949"
type input "43949"
click at [252, 273] on input "Serial" at bounding box center [234, 269] width 174 height 14
paste input "R49680"
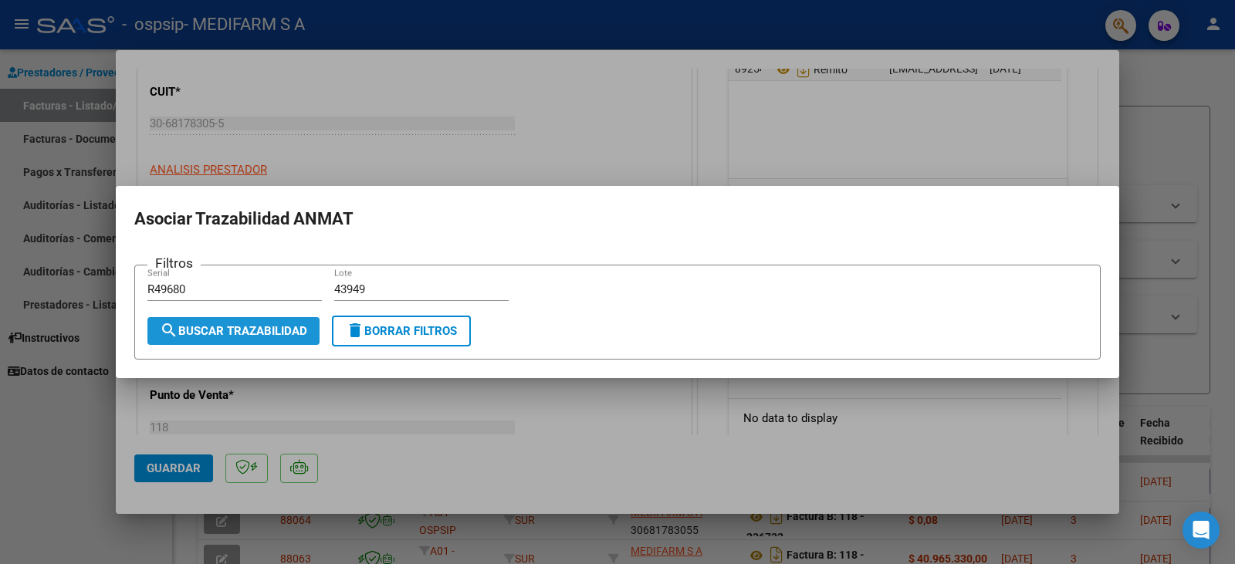
click at [255, 323] on button "search Buscar Trazabilidad" at bounding box center [233, 331] width 172 height 28
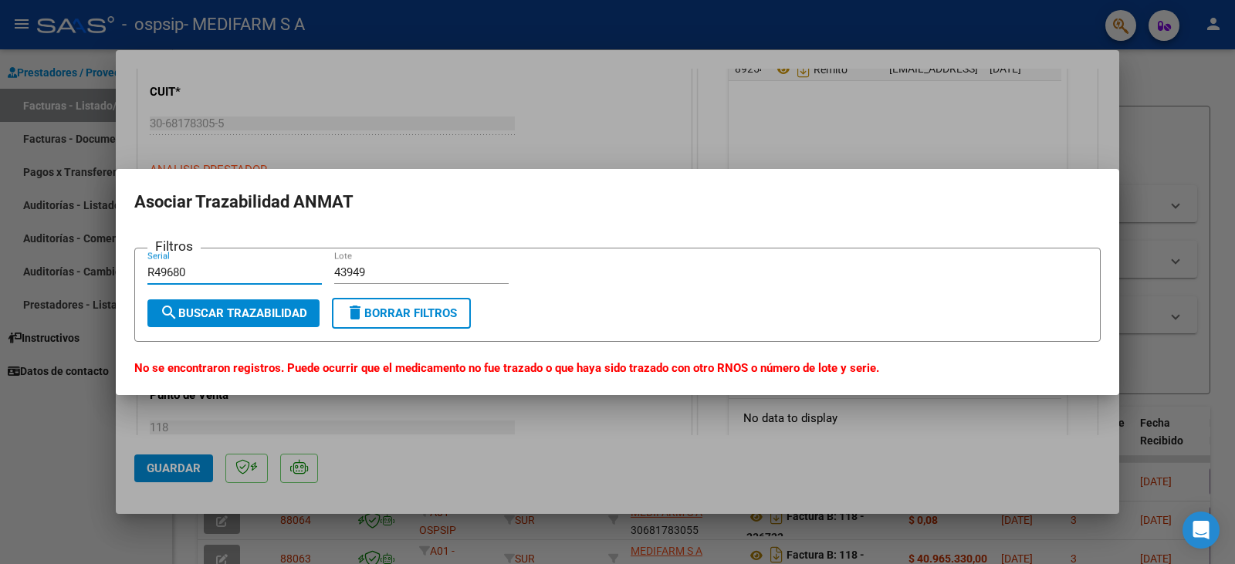
drag, startPoint x: 153, startPoint y: 271, endPoint x: 102, endPoint y: 267, distance: 51.1
click at [102, 267] on div "COMPROBANTE VER COMPROBANTE ESTADO: Recibida. En proceso de confirmacion/acepta…" at bounding box center [617, 282] width 1235 height 564
type input "49680"
click at [229, 319] on span "search Buscar Trazabilidad" at bounding box center [233, 313] width 147 height 14
drag, startPoint x: 205, startPoint y: 276, endPoint x: 0, endPoint y: 245, distance: 207.6
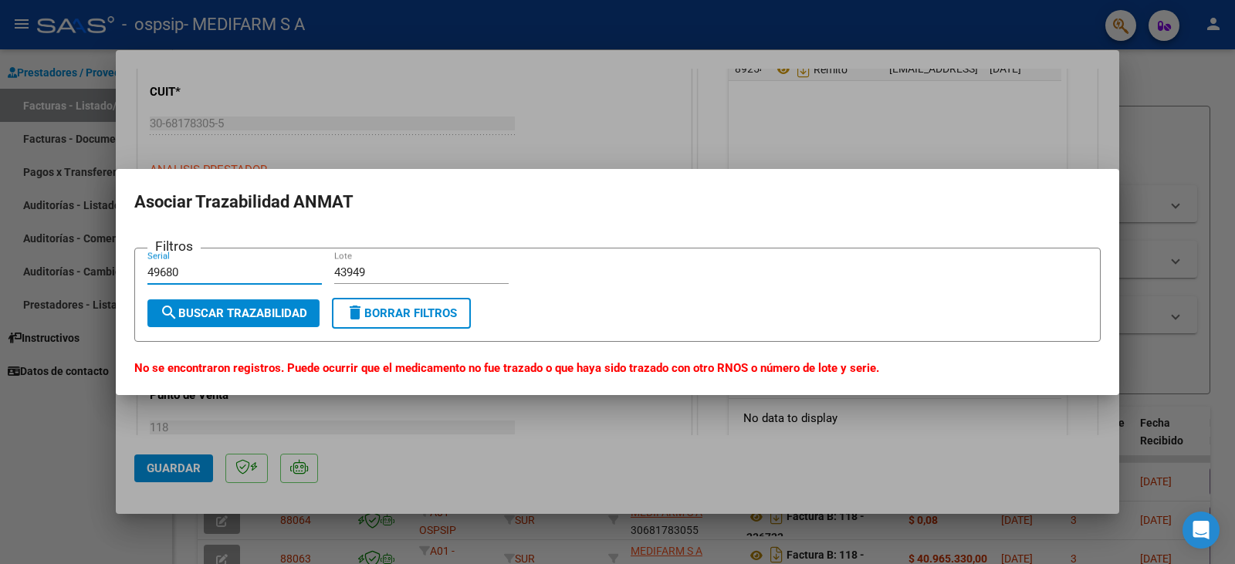
click at [0, 245] on div "COMPROBANTE VER COMPROBANTE ESTADO: Recibida. En proceso de confirmacion/acepta…" at bounding box center [617, 282] width 1235 height 564
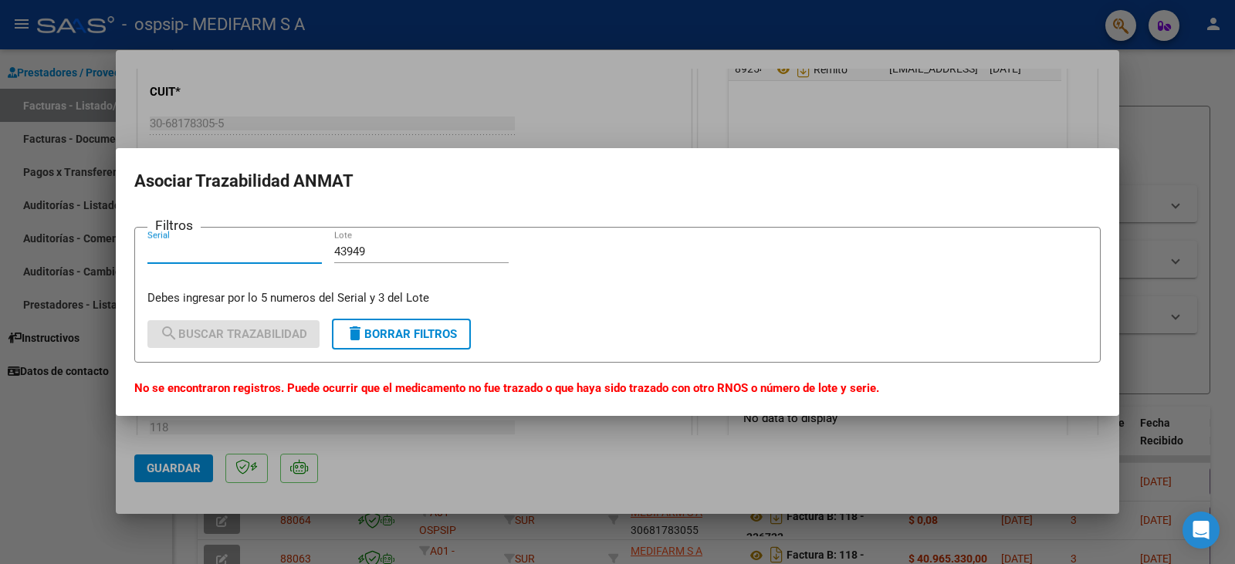
click at [267, 258] on input "Serial" at bounding box center [234, 252] width 174 height 14
paste input "3R49703"
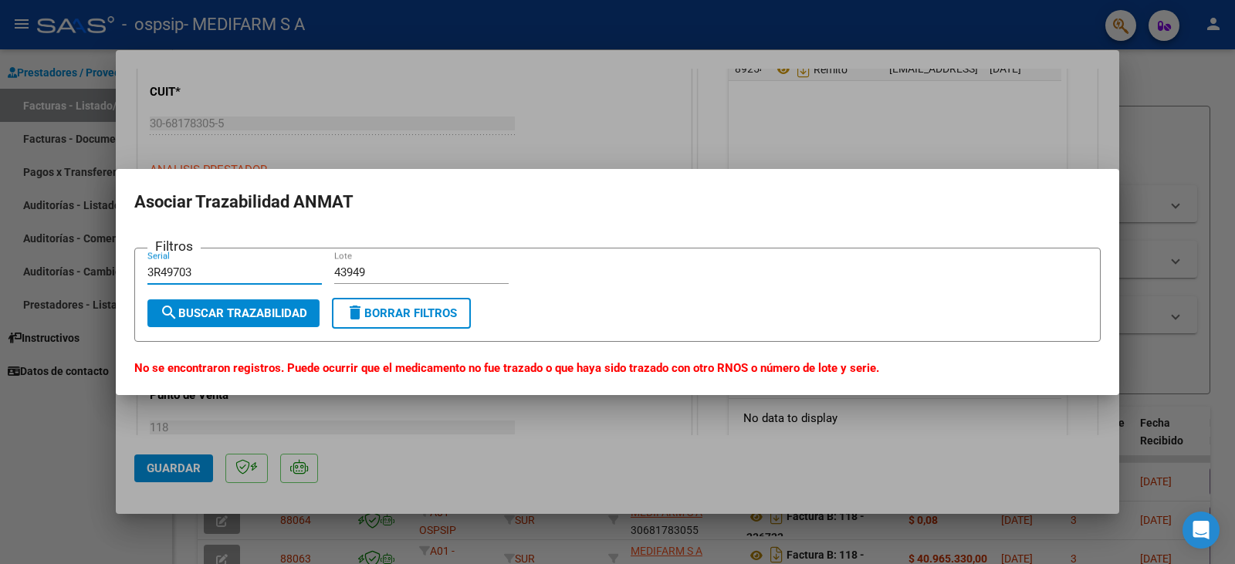
type input "3R49703"
click at [230, 306] on span "search Buscar Trazabilidad" at bounding box center [233, 313] width 147 height 14
click at [383, 271] on input "43949" at bounding box center [421, 273] width 174 height 14
type input "4394"
click at [271, 306] on span "search Buscar Trazabilidad" at bounding box center [233, 313] width 147 height 14
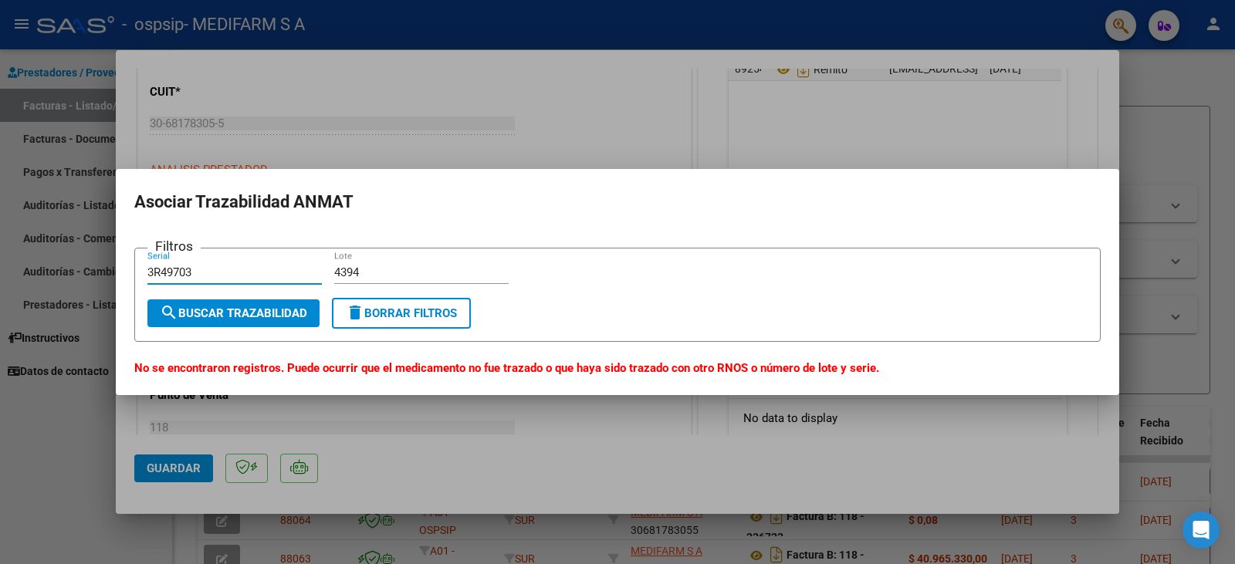
drag, startPoint x: 218, startPoint y: 266, endPoint x: 86, endPoint y: 272, distance: 132.1
click at [86, 272] on div "COMPROBANTE VER COMPROBANTE ESTADO: Recibida. En proceso de confirmacion/acepta…" at bounding box center [617, 282] width 1235 height 564
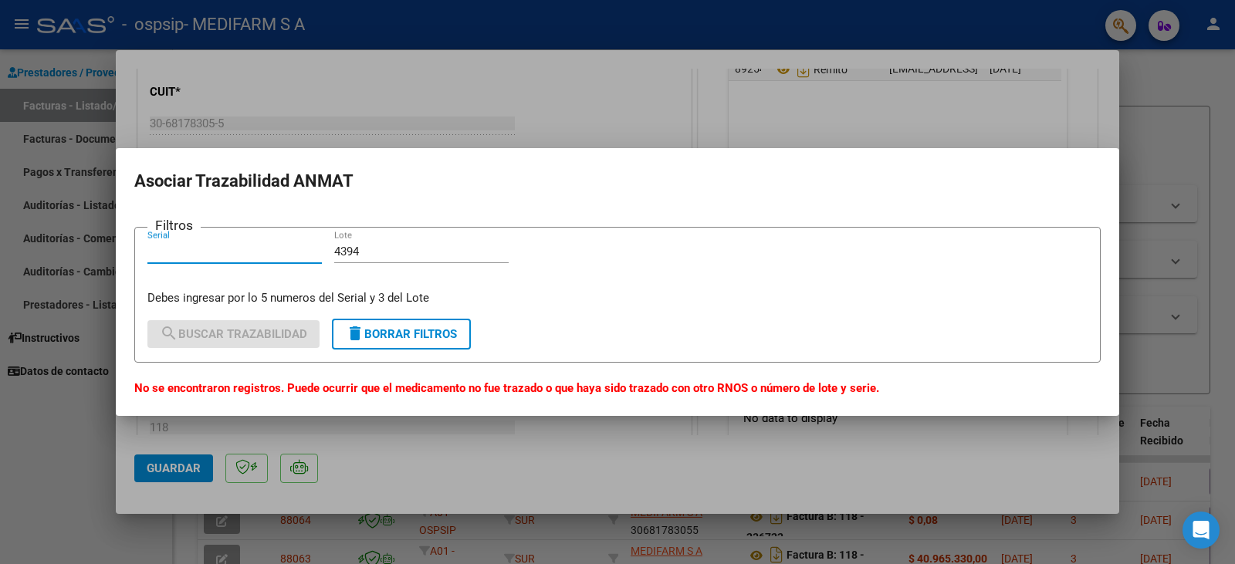
paste input "63R49716"
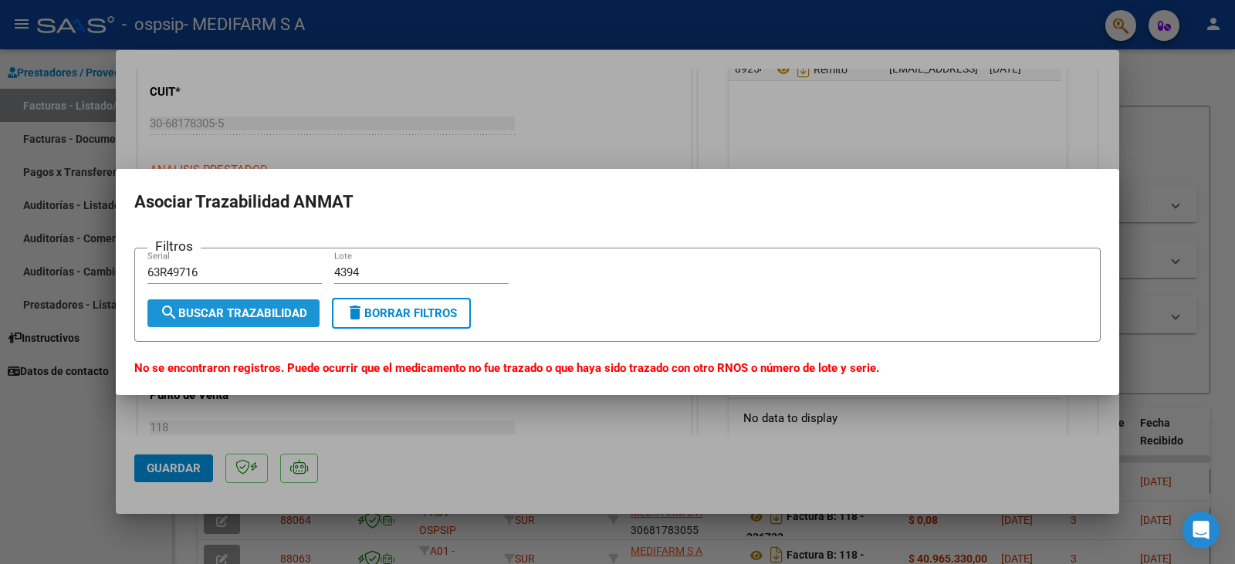
click at [212, 313] on span "search Buscar Trazabilidad" at bounding box center [233, 313] width 147 height 14
drag, startPoint x: 240, startPoint y: 273, endPoint x: 100, endPoint y: 284, distance: 140.1
click at [100, 284] on div "COMPROBANTE VER COMPROBANTE ESTADO: Recibida. En proceso de confirmacion/acepta…" at bounding box center [617, 282] width 1235 height 564
paste input "3R49719"
click at [211, 304] on button "search Buscar Trazabilidad" at bounding box center [233, 314] width 172 height 28
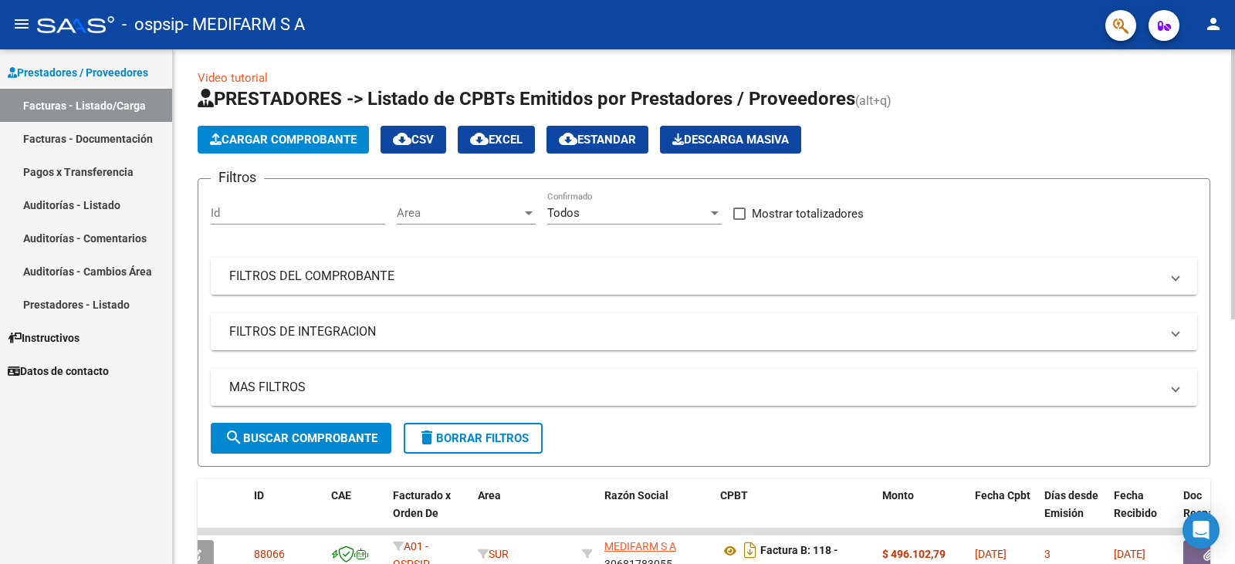
scroll to position [0, 0]
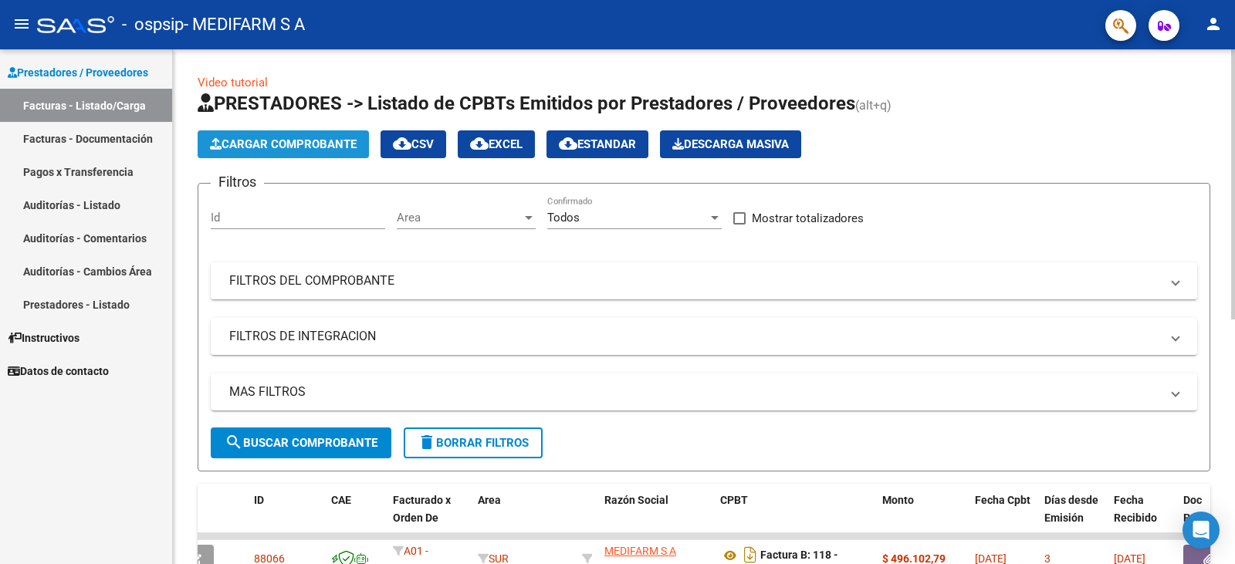
click at [275, 152] on button "Cargar Comprobante" at bounding box center [283, 144] width 171 height 28
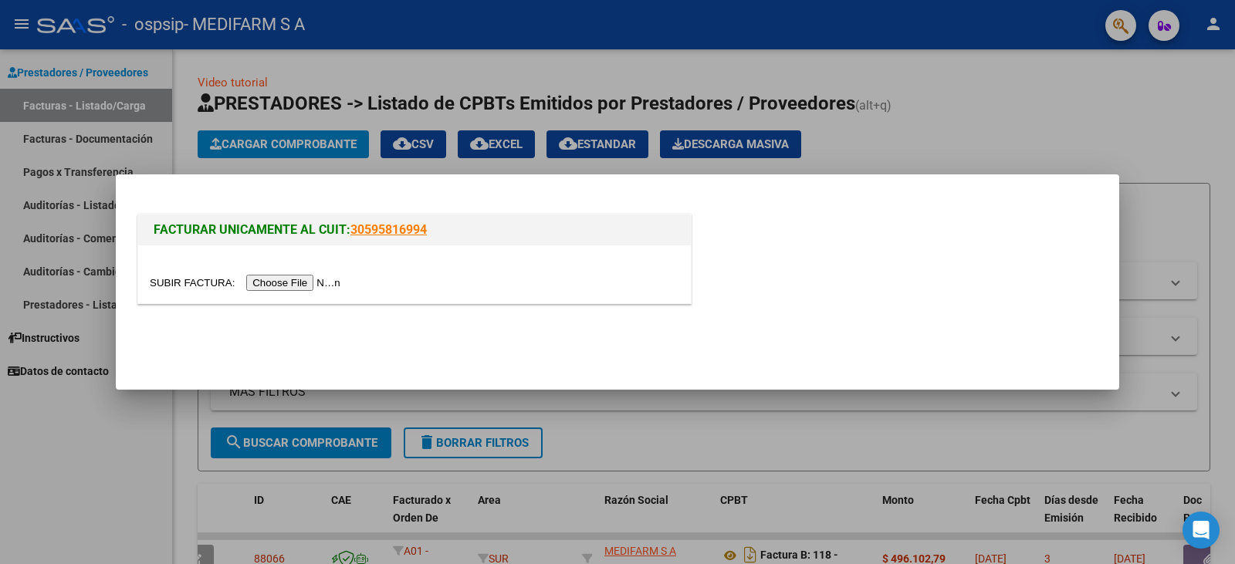
click at [302, 285] on input "file" at bounding box center [247, 283] width 195 height 16
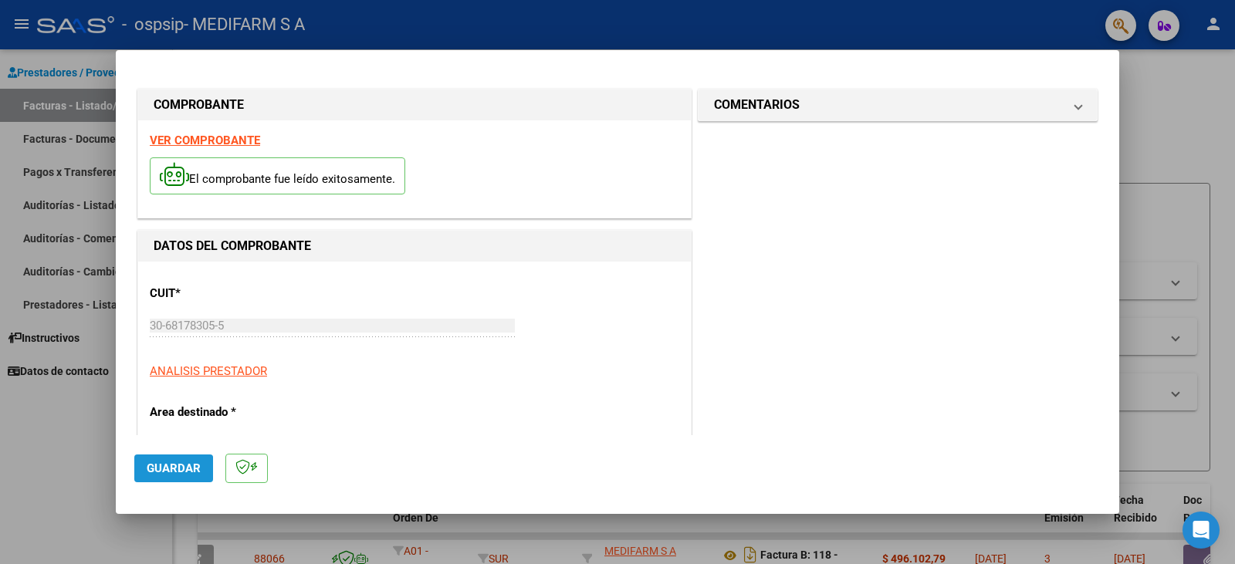
click at [157, 472] on span "Guardar" at bounding box center [174, 469] width 54 height 14
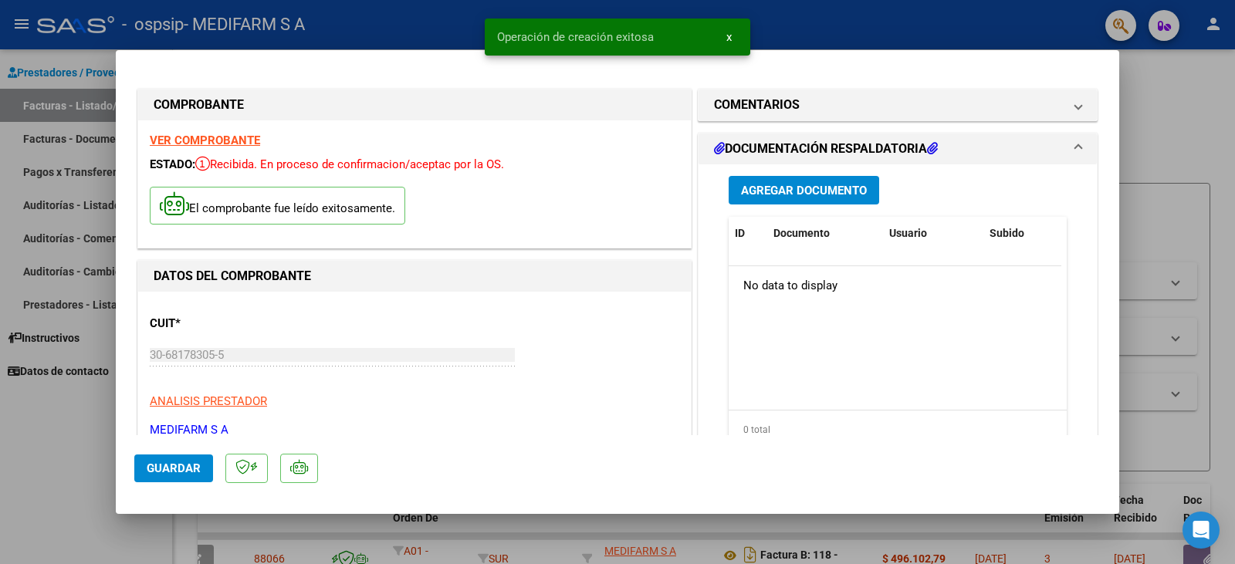
click at [836, 196] on span "Agregar Documento" at bounding box center [804, 191] width 126 height 14
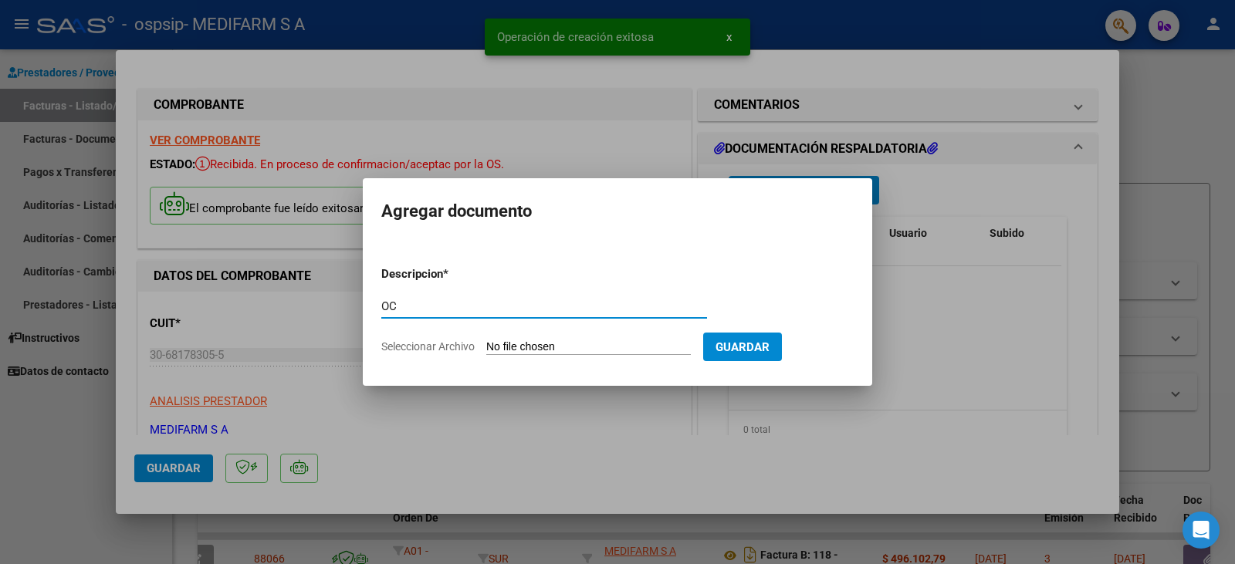
click at [534, 345] on input "Seleccionar Archivo" at bounding box center [588, 347] width 205 height 15
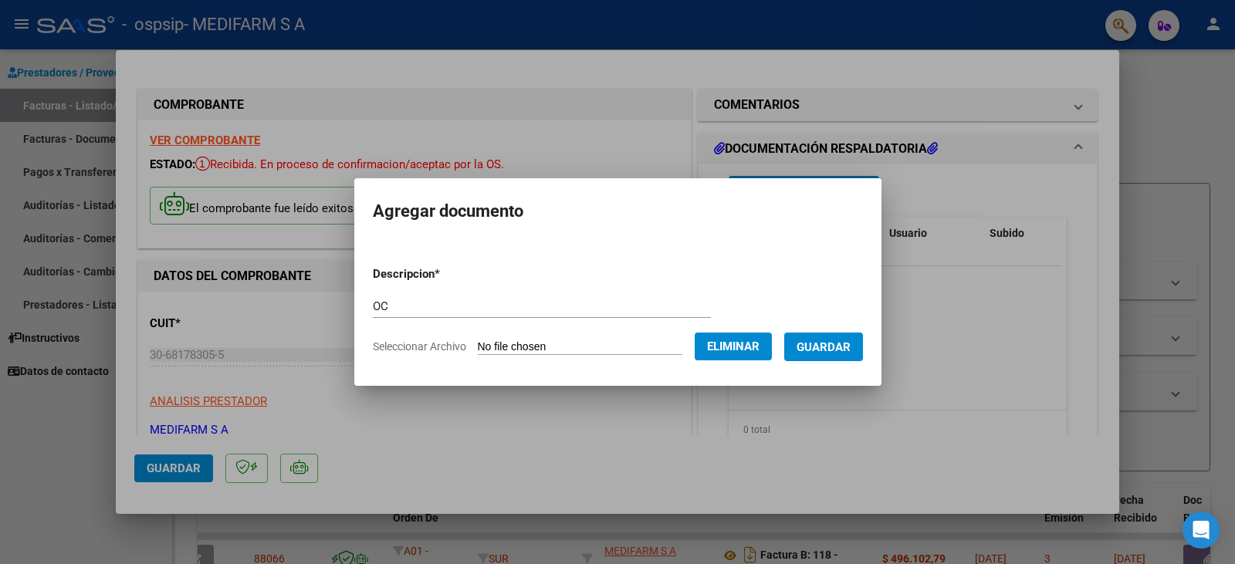
click at [833, 341] on span "Guardar" at bounding box center [824, 347] width 54 height 14
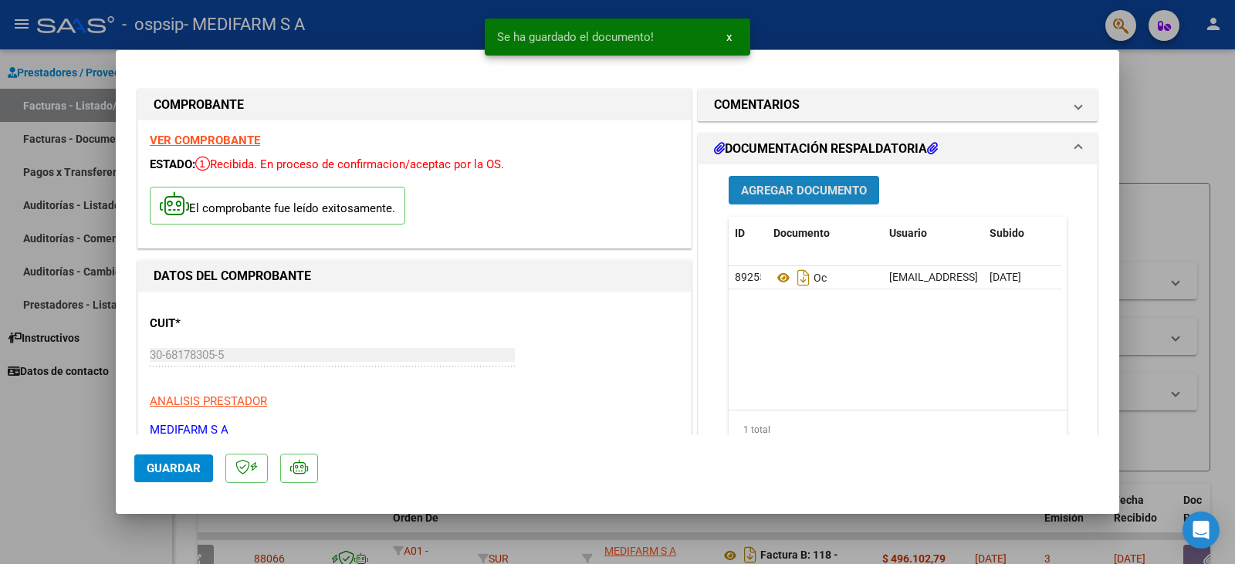
click at [780, 192] on span "Agregar Documento" at bounding box center [804, 191] width 126 height 14
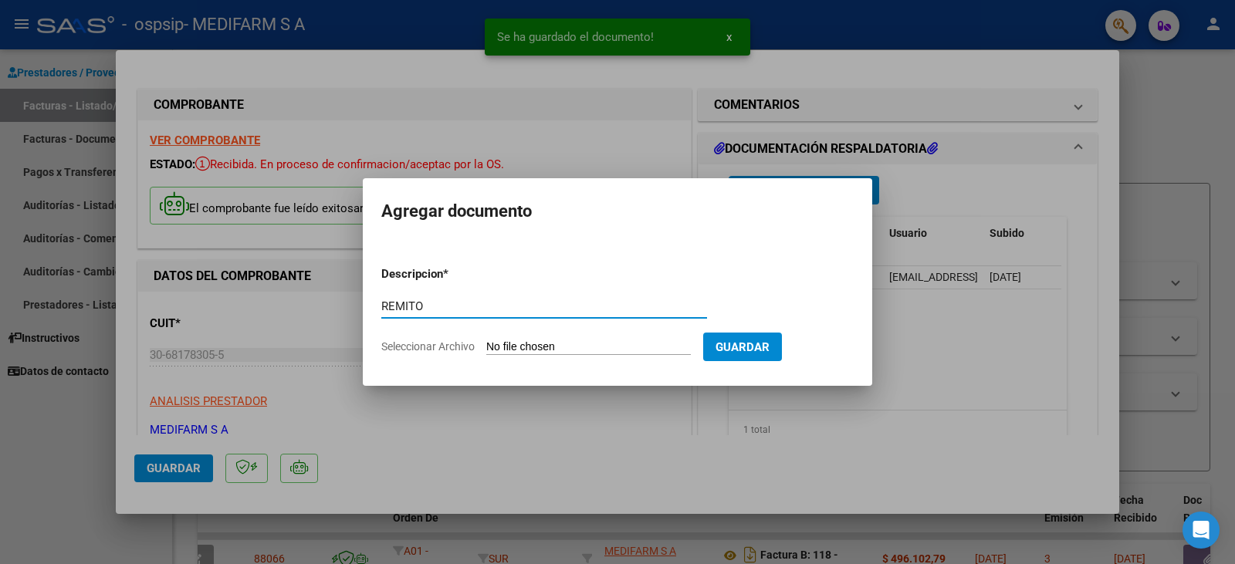
click at [564, 348] on input "Seleccionar Archivo" at bounding box center [588, 347] width 205 height 15
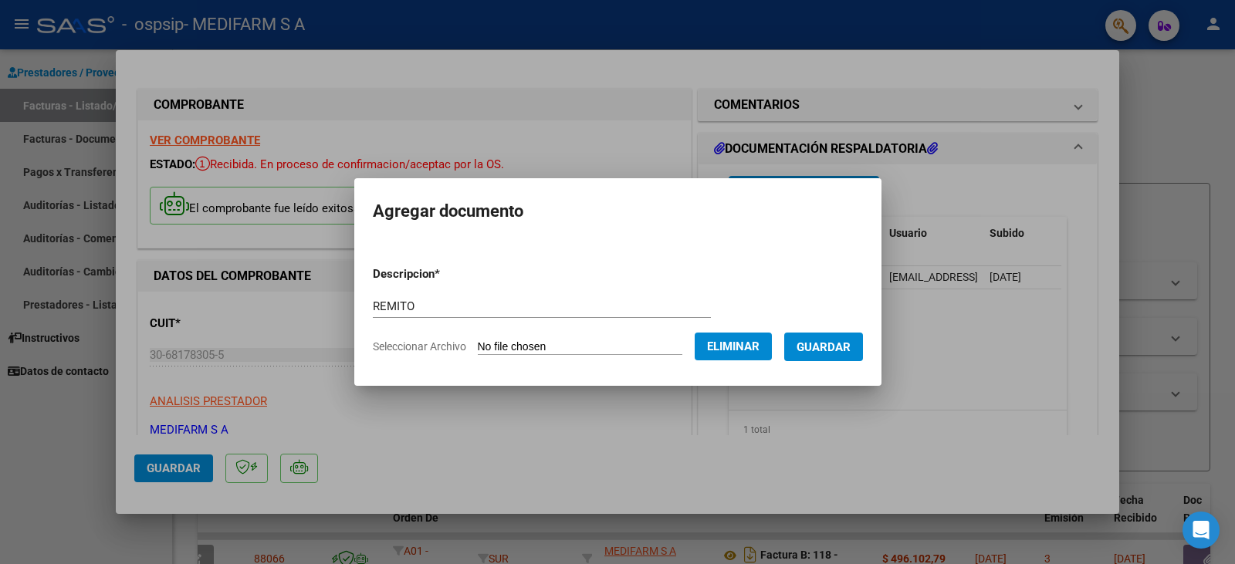
click at [840, 344] on span "Guardar" at bounding box center [824, 347] width 54 height 14
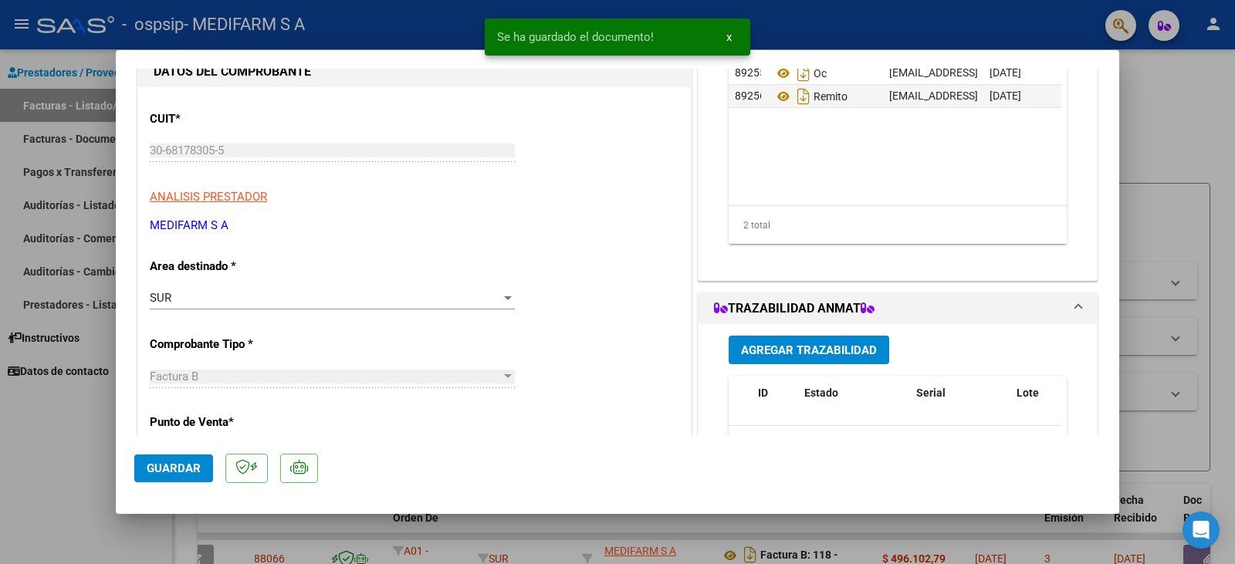
scroll to position [232, 0]
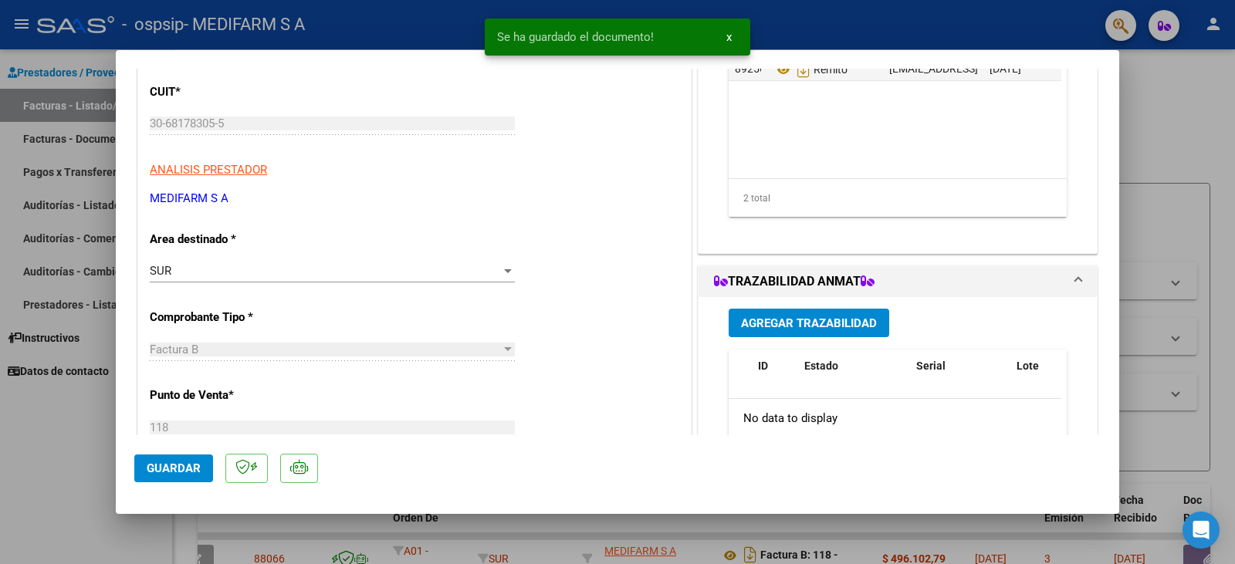
click at [817, 323] on span "Agregar Trazabilidad" at bounding box center [809, 323] width 136 height 14
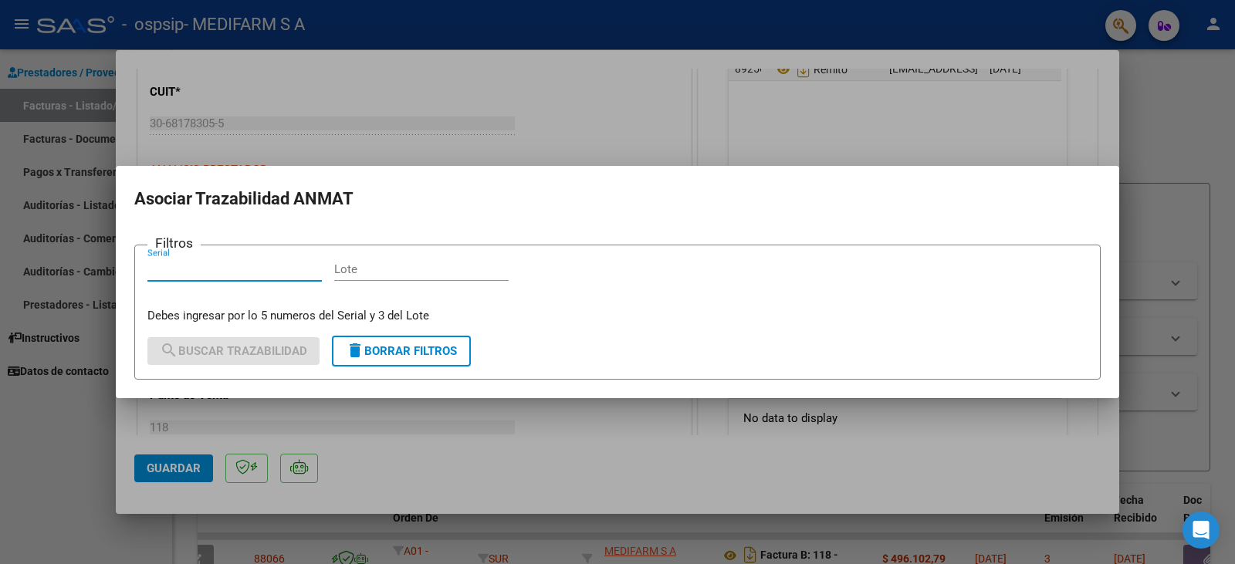
click at [373, 269] on input "Lote" at bounding box center [421, 269] width 174 height 14
paste input "8205"
click at [276, 279] on div "Serial" at bounding box center [234, 269] width 174 height 23
click at [272, 268] on input "Serial" at bounding box center [234, 269] width 174 height 14
paste input "087392"
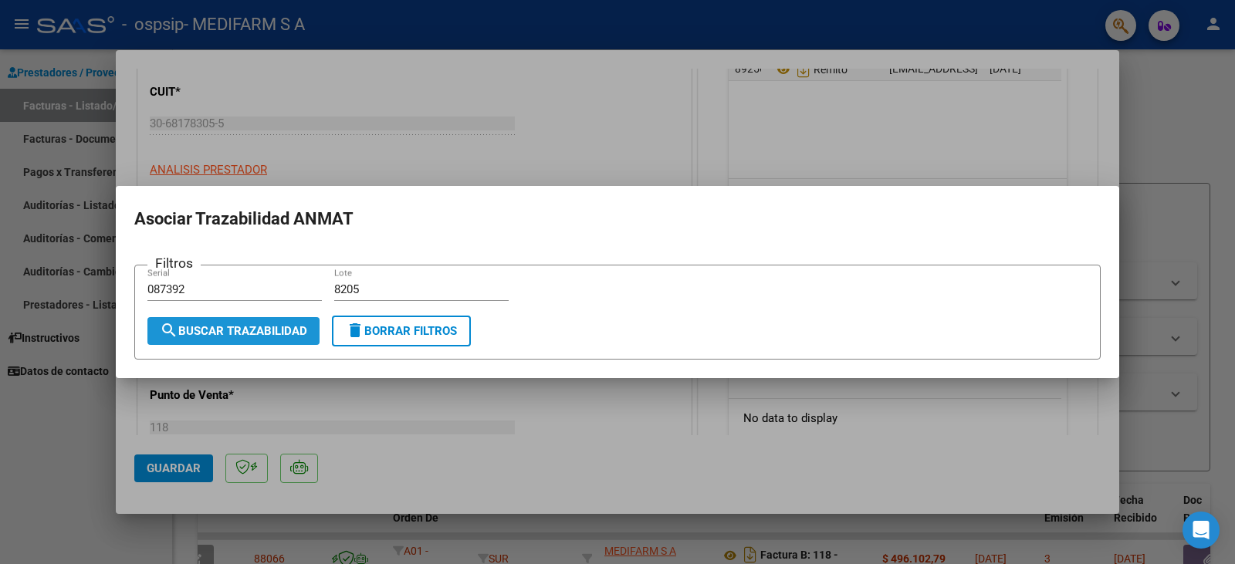
click at [236, 328] on span "search Buscar Trazabilidad" at bounding box center [233, 331] width 147 height 14
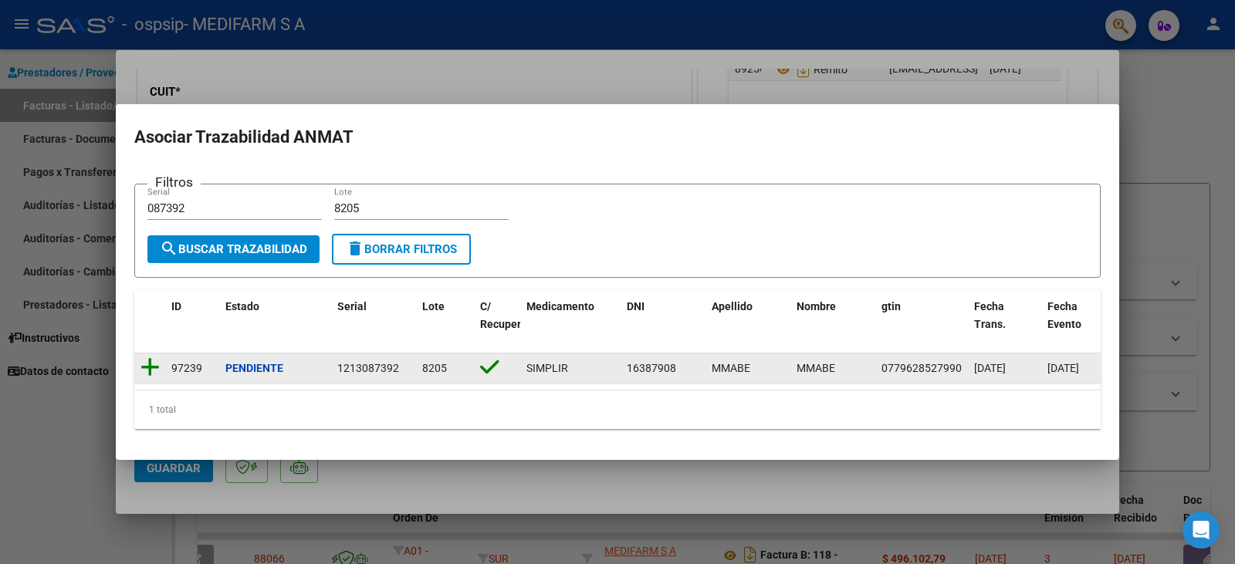
click at [151, 360] on icon at bounding box center [149, 368] width 19 height 22
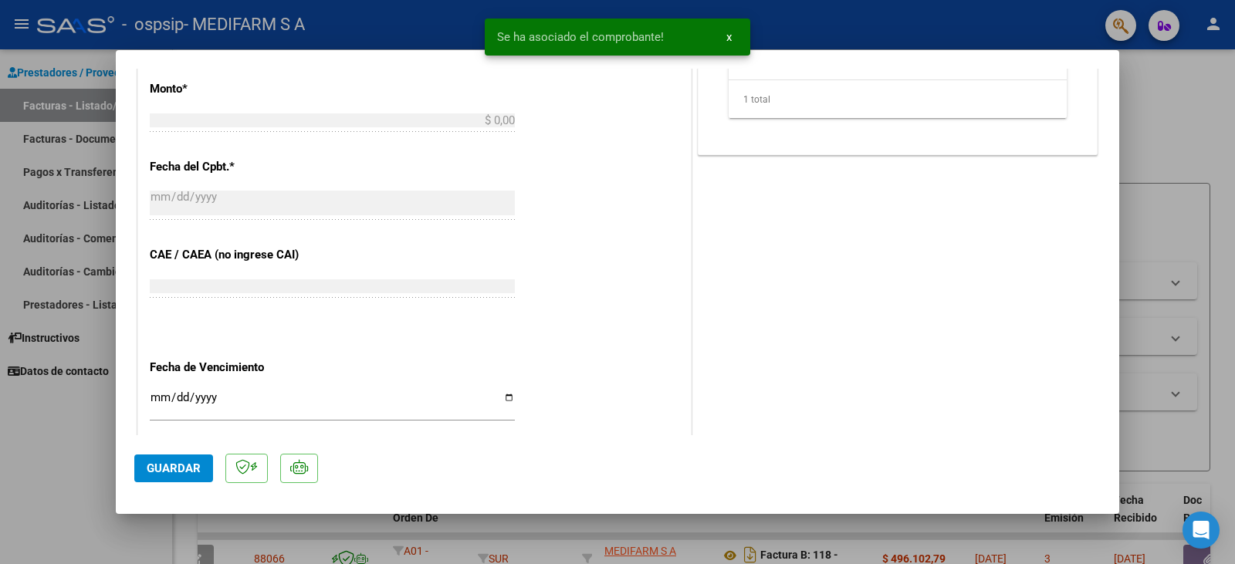
scroll to position [648, 0]
